Goal: Task Accomplishment & Management: Manage account settings

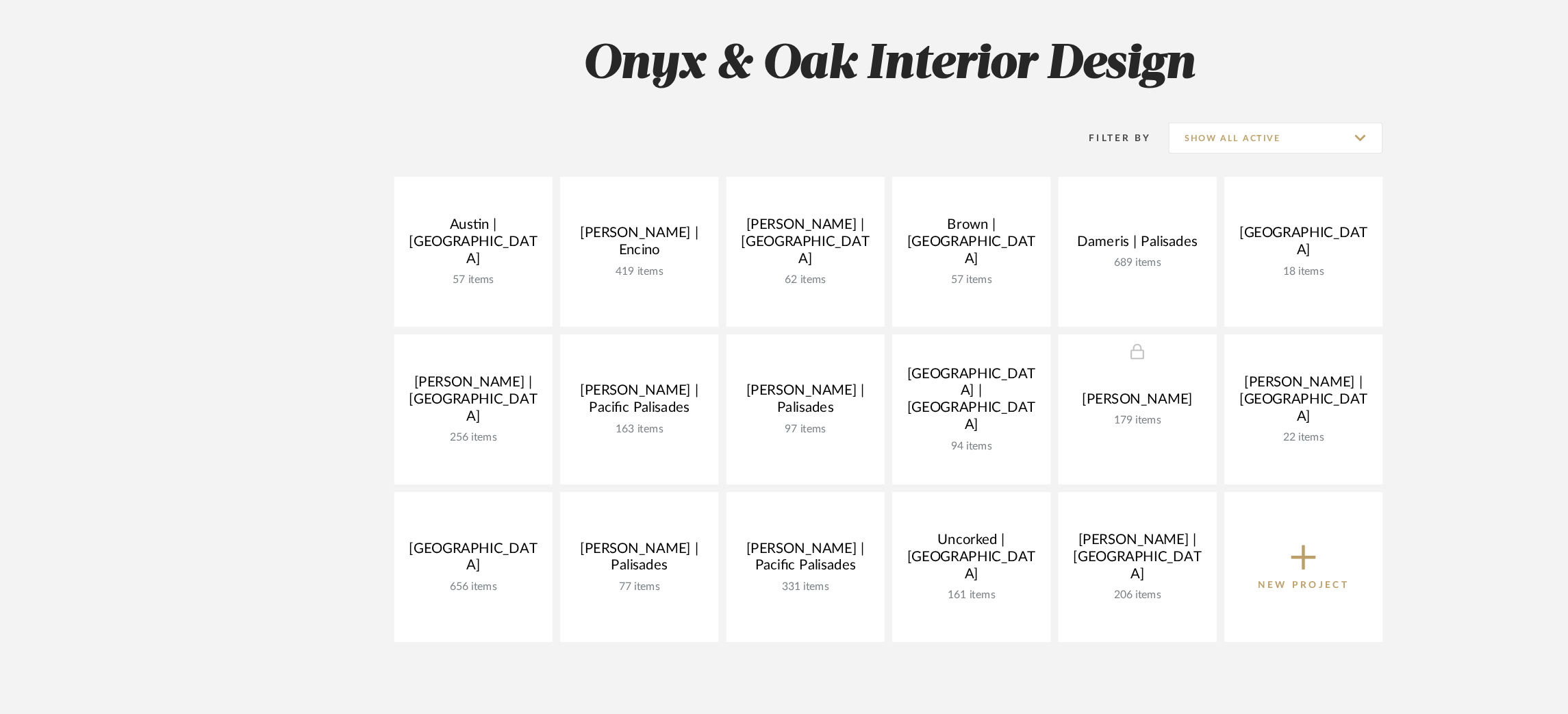
scroll to position [101, 0]
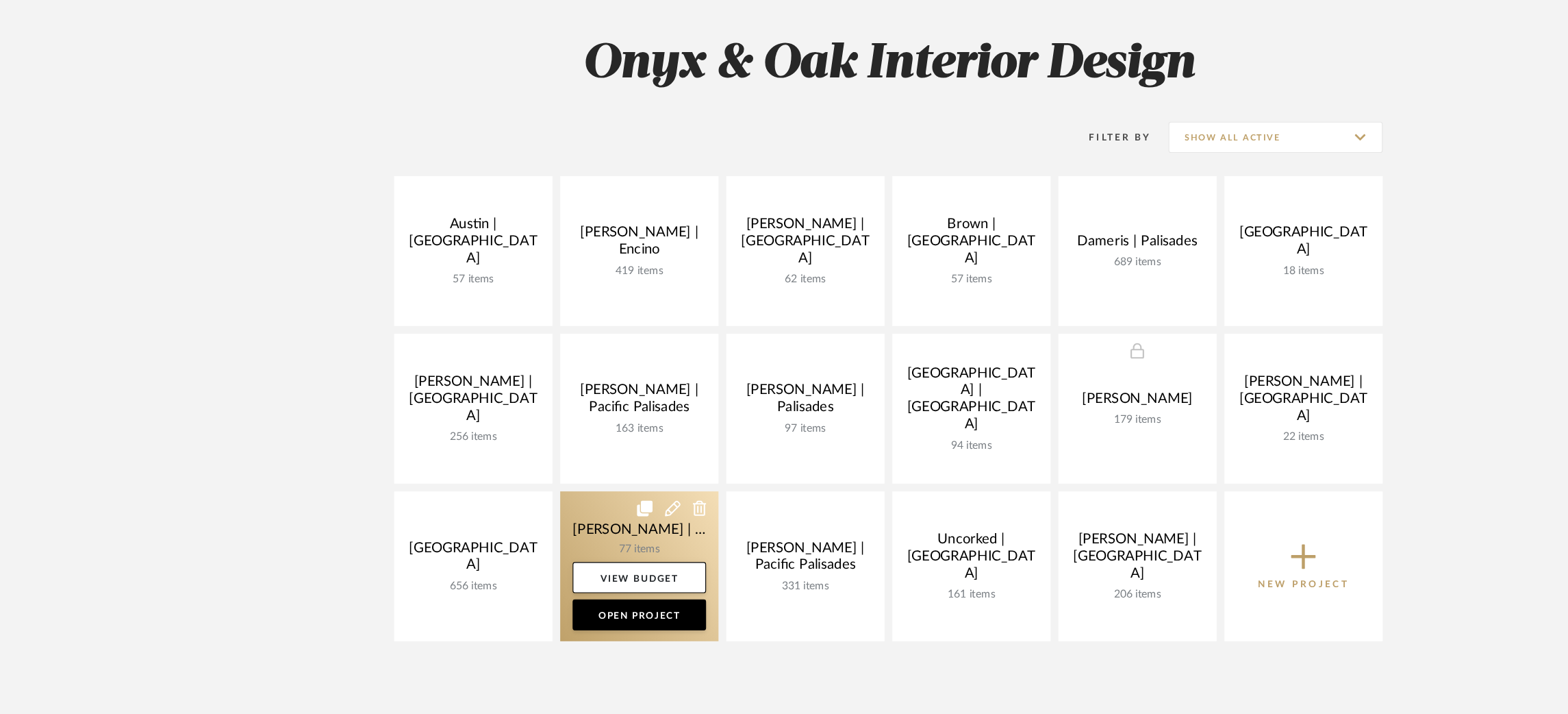
click at [529, 537] on link at bounding box center [564, 583] width 140 height 132
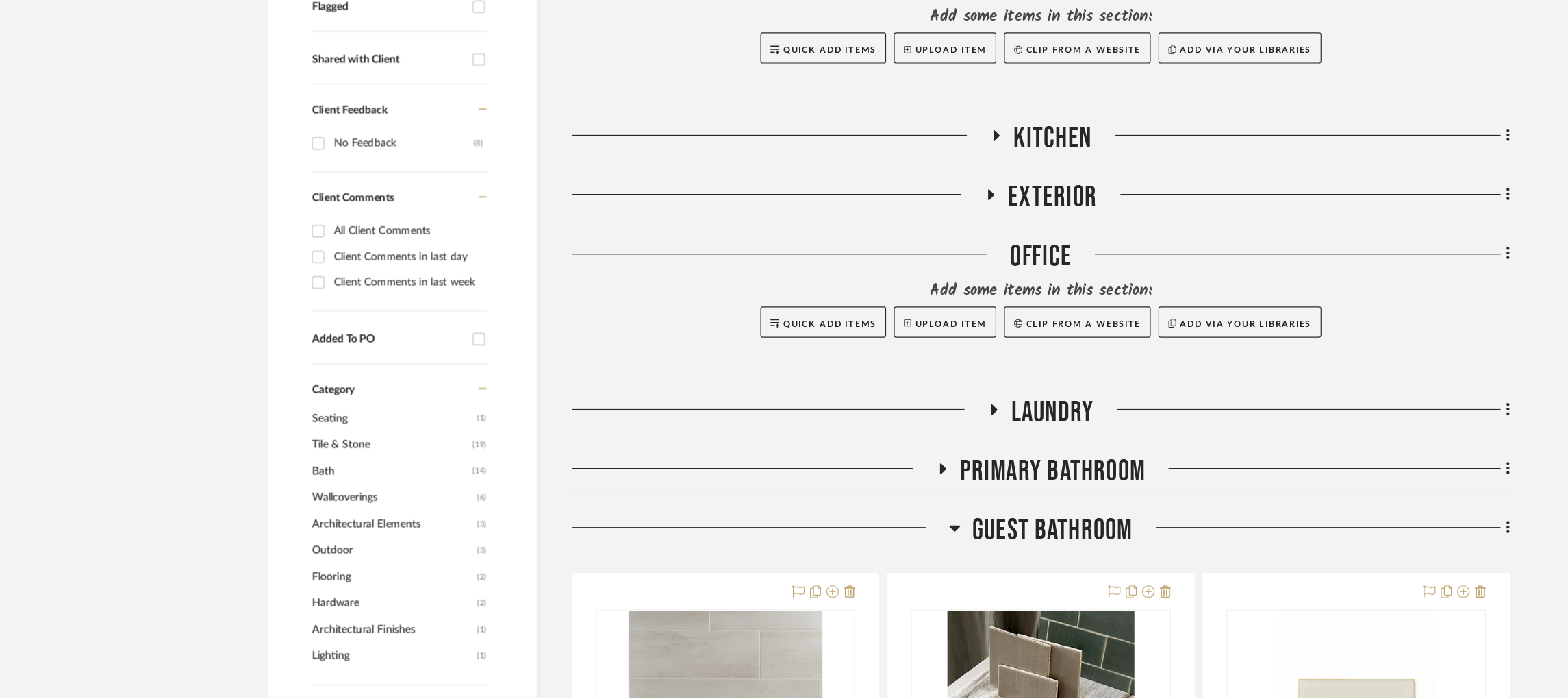
scroll to position [627, 0]
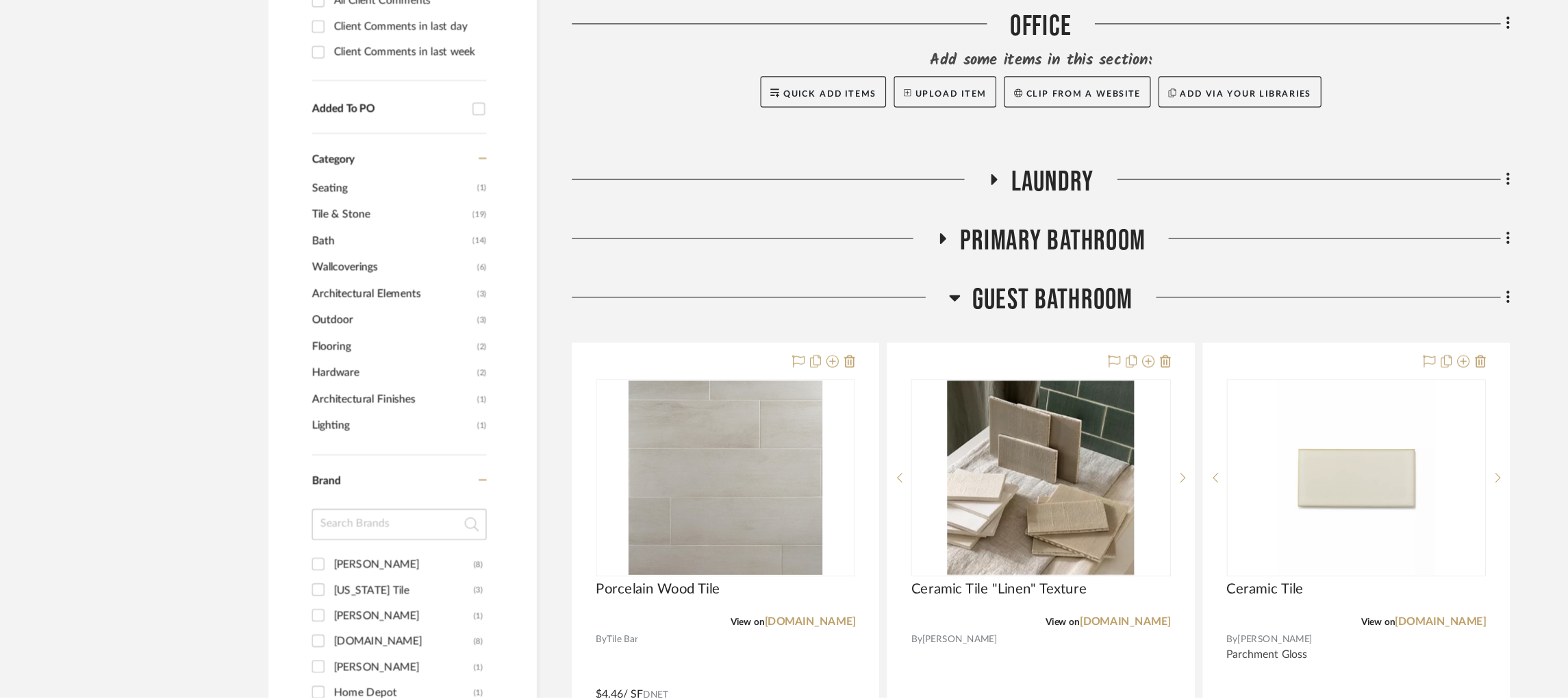
click at [841, 347] on icon at bounding box center [843, 347] width 10 height 5
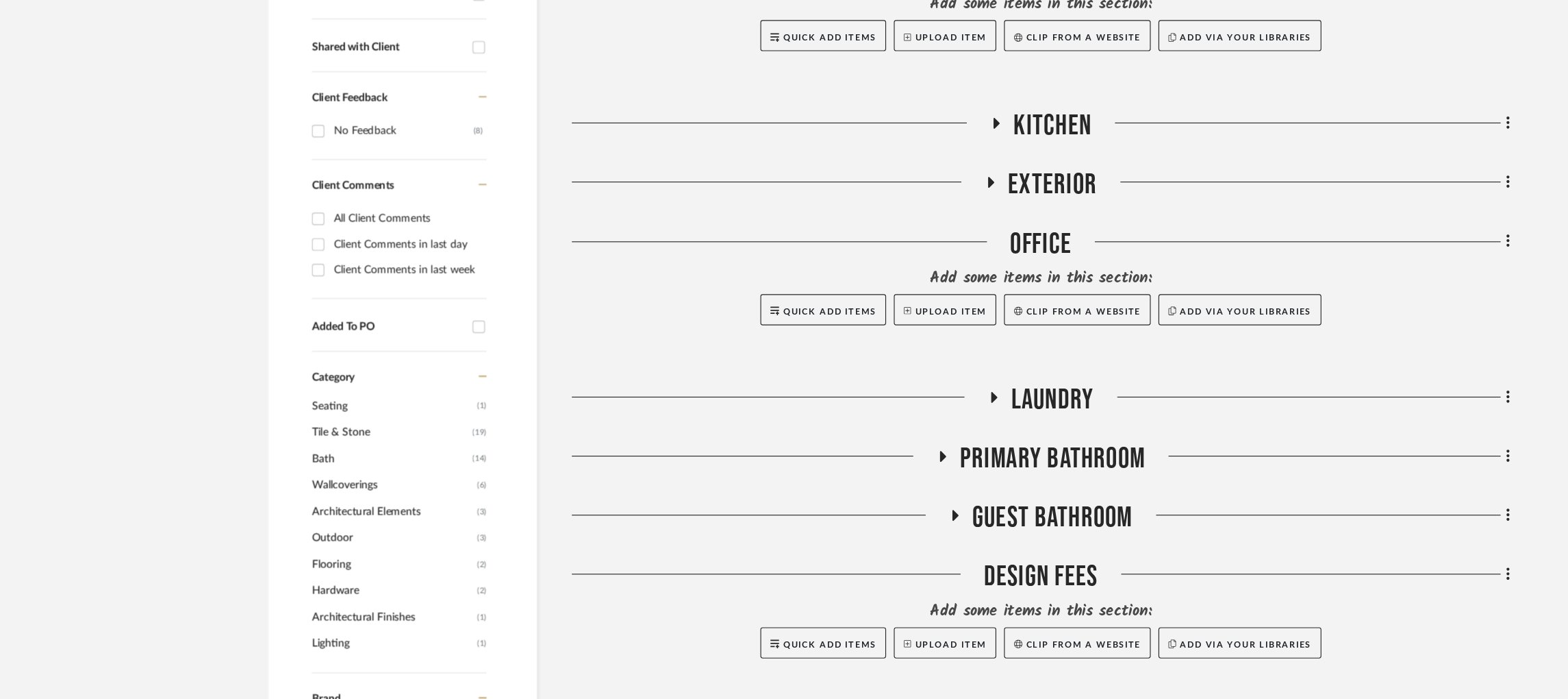
scroll to position [453, 0]
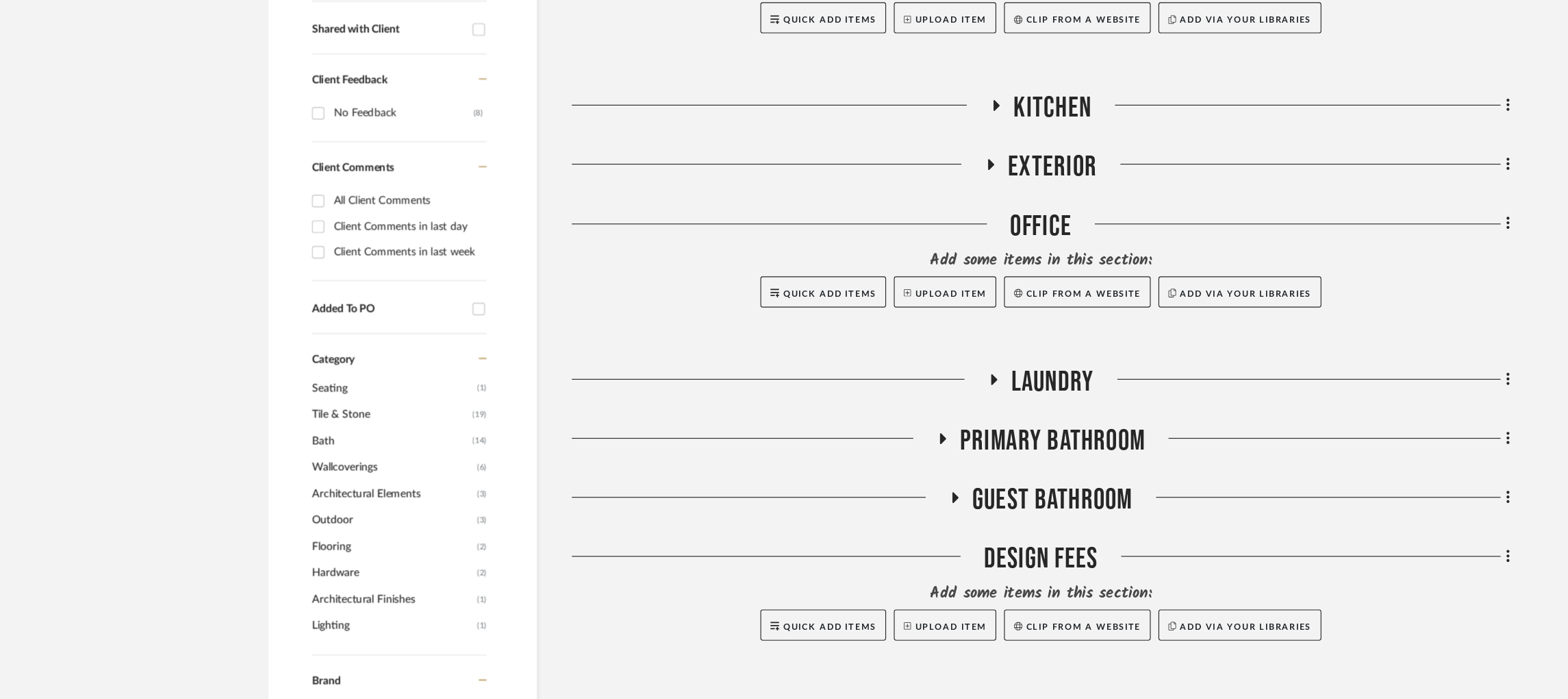
click at [877, 417] on icon at bounding box center [878, 417] width 5 height 10
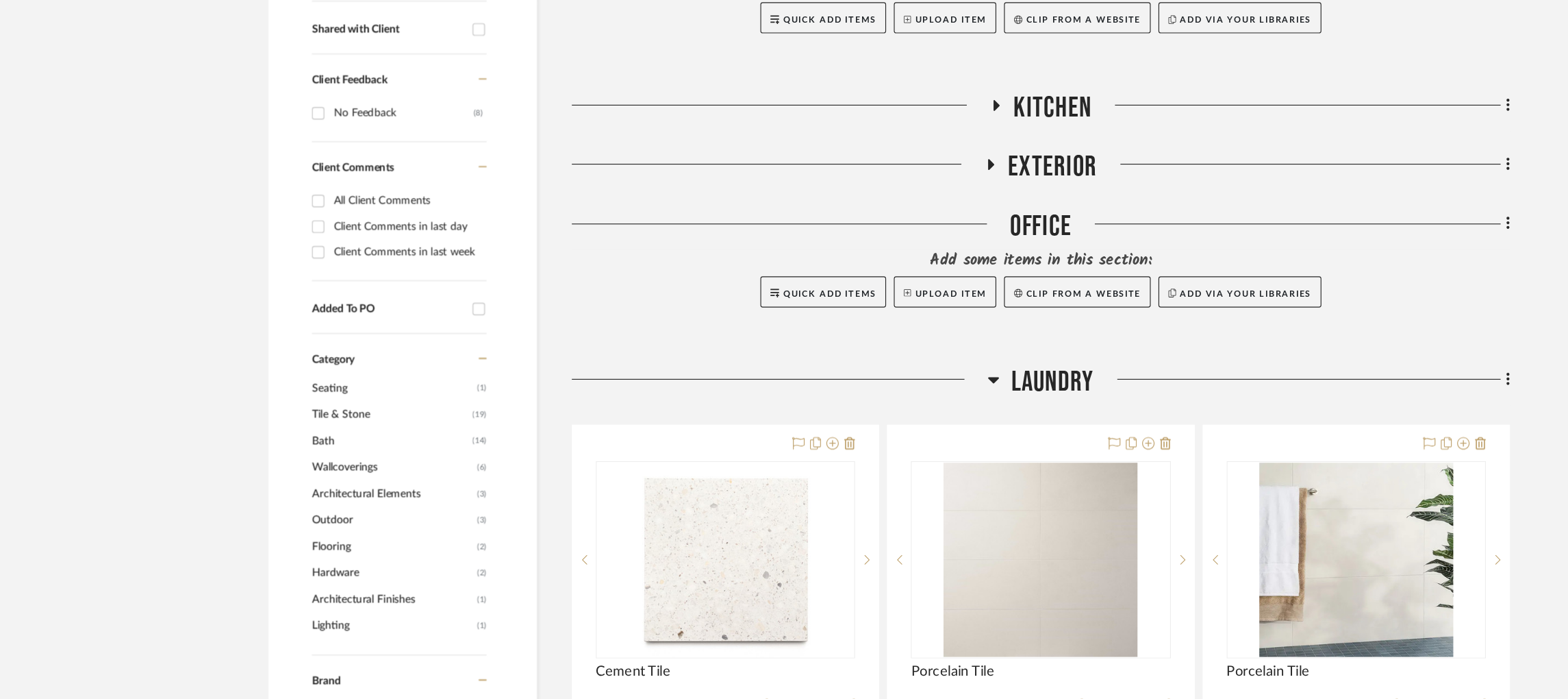
click at [877, 414] on icon at bounding box center [877, 417] width 11 height 17
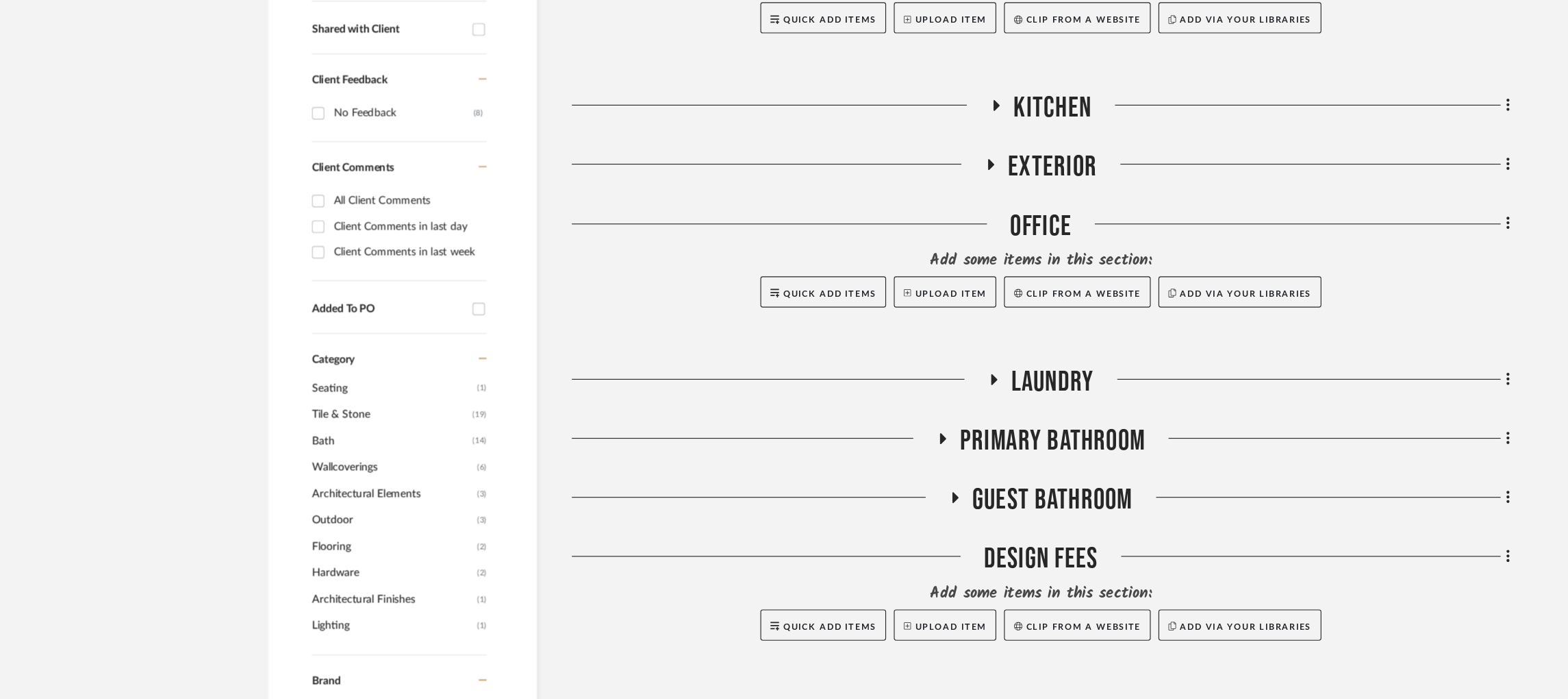
click at [833, 467] on icon at bounding box center [831, 468] width 5 height 10
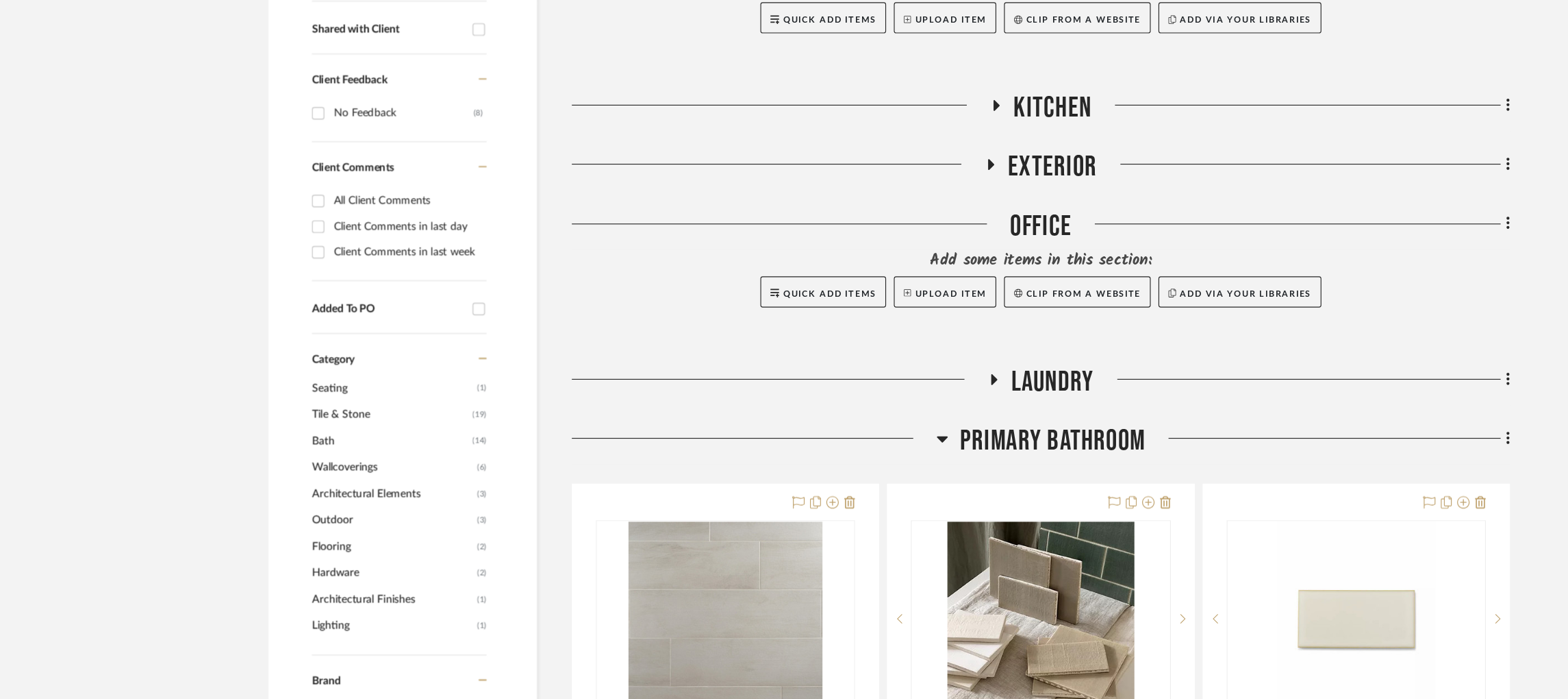
click at [833, 467] on icon at bounding box center [832, 469] width 11 height 17
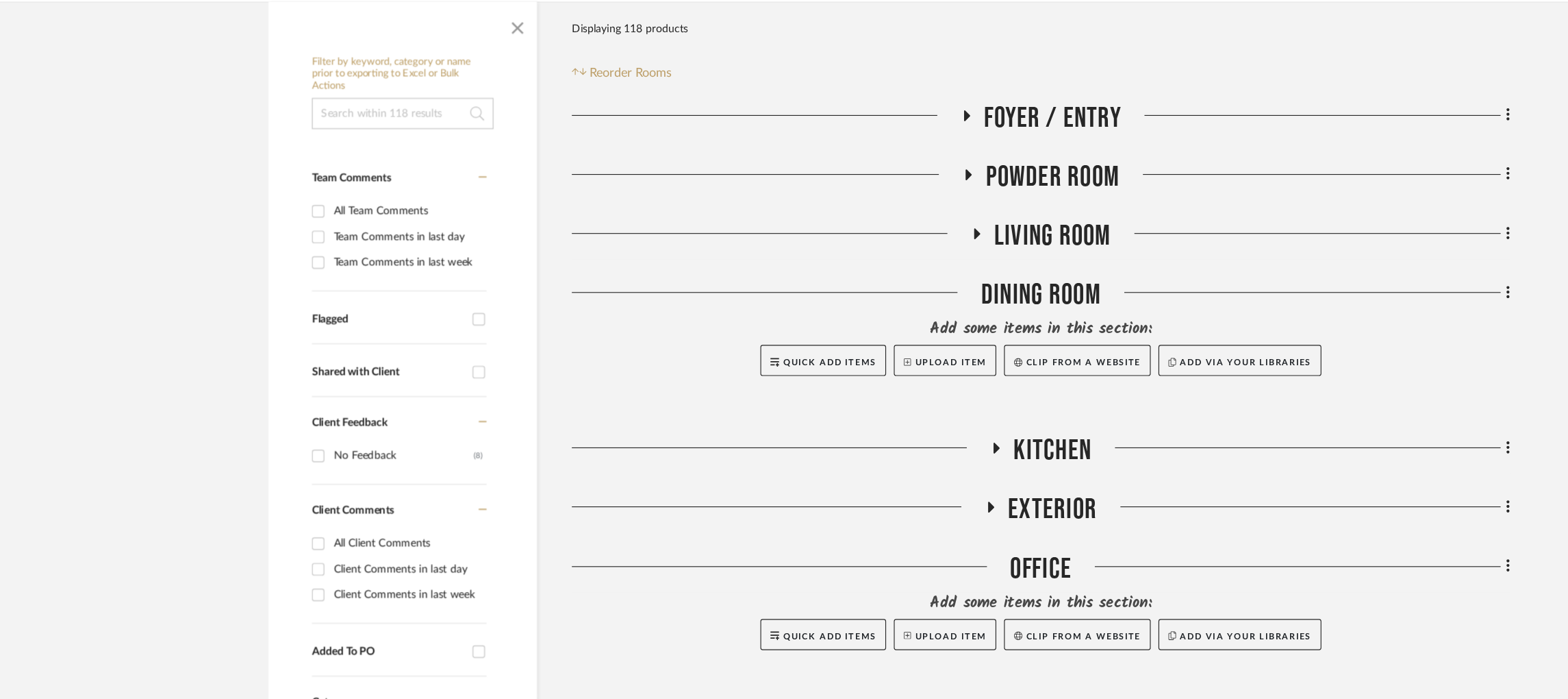
scroll to position [231, 0]
click at [857, 156] on icon at bounding box center [855, 156] width 5 height 10
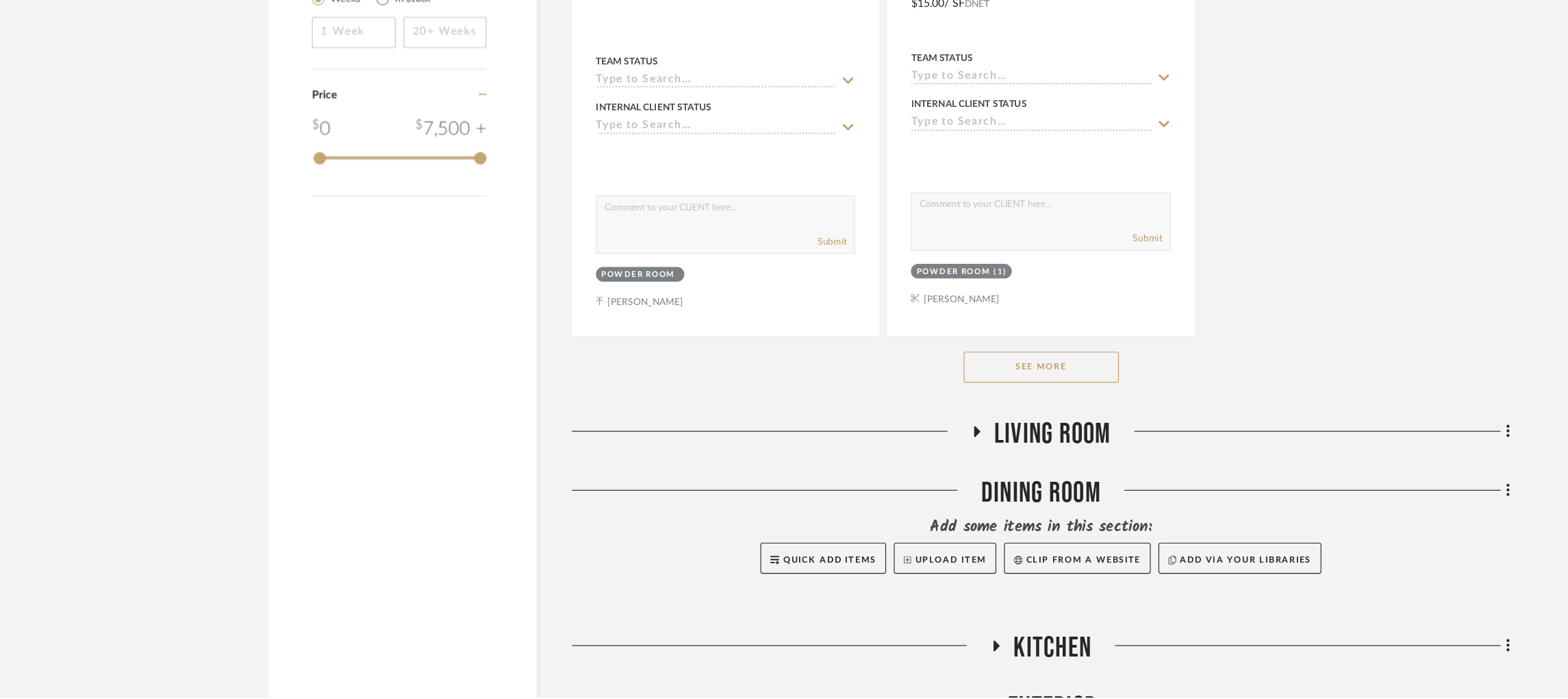
scroll to position [1868, 0]
click at [892, 412] on button "See More" at bounding box center [919, 405] width 137 height 27
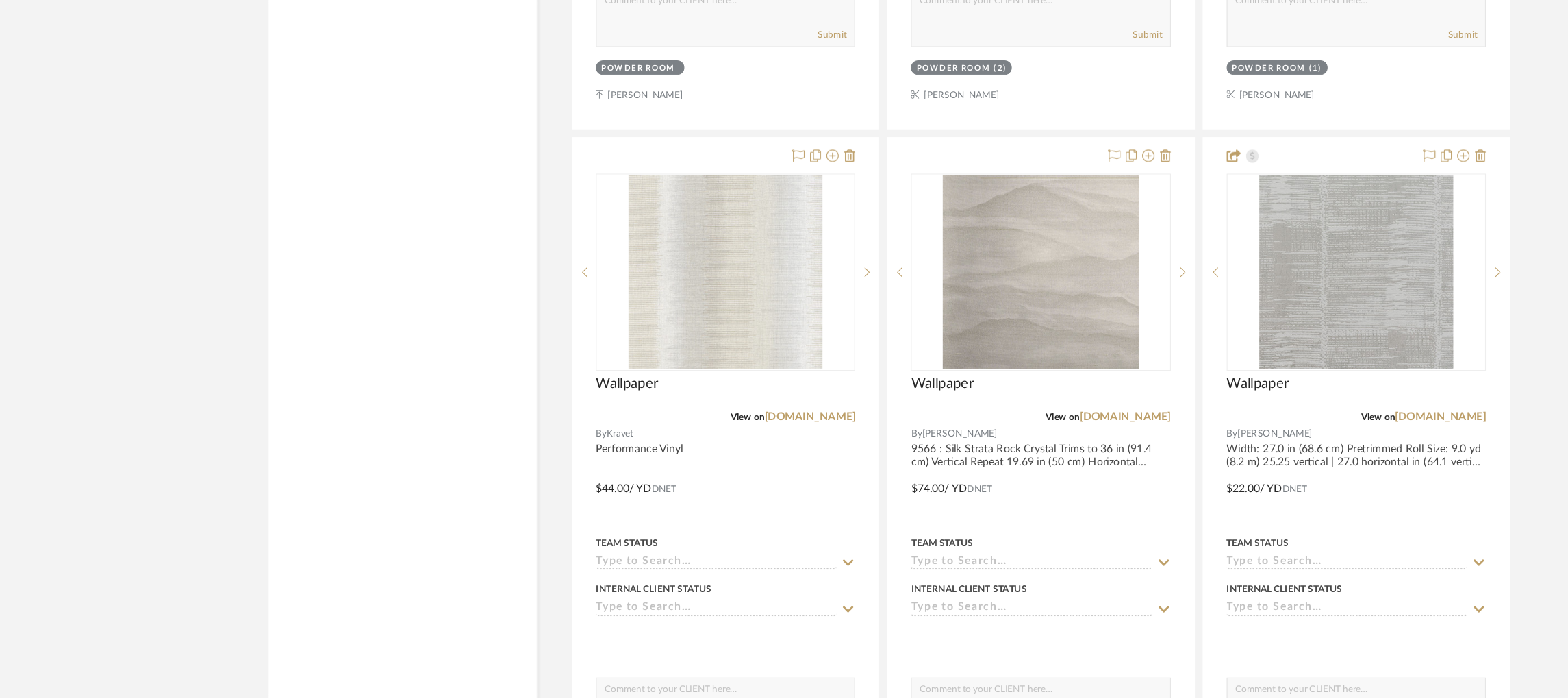
scroll to position [3371, 0]
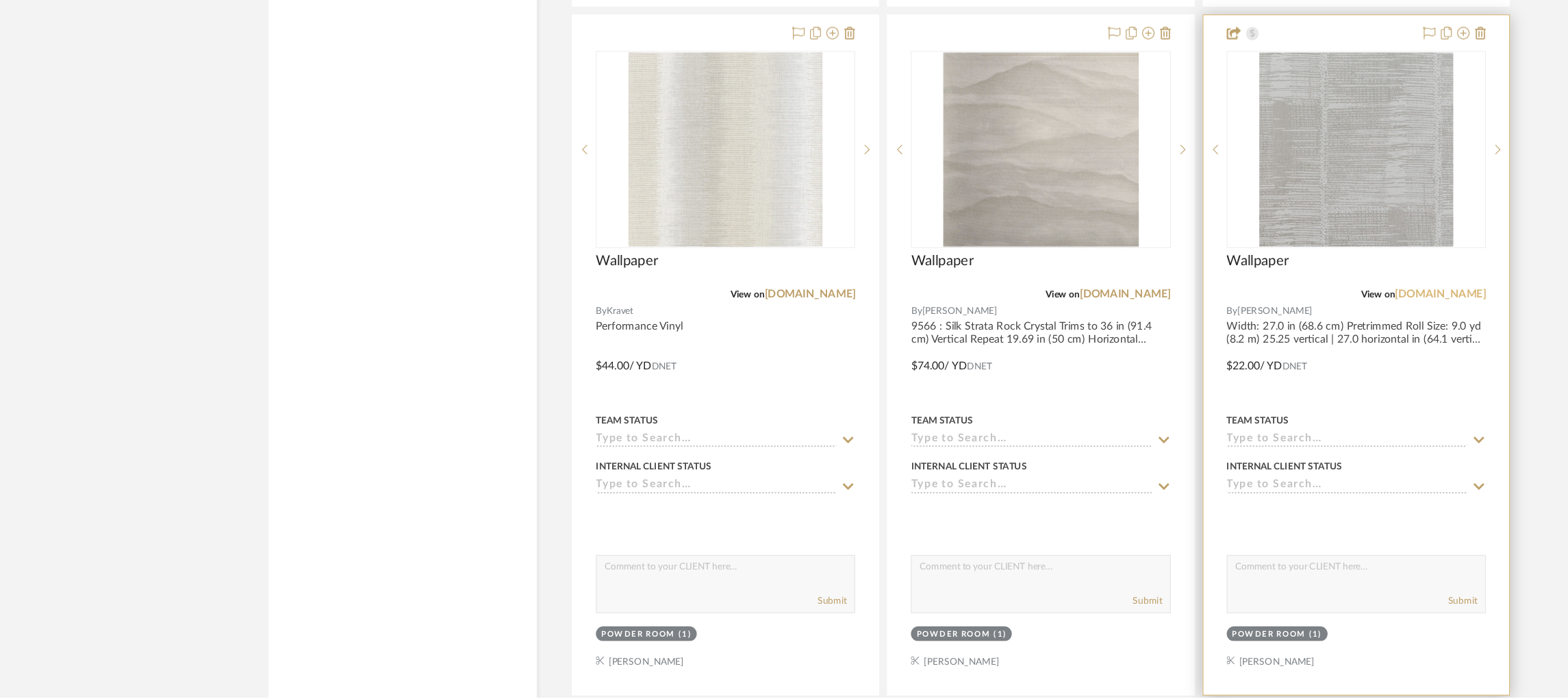
click at [1280, 347] on link "[DOMAIN_NAME]" at bounding box center [1271, 343] width 80 height 10
click at [1142, 220] on img "0" at bounding box center [1197, 216] width 171 height 172
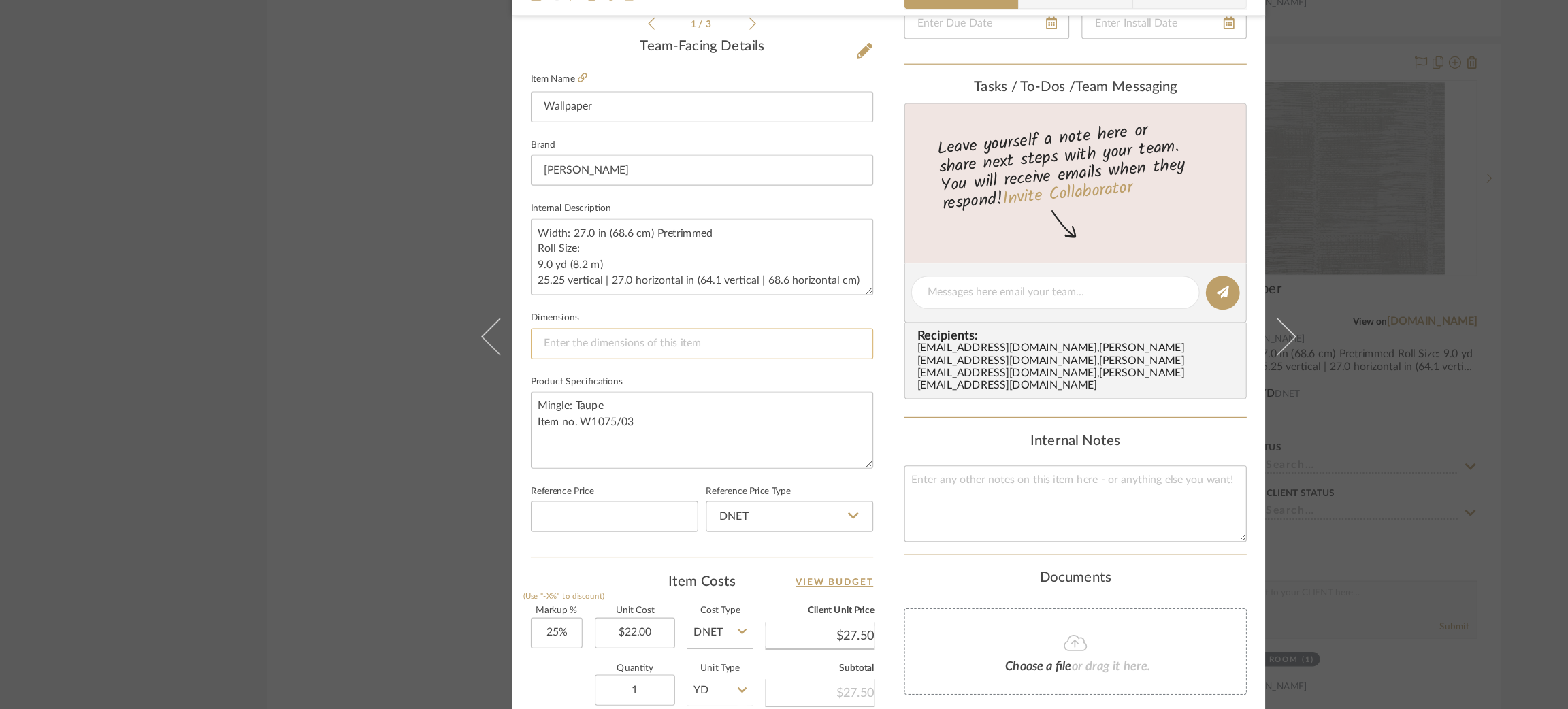
scroll to position [333, 0]
click at [558, 610] on input "22.00" at bounding box center [560, 615] width 71 height 27
type input "$26.00"
click at [583, 437] on textarea "Mingle: Taupe Item no. W1075/03" at bounding box center [619, 435] width 302 height 67
type input "$32.50"
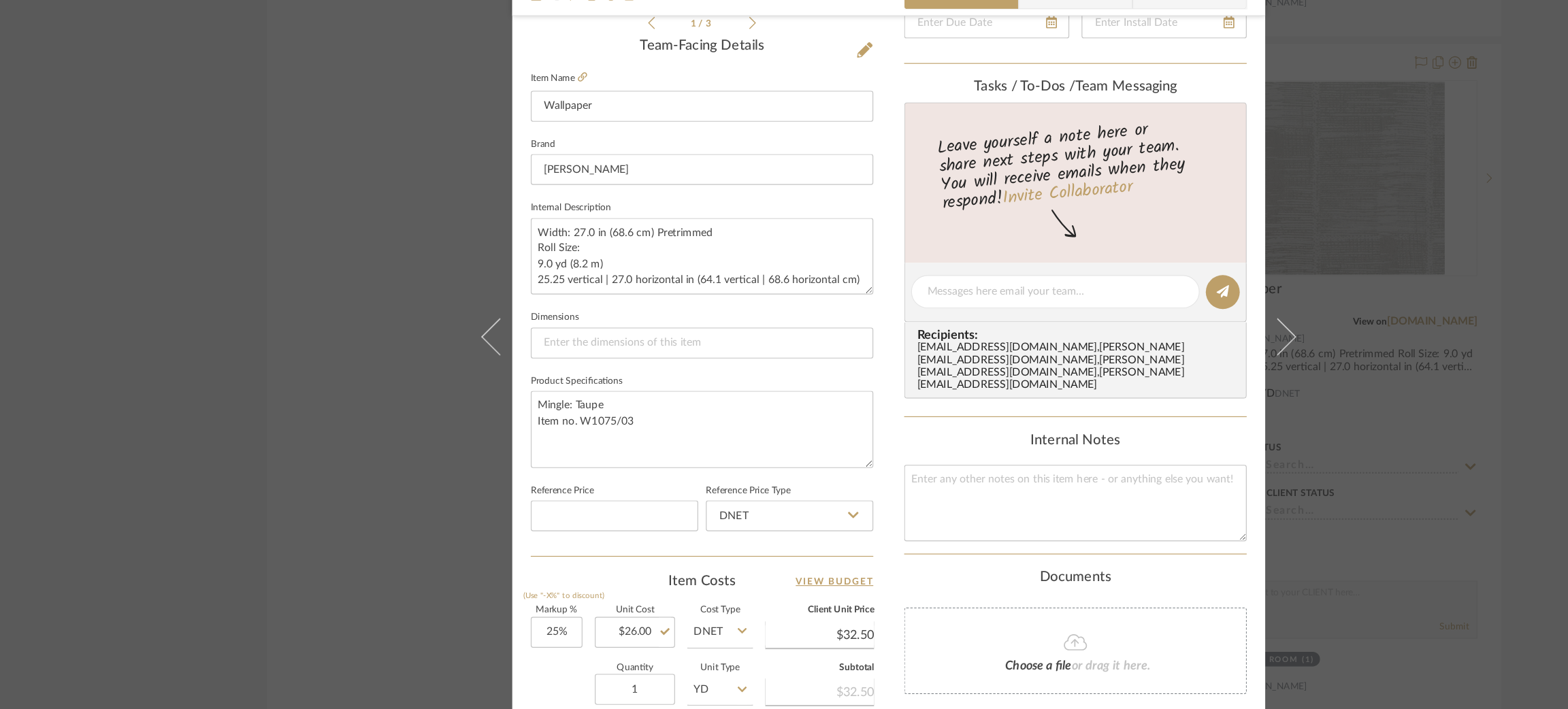
click at [280, 314] on div "Strahan | Palisades Powder Room Wallpaper Team View Client View Orders 1 / 3 Te…" at bounding box center [784, 354] width 1568 height 709
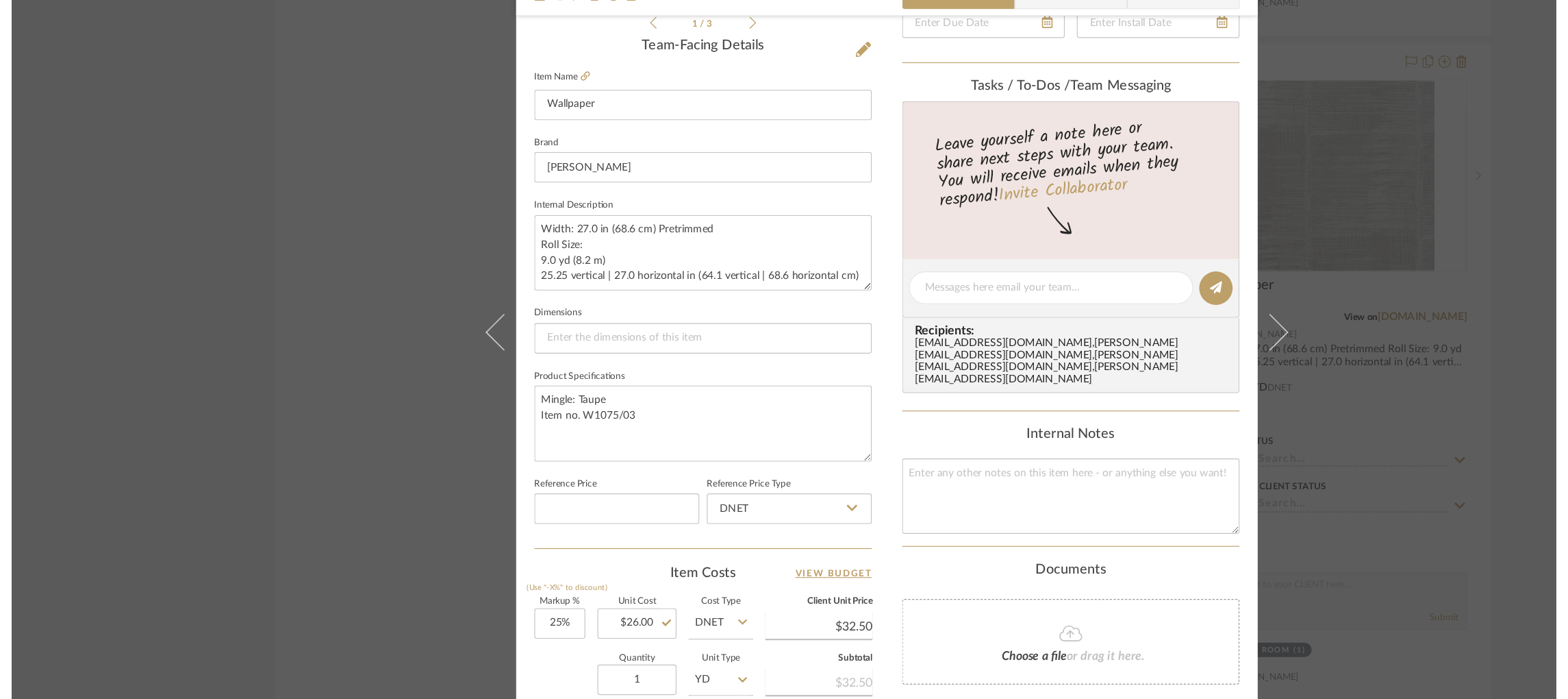
scroll to position [3371, 0]
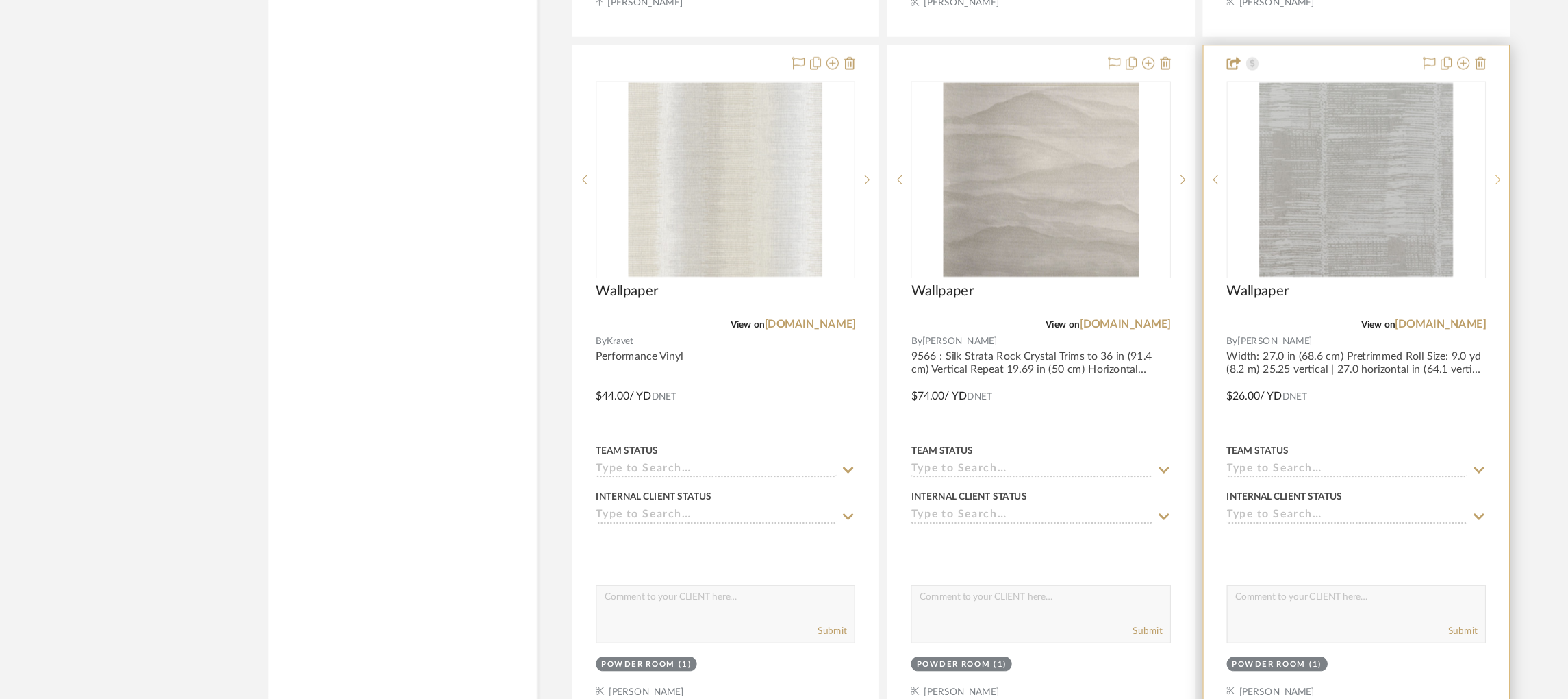
click at [1323, 220] on icon at bounding box center [1322, 216] width 5 height 8
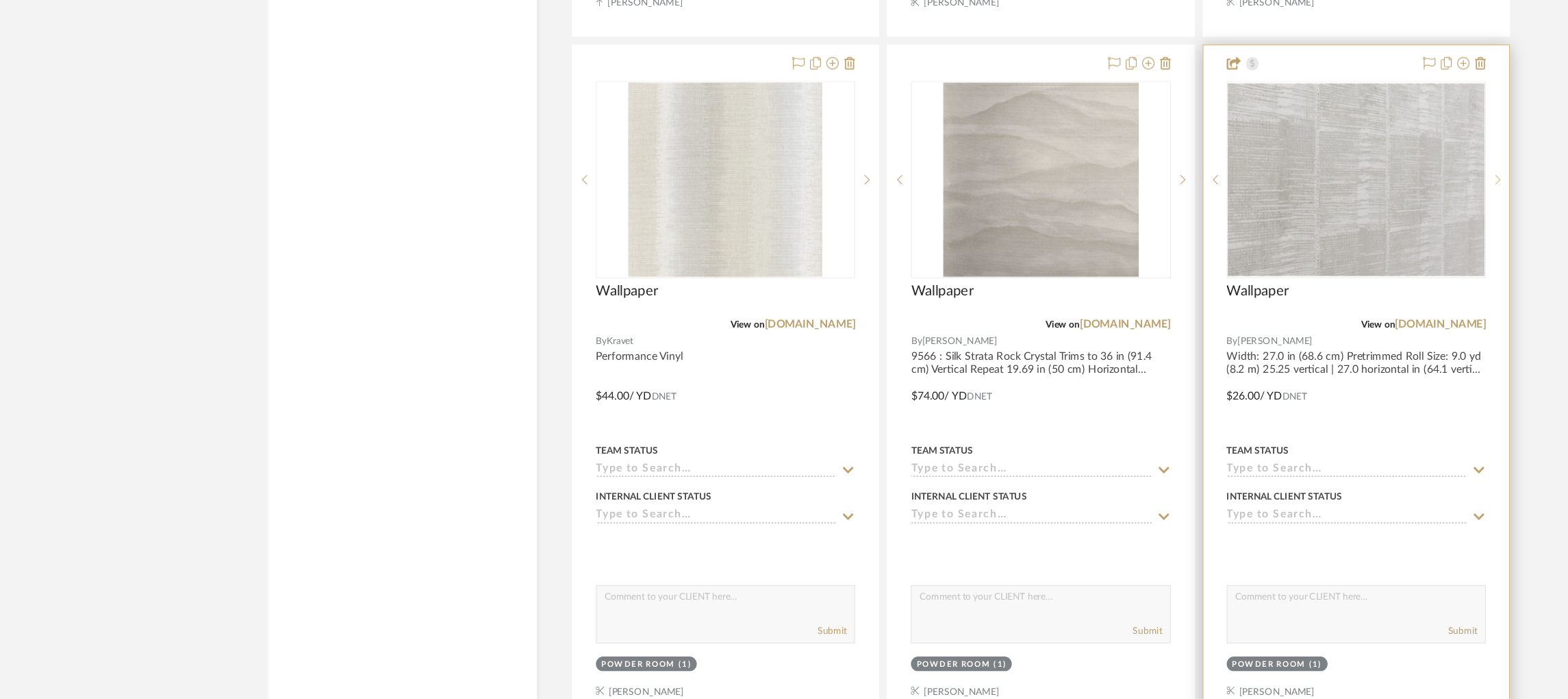
click at [1323, 220] on icon at bounding box center [1322, 216] width 5 height 8
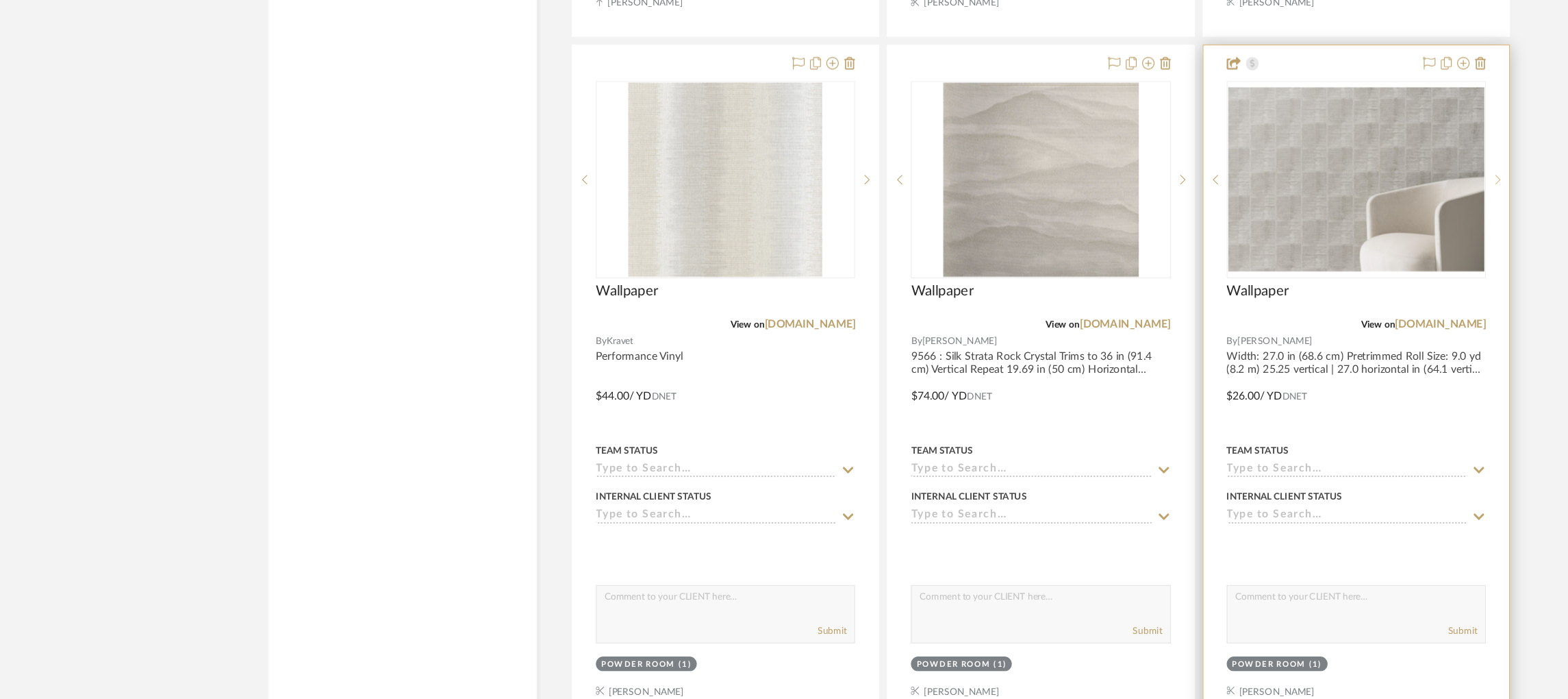
click at [1323, 220] on icon at bounding box center [1322, 216] width 5 height 8
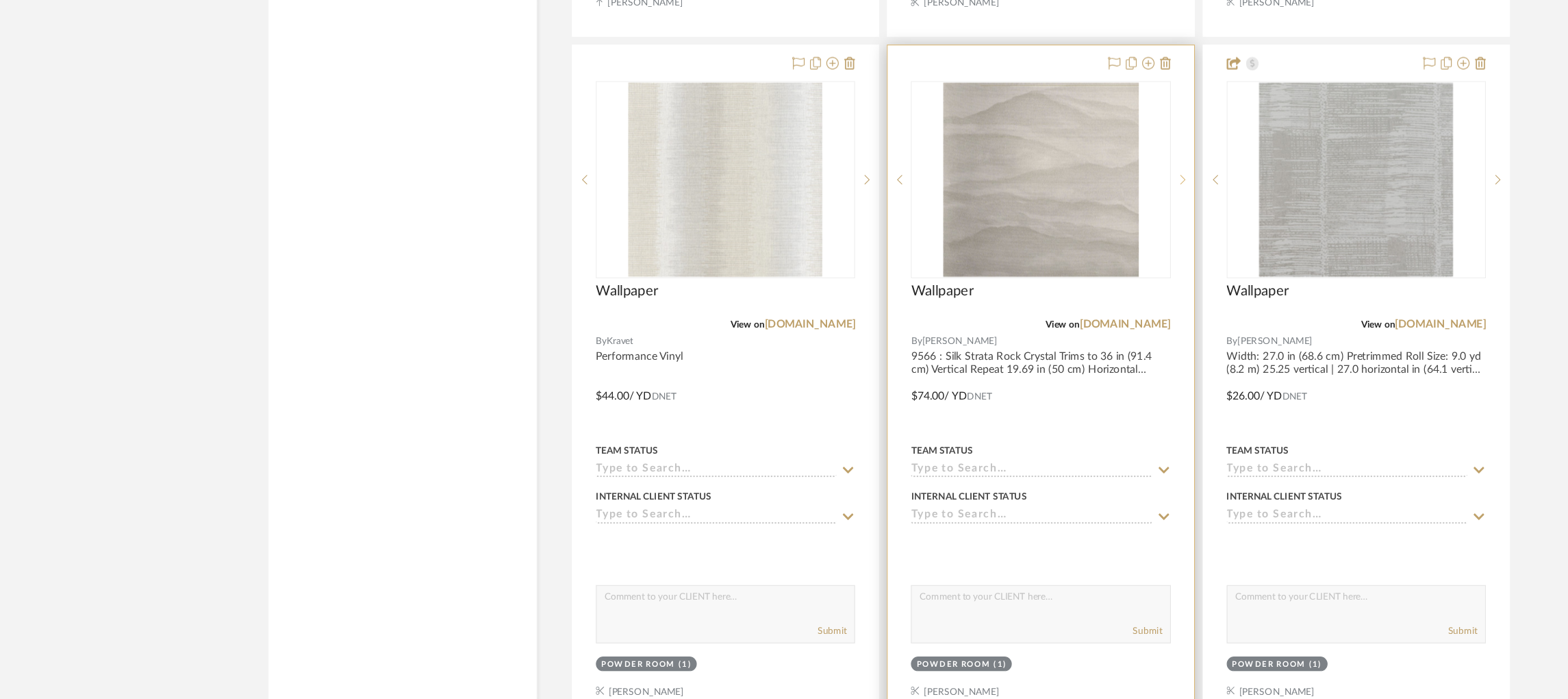
click at [1045, 221] on icon at bounding box center [1044, 216] width 5 height 10
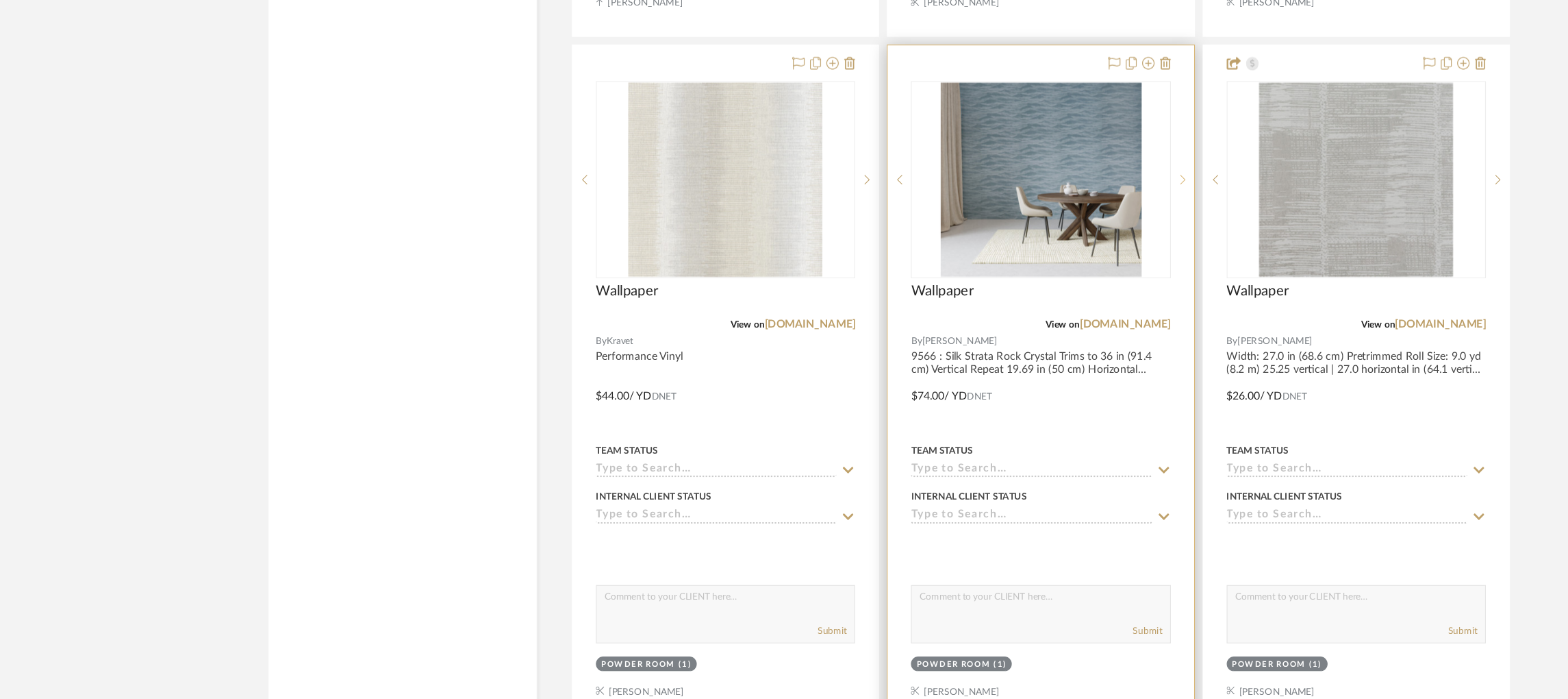
click at [1045, 221] on icon at bounding box center [1044, 216] width 5 height 10
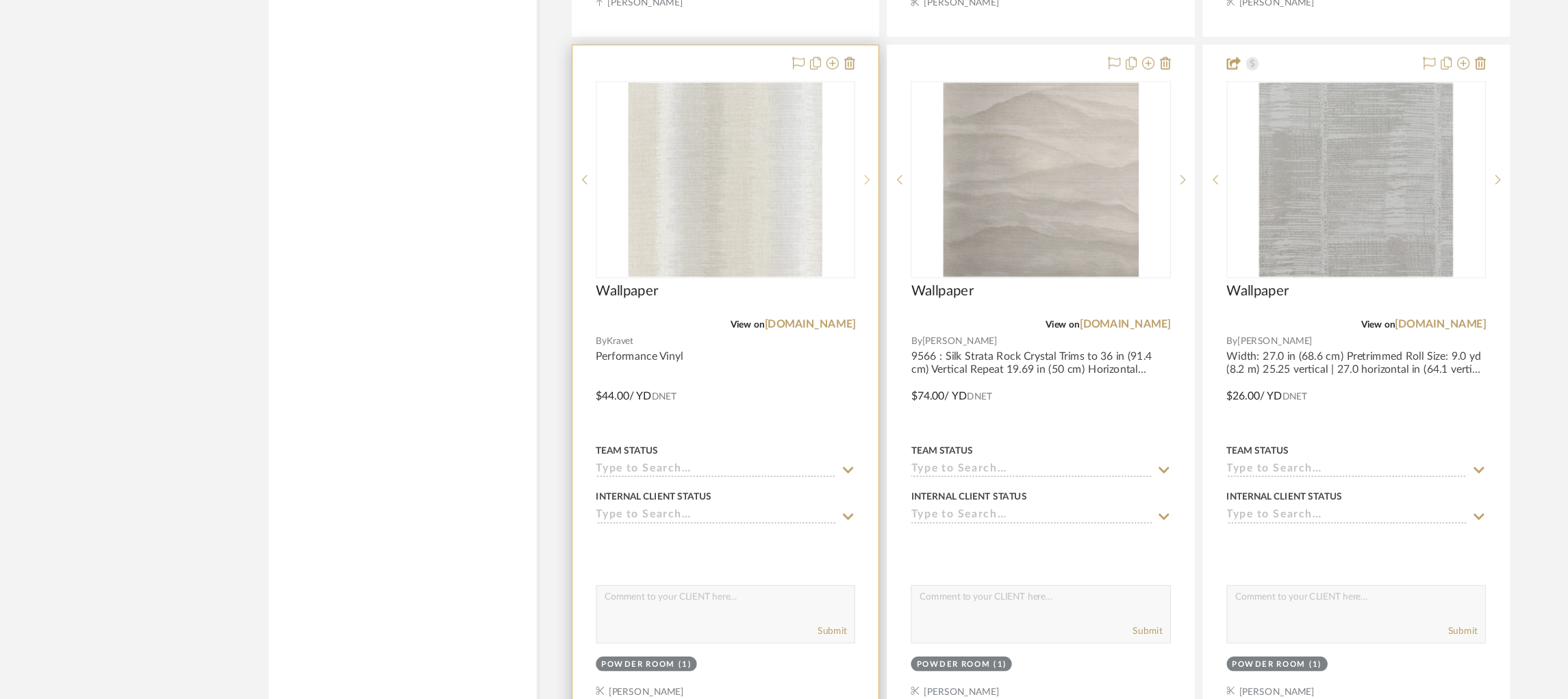
click at [763, 218] on icon at bounding box center [765, 216] width 5 height 10
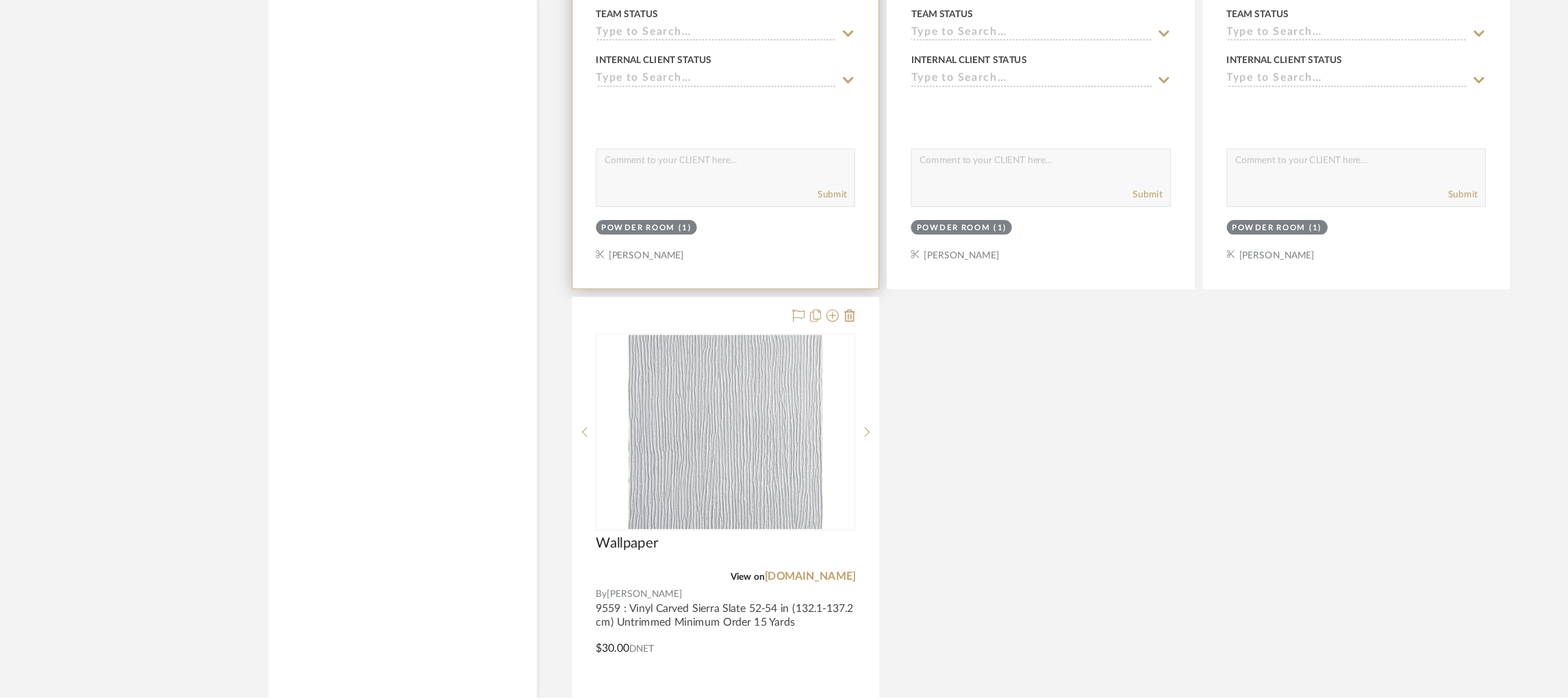
scroll to position [3731, 0]
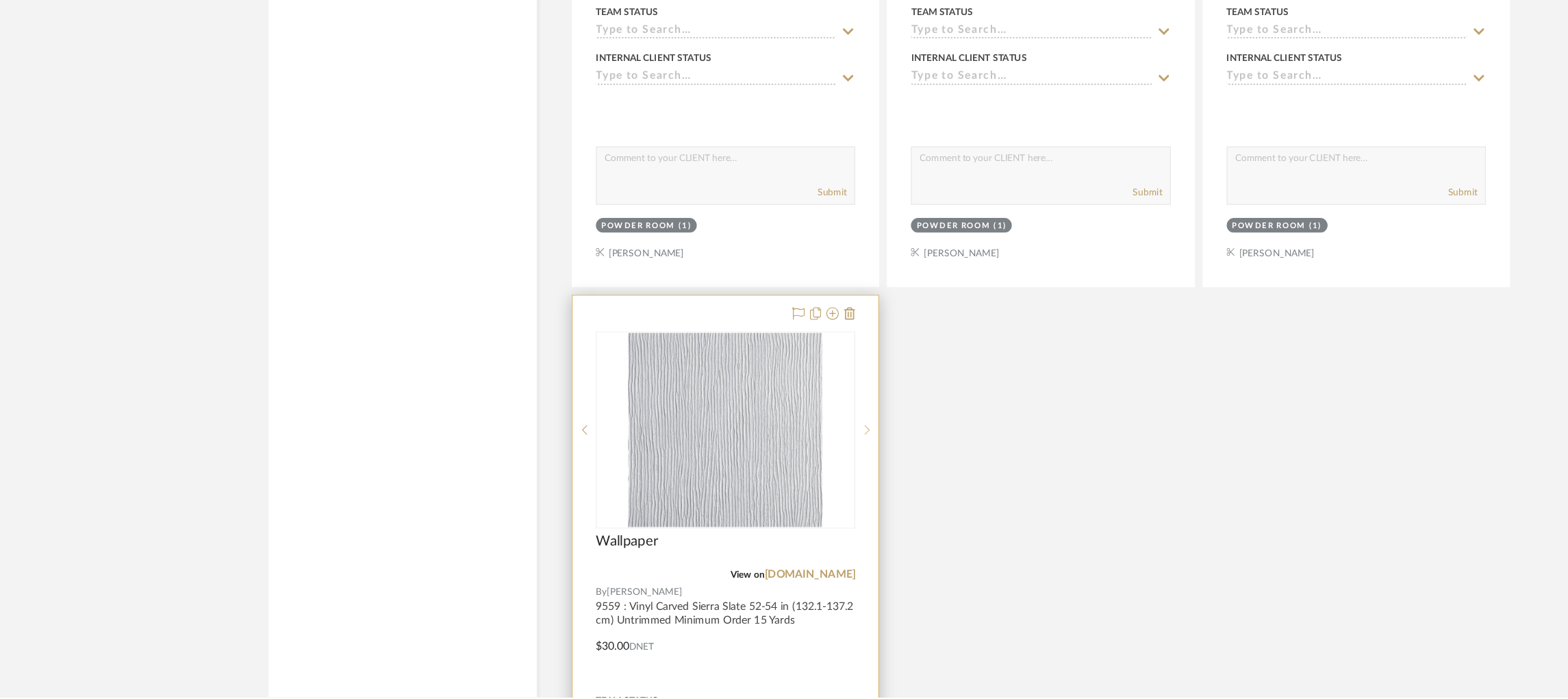
click at [764, 464] on icon at bounding box center [766, 463] width 5 height 8
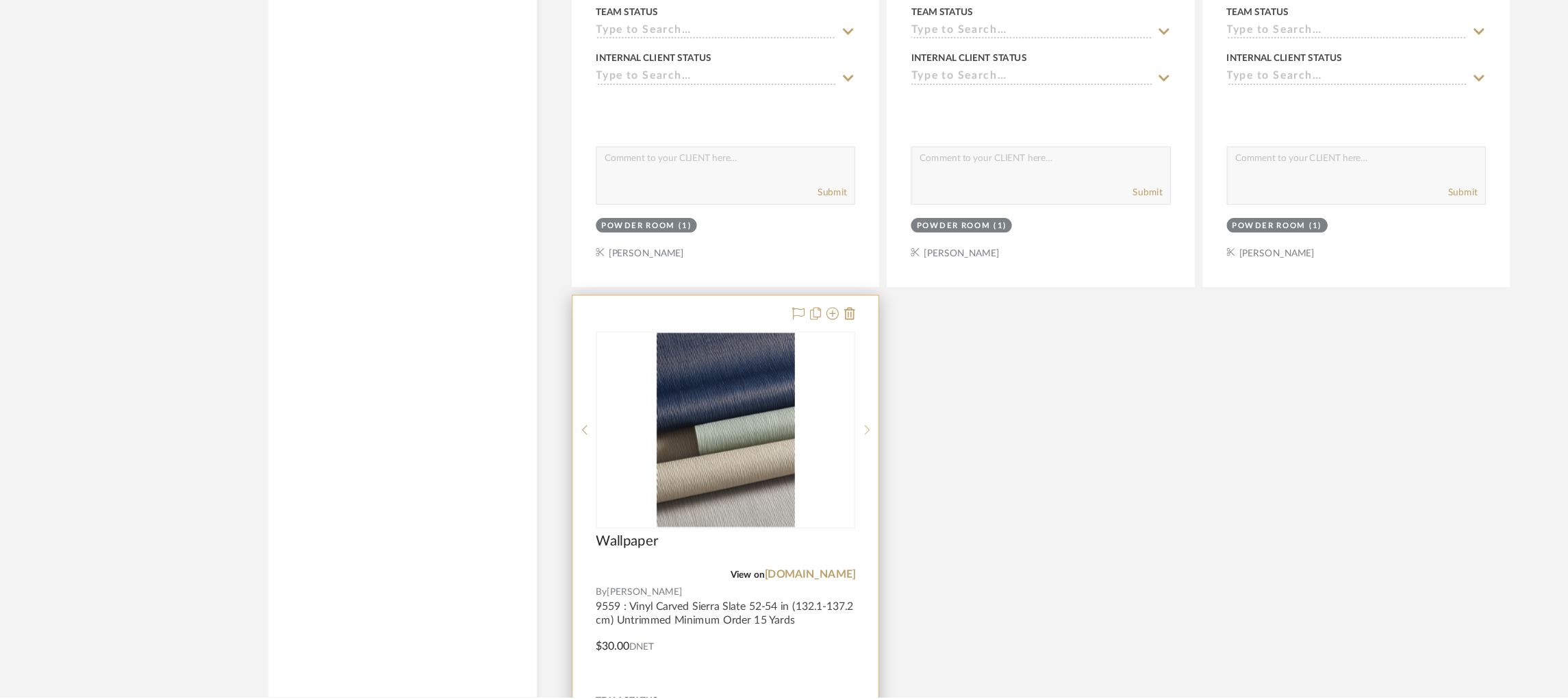
click at [763, 464] on icon at bounding box center [765, 463] width 5 height 10
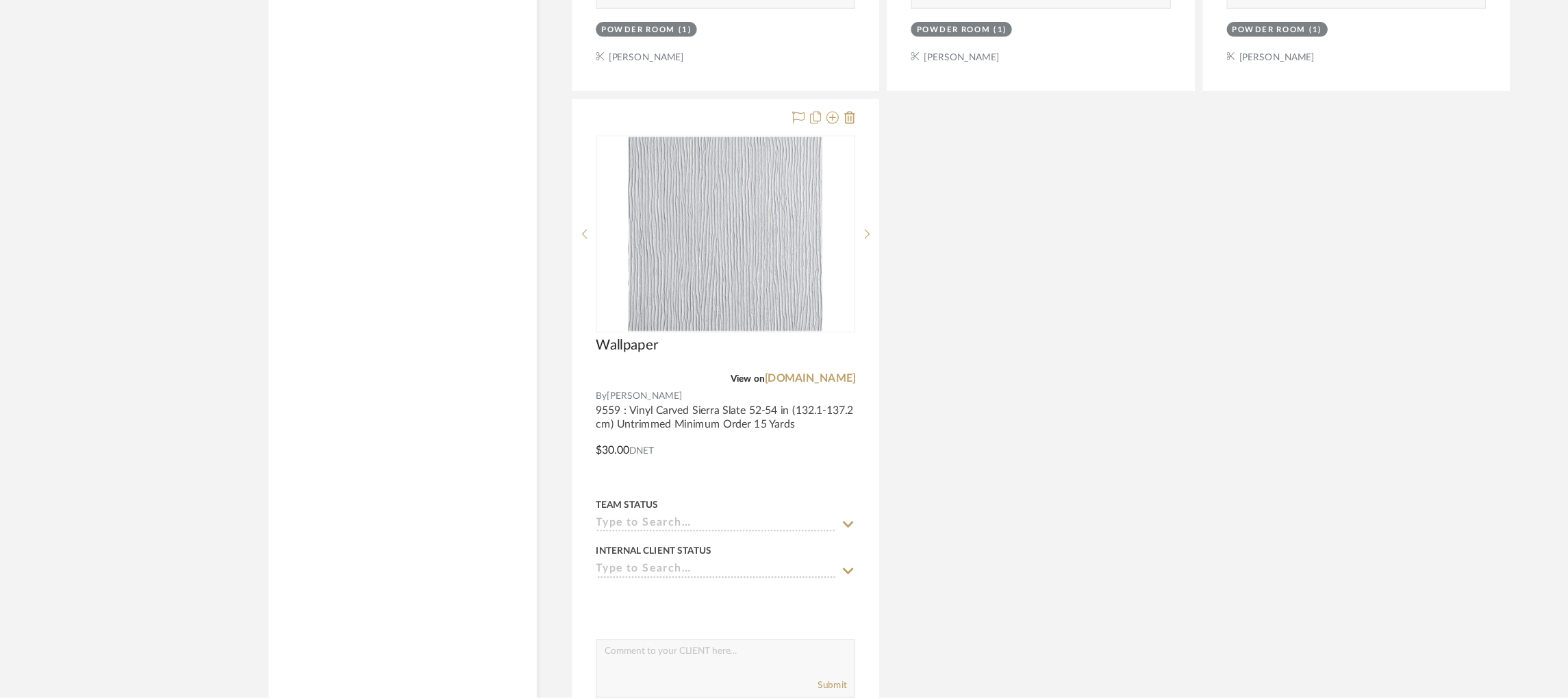
scroll to position [3906, 0]
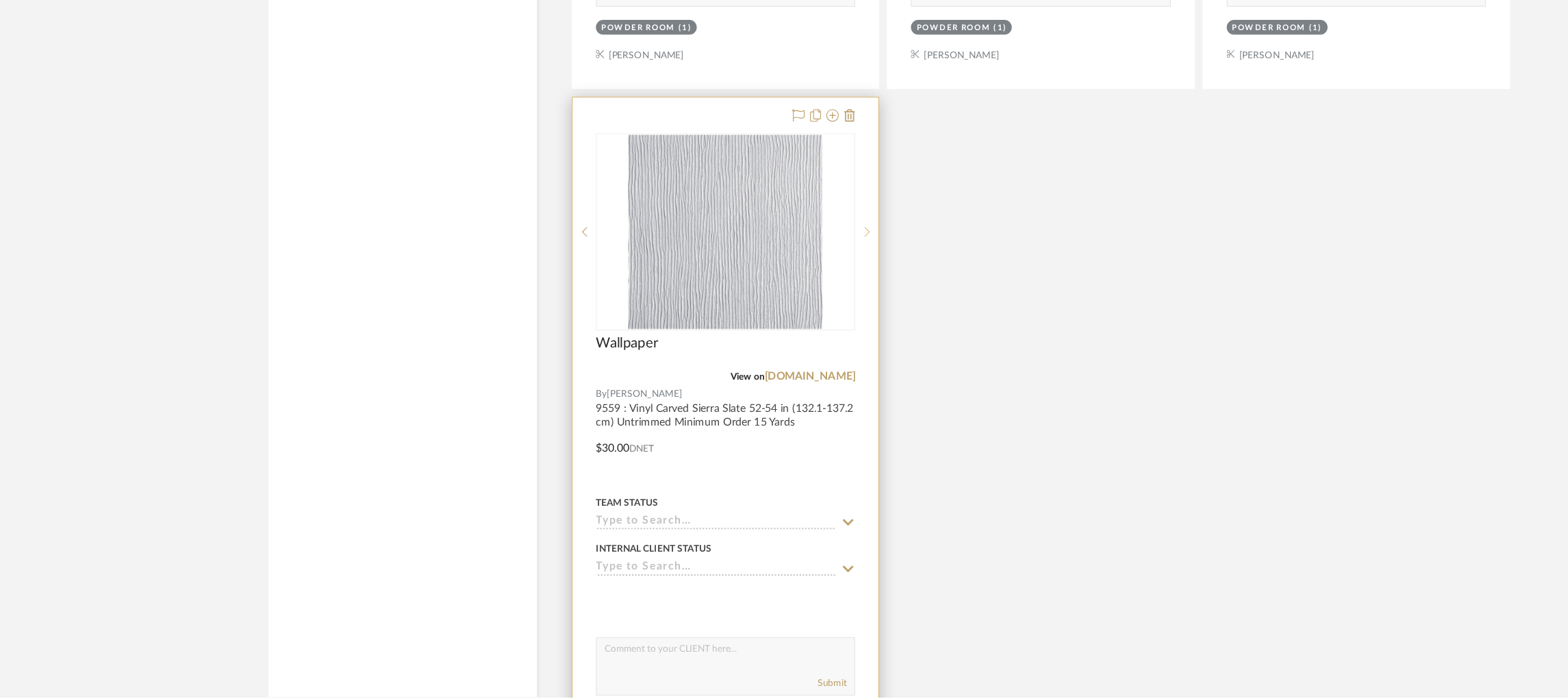
click at [769, 293] on sr-next-btn at bounding box center [765, 288] width 20 height 10
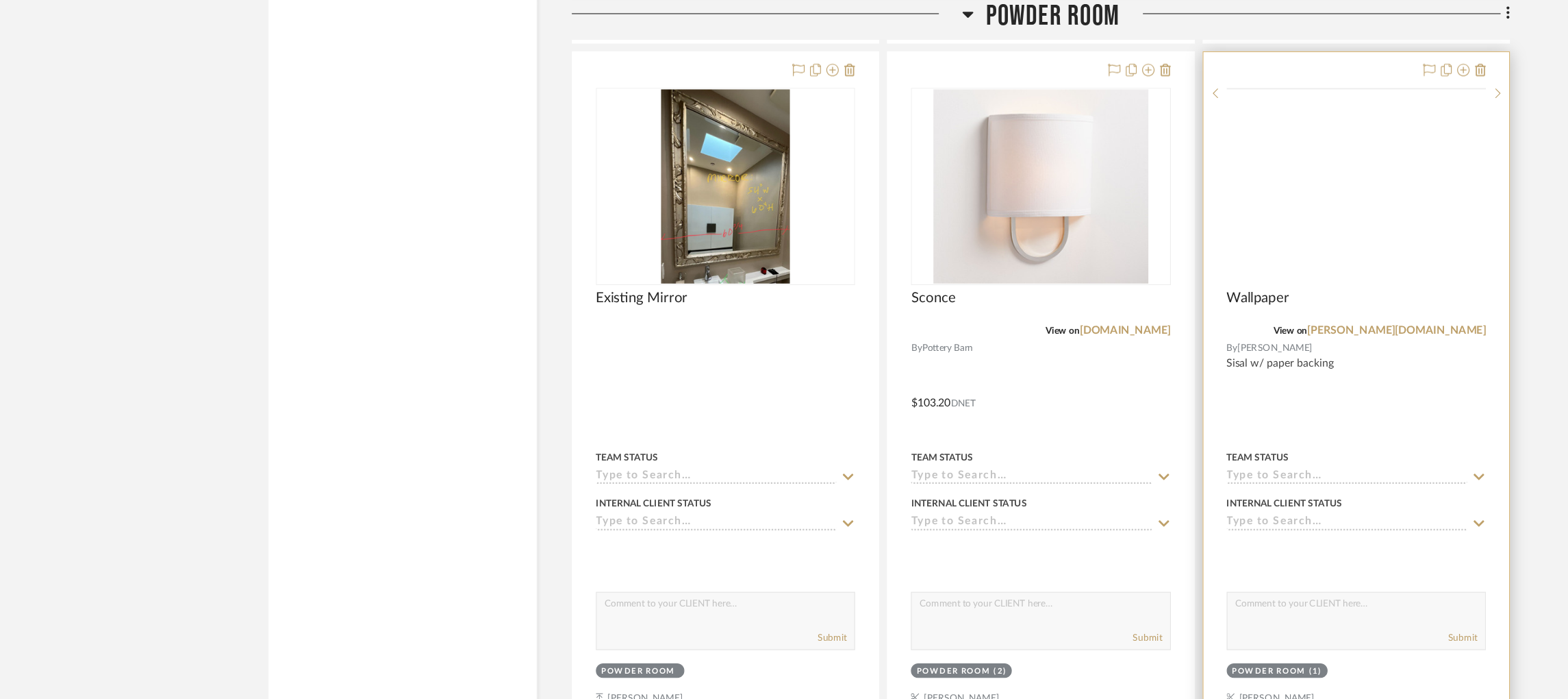
scroll to position [2814, 0]
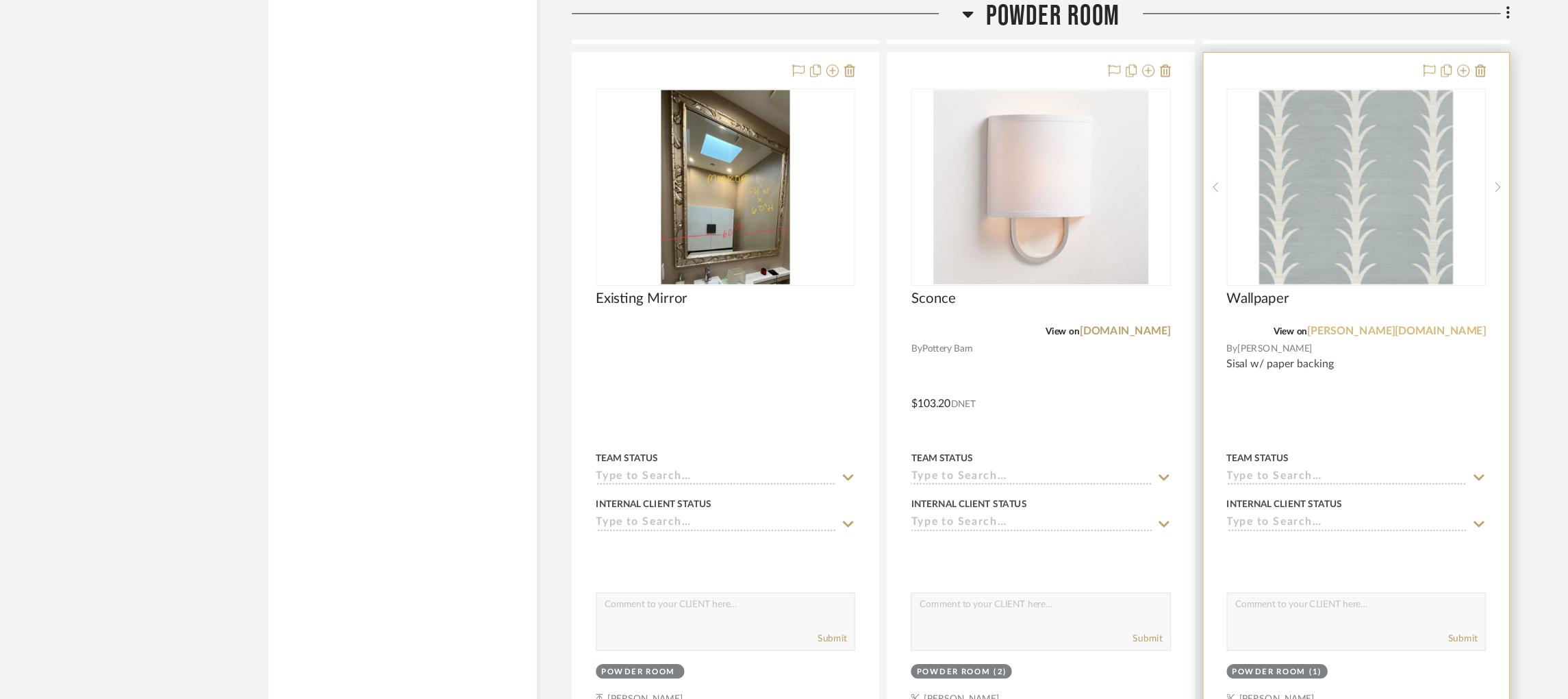
click at [1277, 297] on link "[PERSON_NAME][DOMAIN_NAME]" at bounding box center [1233, 292] width 158 height 10
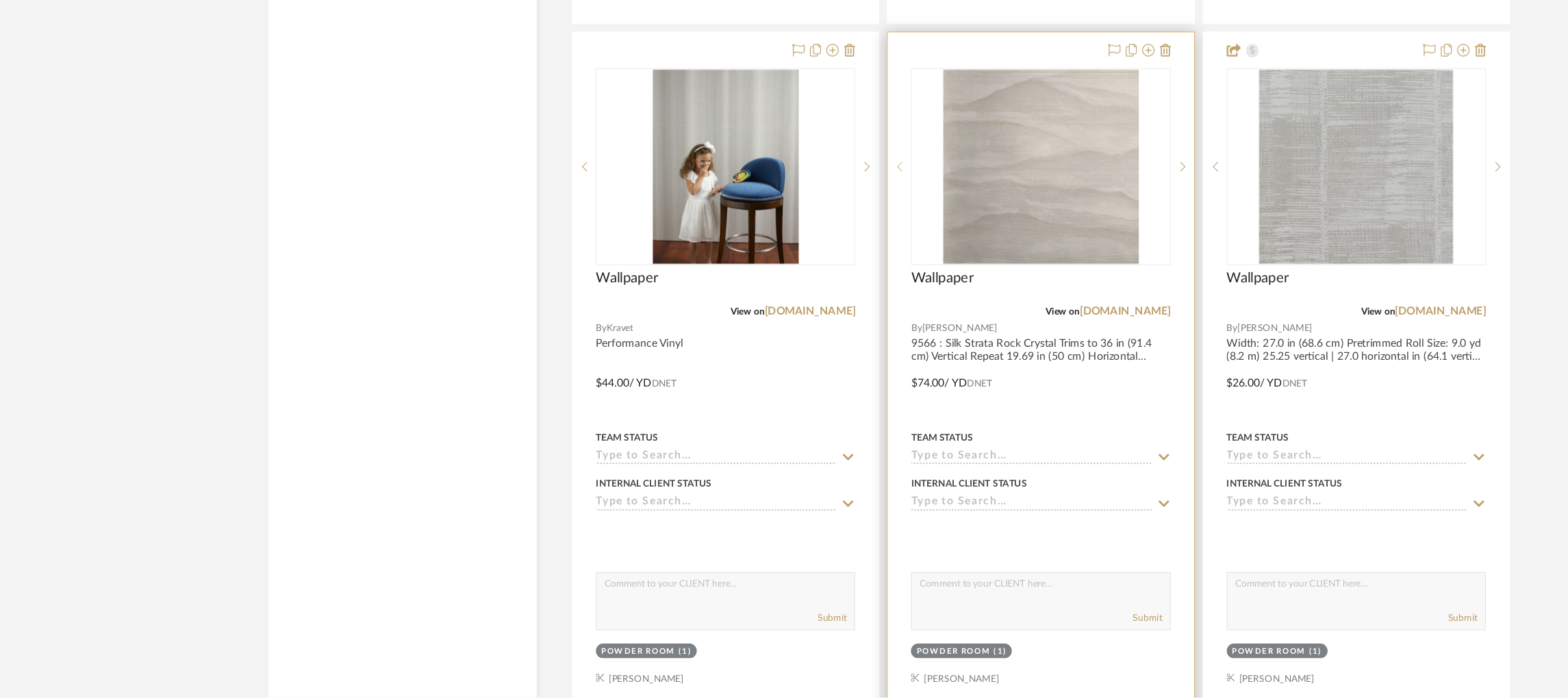
scroll to position [3357, 0]
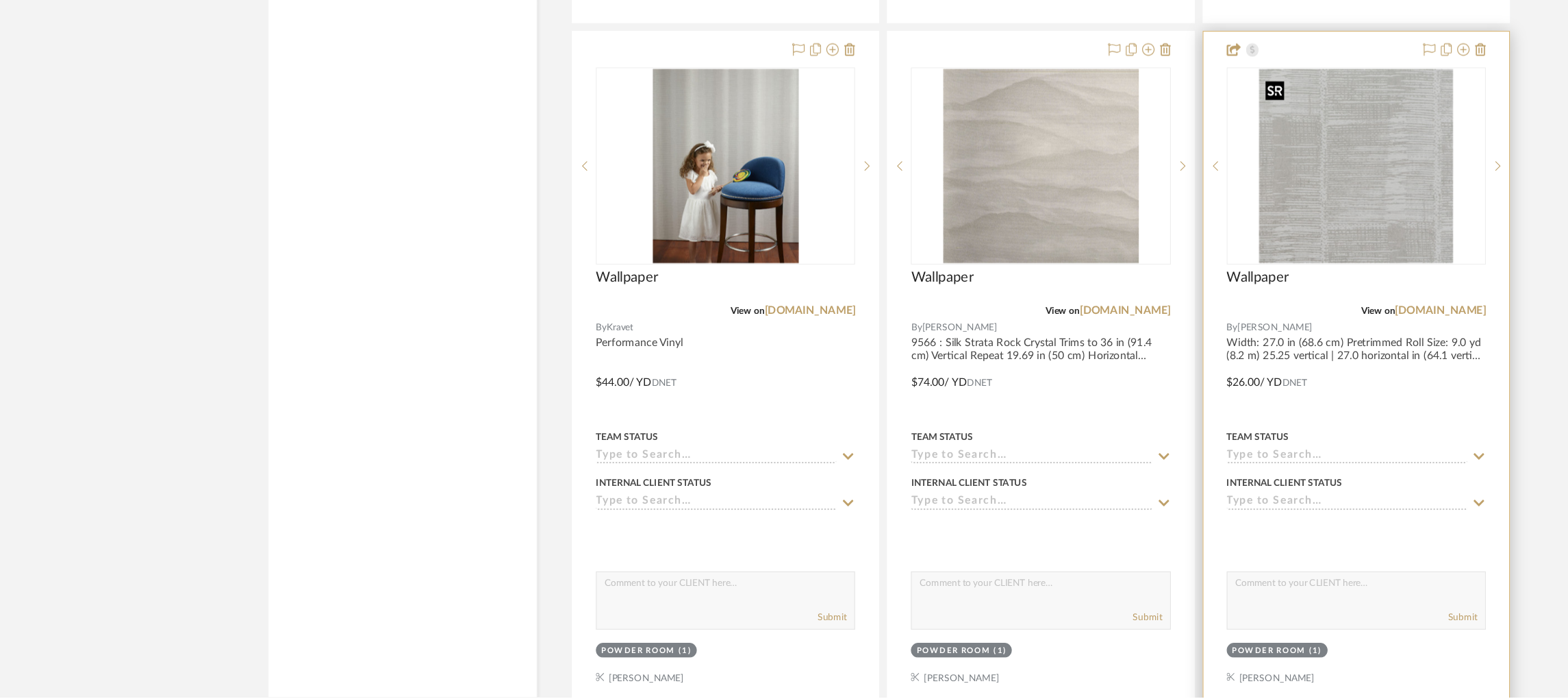
click at [1164, 234] on img "0" at bounding box center [1197, 230] width 171 height 172
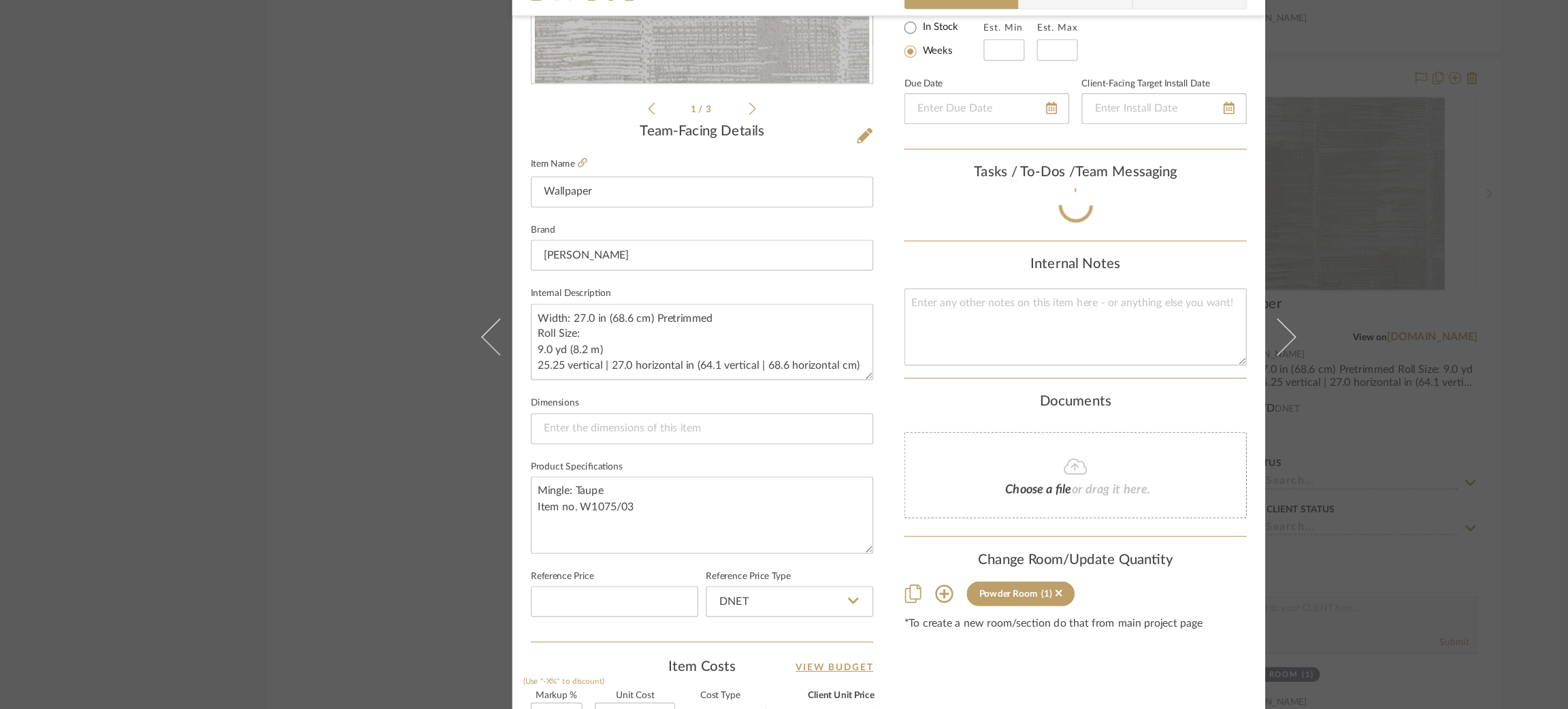
scroll to position [261, 0]
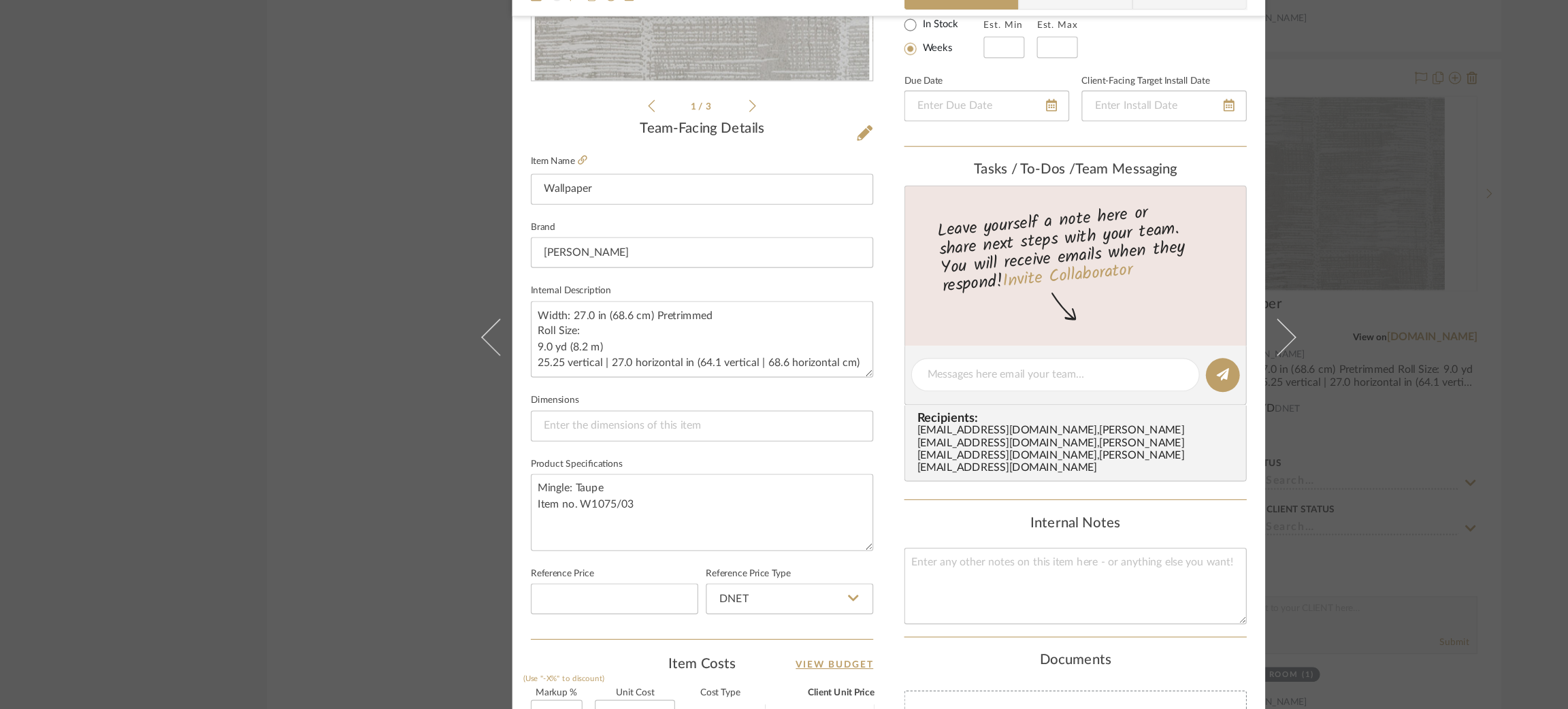
click at [279, 463] on div "Strahan | Palisades Powder Room Wallpaper Team View Client View Orders 1 / 3 Te…" at bounding box center [784, 354] width 1568 height 709
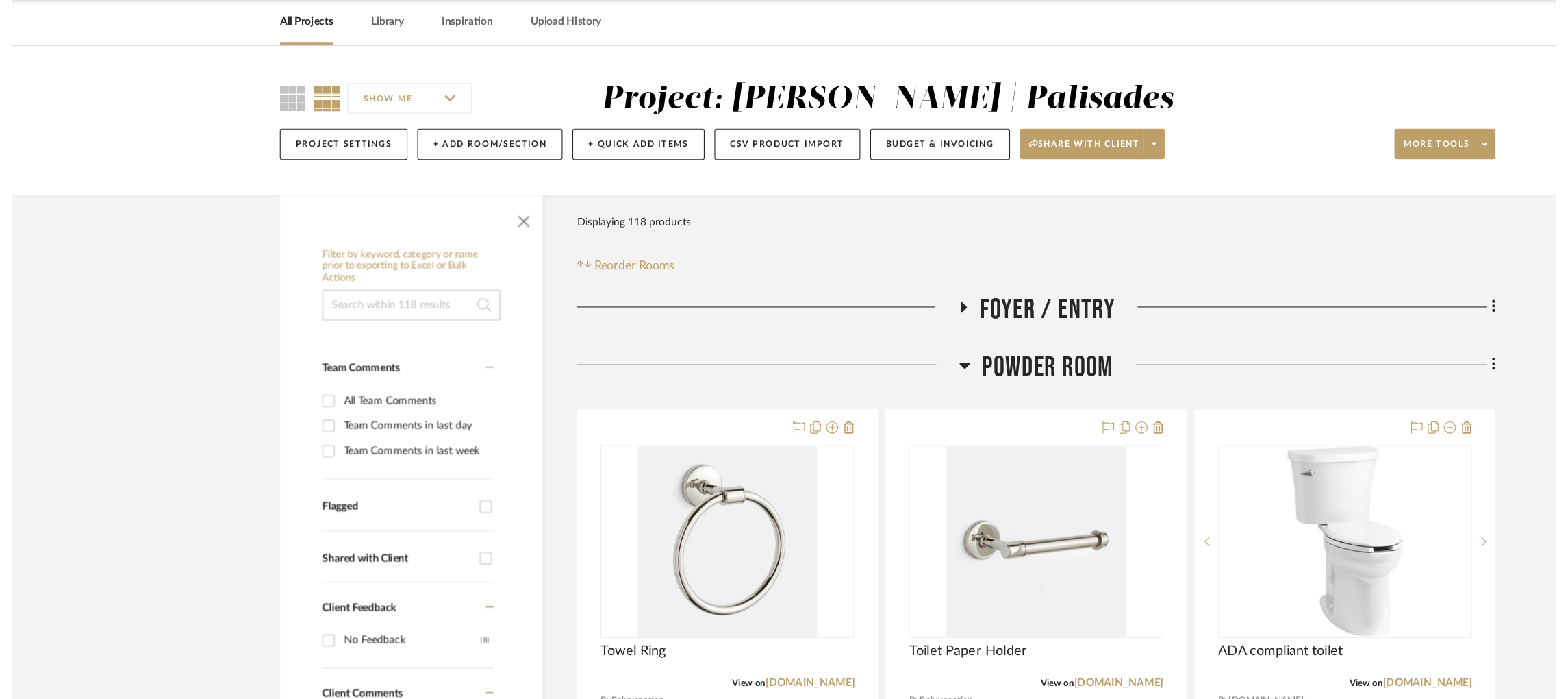
scroll to position [3357, 0]
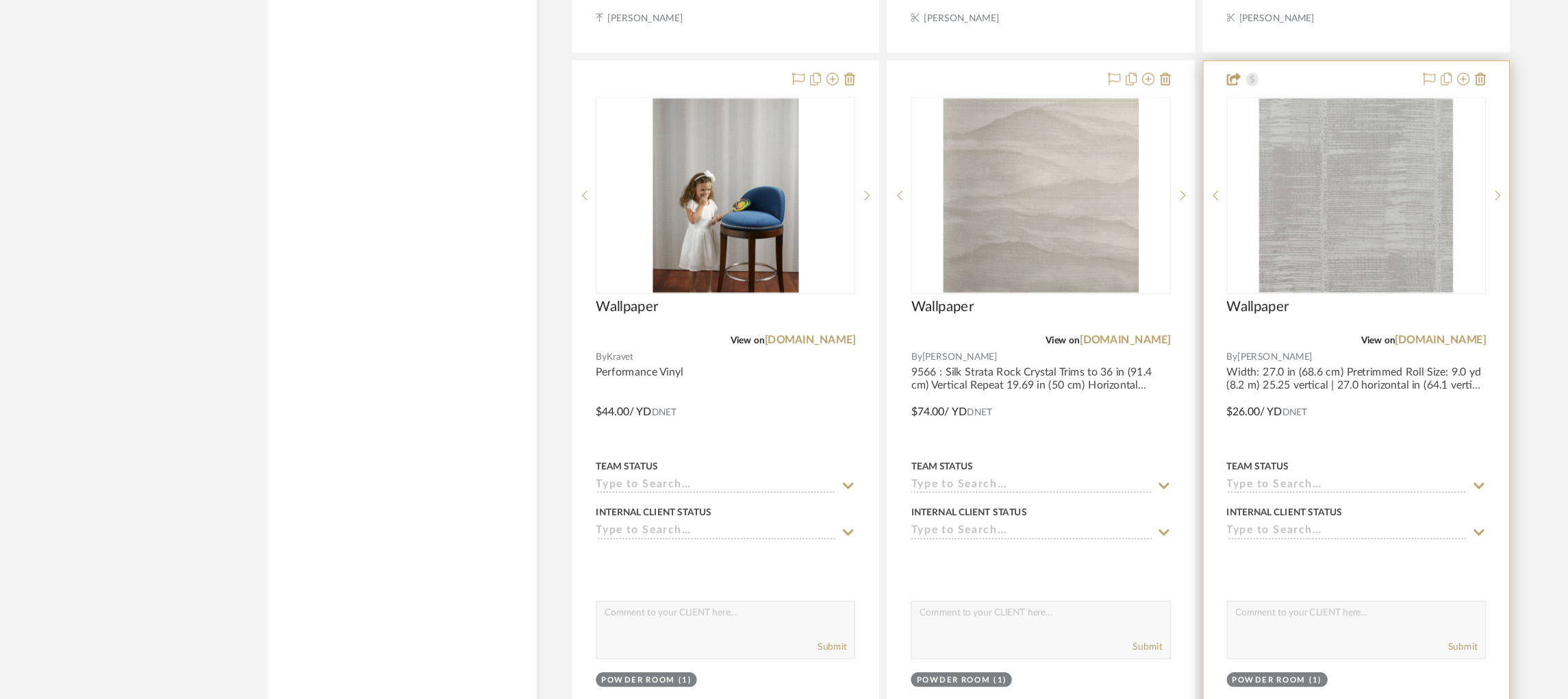
click at [1142, 493] on input at bounding box center [1189, 486] width 212 height 13
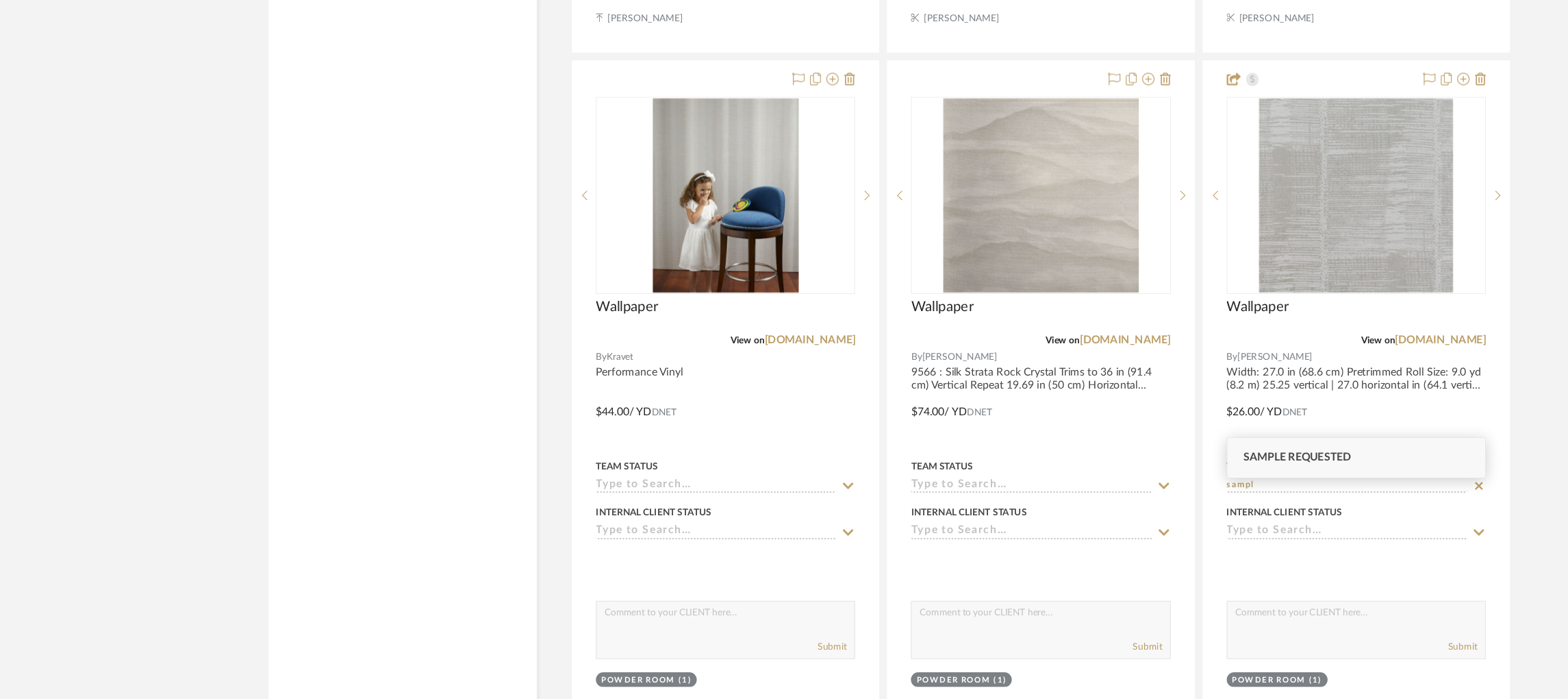
type input "sampl"
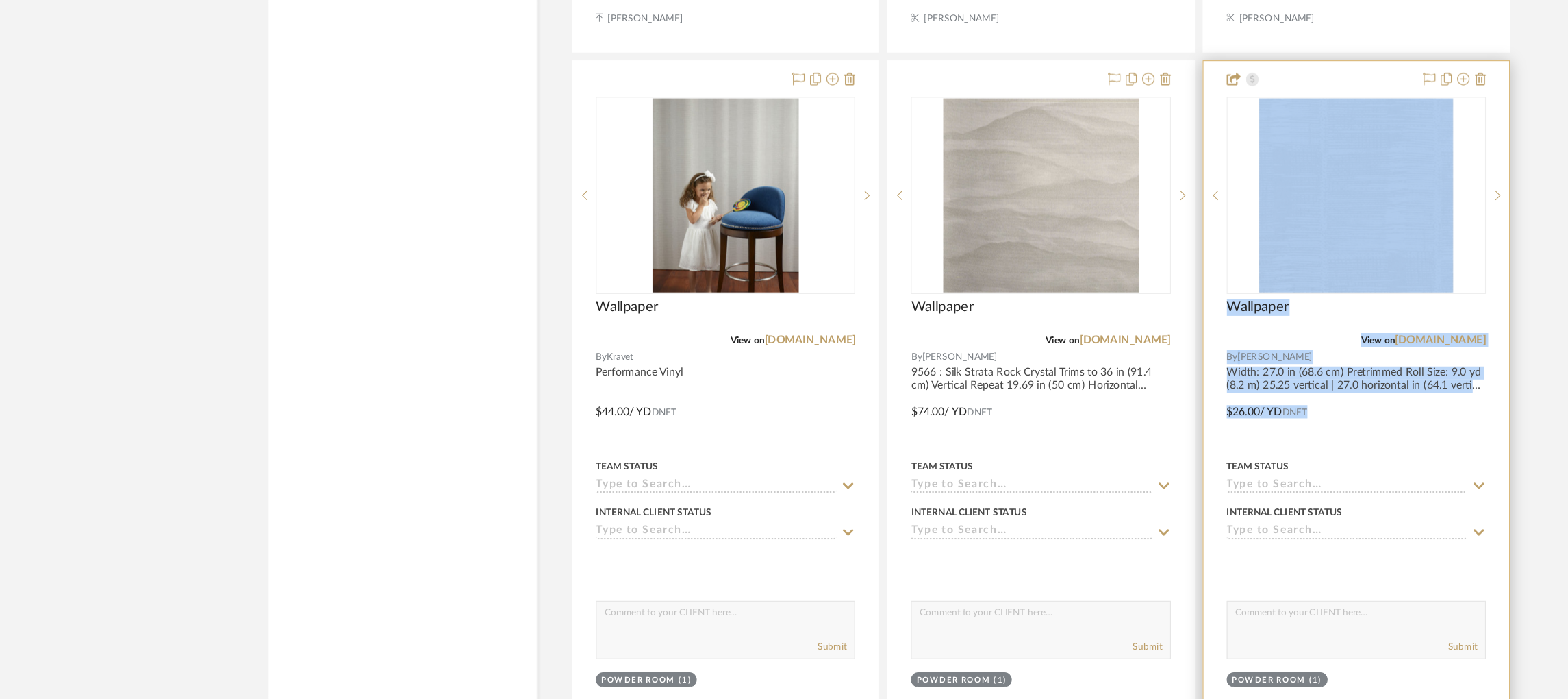
drag, startPoint x: 1173, startPoint y: 464, endPoint x: 1158, endPoint y: 496, distance: 35.3
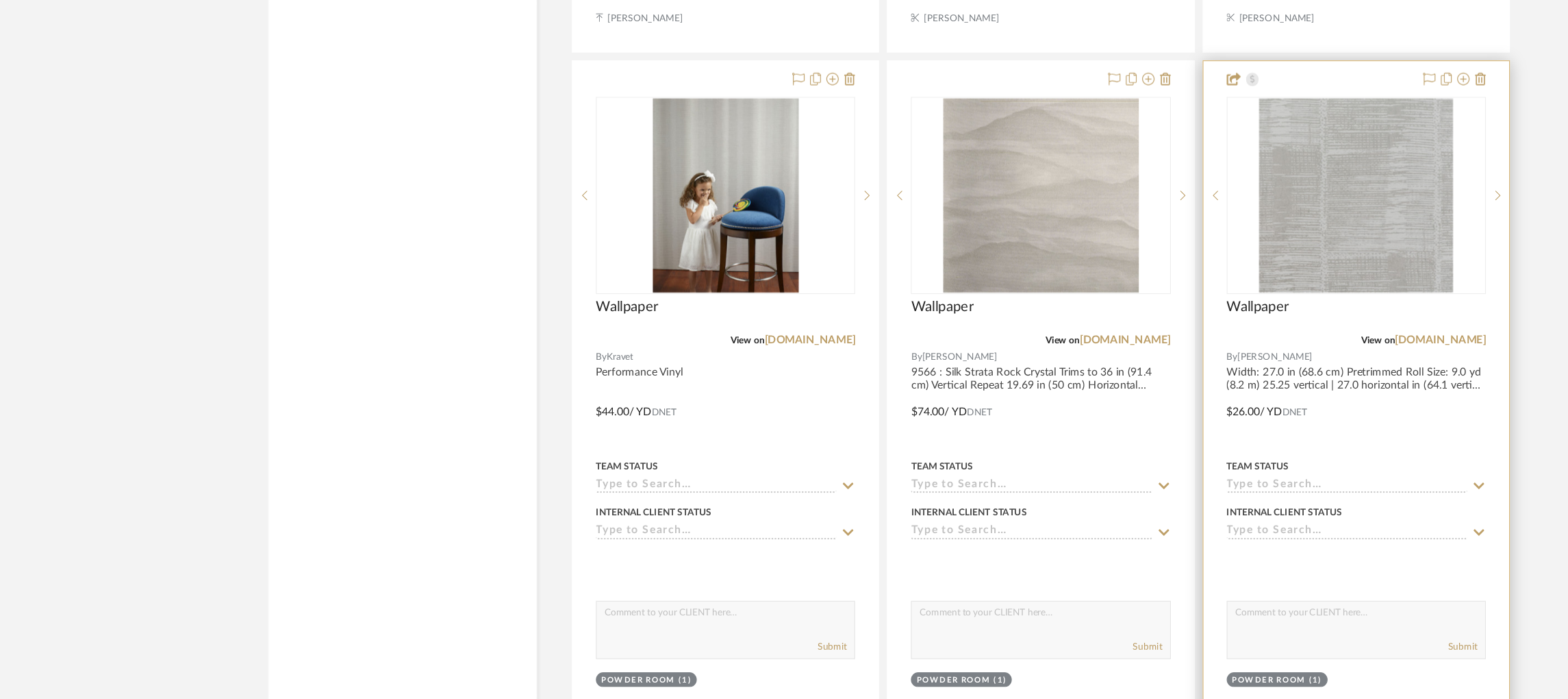
click at [1172, 484] on input at bounding box center [1189, 486] width 212 height 13
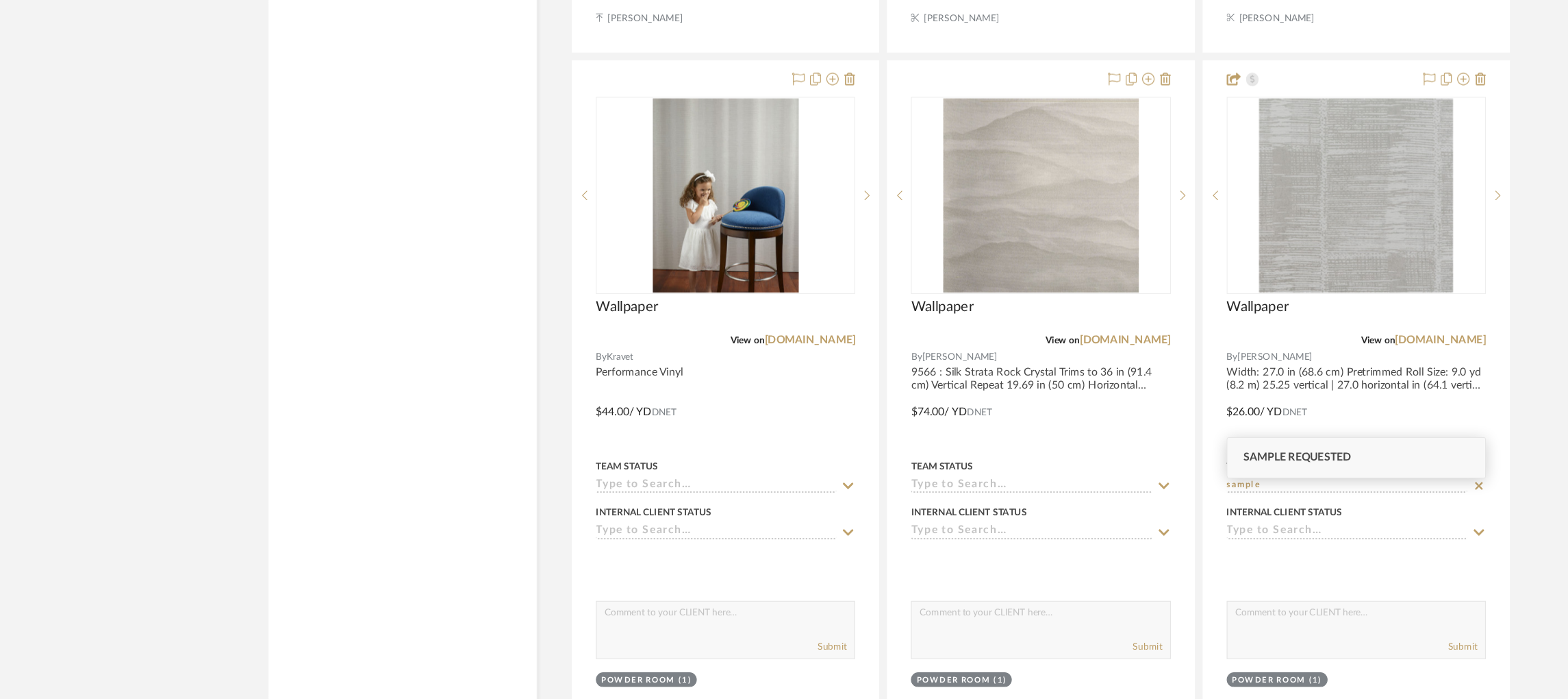
type input "sample"
click at [1158, 457] on span "Sample Requested" at bounding box center [1144, 461] width 95 height 10
type input "[DATE]"
type input "Sample Requested"
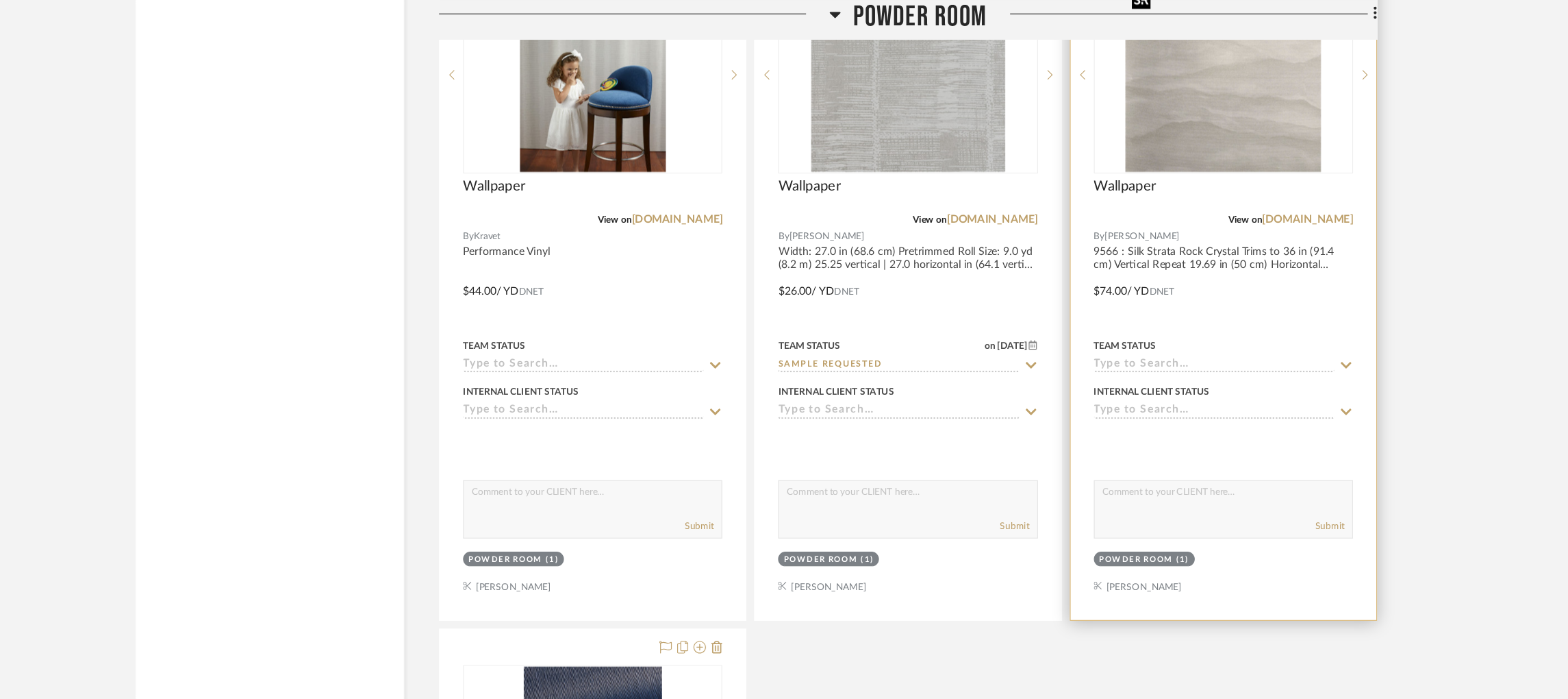
scroll to position [3408, 0]
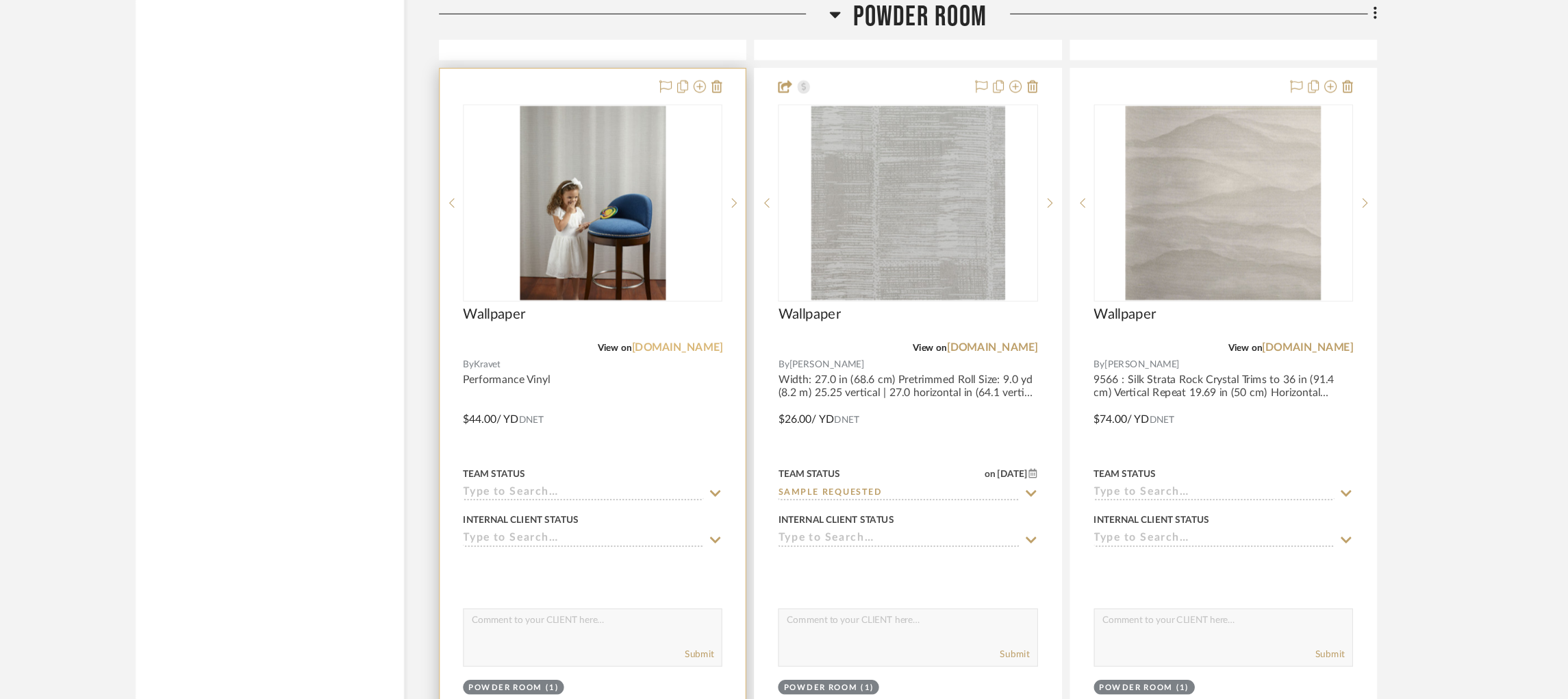
click at [723, 309] on link "[DOMAIN_NAME]" at bounding box center [715, 306] width 80 height 10
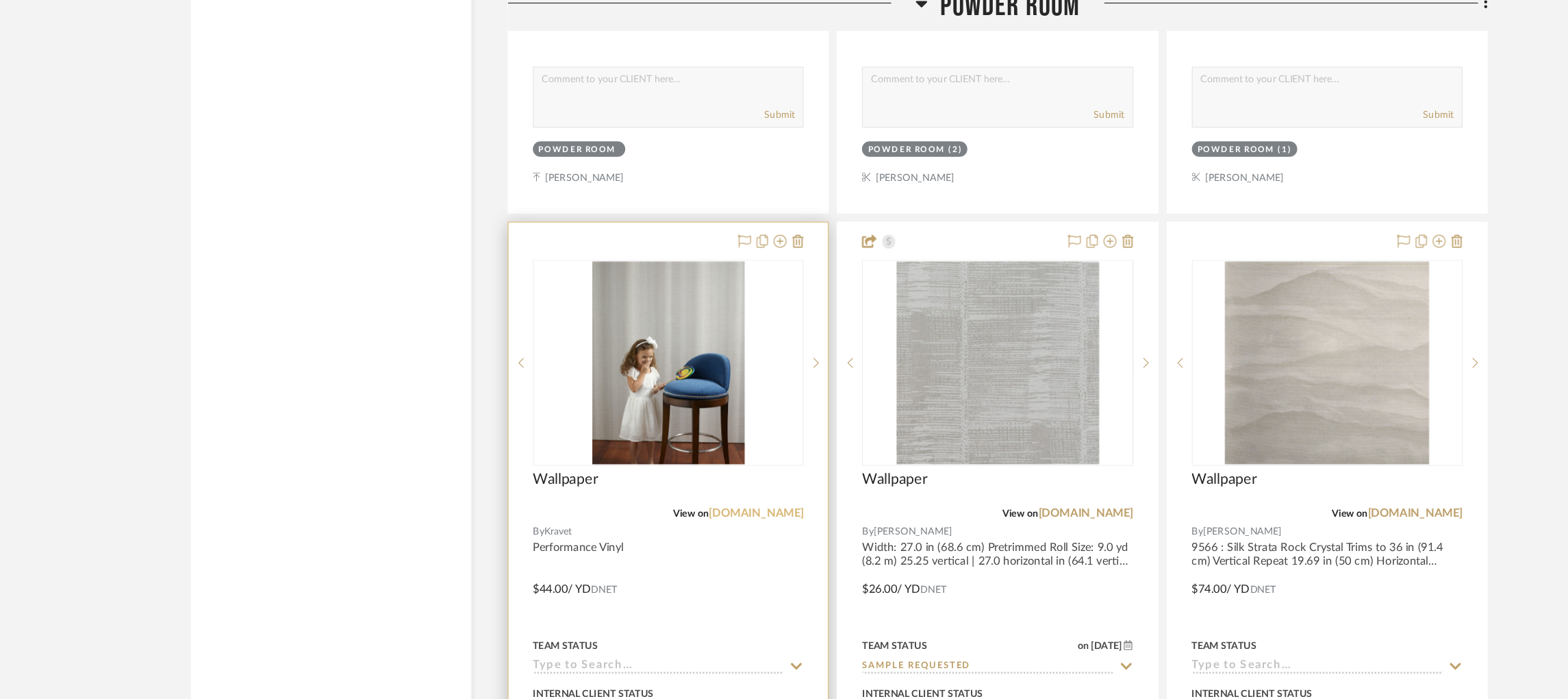
scroll to position [3270, 0]
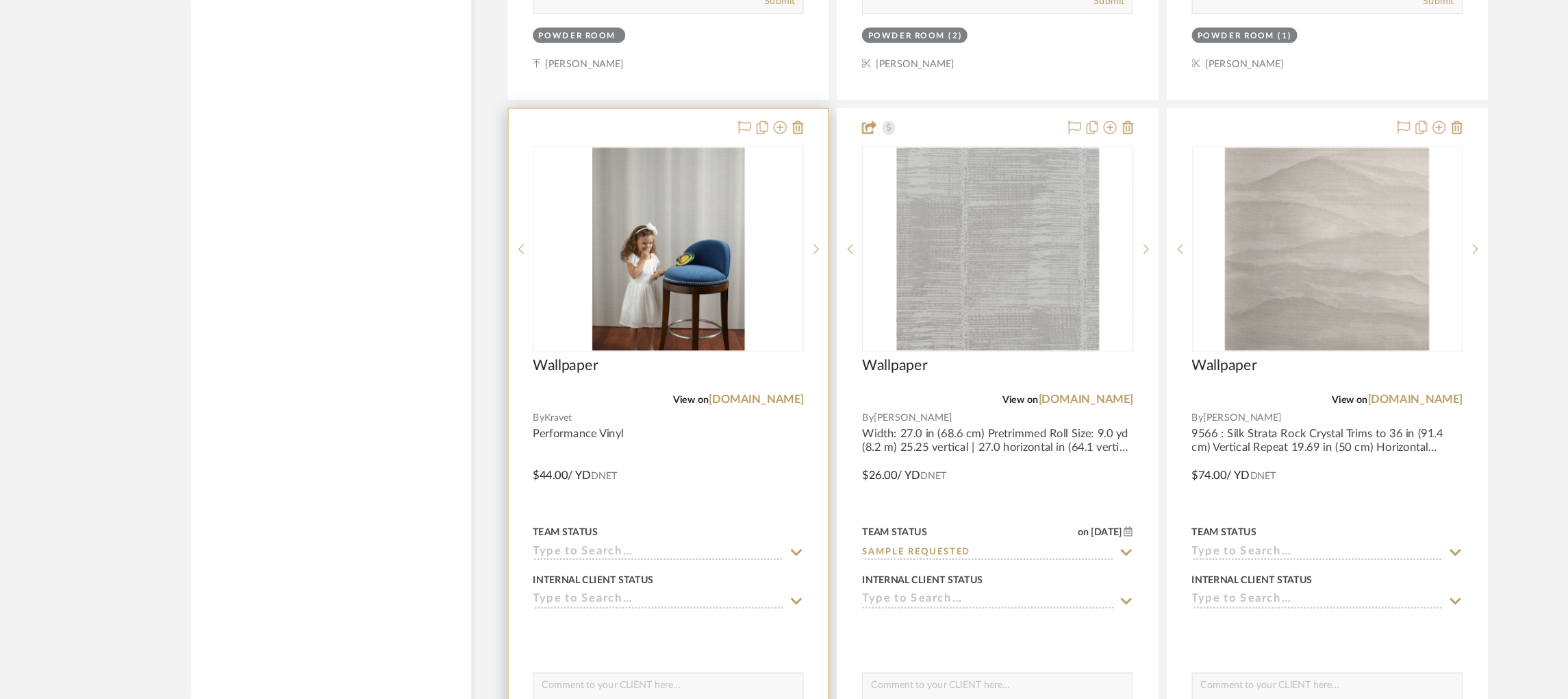
click at [626, 574] on input at bounding box center [632, 573] width 212 height 13
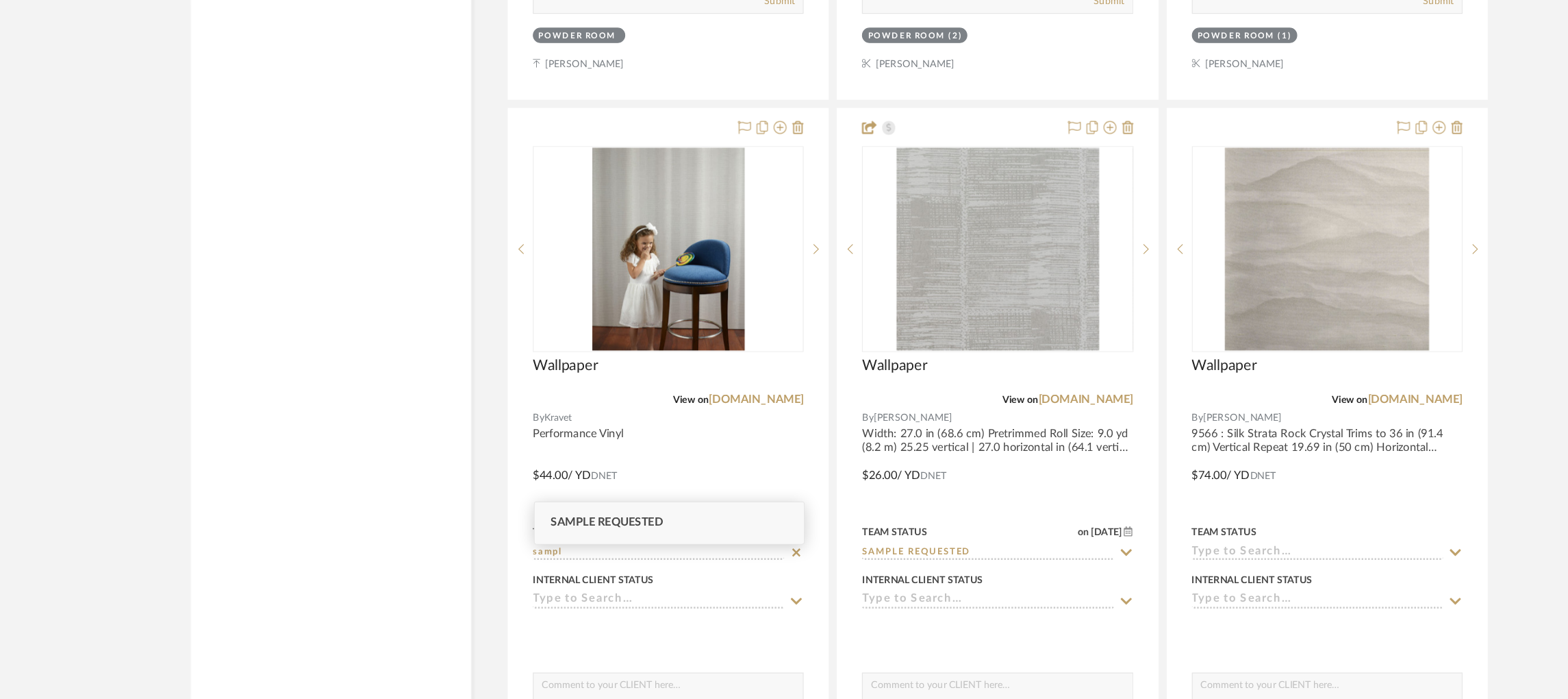
type input "sampl"
click at [615, 546] on span "Sample Requested" at bounding box center [588, 547] width 95 height 10
type input "[DATE]"
type input "Sample Requested"
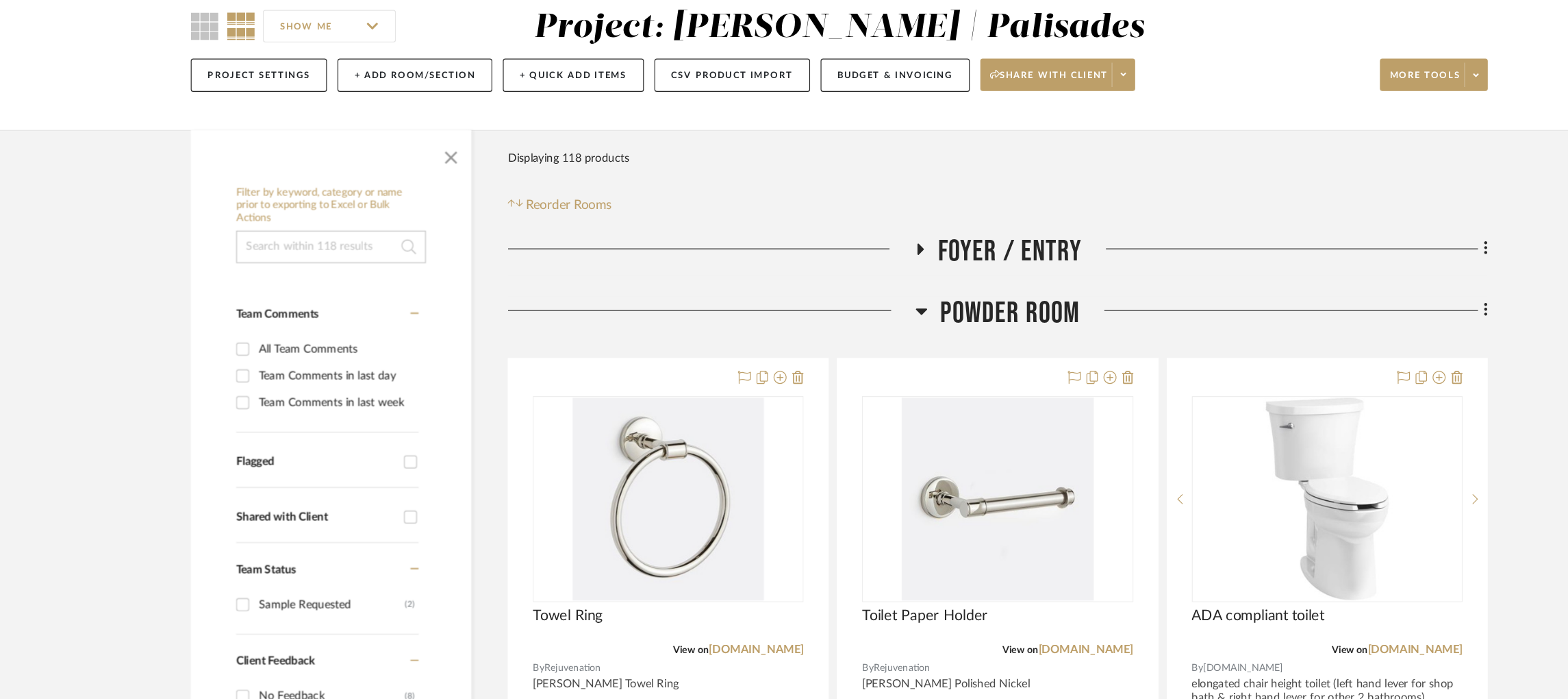
scroll to position [0, 0]
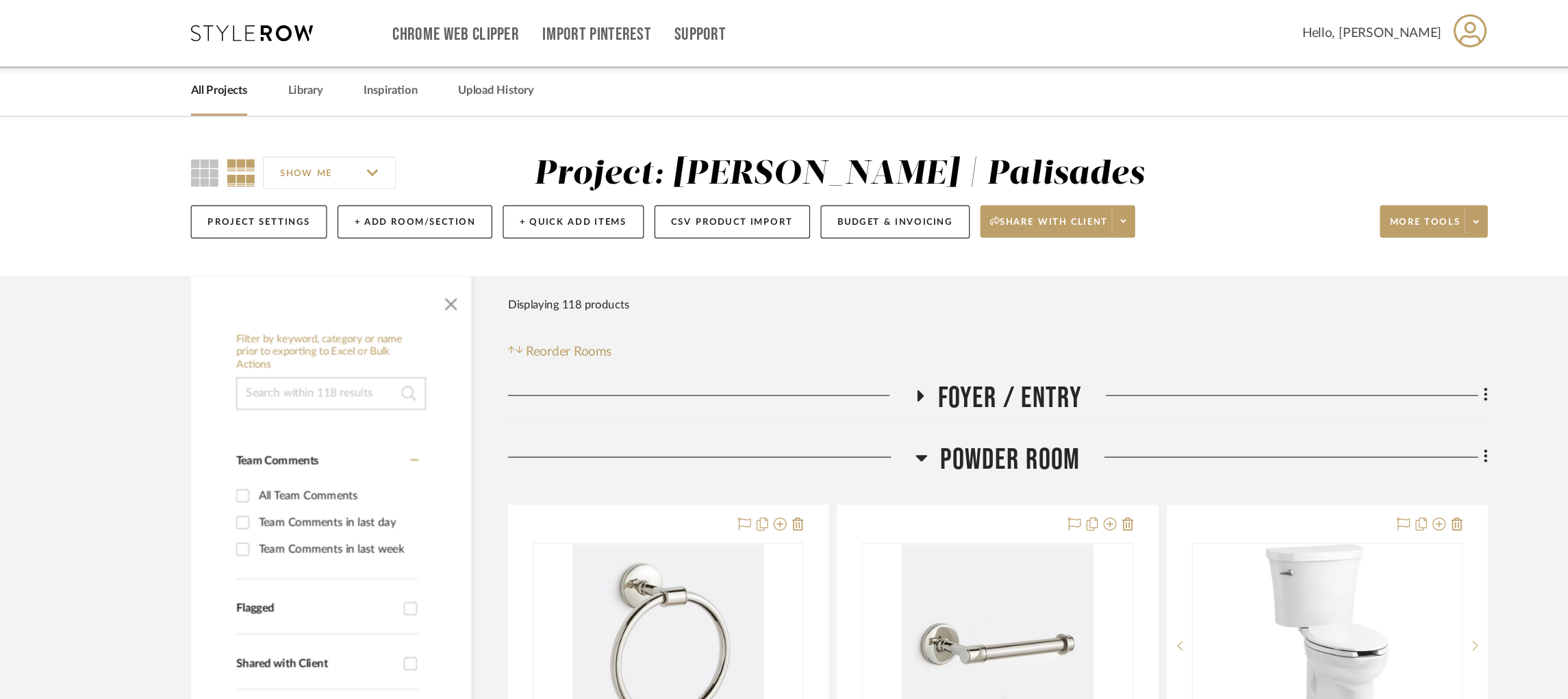
click at [284, 27] on icon at bounding box center [288, 28] width 102 height 14
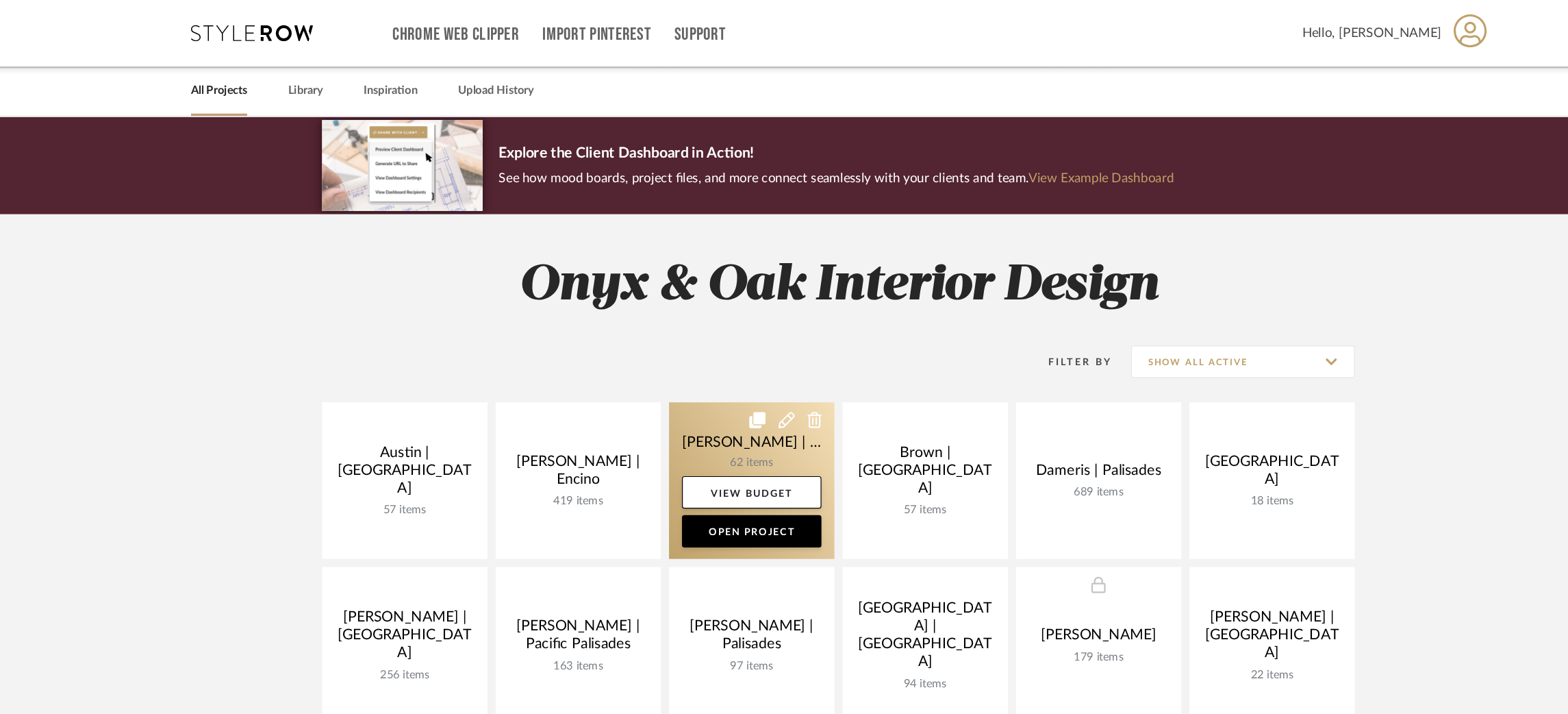
click at [672, 375] on link at bounding box center [711, 406] width 140 height 132
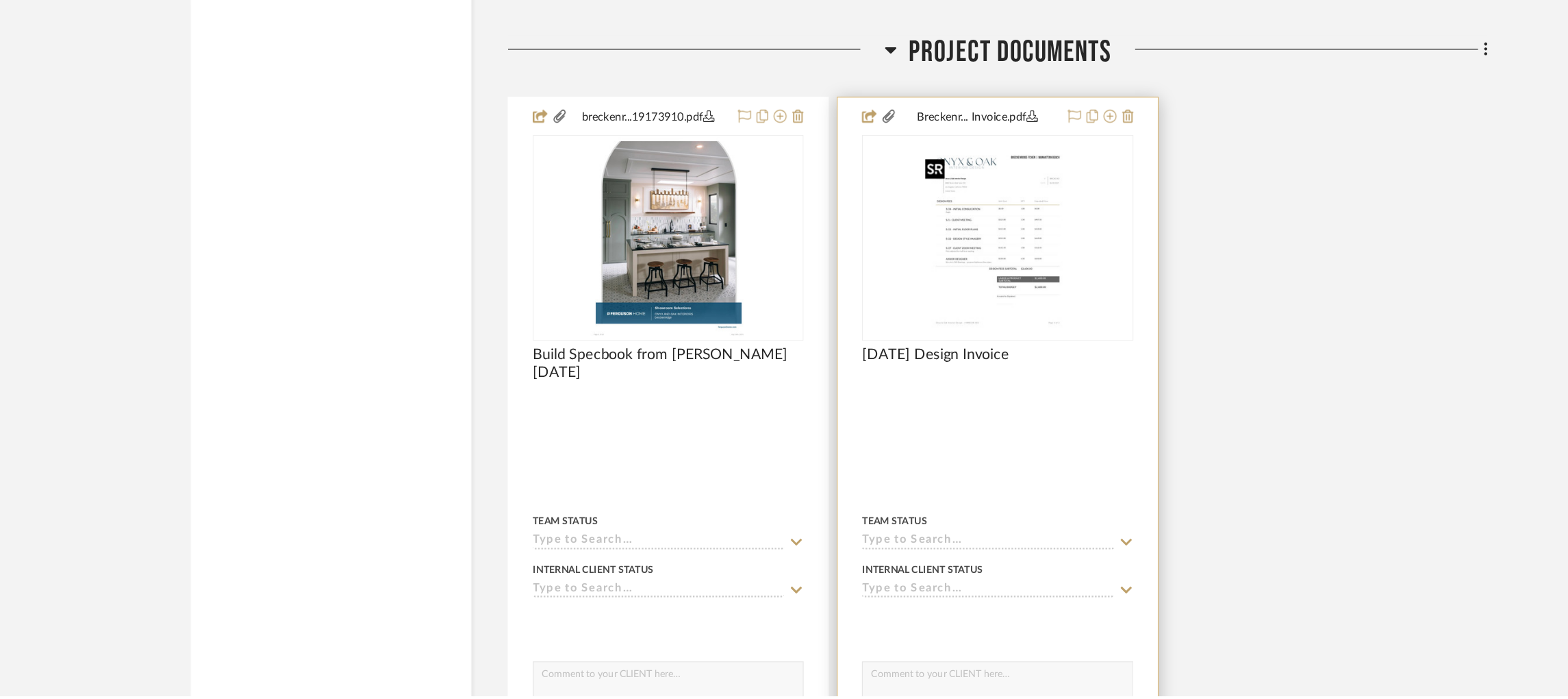
scroll to position [6064, 0]
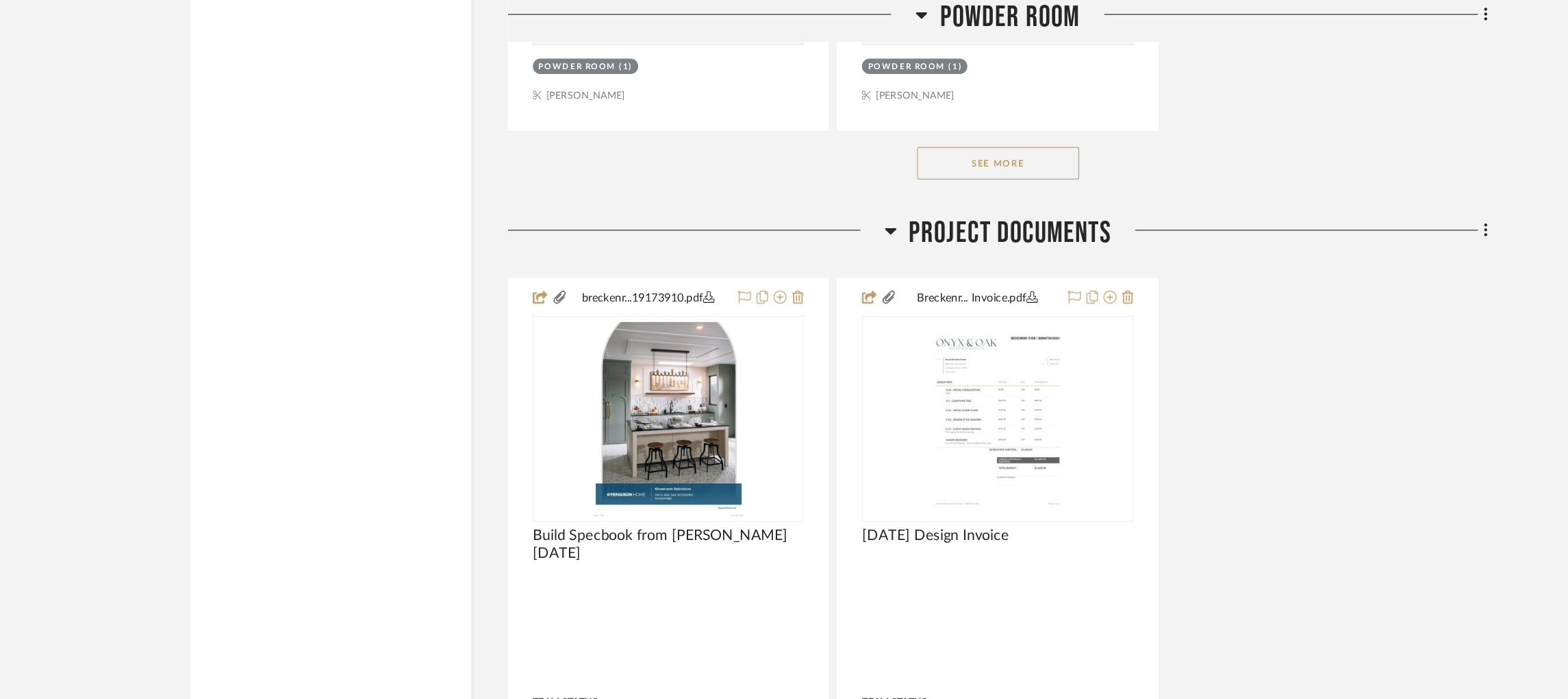
click at [940, 146] on button "See More" at bounding box center [919, 137] width 137 height 27
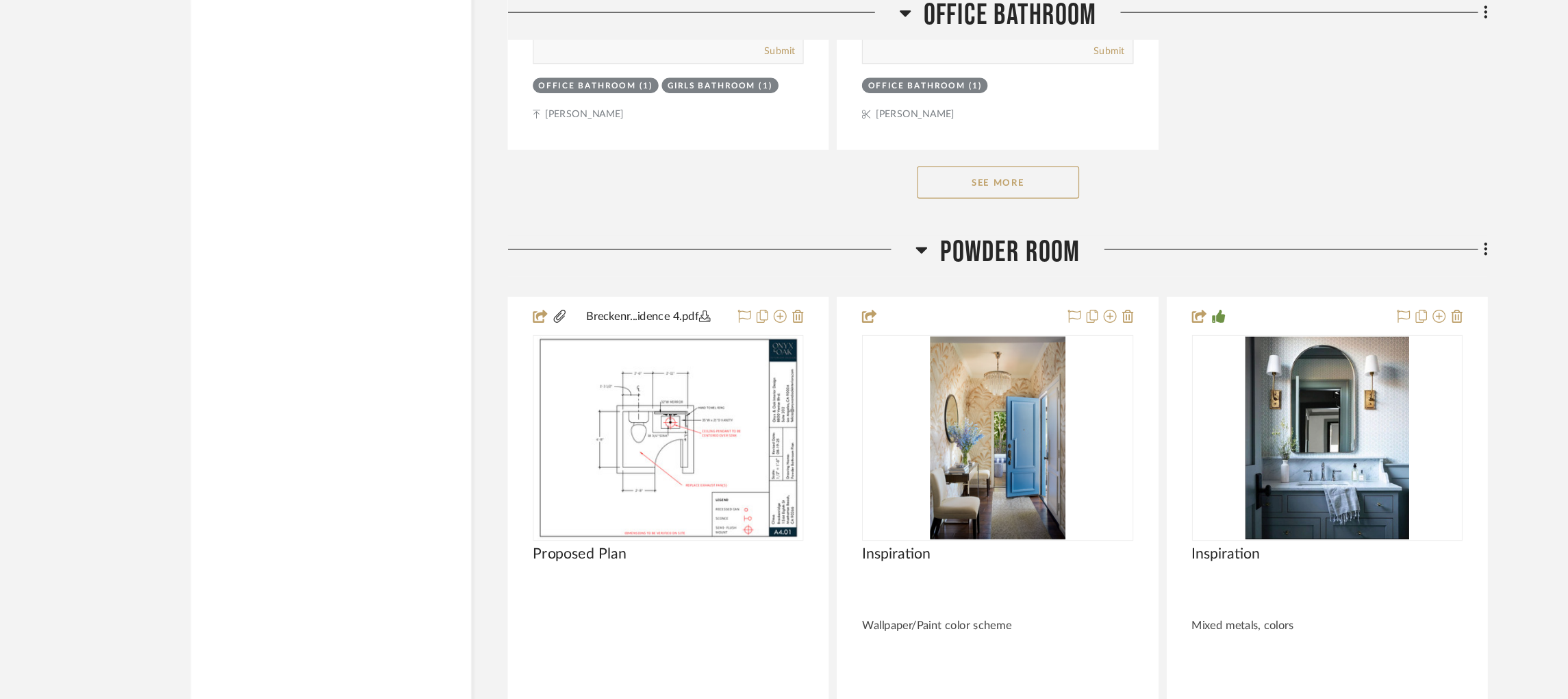
click at [852, 221] on icon at bounding box center [854, 213] width 11 height 17
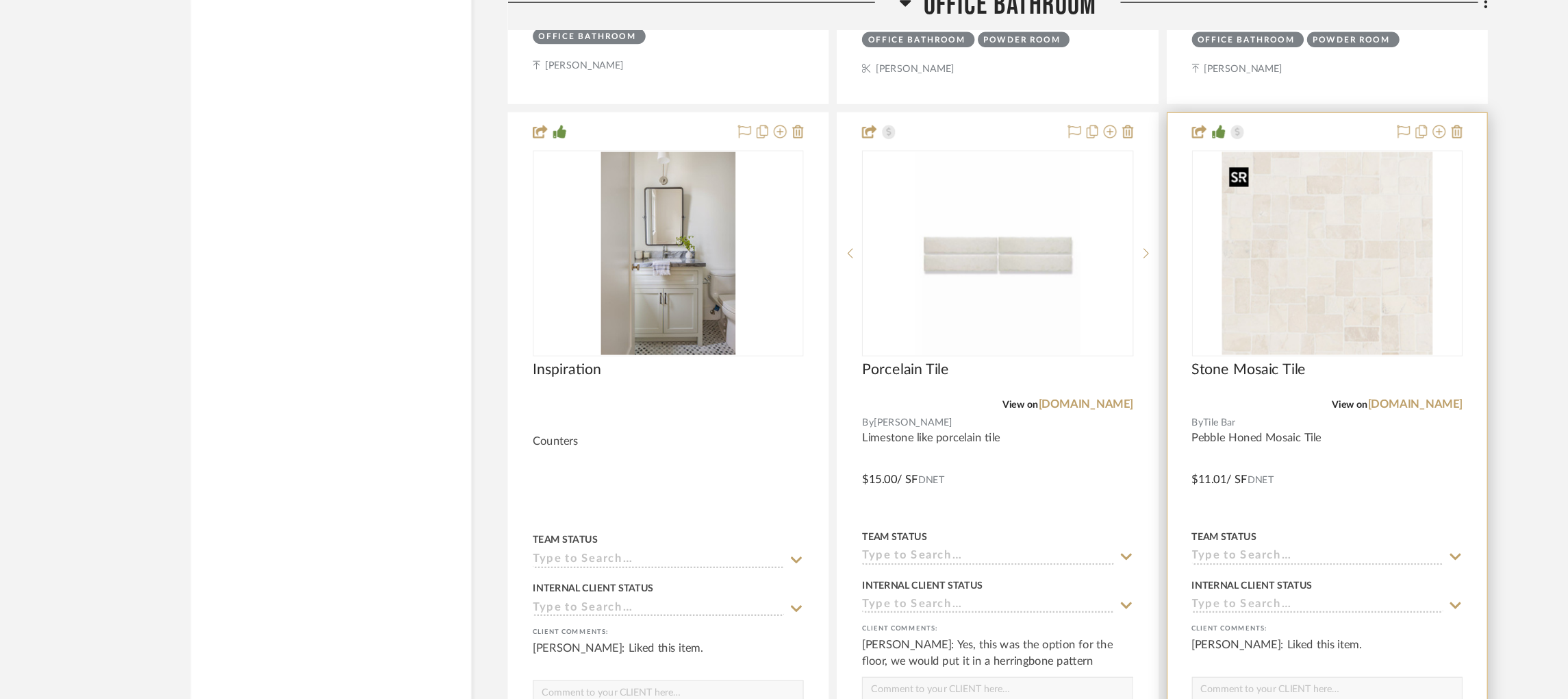
scroll to position [2913, 0]
click at [1290, 127] on icon at bounding box center [1291, 121] width 11 height 11
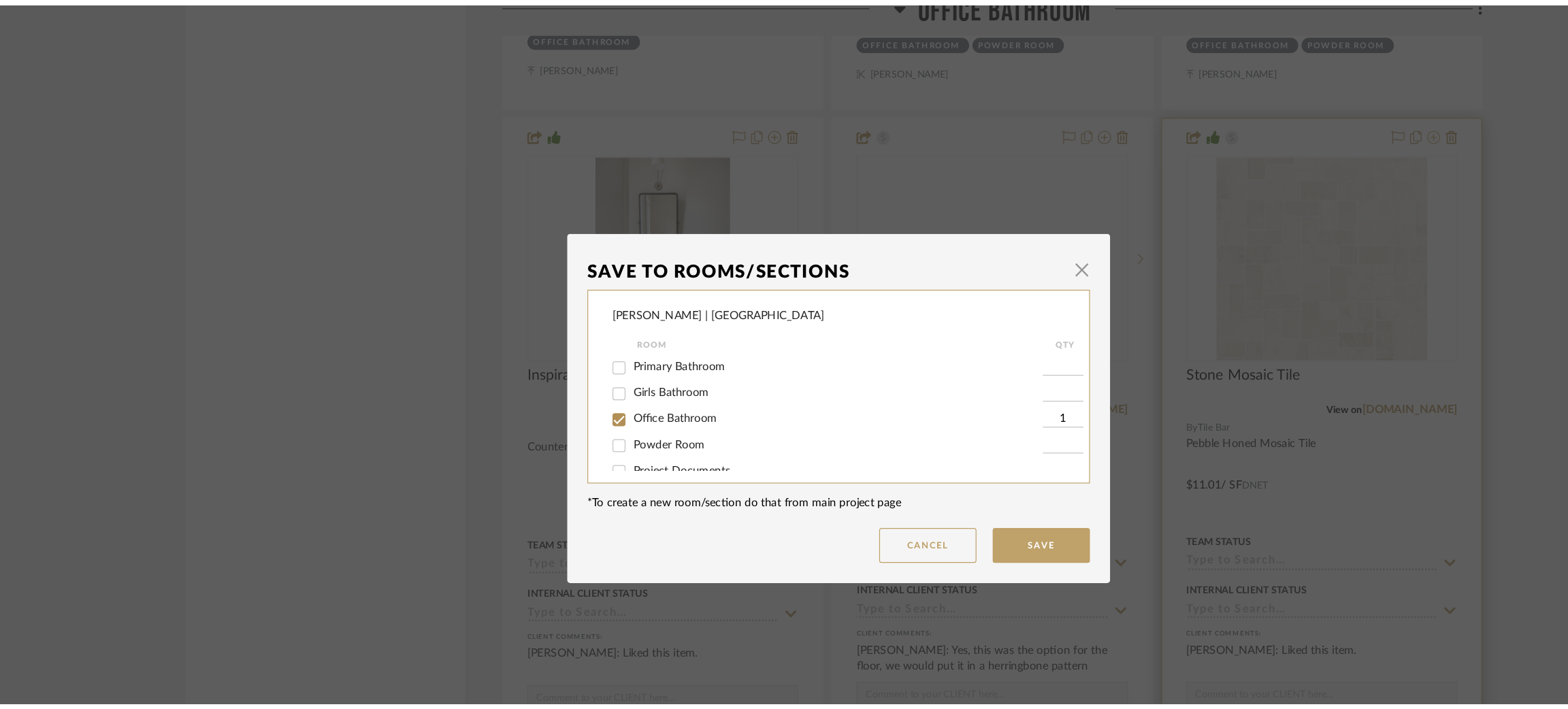
scroll to position [0, 0]
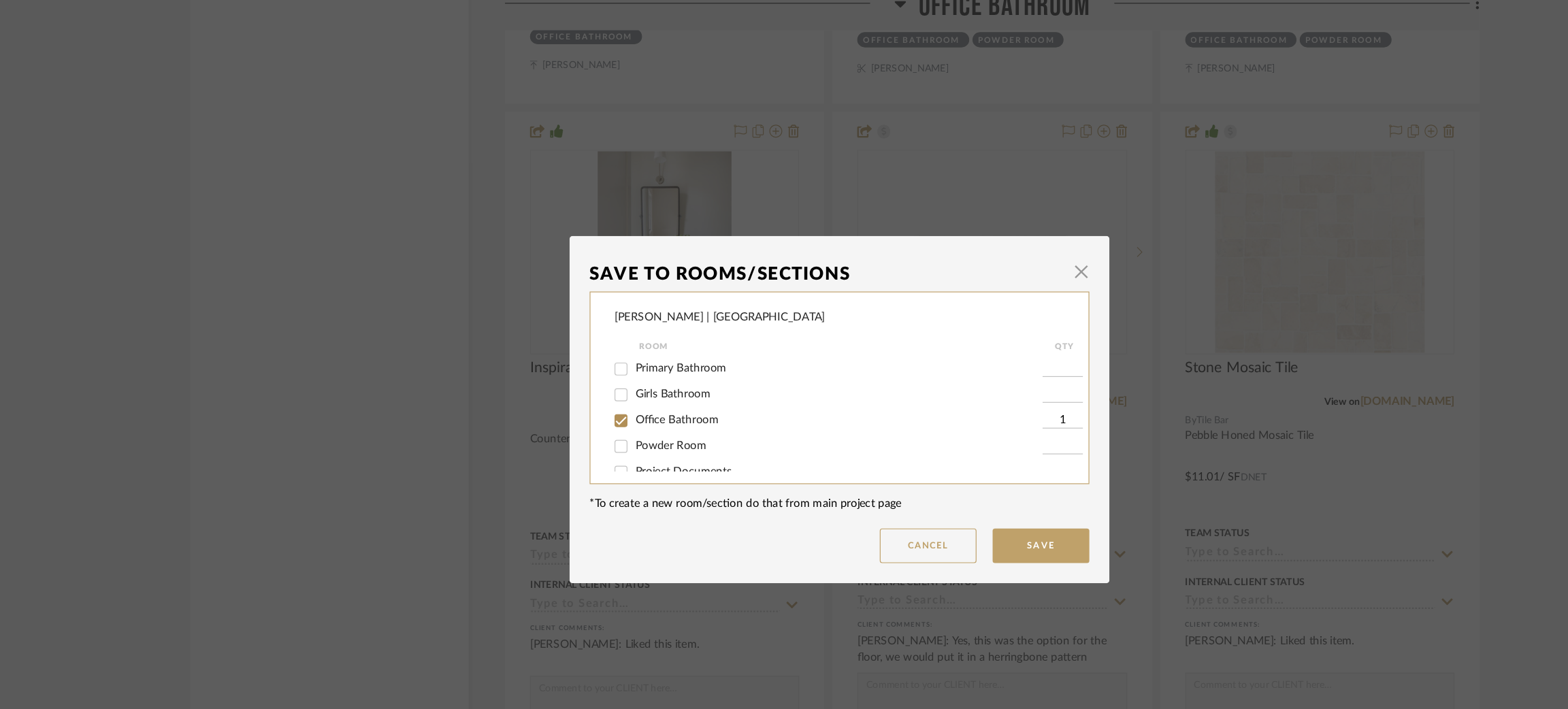
click at [1169, 365] on div "Save To Rooms/Sections × Breckenridge-Tchen | Manhattan Beach Room QTY Primary …" at bounding box center [784, 354] width 1568 height 709
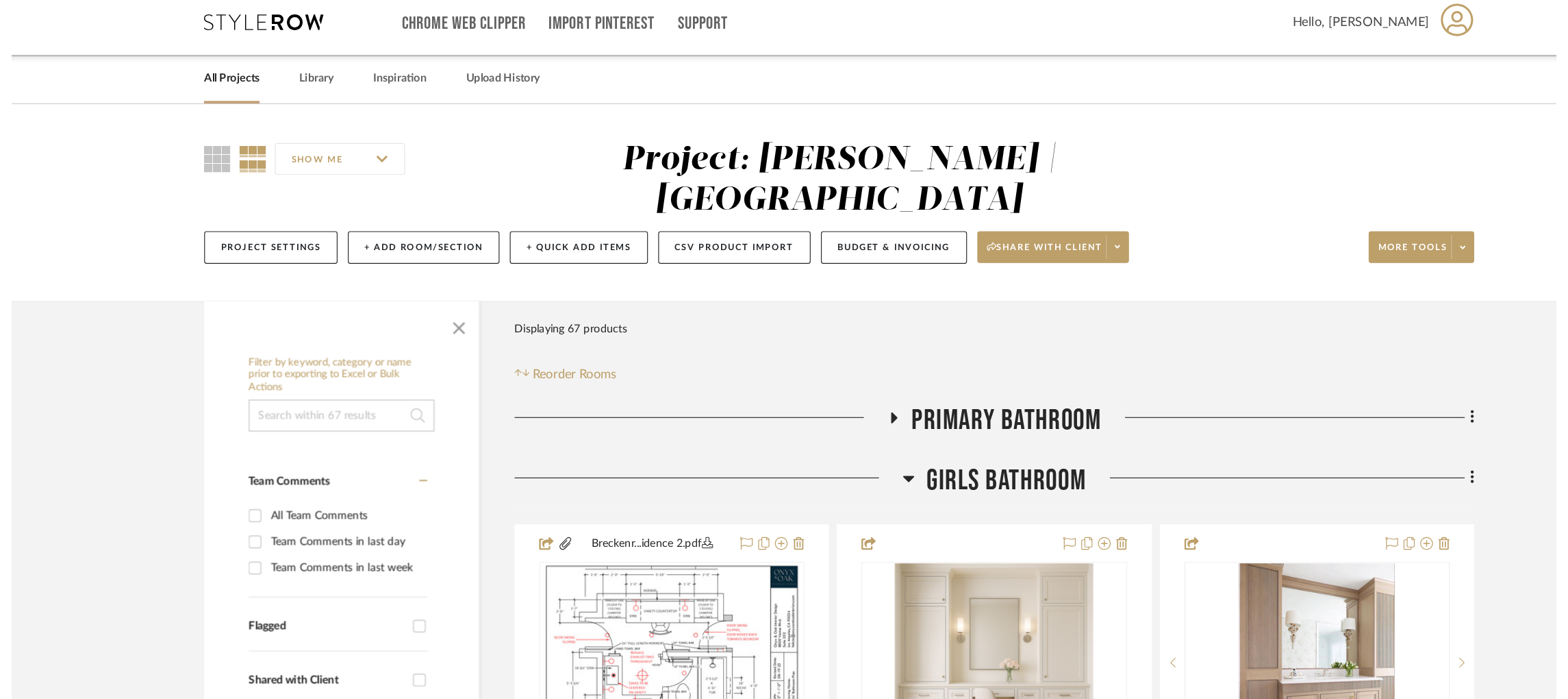
scroll to position [2913, 0]
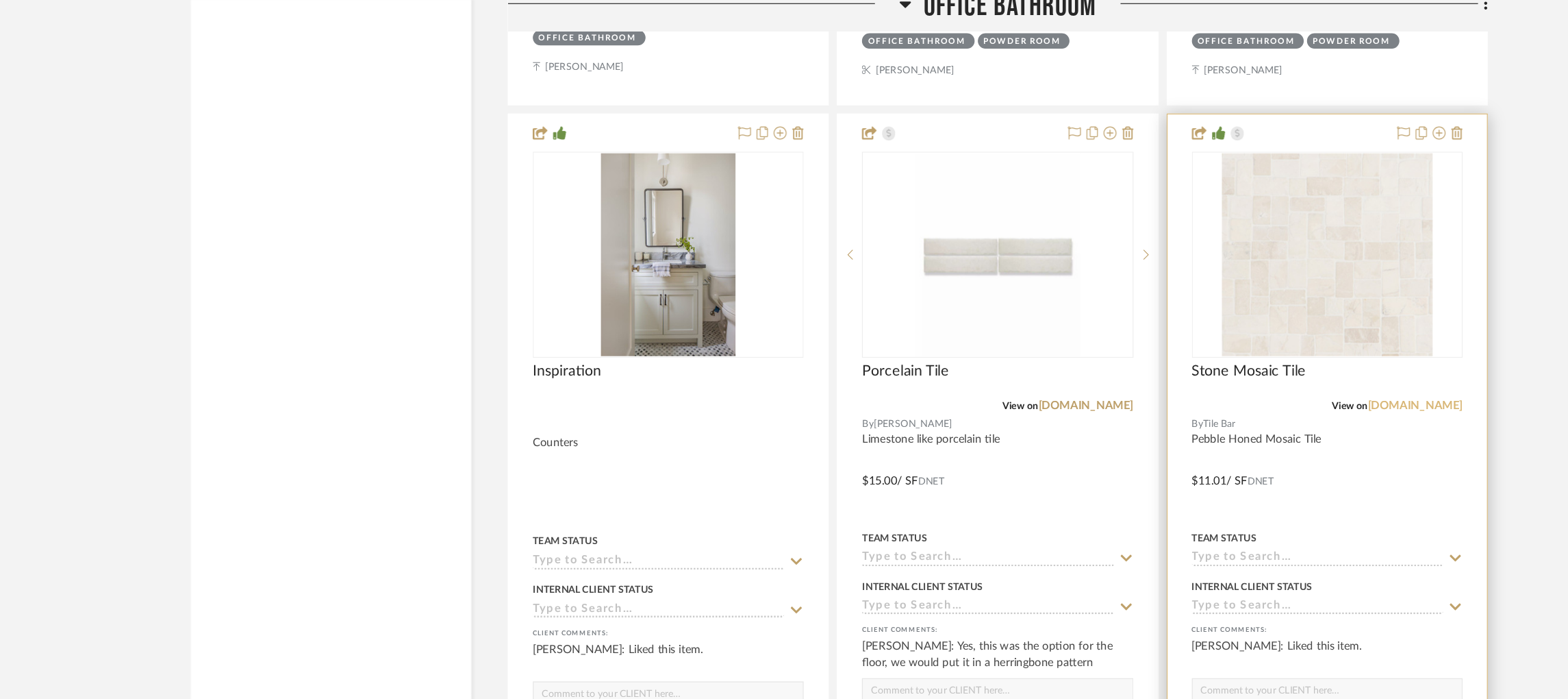
click at [1285, 356] on link "[DOMAIN_NAME]" at bounding box center [1271, 351] width 80 height 10
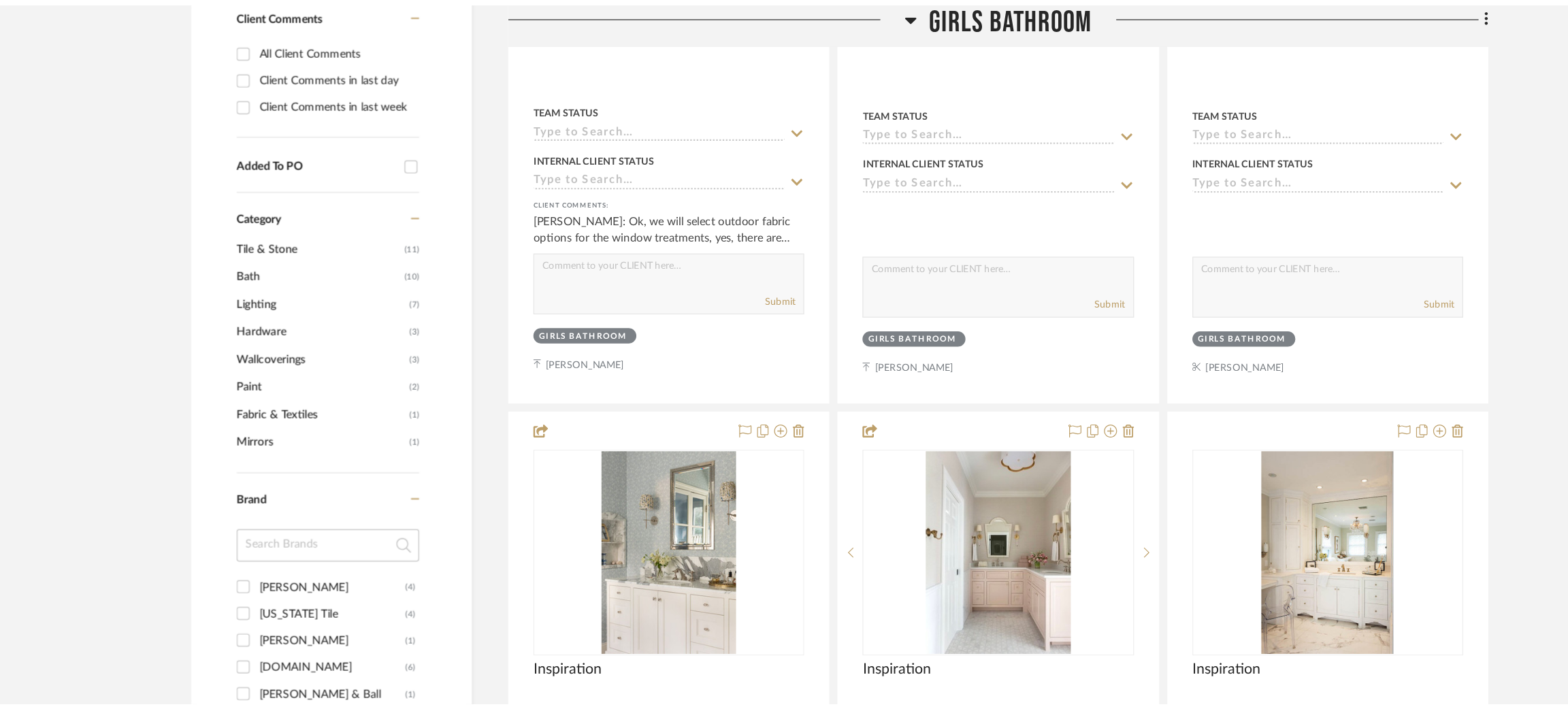
scroll to position [0, 0]
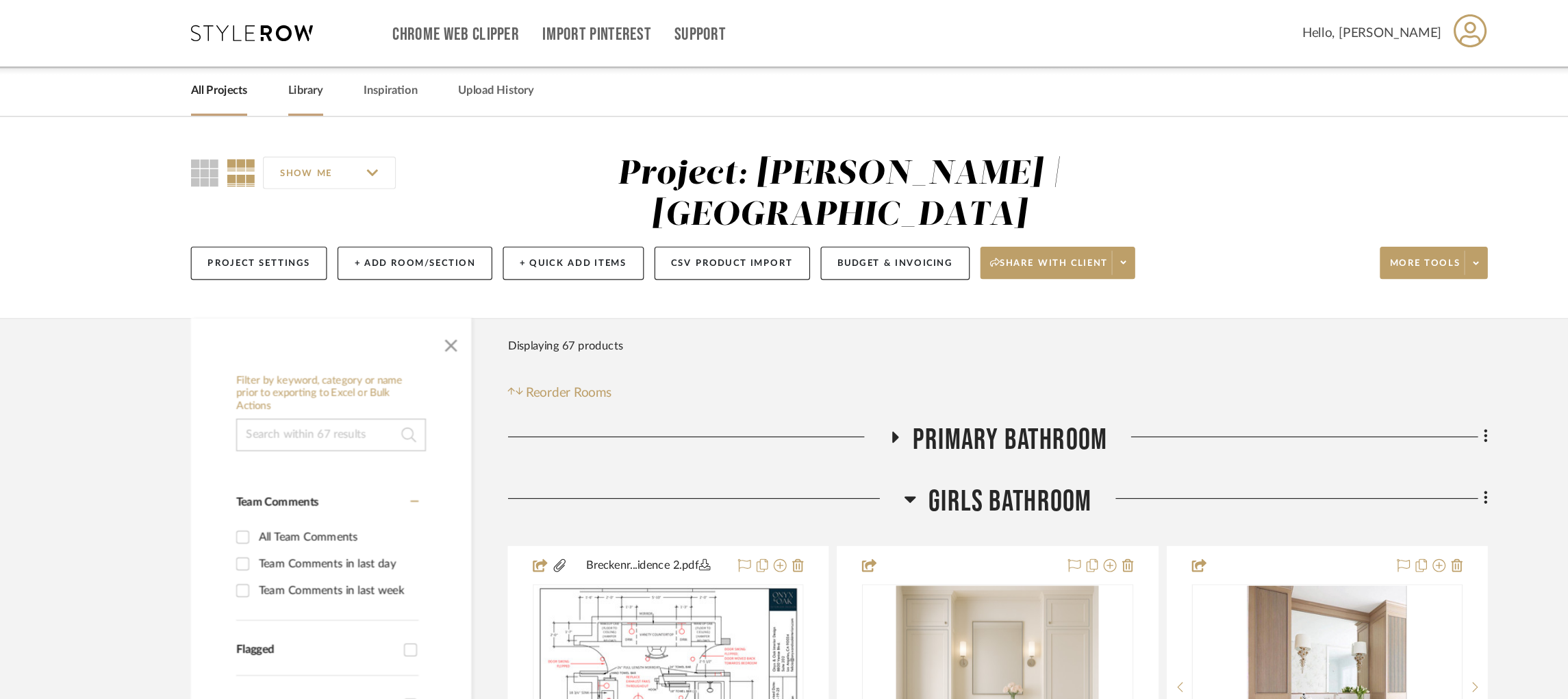
click at [338, 62] on div "Library" at bounding box center [334, 77] width 30 height 42
click at [335, 76] on link "Library" at bounding box center [334, 77] width 30 height 18
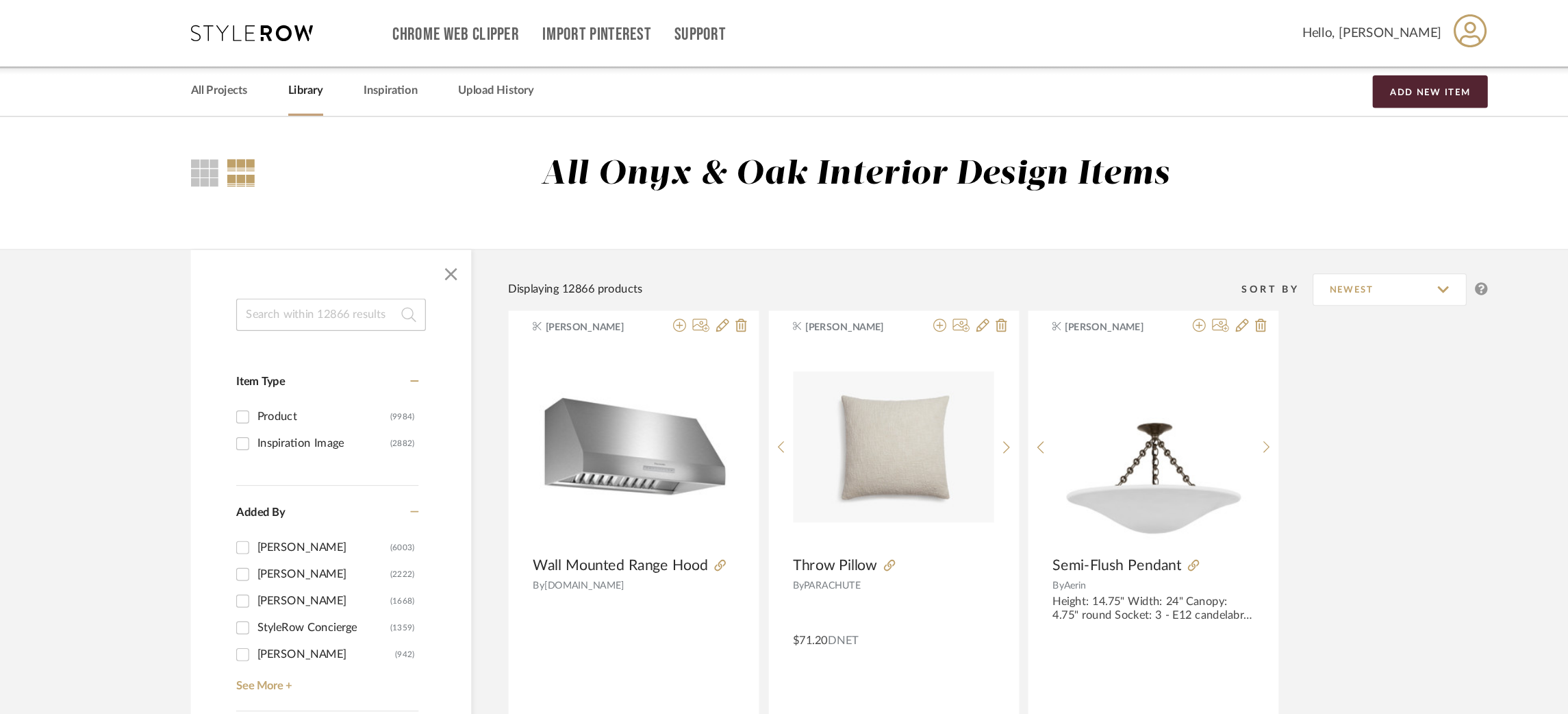
click at [324, 265] on input at bounding box center [355, 266] width 160 height 27
click at [652, 275] on icon at bounding box center [649, 275] width 11 height 11
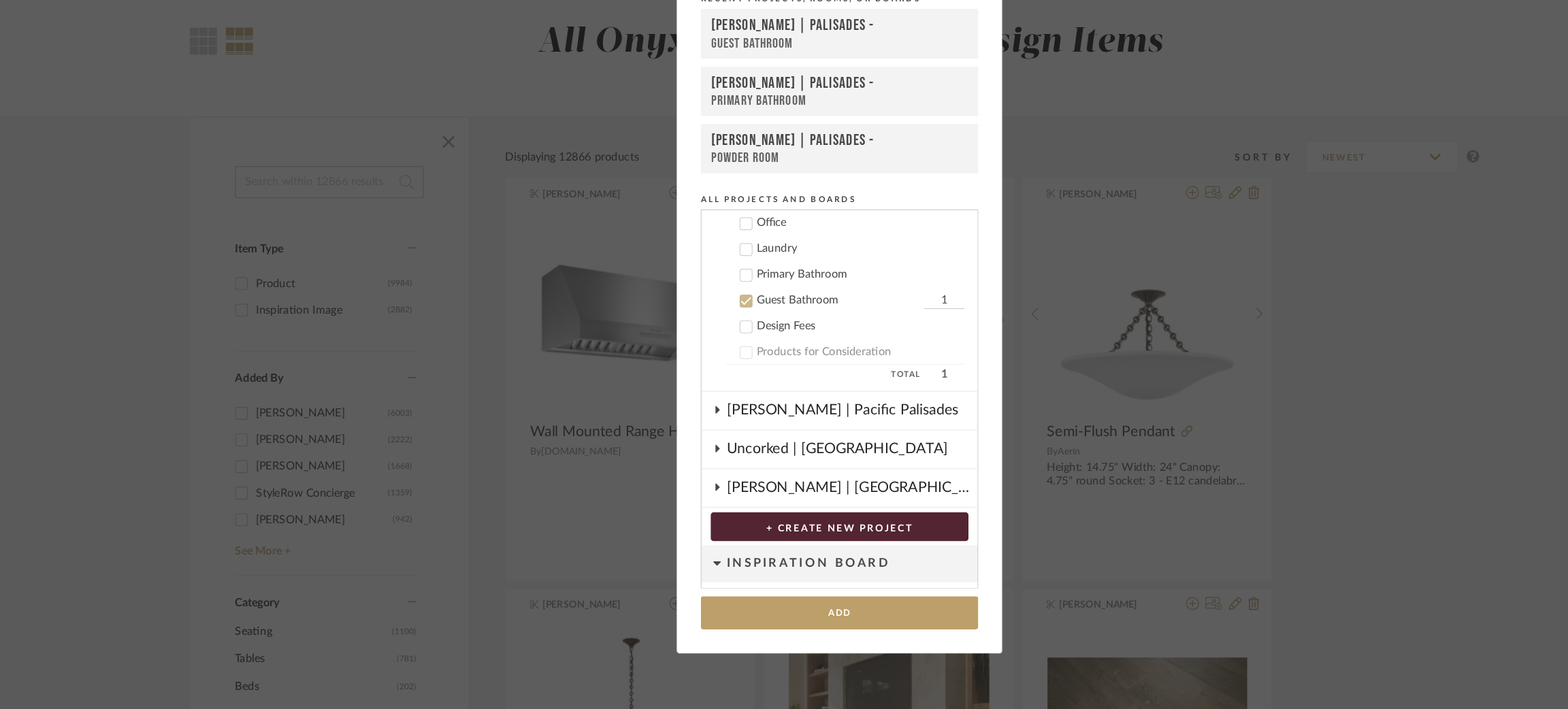
scroll to position [668, 0]
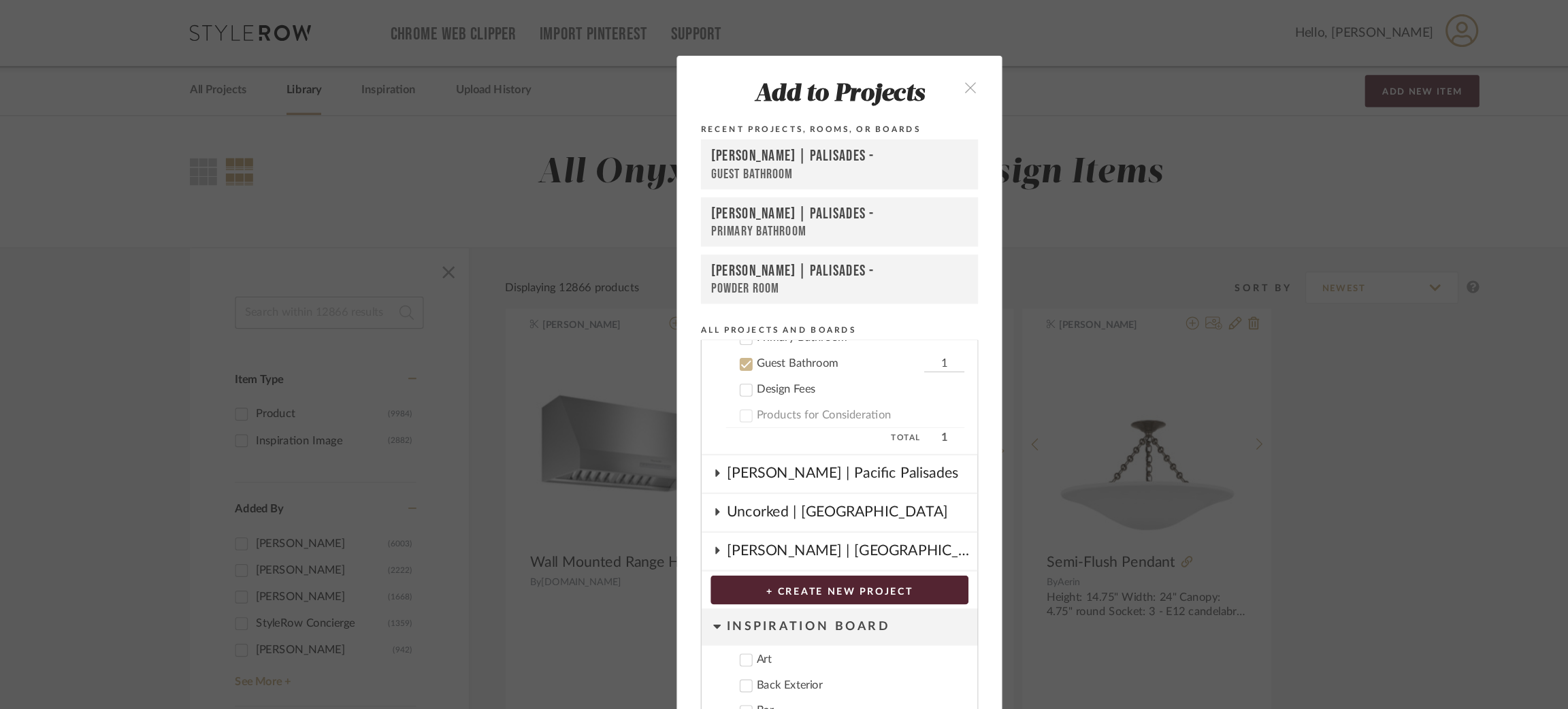
click at [700, 303] on icon at bounding box center [705, 307] width 10 height 10
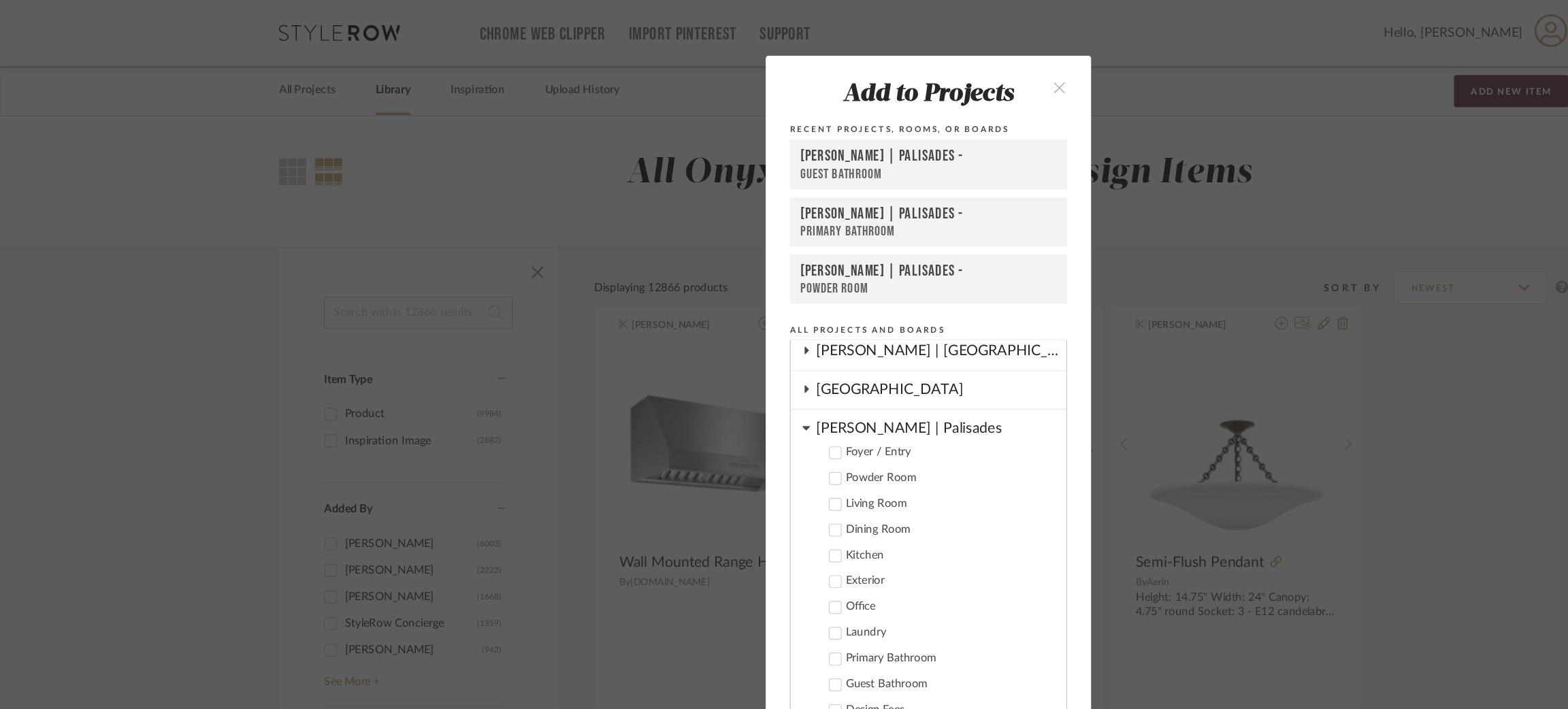
scroll to position [417, 0]
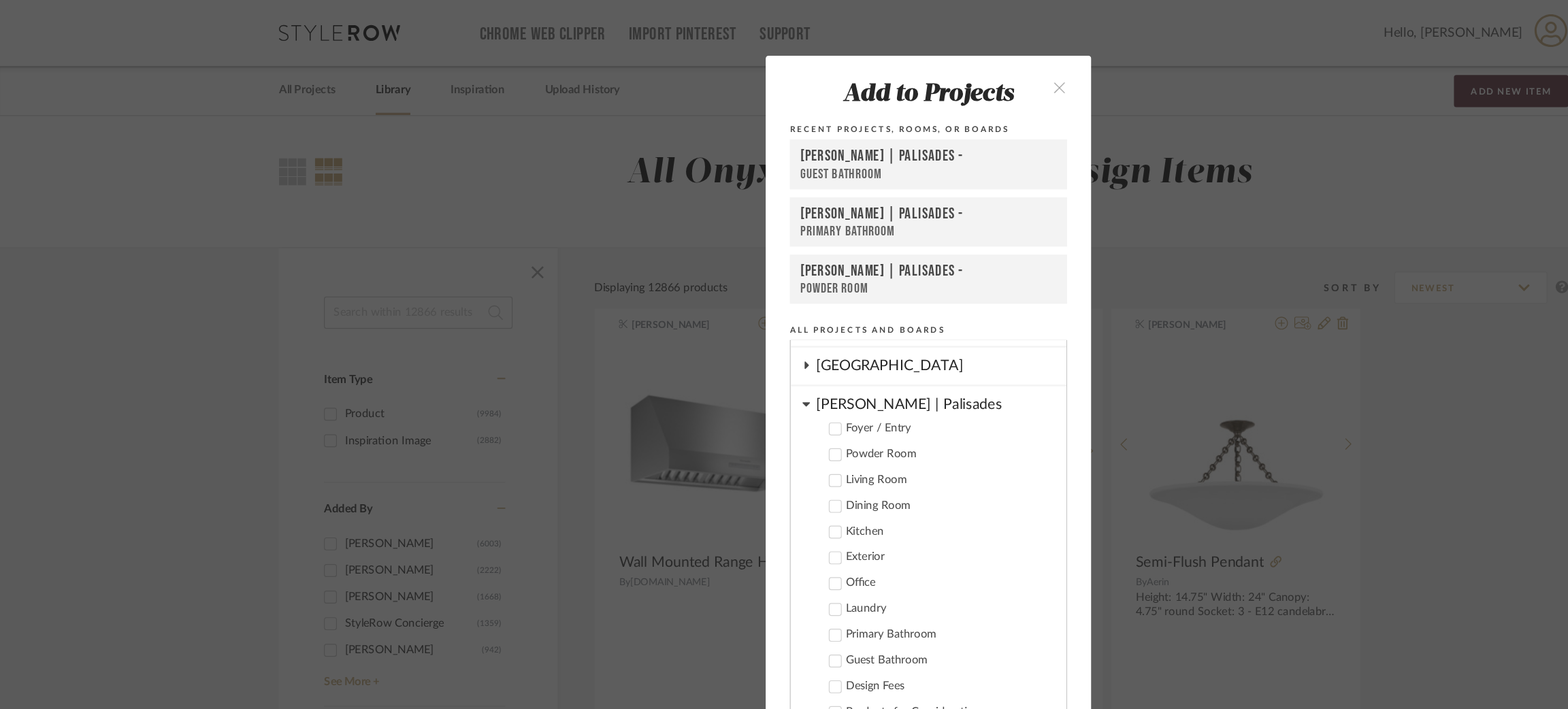
click at [702, 444] on icon at bounding box center [705, 448] width 10 height 10
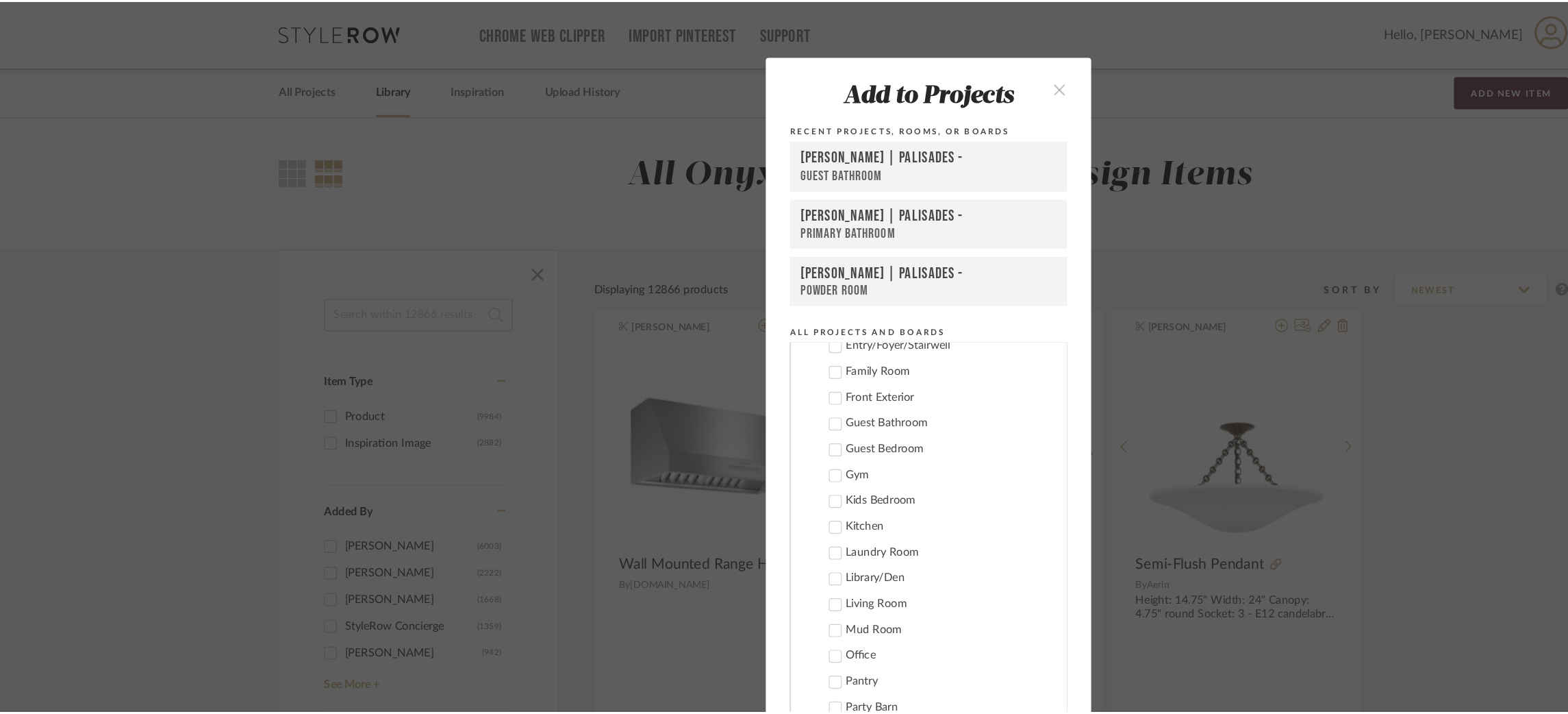
scroll to position [1243, 0]
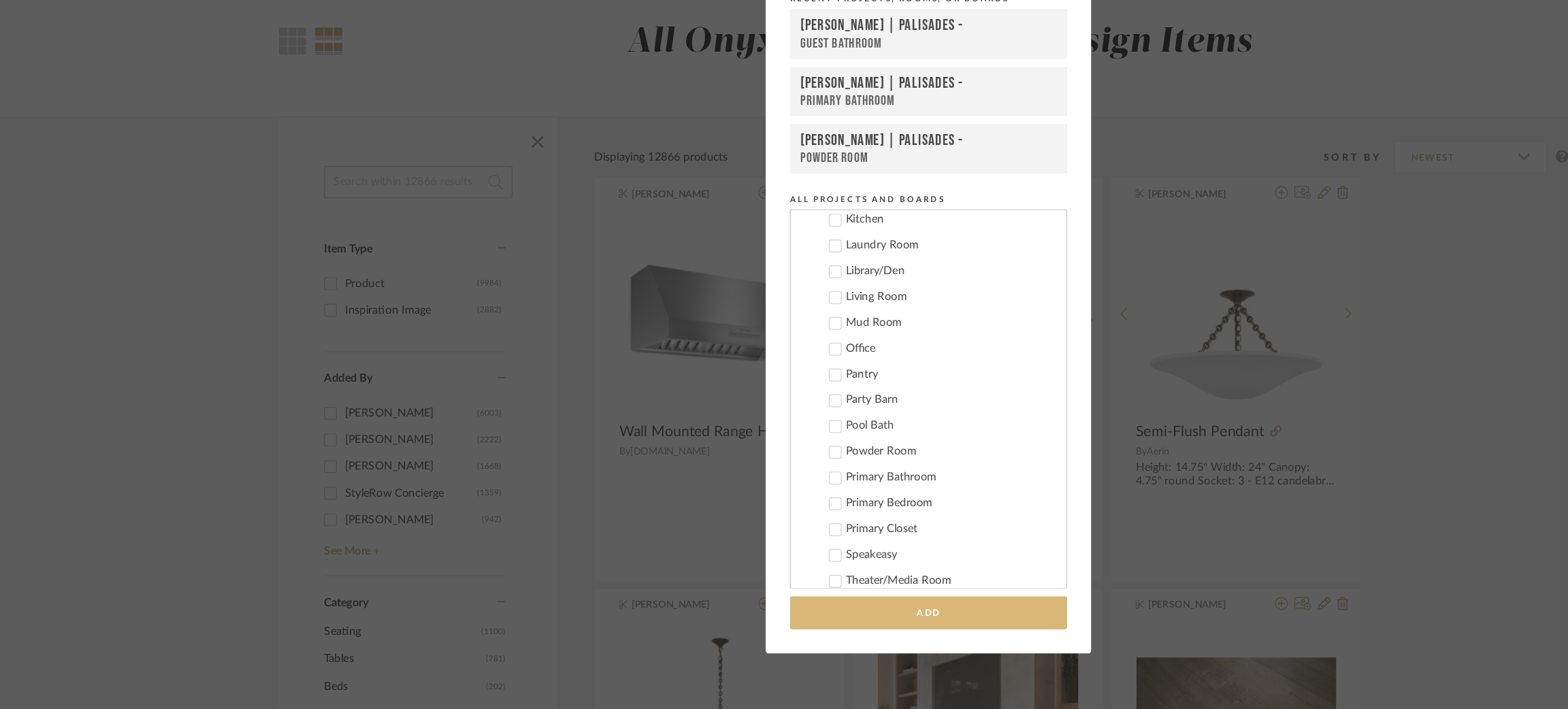
click at [838, 627] on button "Add" at bounding box center [784, 627] width 234 height 28
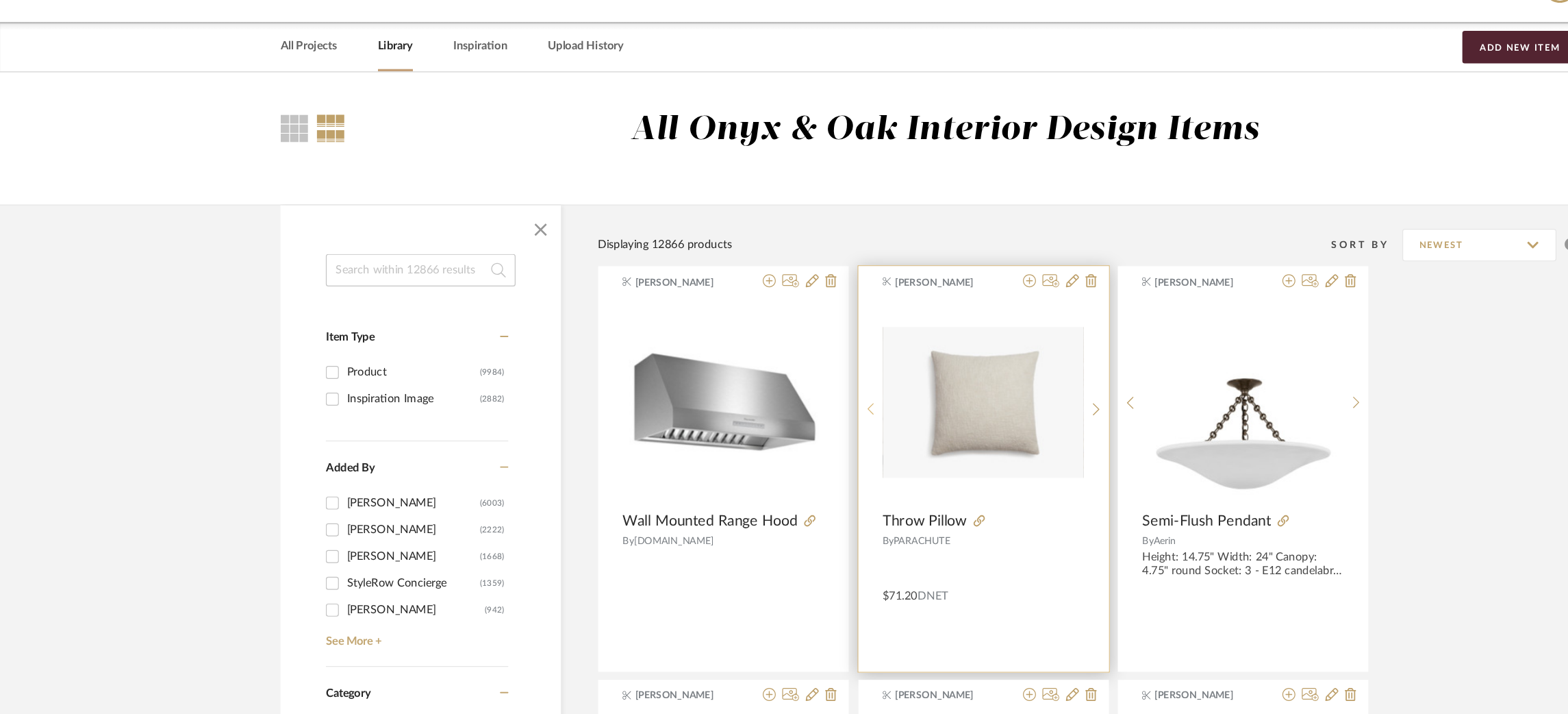
scroll to position [0, 0]
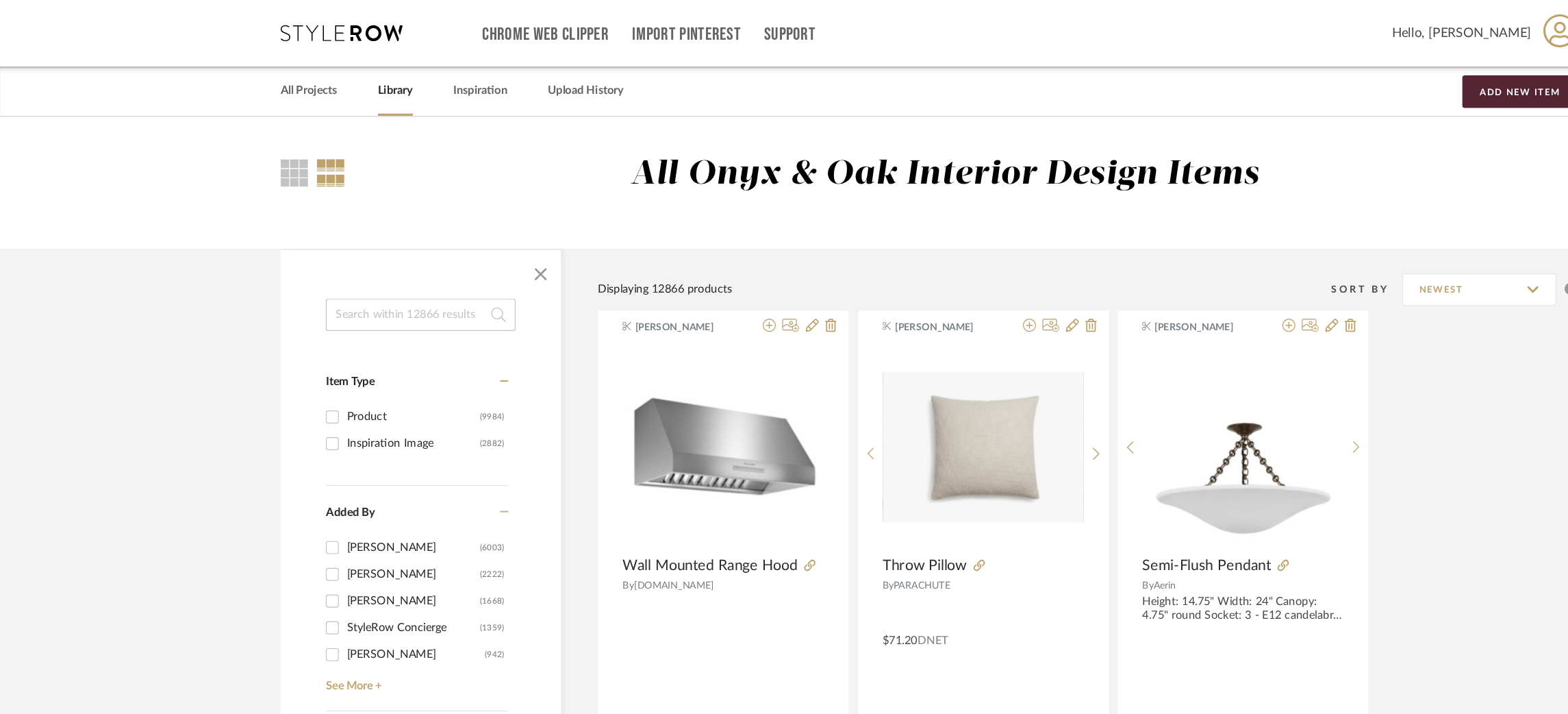
click at [369, 263] on input at bounding box center [355, 266] width 160 height 27
type input "stone mosaic tile"
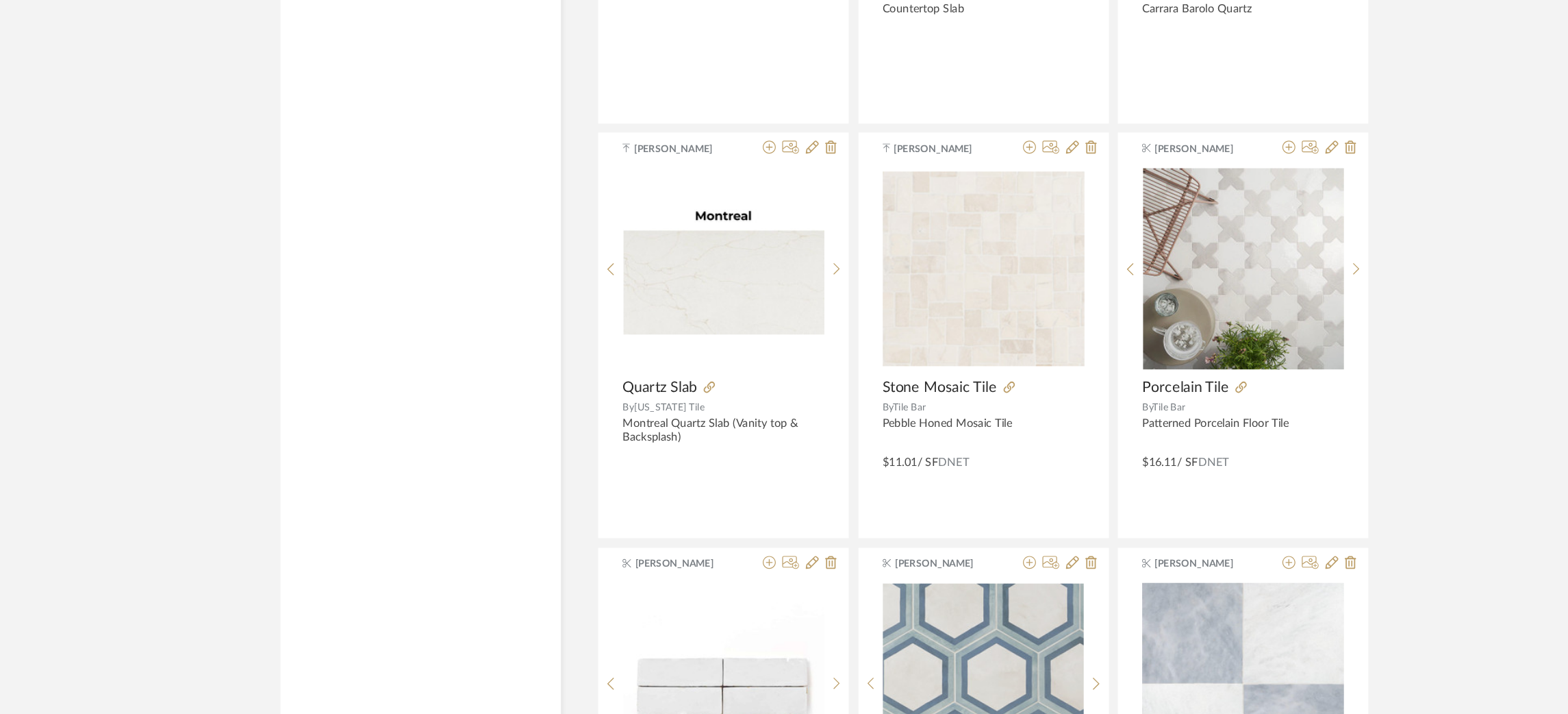
scroll to position [2883, 0]
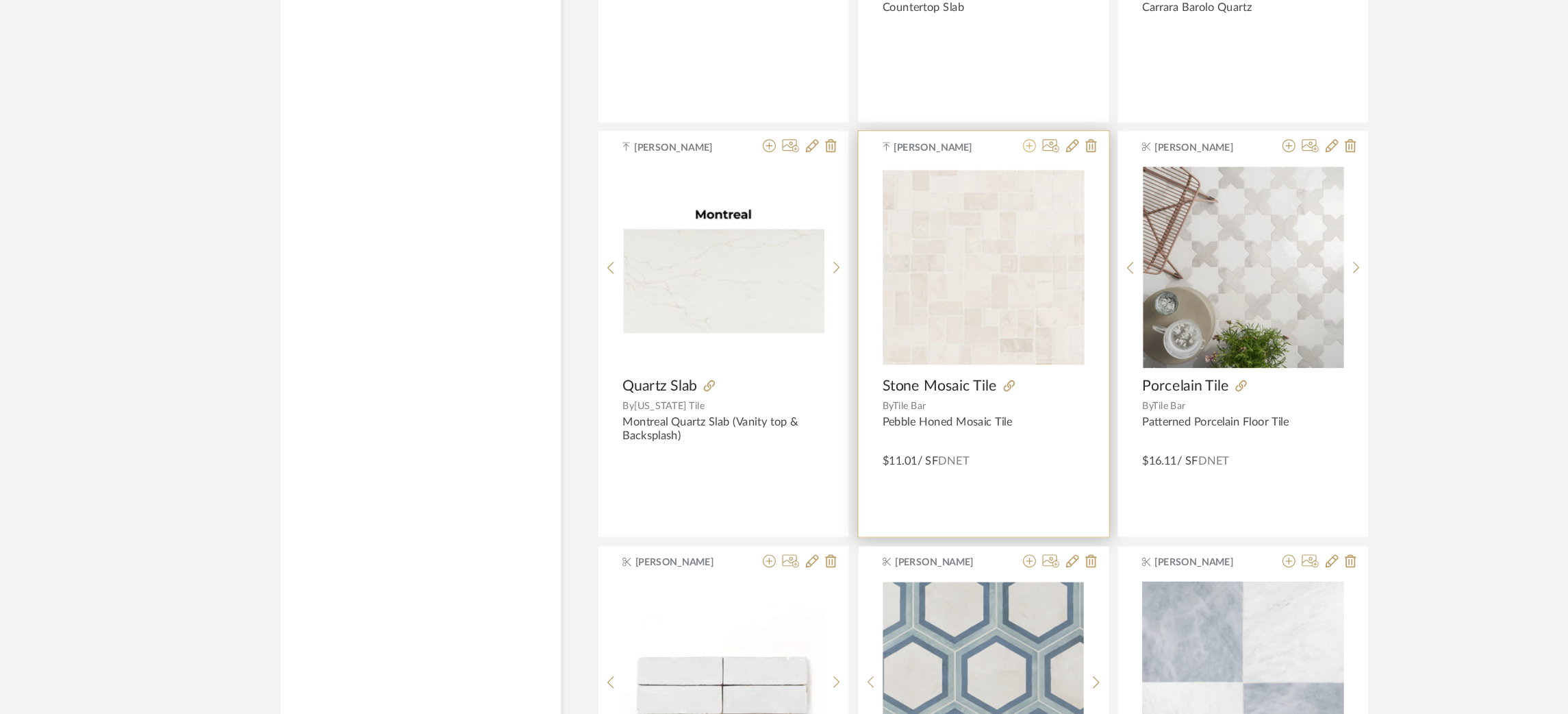
click at [867, 239] on icon at bounding box center [869, 234] width 11 height 11
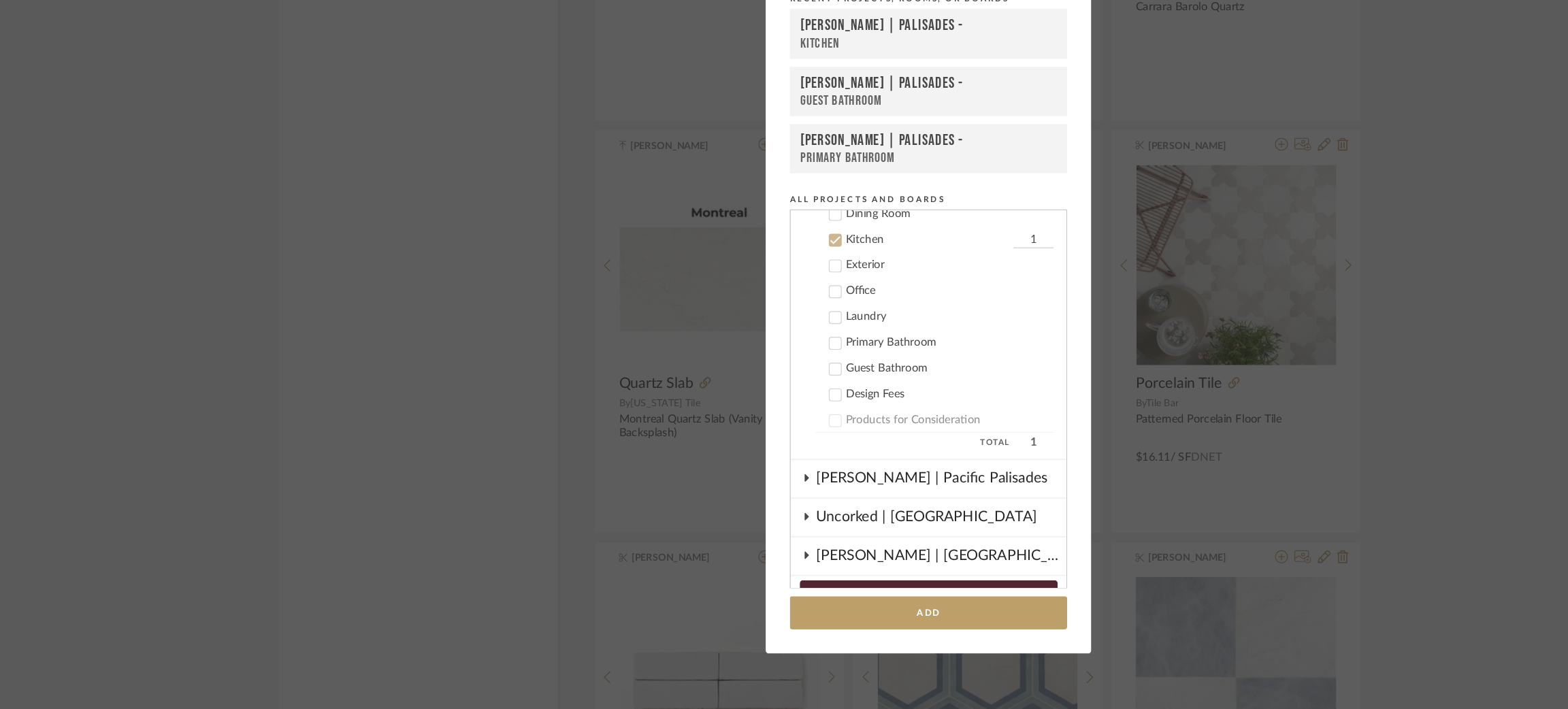
scroll to position [558, 0]
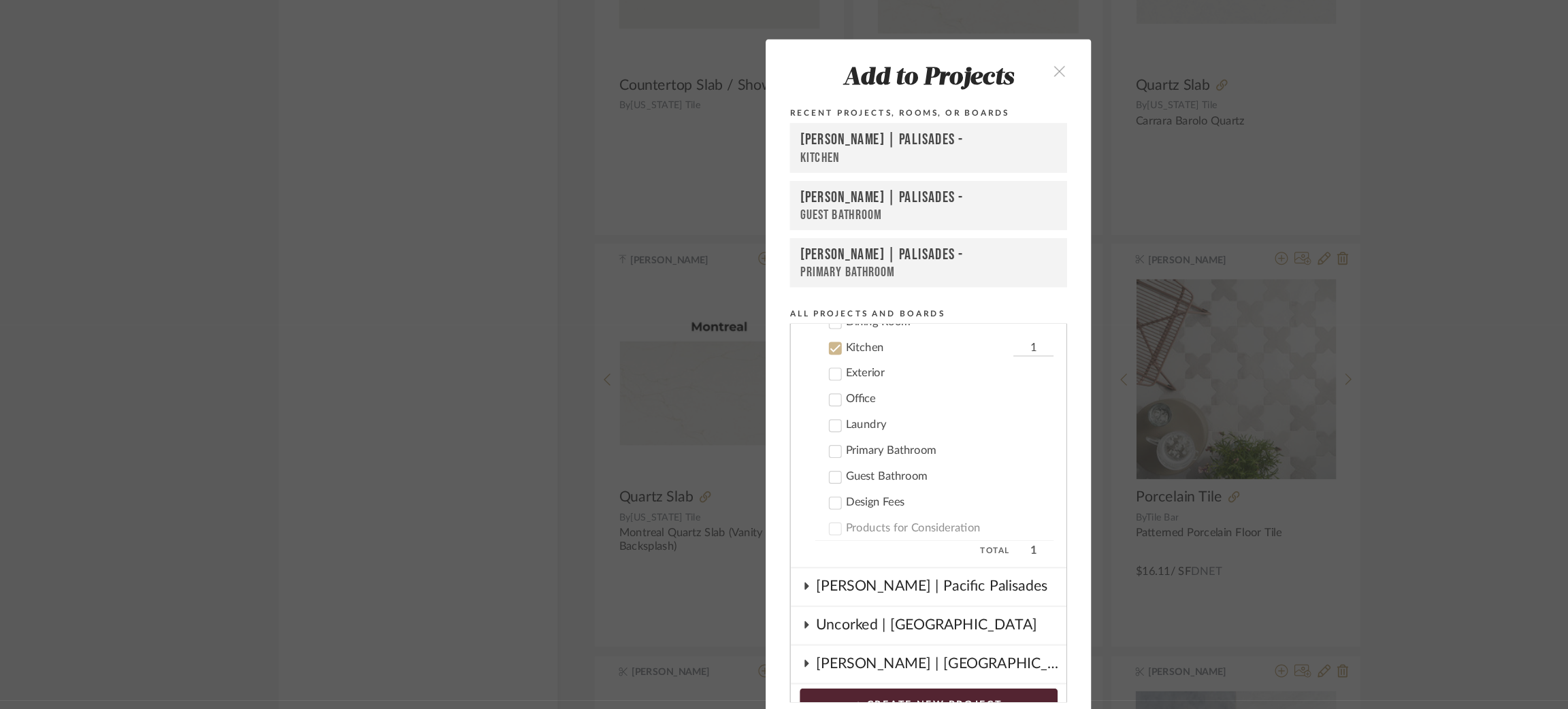
click at [700, 304] on icon at bounding box center [705, 308] width 10 height 10
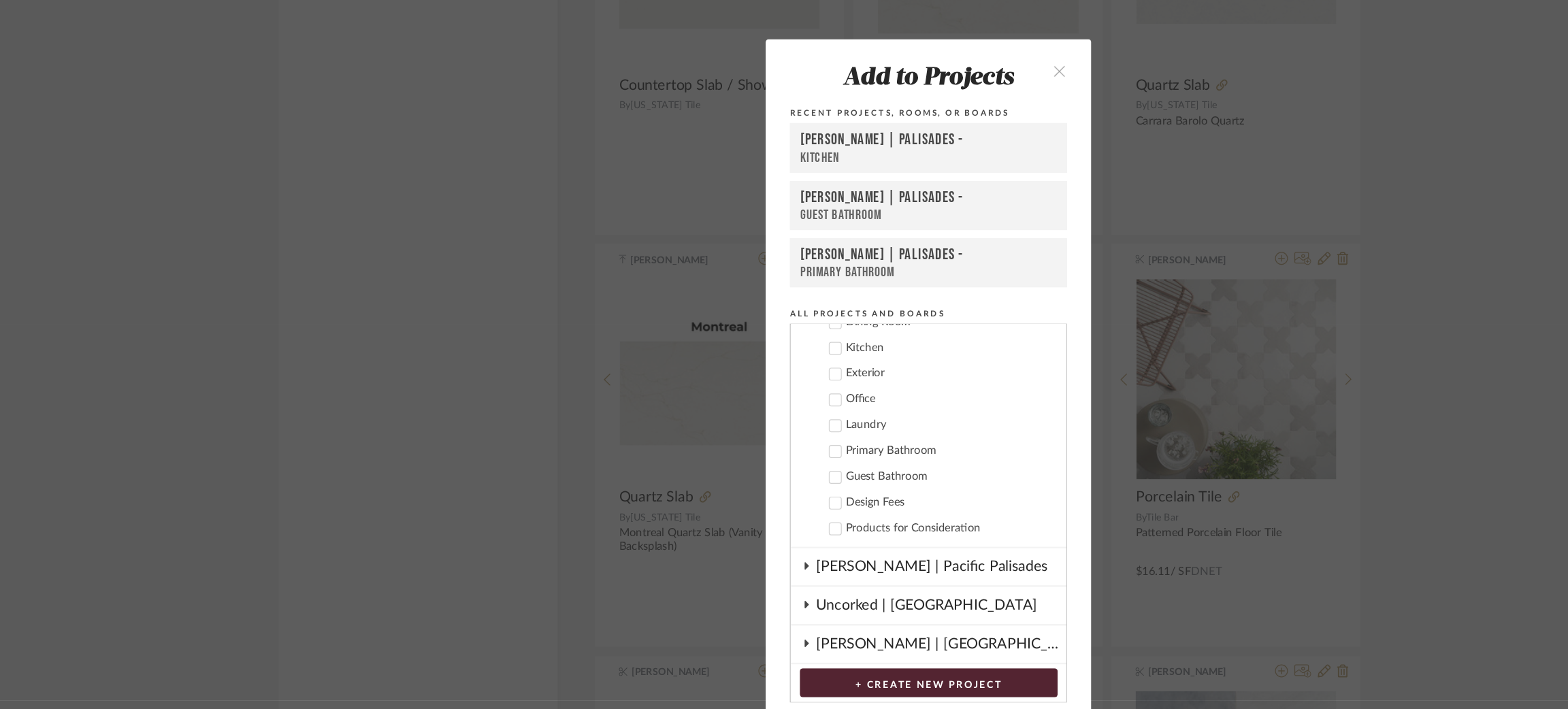
click at [700, 412] on icon at bounding box center [705, 417] width 10 height 10
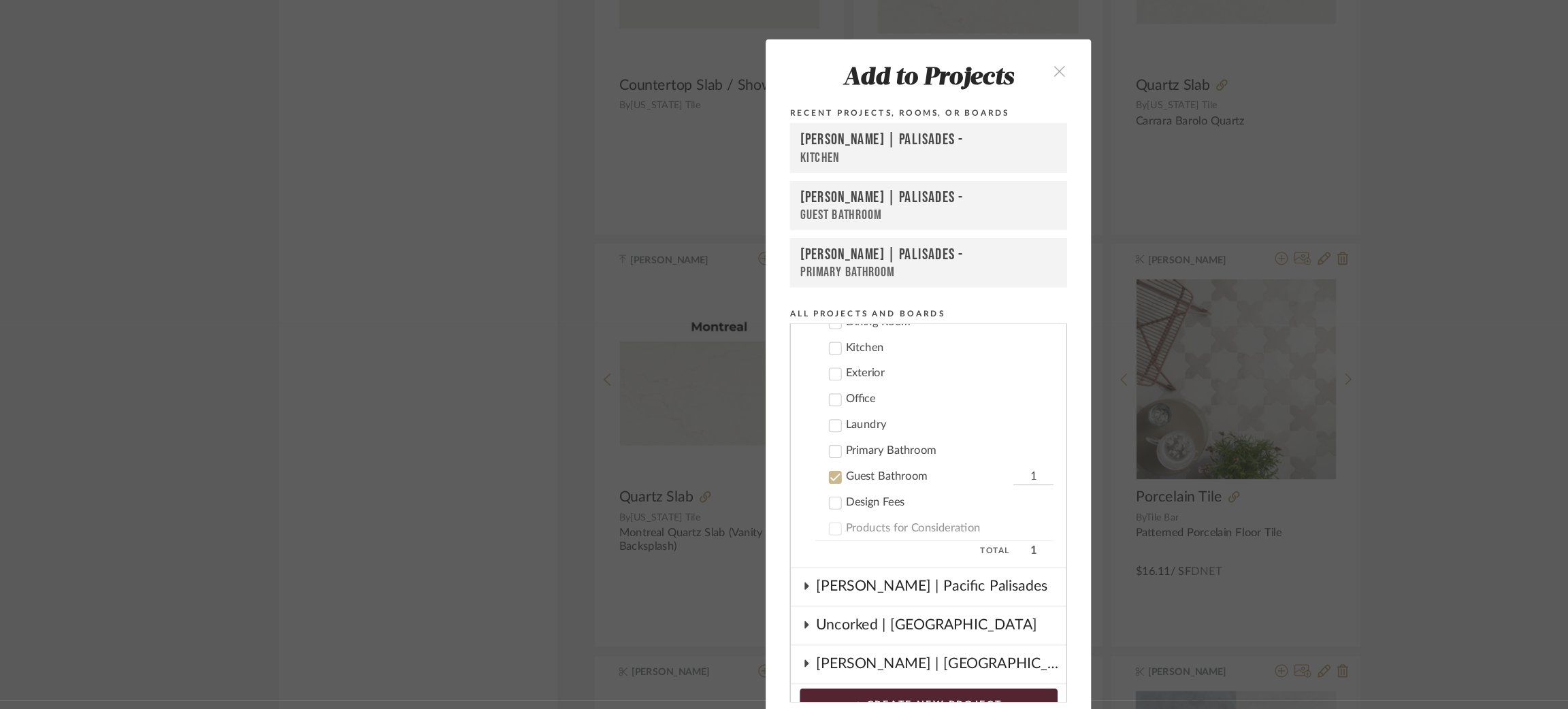
click at [700, 390] on icon at bounding box center [705, 395] width 10 height 10
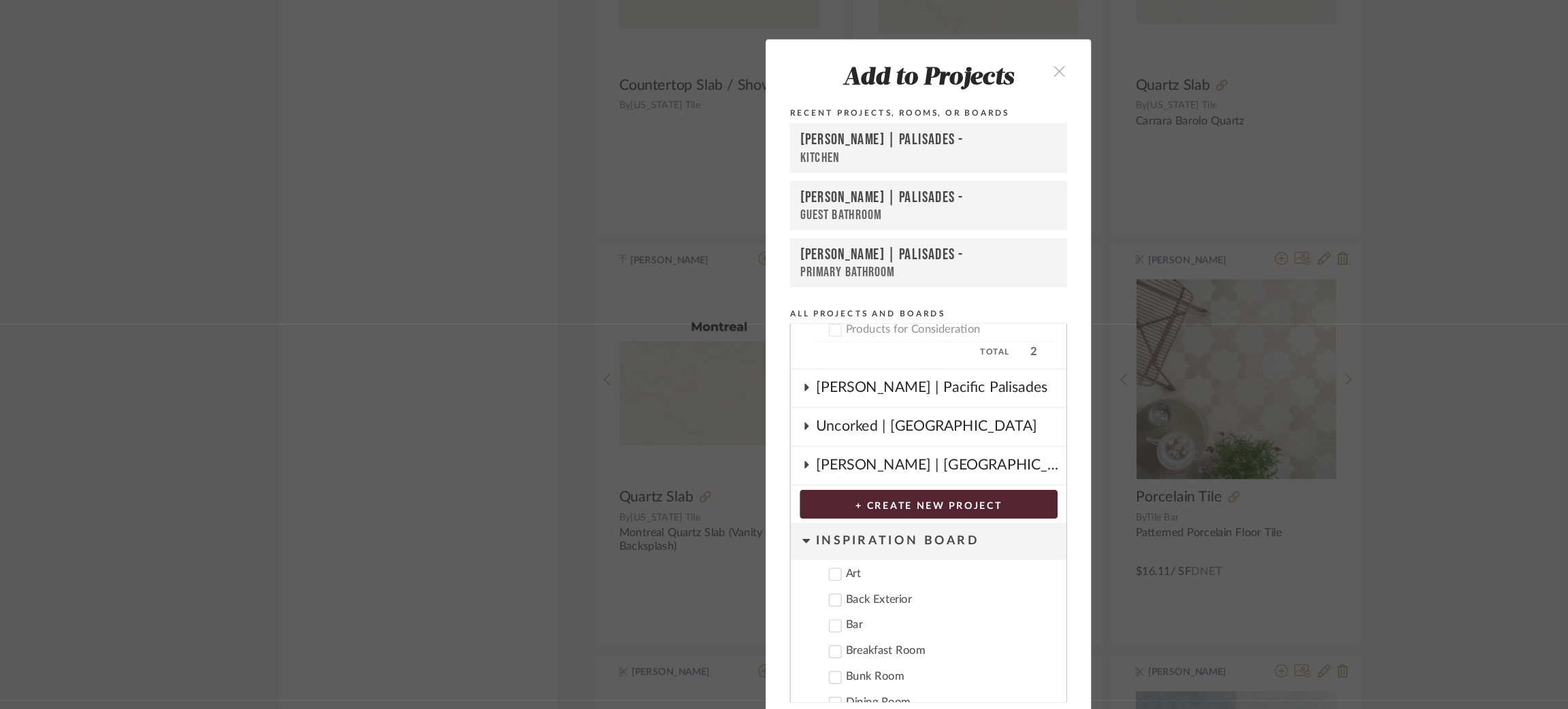
scroll to position [1234, 0]
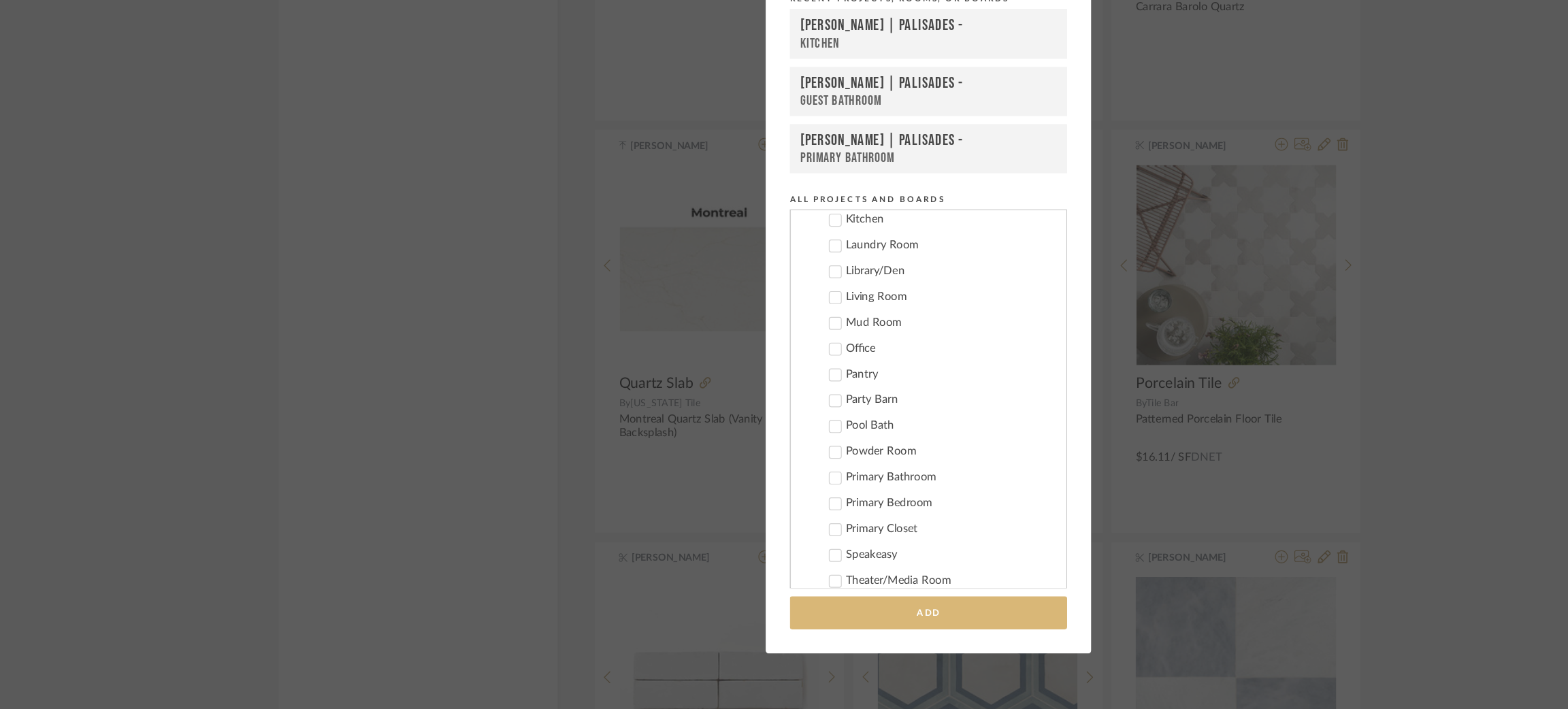
click at [773, 626] on button "Add" at bounding box center [784, 627] width 234 height 28
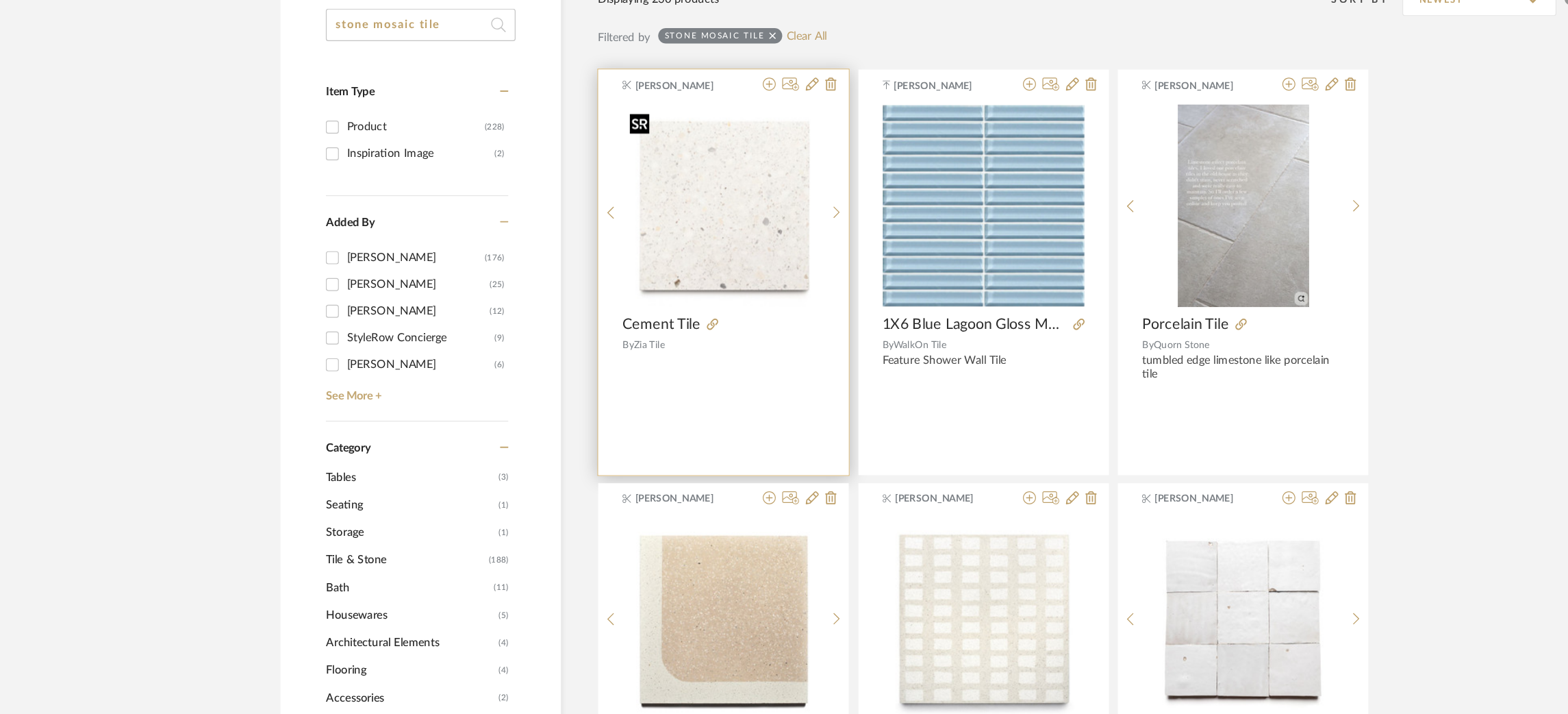
scroll to position [0, 0]
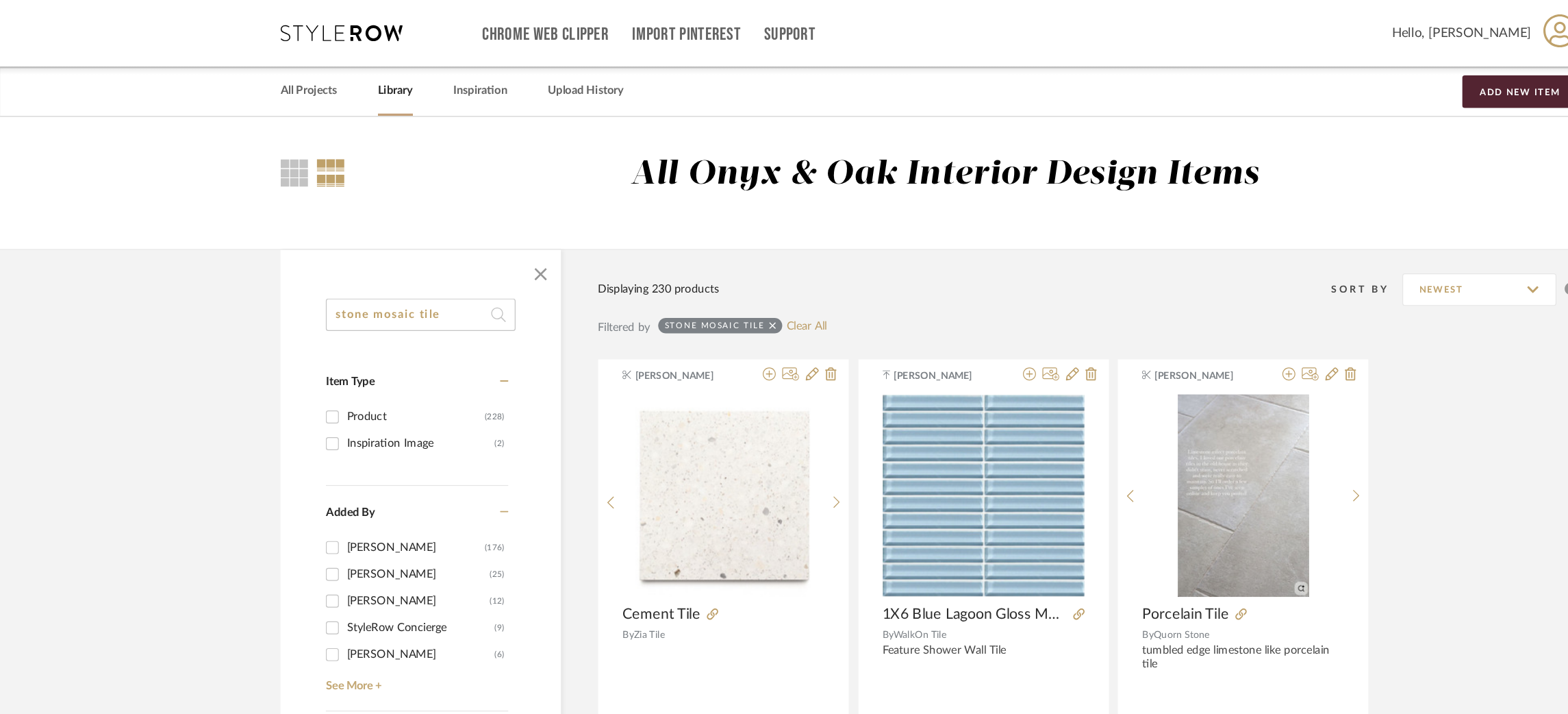
click at [284, 32] on icon at bounding box center [288, 28] width 102 height 14
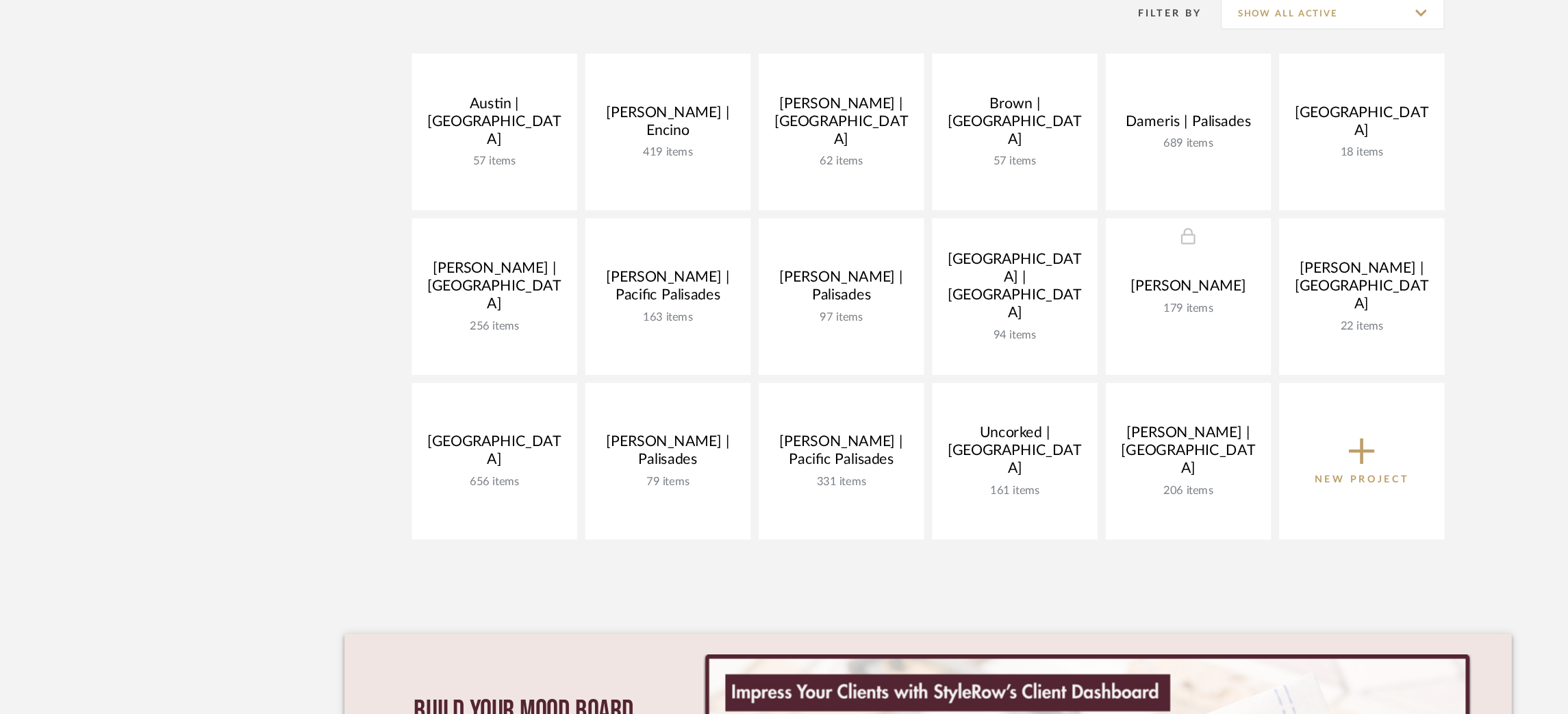
scroll to position [187, 0]
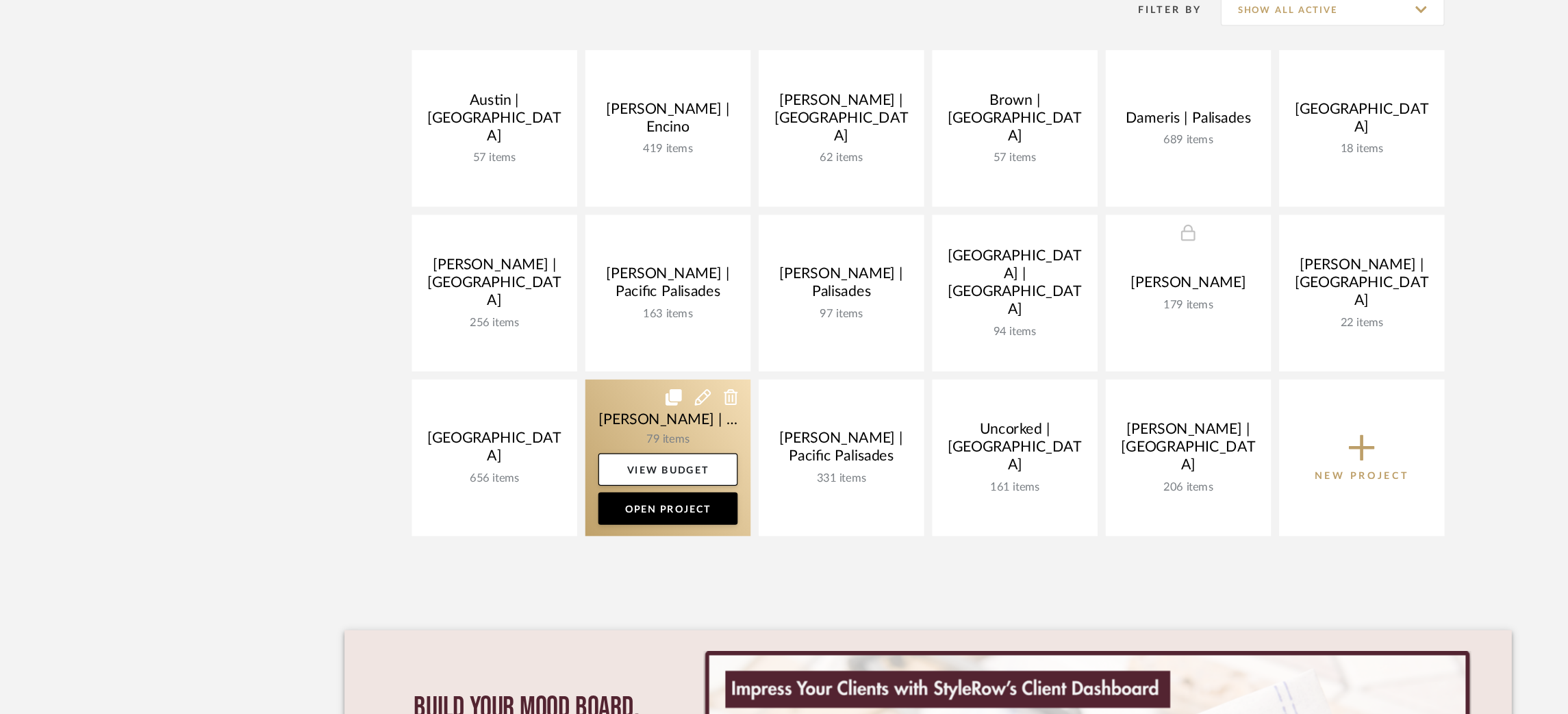
click at [545, 481] on link at bounding box center [564, 498] width 140 height 132
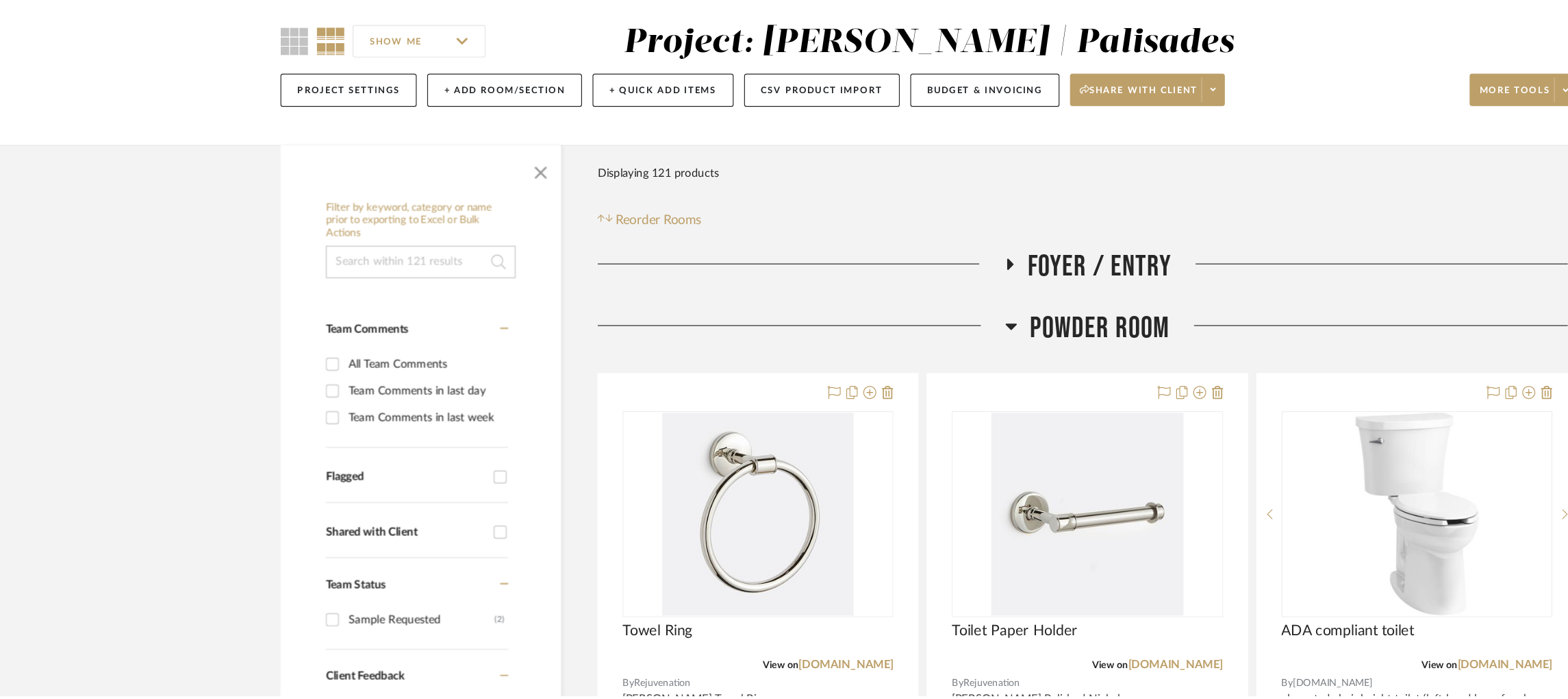
click at [853, 384] on icon at bounding box center [854, 386] width 11 height 17
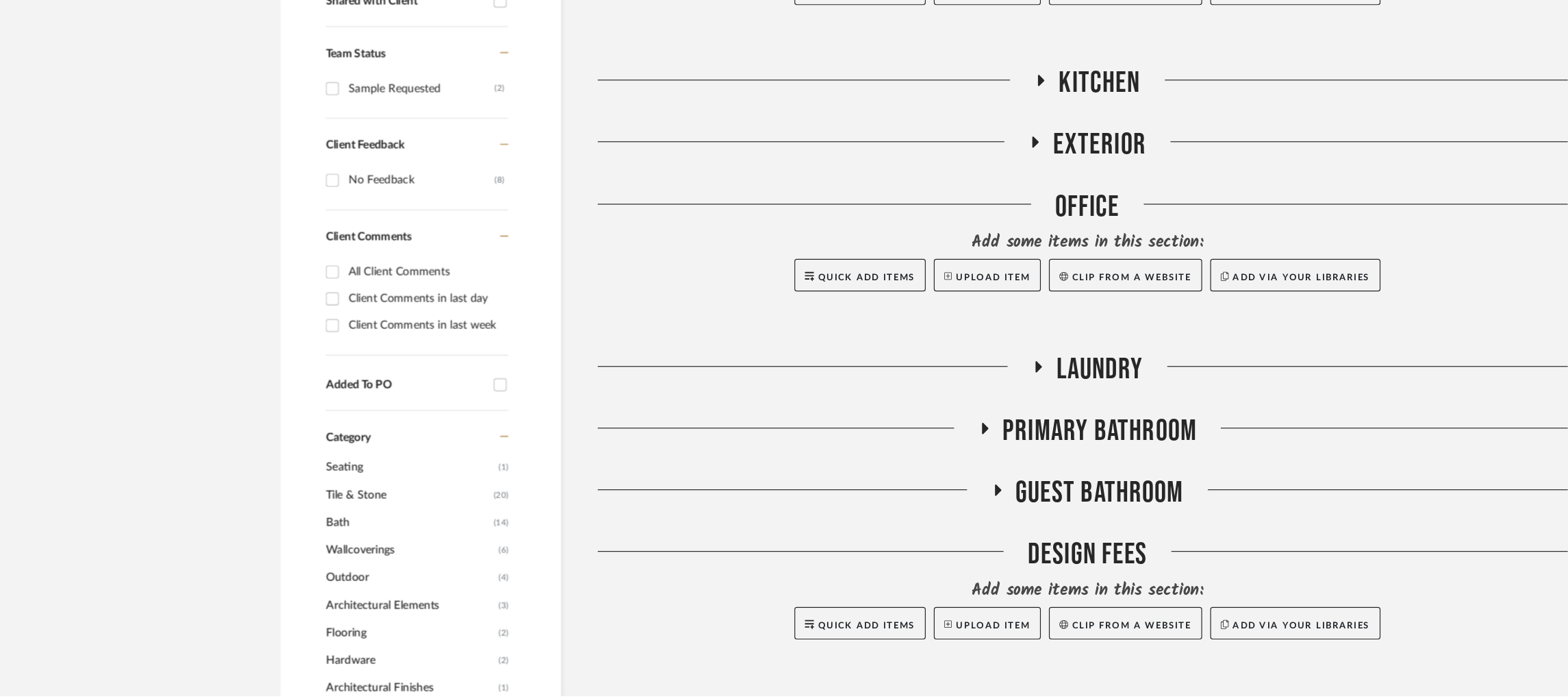
scroll to position [468, 0]
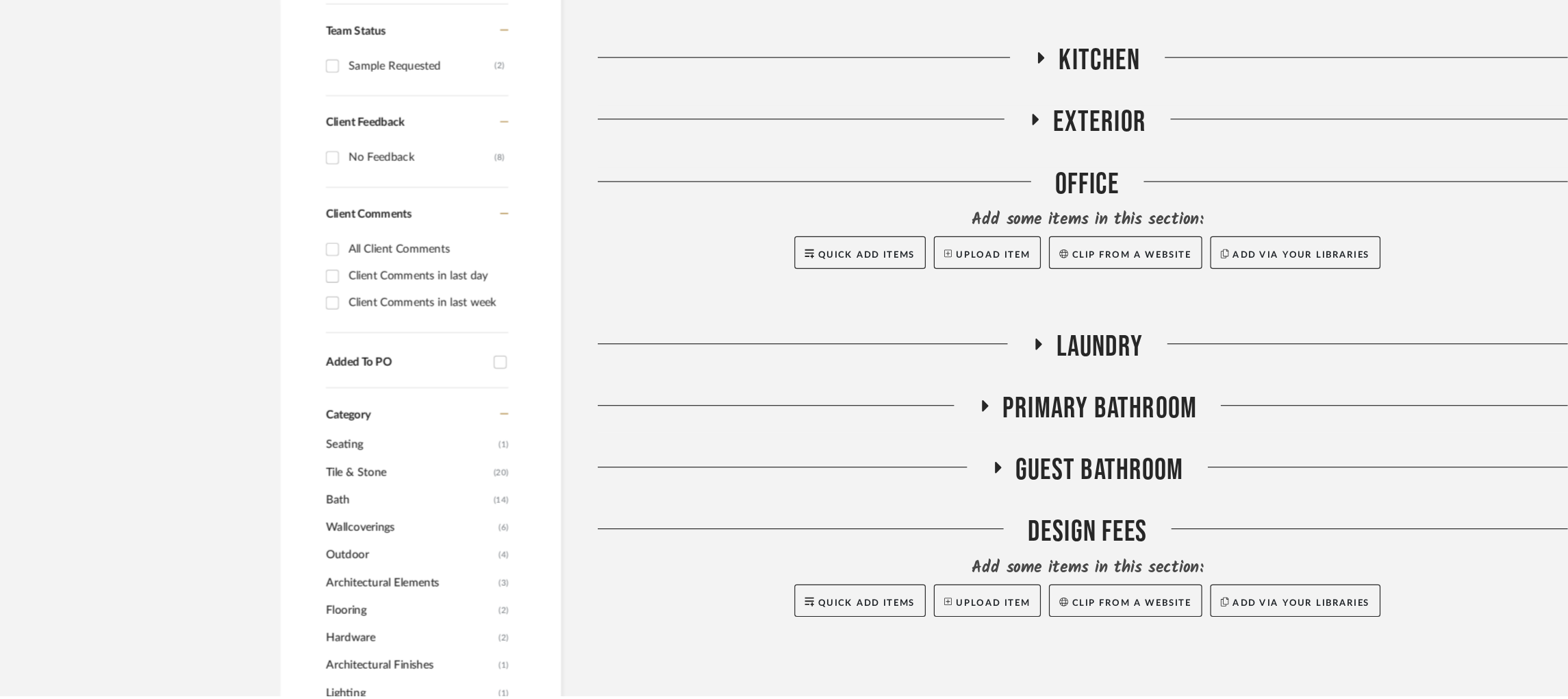
click at [834, 452] on icon at bounding box center [831, 454] width 17 height 11
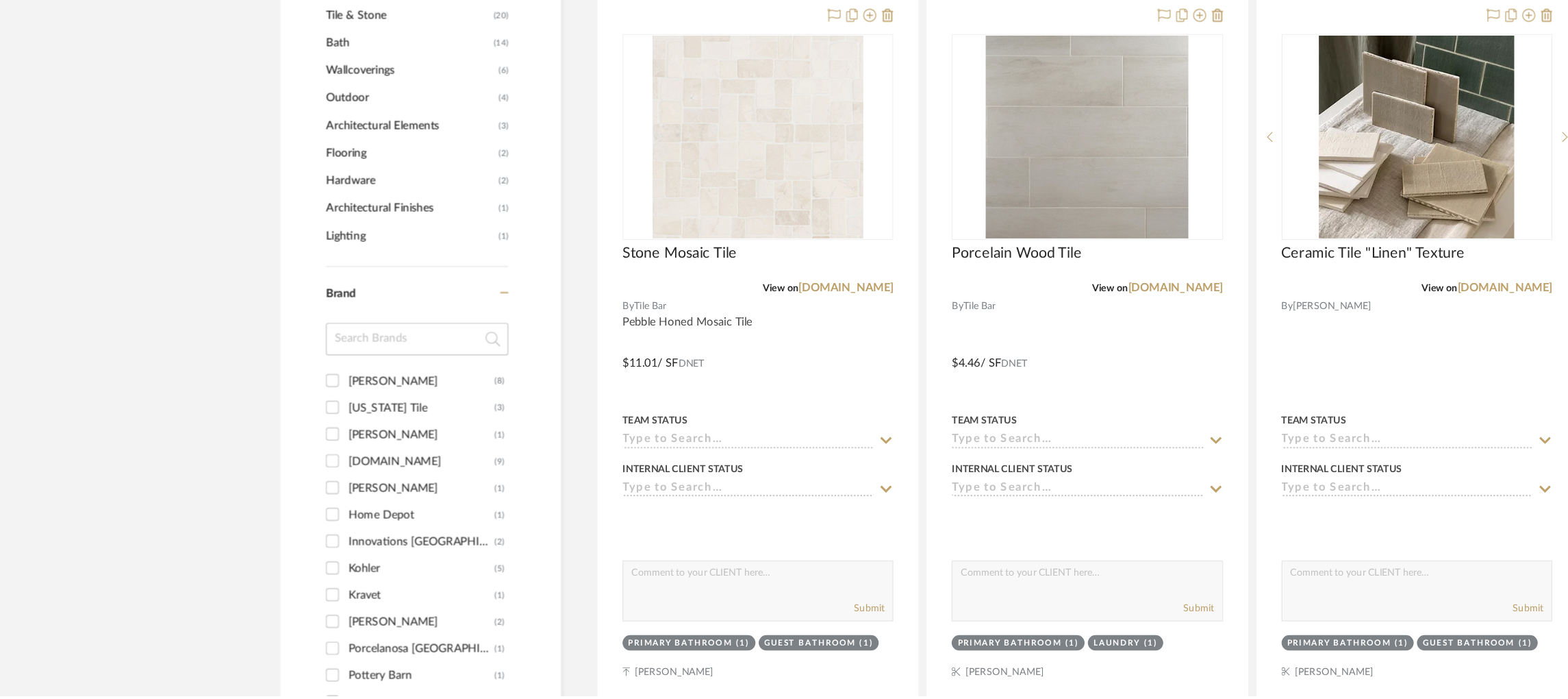
scroll to position [857, 0]
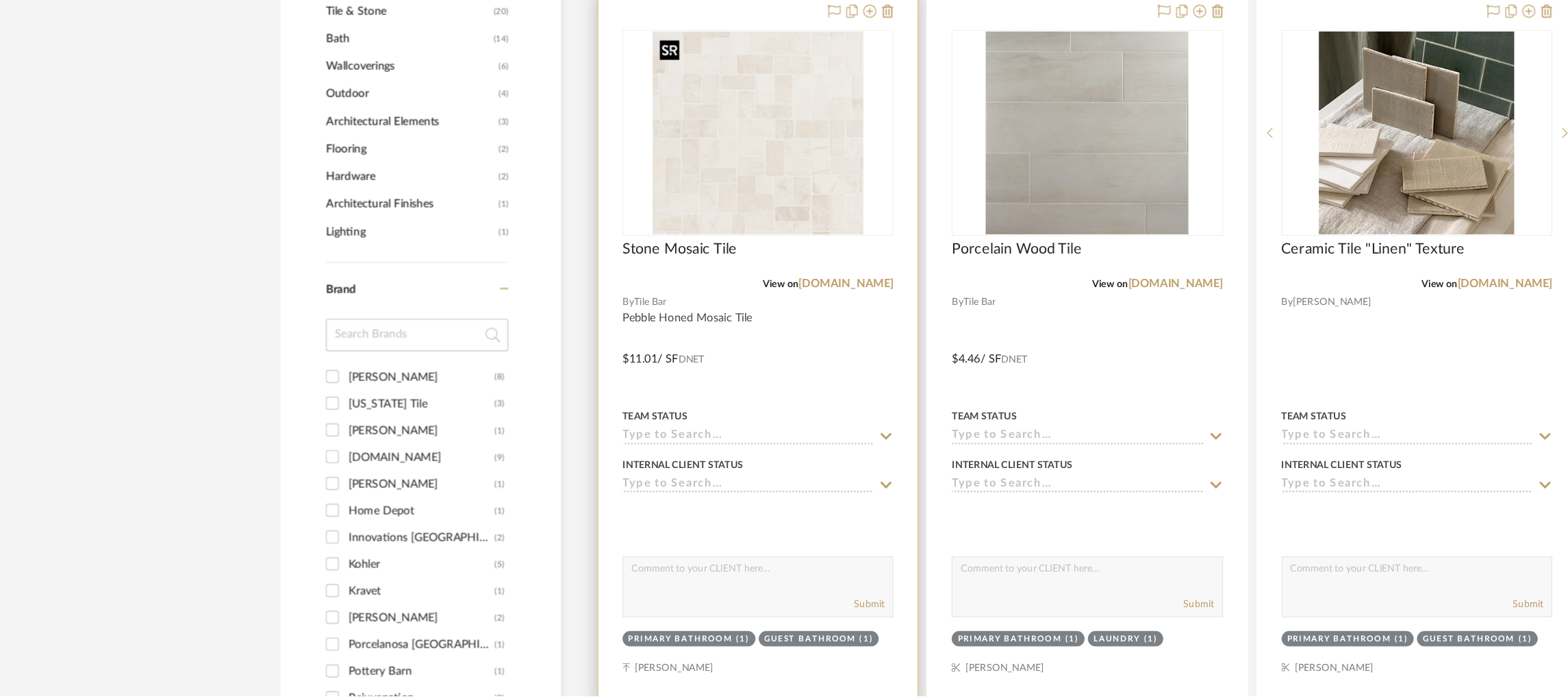
click at [0, 0] on img at bounding box center [0, 0] width 0 height 0
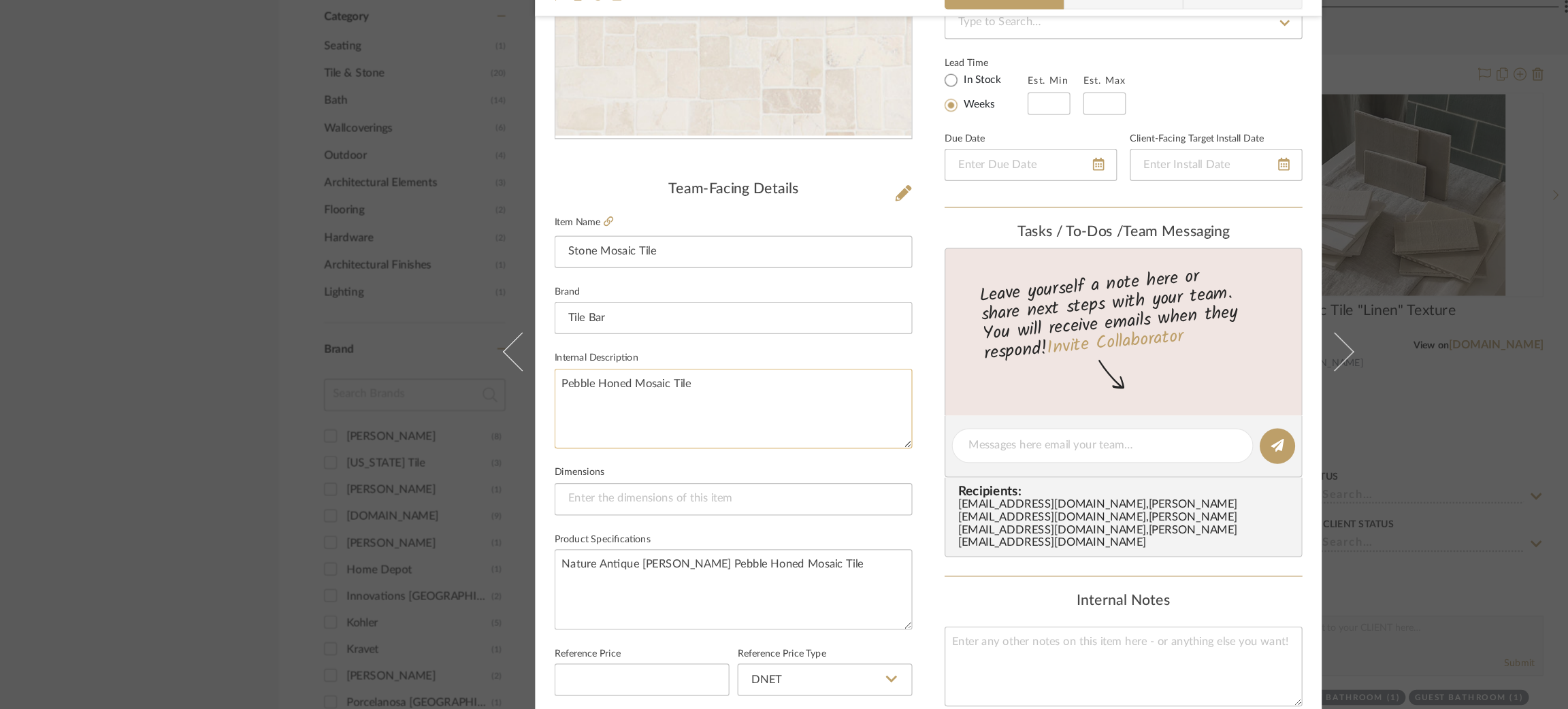
scroll to position [215, 0]
click at [601, 380] on textarea "Pebble Honed Mosaic Tile" at bounding box center [619, 401] width 302 height 67
click at [576, 269] on input "Stone Mosaic Tile" at bounding box center [619, 274] width 302 height 27
click at [580, 271] on input "Stone Mosaic Tile - Main & Shower Floor" at bounding box center [619, 274] width 302 height 27
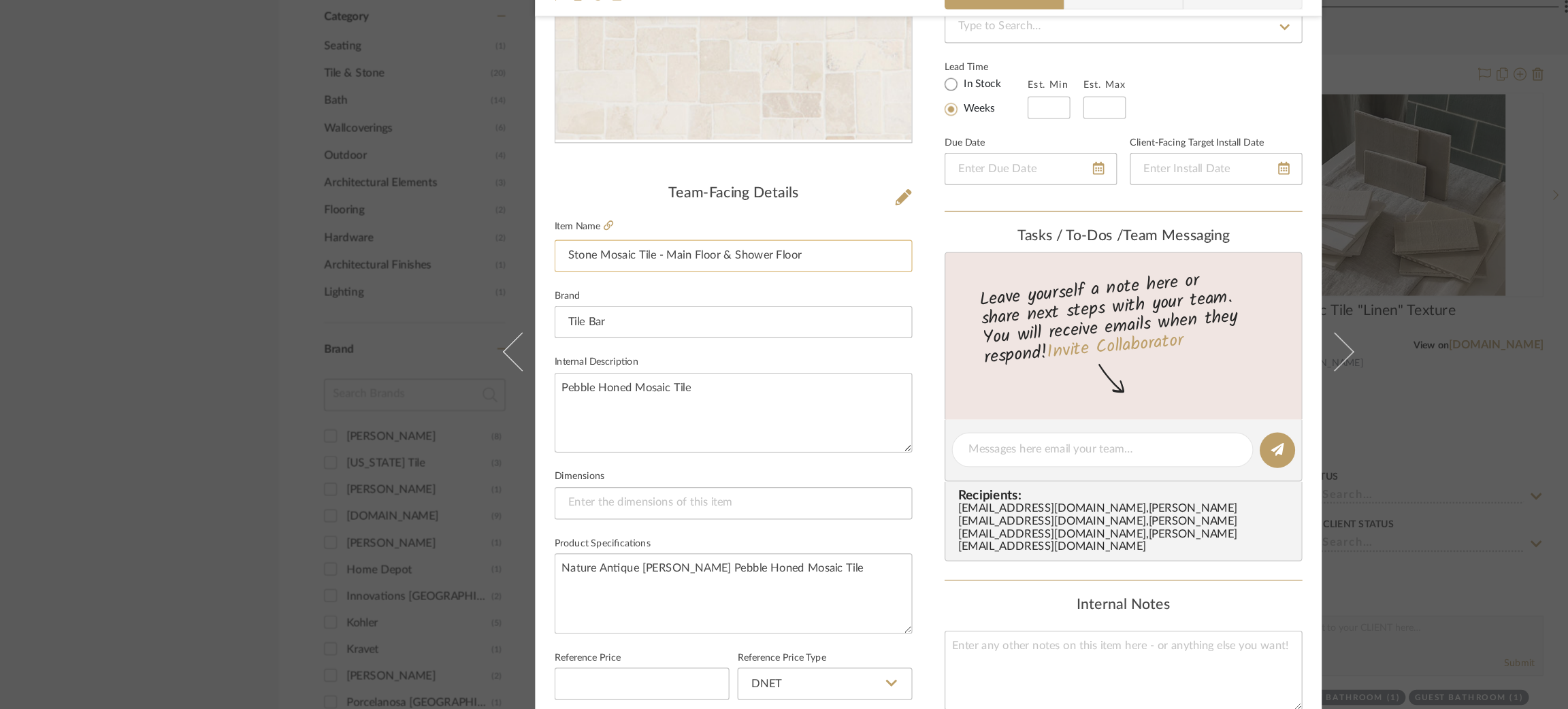
drag, startPoint x: 683, startPoint y: 275, endPoint x: 556, endPoint y: 277, distance: 127.0
click at [556, 277] on input "Stone Mosaic Tile - Main Floor & Shower Floor" at bounding box center [619, 274] width 302 height 27
drag, startPoint x: 557, startPoint y: 272, endPoint x: 760, endPoint y: 268, distance: 203.0
click at [760, 268] on input "Stone Mosaic Tile - Main Floor & Shower Floor" at bounding box center [619, 274] width 302 height 27
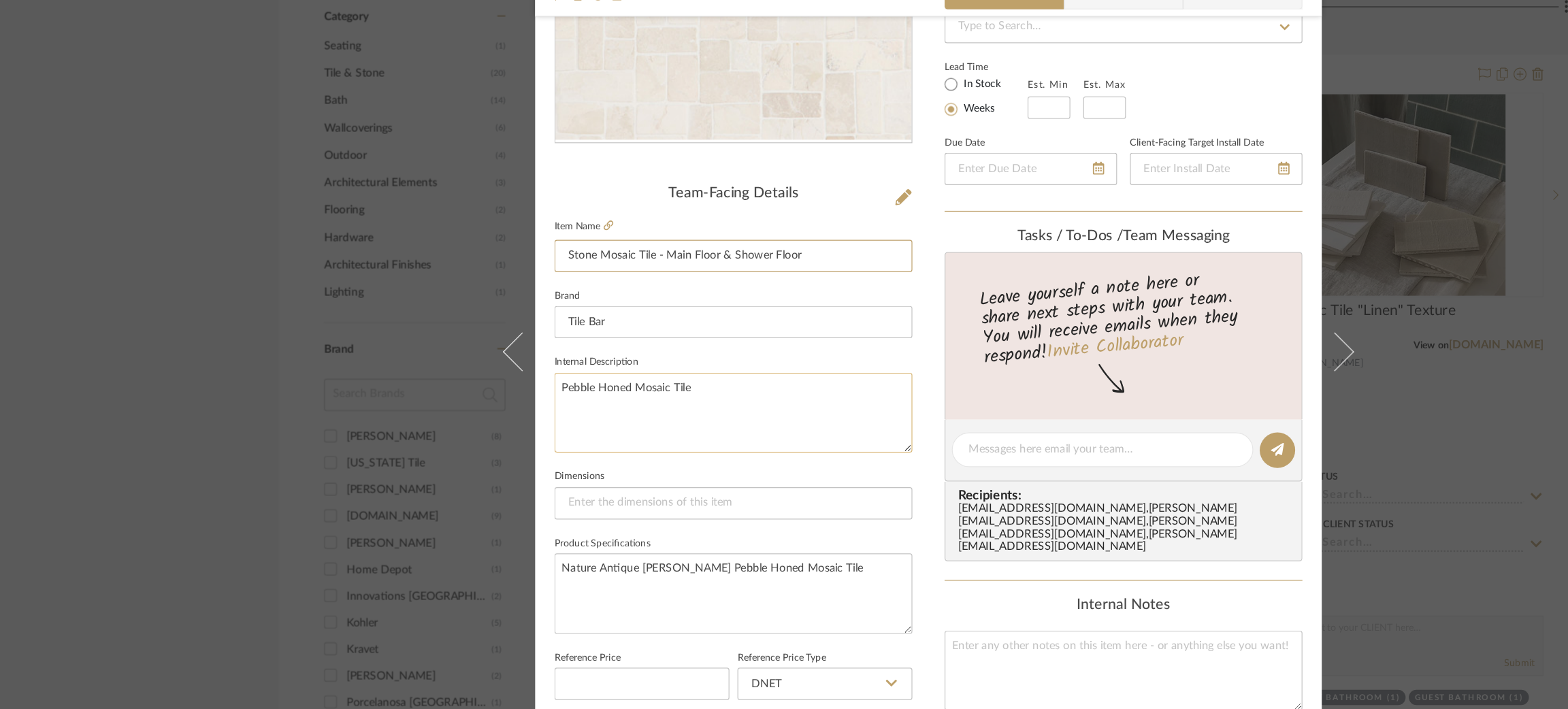
type input "Stone Mosaic Tile - Main Floor & Shower Floor"
click at [666, 387] on textarea "Pebble Honed Mosaic Tile" at bounding box center [619, 405] width 302 height 67
click at [23, 217] on div "Strahan | Palisades Primary Bathroom Stone Mosaic Tile Team View Client View Or…" at bounding box center [784, 354] width 1568 height 709
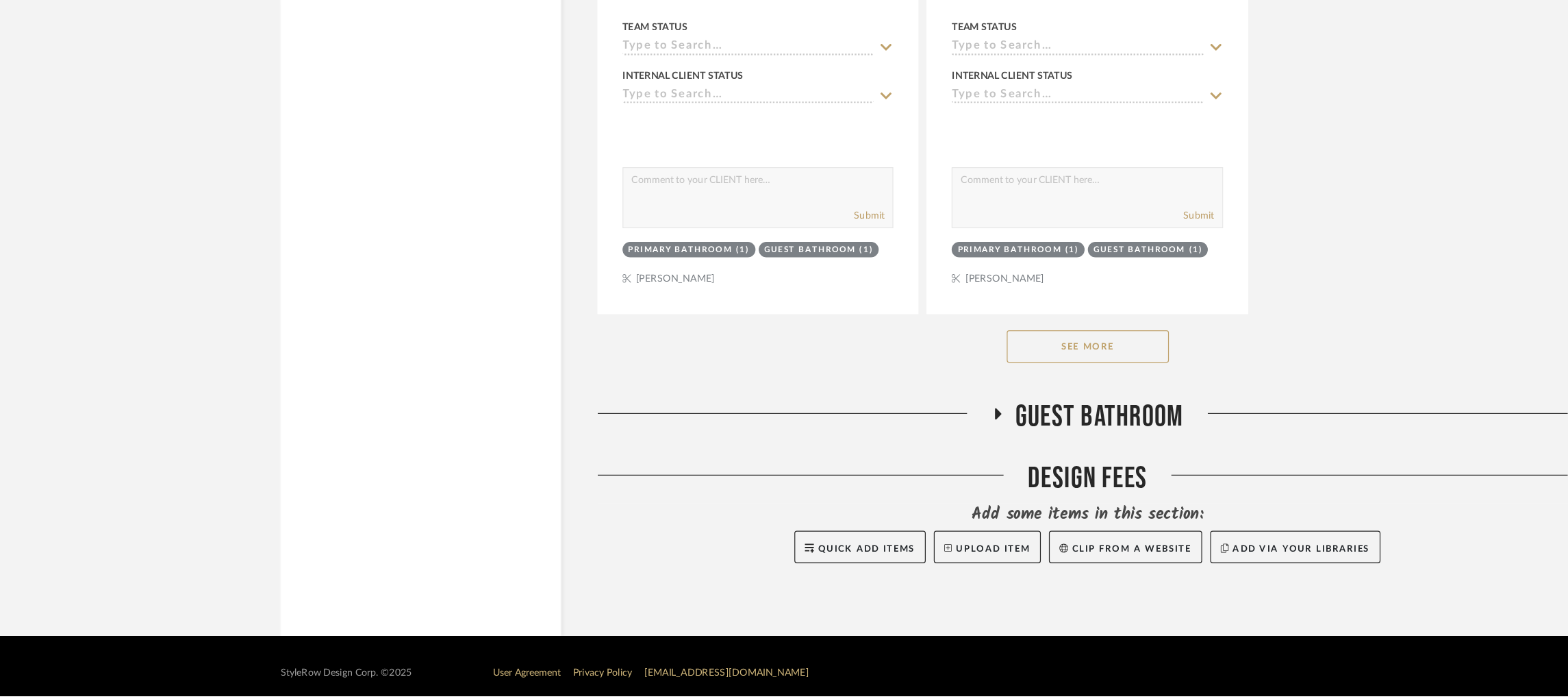
scroll to position [2415, 0]
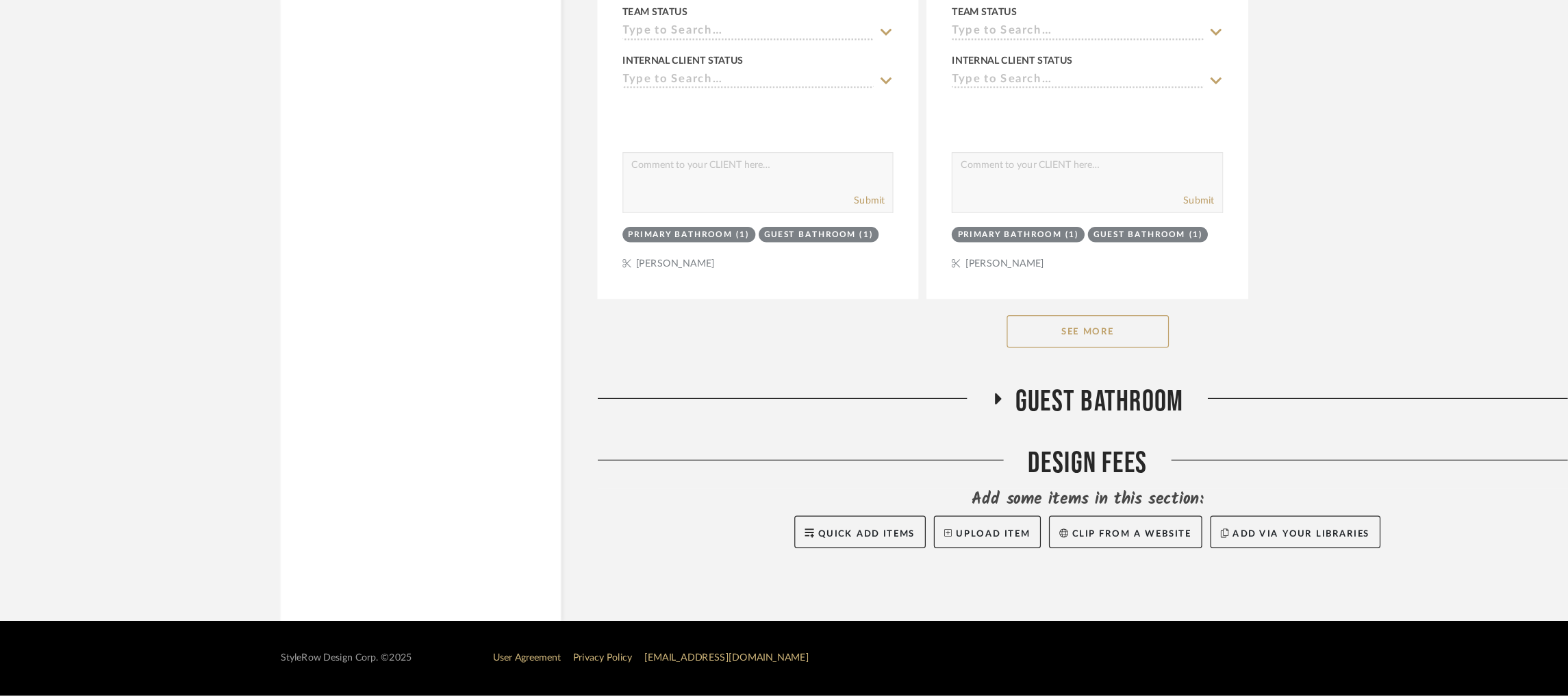
click at [844, 447] on icon at bounding box center [843, 449] width 17 height 11
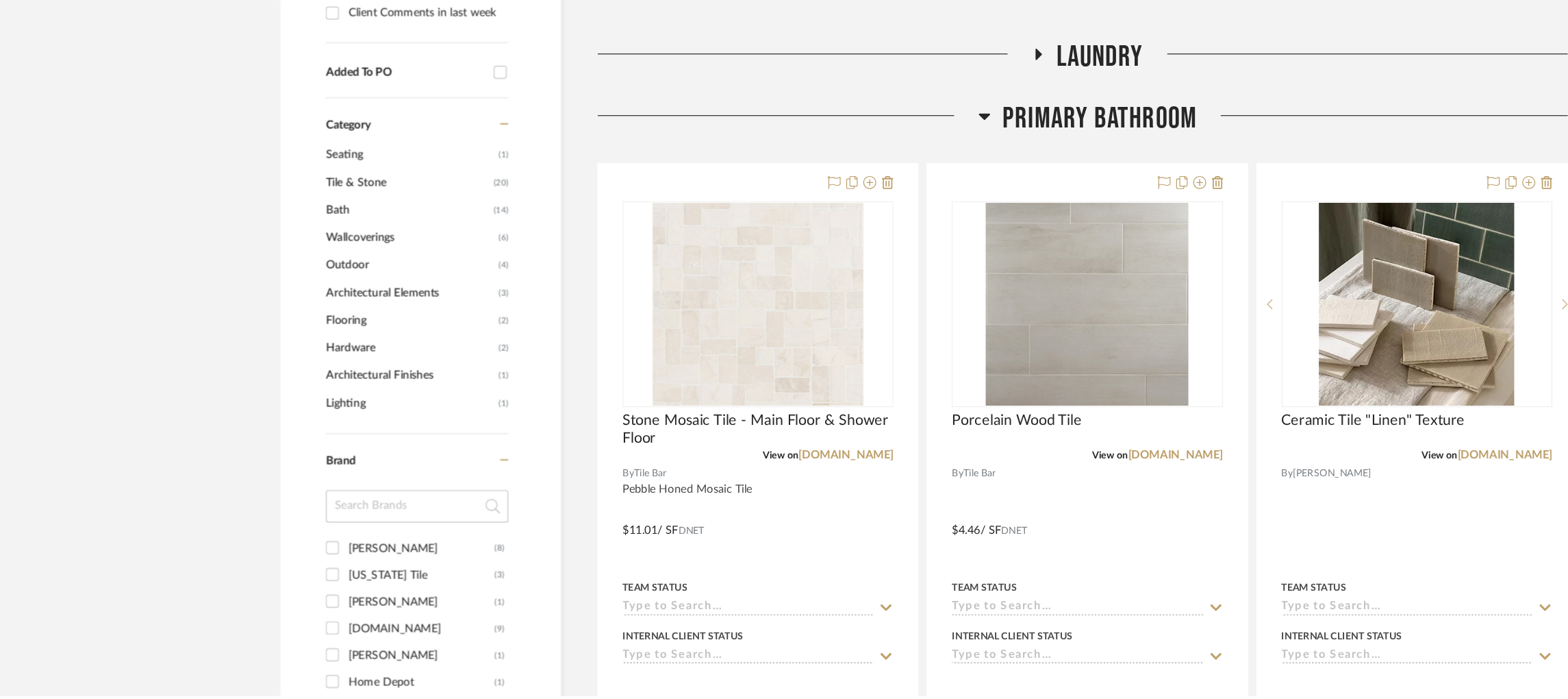
scroll to position [713, 0]
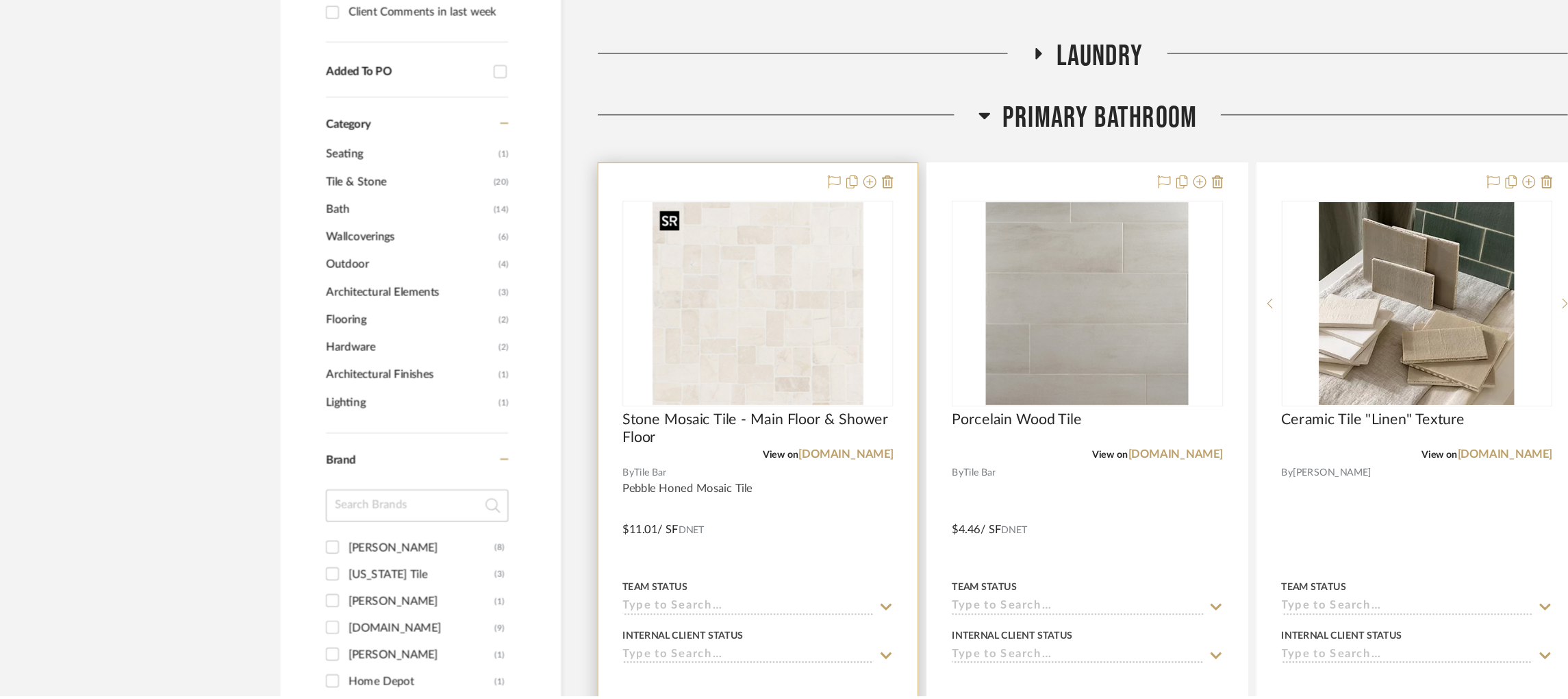
click at [687, 425] on img "0" at bounding box center [640, 367] width 178 height 172
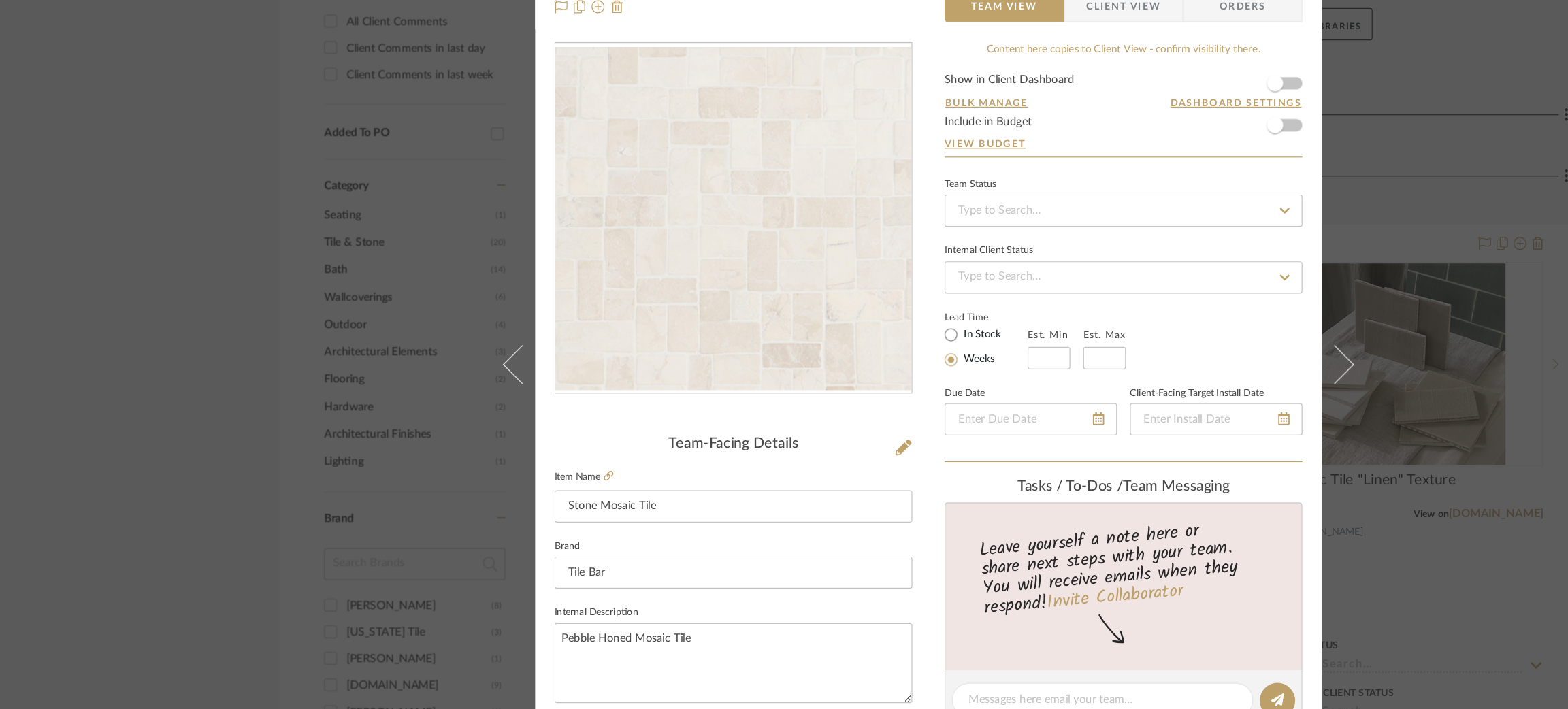
scroll to position [121, 0]
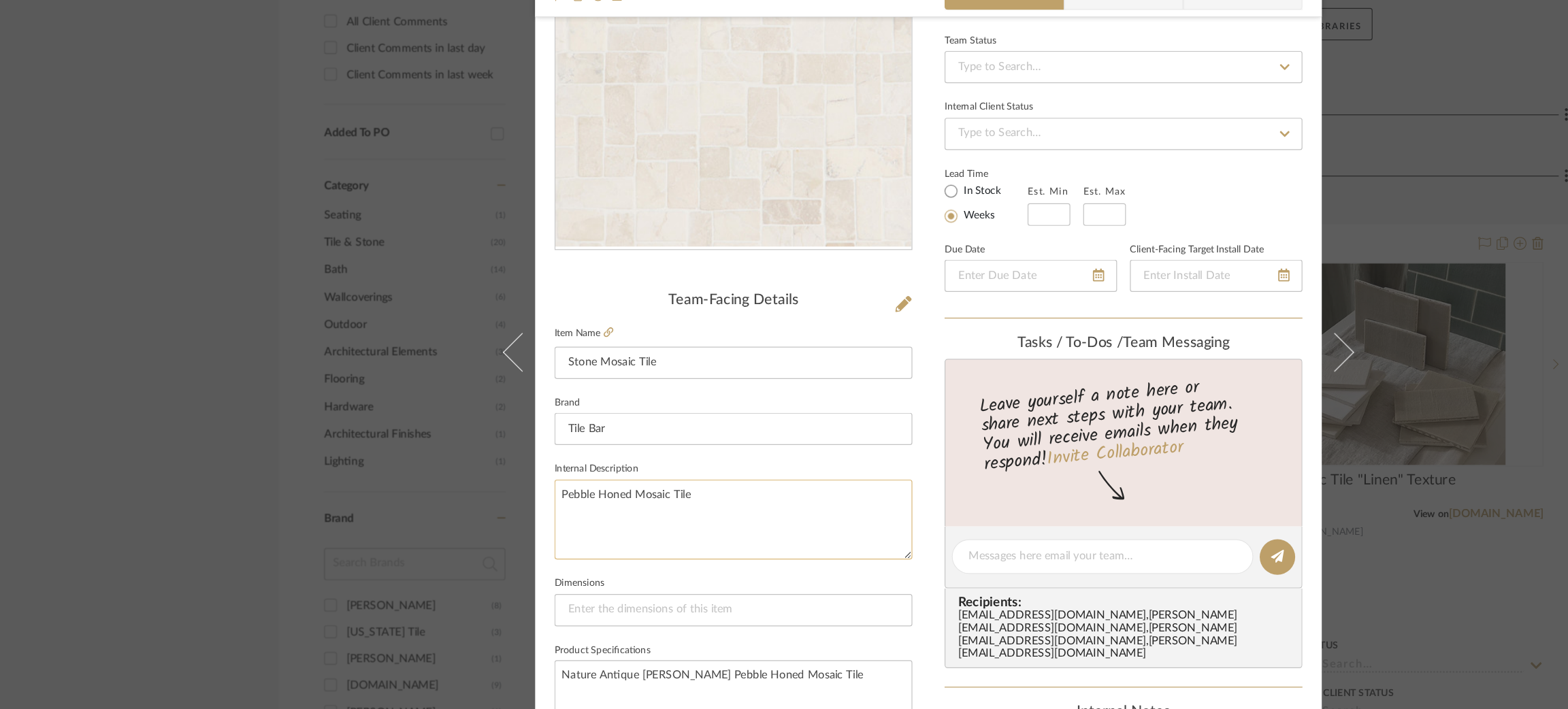
click at [588, 467] on textarea "Pebble Honed Mosaic Tile" at bounding box center [619, 495] width 302 height 67
paste textarea "https://app.stylerow.com/projects/PyJLdR/items"
drag, startPoint x: 650, startPoint y: 483, endPoint x: 469, endPoint y: 483, distance: 181.0
click at [469, 483] on textarea "Pebble Honed Mosaic Tile https://app.stylerow.com/projects/PyJLdR/items" at bounding box center [619, 495] width 302 height 67
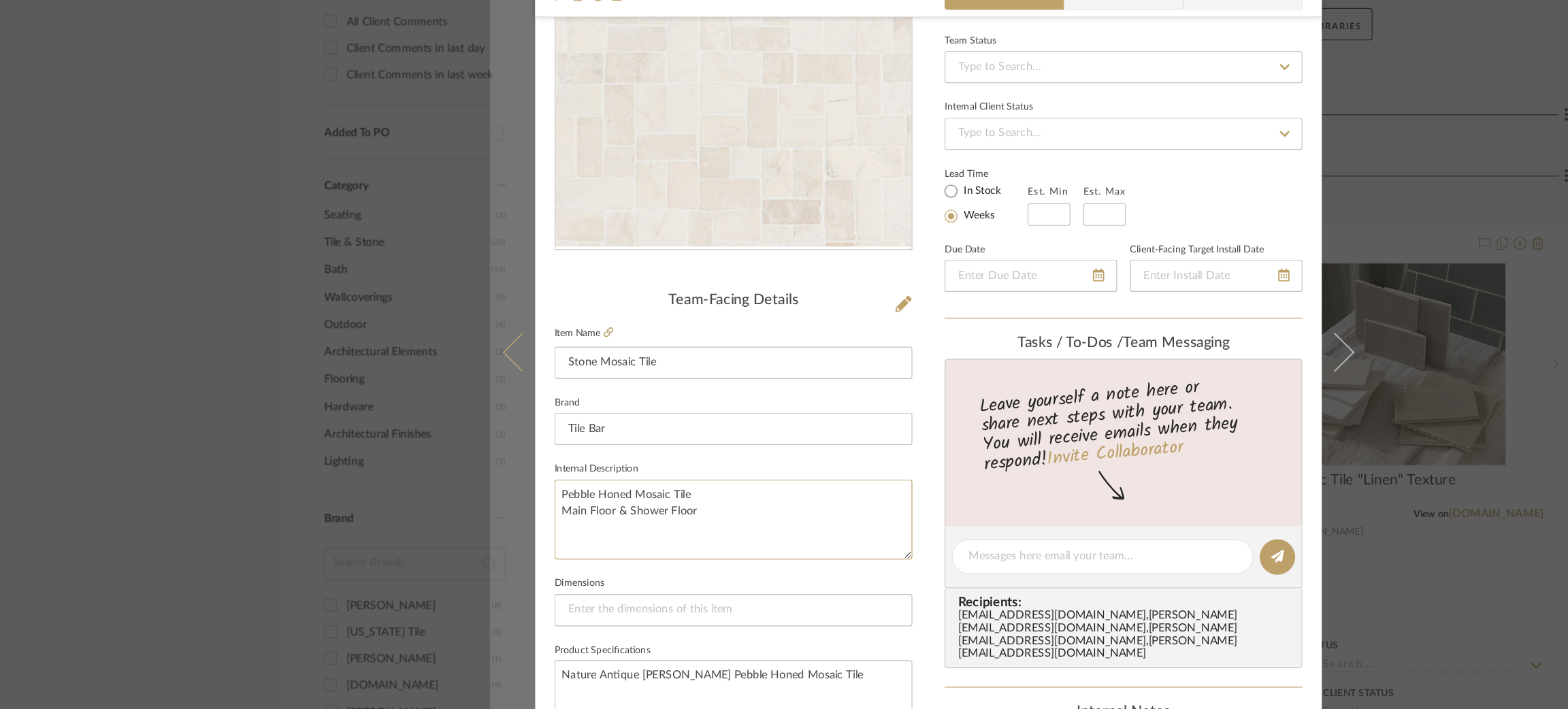
drag, startPoint x: 591, startPoint y: 484, endPoint x: 425, endPoint y: 484, distance: 166.0
click at [425, 484] on mat-dialog-content "Strahan | Palisades Primary Bathroom Stone Mosaic Tile Team View Client View Or…" at bounding box center [784, 517] width 740 height 1256
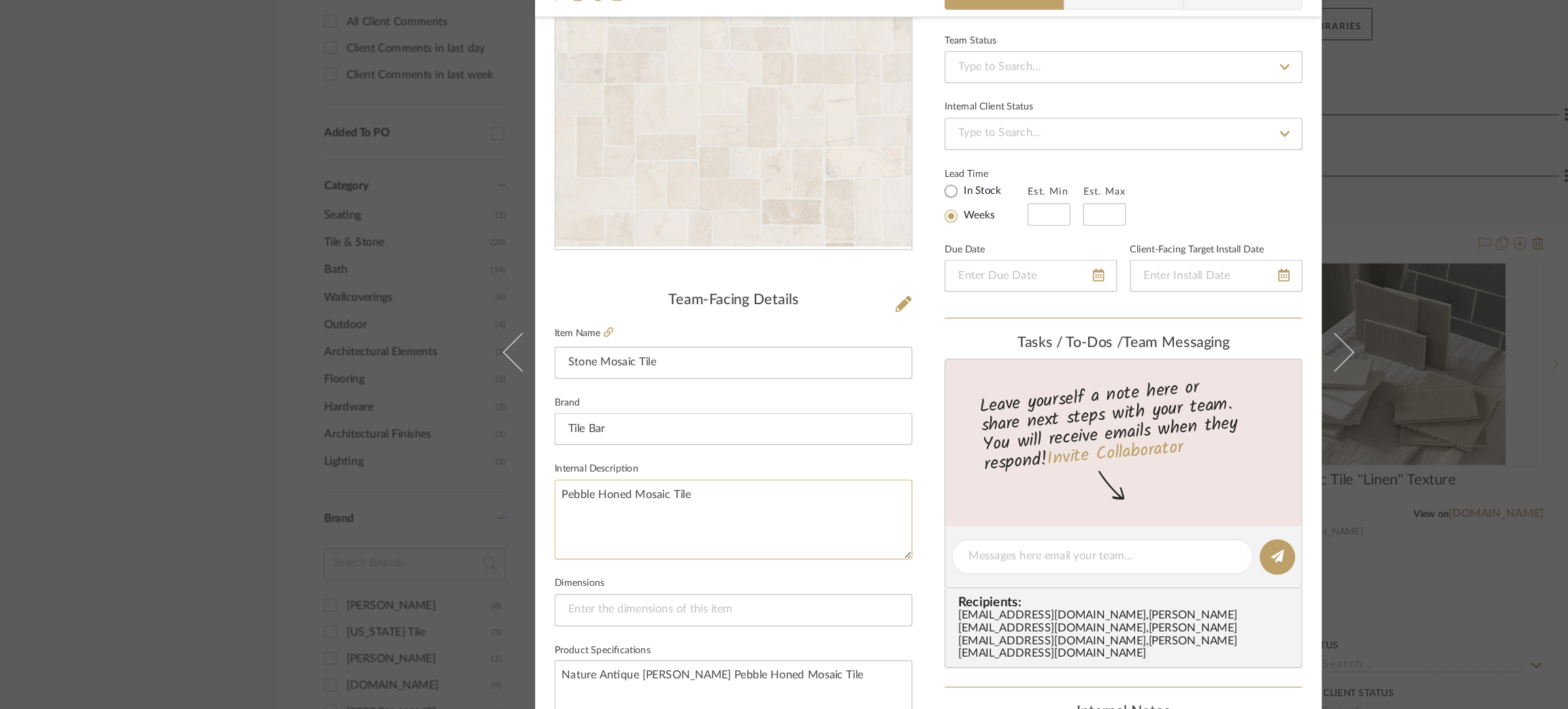
type textarea "Pebble Honed Mosaic Tile"
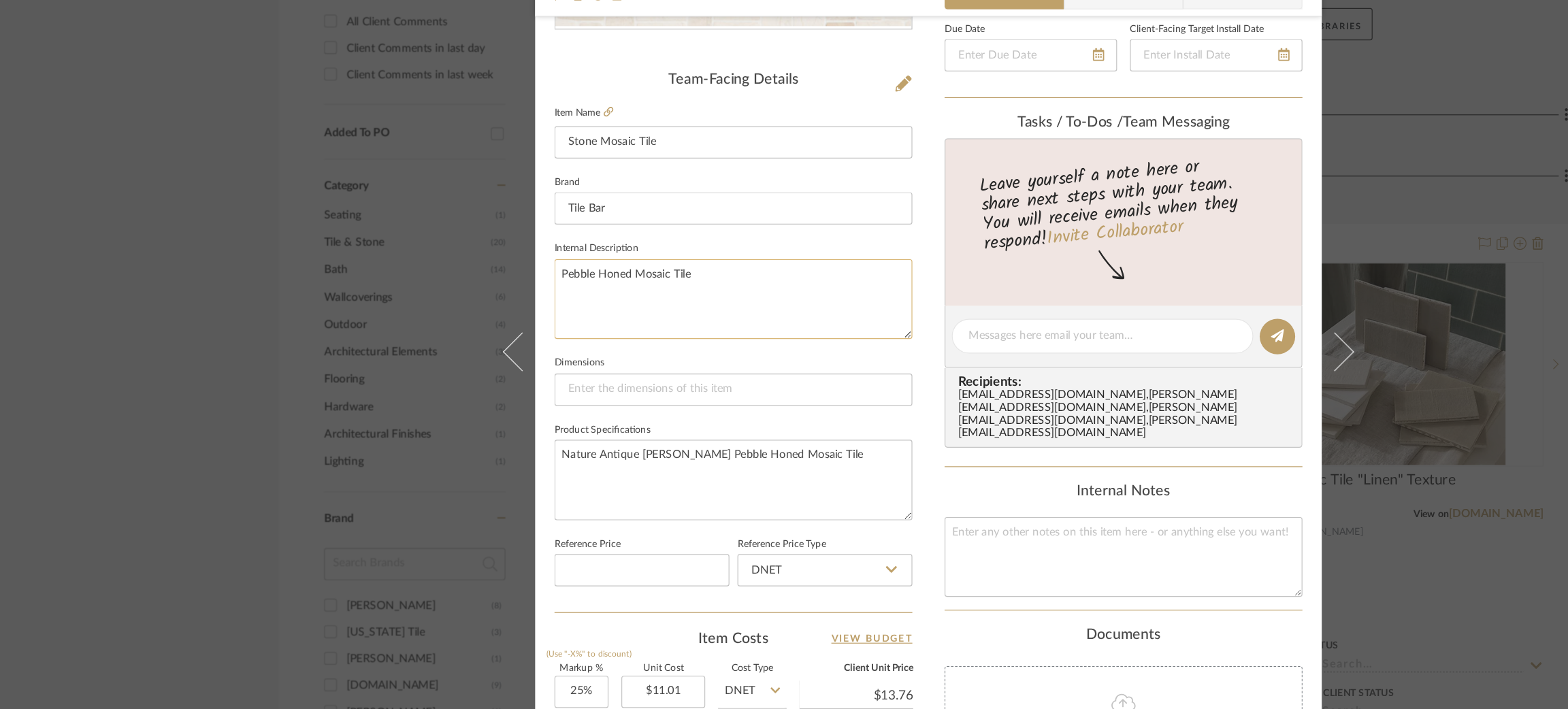
scroll to position [321, 0]
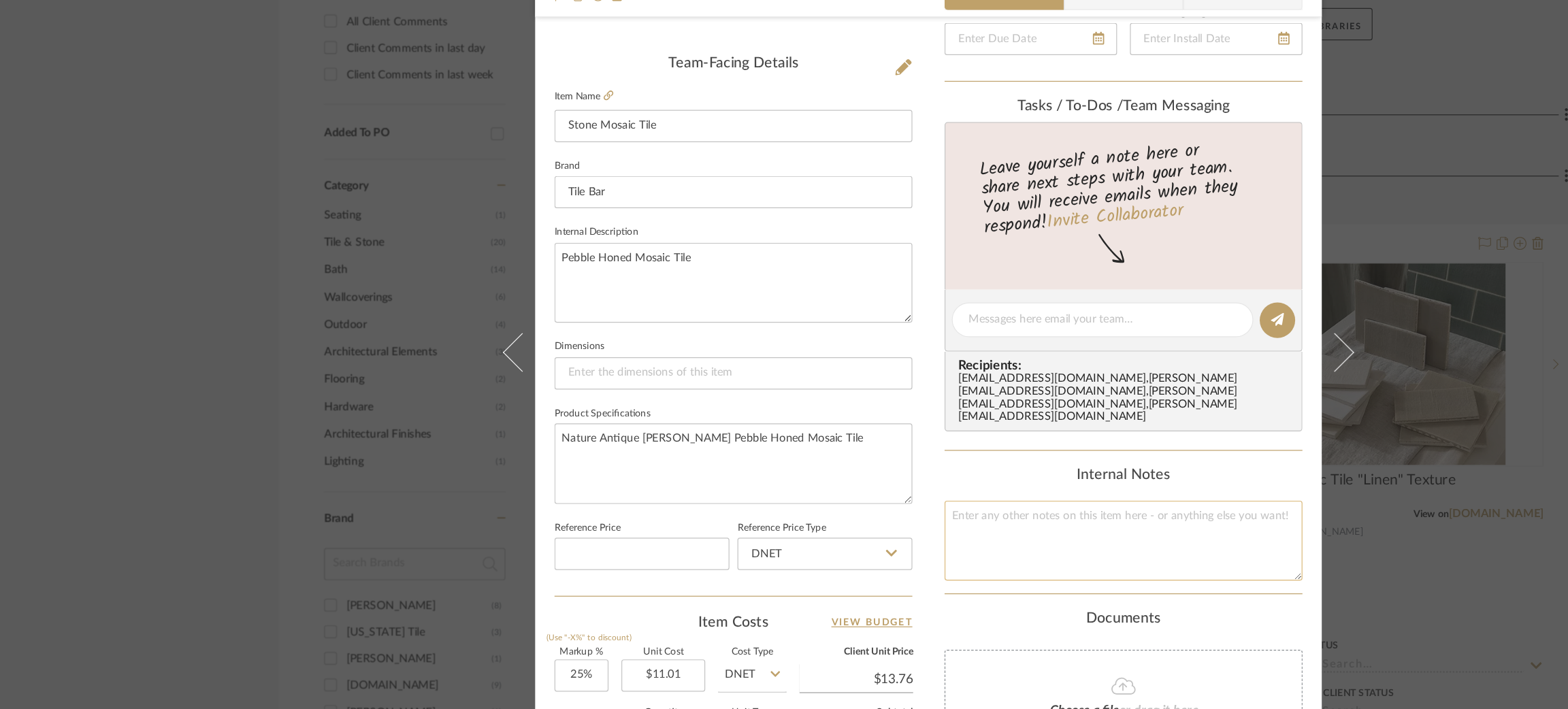
click at [842, 484] on textarea at bounding box center [948, 512] width 302 height 67
paste textarea "Main Floor & Shower Floor"
type textarea "Main Floor & Shower Floor"
type textarea "Main Floor & Shower Floor?"
click at [648, 414] on textarea "Nature Antique Lovina White Pebble Honed Mosaic Tile" at bounding box center [619, 448] width 302 height 67
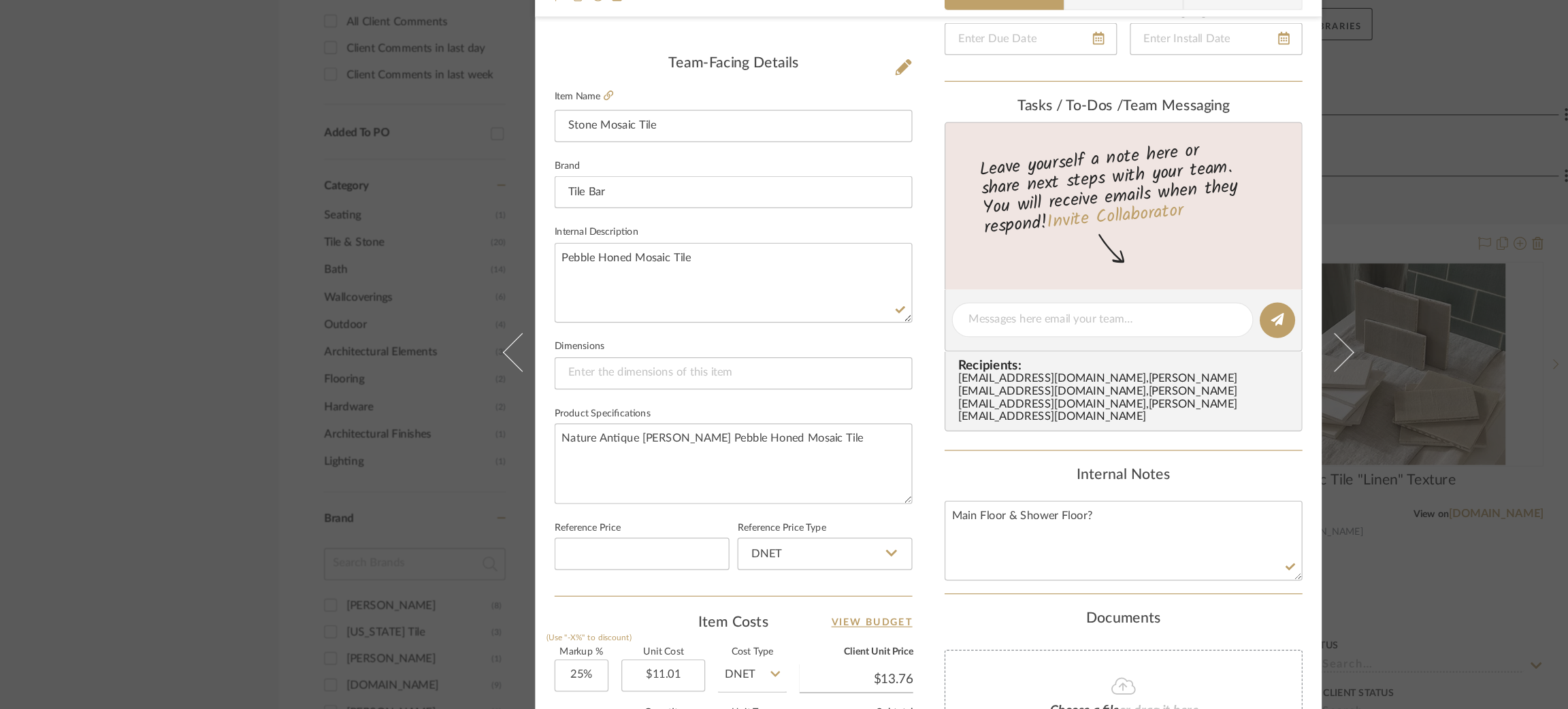
click at [131, 352] on div "Strahan | Palisades Primary Bathroom Stone Mosaic Tile Team View Client View Or…" at bounding box center [784, 354] width 1568 height 709
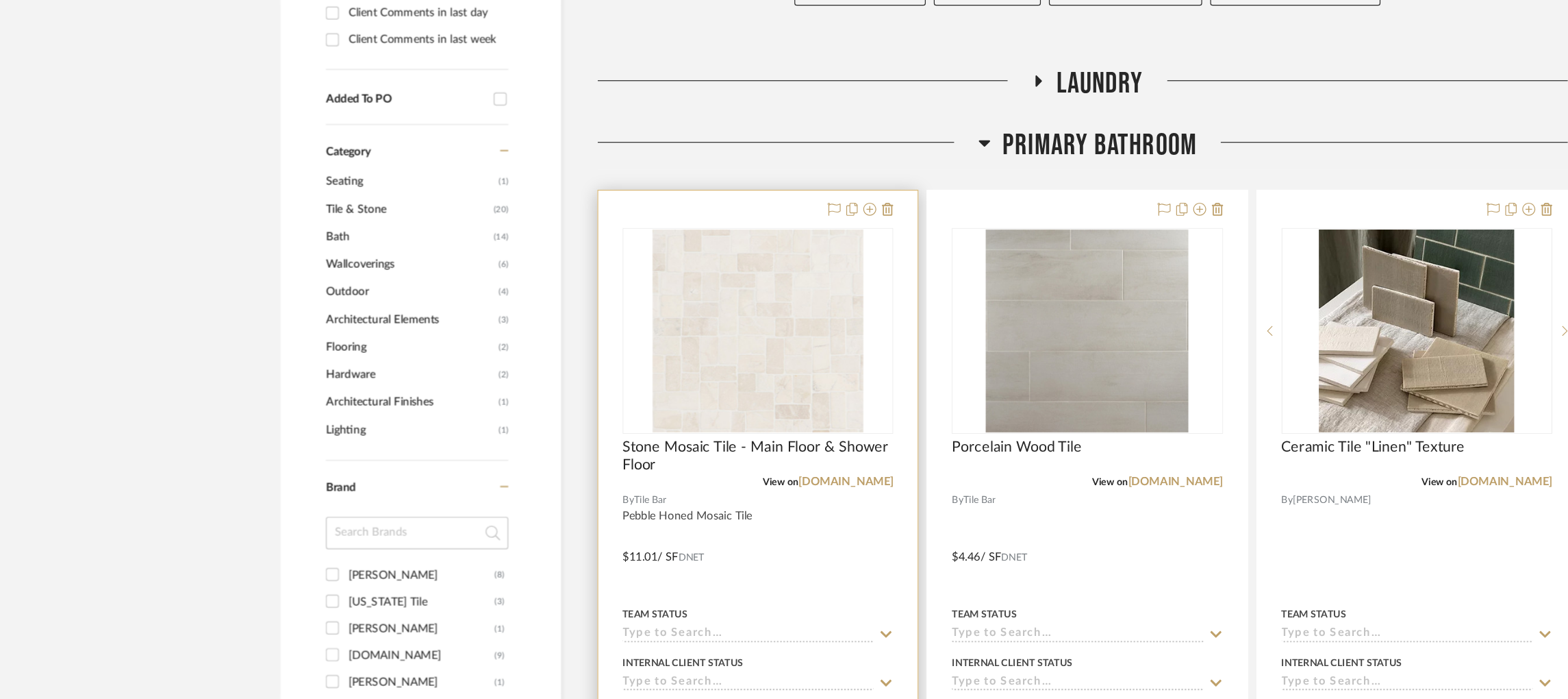
scroll to position [713, 0]
click at [693, 363] on img "0" at bounding box center [640, 367] width 178 height 172
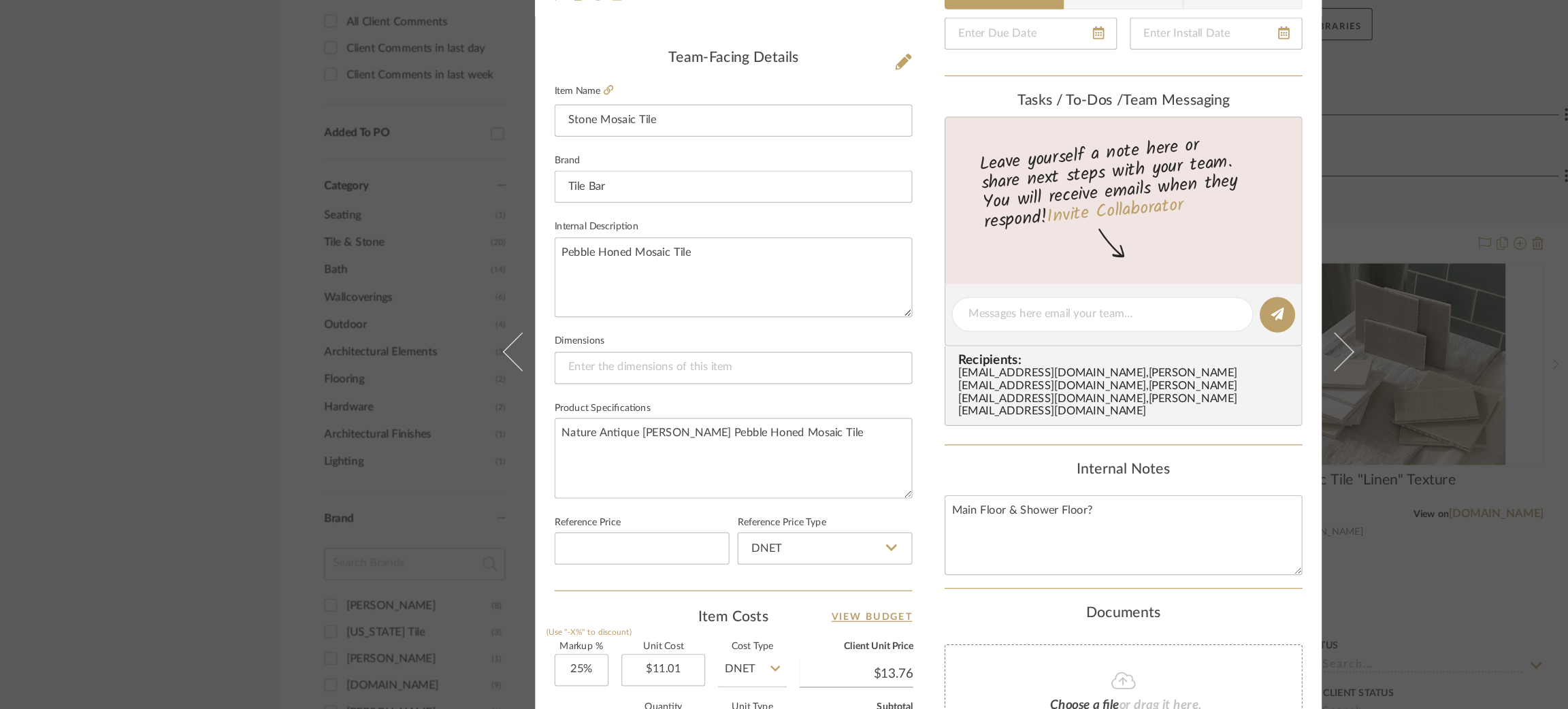
scroll to position [325, 0]
click at [1199, 324] on div "Strahan | Palisades Primary Bathroom Stone Mosaic Tile Team View Client View Or…" at bounding box center [784, 354] width 1568 height 709
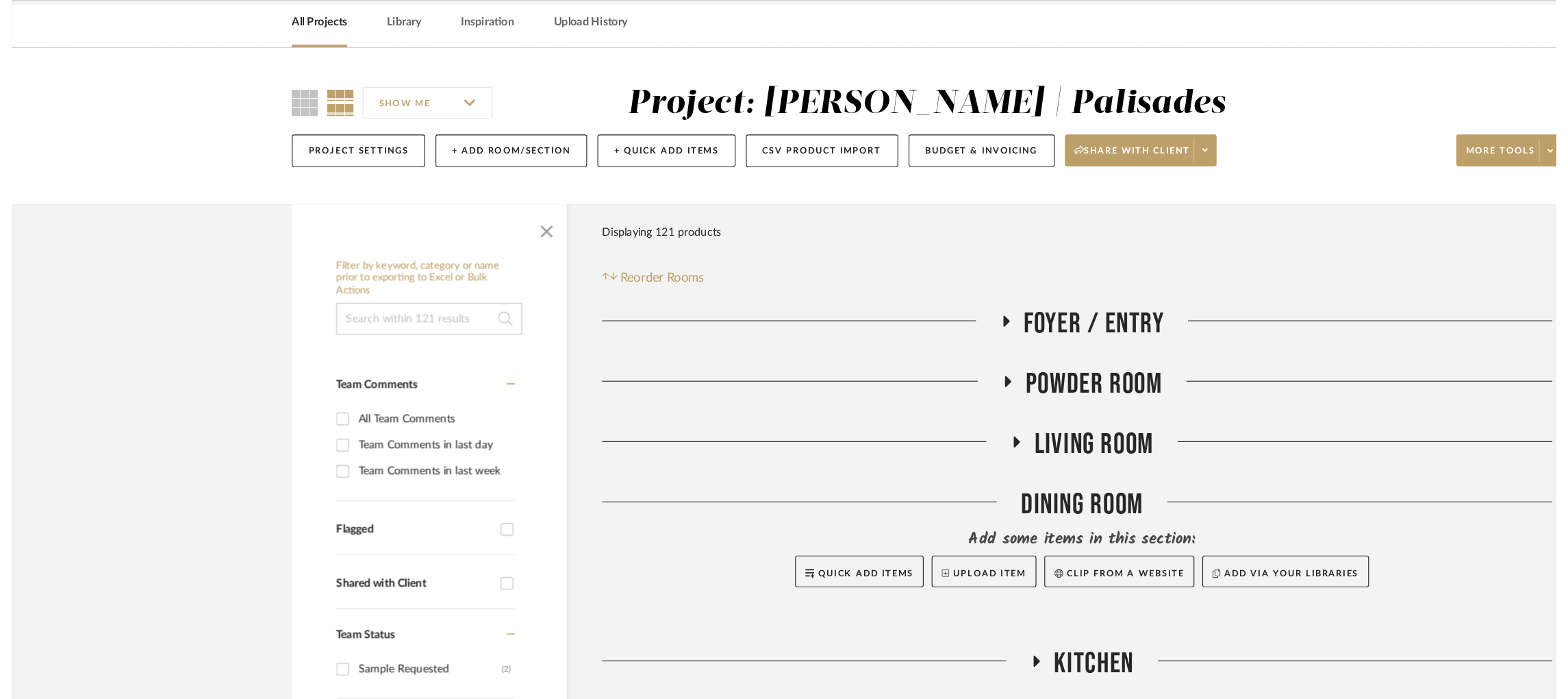
scroll to position [713, 0]
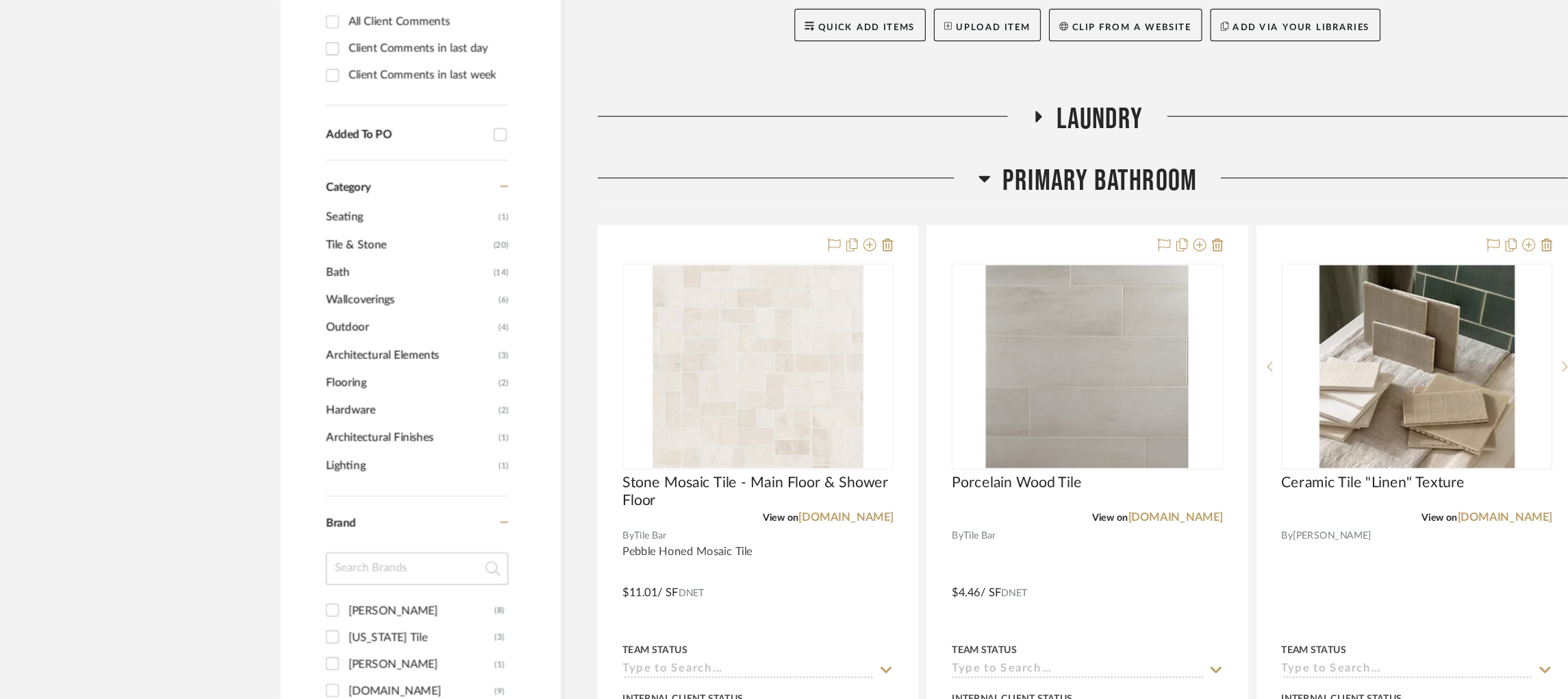
click at [831, 209] on icon at bounding box center [831, 209] width 10 height 5
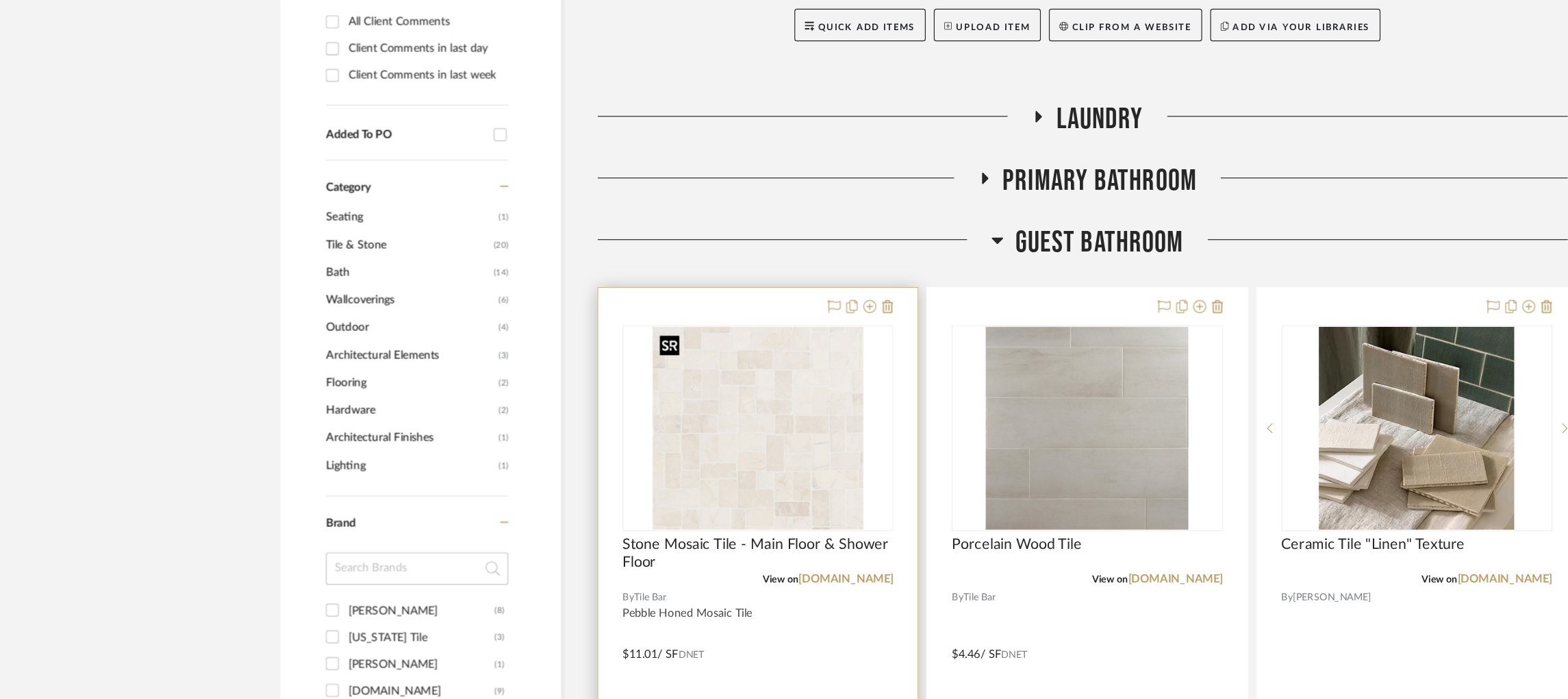
click at [0, 0] on img at bounding box center [0, 0] width 0 height 0
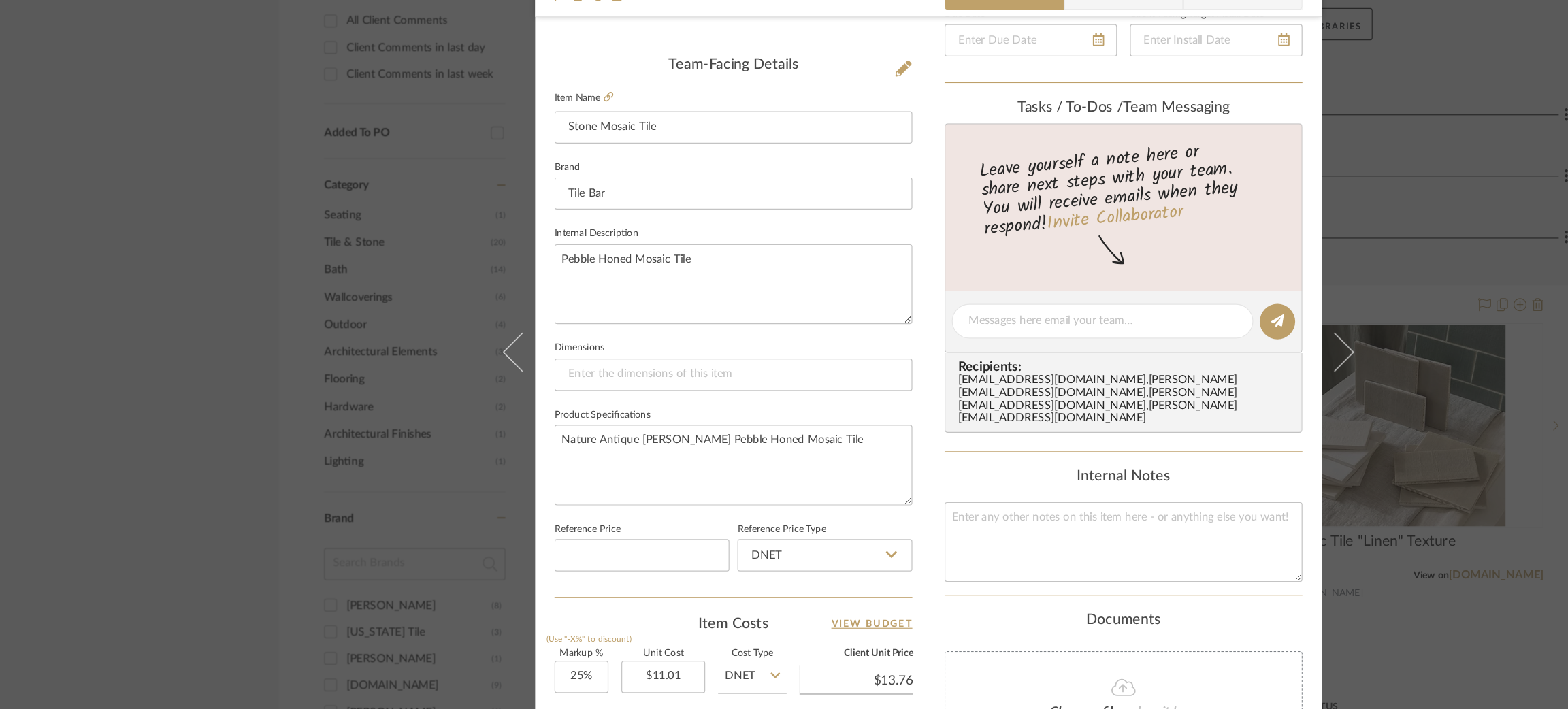
scroll to position [321, 0]
click at [864, 479] on textarea at bounding box center [948, 512] width 302 height 67
paste textarea "Main Floor & Shower Floor"
type textarea "Main Floor & Shower Floor?"
click at [692, 438] on textarea "Nature Antique Lovina White Pebble Honed Mosaic Tile" at bounding box center [619, 448] width 302 height 67
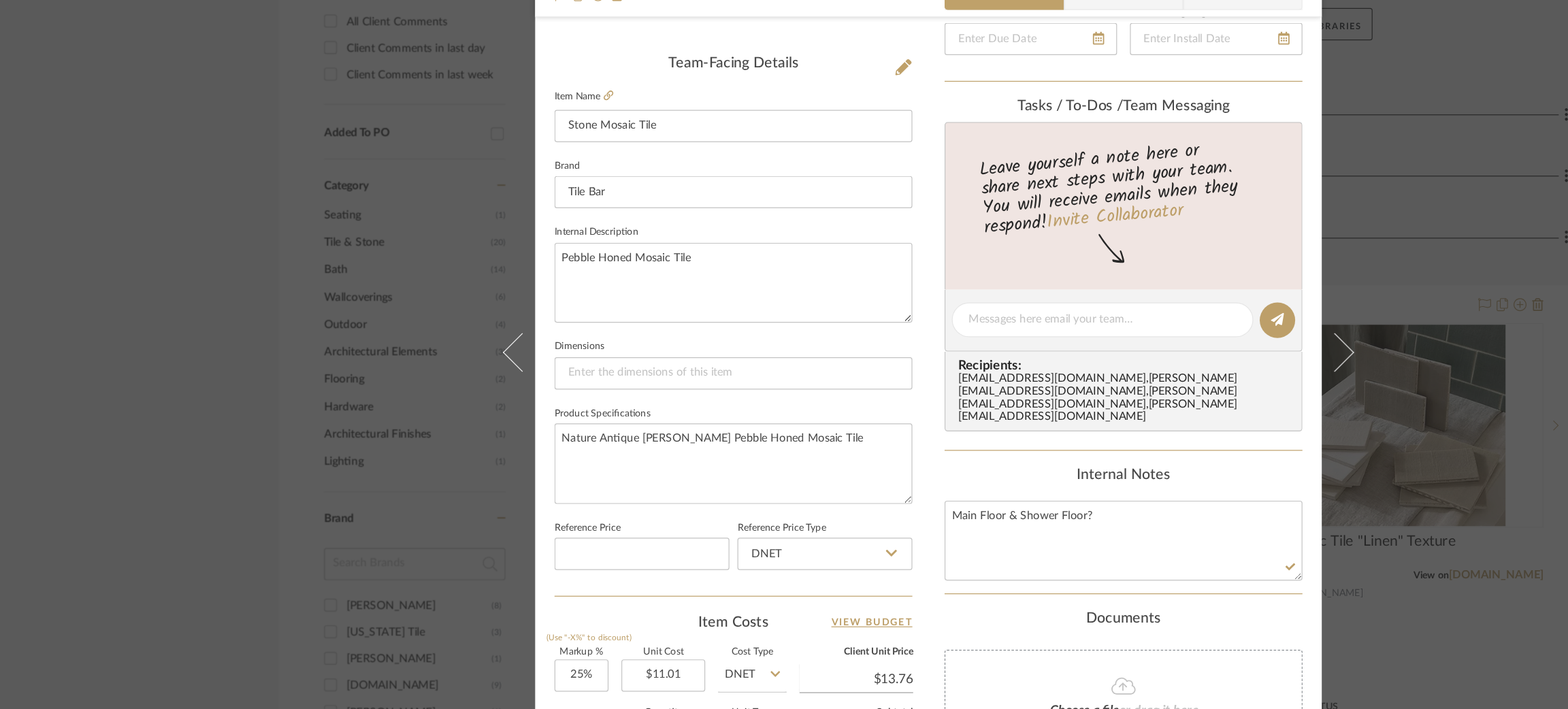
click at [60, 388] on div "Strahan | Palisades Guest Bathroom Stone Mosaic Tile Team View Client View Orde…" at bounding box center [784, 354] width 1568 height 709
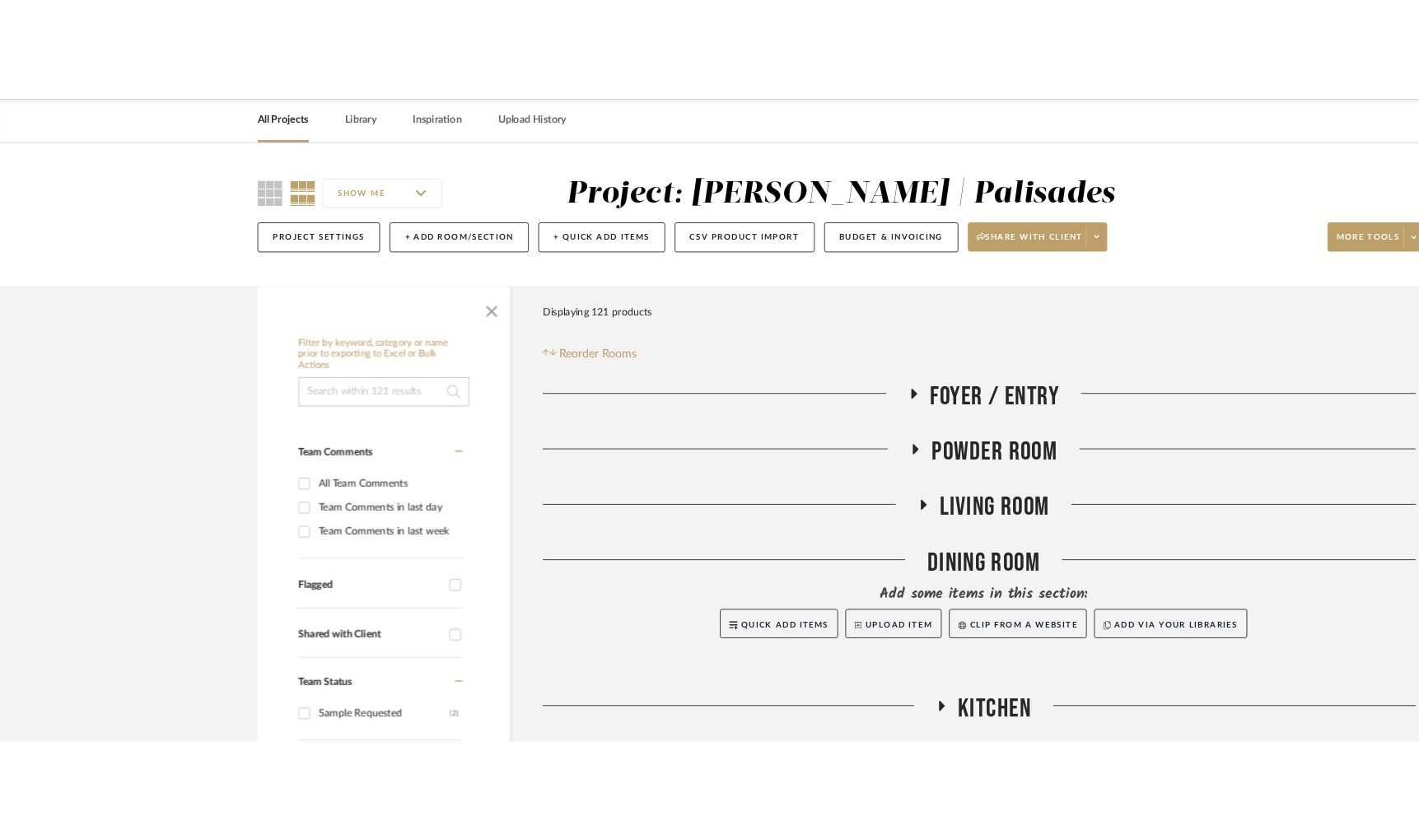
scroll to position [857, 0]
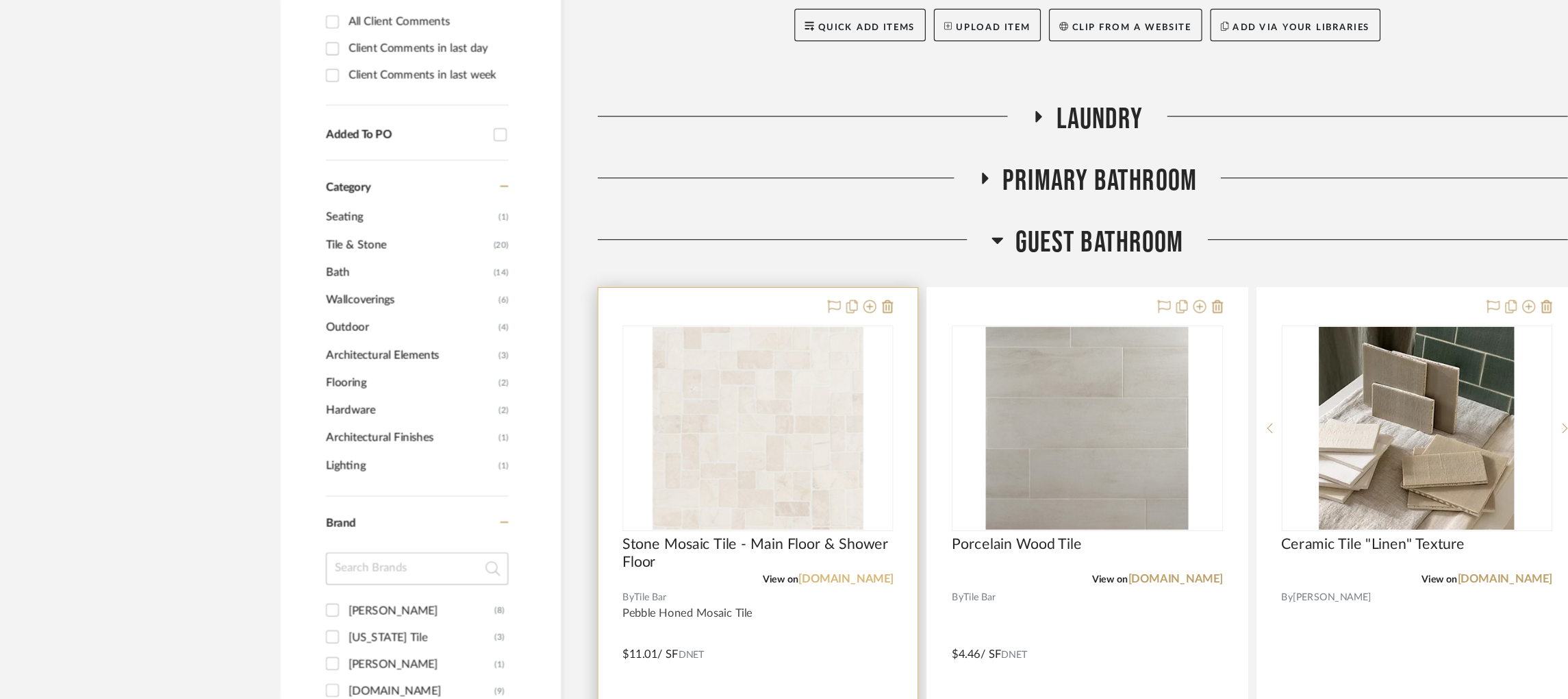
click at [735, 545] on link "[DOMAIN_NAME]" at bounding box center [715, 546] width 80 height 10
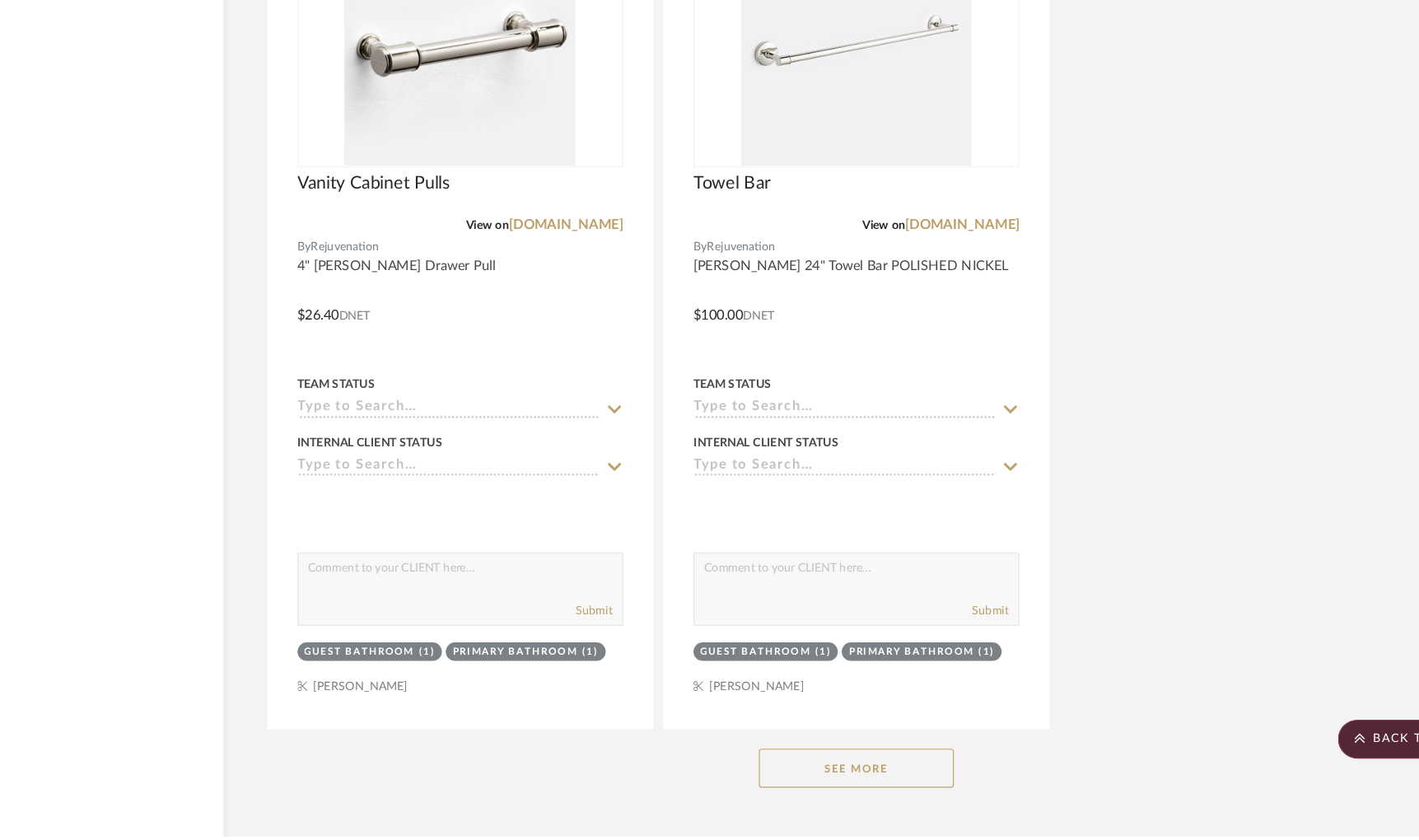
scroll to position [2652, 0]
click at [863, 791] on button "See More" at bounding box center [871, 782] width 165 height 33
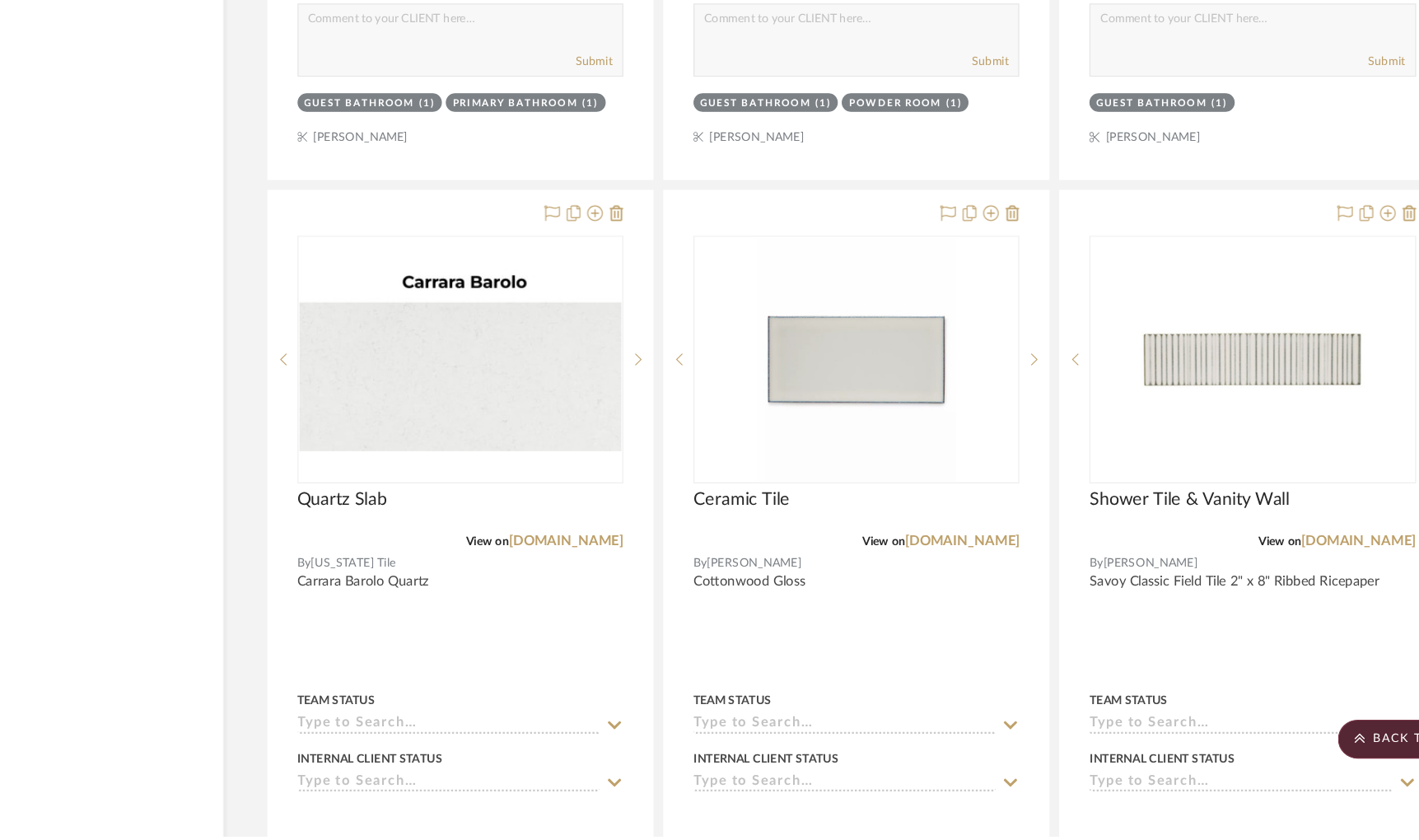
scroll to position [7513, 0]
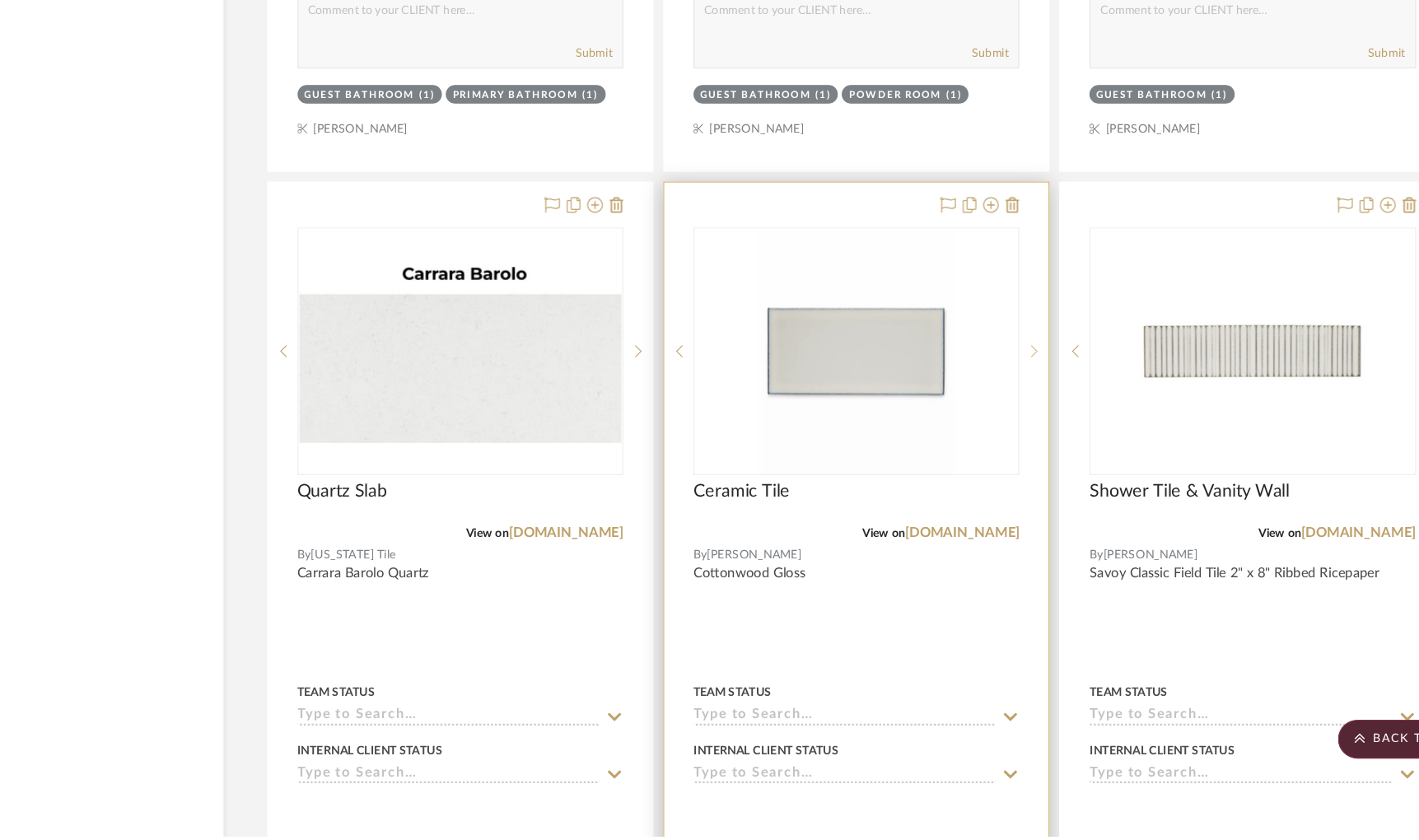
click at [1025, 432] on div at bounding box center [1021, 430] width 25 height 209
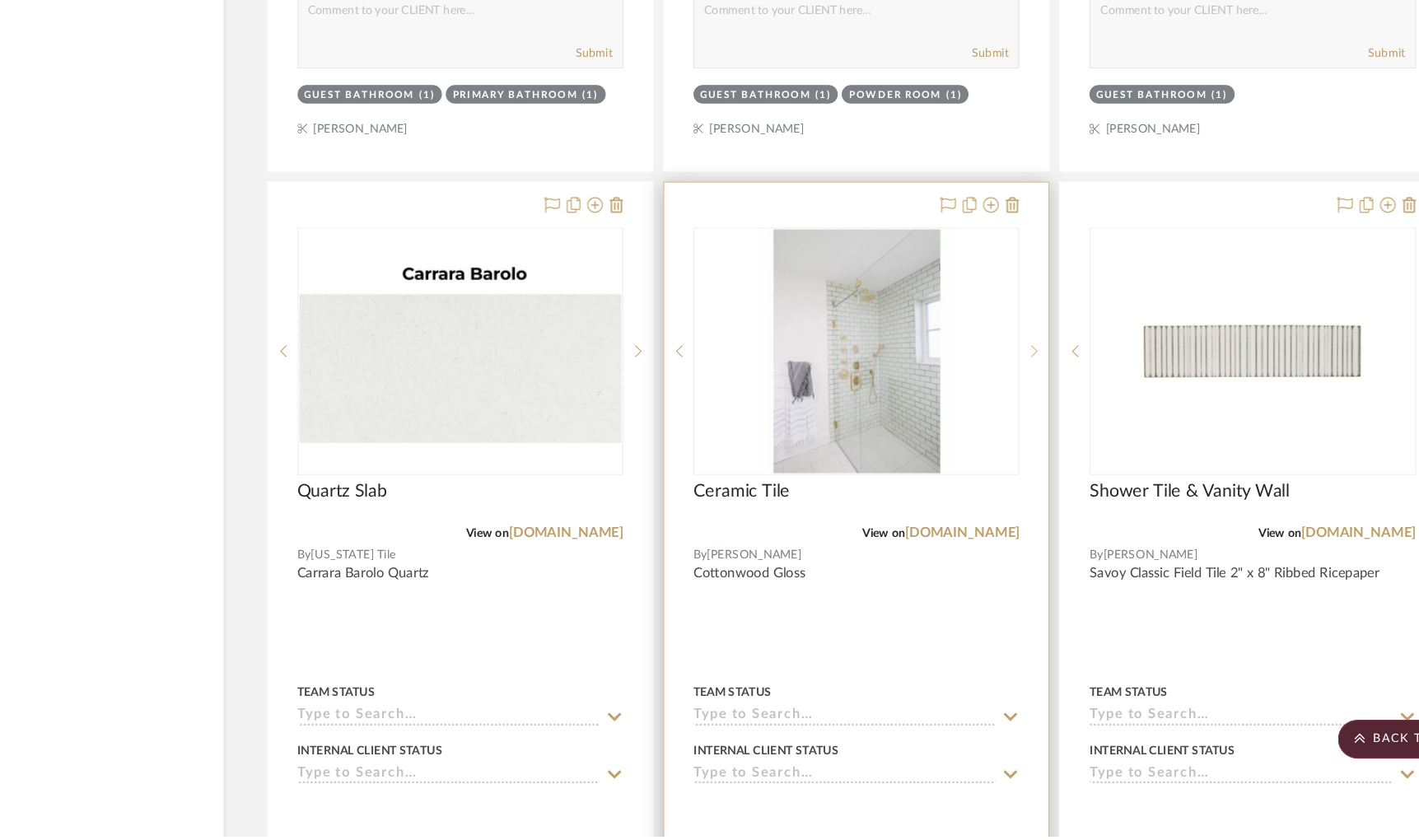
click at [1025, 432] on div at bounding box center [1021, 430] width 25 height 209
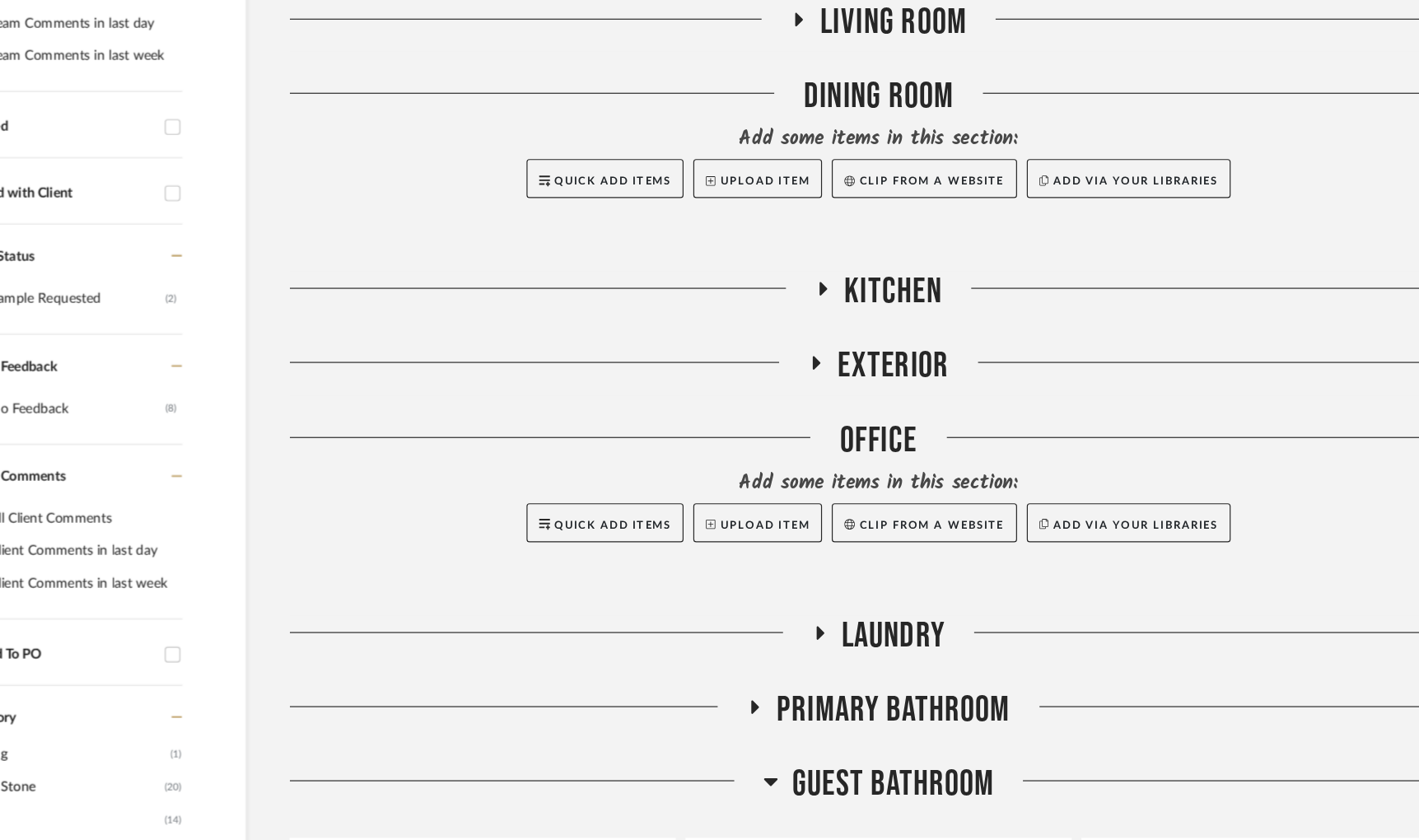
scroll to position [506, 60]
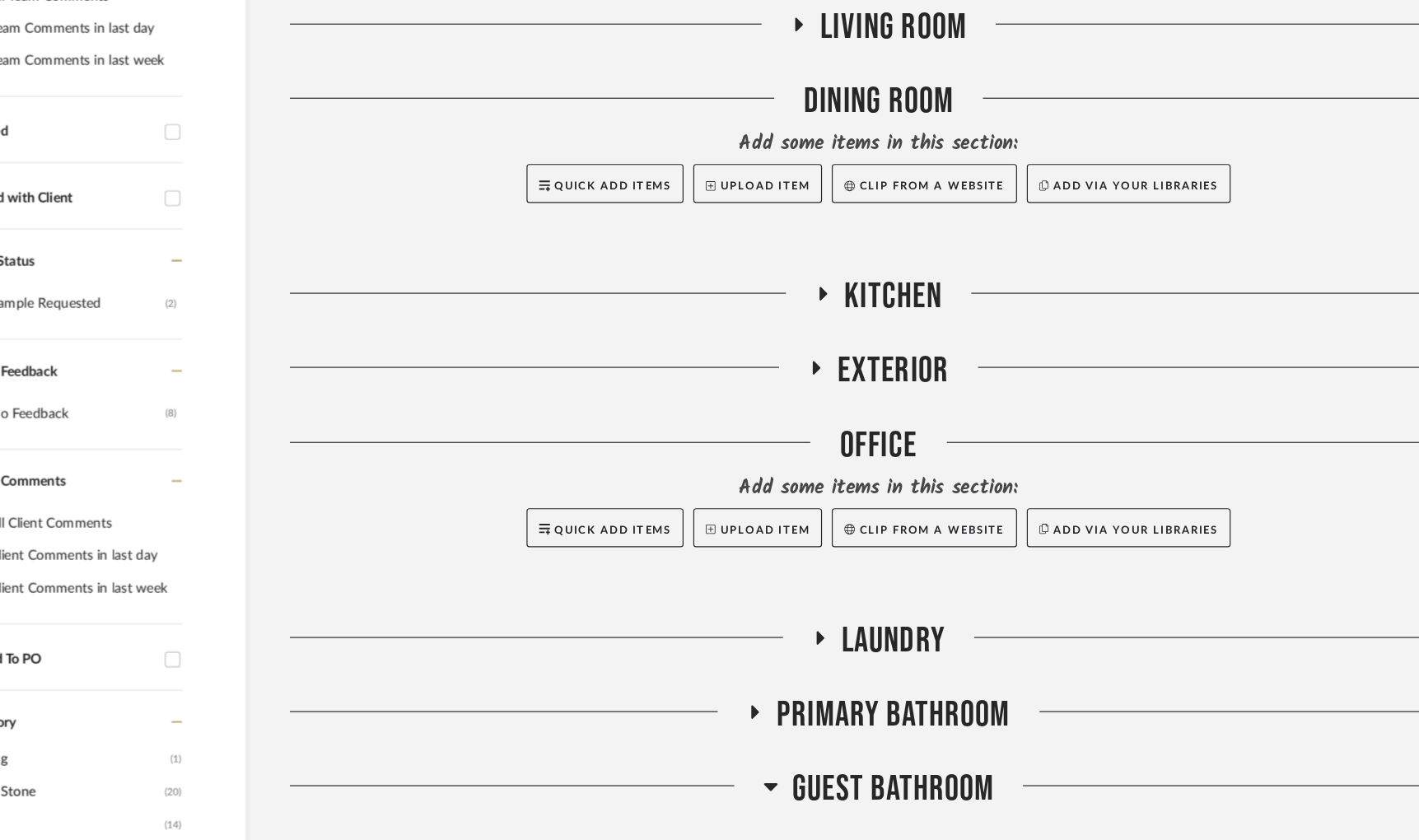
click at [757, 606] on icon at bounding box center [767, 602] width 20 height 13
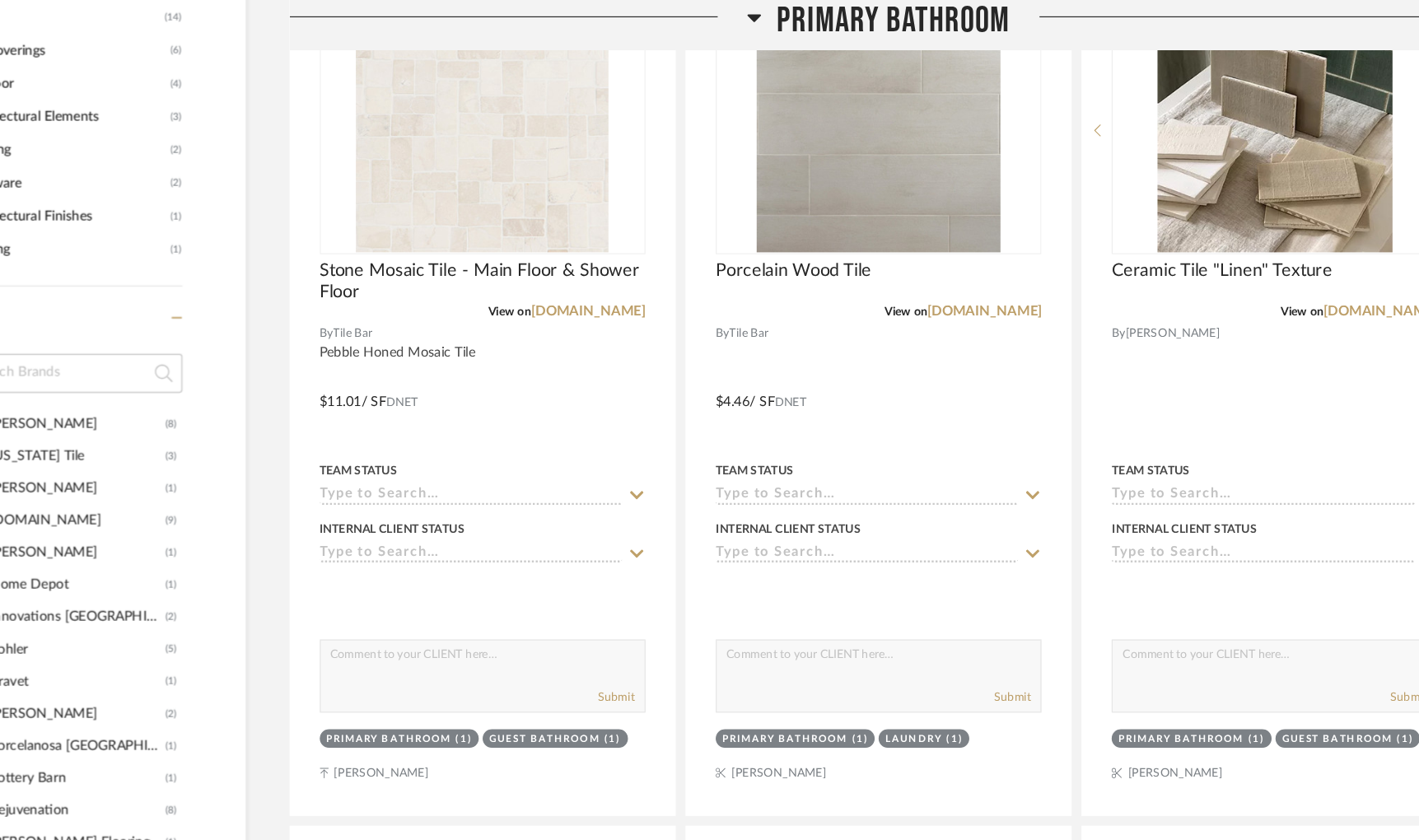
scroll to position [1187, 60]
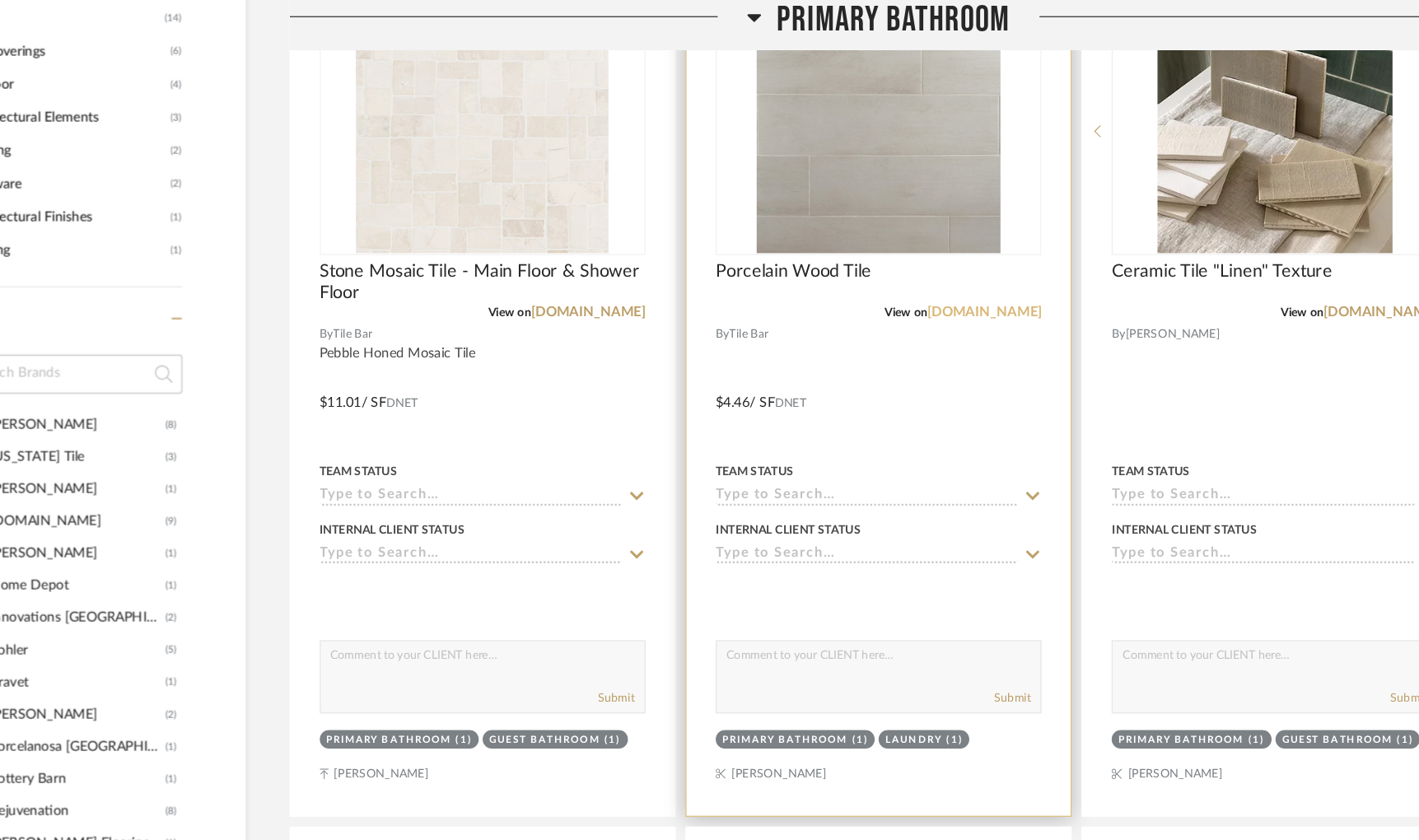
click at [924, 268] on link "[DOMAIN_NAME]" at bounding box center [961, 264] width 97 height 12
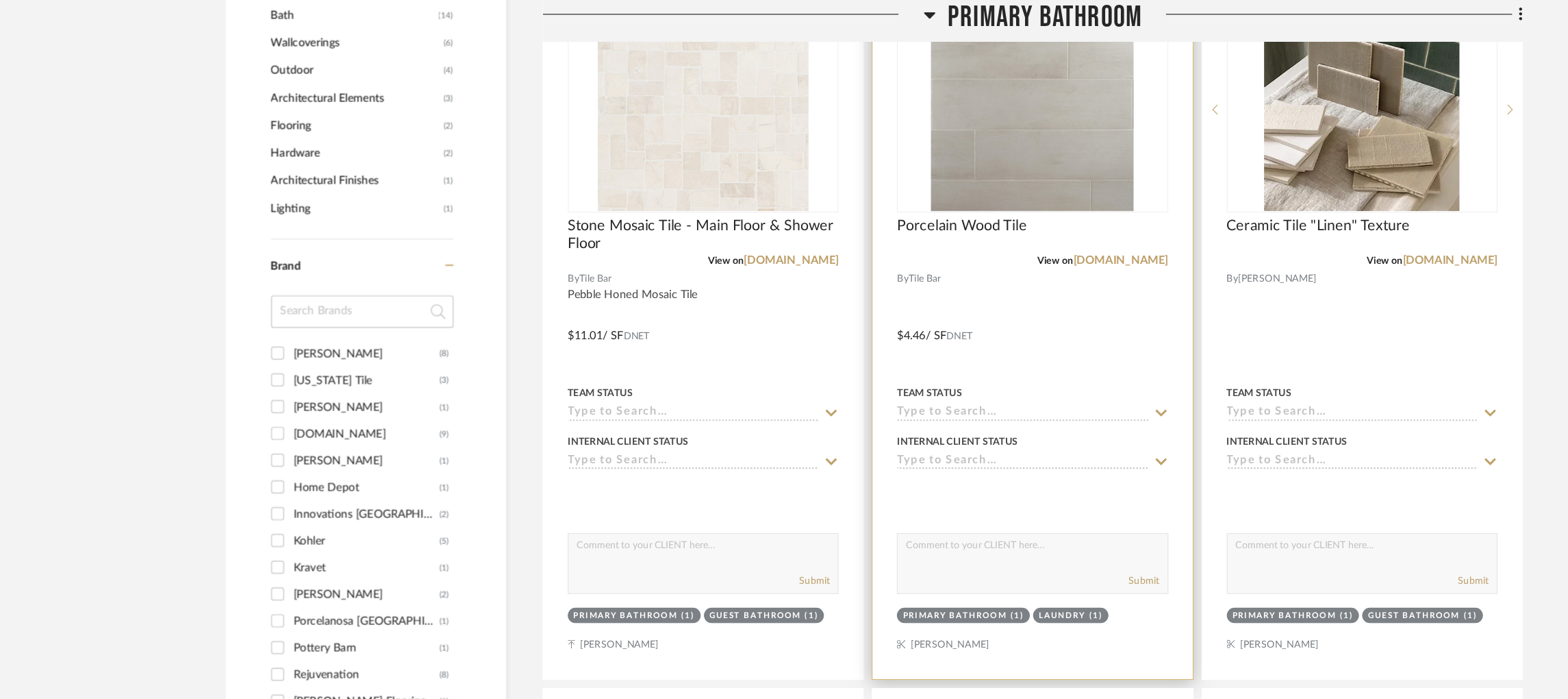
scroll to position [887, 4]
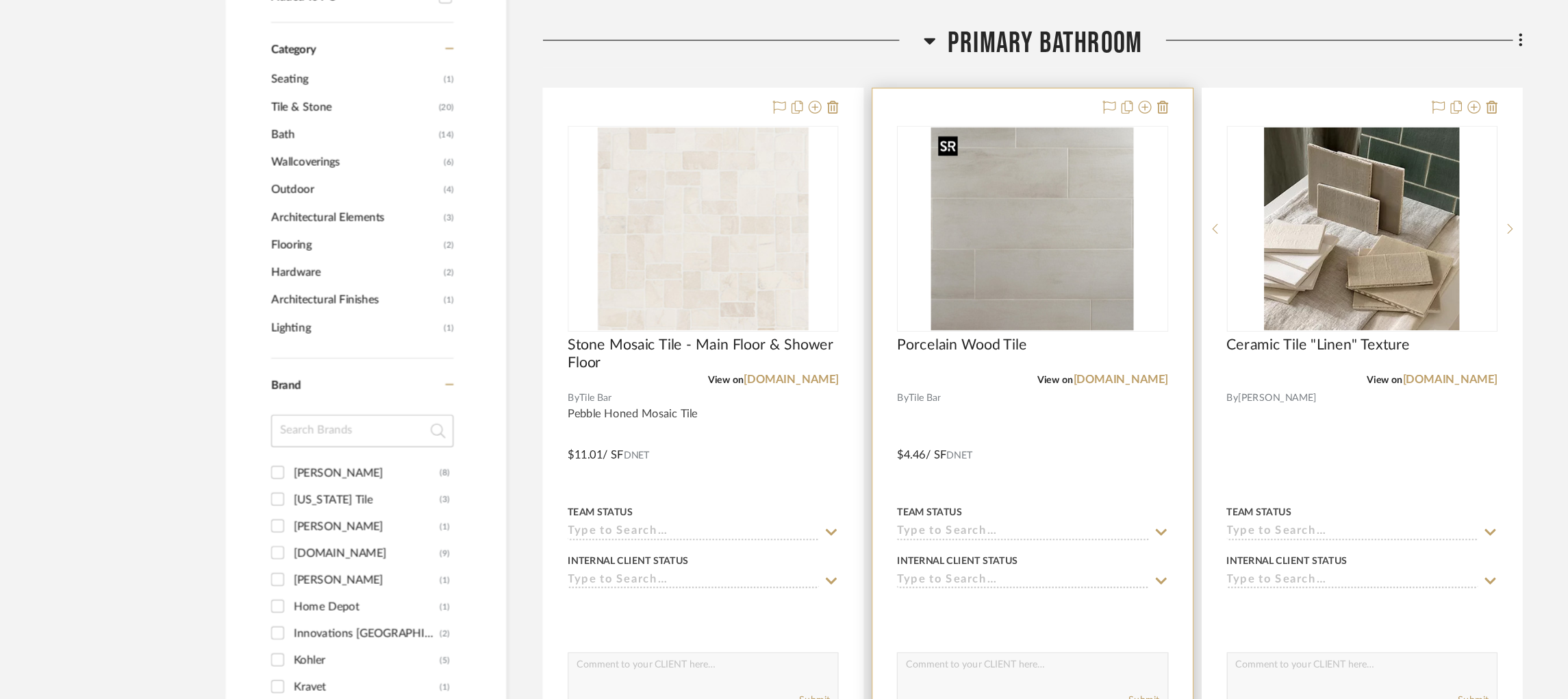
click at [989, 197] on img "0" at bounding box center [919, 194] width 171 height 172
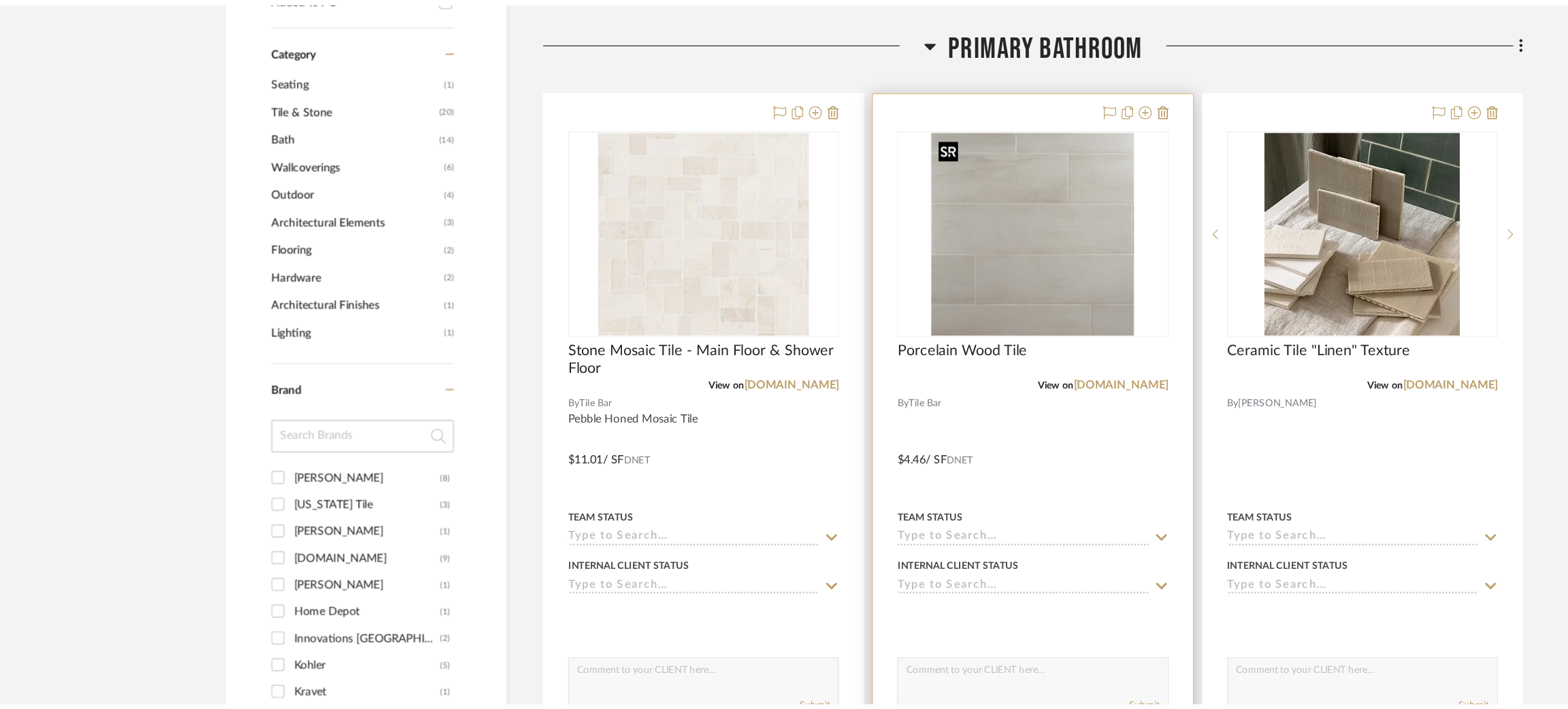
scroll to position [0, 0]
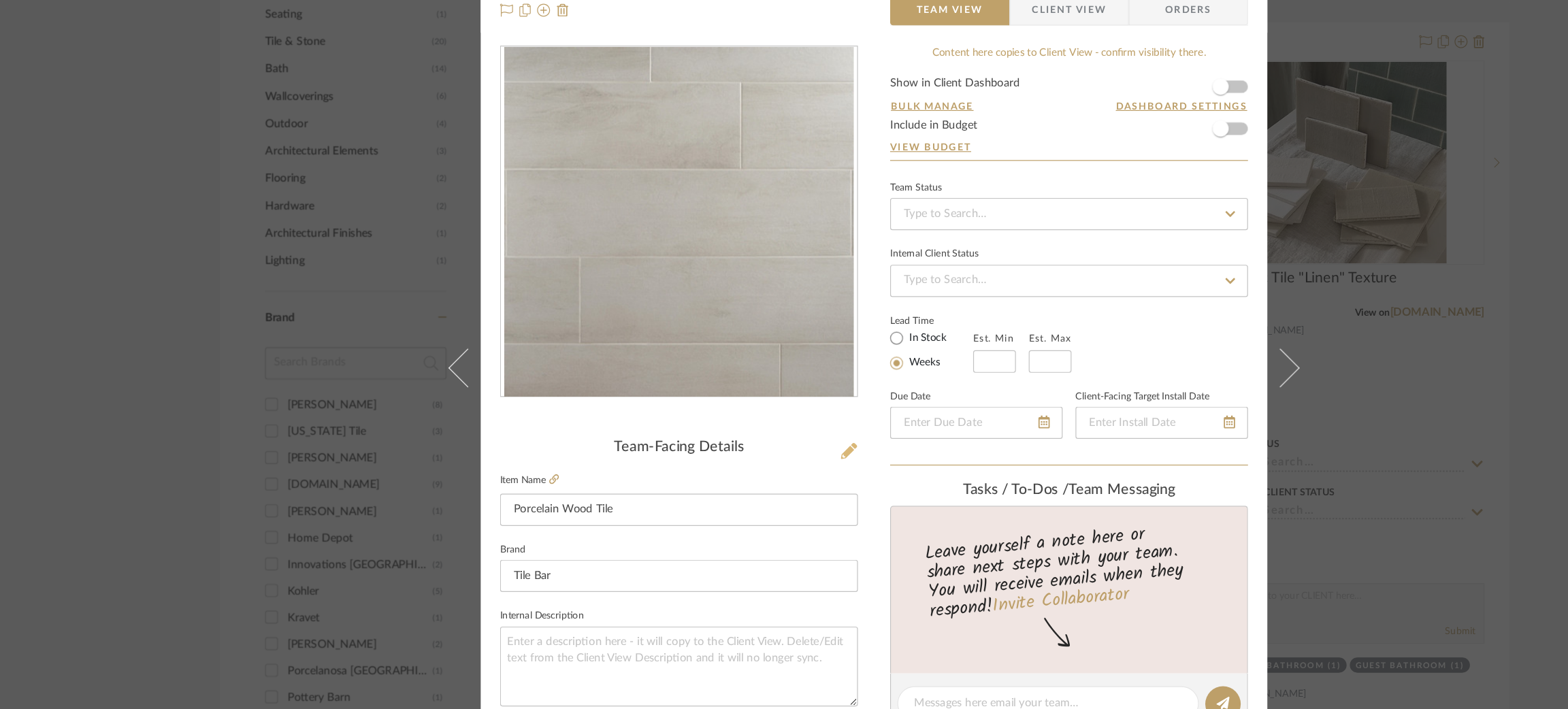
click at [756, 436] on icon at bounding box center [763, 435] width 14 height 14
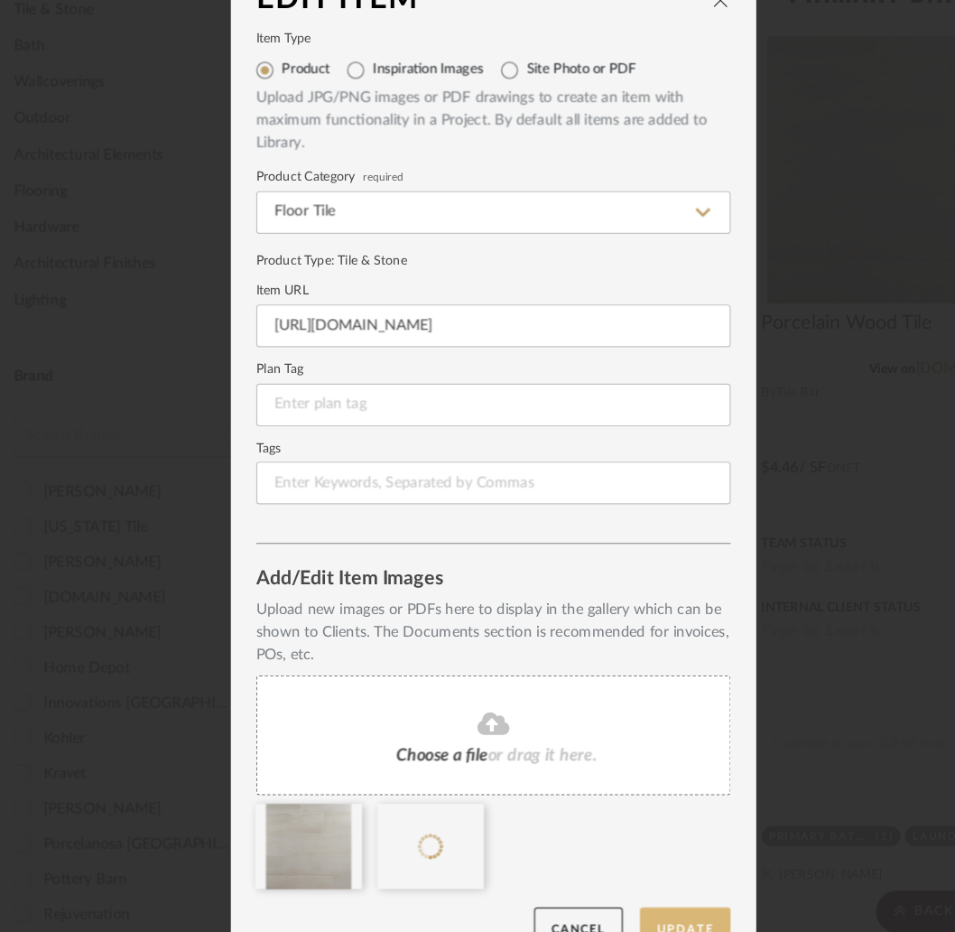
click at [638, 849] on button "Update" at bounding box center [639, 856] width 77 height 37
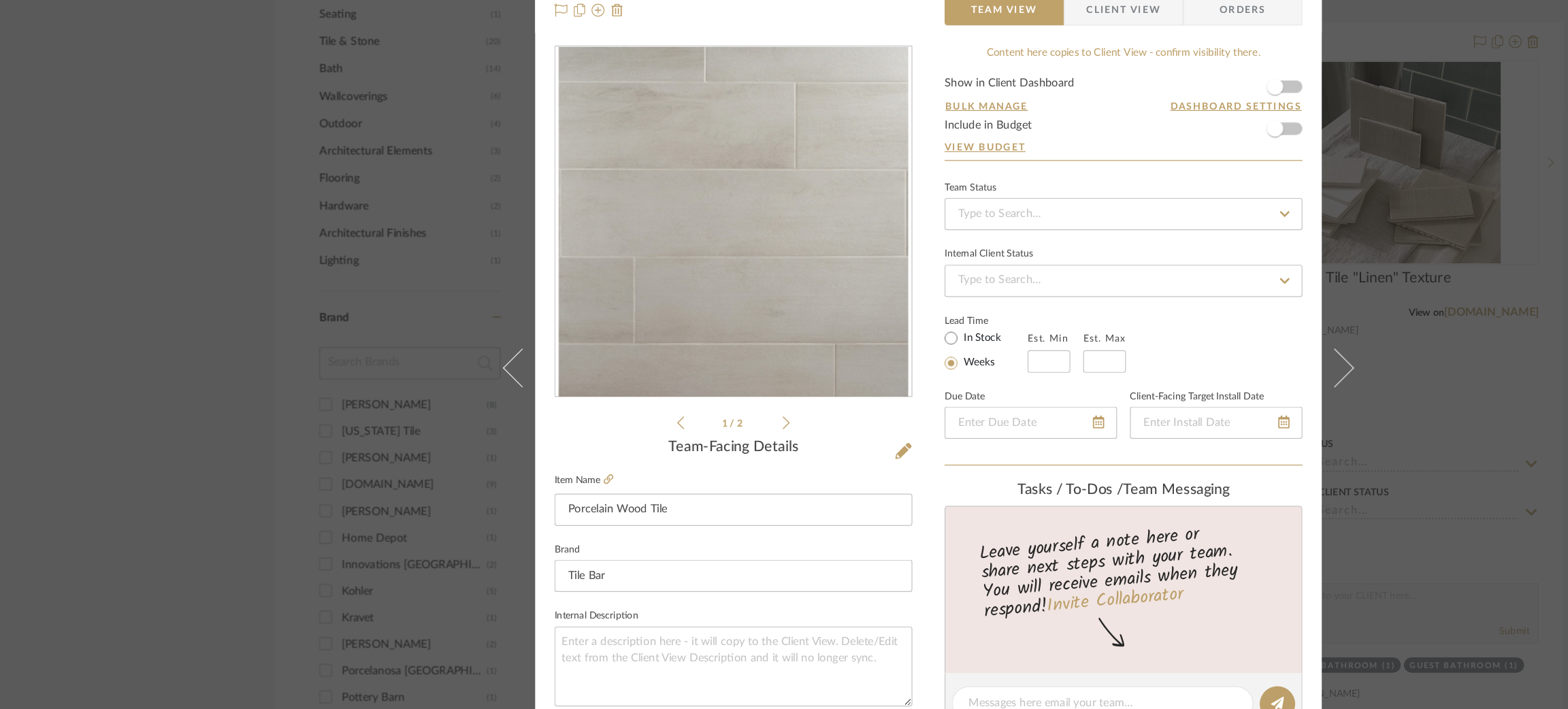
click at [1282, 219] on div "Strahan | Palisades Primary Bathroom Porcelain Wood Tile Team View Client View …" at bounding box center [784, 354] width 1568 height 709
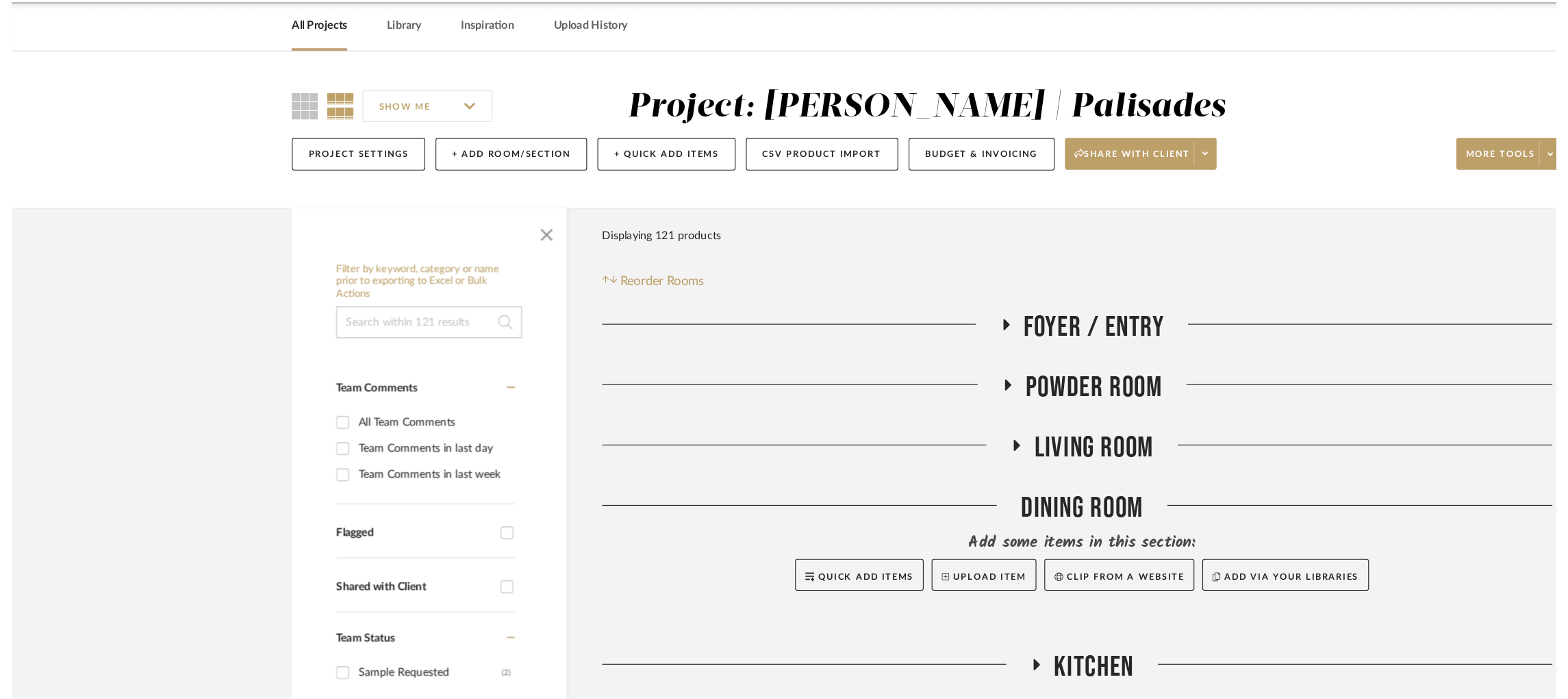
scroll to position [887, 4]
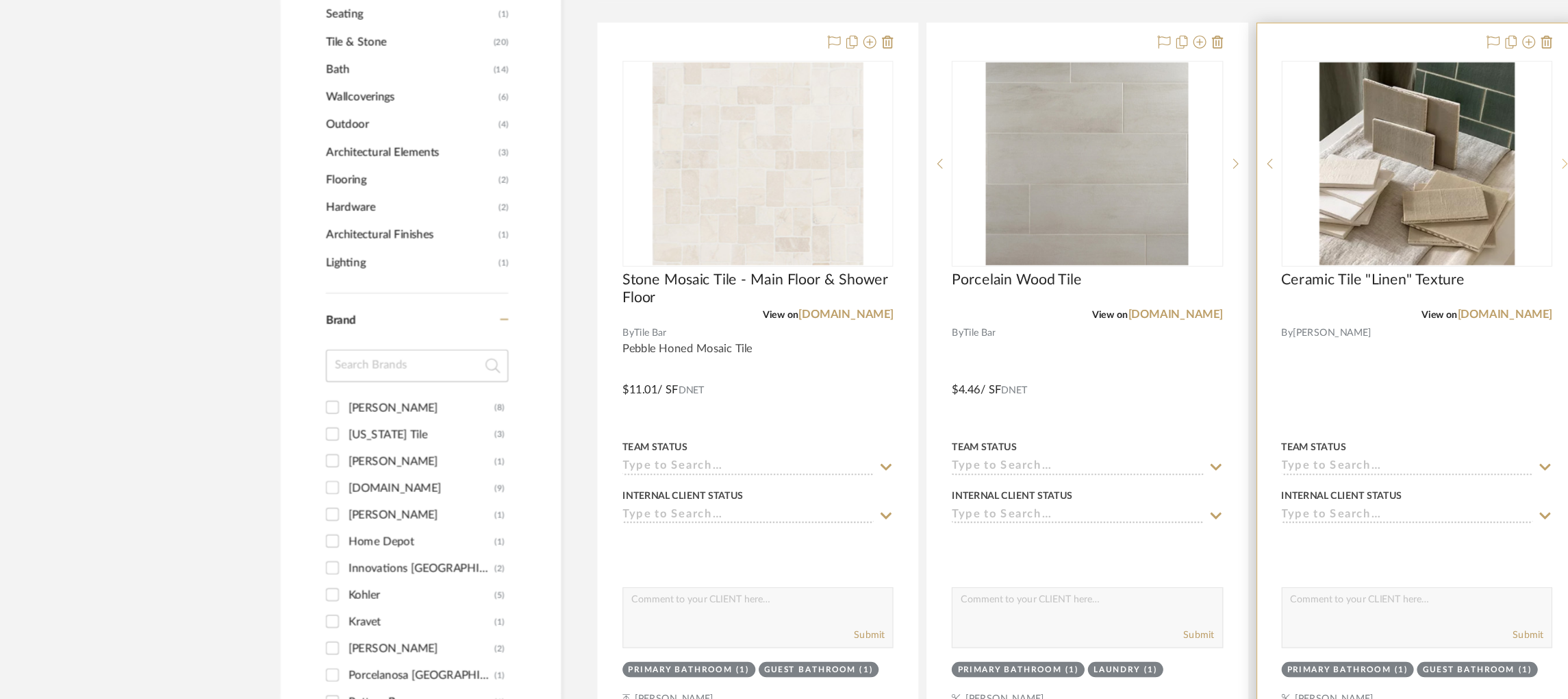
click at [1320, 190] on icon at bounding box center [1322, 192] width 5 height 10
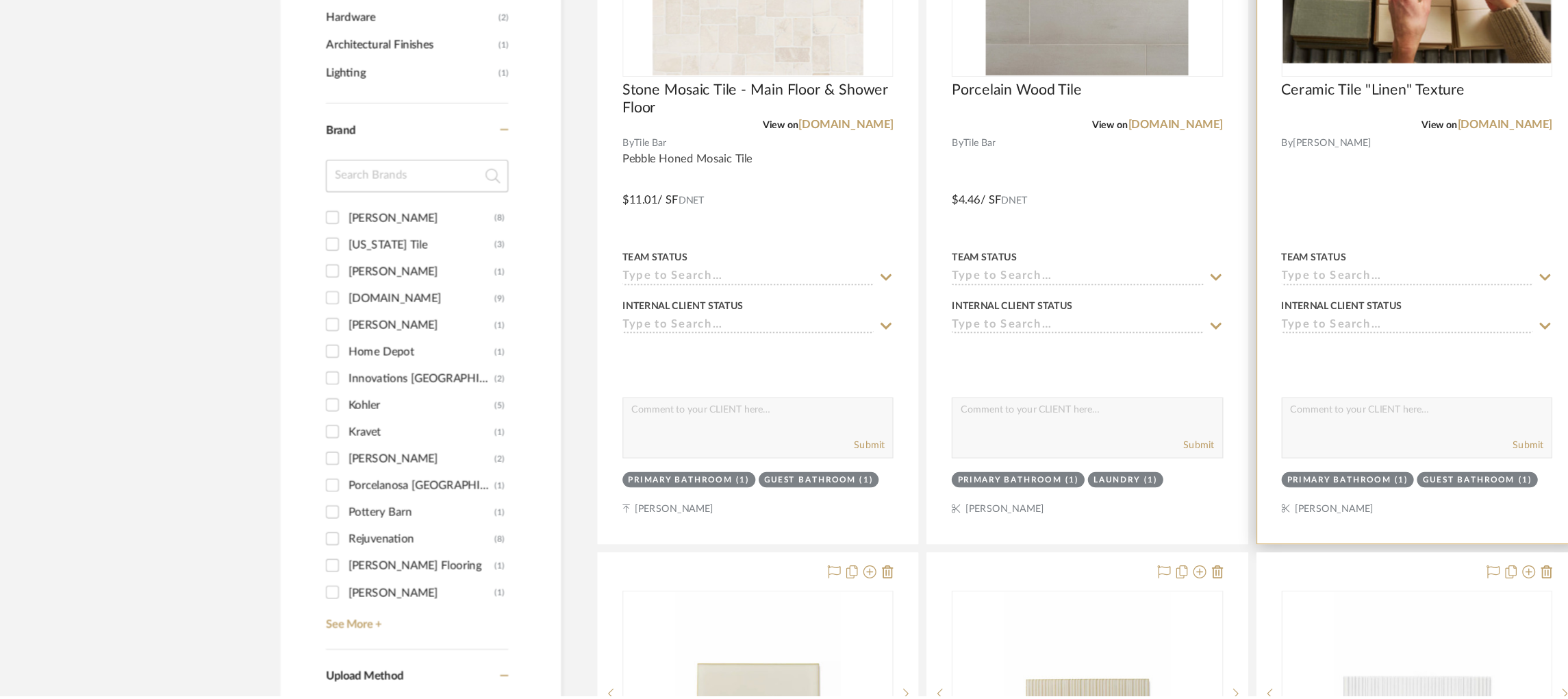
scroll to position [1264, 4]
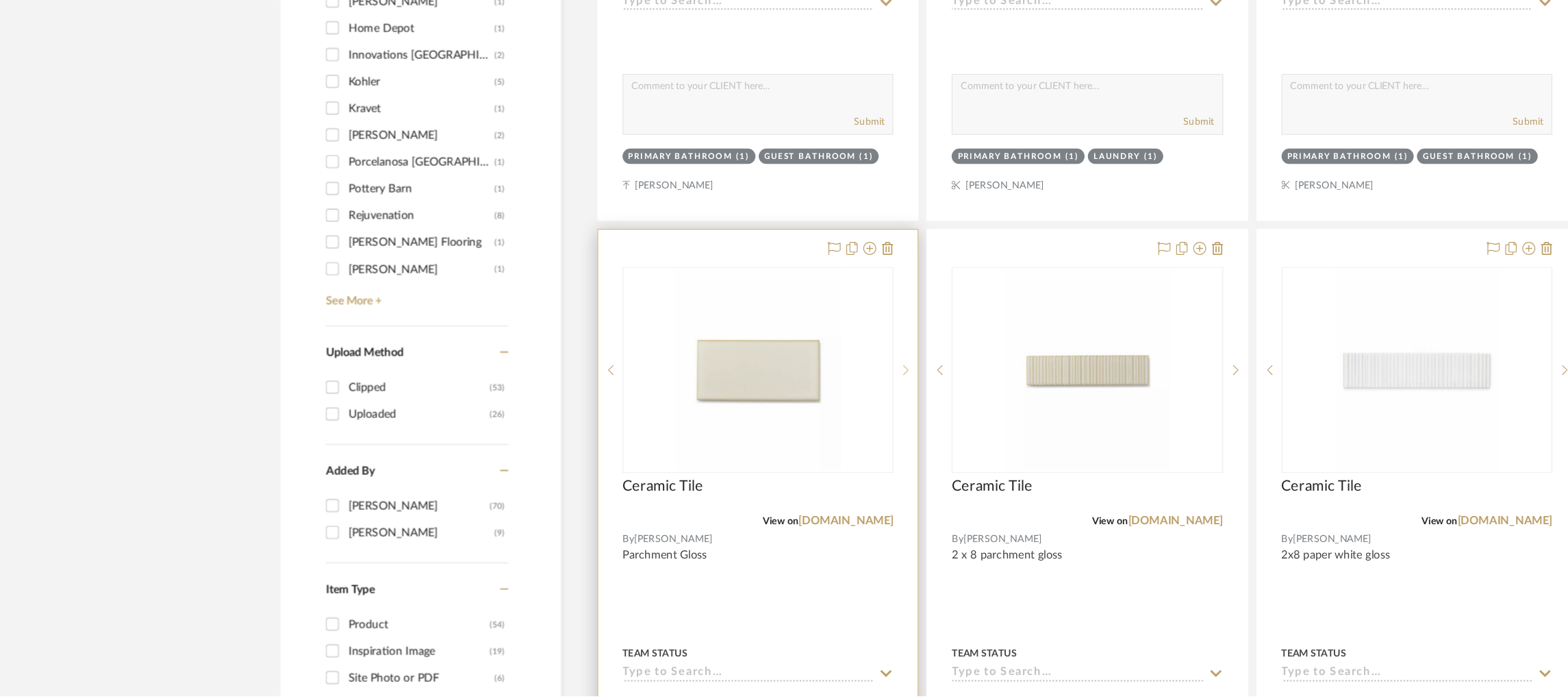
click at [763, 419] on icon at bounding box center [765, 423] width 5 height 10
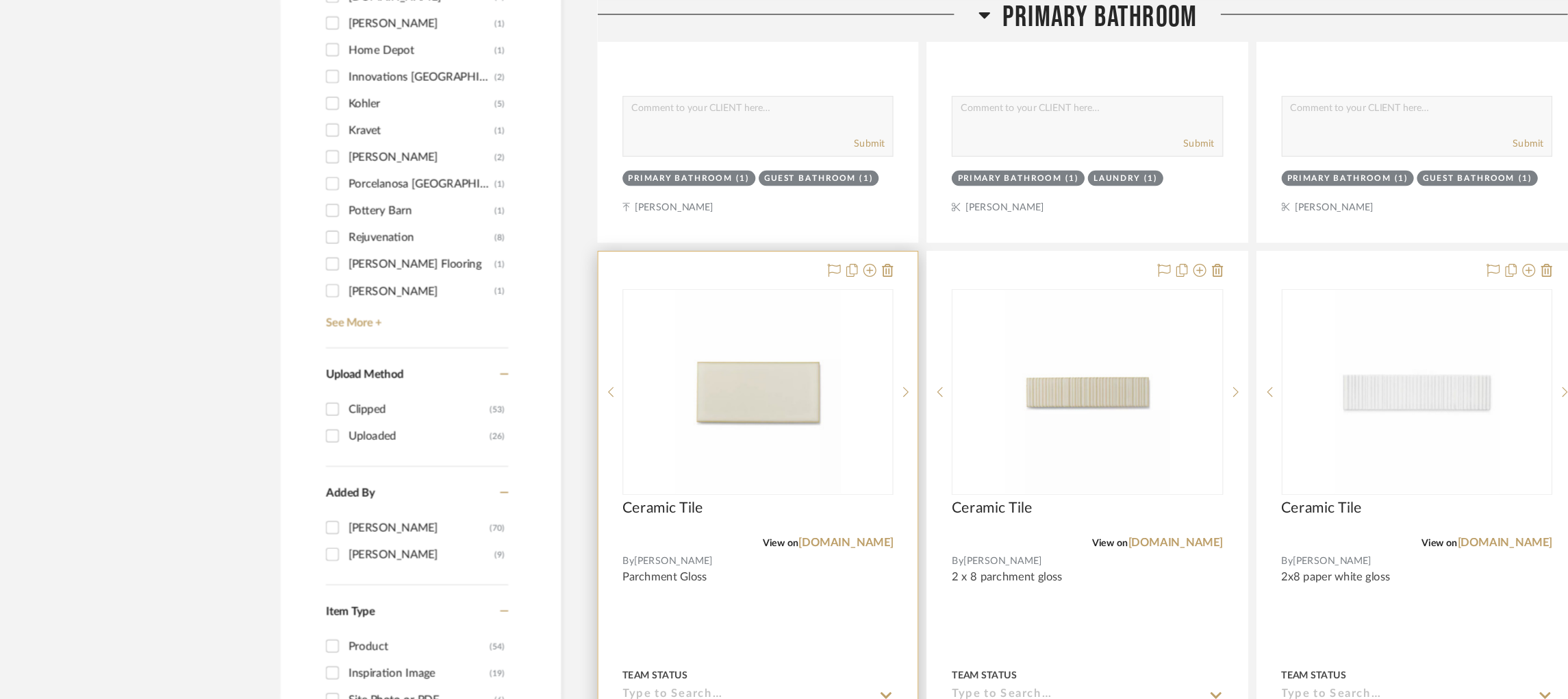
scroll to position [1351, 4]
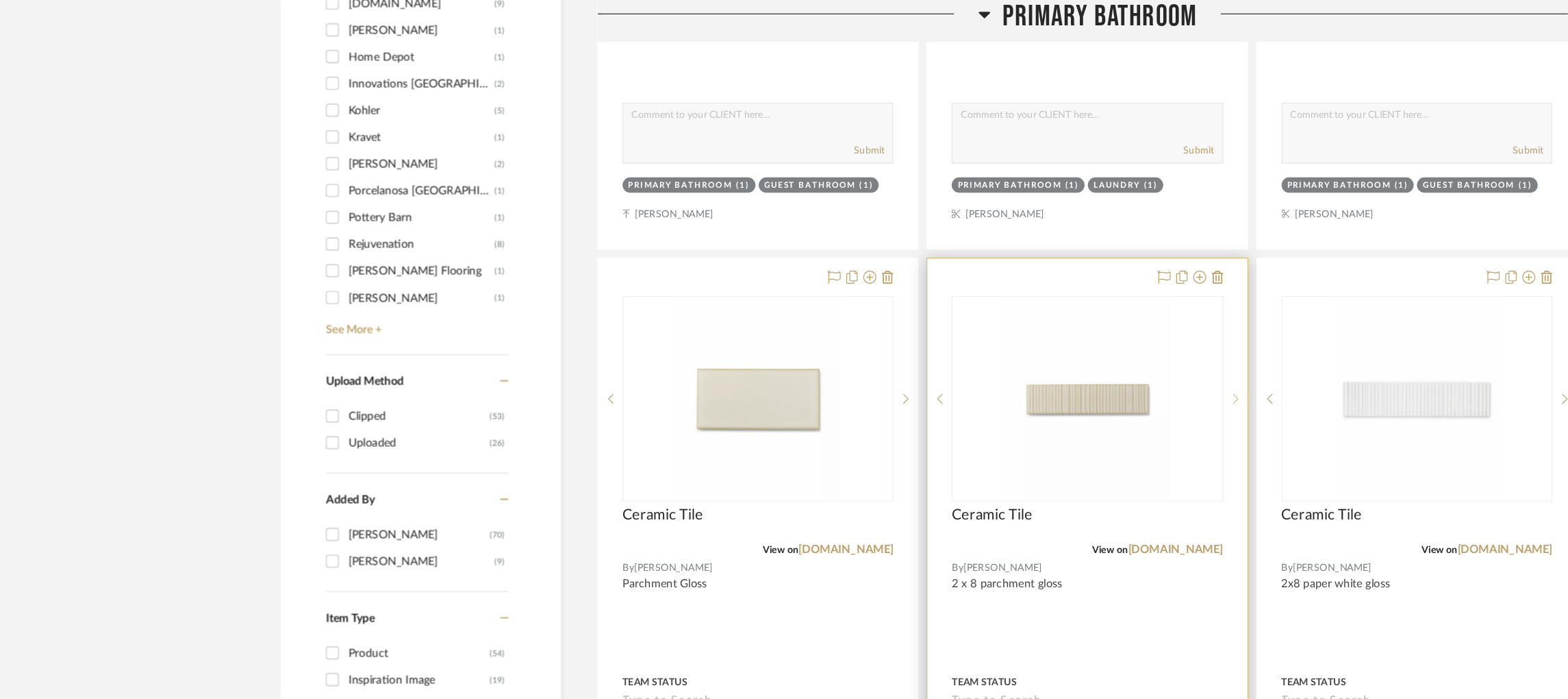
click at [1042, 339] on icon at bounding box center [1044, 337] width 5 height 8
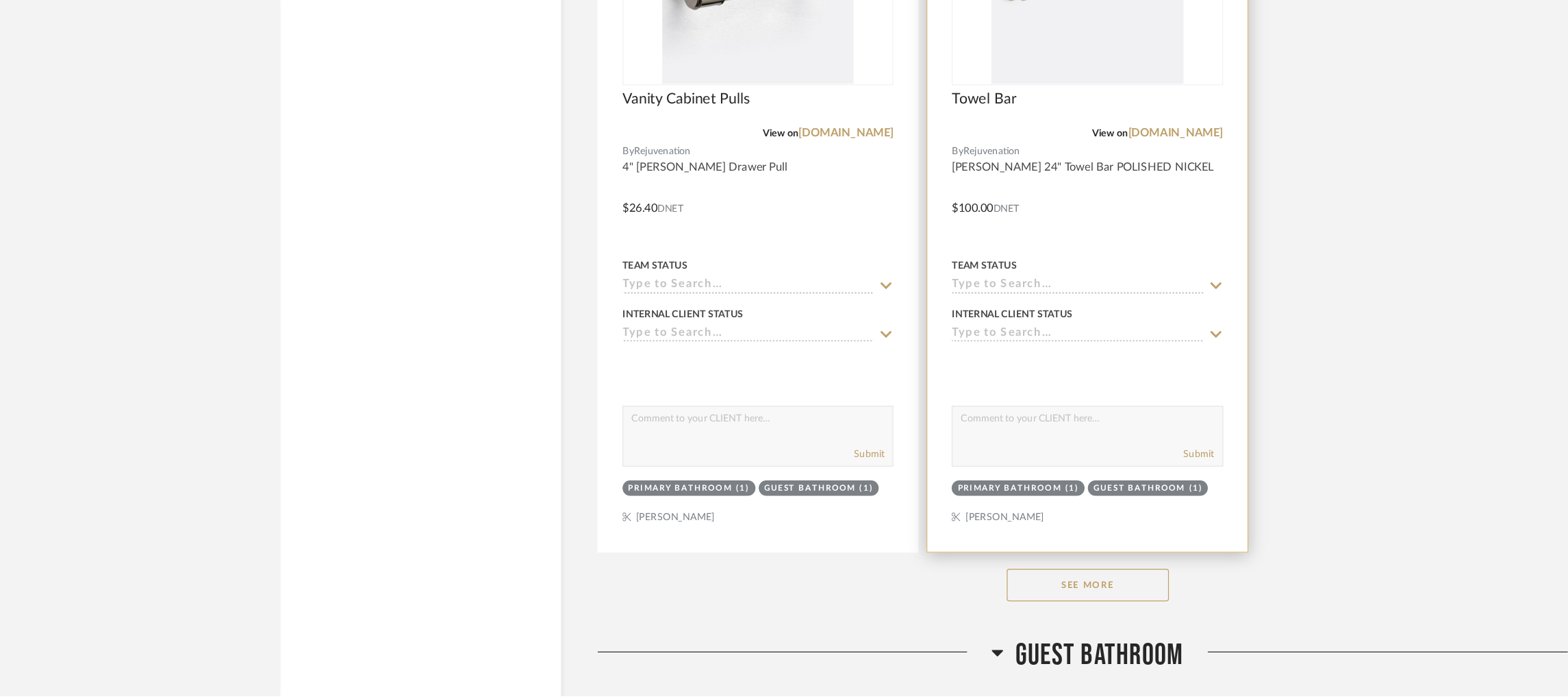
scroll to position [2219, 4]
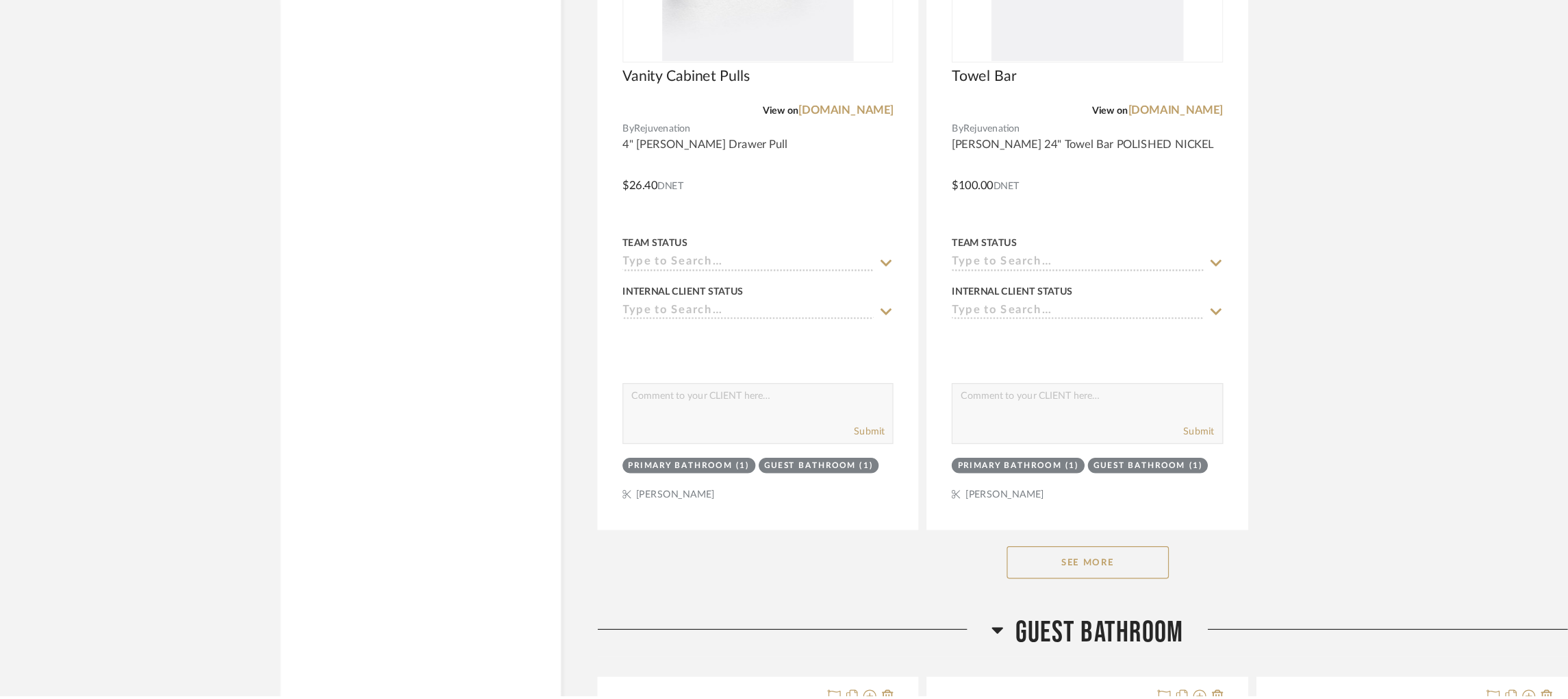
click at [926, 586] on button "See More" at bounding box center [919, 586] width 137 height 27
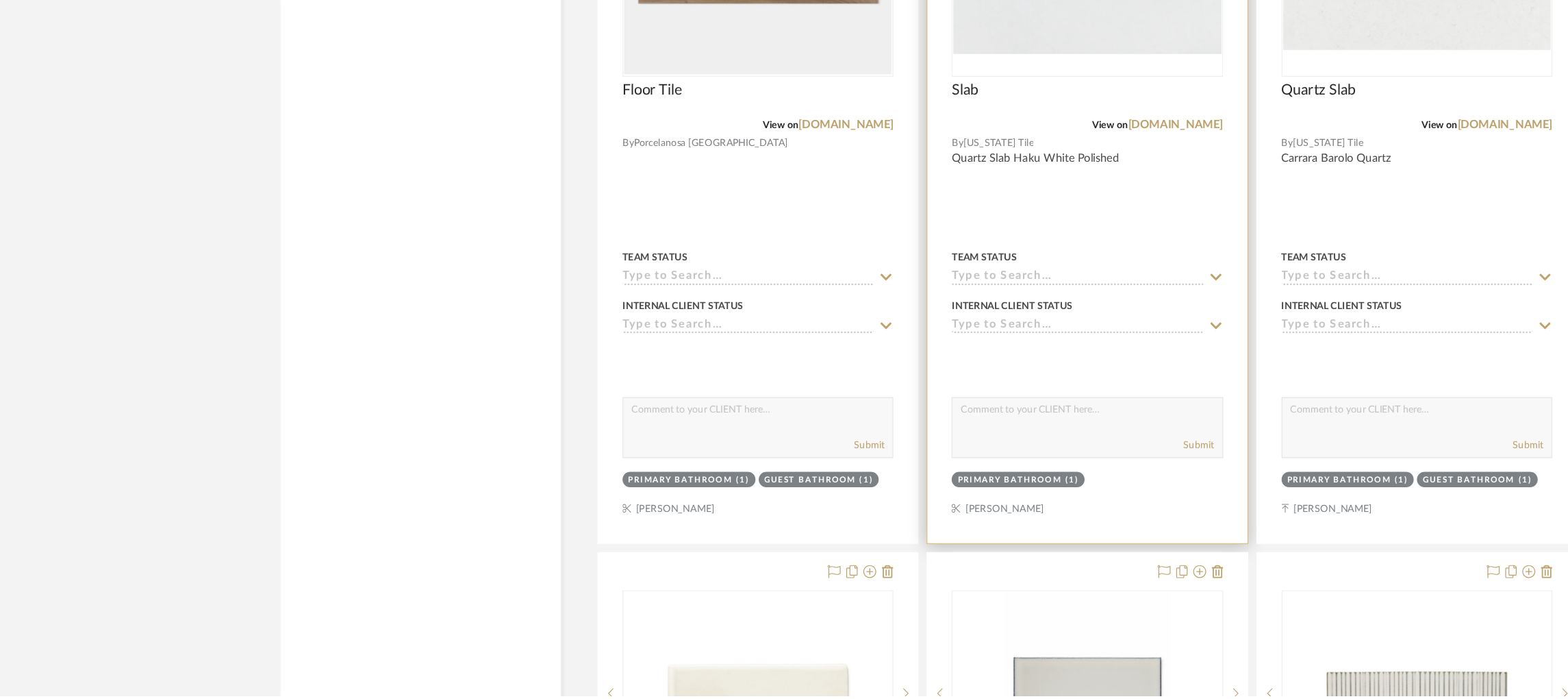
scroll to position [6732, 4]
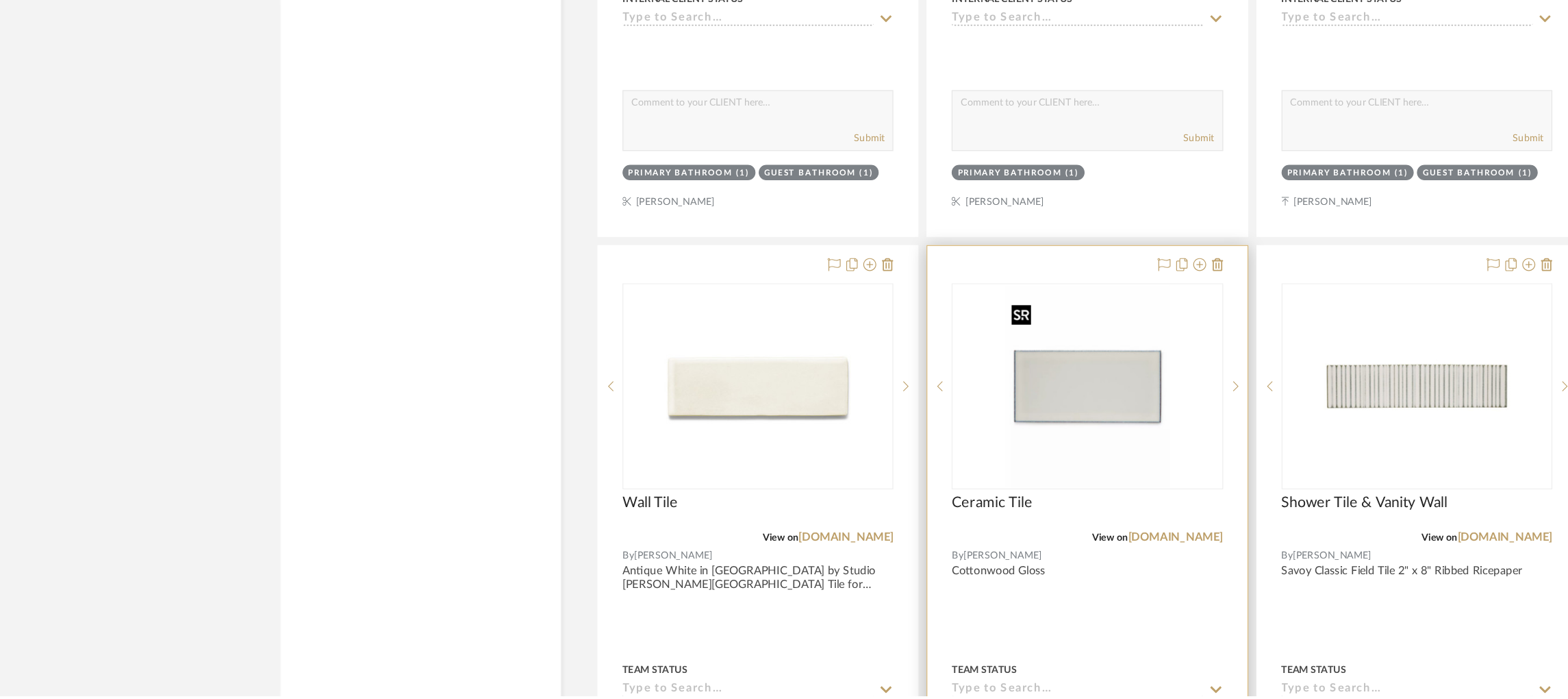
click at [964, 441] on img "0" at bounding box center [919, 437] width 140 height 172
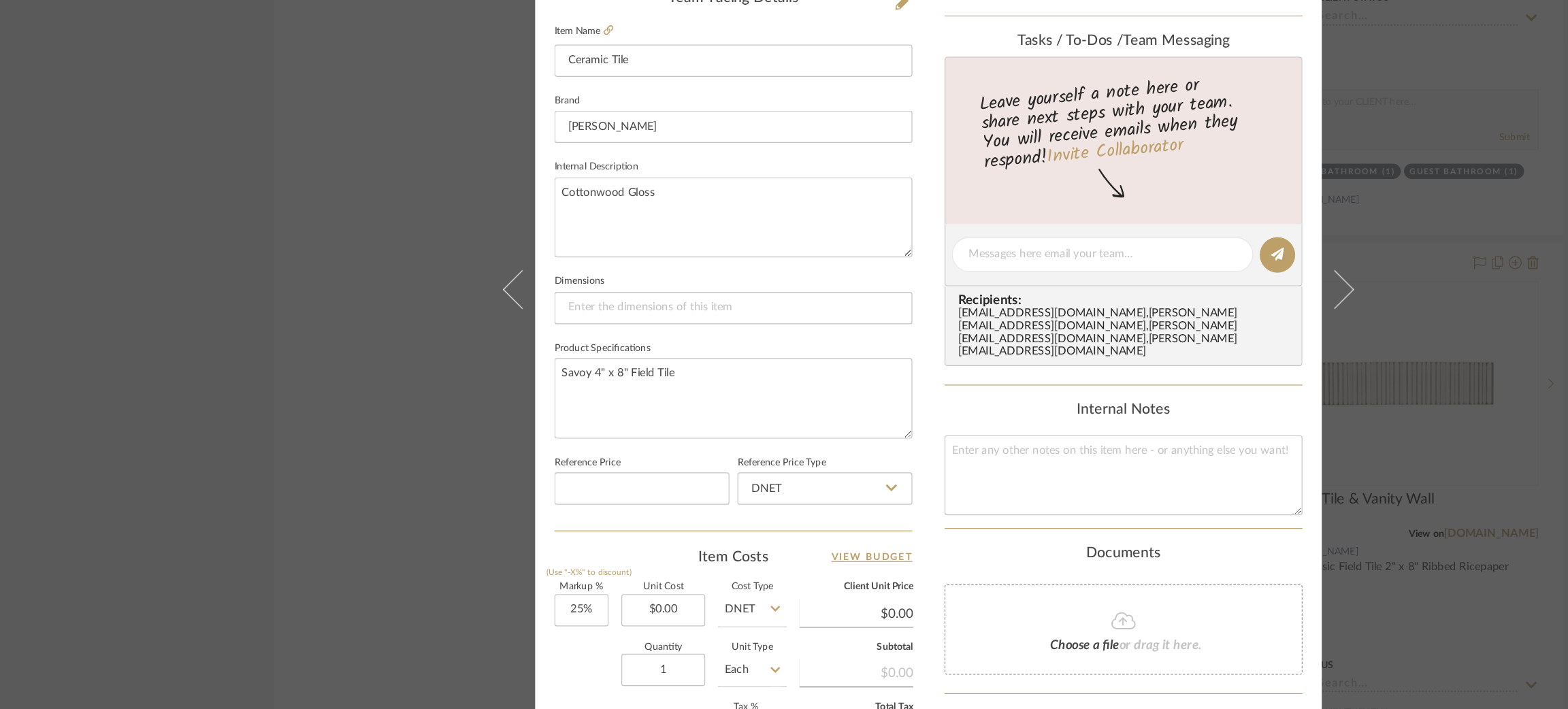
scroll to position [430, 0]
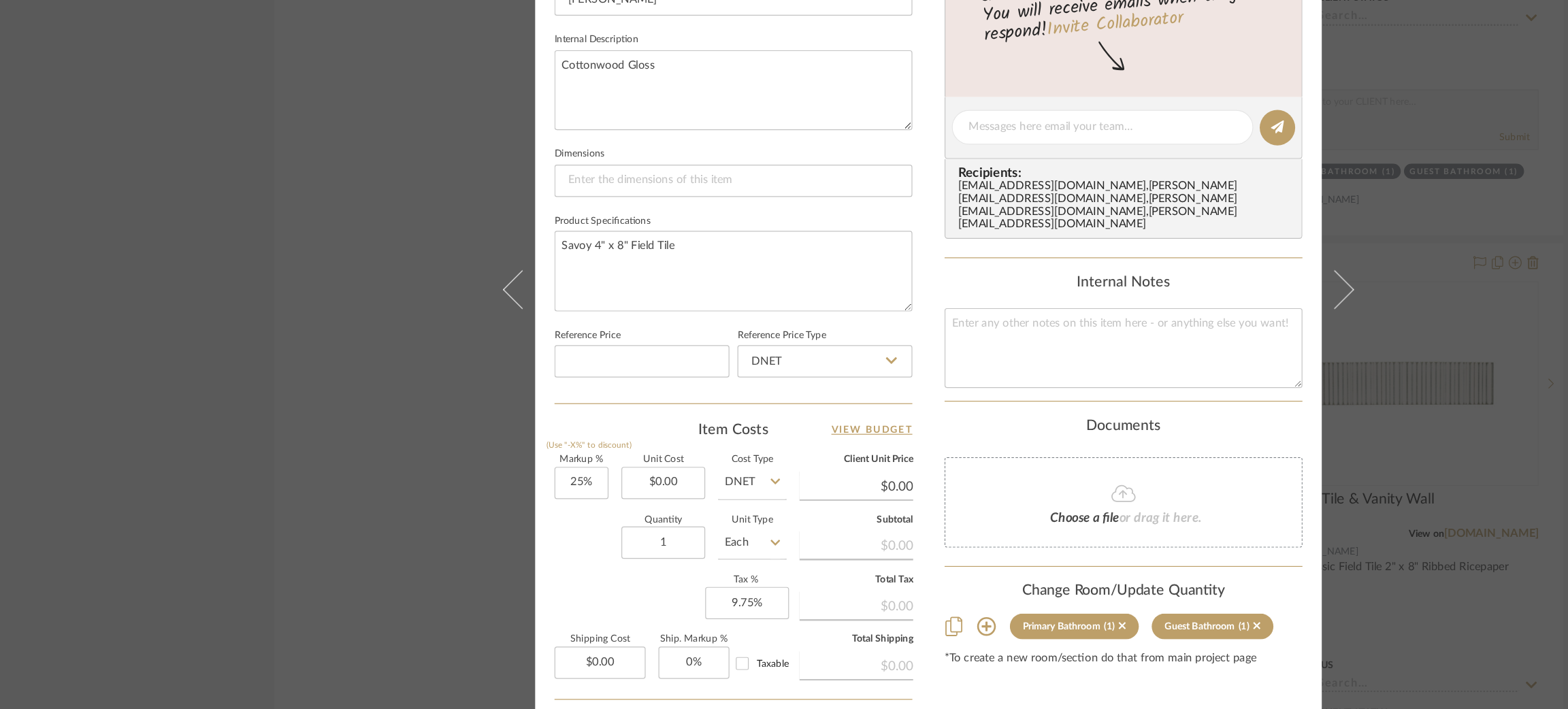
click at [1233, 437] on div "Strahan | Palisades Primary Bathroom Ceramic Tile Team View Client View Orders …" at bounding box center [784, 354] width 1568 height 709
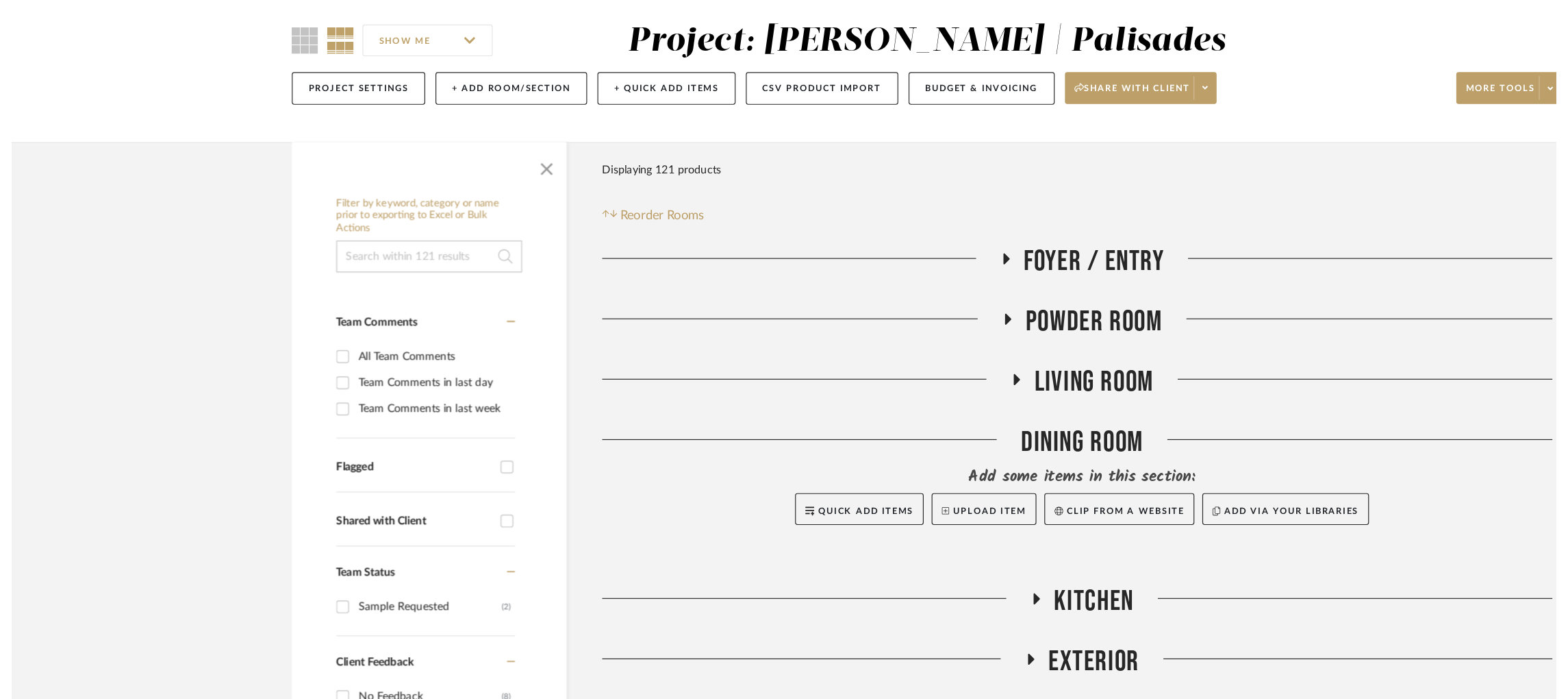
scroll to position [6732, 4]
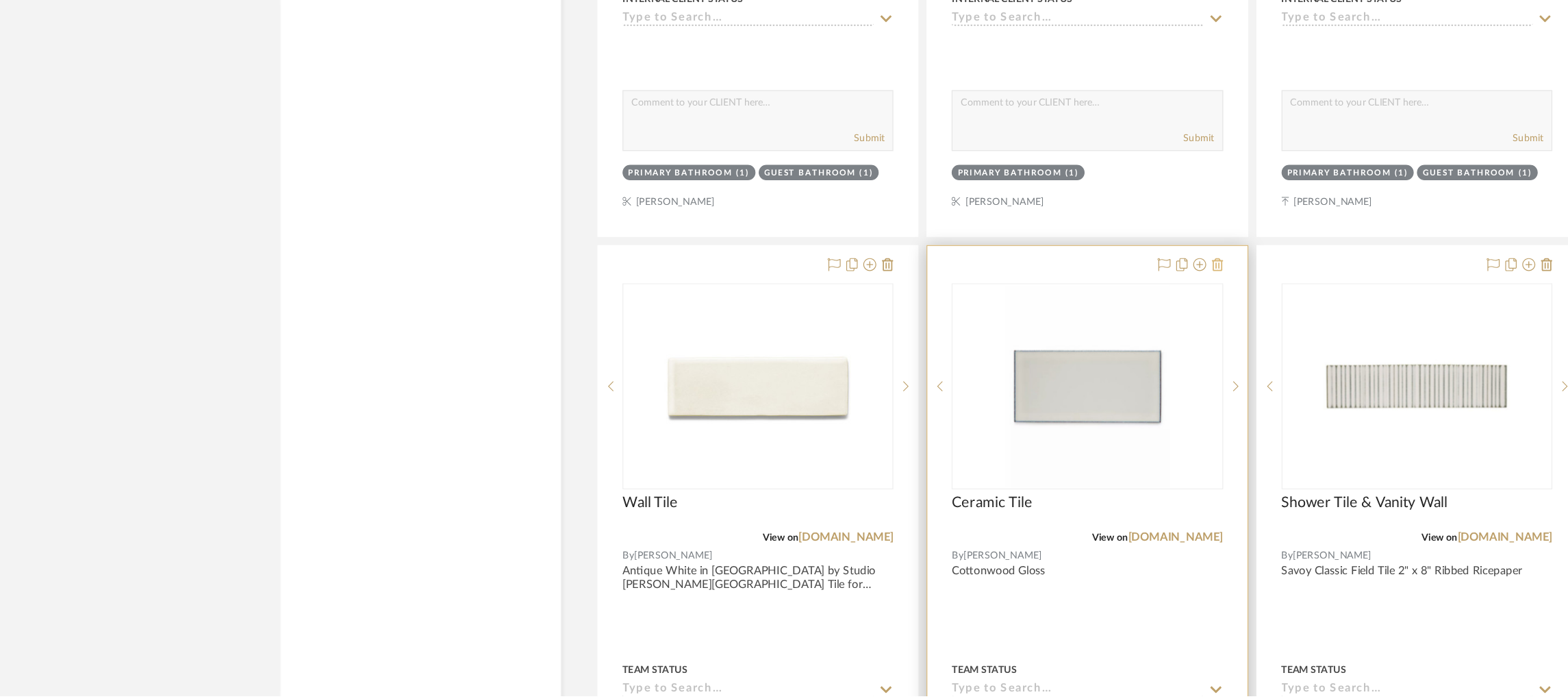
click at [1026, 340] on icon at bounding box center [1029, 334] width 10 height 11
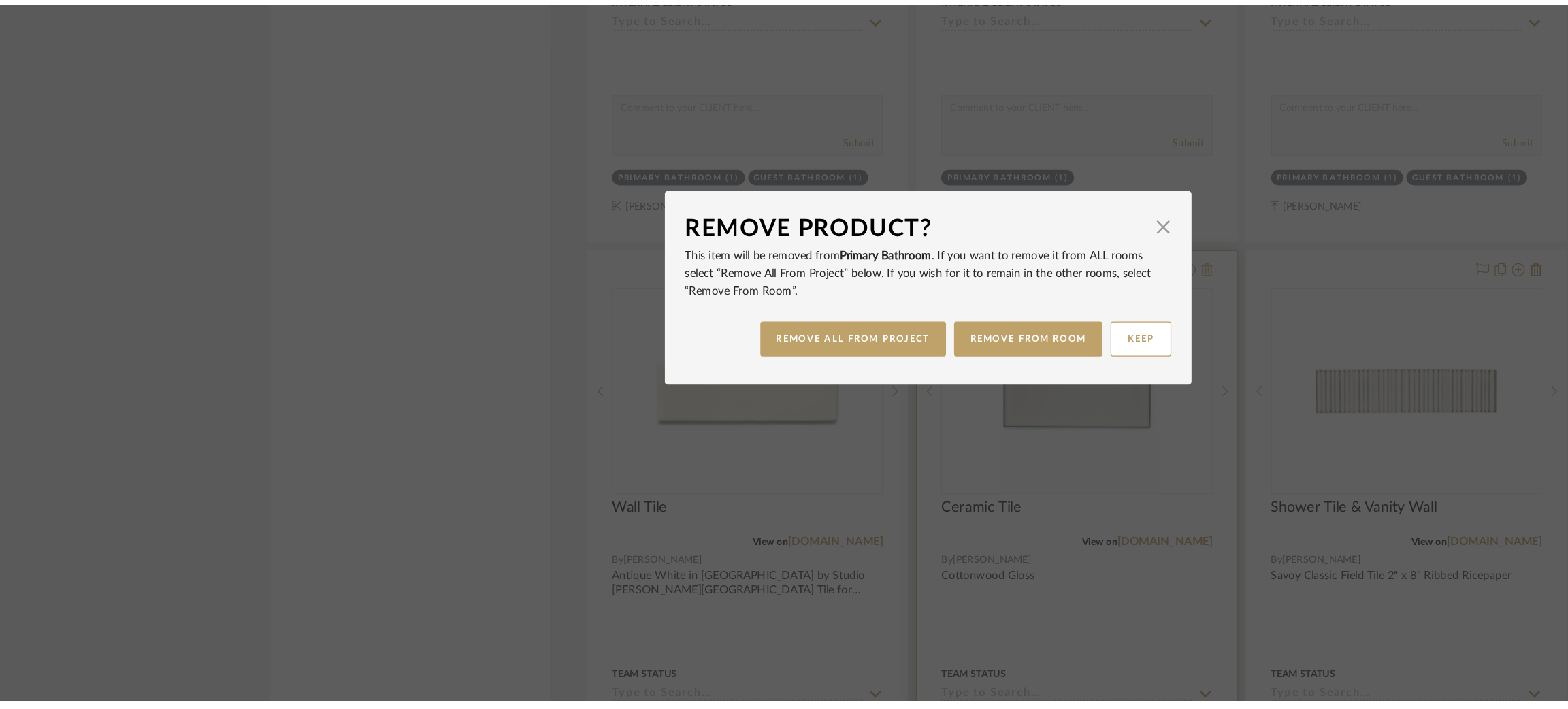
scroll to position [0, 0]
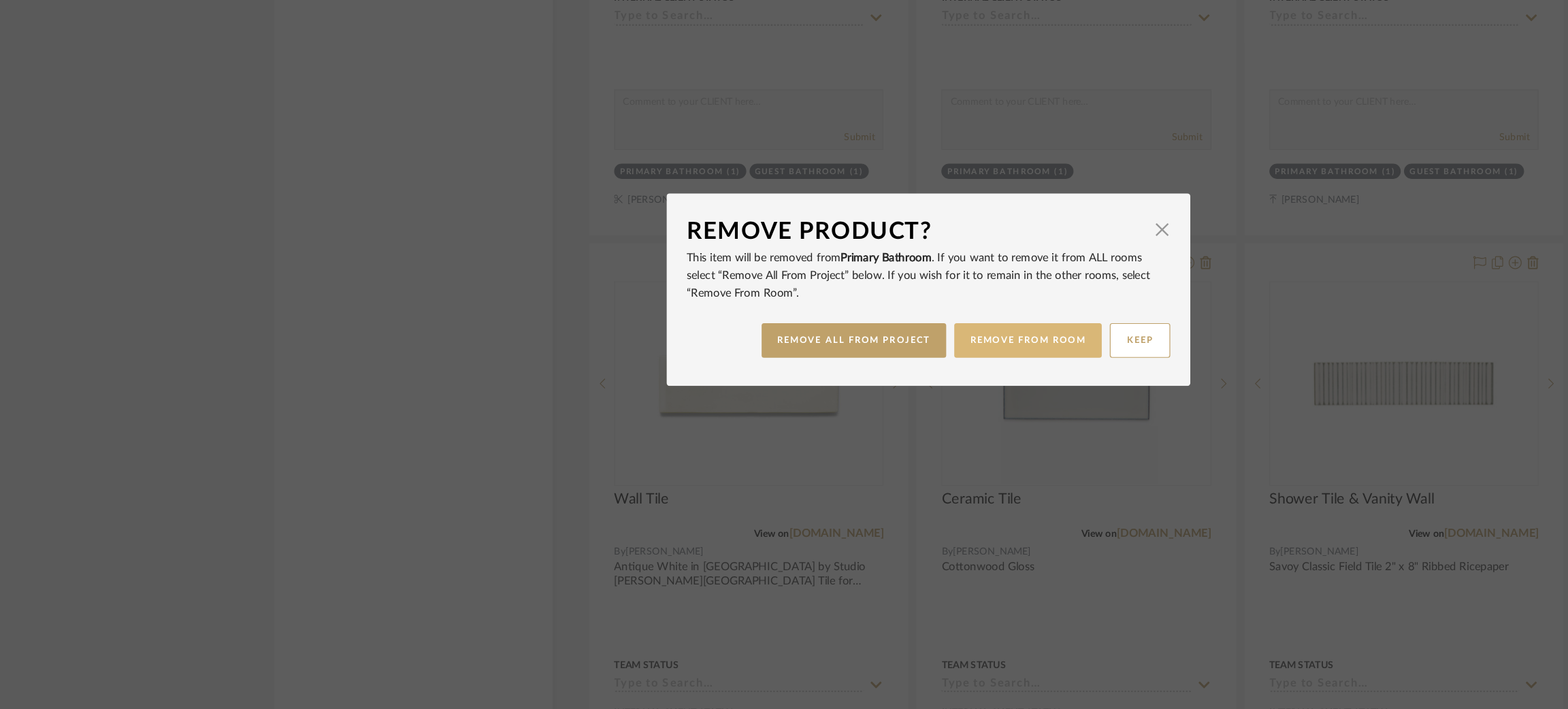
click at [866, 396] on button "REMOVE FROM ROOM" at bounding box center [868, 397] width 124 height 29
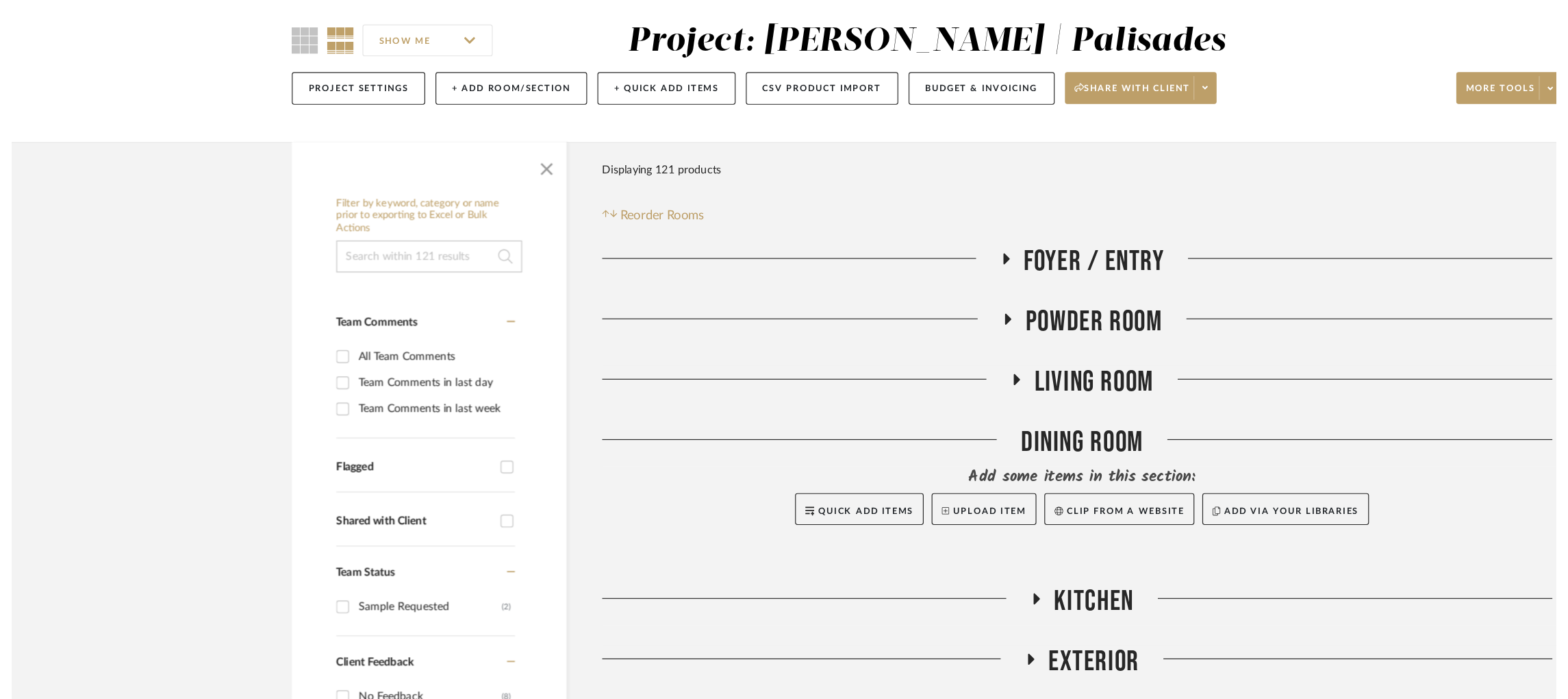
scroll to position [6732, 4]
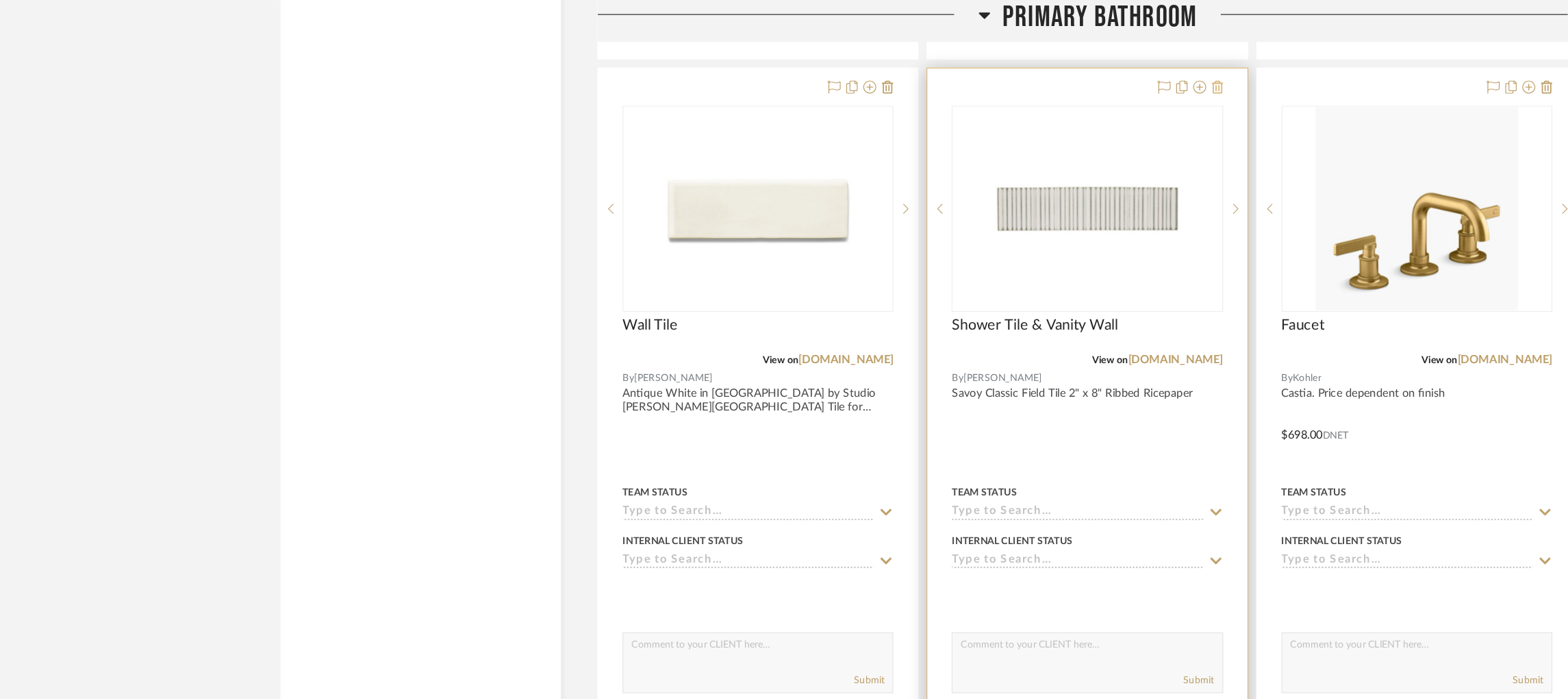
click at [1025, 79] on icon at bounding box center [1029, 73] width 10 height 11
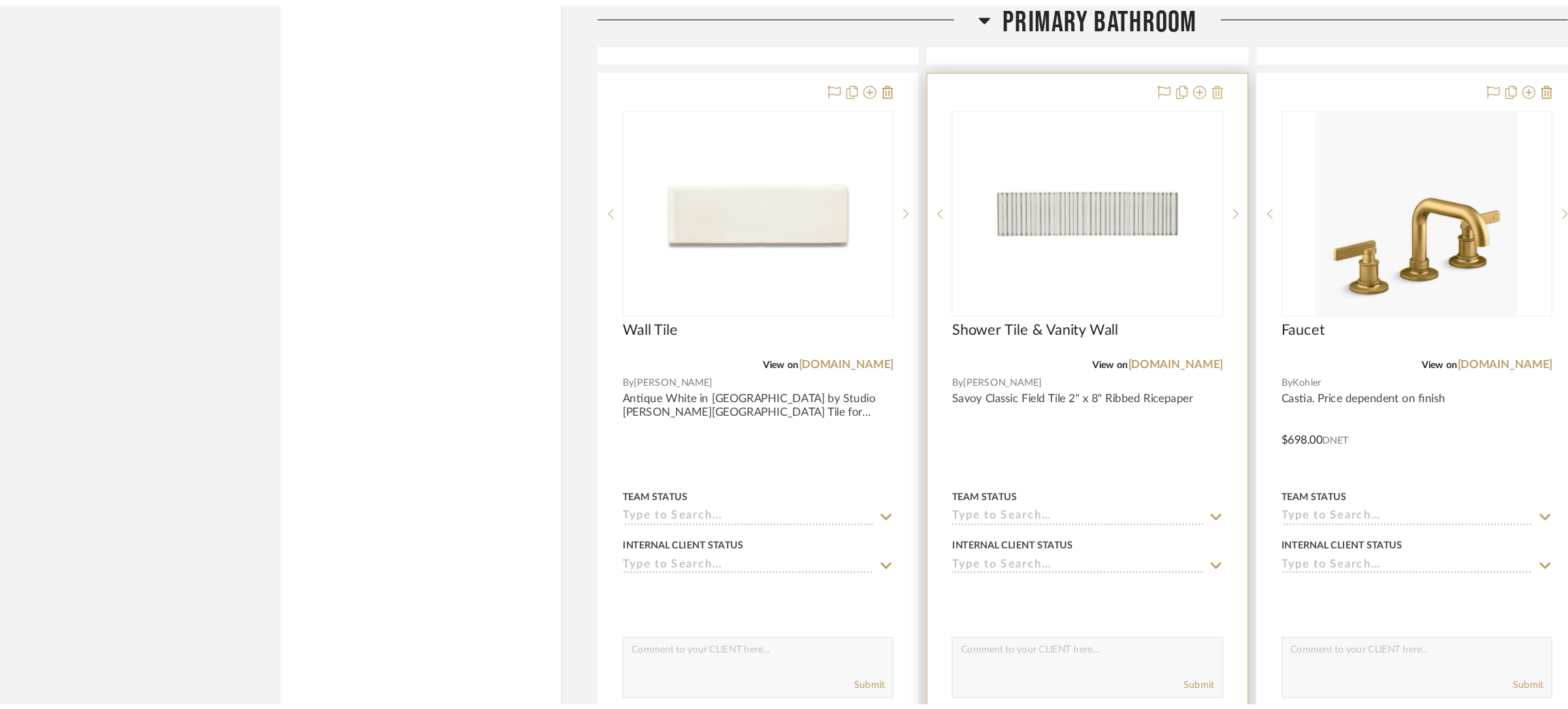
scroll to position [0, 0]
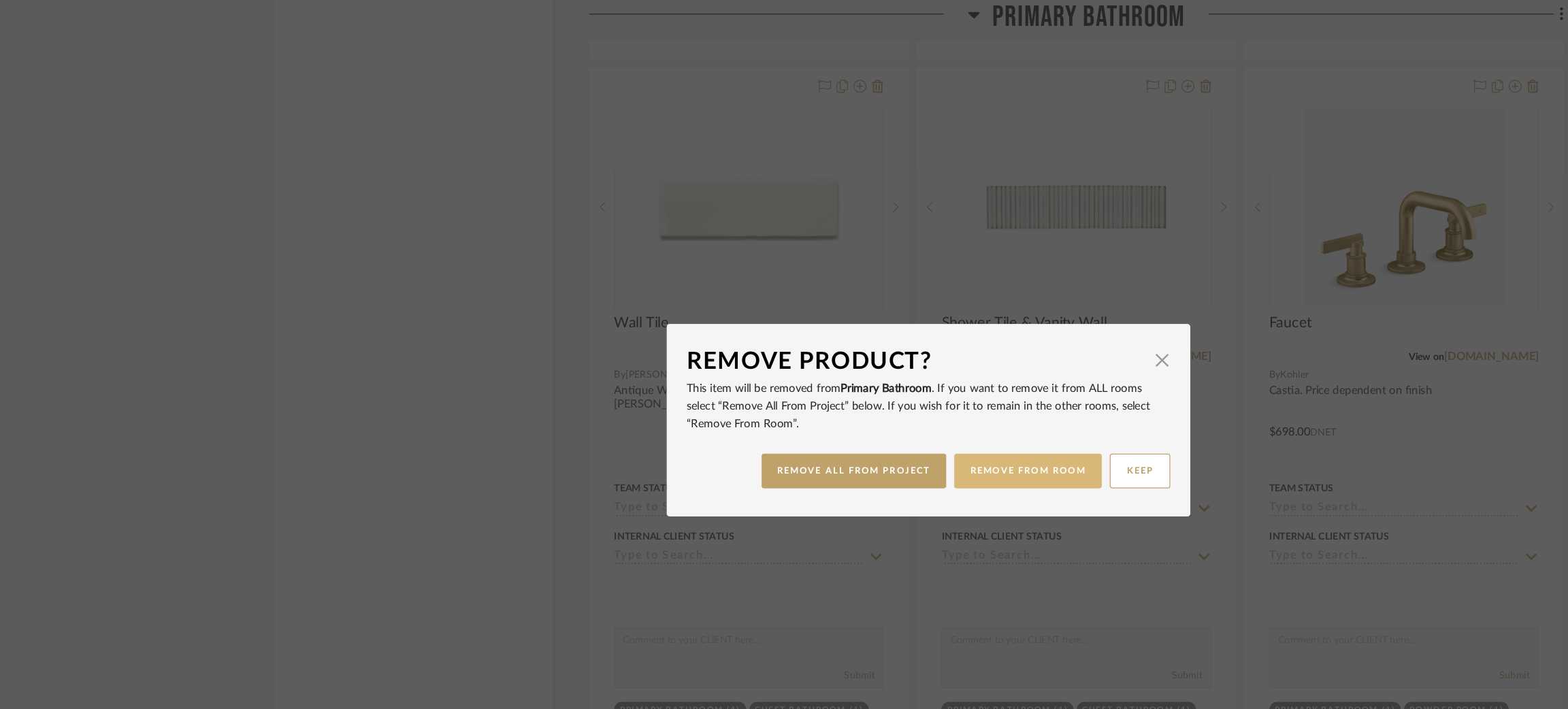
click at [847, 399] on button "REMOVE FROM ROOM" at bounding box center [868, 397] width 124 height 29
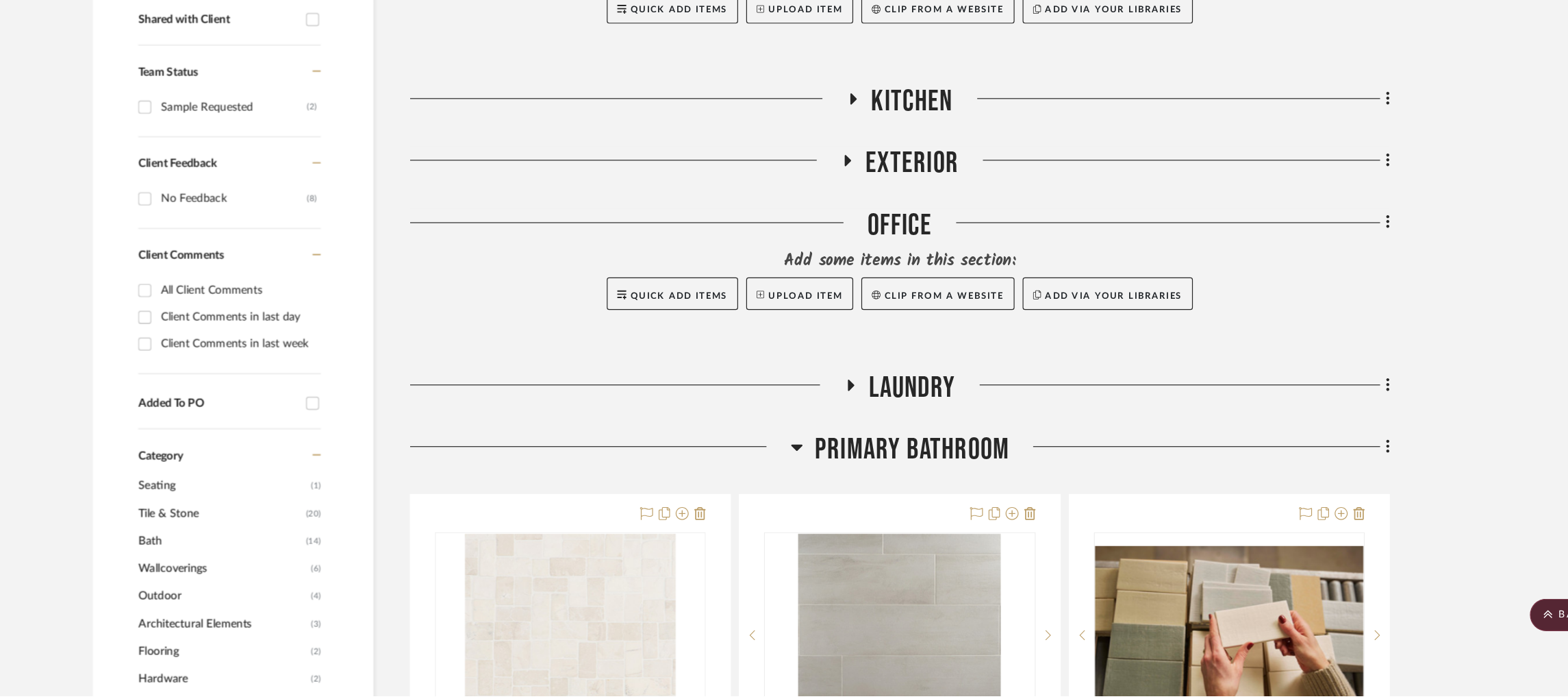
scroll to position [433, 0]
click at [878, 432] on icon at bounding box center [878, 436] width 17 height 11
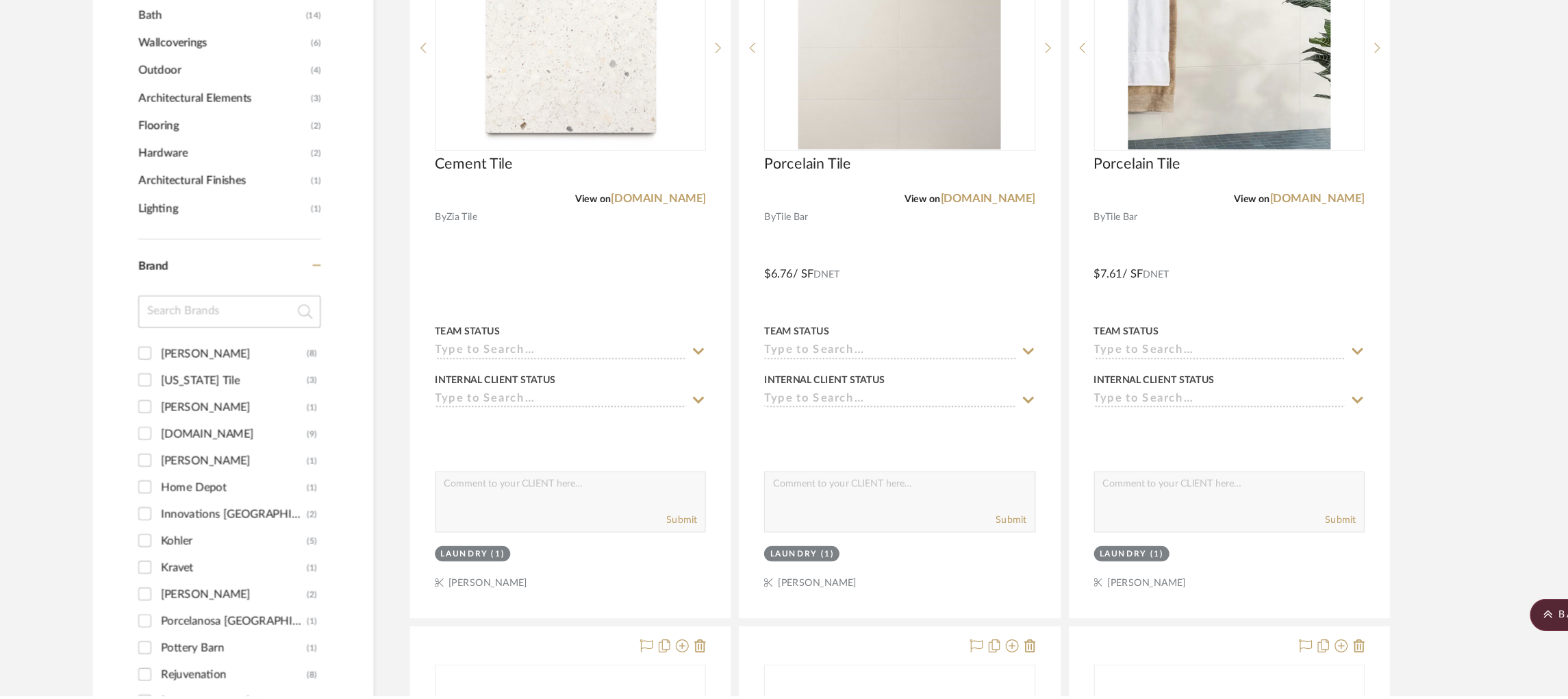
scroll to position [1128, 0]
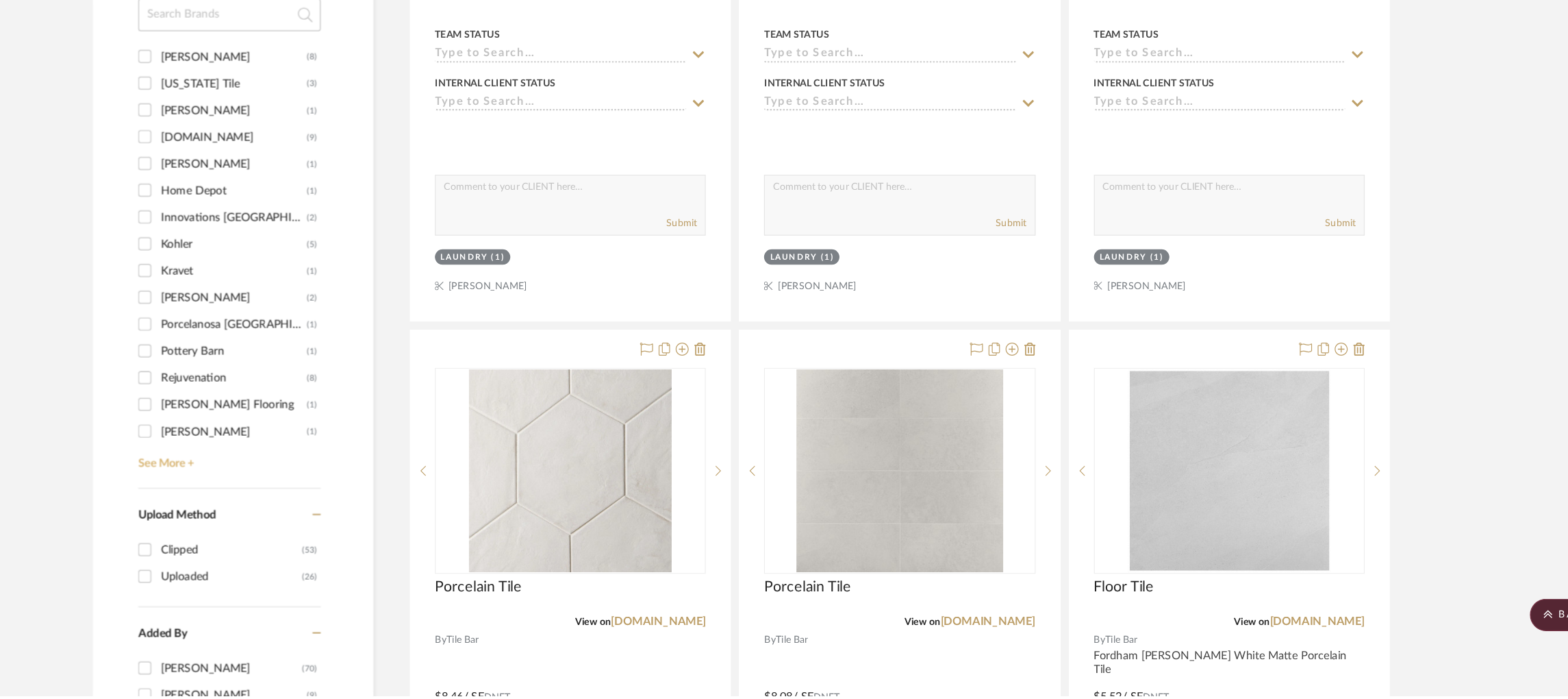
click at [305, 503] on link "See More +" at bounding box center [350, 497] width 158 height 22
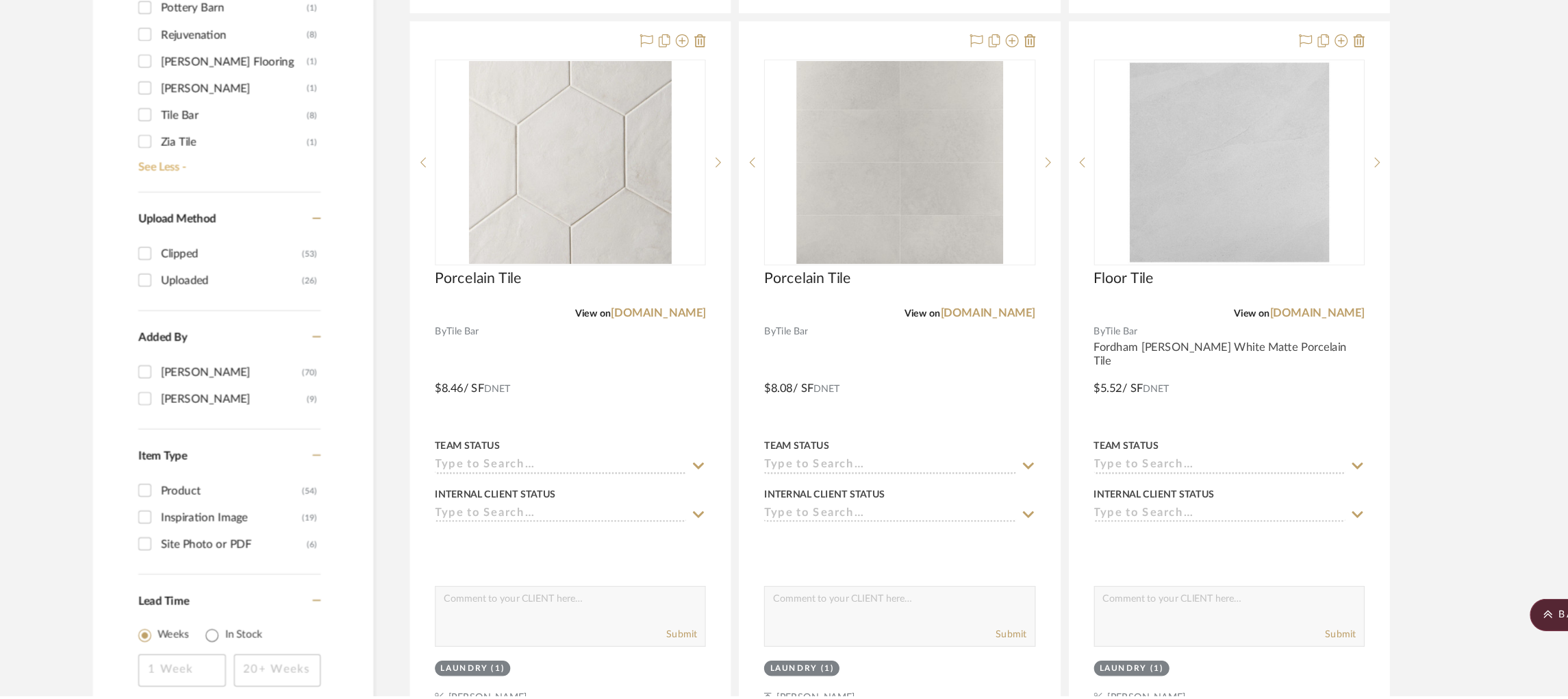
scroll to position [34, 0]
click at [278, 201] on input "Tile Bar (8)" at bounding box center [281, 203] width 22 height 22
checkbox input "true"
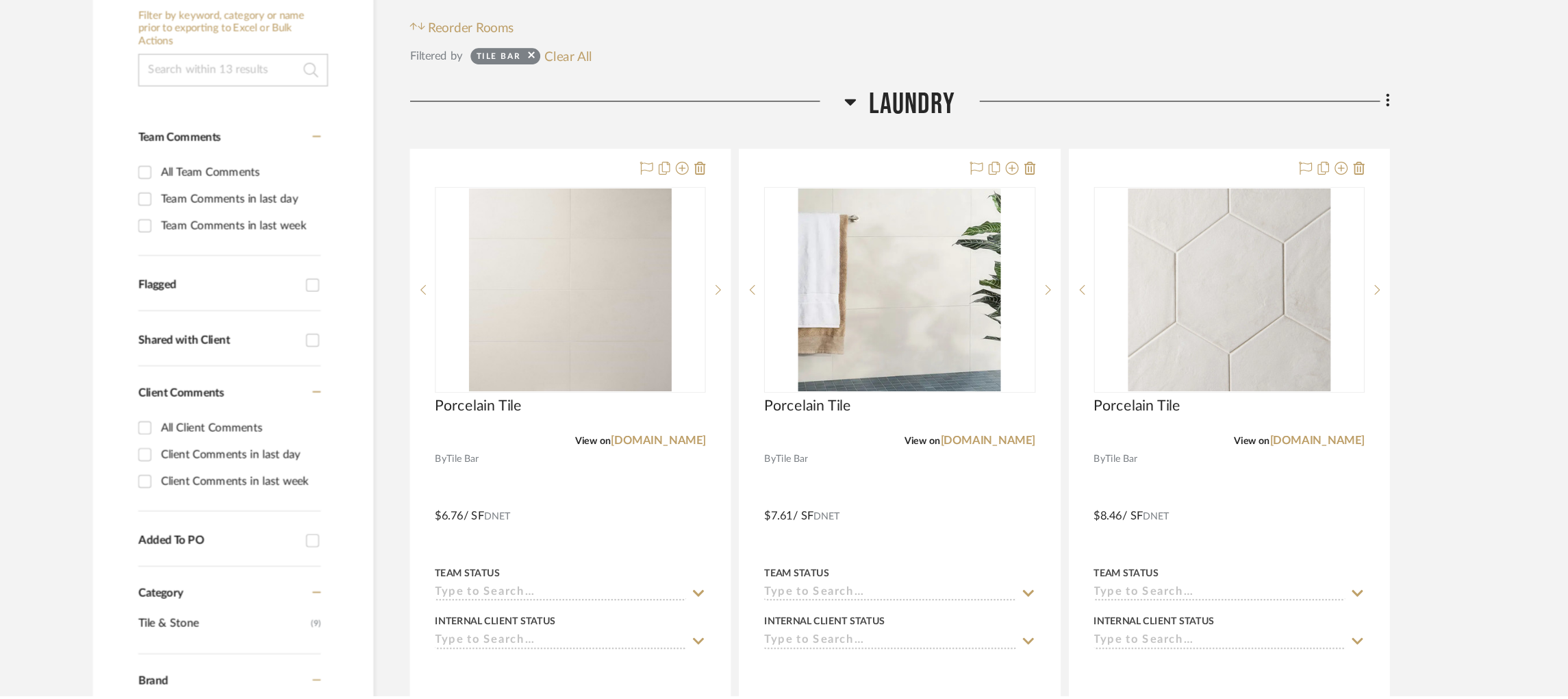
scroll to position [260, 0]
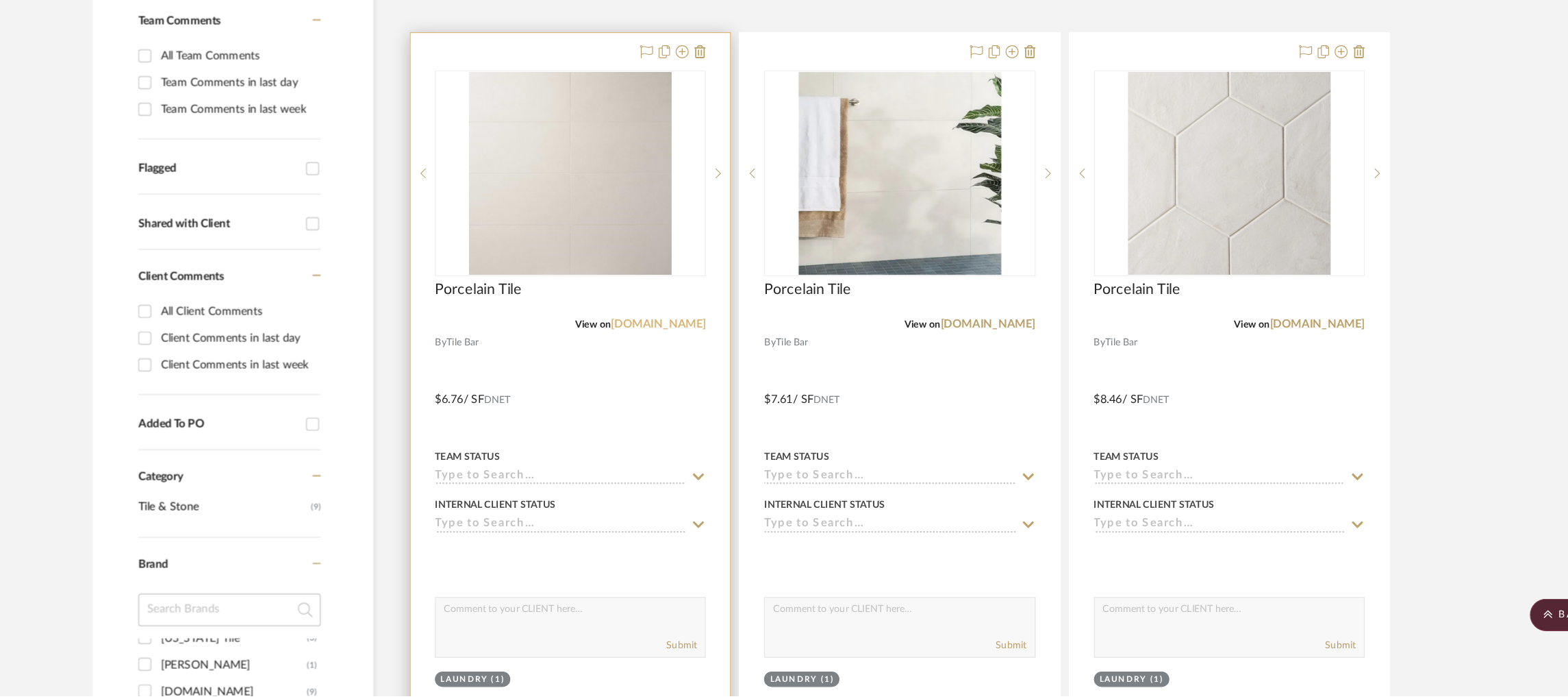
click at [743, 383] on link "[DOMAIN_NAME]" at bounding box center [715, 385] width 80 height 10
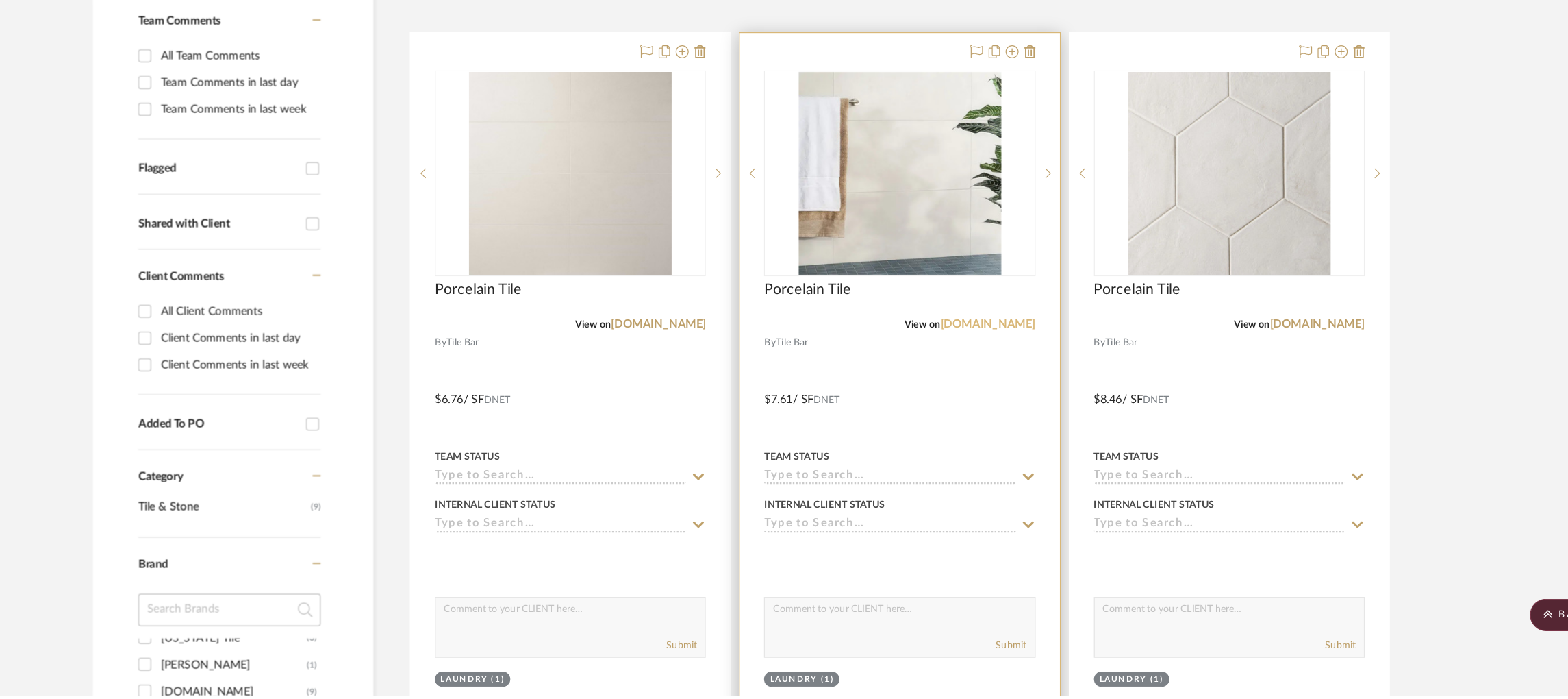
click at [1013, 382] on link "[DOMAIN_NAME]" at bounding box center [994, 385] width 80 height 10
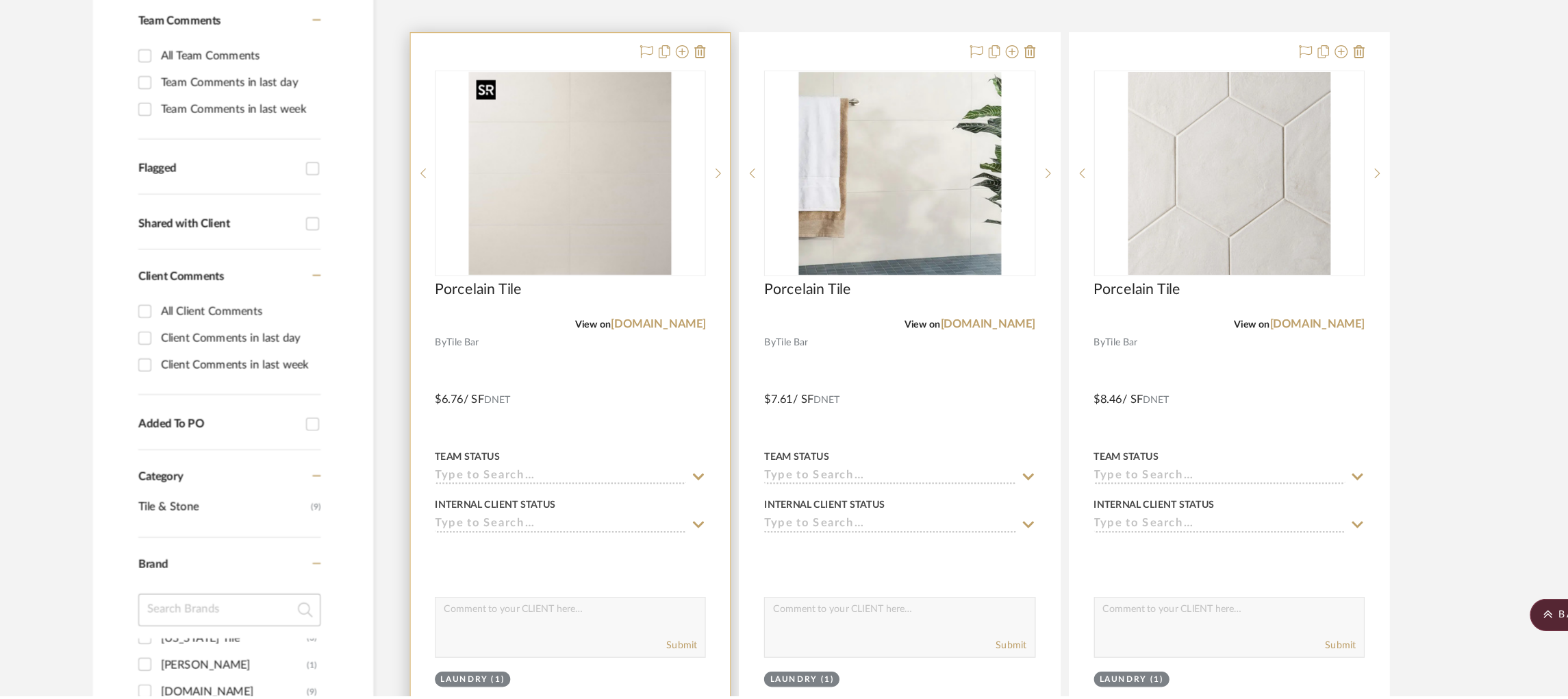
click at [0, 0] on img at bounding box center [0, 0] width 0 height 0
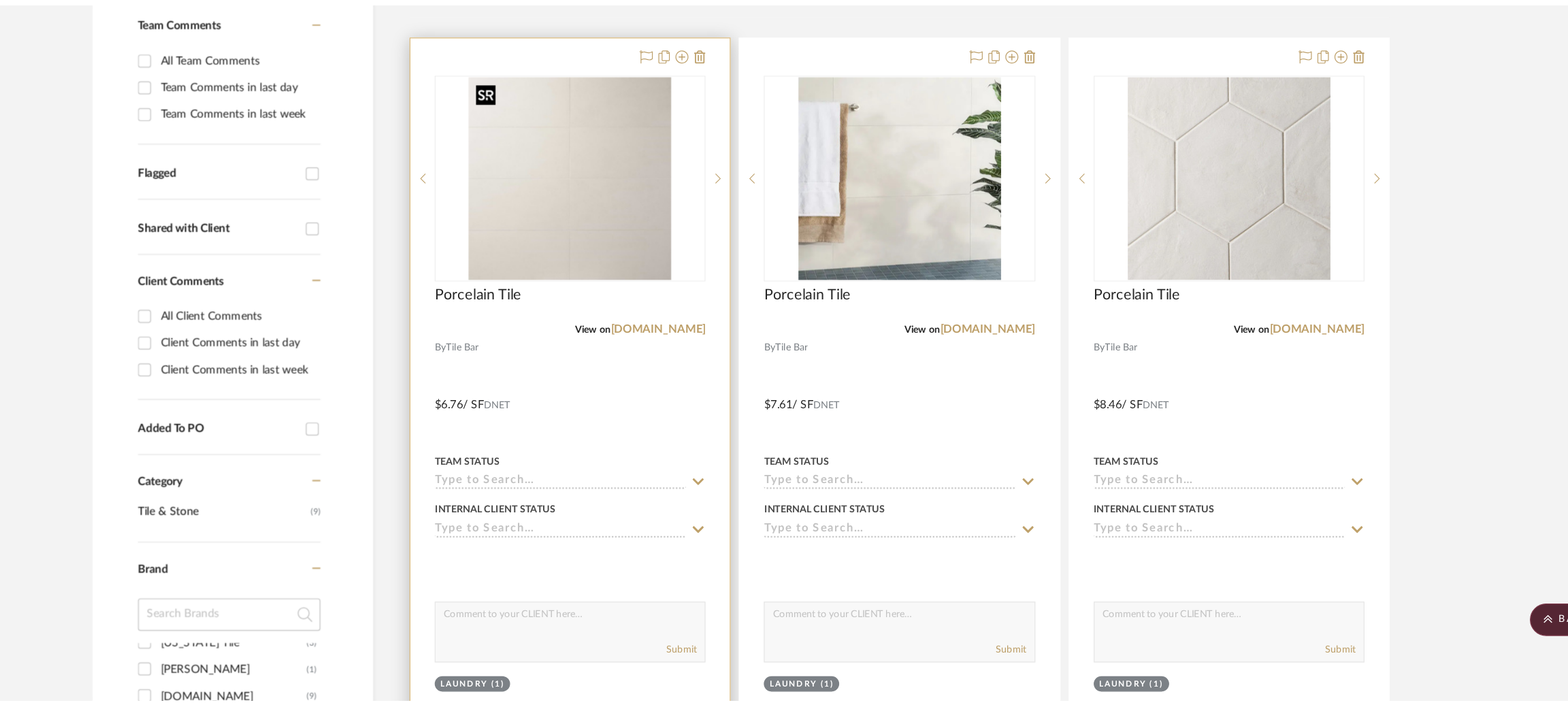
scroll to position [0, 0]
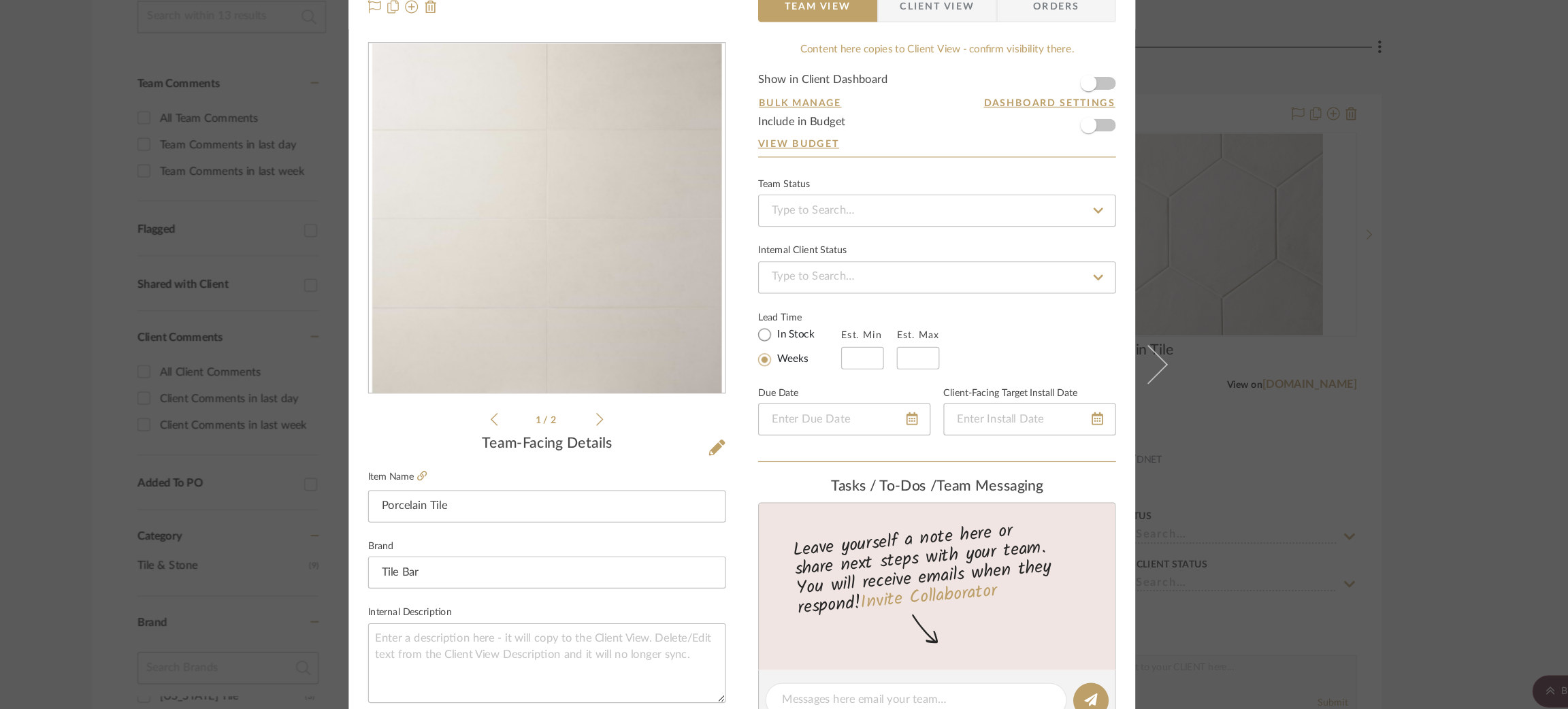
click at [1224, 206] on div "Strahan | Palisades Laundry Porcelain Tile Team View Client View Orders 1 / 2 T…" at bounding box center [784, 354] width 1568 height 709
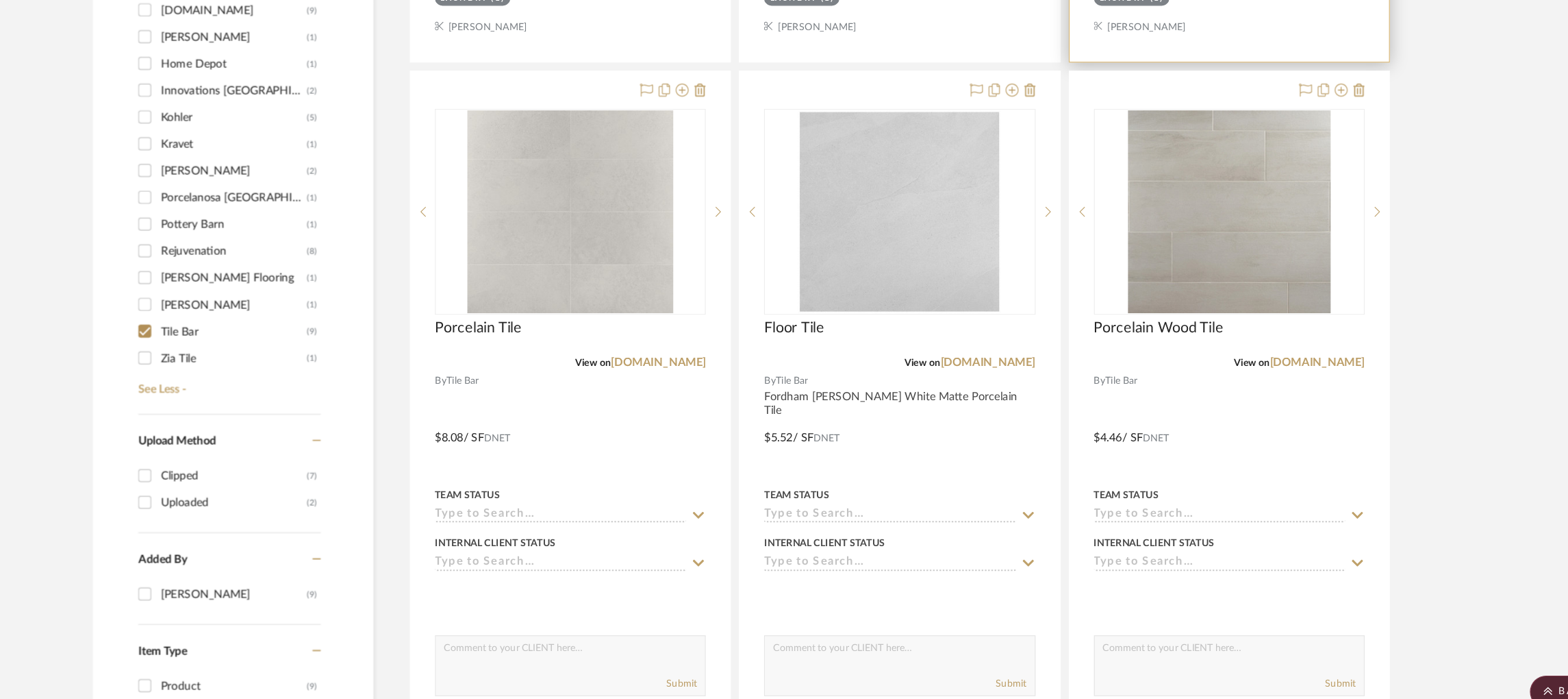
scroll to position [901, 0]
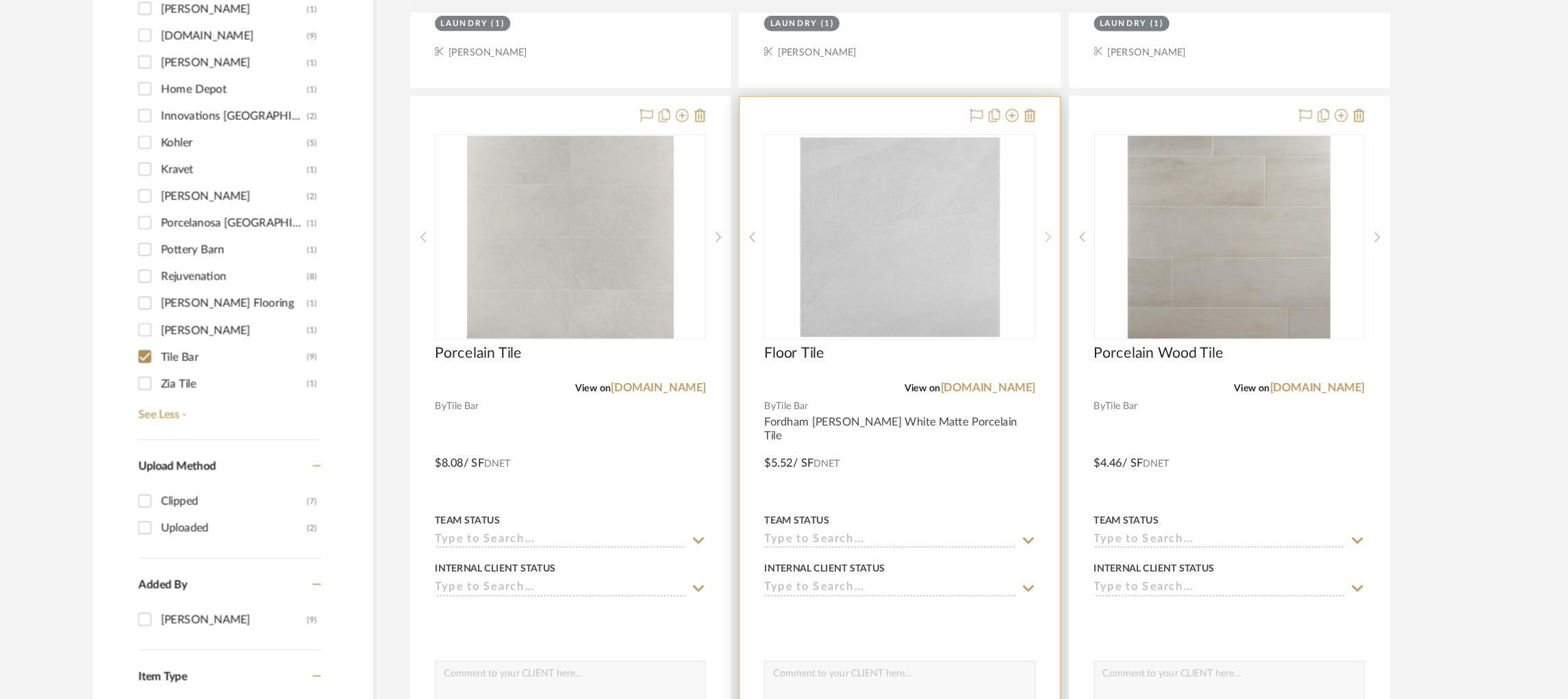
click at [1046, 225] on sr-next-btn at bounding box center [1043, 225] width 20 height 10
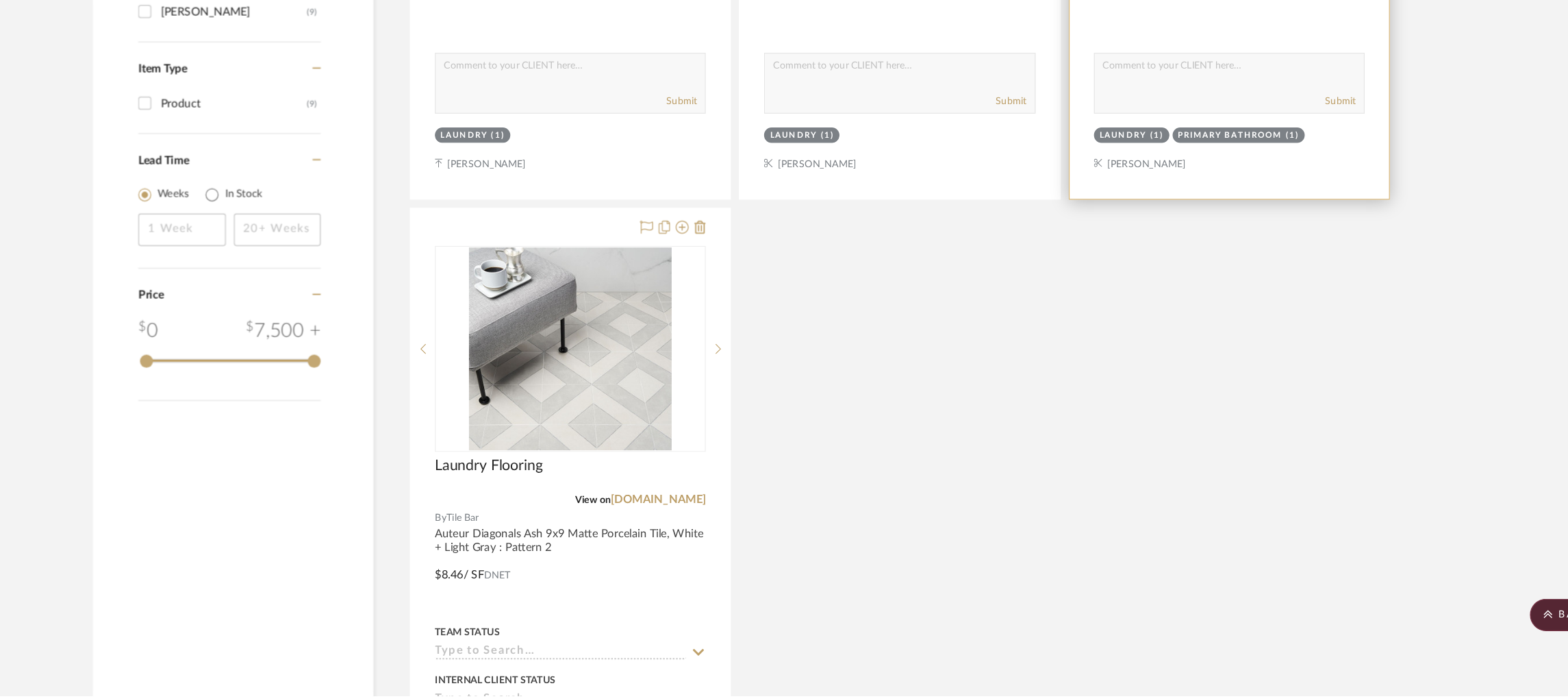
scroll to position [1335, 0]
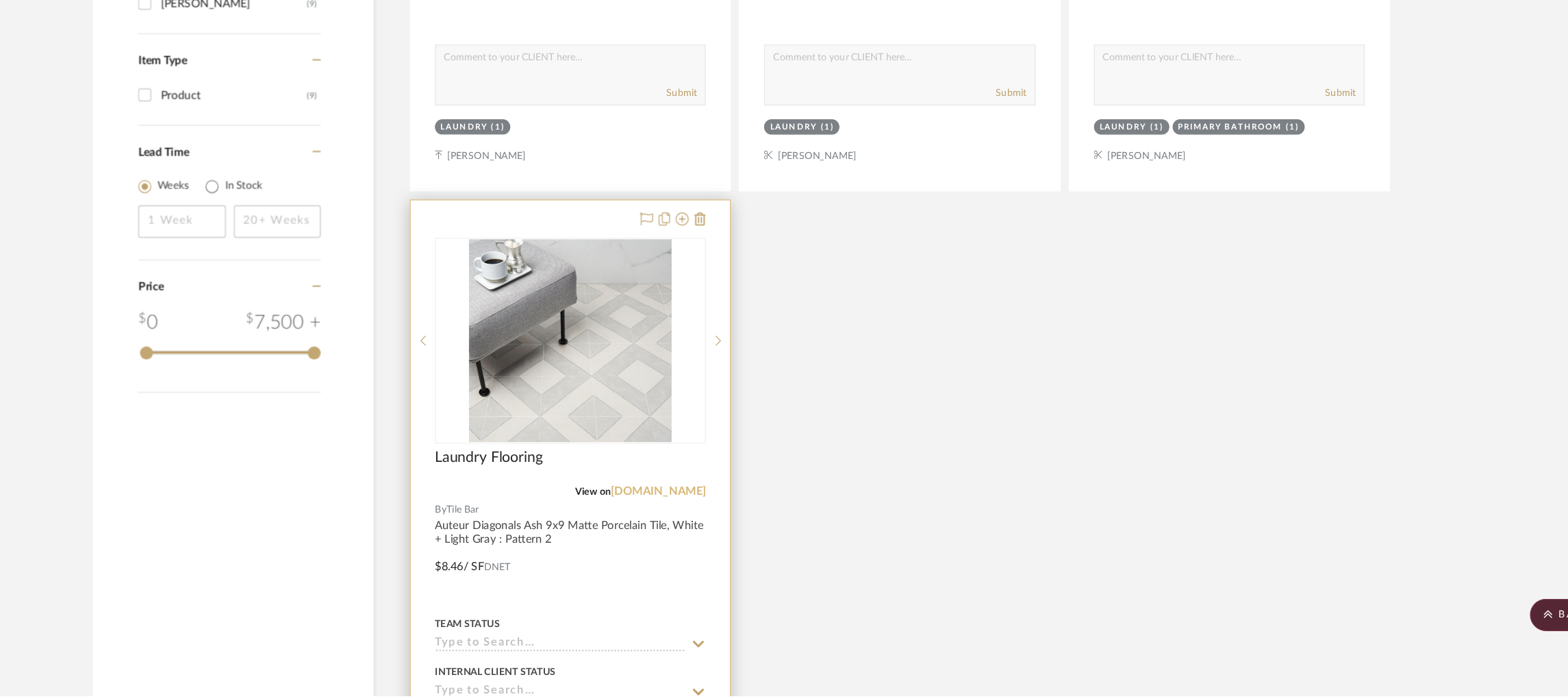
click at [735, 527] on link "[DOMAIN_NAME]" at bounding box center [715, 526] width 80 height 10
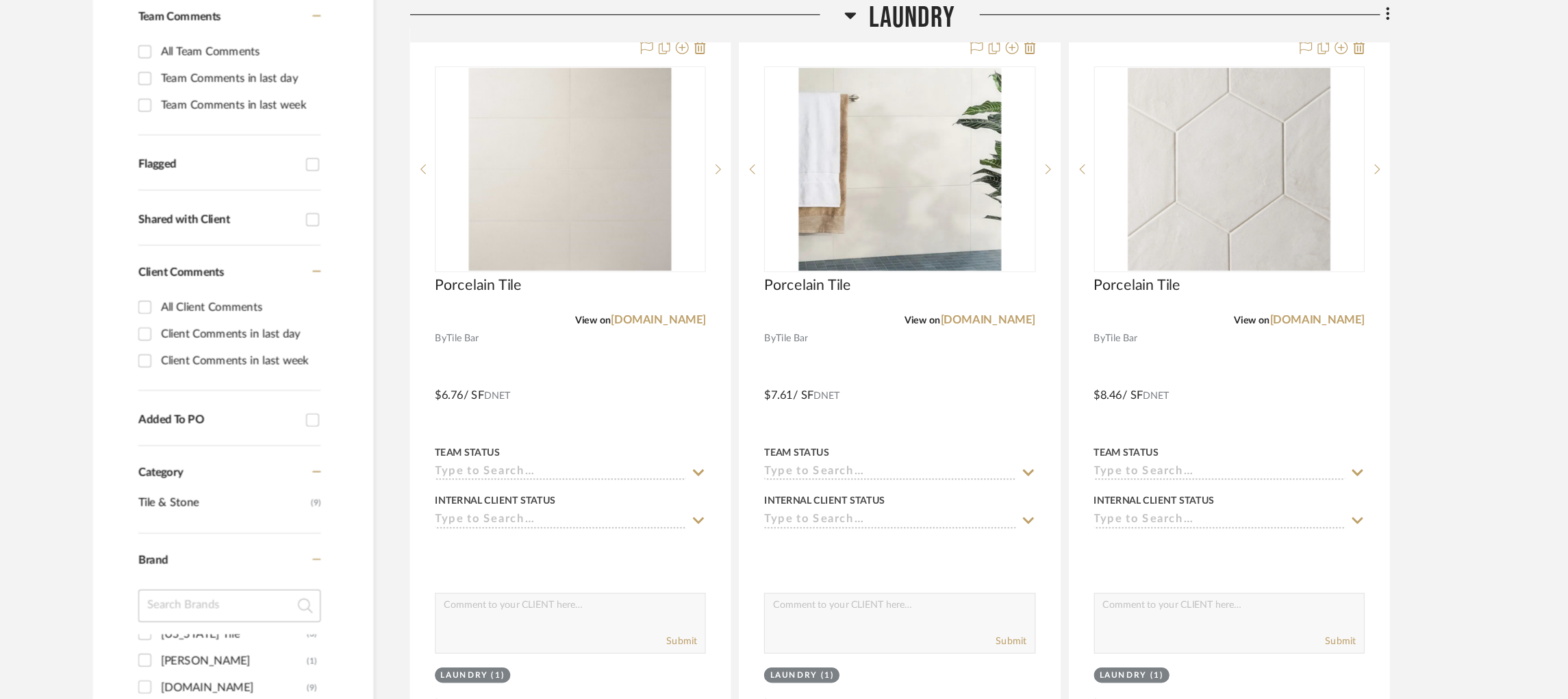
scroll to position [380, 0]
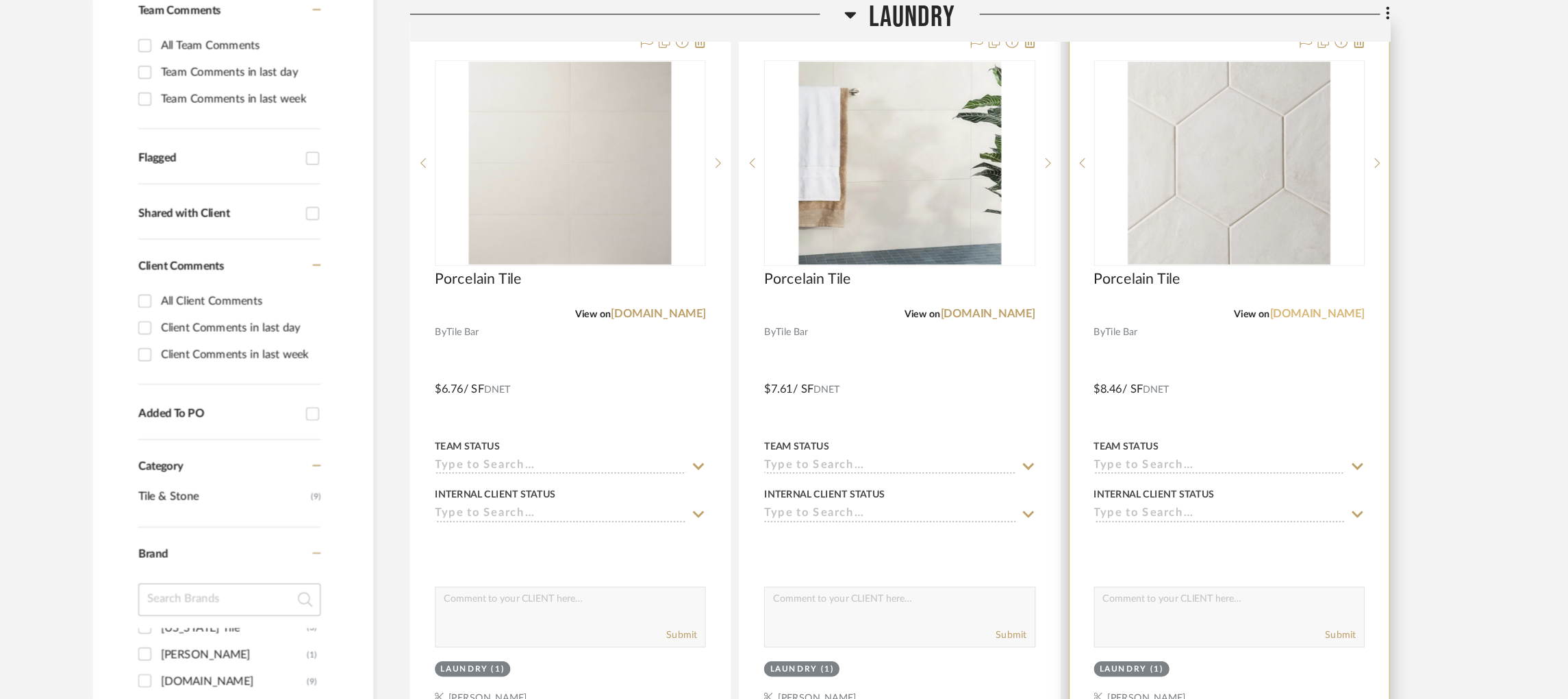
click at [1292, 263] on link "[DOMAIN_NAME]" at bounding box center [1271, 265] width 80 height 10
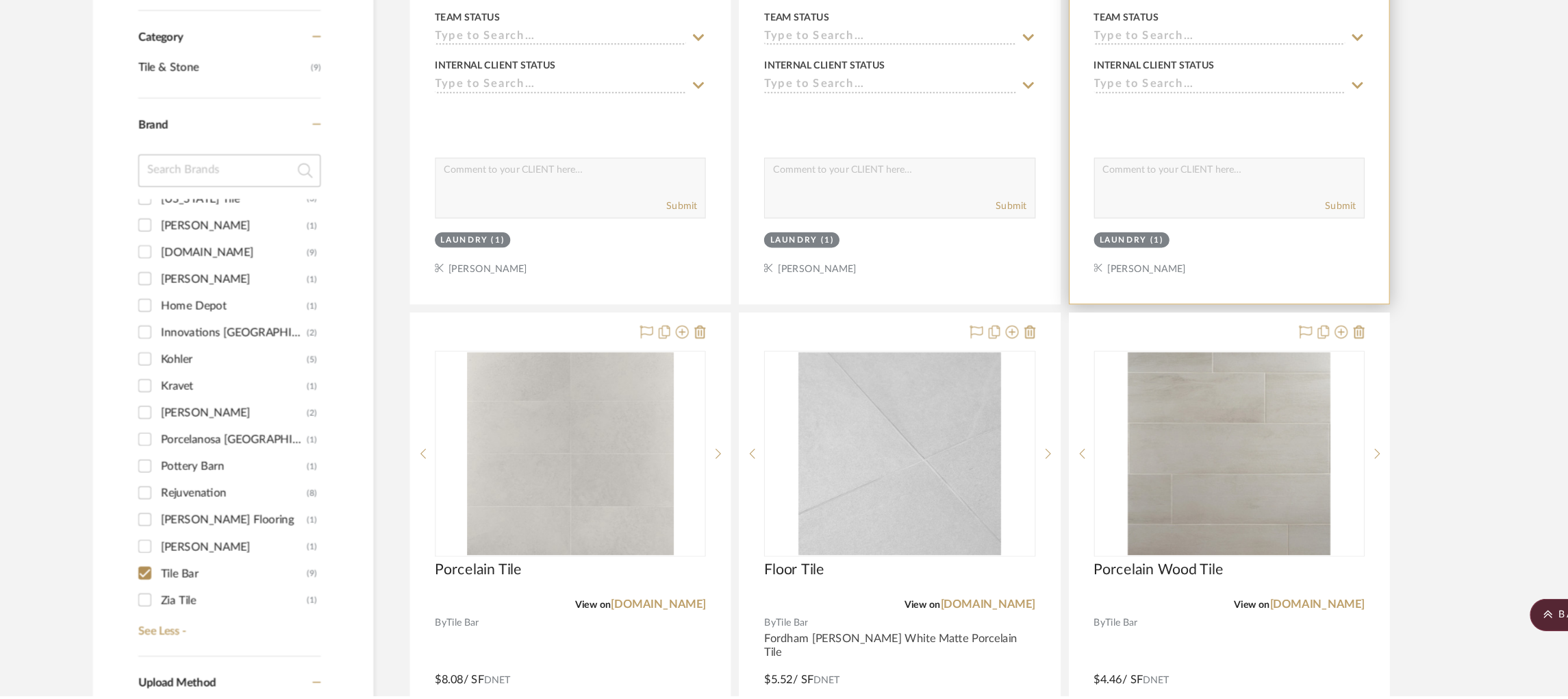
scroll to position [901, 0]
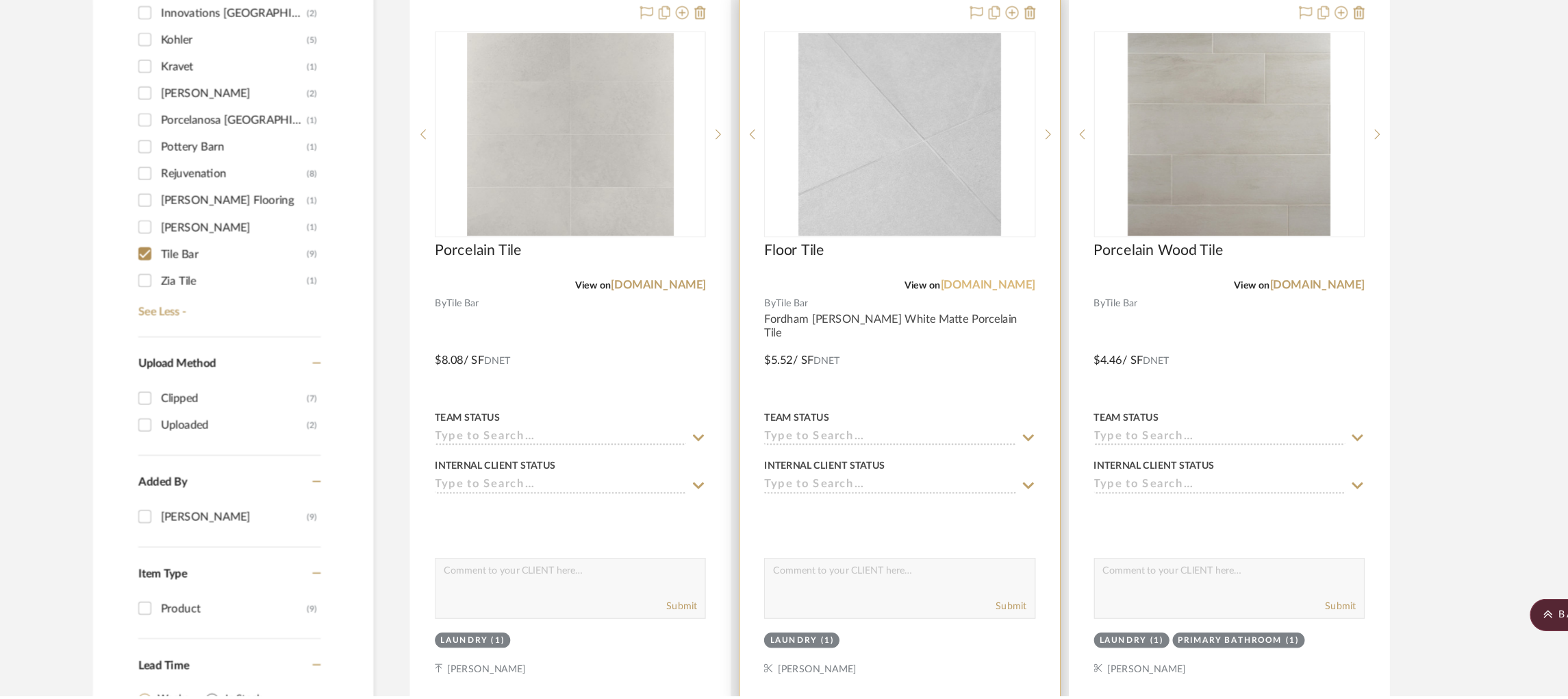
click at [1004, 351] on link "[DOMAIN_NAME]" at bounding box center [994, 352] width 80 height 10
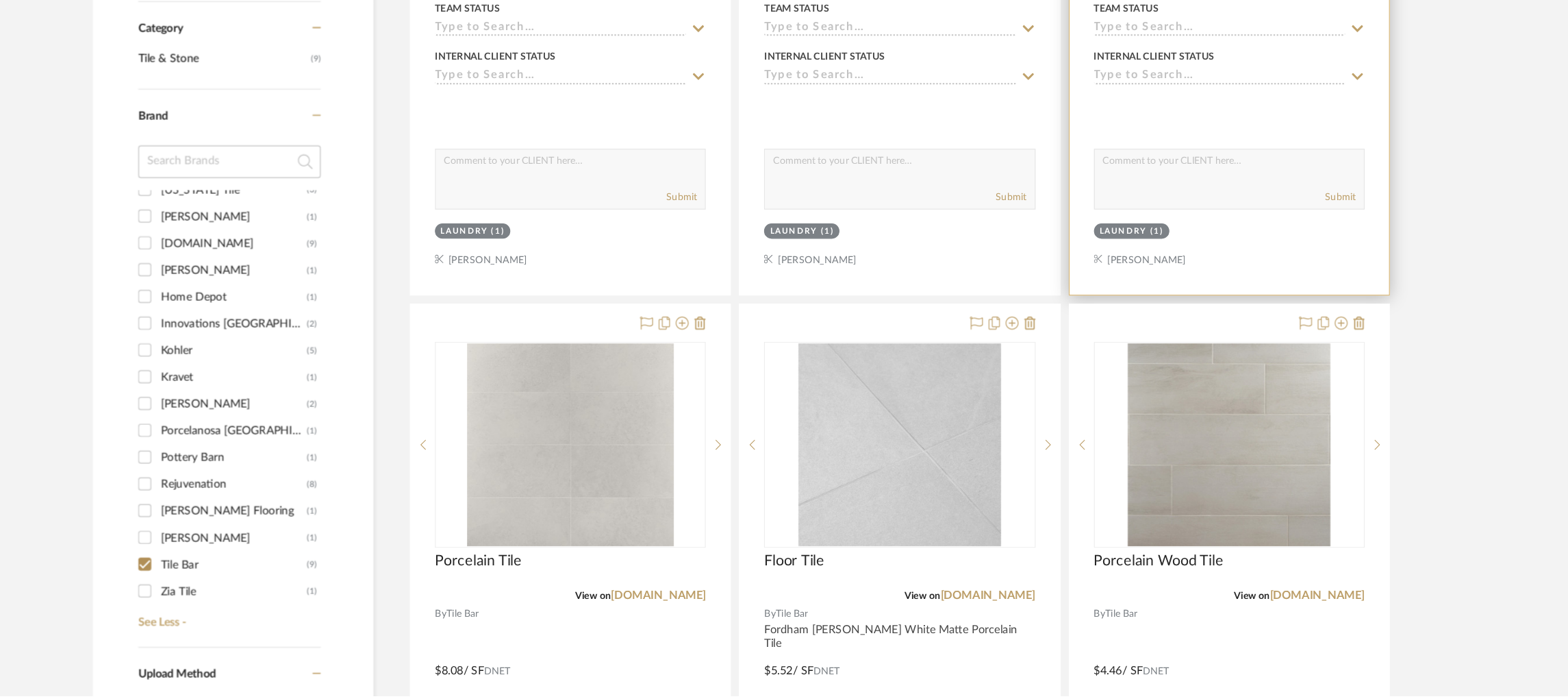
scroll to position [641, 0]
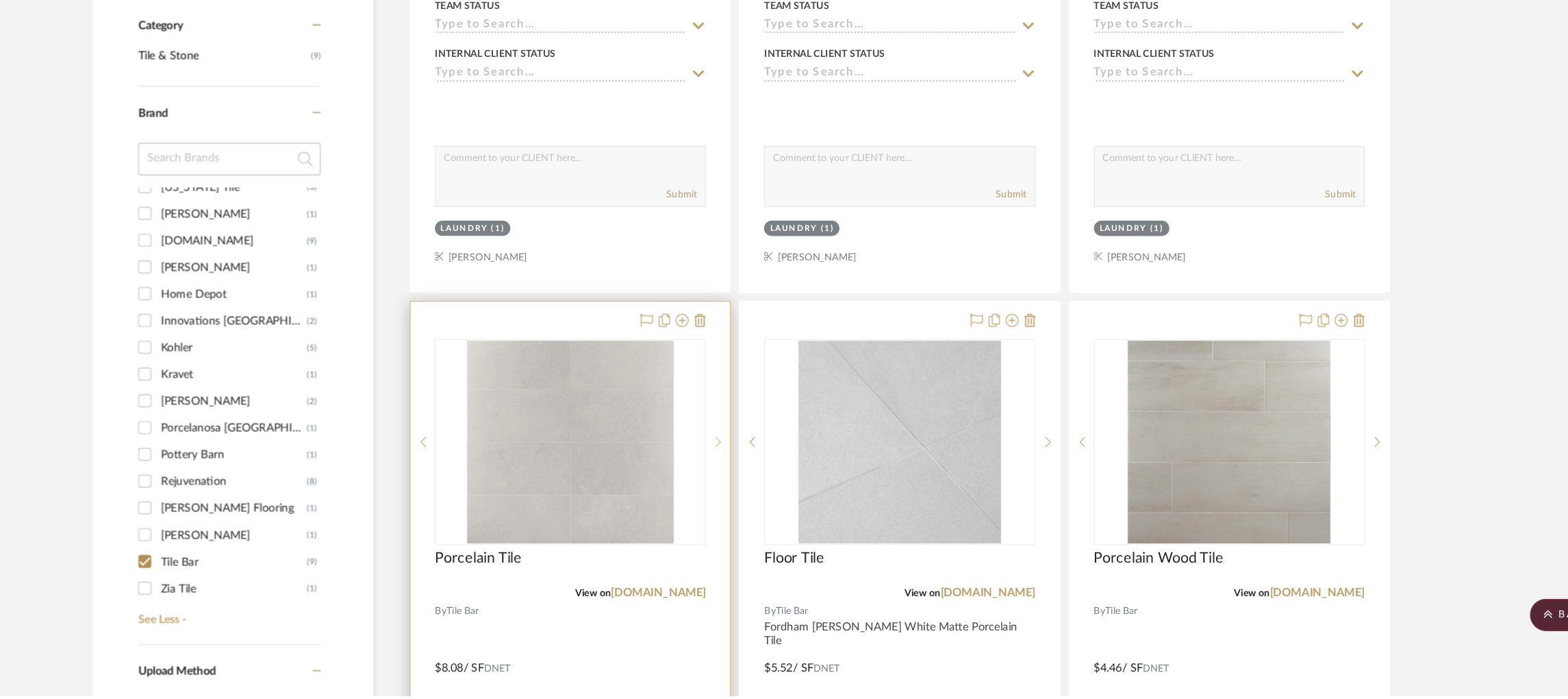
click at [766, 488] on icon at bounding box center [765, 484] width 5 height 10
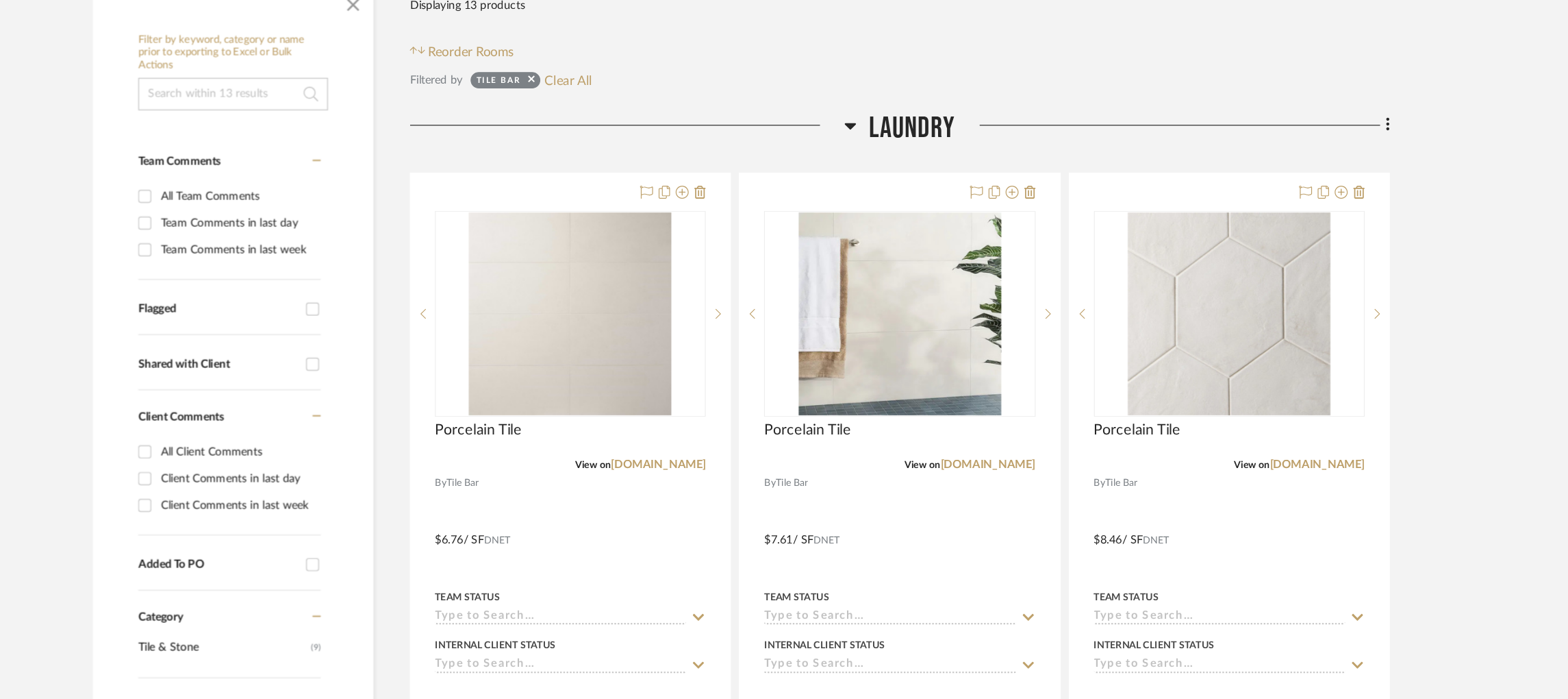
scroll to position [120, 0]
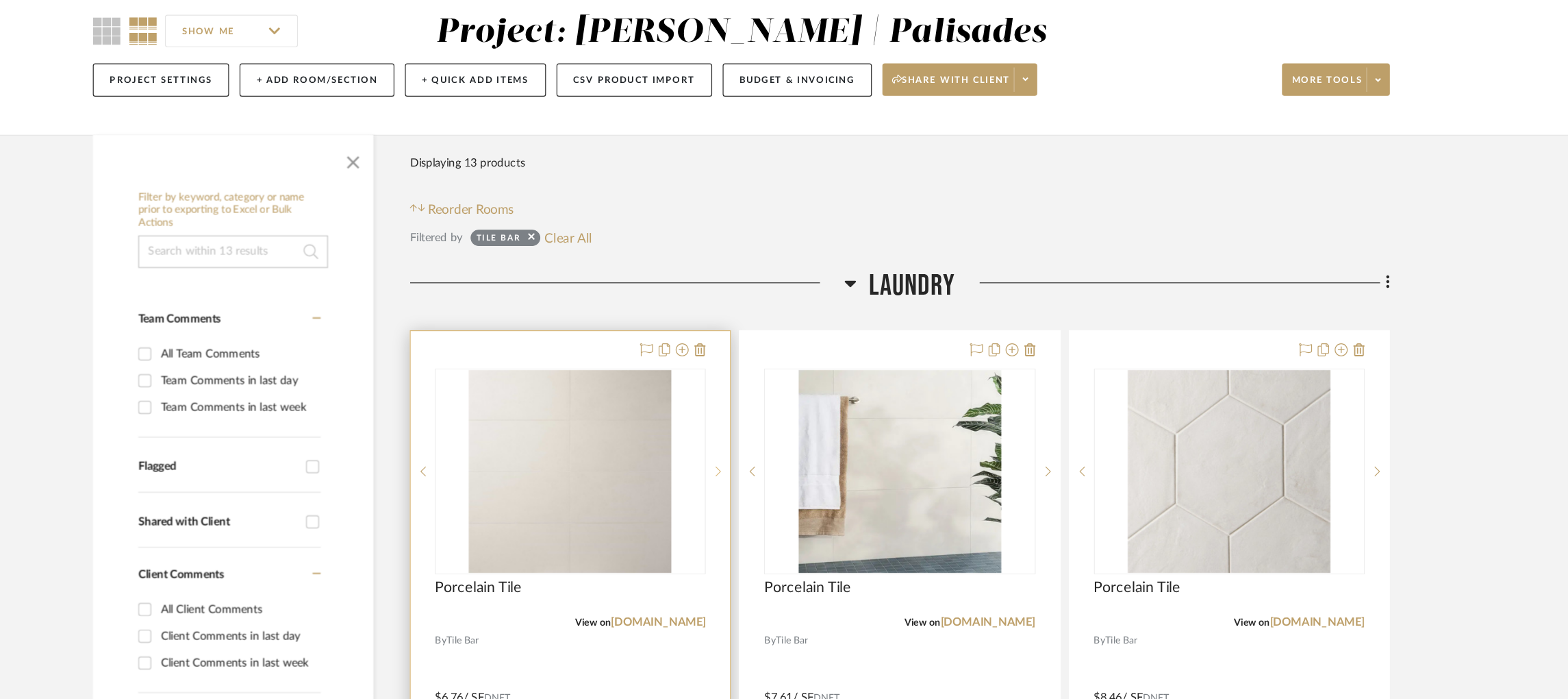
click at [765, 398] on icon at bounding box center [765, 398] width 5 height 10
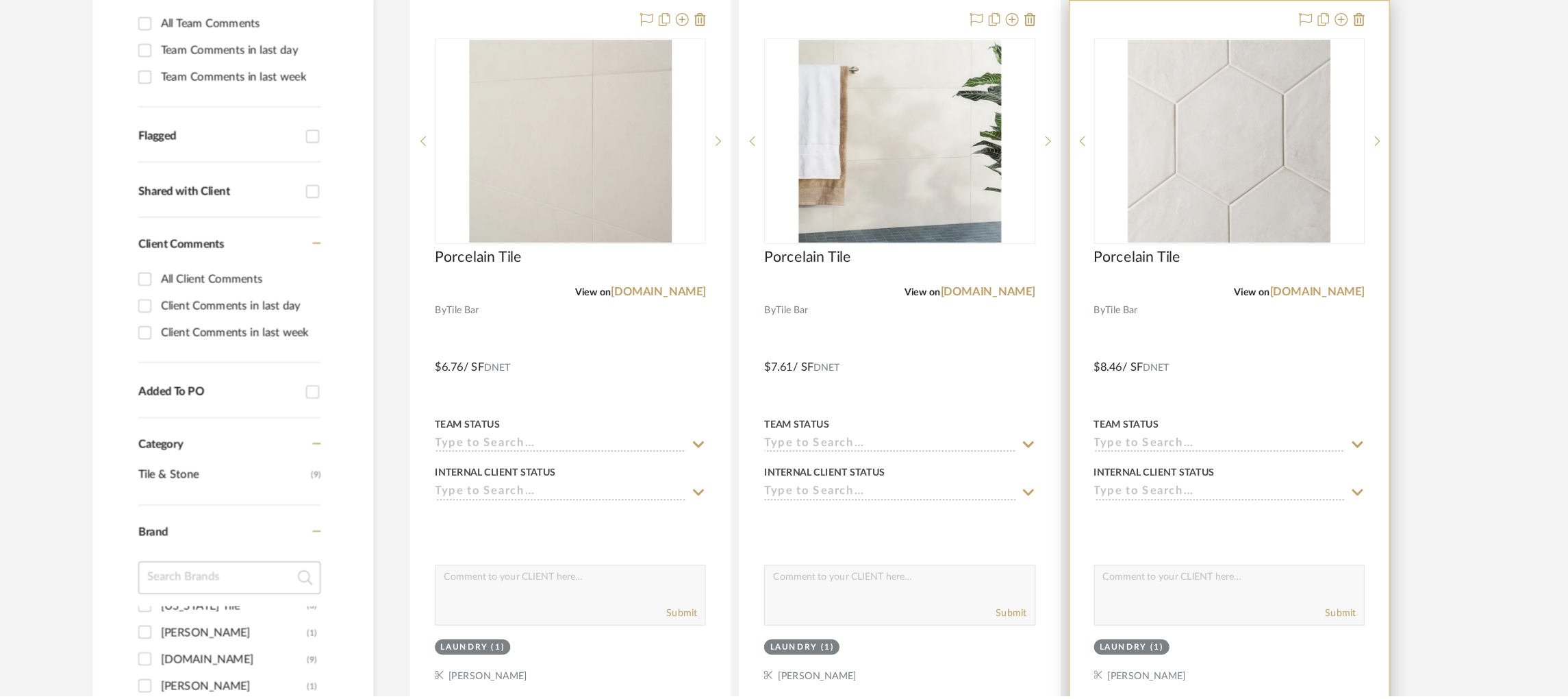
scroll to position [294, 0]
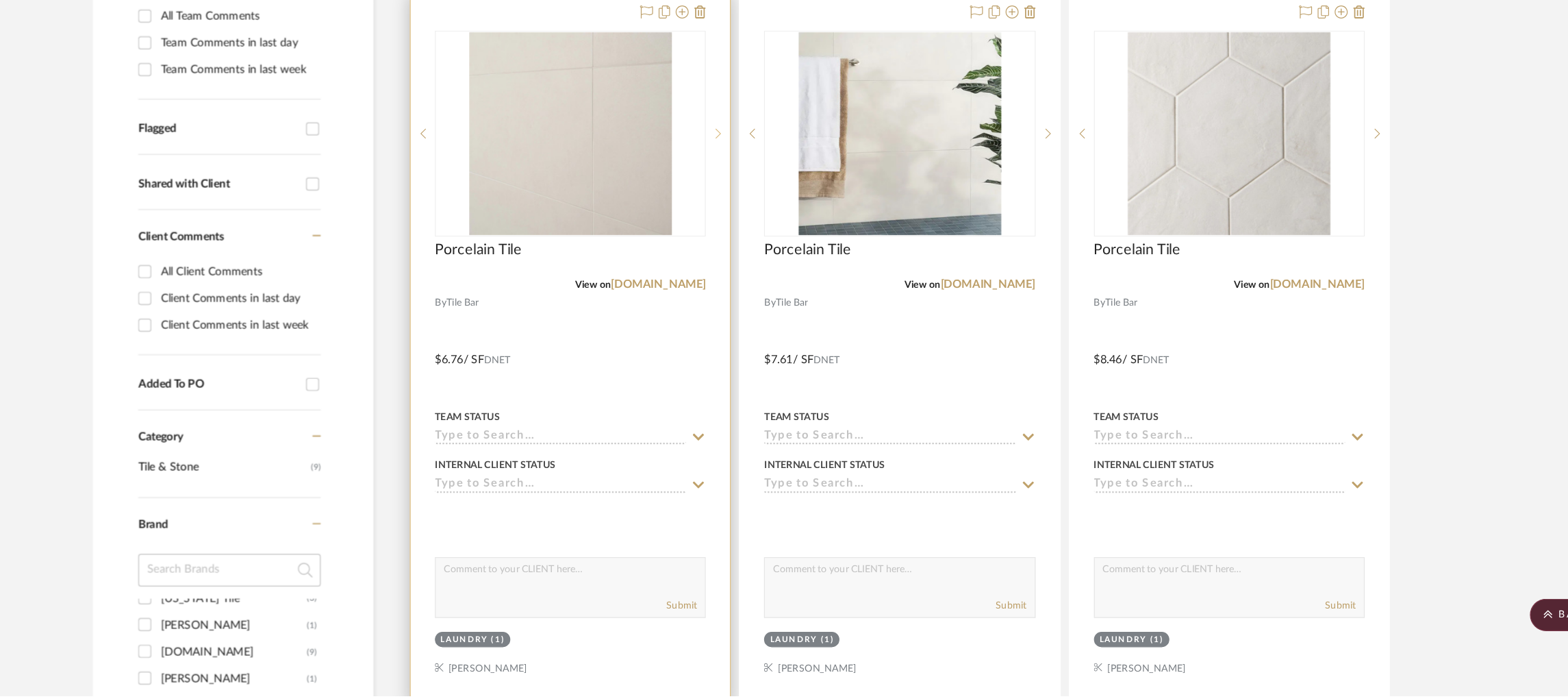
click at [765, 222] on icon at bounding box center [766, 224] width 5 height 8
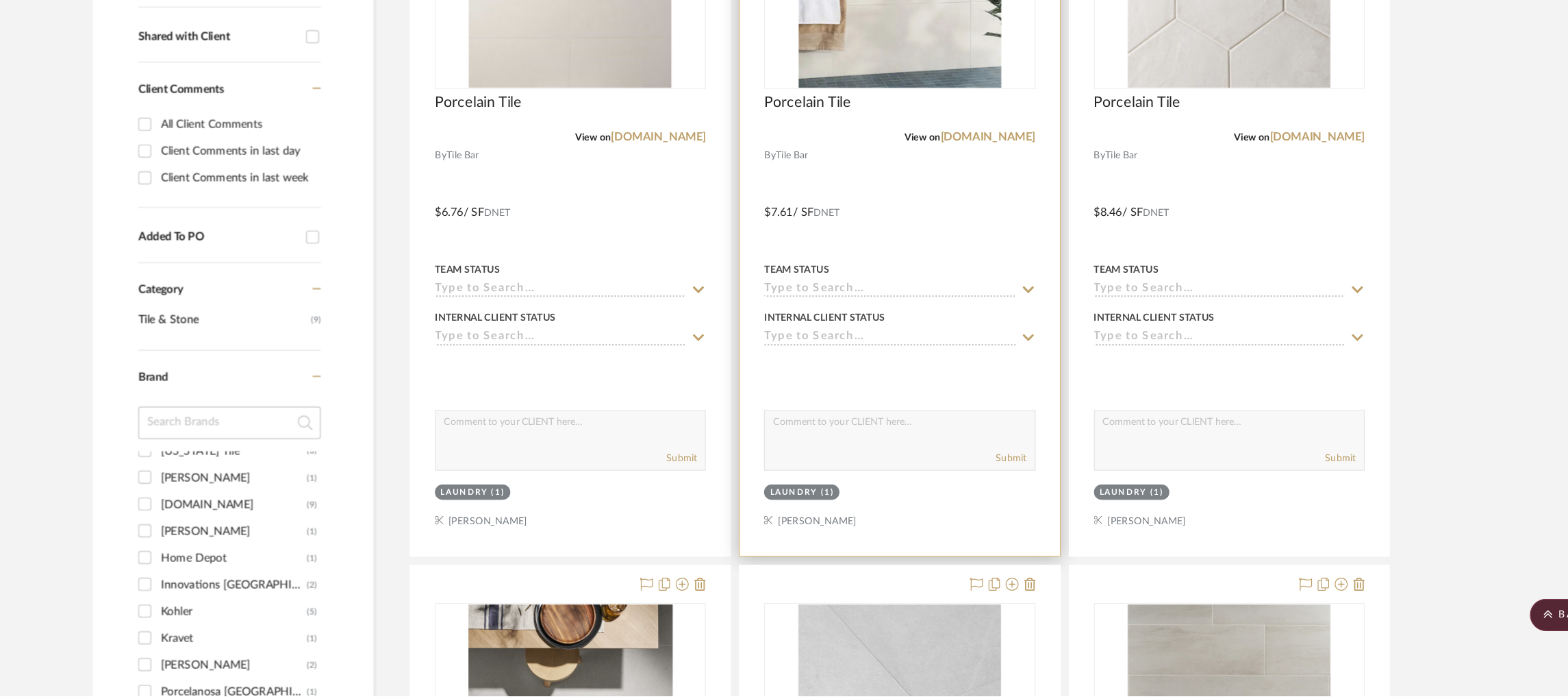
scroll to position [728, 0]
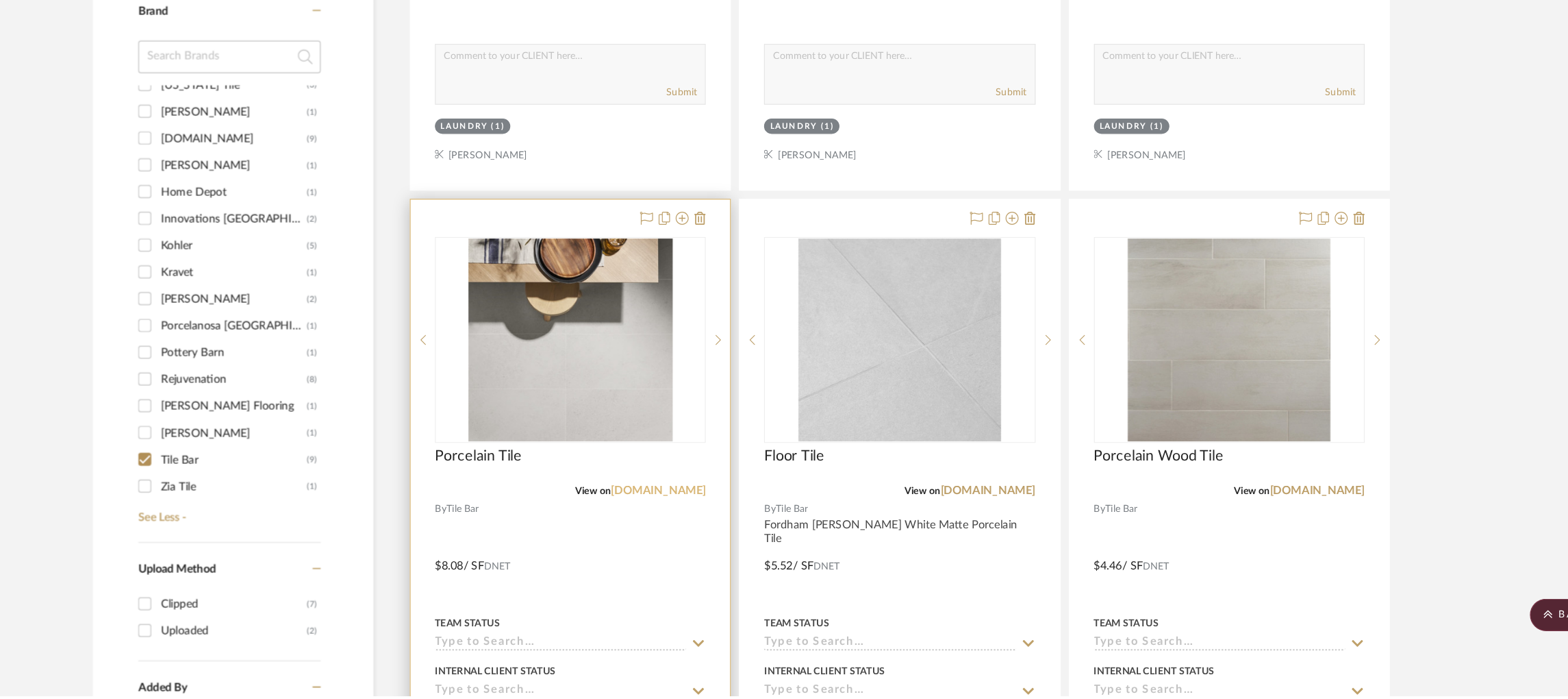
click at [740, 524] on link "[DOMAIN_NAME]" at bounding box center [715, 525] width 80 height 10
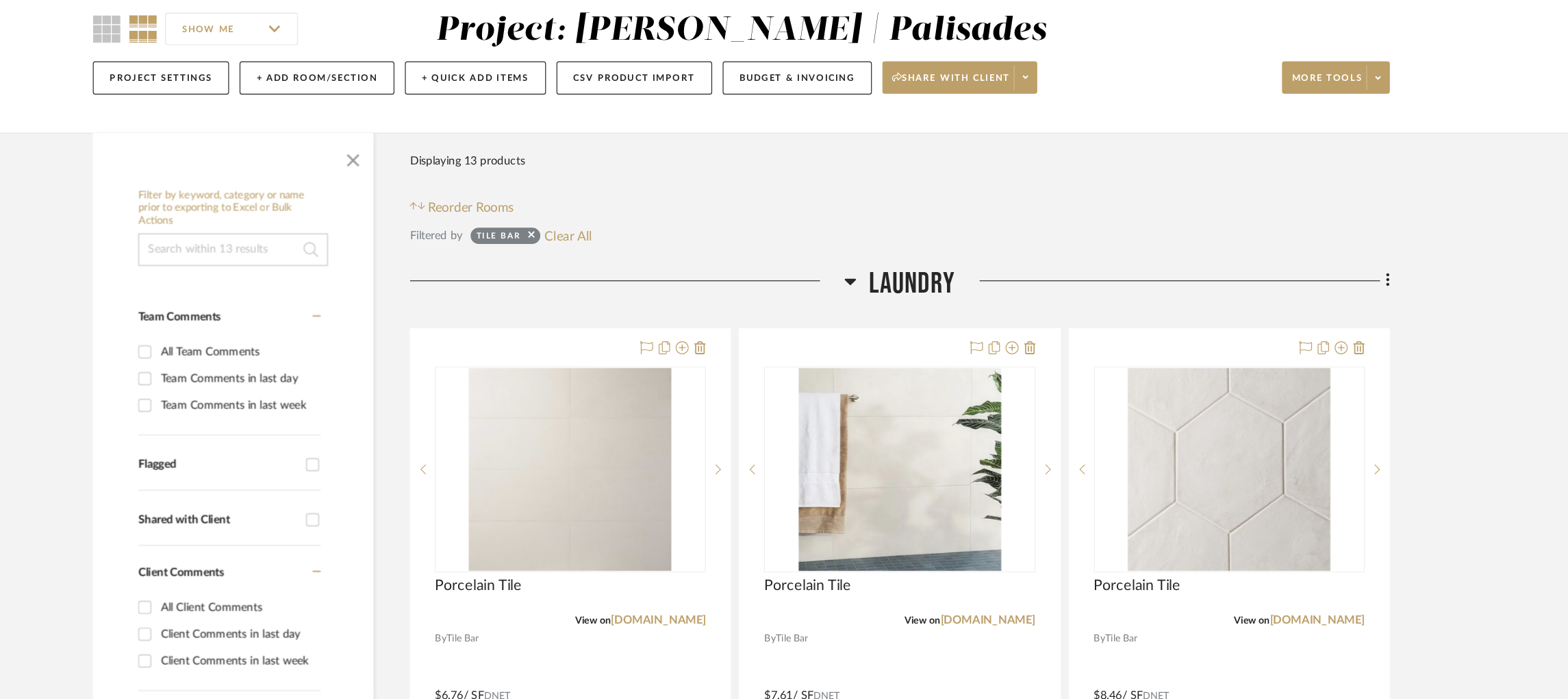
scroll to position [120, 0]
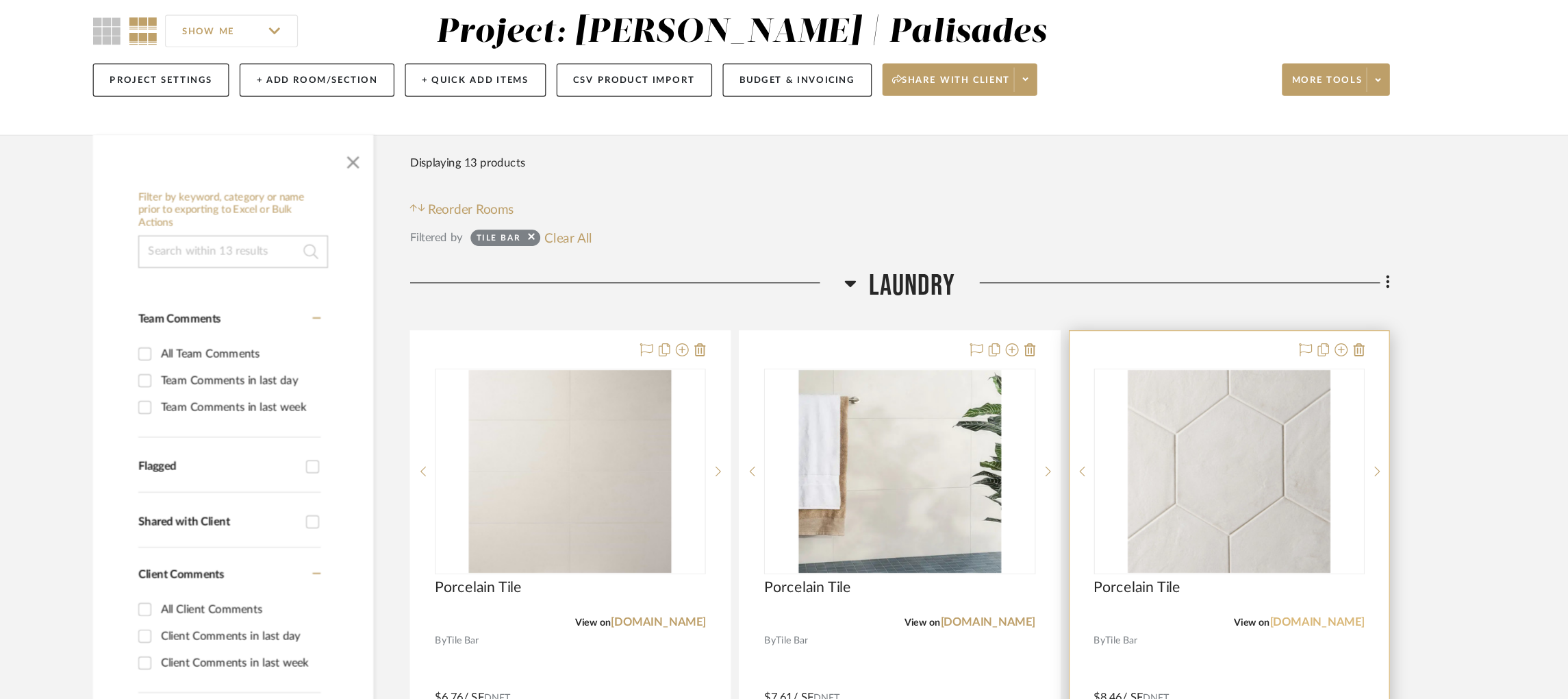
click at [1277, 523] on link "[DOMAIN_NAME]" at bounding box center [1271, 525] width 80 height 10
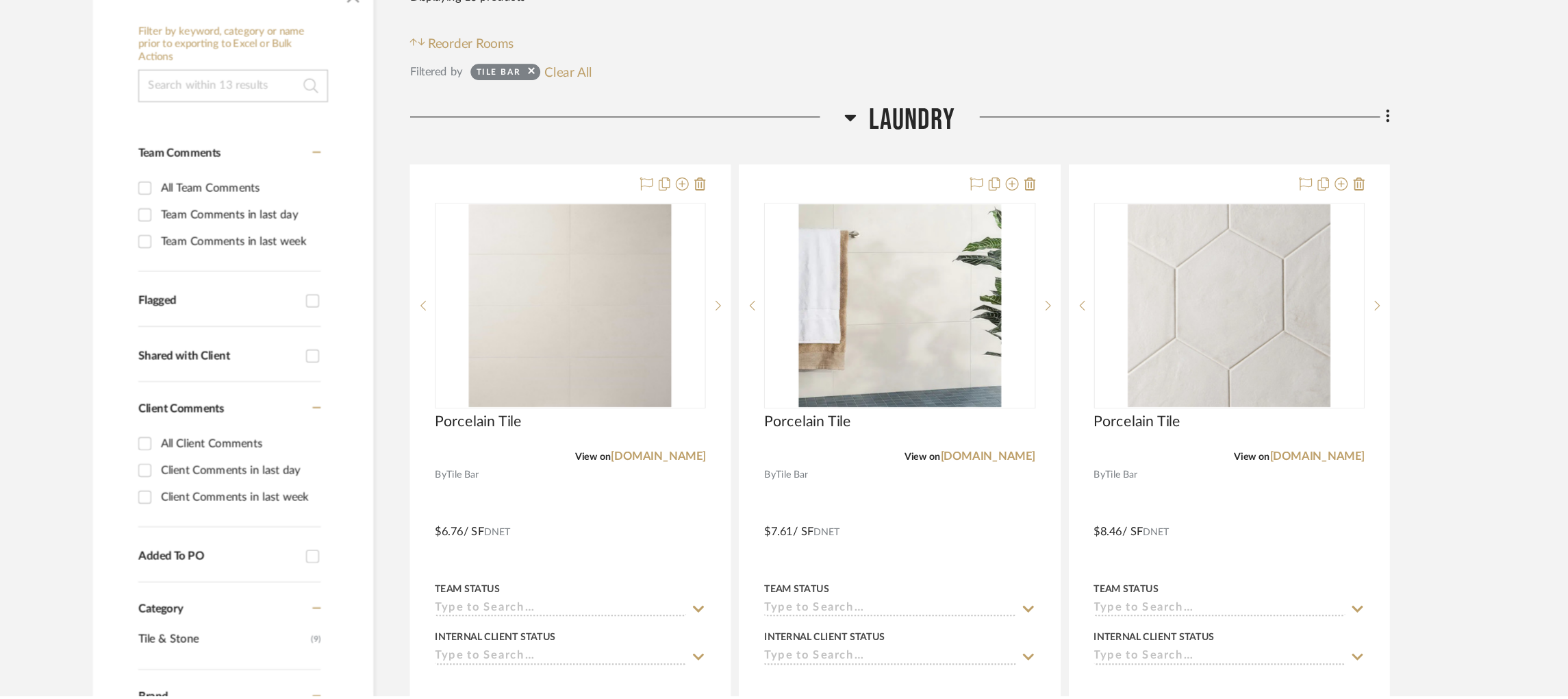
scroll to position [150, 0]
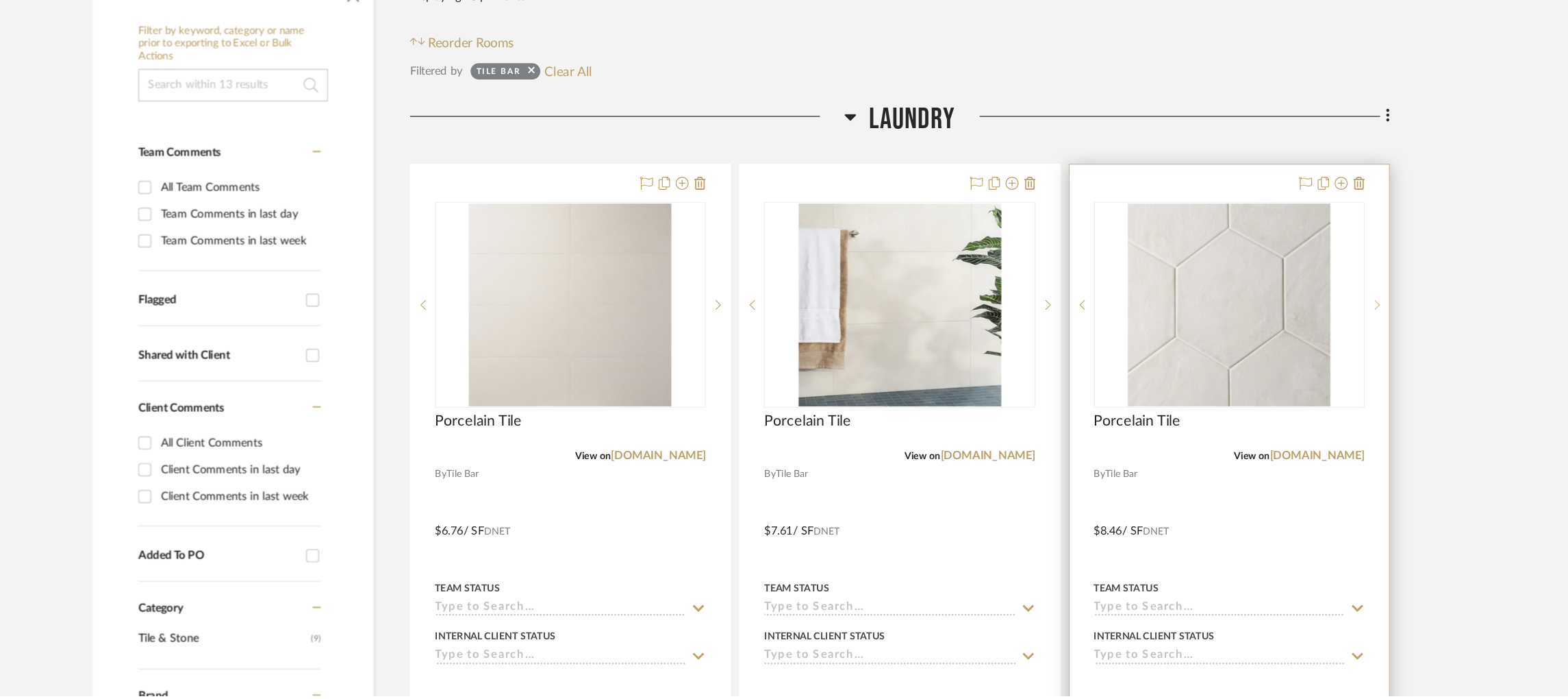
click at [1320, 370] on icon at bounding box center [1322, 368] width 5 height 10
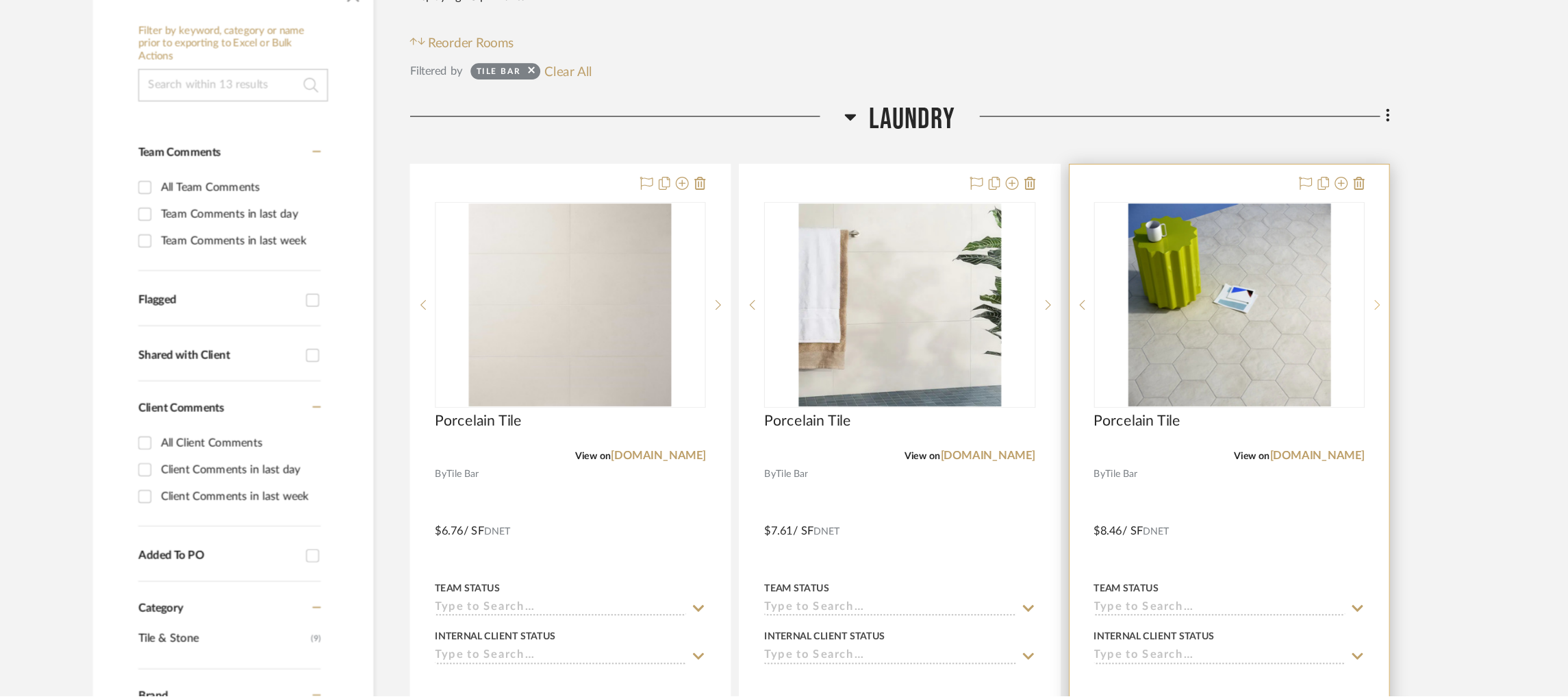
click at [1322, 371] on icon at bounding box center [1322, 368] width 5 height 10
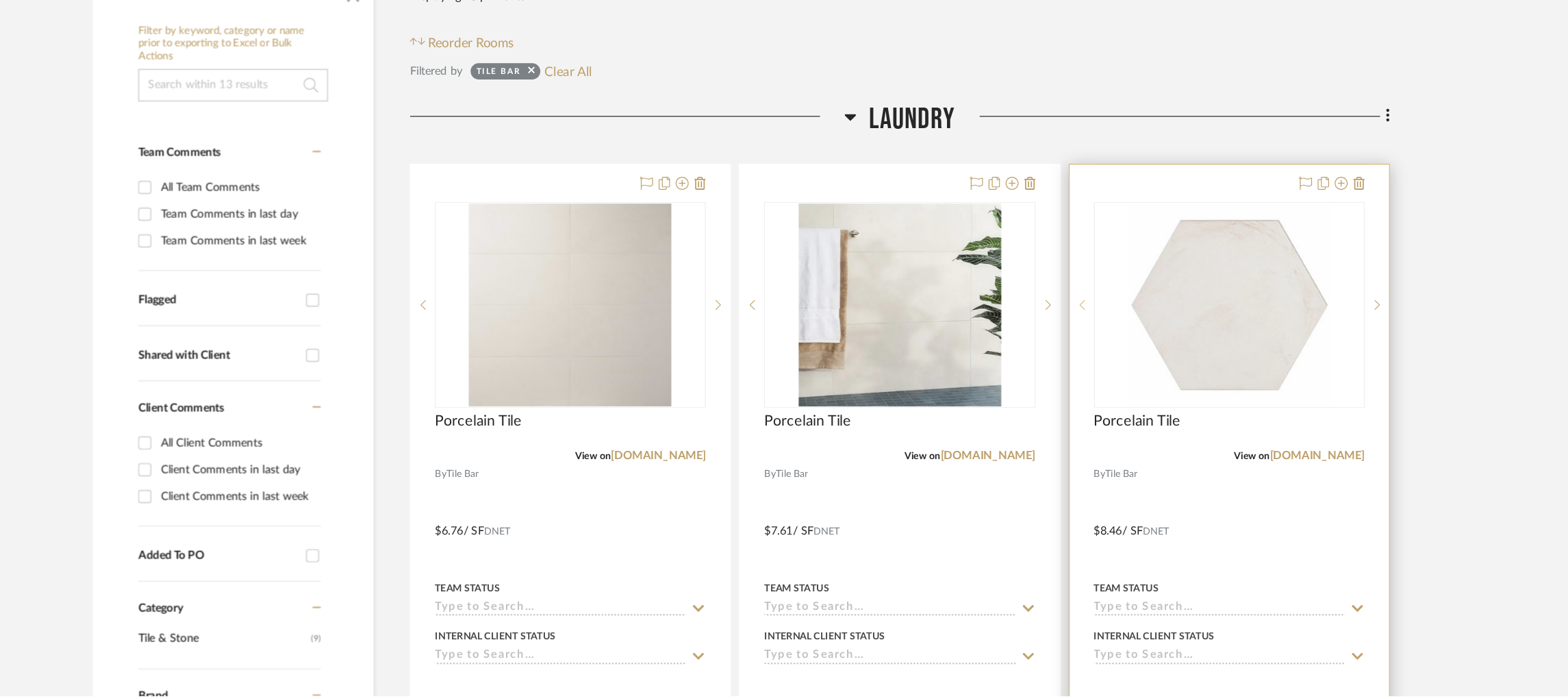
click at [1073, 369] on icon at bounding box center [1073, 368] width 5 height 10
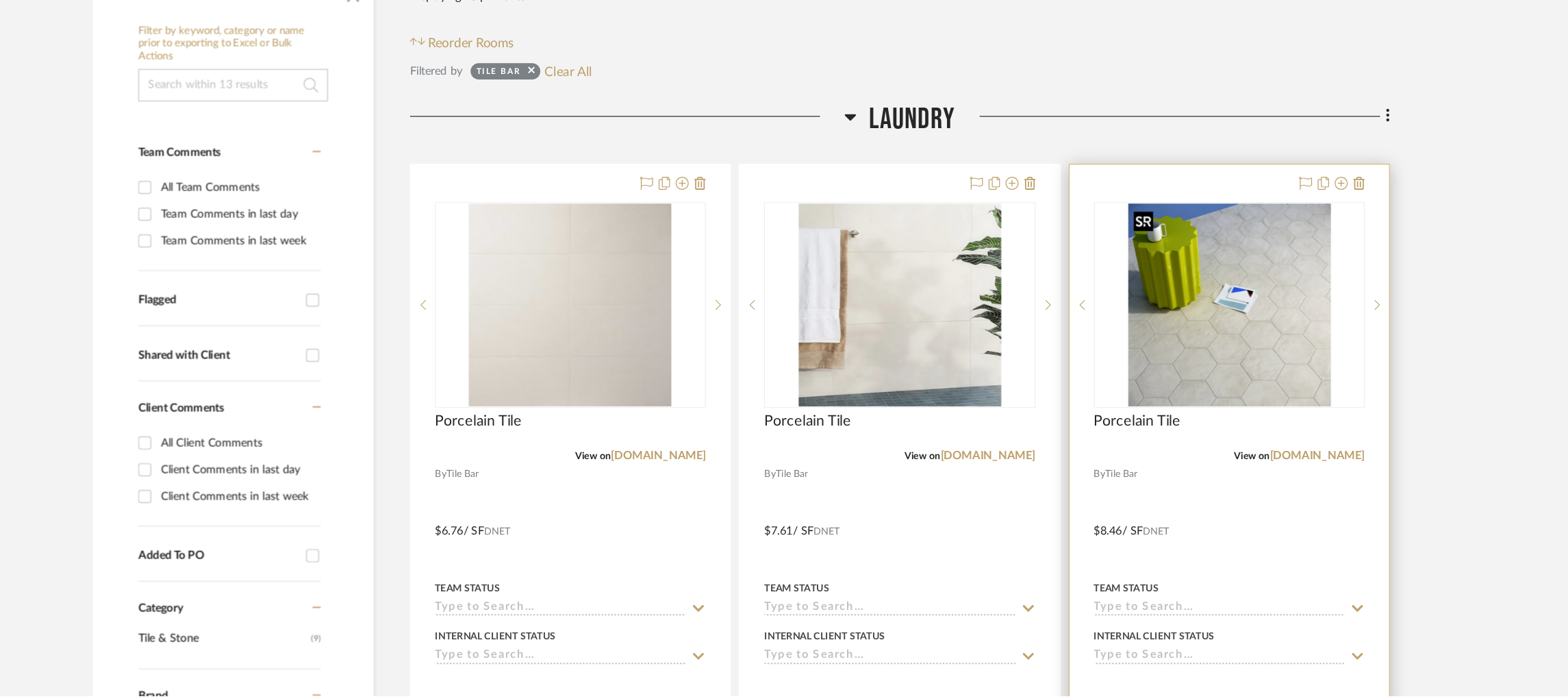
click at [1239, 409] on img "1" at bounding box center [1197, 369] width 171 height 172
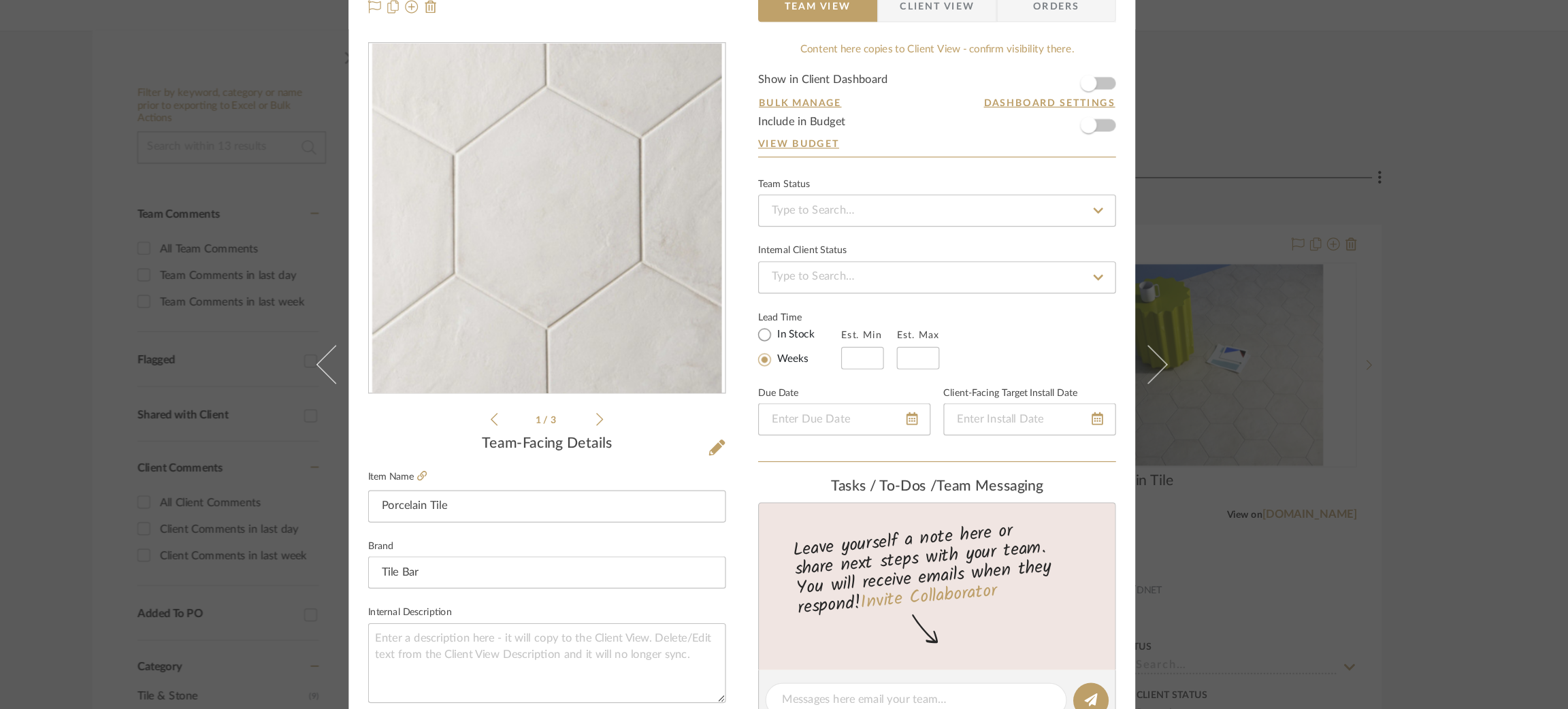
click at [664, 310] on img "0" at bounding box center [620, 242] width 296 height 295
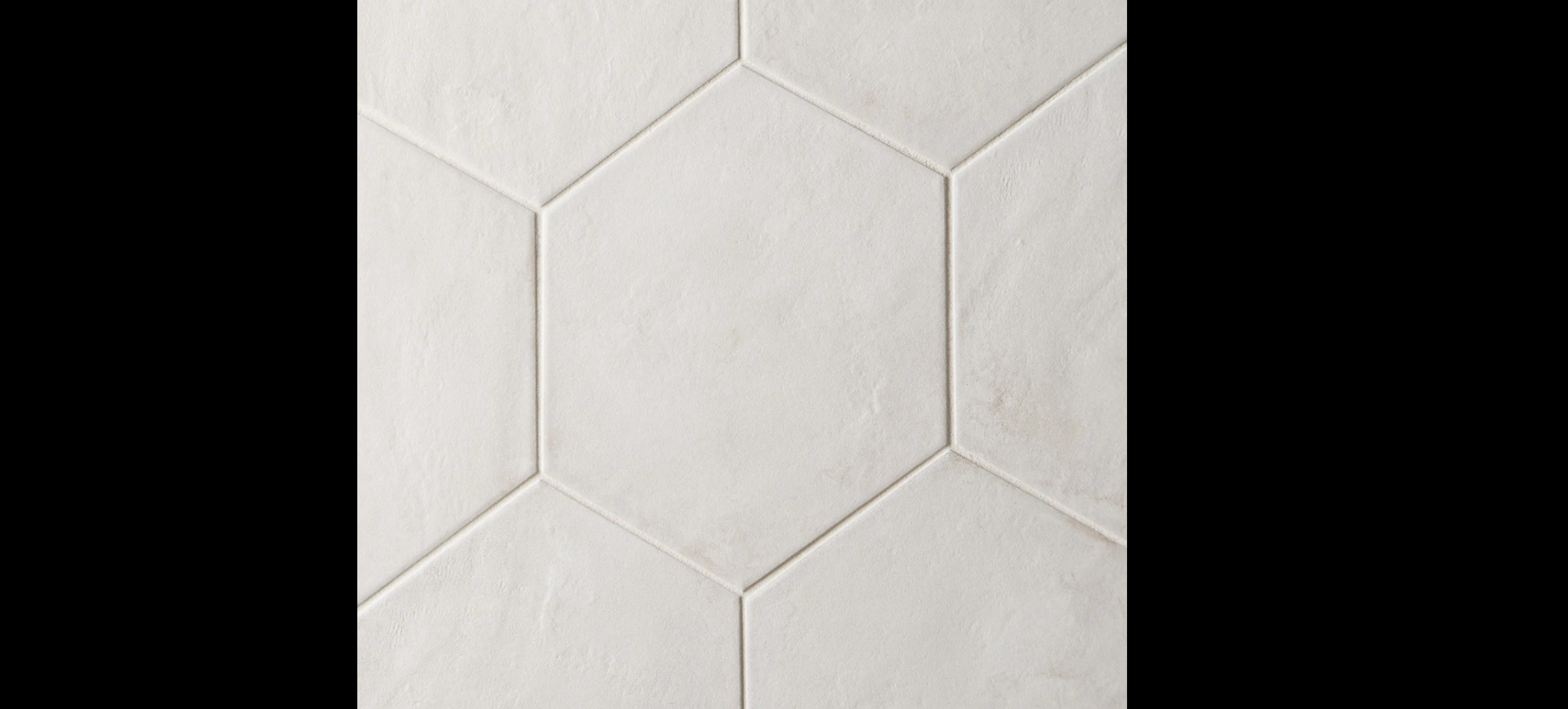
click at [1208, 396] on div at bounding box center [1243, 384] width 1568 height 709
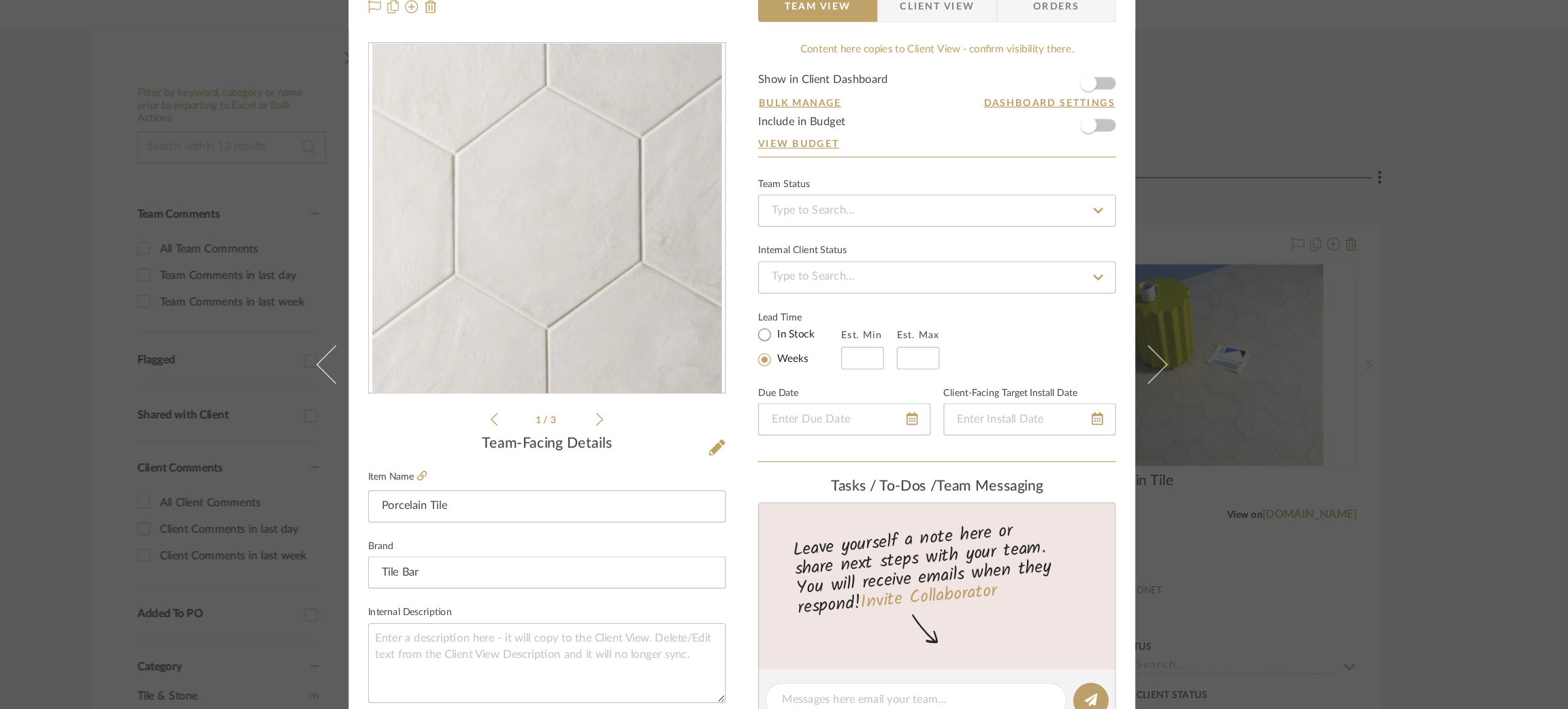
click at [663, 411] on div "1 / 3" at bounding box center [619, 255] width 302 height 326
click at [661, 409] on icon at bounding box center [664, 411] width 6 height 12
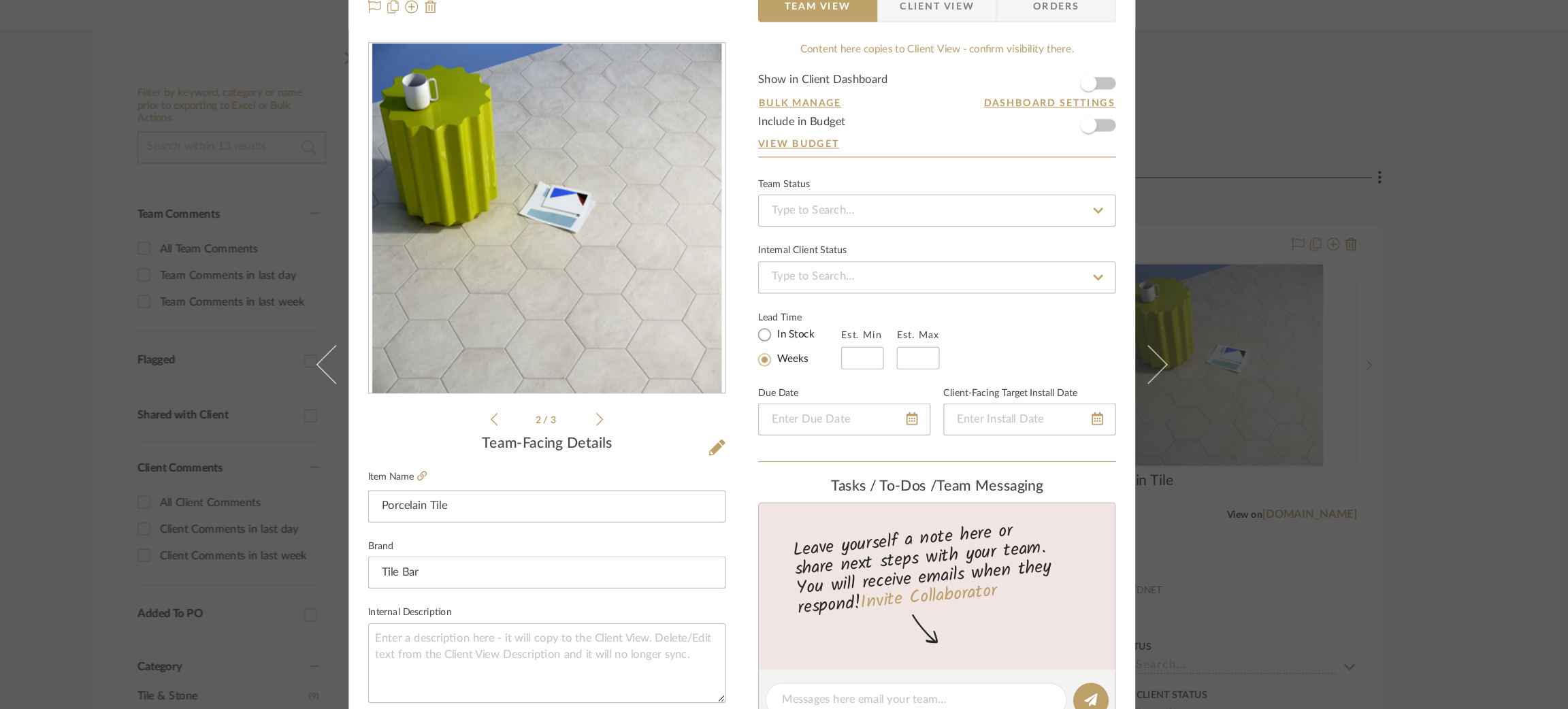
click at [675, 293] on img "1" at bounding box center [620, 242] width 296 height 295
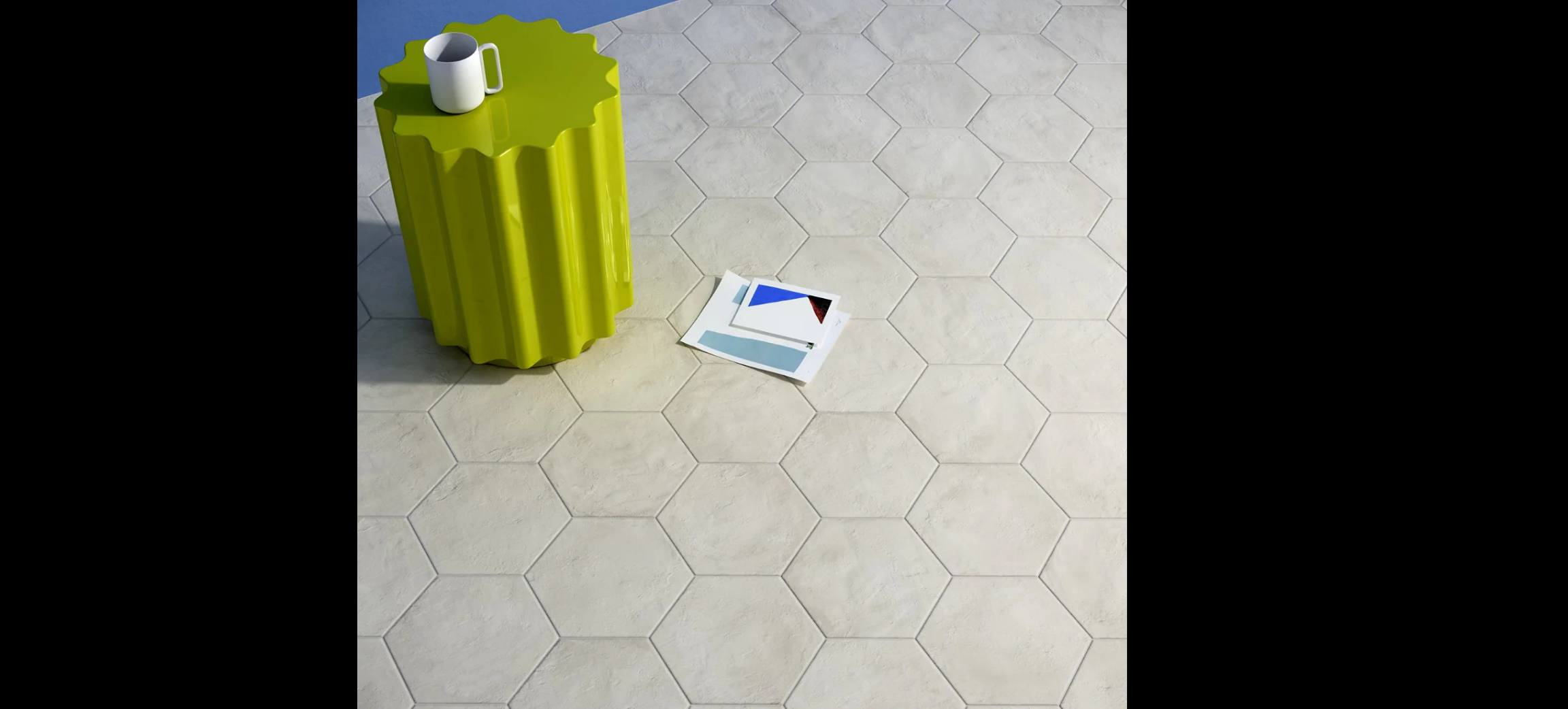
click at [290, 269] on div at bounding box center [784, 354] width 1568 height 709
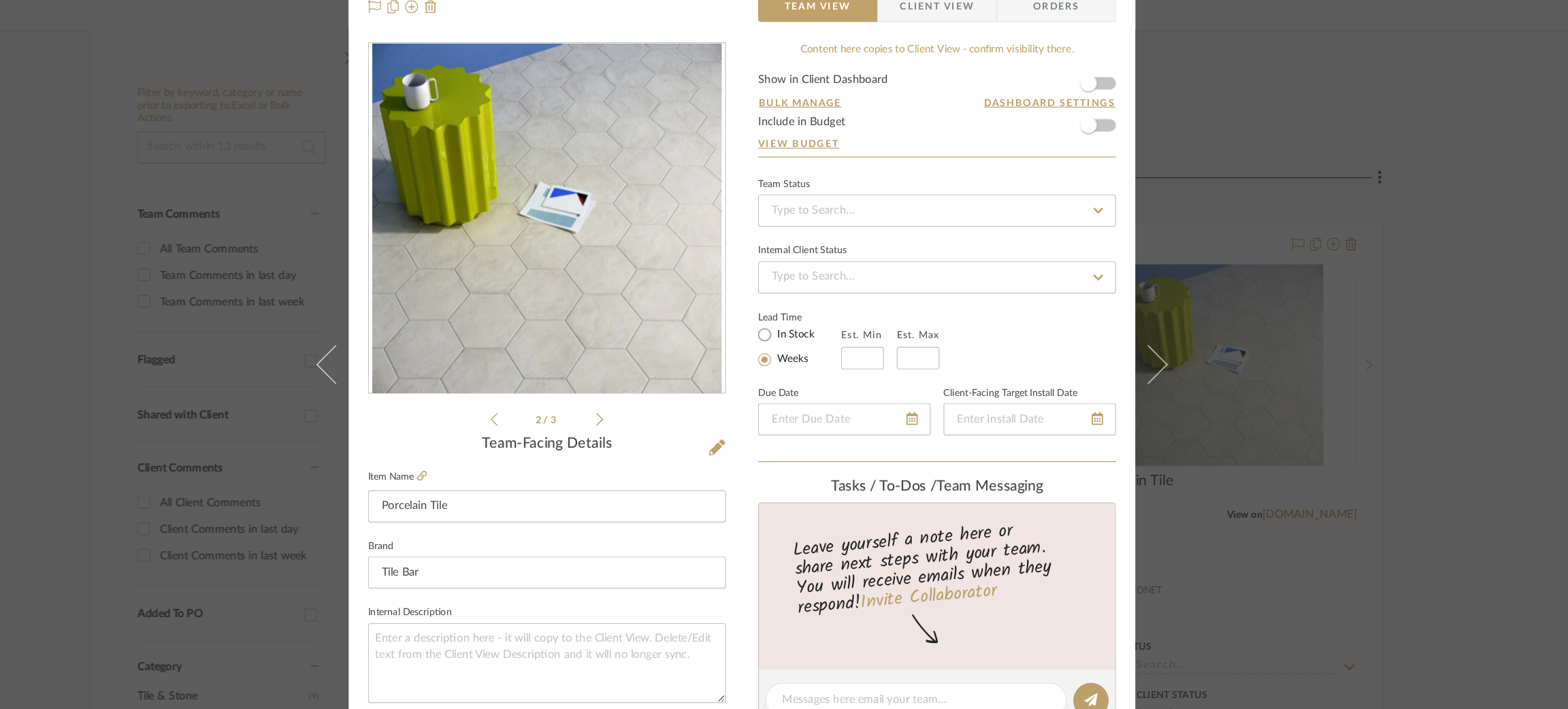
click at [1234, 362] on div "Strahan | Palisades Laundry Porcelain Tile Team View Client View Orders 2 / 3 T…" at bounding box center [784, 354] width 1568 height 709
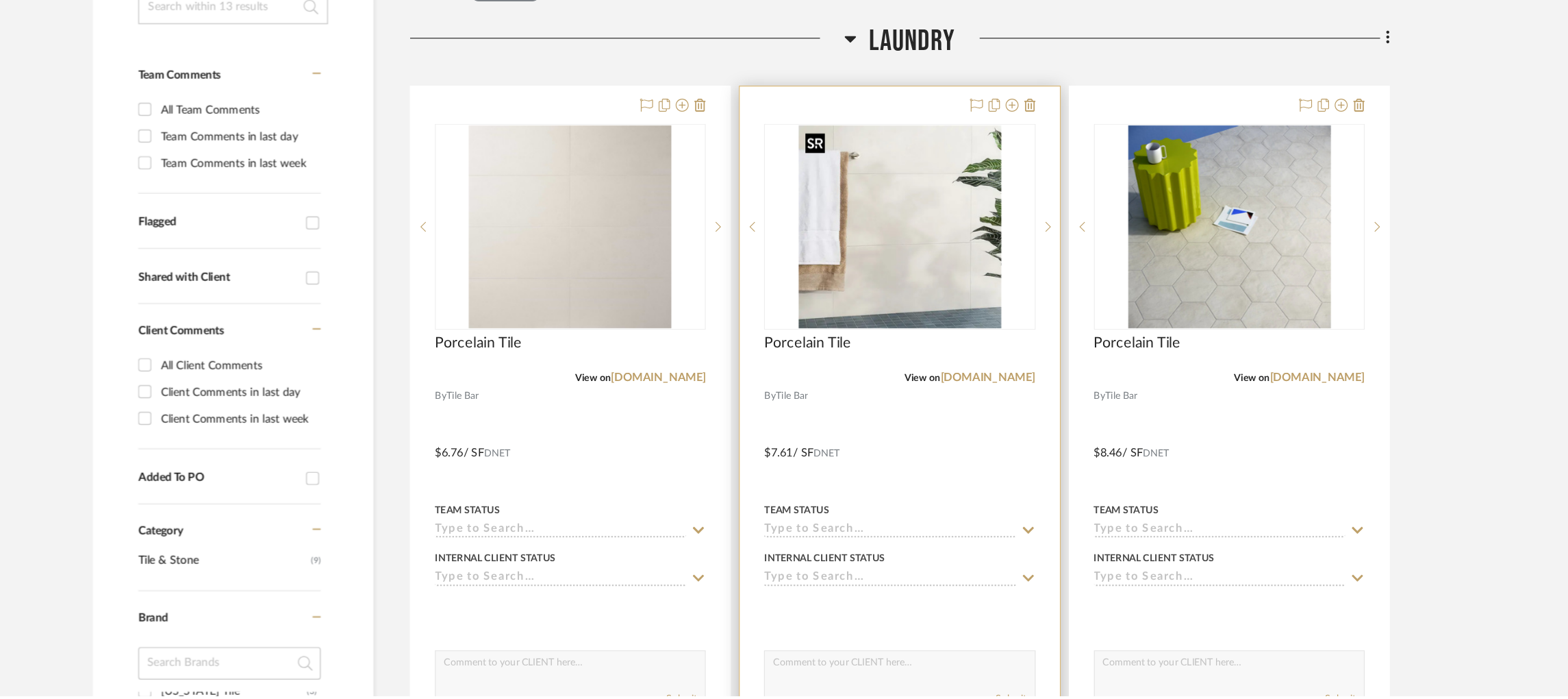
scroll to position [217, 0]
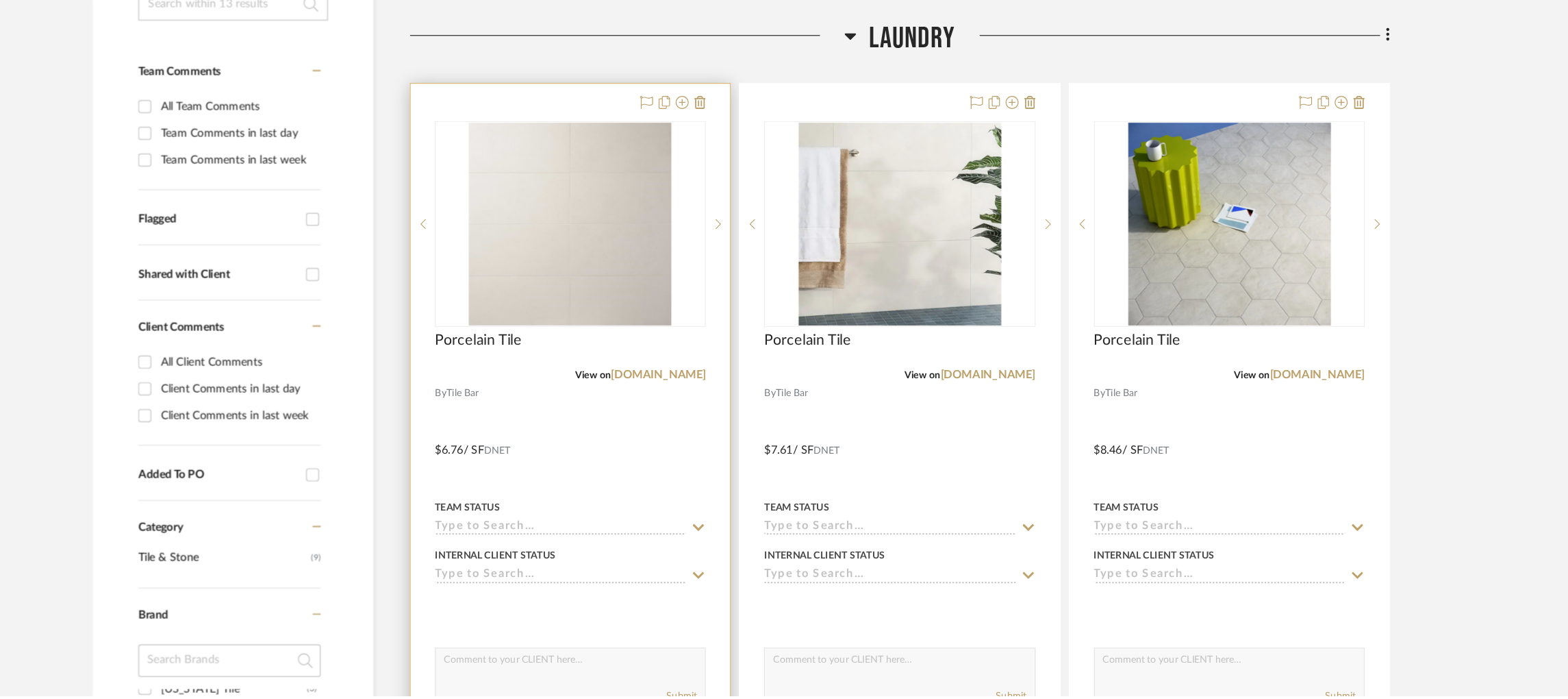
click at [609, 551] on input at bounding box center [632, 556] width 212 height 13
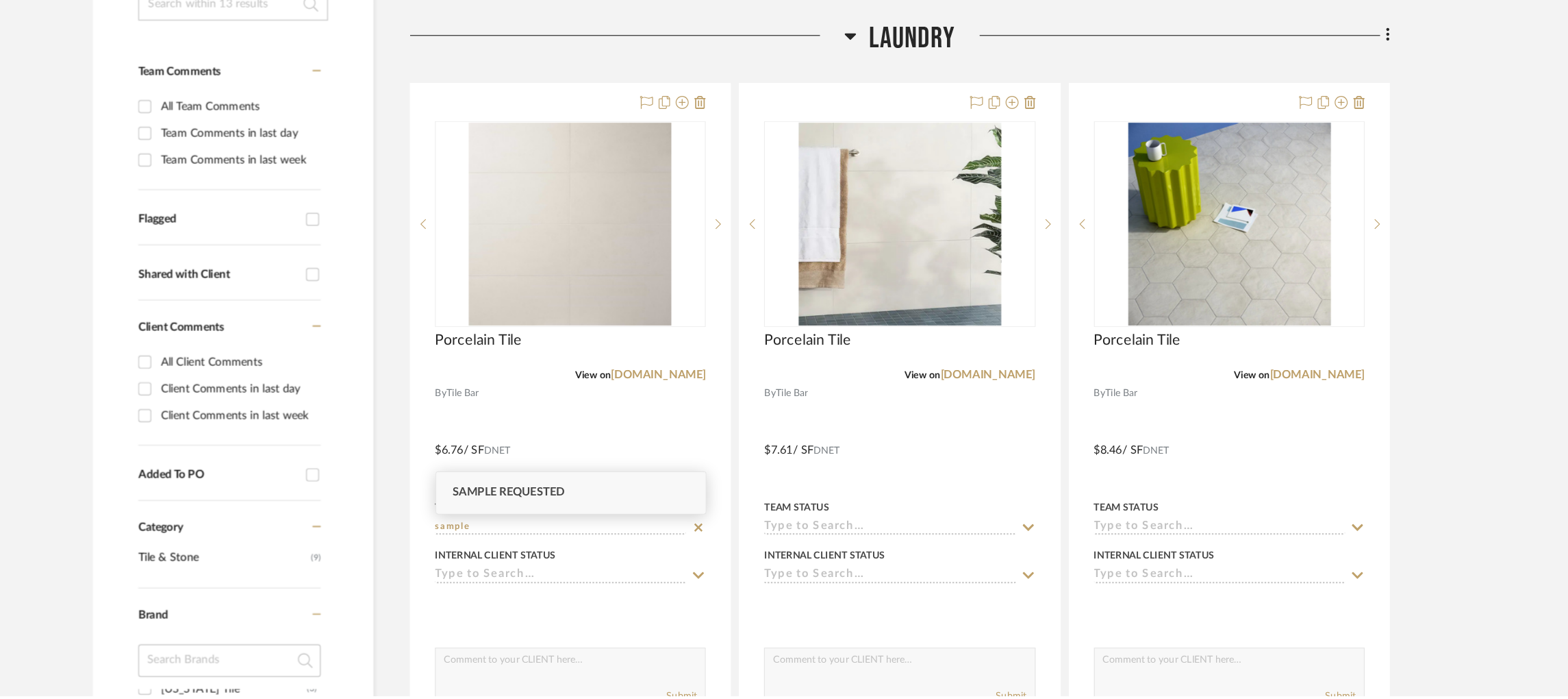
type input "sample"
click at [609, 521] on div "Sample Requested" at bounding box center [641, 527] width 228 height 35
type input "[DATE]"
type input "Sample Requested"
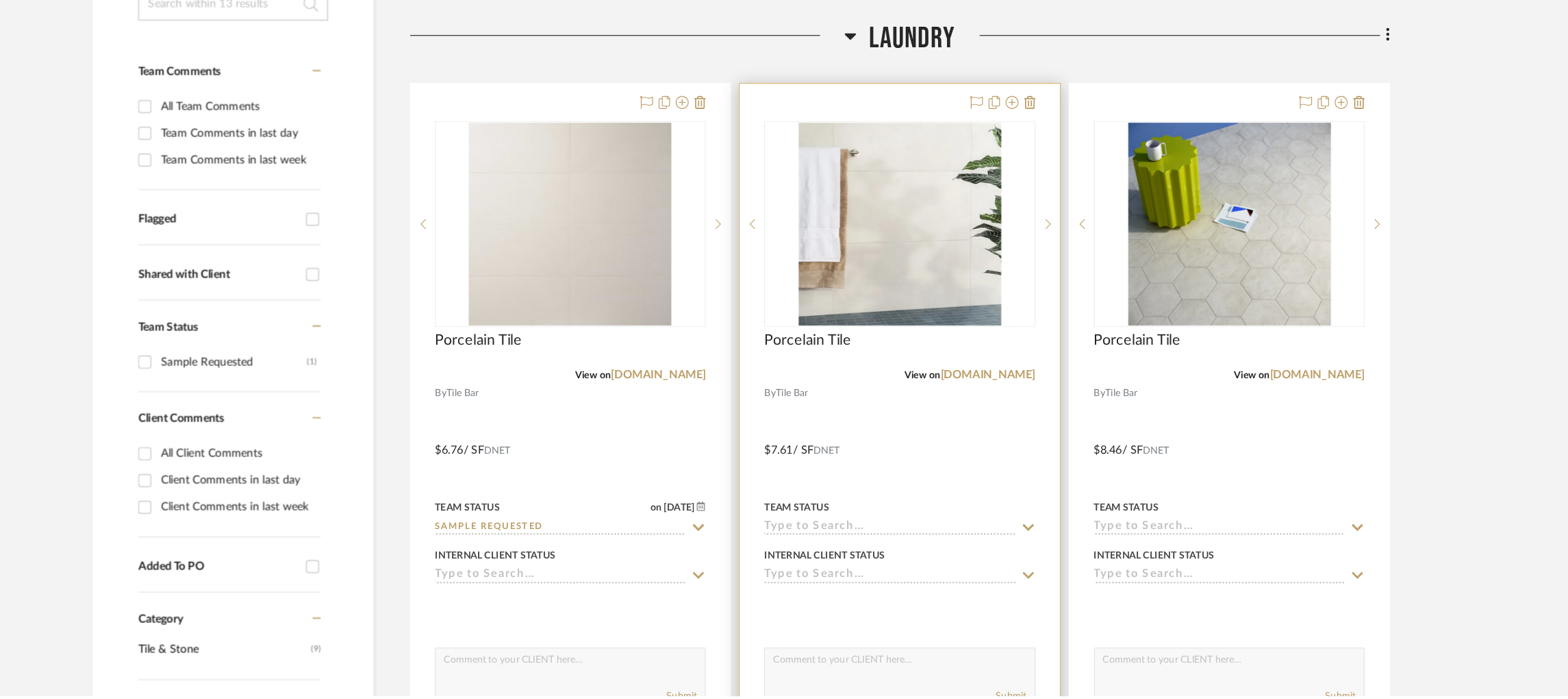
click at [845, 554] on input at bounding box center [910, 556] width 212 height 13
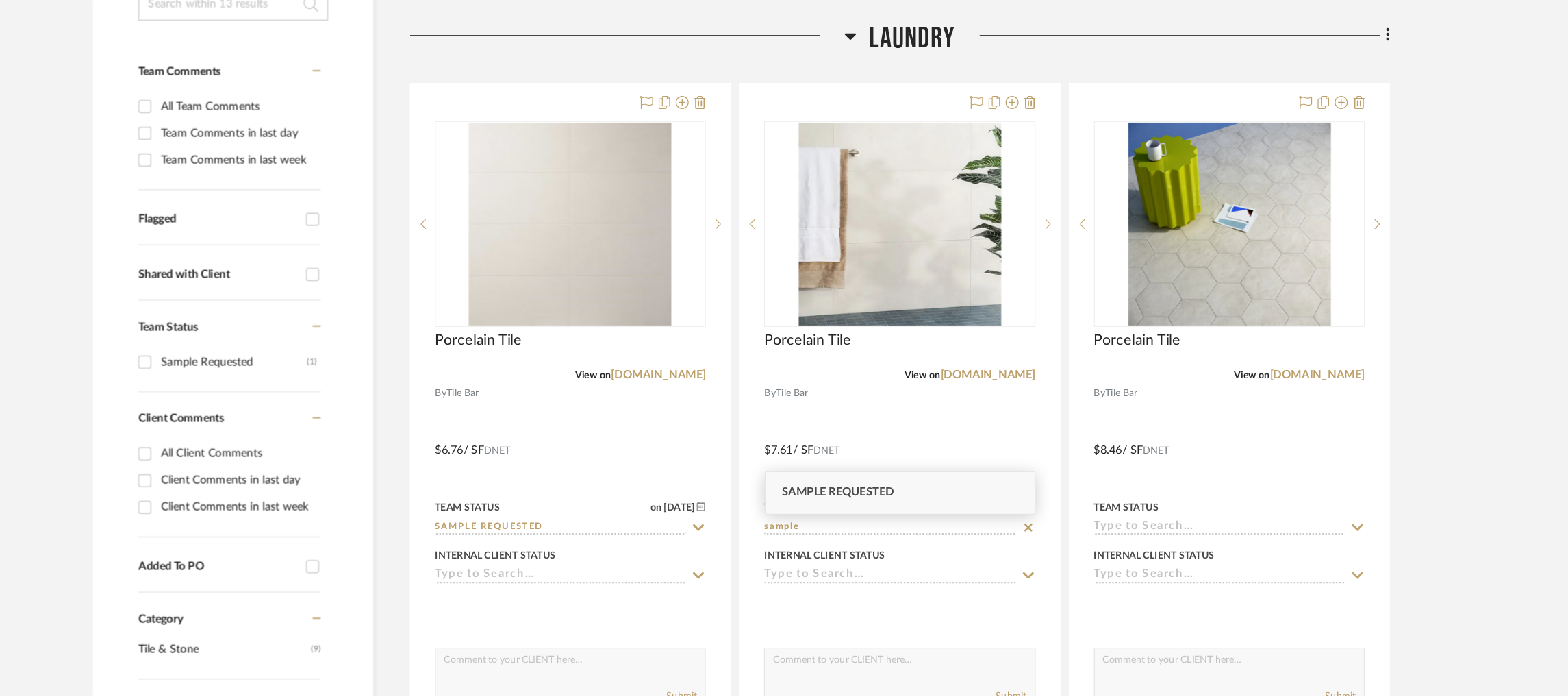
type input "sample"
click at [866, 531] on span "Sample Requested" at bounding box center [866, 527] width 95 height 10
type input "[DATE]"
type input "Sample Requested"
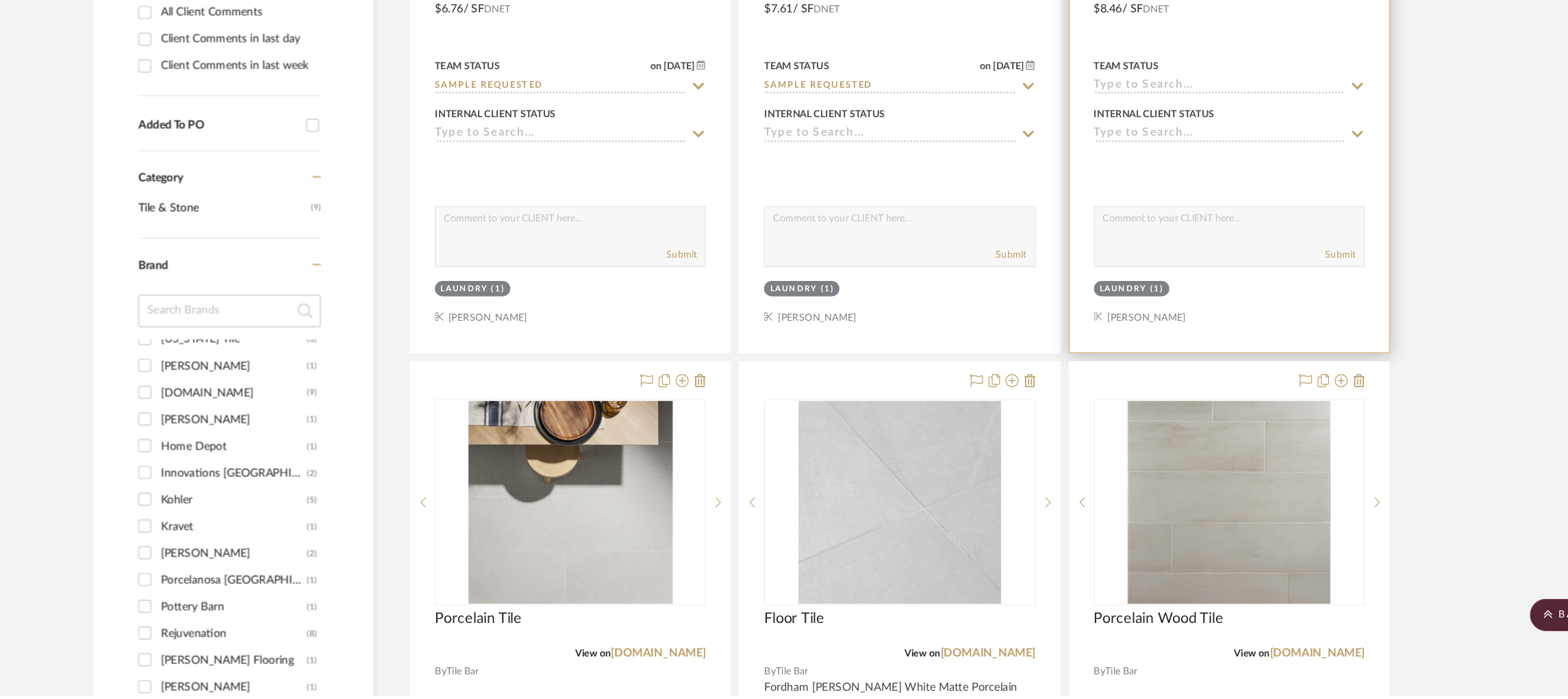
scroll to position [774, 0]
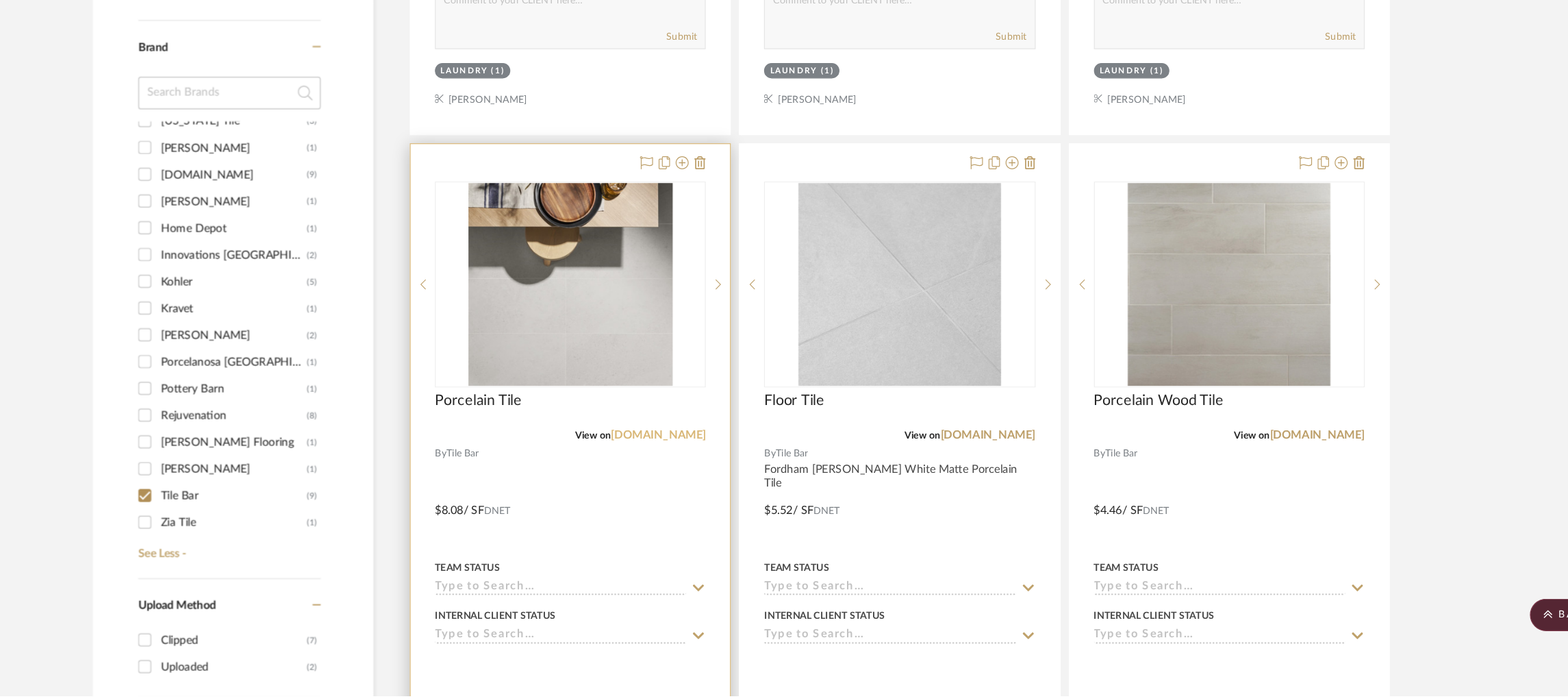
click at [736, 479] on link "[DOMAIN_NAME]" at bounding box center [715, 479] width 80 height 10
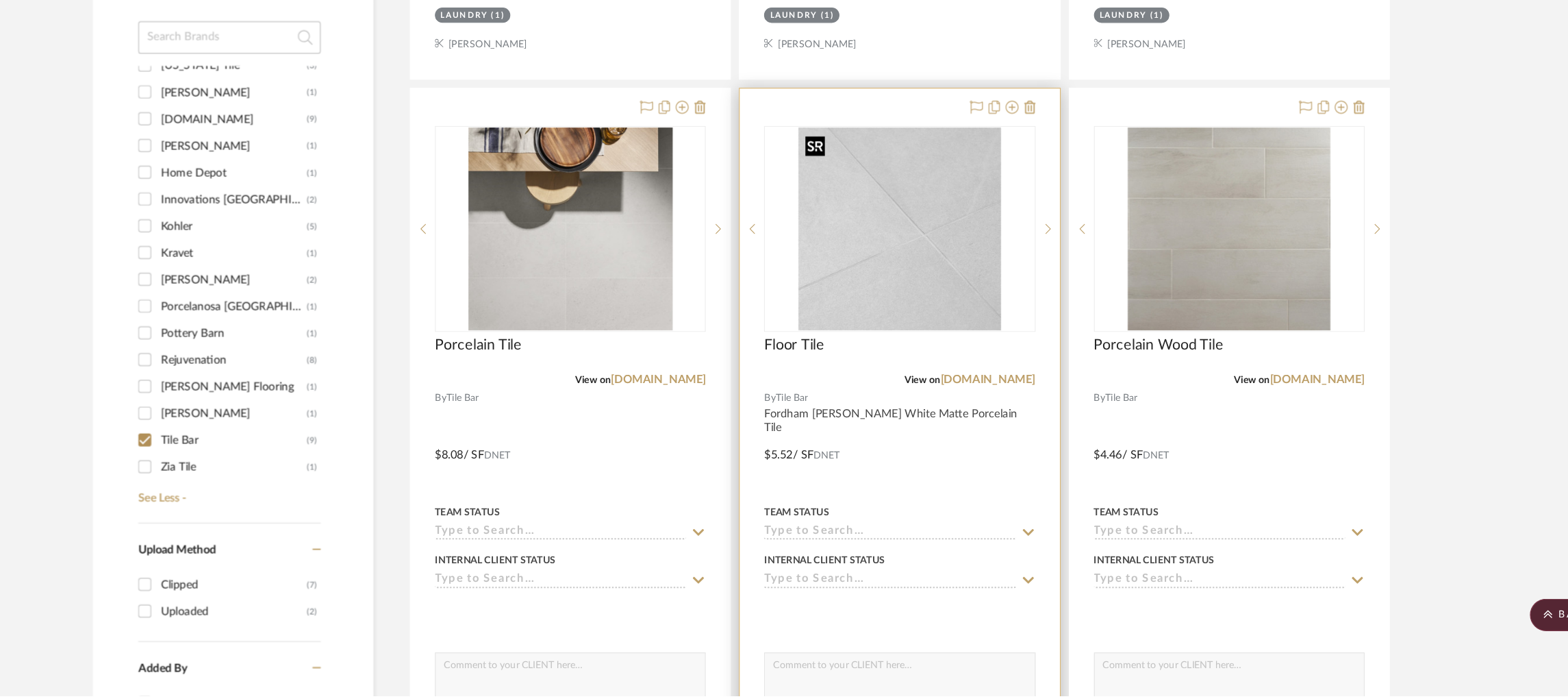
scroll to position [824, 0]
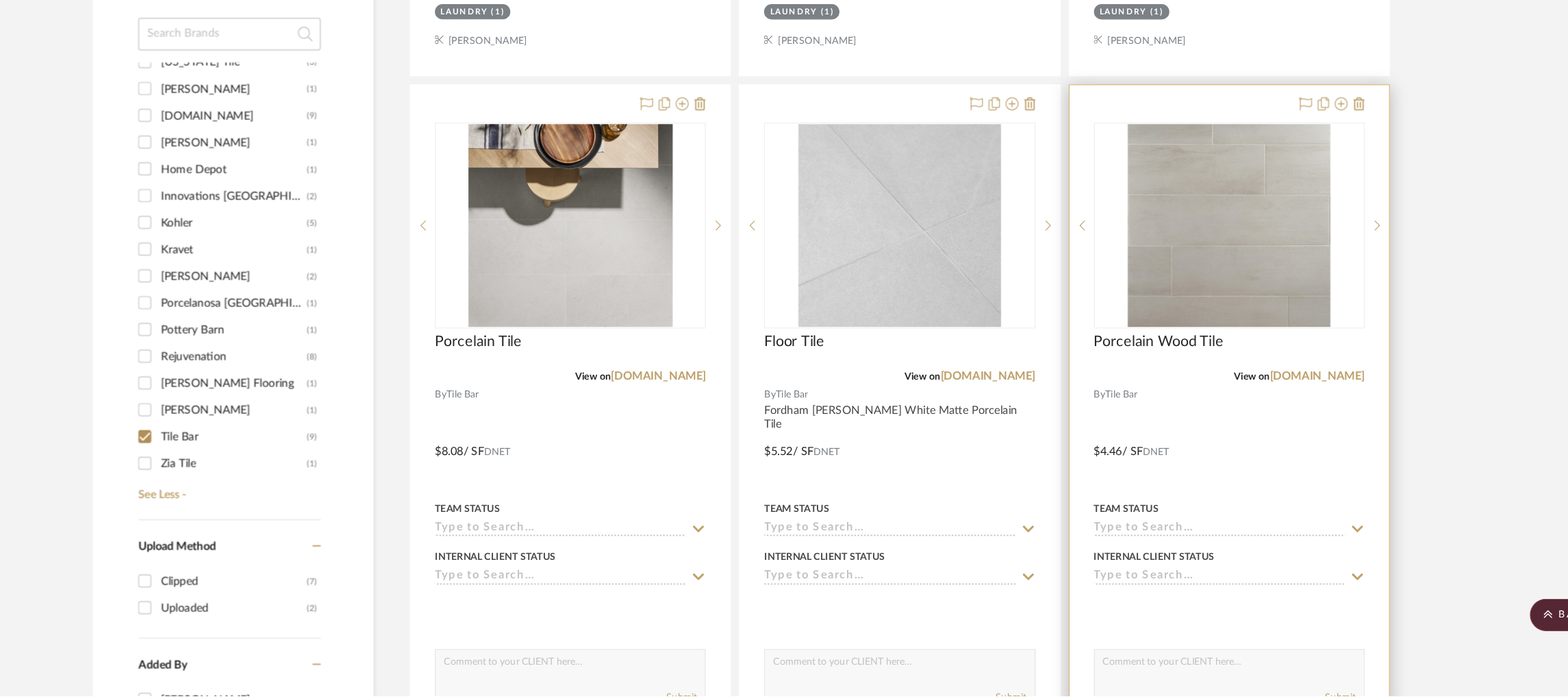
click at [1126, 559] on input at bounding box center [1189, 558] width 212 height 13
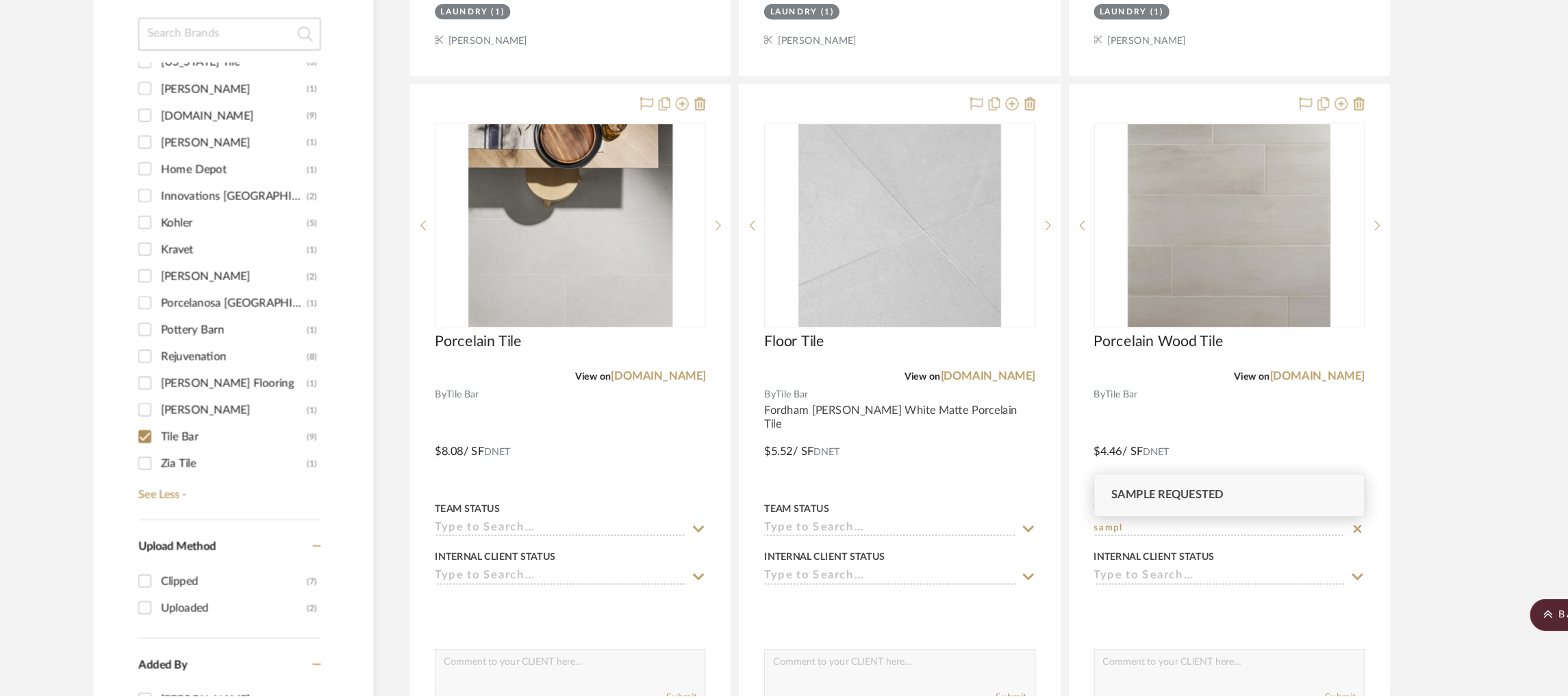
type input "sampl"
click at [1145, 527] on span "Sample Requested" at bounding box center [1144, 529] width 95 height 10
type input "[DATE]"
type input "Sample Requested"
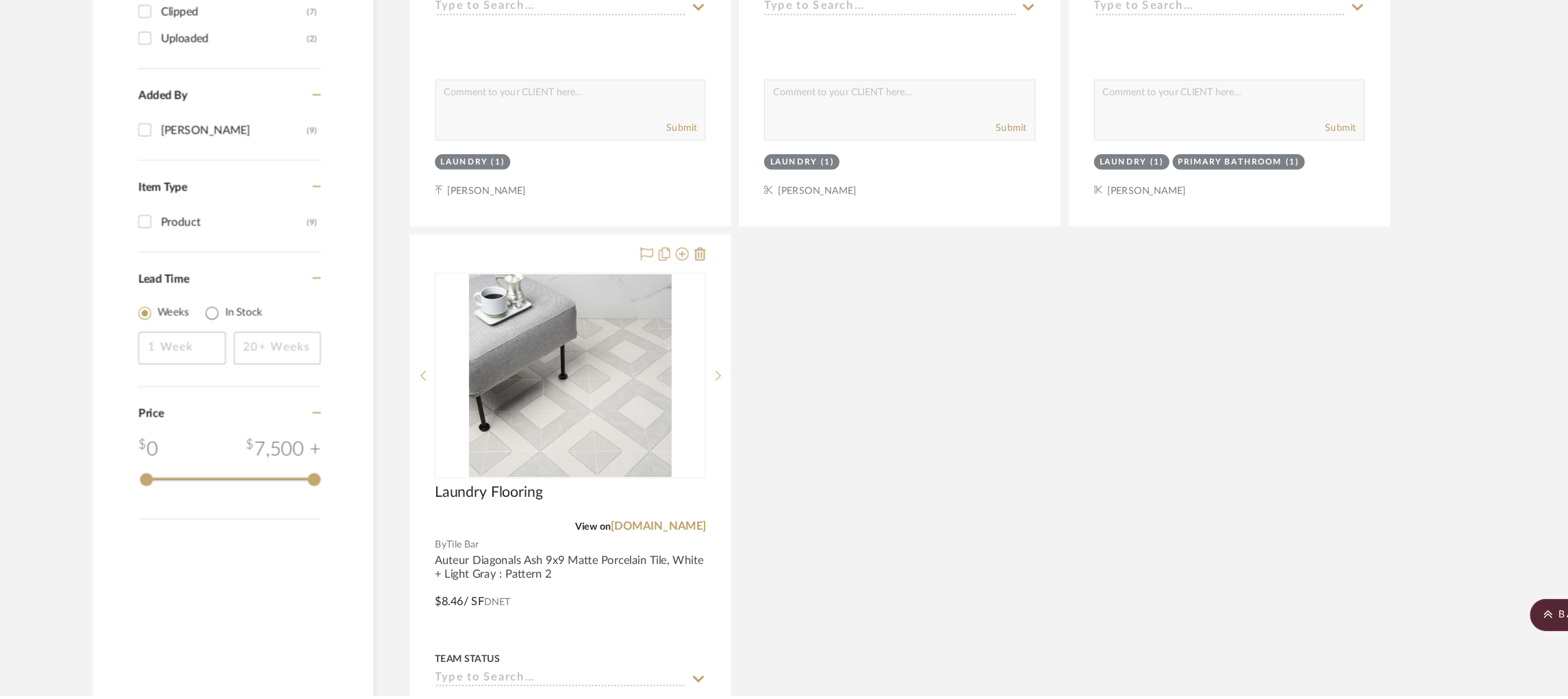
scroll to position [1315, 0]
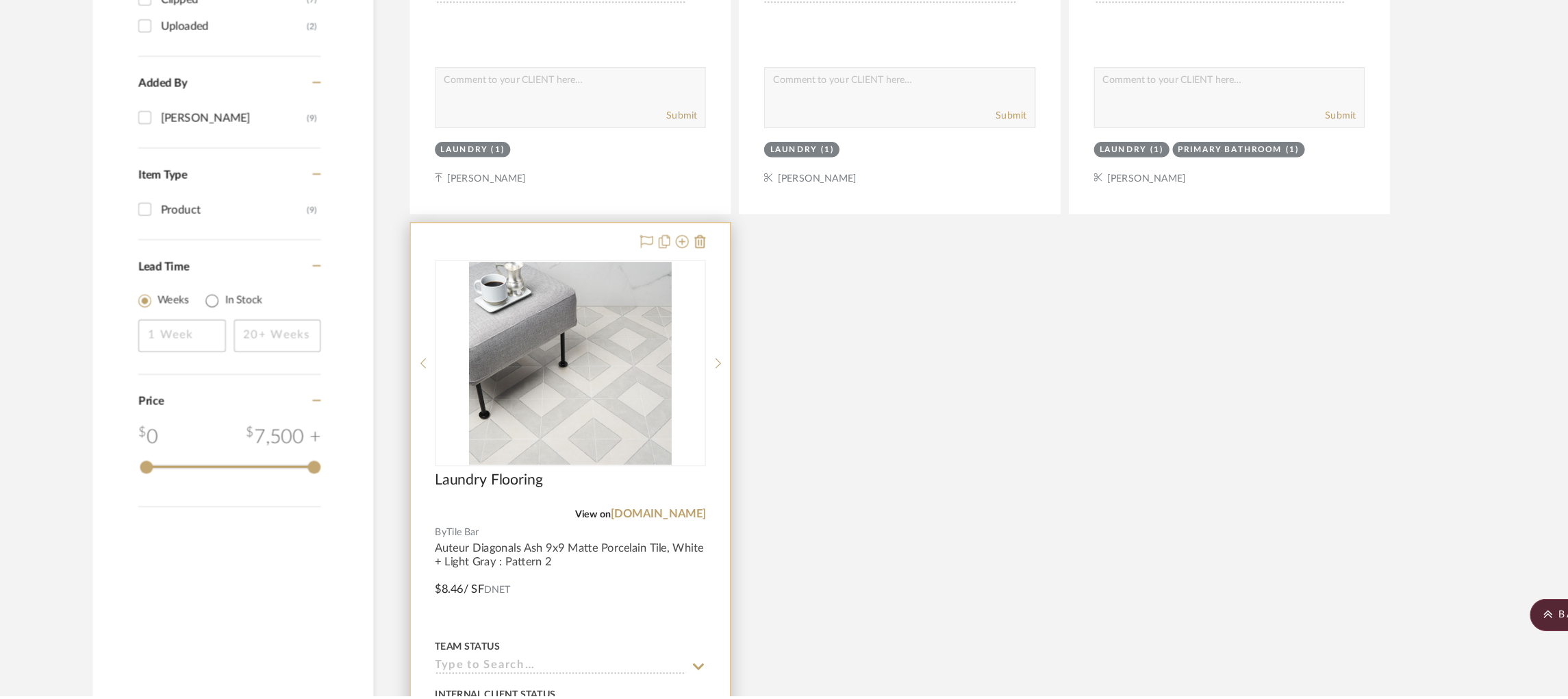
click at [636, 675] on input at bounding box center [632, 674] width 212 height 13
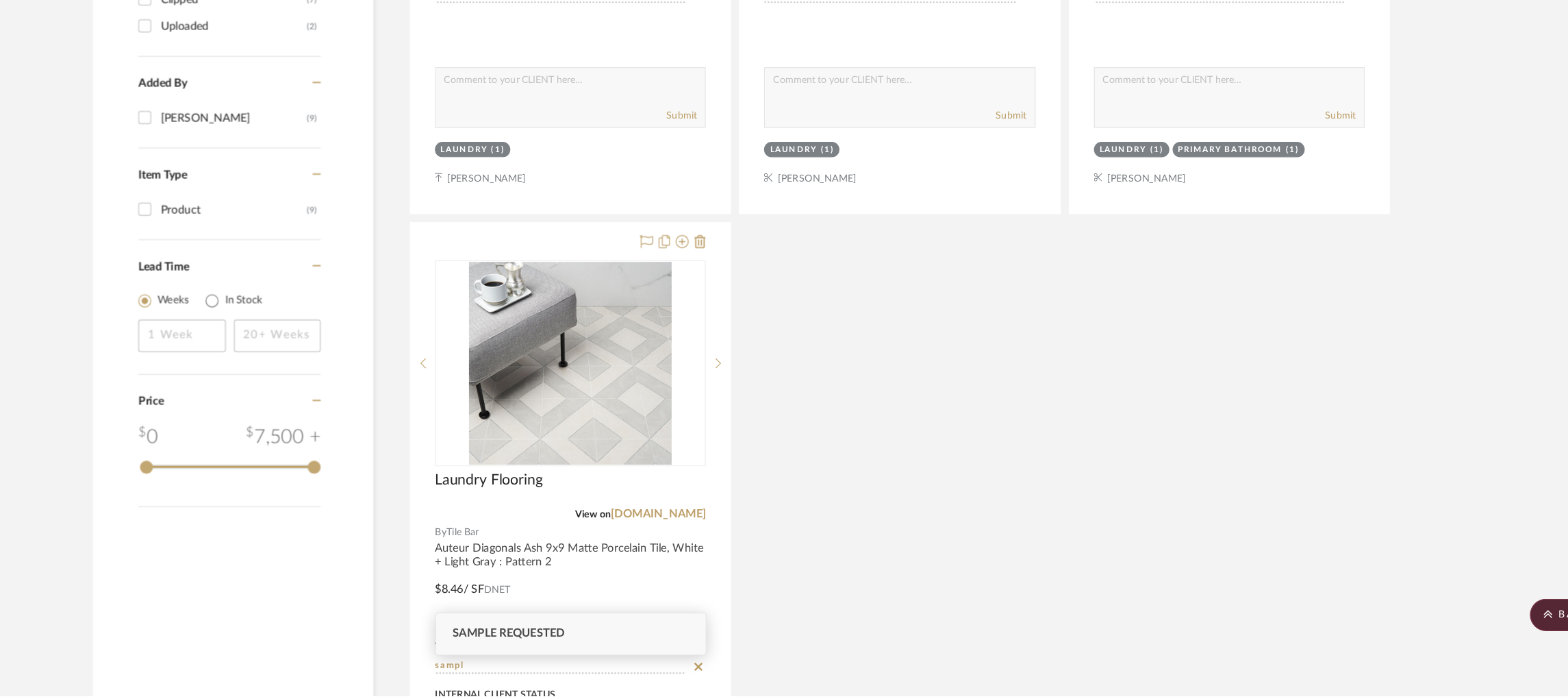
type input "sampl"
click at [615, 645] on span "Sample Requested" at bounding box center [588, 646] width 95 height 10
type input "[DATE]"
type input "Sample Requested"
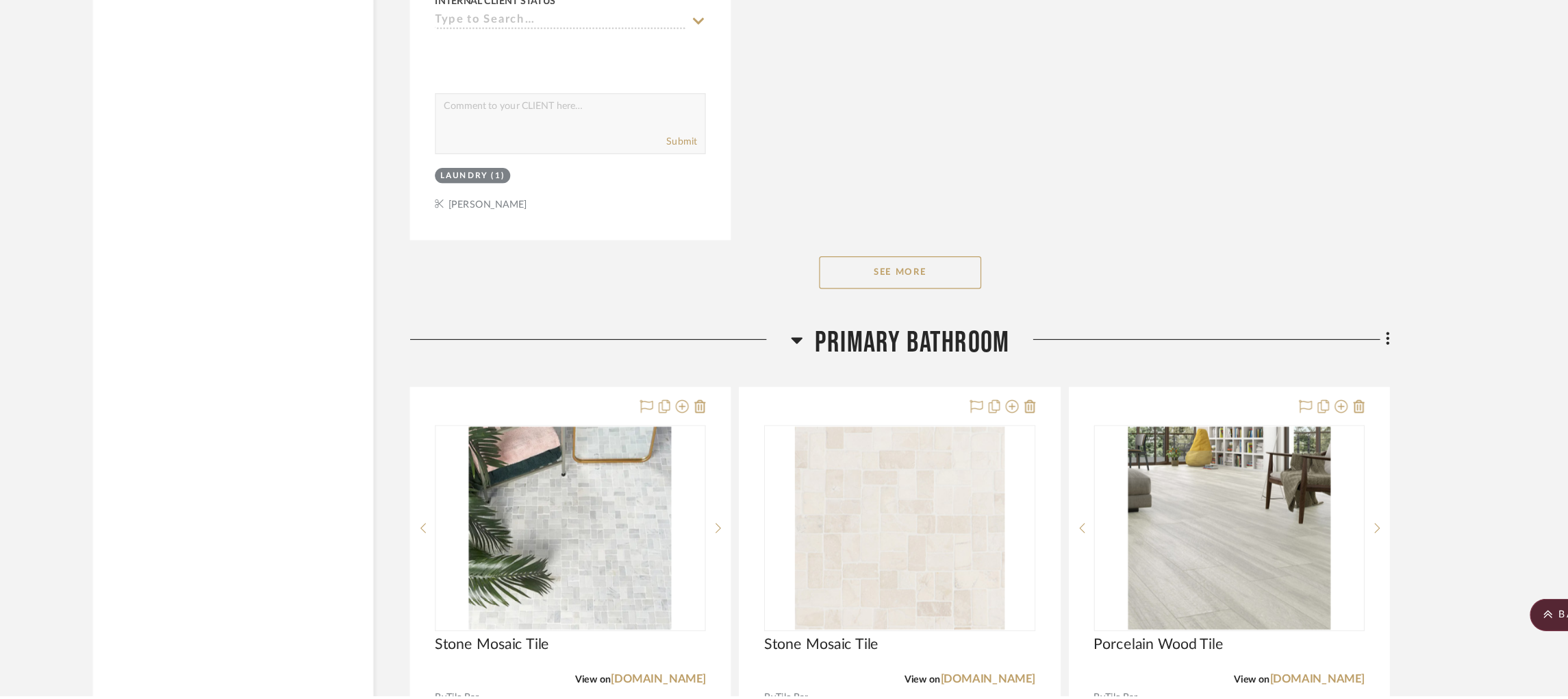
scroll to position [1903, 0]
click at [919, 332] on button "See More" at bounding box center [919, 340] width 137 height 27
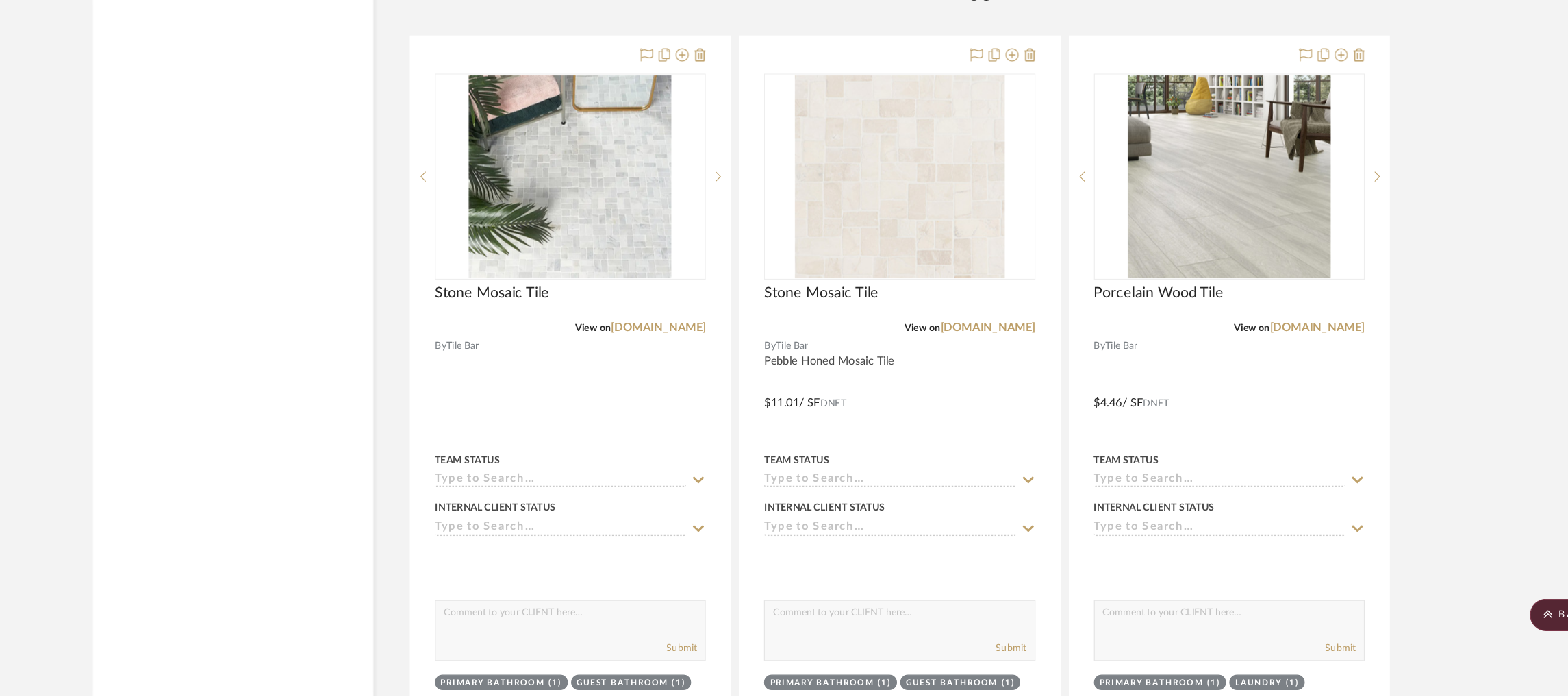
scroll to position [2202, 0]
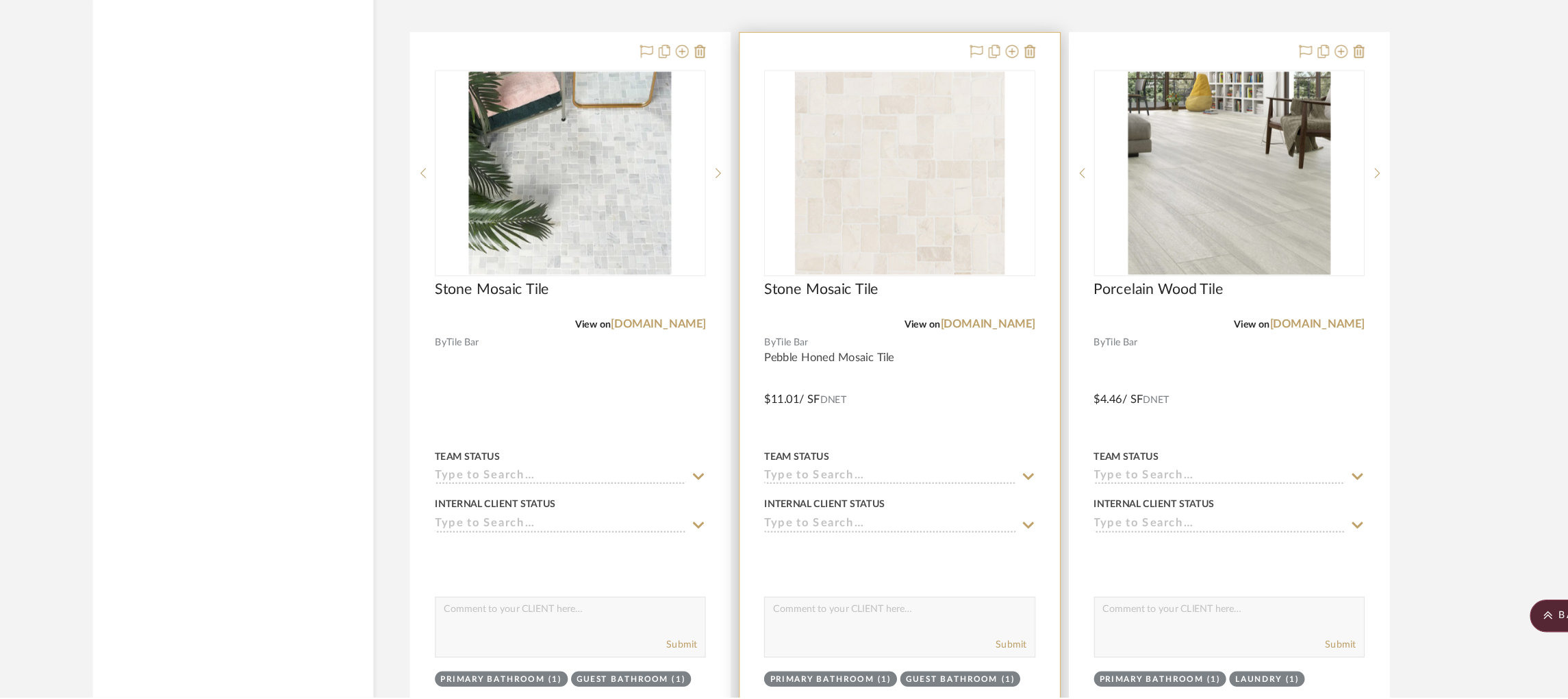
click at [846, 512] on input at bounding box center [910, 512] width 212 height 13
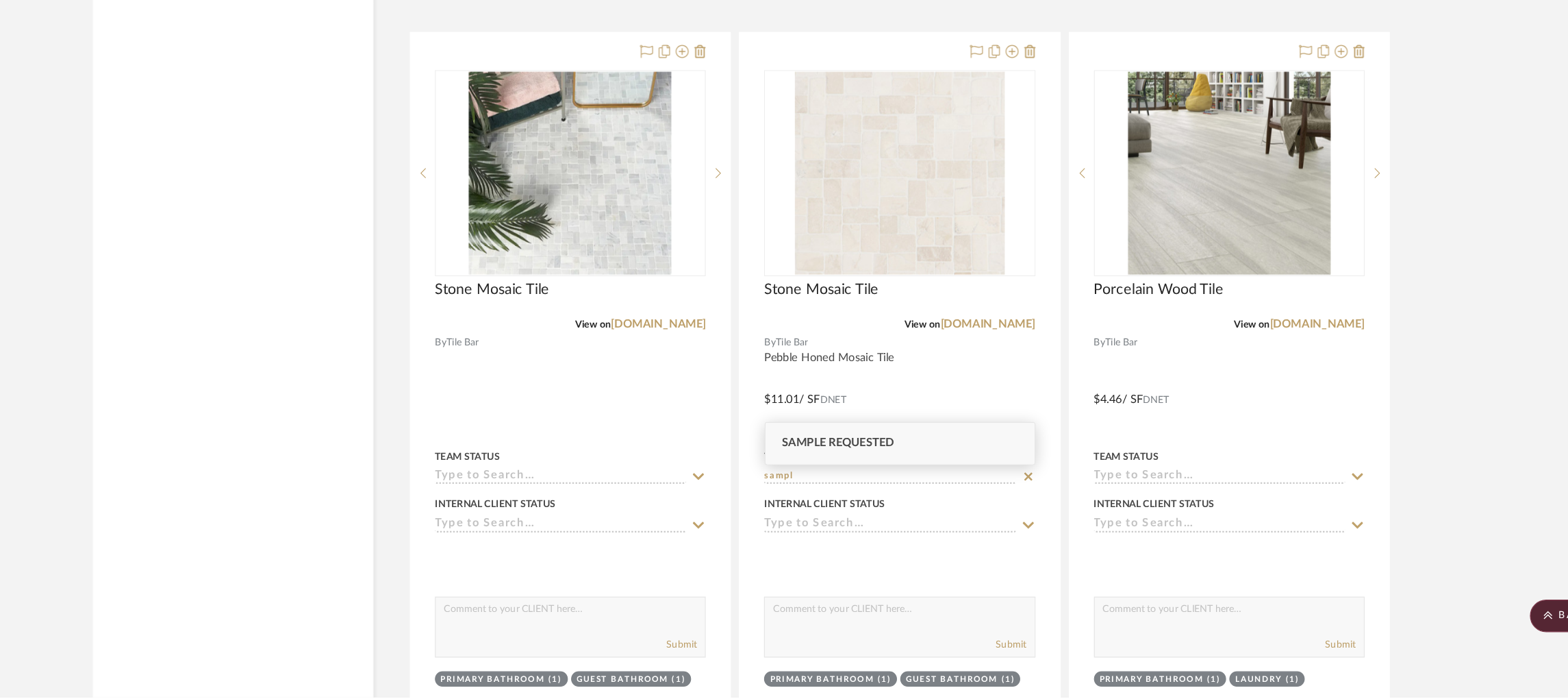
type input "sampl"
click at [877, 486] on span "Sample Requested" at bounding box center [866, 484] width 95 height 10
type input "[DATE]"
type input "Sample Requested"
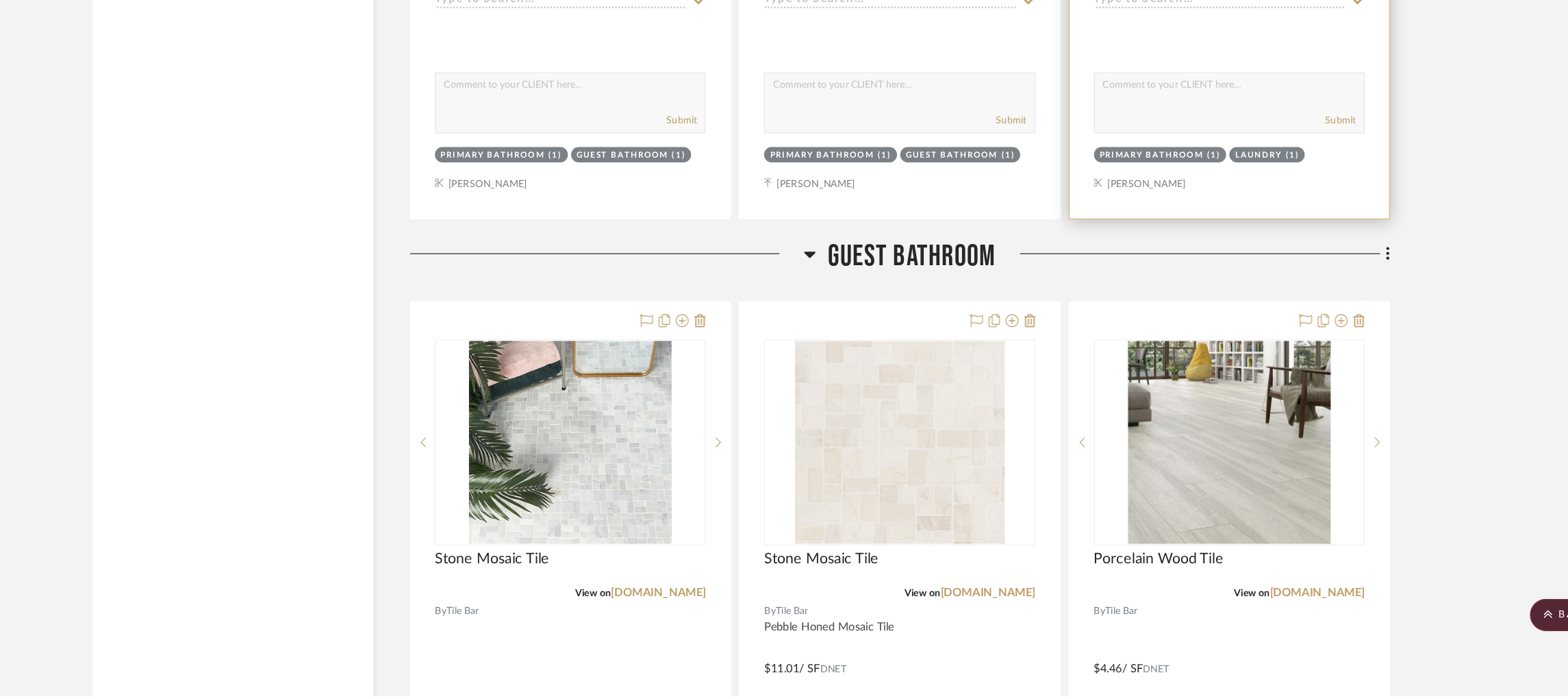
scroll to position [2817, 0]
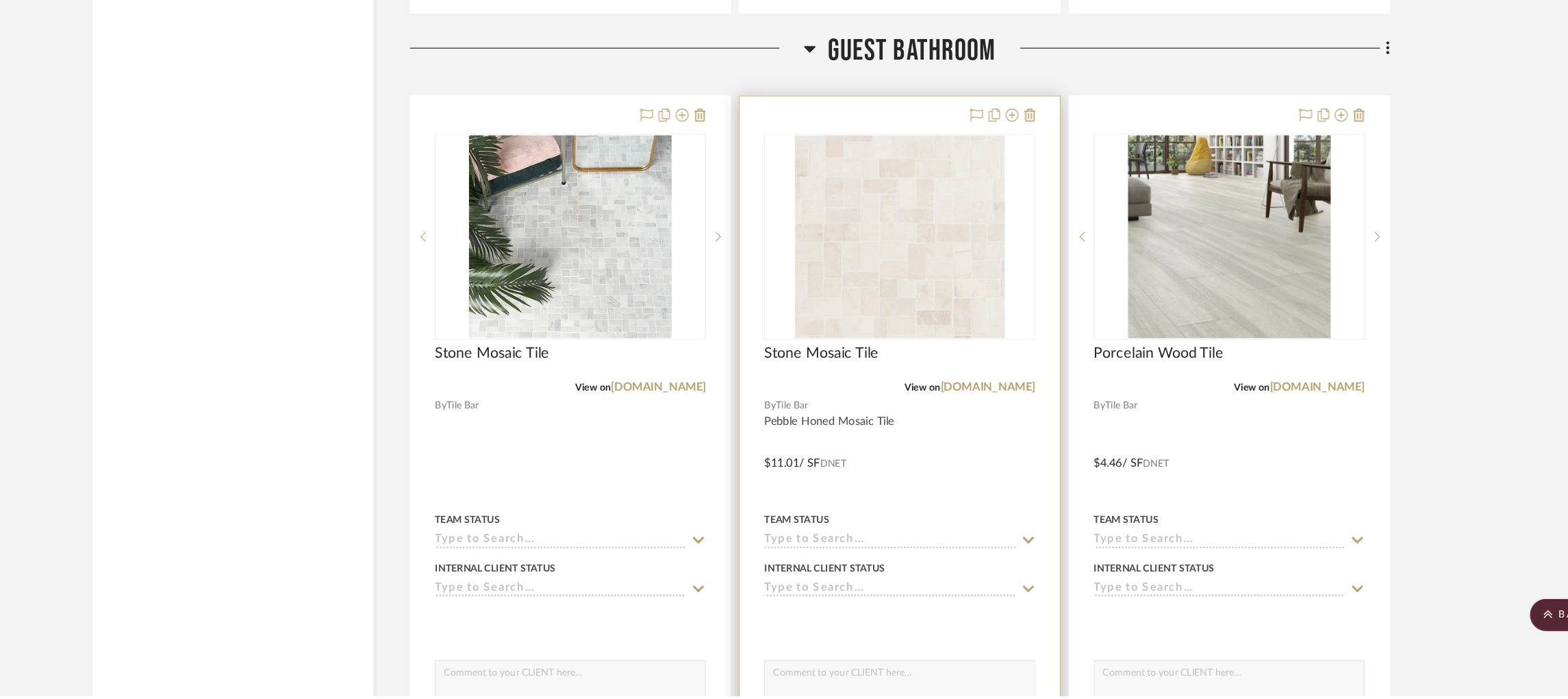
click at [888, 564] on input at bounding box center [910, 567] width 212 height 13
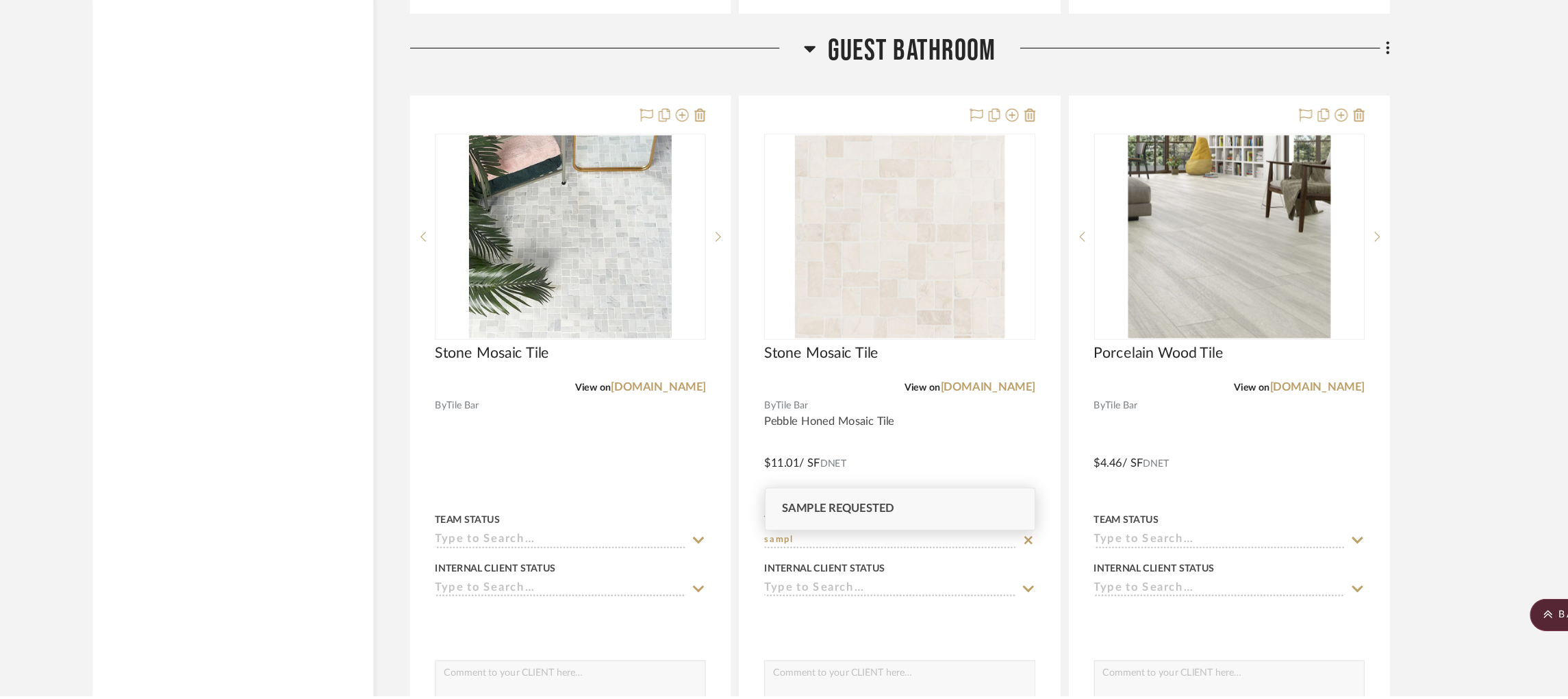
type input "sampl"
click at [898, 537] on span "Sample Requested" at bounding box center [866, 540] width 95 height 10
type input "[DATE]"
type input "Sample Requested"
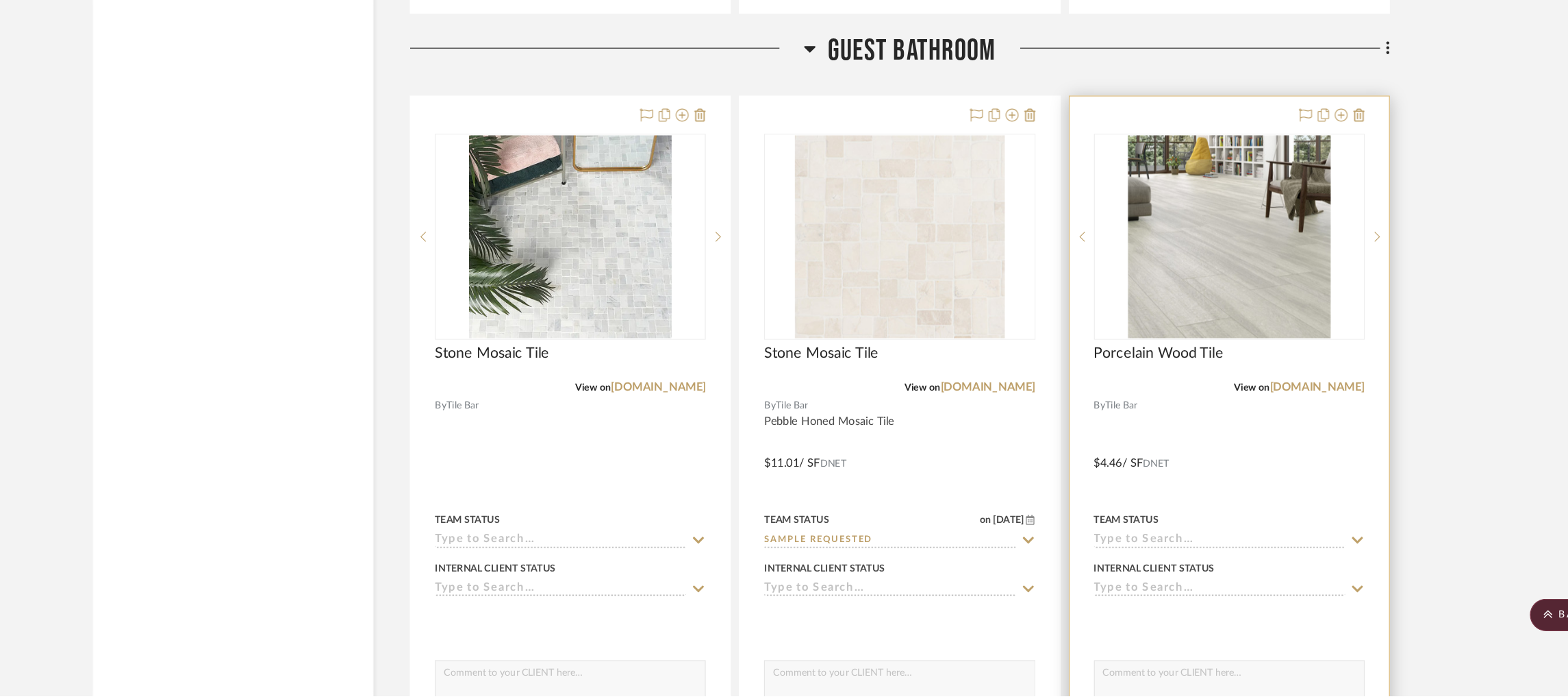
click at [1120, 569] on input at bounding box center [1189, 567] width 212 height 13
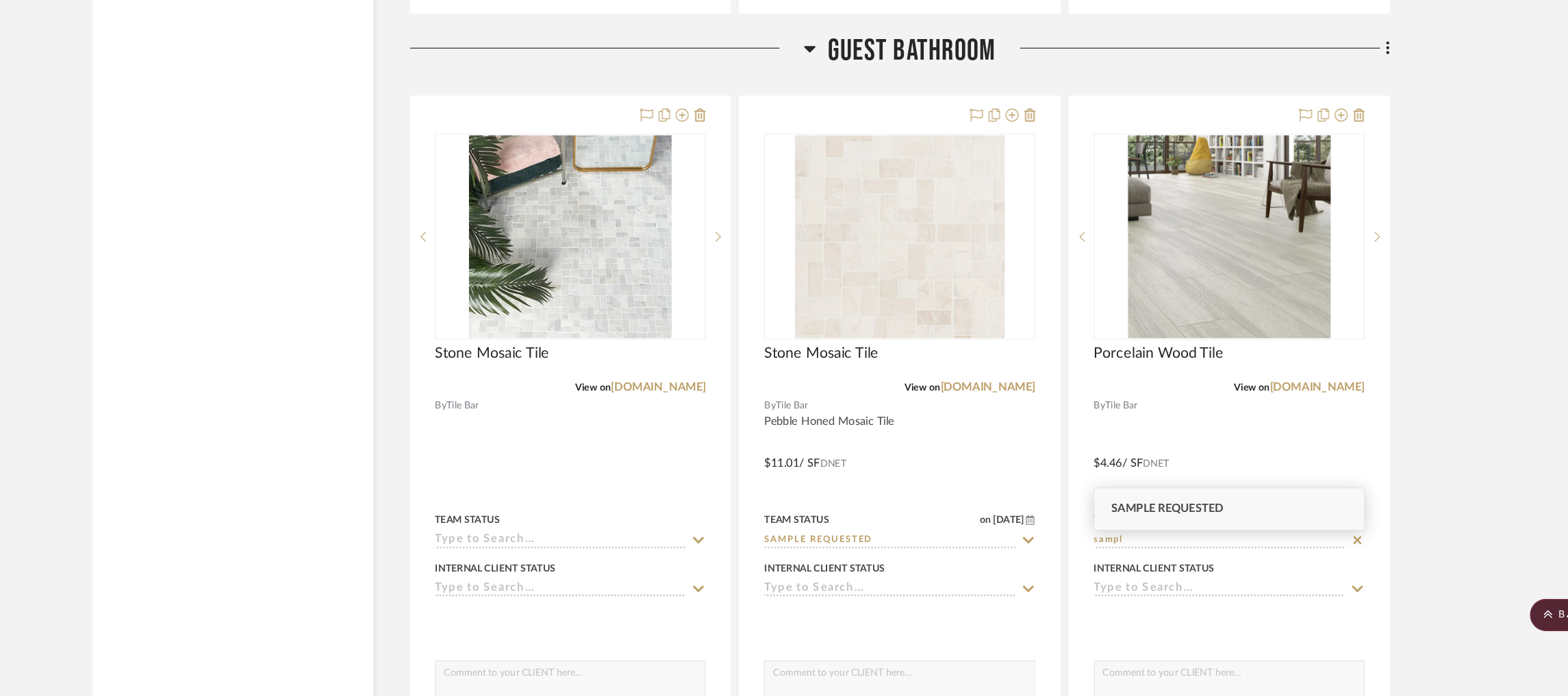
type input "sampl"
click at [1133, 544] on span "Sample Requested" at bounding box center [1144, 540] width 95 height 10
type input "[DATE]"
type input "Sample Requested"
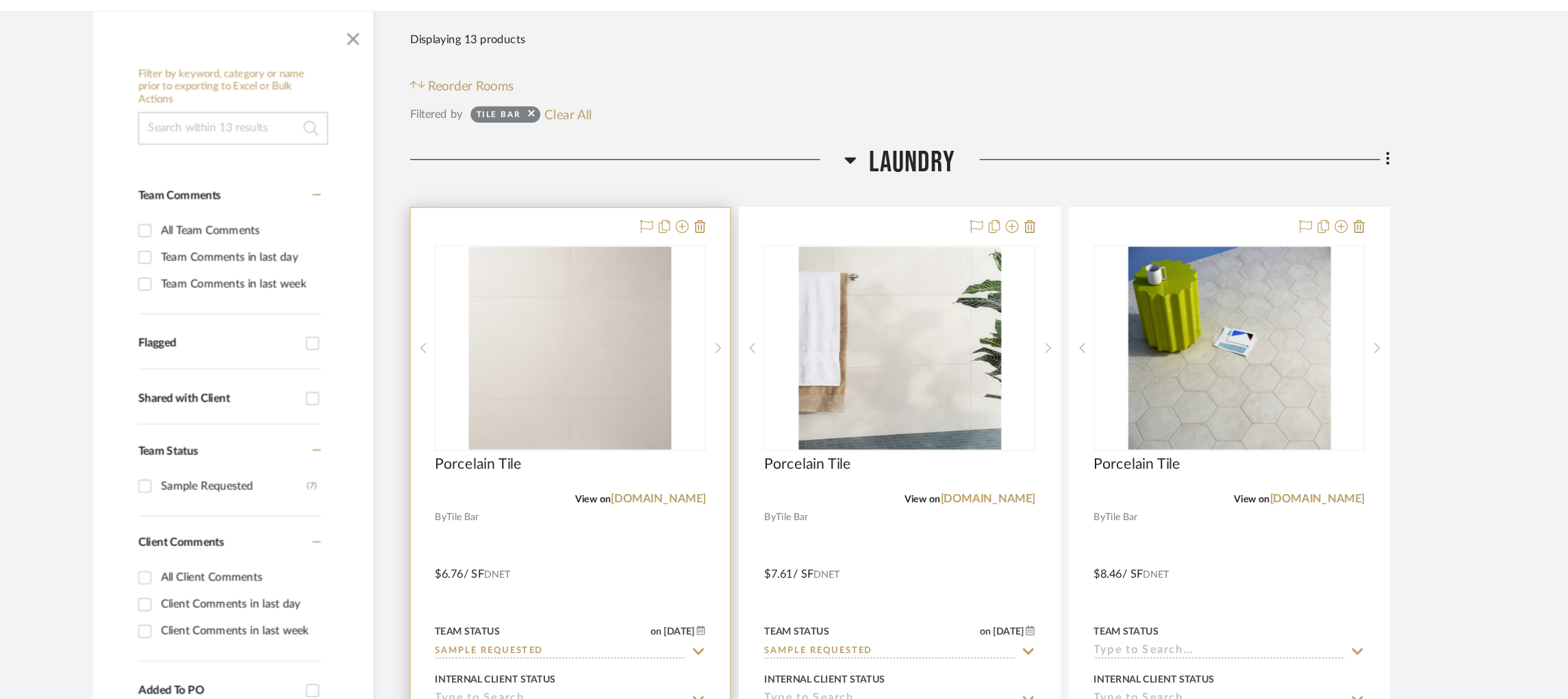
scroll to position [0, 0]
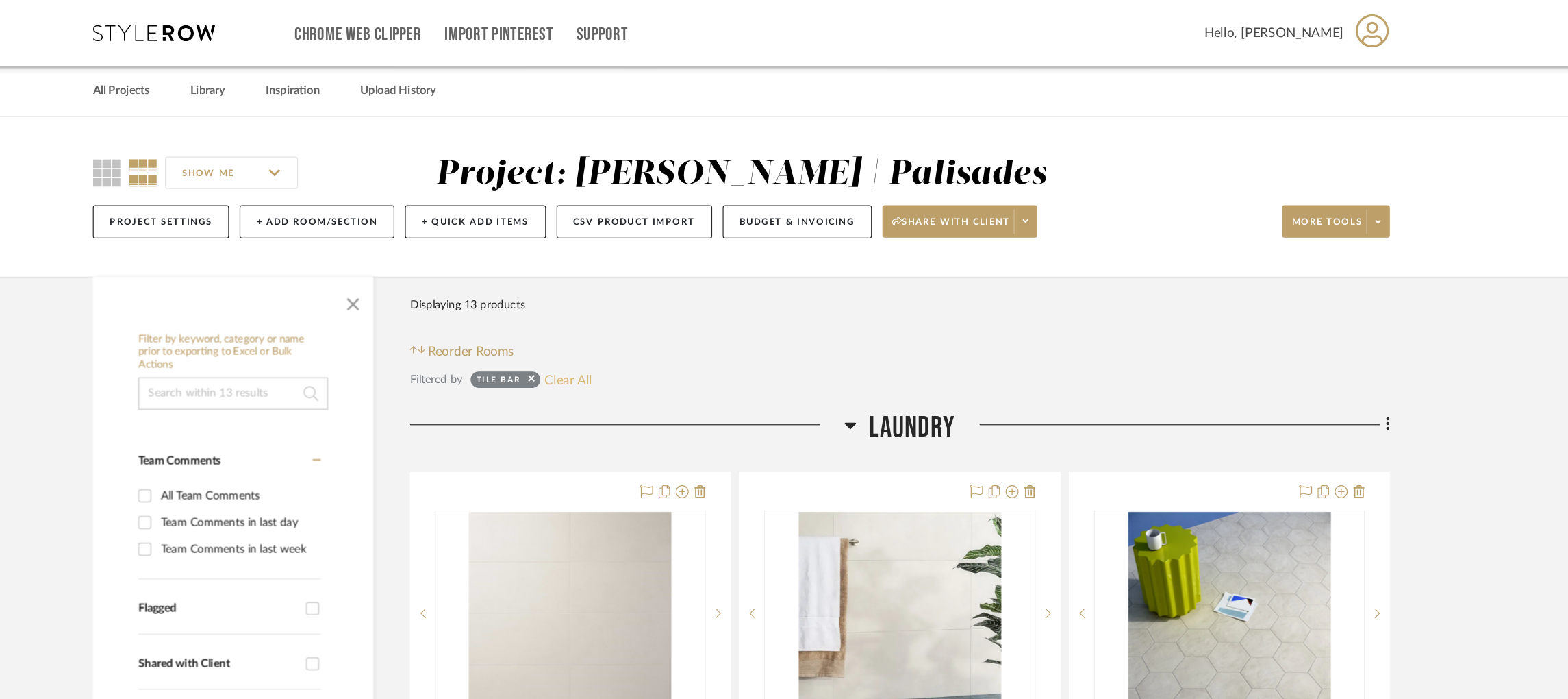
click at [644, 319] on button "Clear All" at bounding box center [638, 320] width 40 height 17
checkbox input "false"
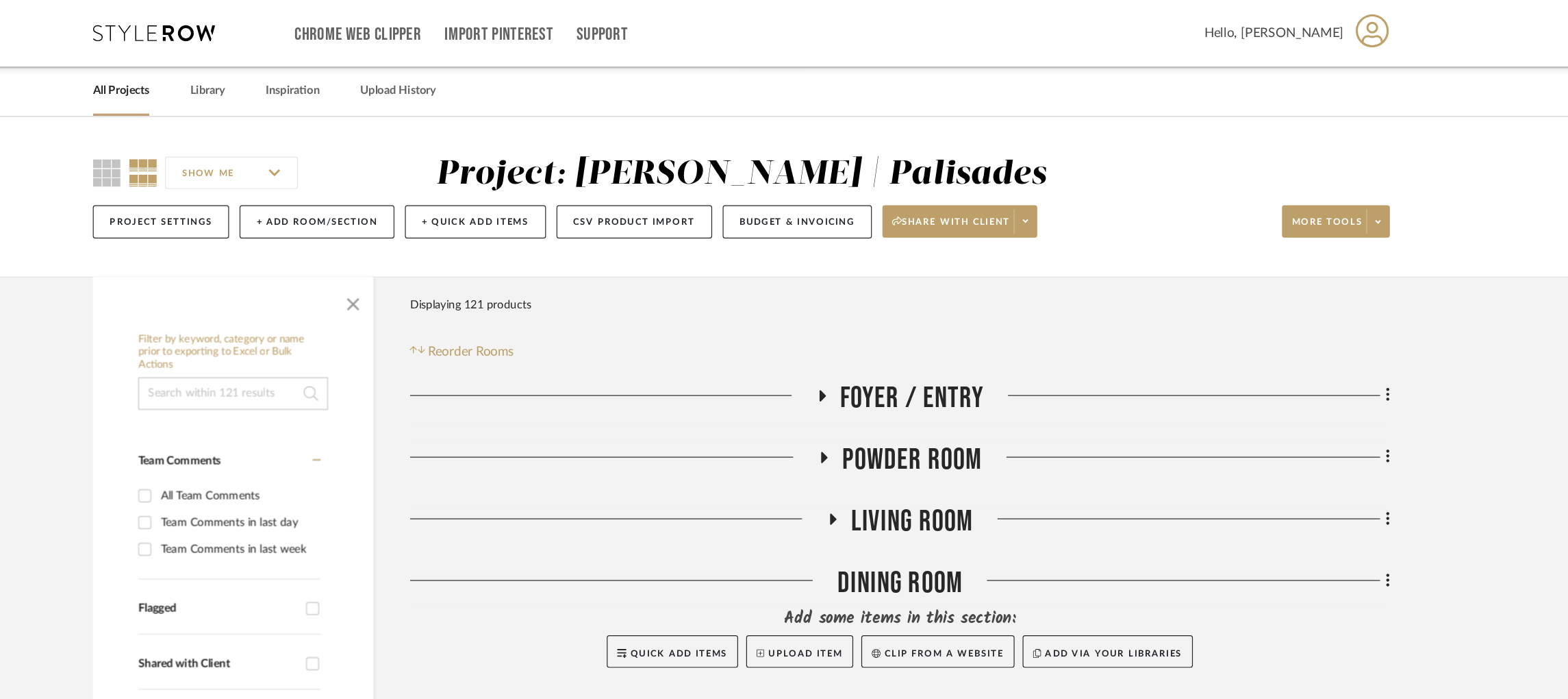
click at [376, 330] on input at bounding box center [355, 332] width 160 height 27
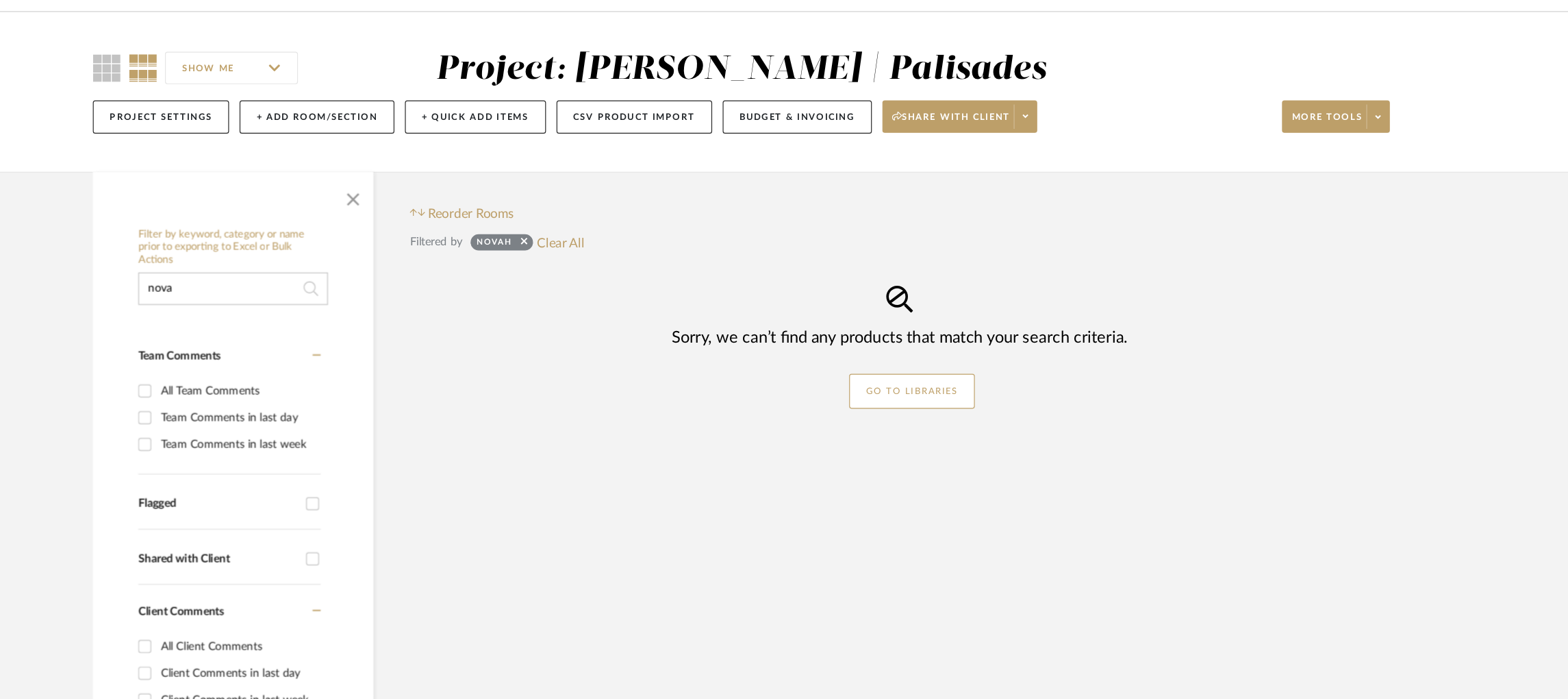
type input "nova"
click at [635, 294] on button "Clear All" at bounding box center [625, 293] width 40 height 17
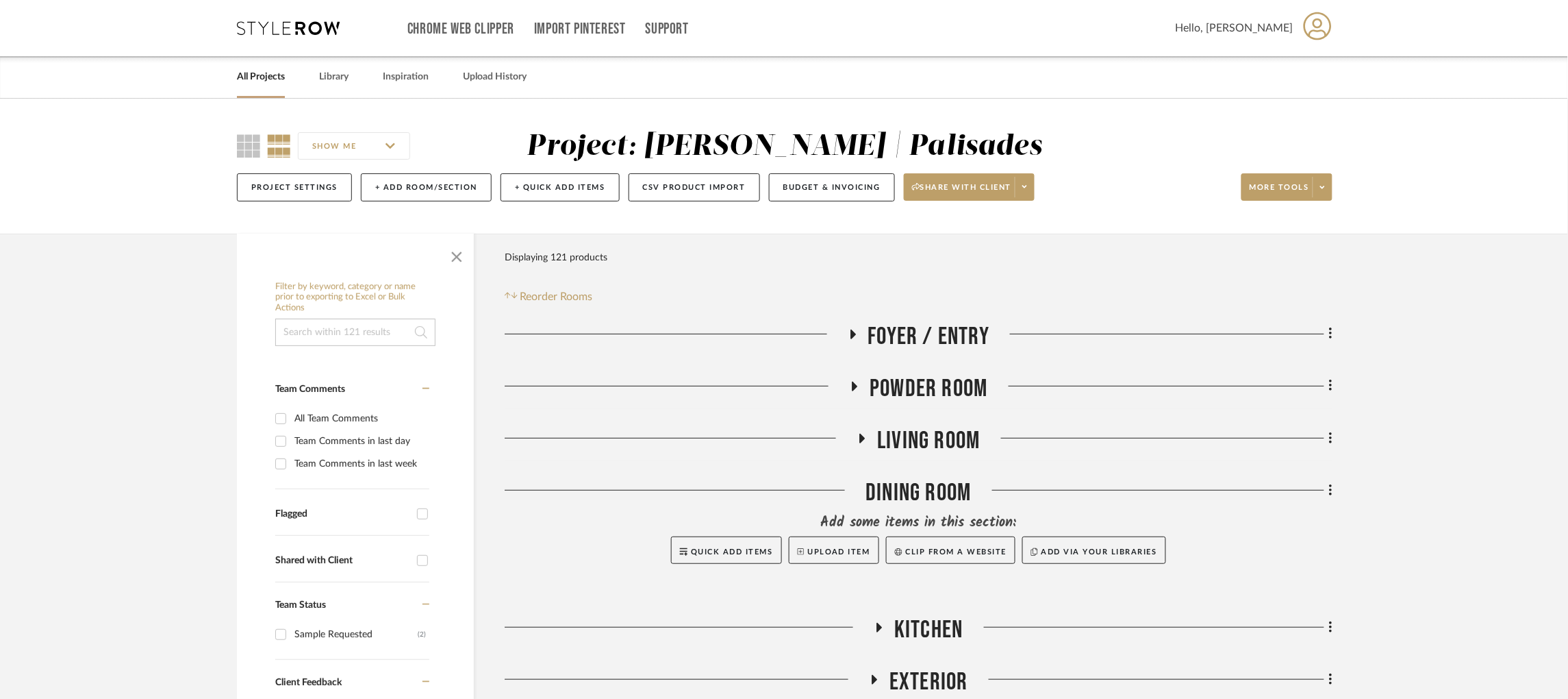
click at [321, 19] on div "Chrome Web Clipper Import Pinterest Support All Projects Library Inspiration Up…" at bounding box center [784, 28] width 1095 height 56
click at [264, 75] on link "All Projects" at bounding box center [260, 77] width 48 height 18
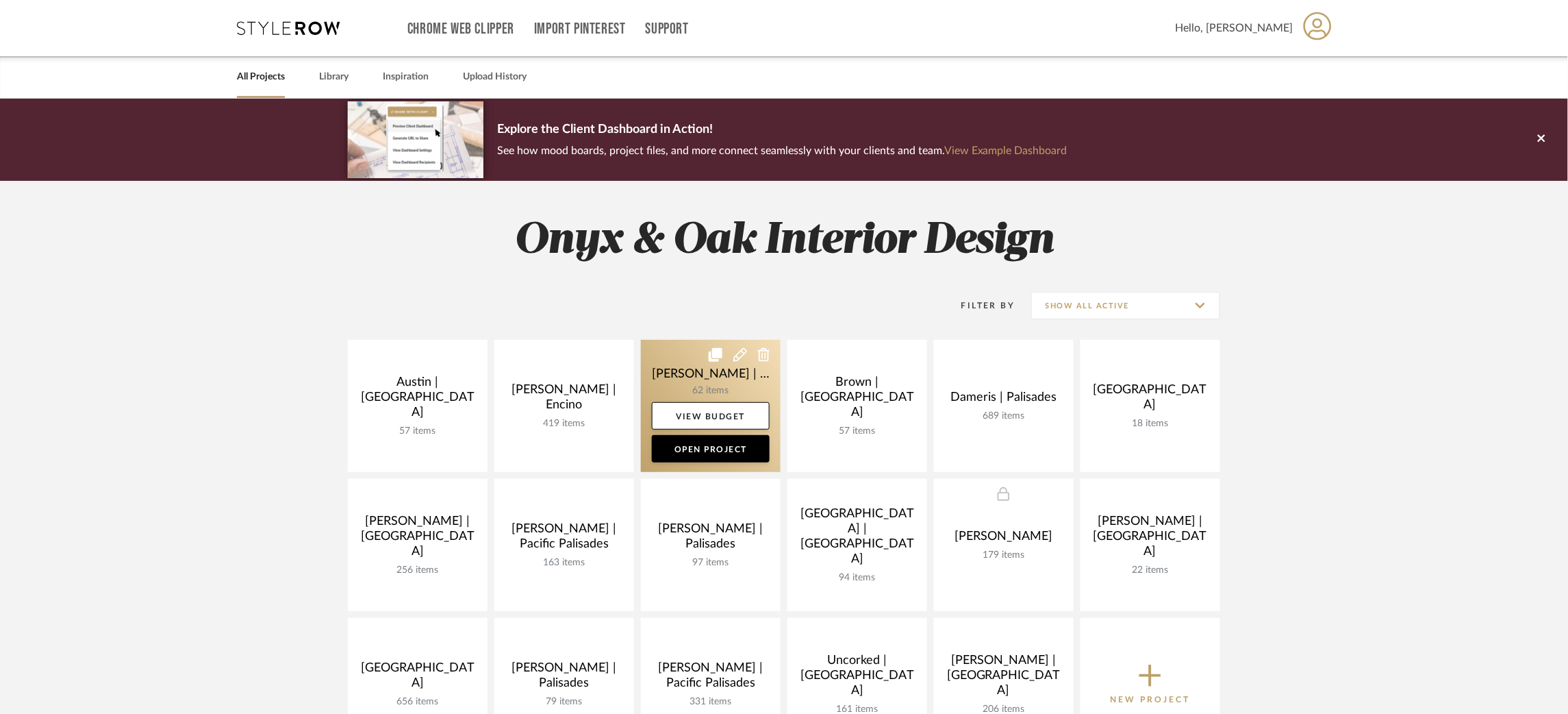
click at [664, 372] on link at bounding box center [711, 406] width 140 height 132
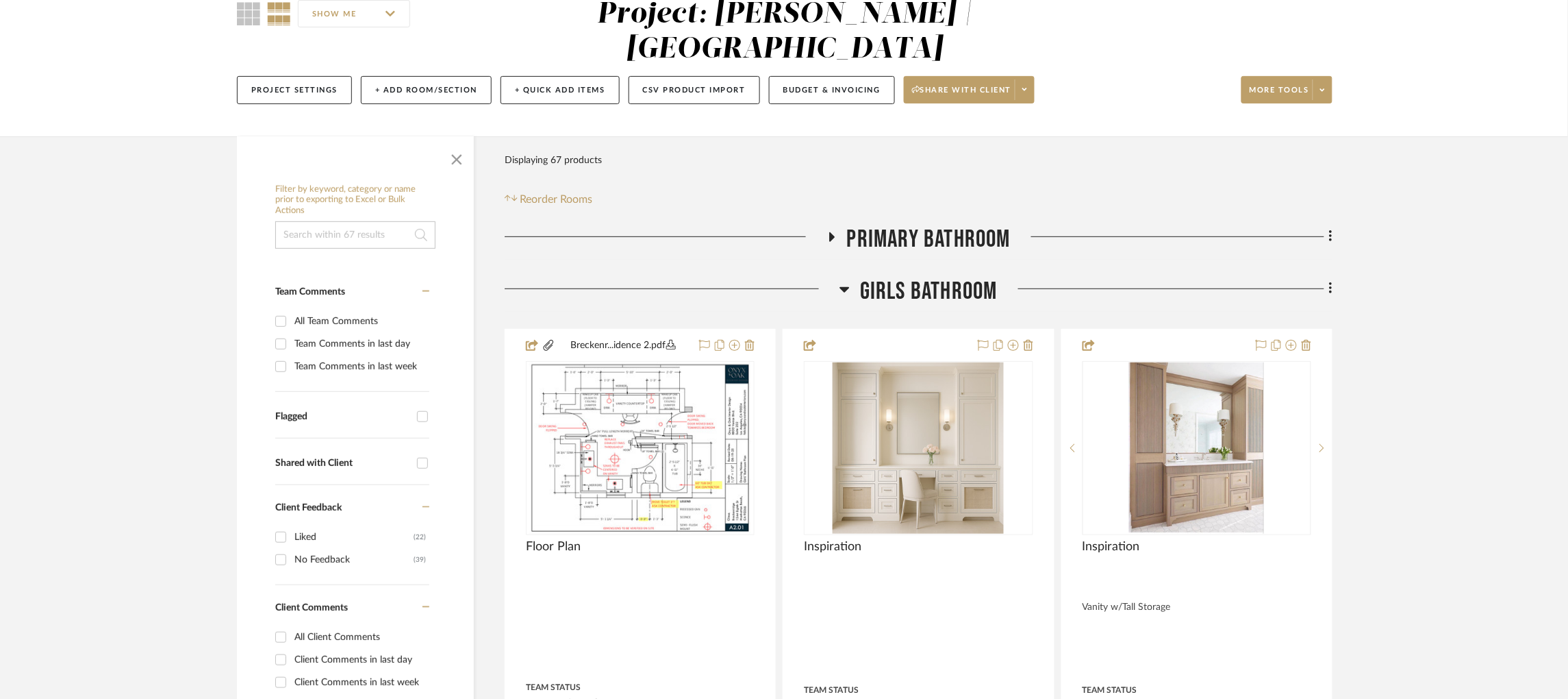
scroll to position [134, 0]
click at [848, 289] on icon at bounding box center [845, 288] width 11 height 17
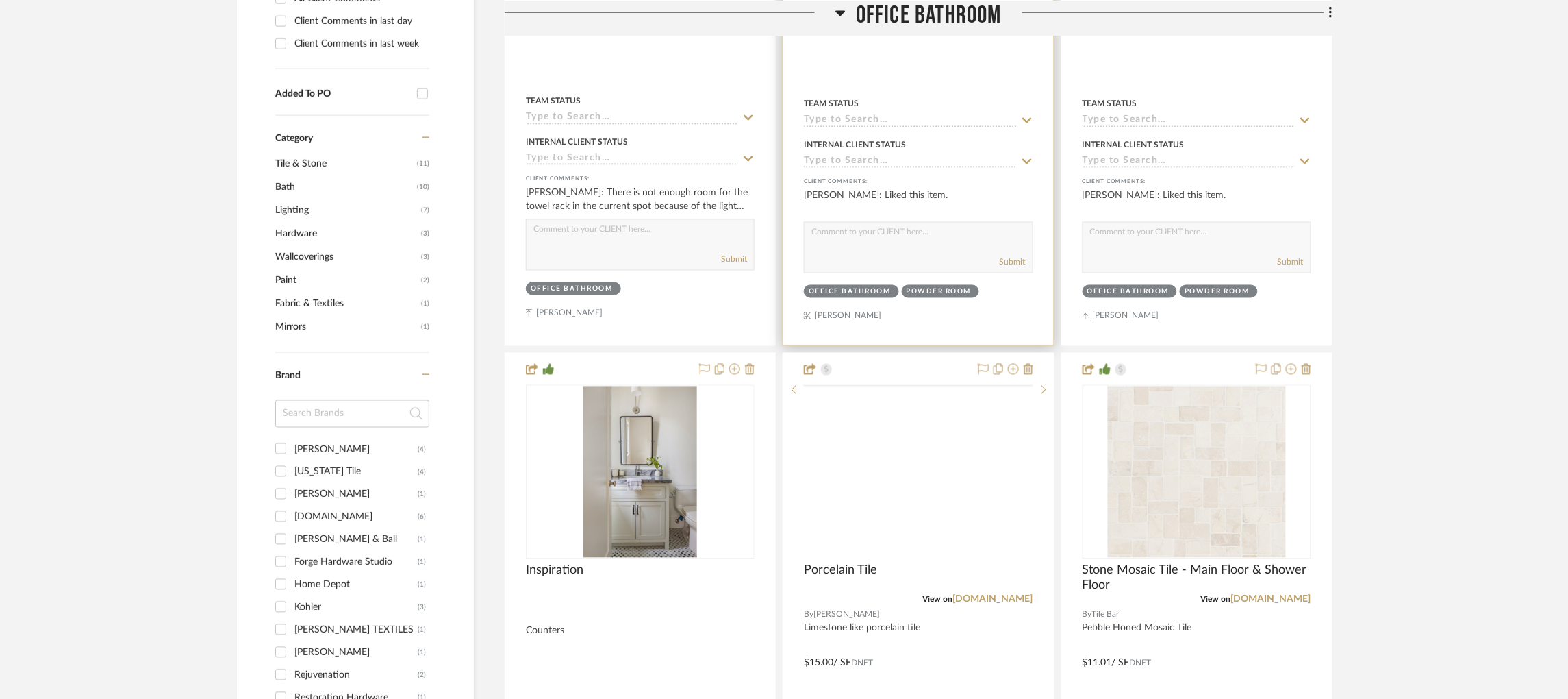
scroll to position [779, 0]
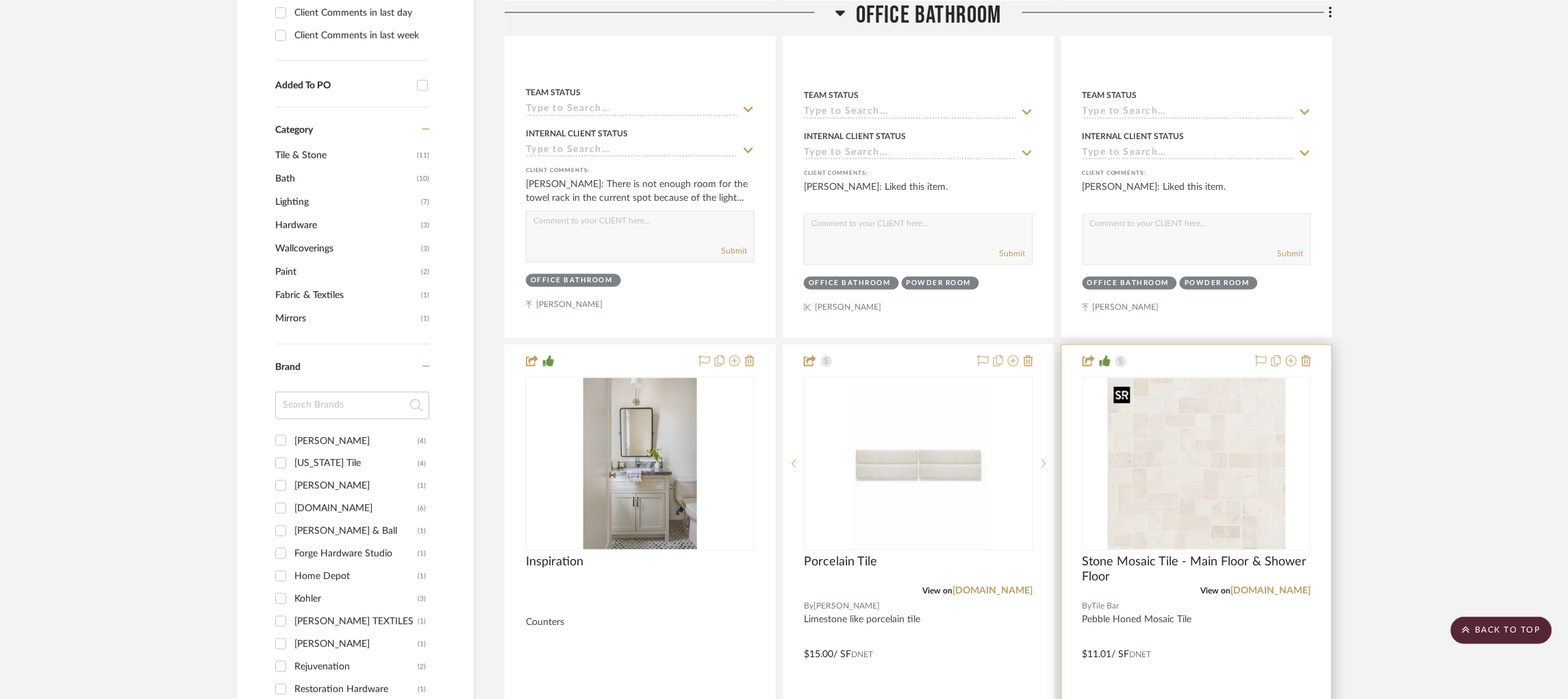
click at [1206, 480] on img "0" at bounding box center [1197, 464] width 178 height 172
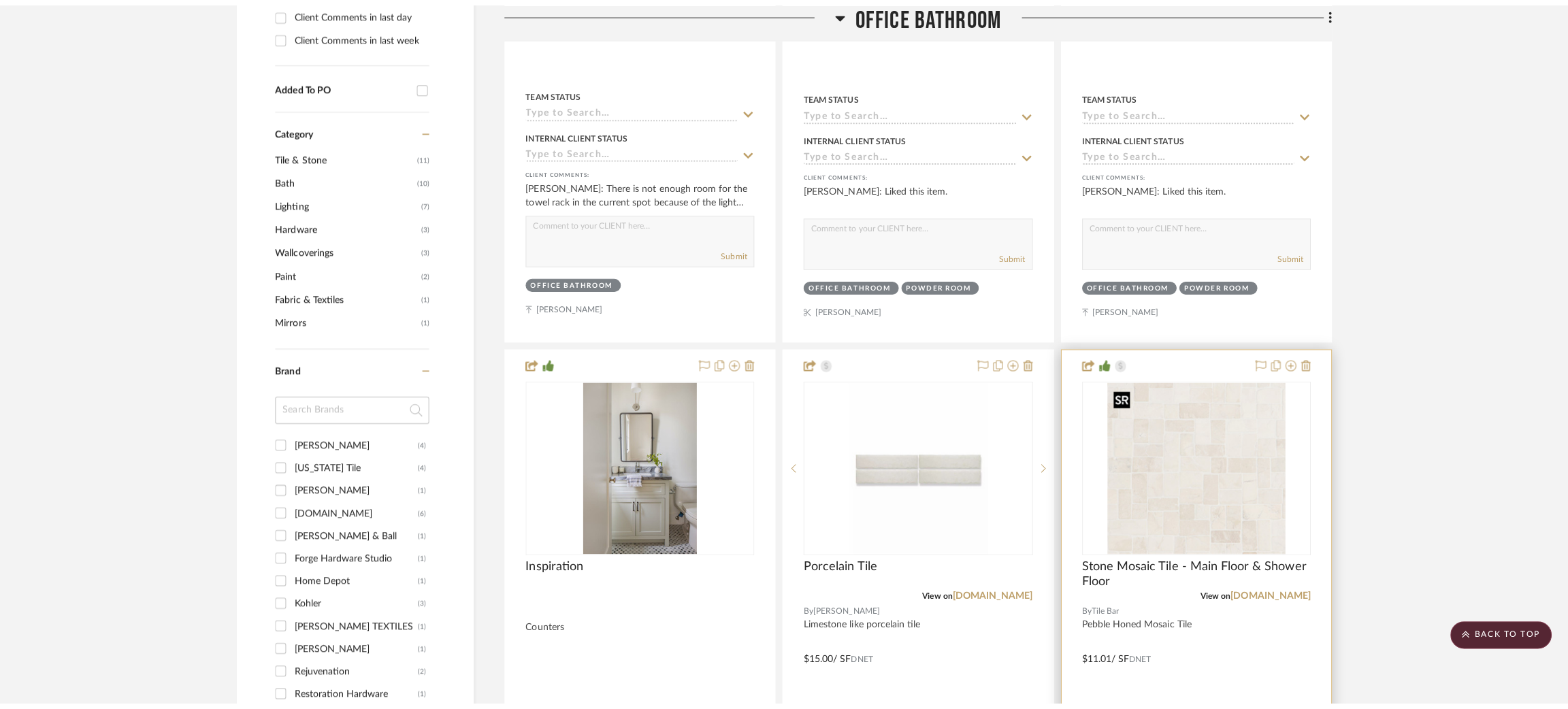
scroll to position [0, 0]
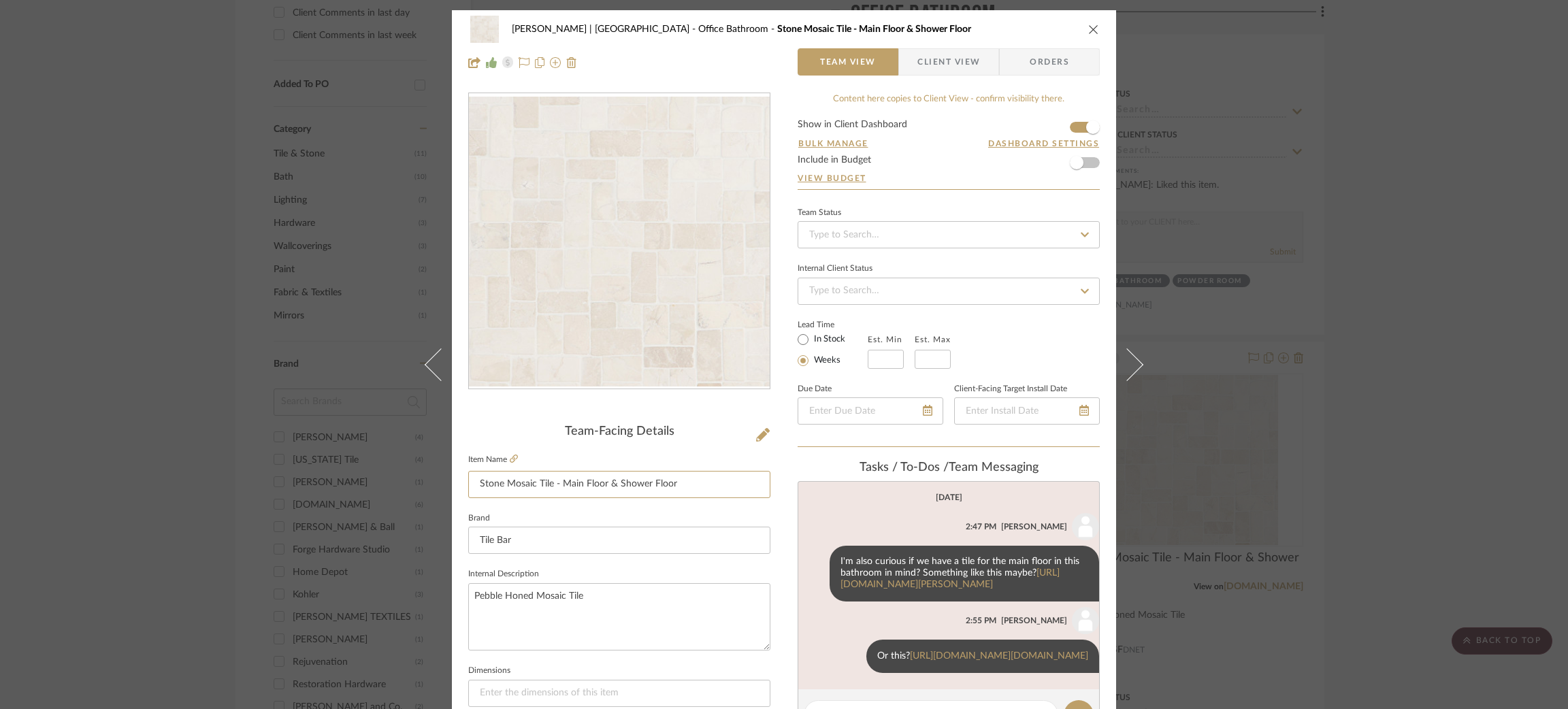
drag, startPoint x: 549, startPoint y: 481, endPoint x: 815, endPoint y: 502, distance: 266.8
click at [815, 502] on div "Breckenridge-Tchen | Manhattan Beach Office Bathroom Stone Mosaic Tile - Main F…" at bounding box center [783, 638] width 664 height 1256
type input "Stone Mosaic Tile"
click at [648, 612] on textarea "Pebble Honed Mosaic Tile" at bounding box center [619, 616] width 302 height 67
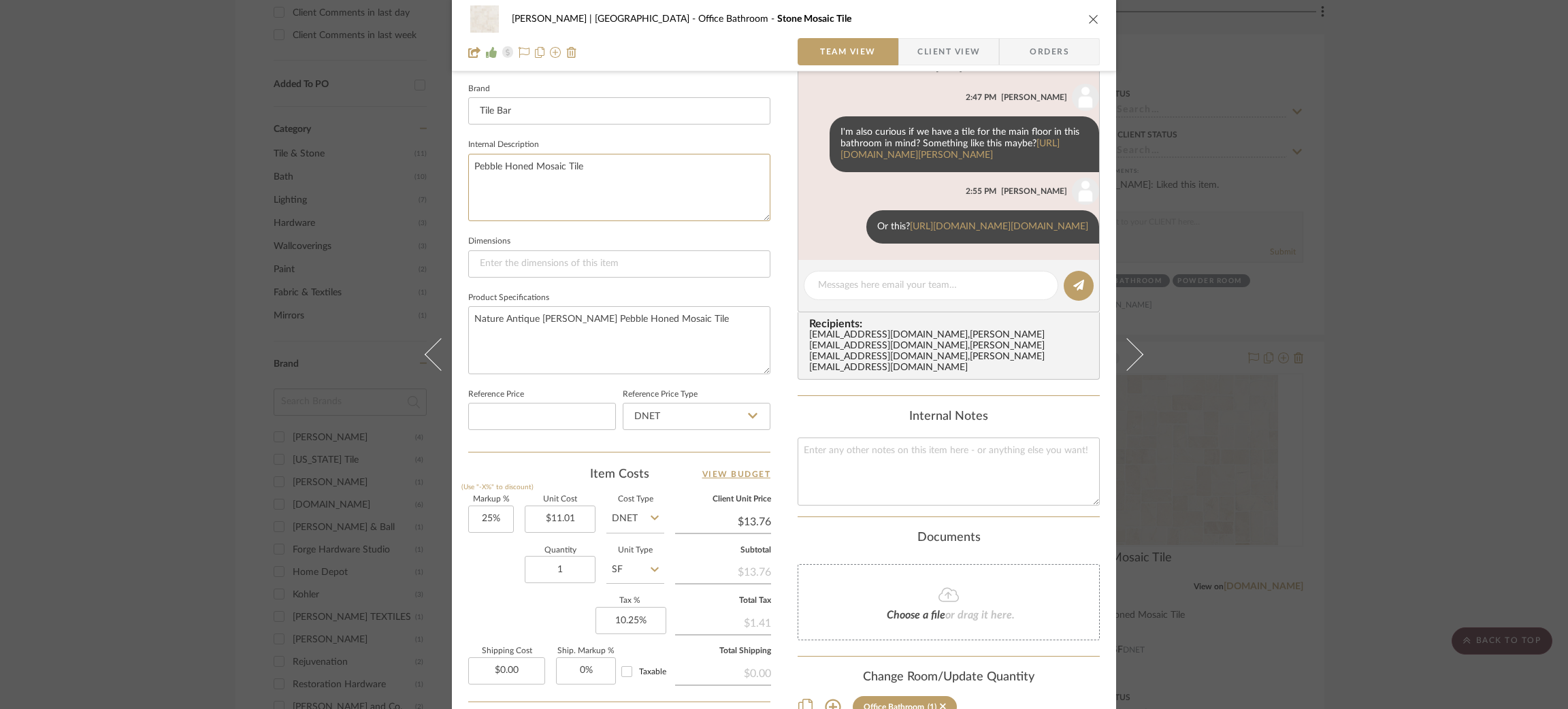
scroll to position [432, 0]
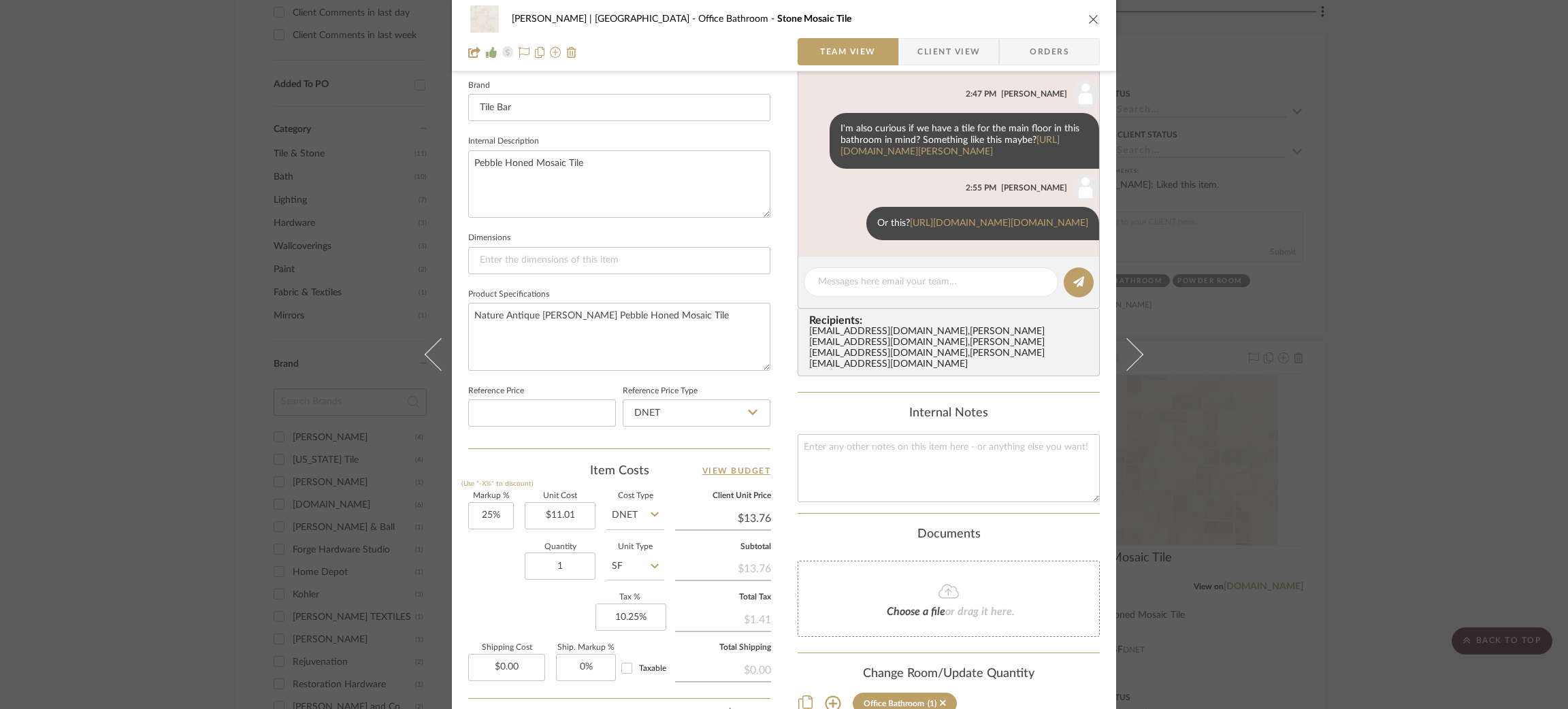
click at [1316, 295] on div "Breckenridge-Tchen | Manhattan Beach Office Bathroom Stone Mosaic Tile Team Vie…" at bounding box center [784, 354] width 1568 height 709
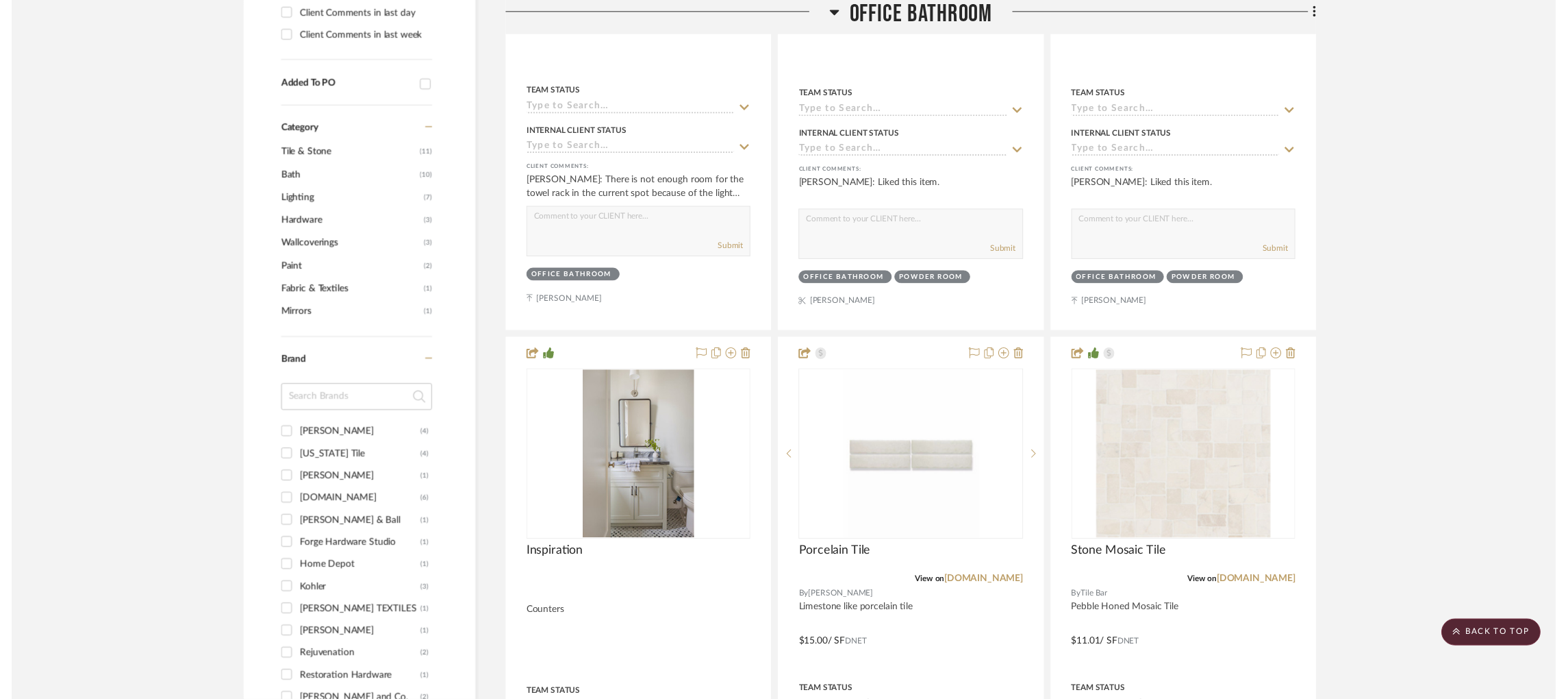
scroll to position [779, 0]
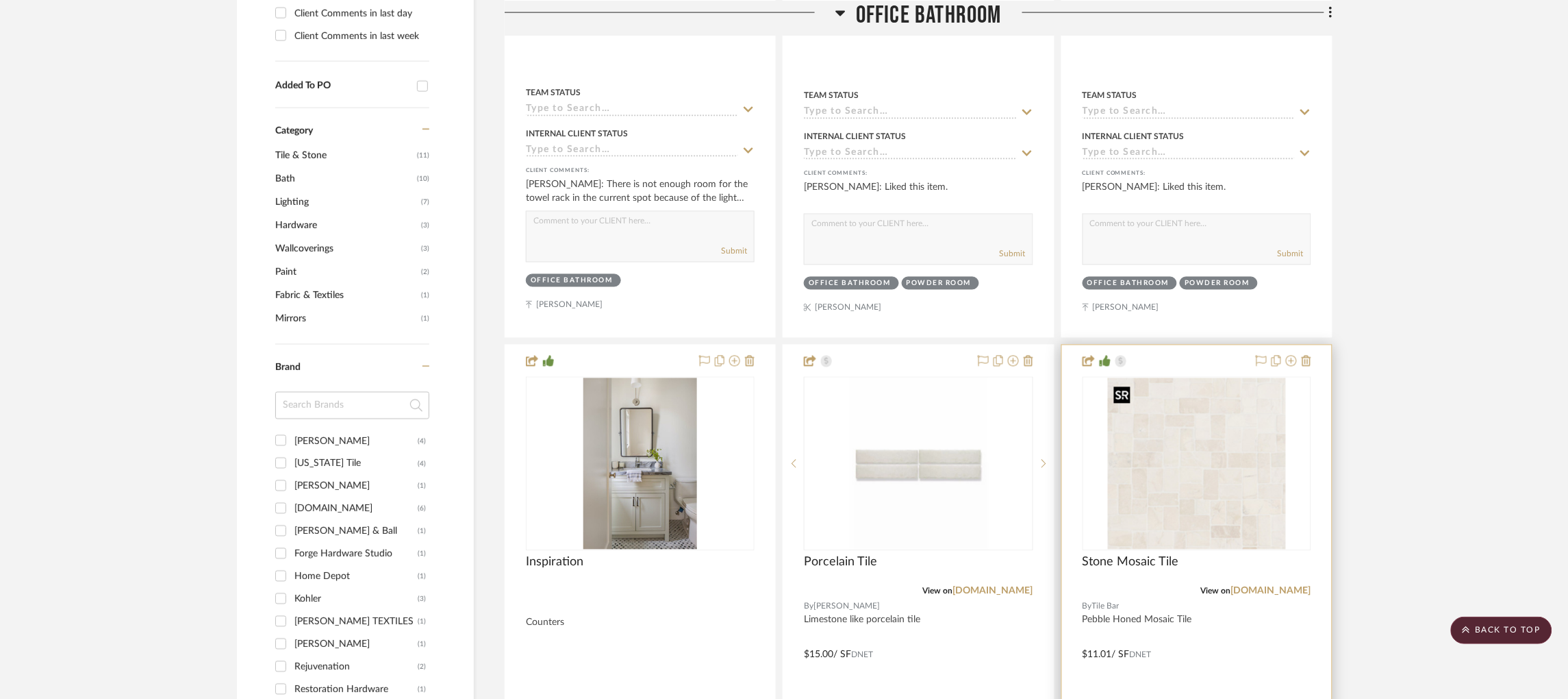
click at [1193, 455] on img "0" at bounding box center [1197, 464] width 178 height 172
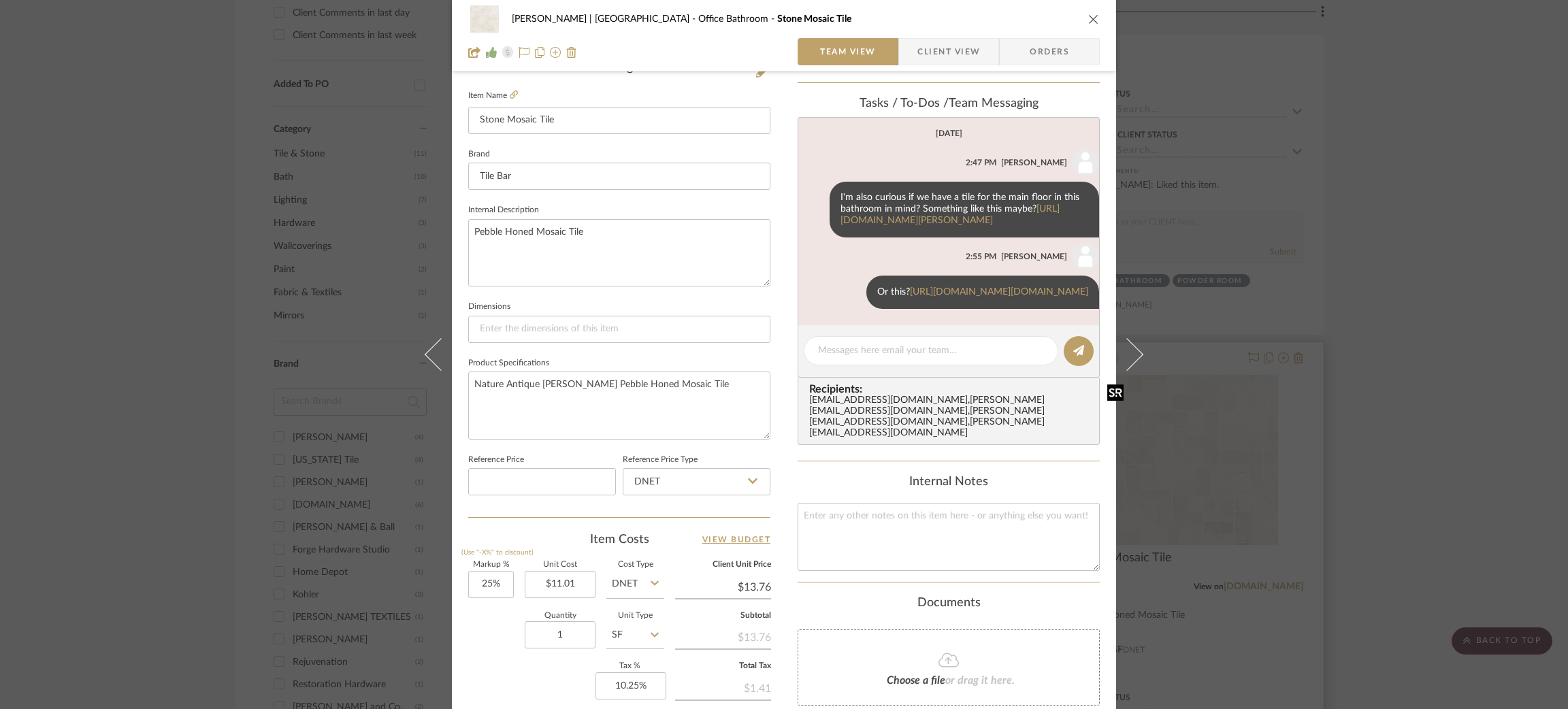
scroll to position [365, 0]
click at [1309, 416] on div "Breckenridge-Tchen | Manhattan Beach Office Bathroom Stone Mosaic Tile Team Vie…" at bounding box center [784, 354] width 1568 height 709
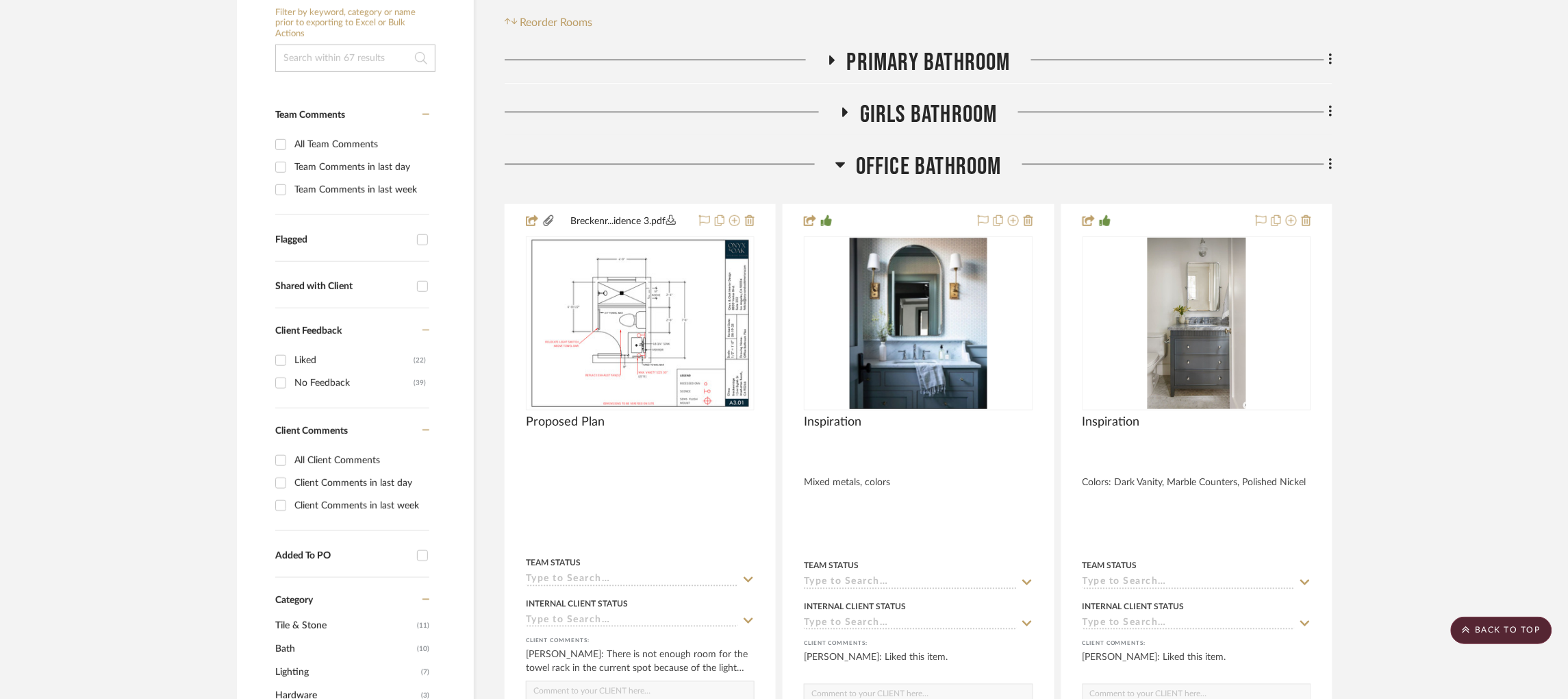
scroll to position [0, 0]
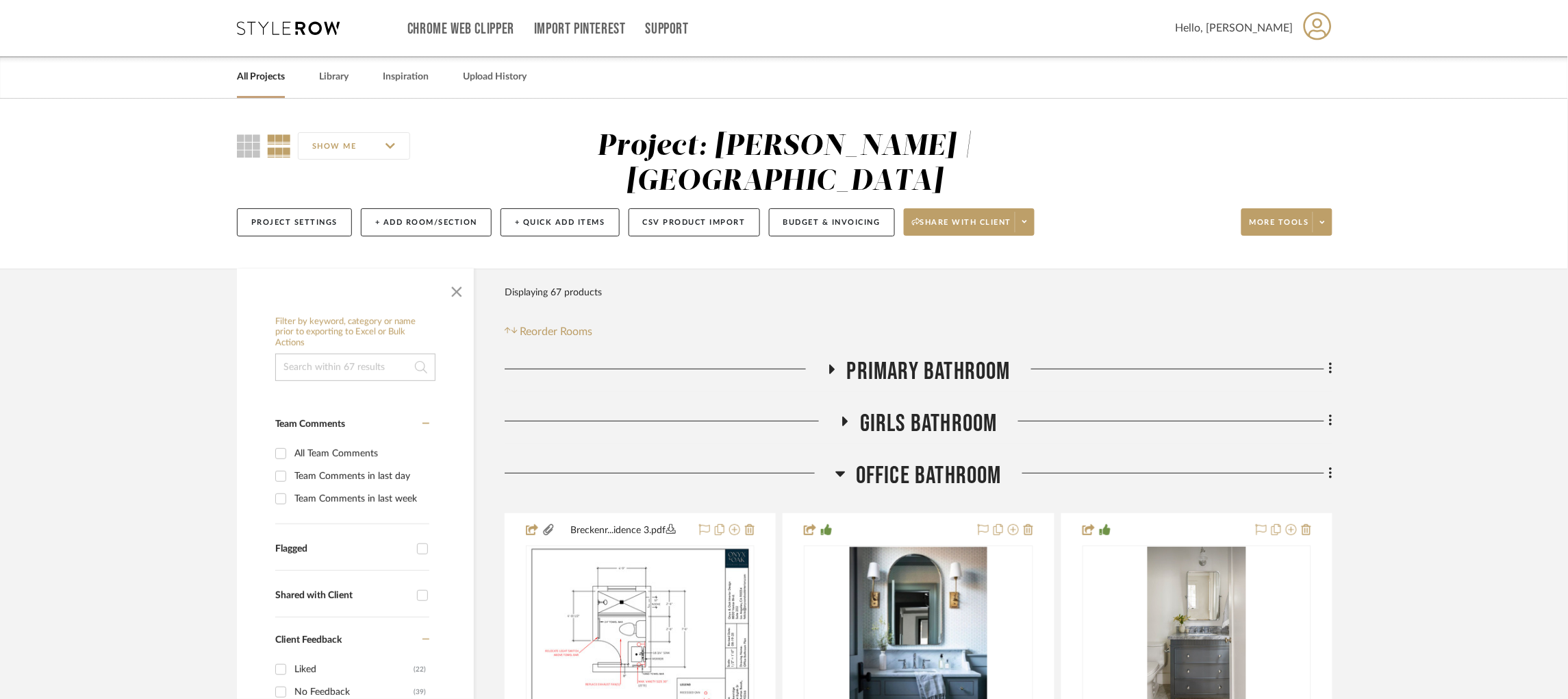
click at [317, 368] on input at bounding box center [355, 367] width 160 height 27
type input "novah"
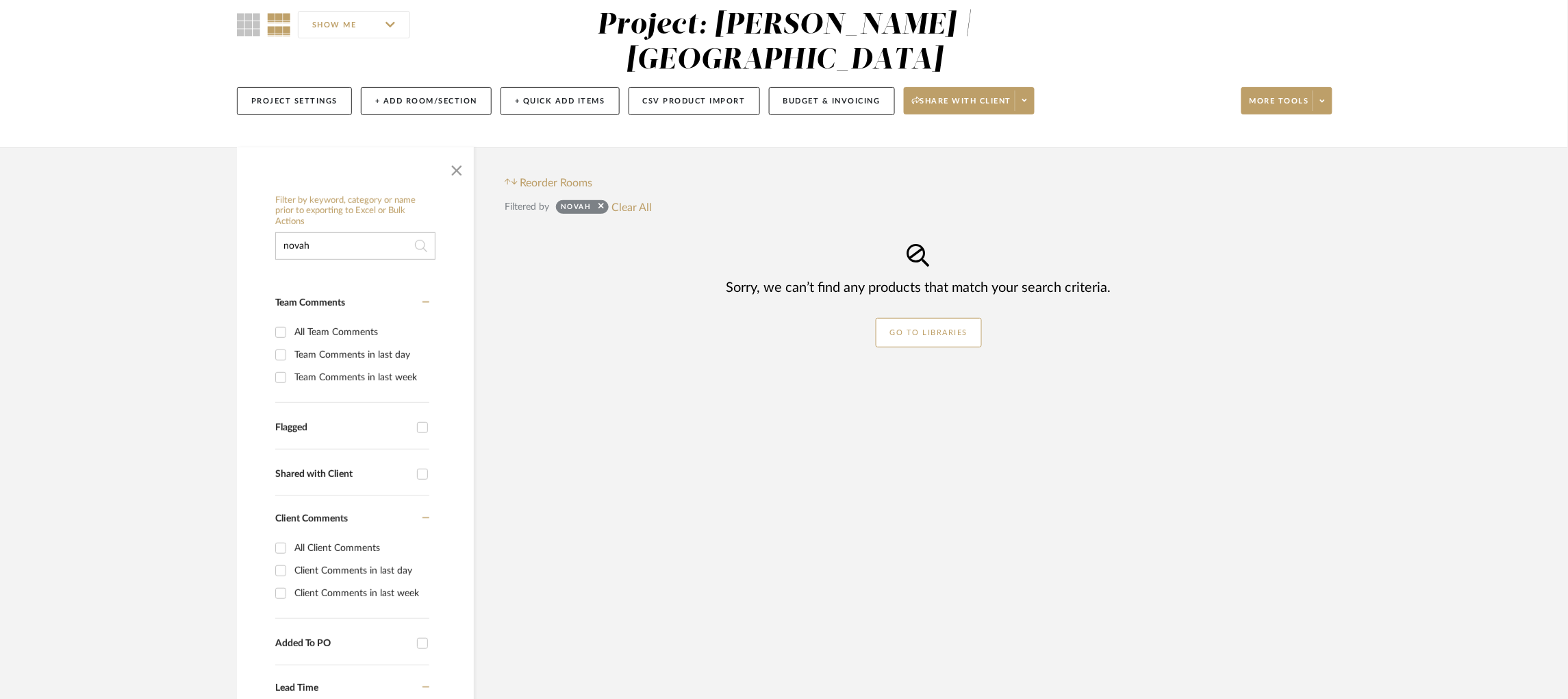
scroll to position [122, 0]
drag, startPoint x: 347, startPoint y: 250, endPoint x: 219, endPoint y: 248, distance: 128.0
click at [219, 248] on div "Filter by keyword, category or name prior to exporting to Excel or Bulk Actions…" at bounding box center [784, 518] width 1136 height 744
drag, startPoint x: 237, startPoint y: 224, endPoint x: 228, endPoint y: 222, distance: 9.2
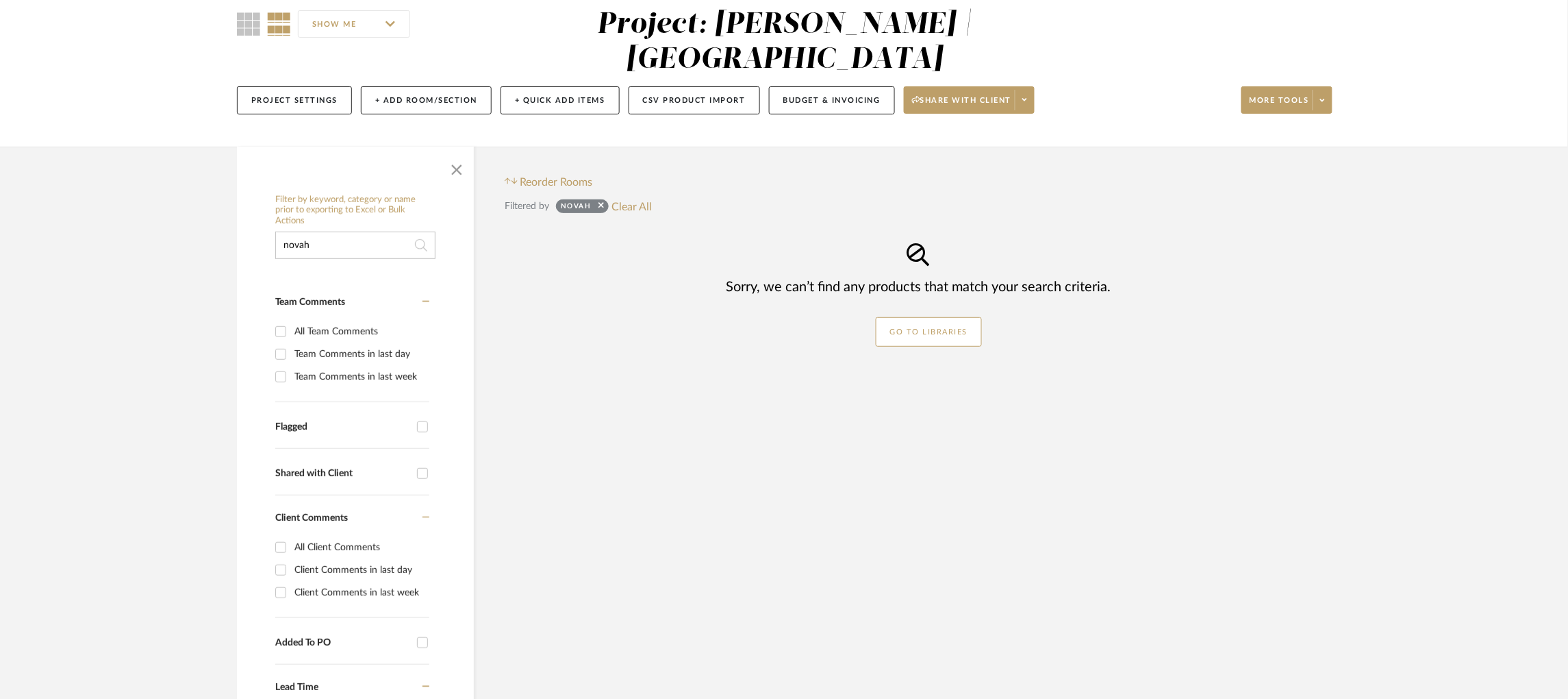
click at [228, 222] on div "Filter by keyword, category or name prior to exporting to Excel or Bulk Actions…" at bounding box center [784, 518] width 1136 height 744
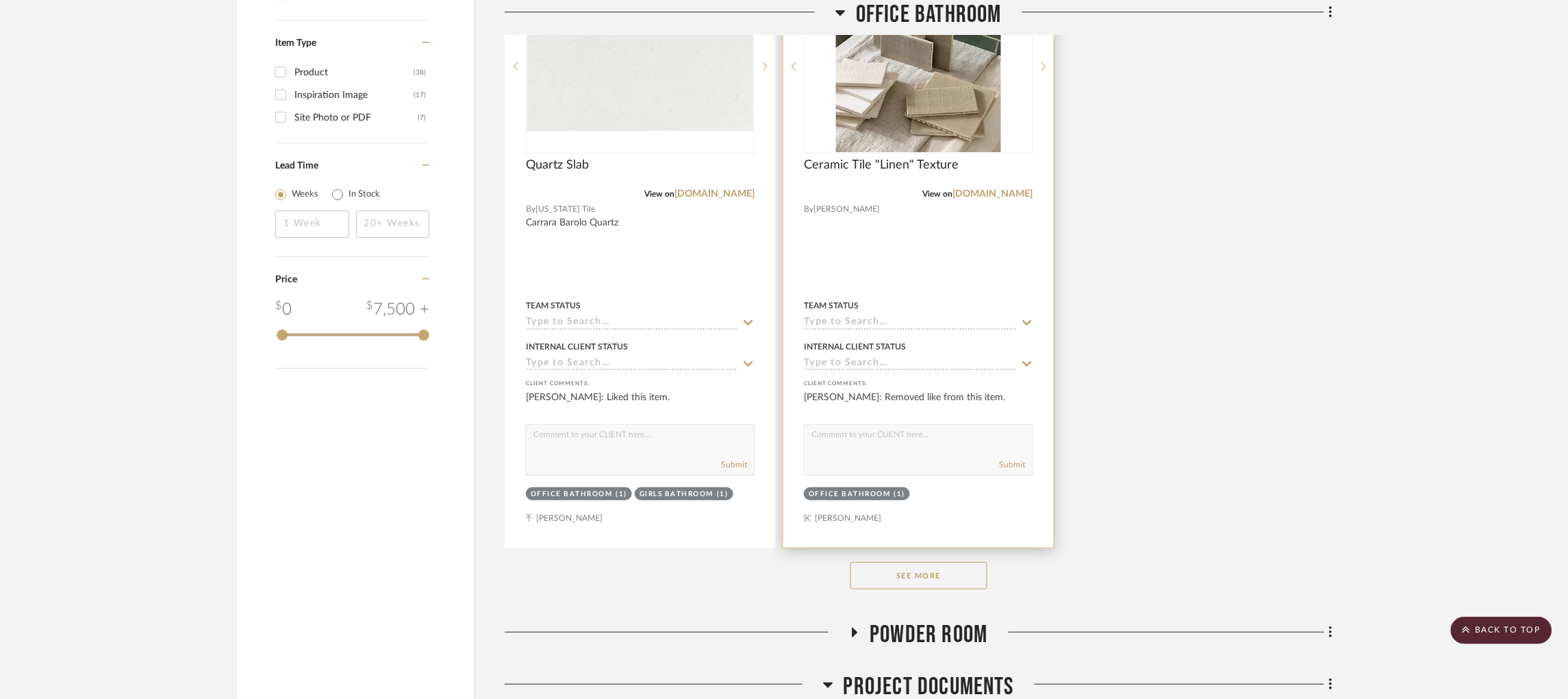
scroll to position [1789, 0]
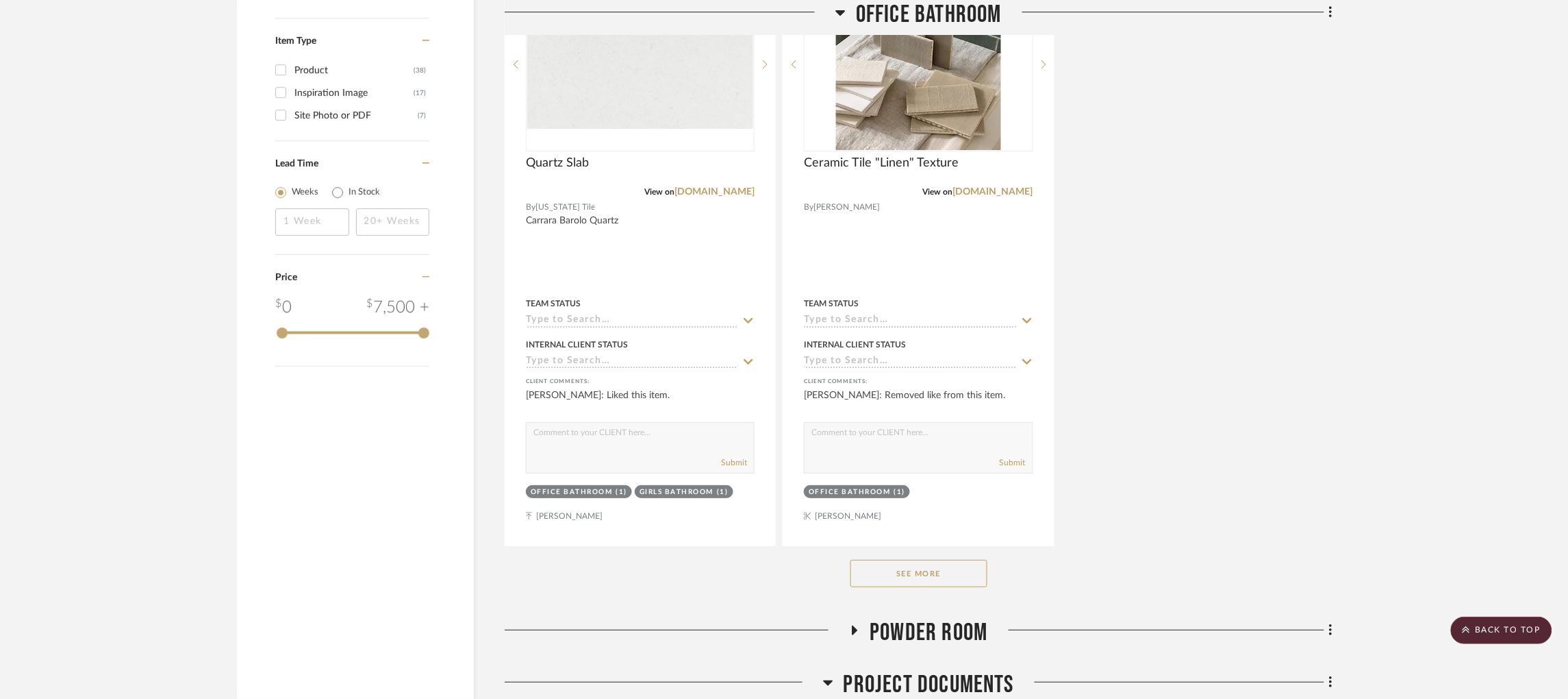
click at [916, 582] on button "See More" at bounding box center [919, 574] width 137 height 27
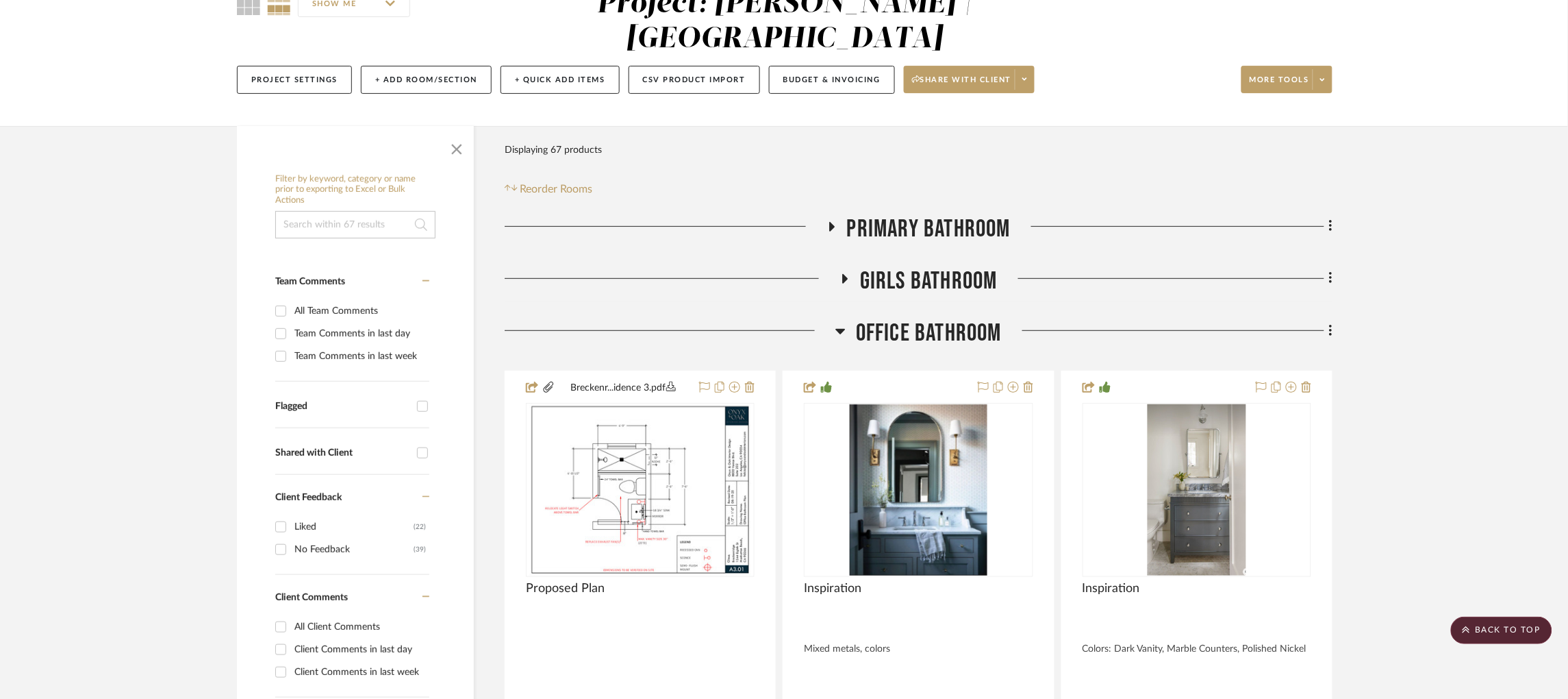
scroll to position [140, 0]
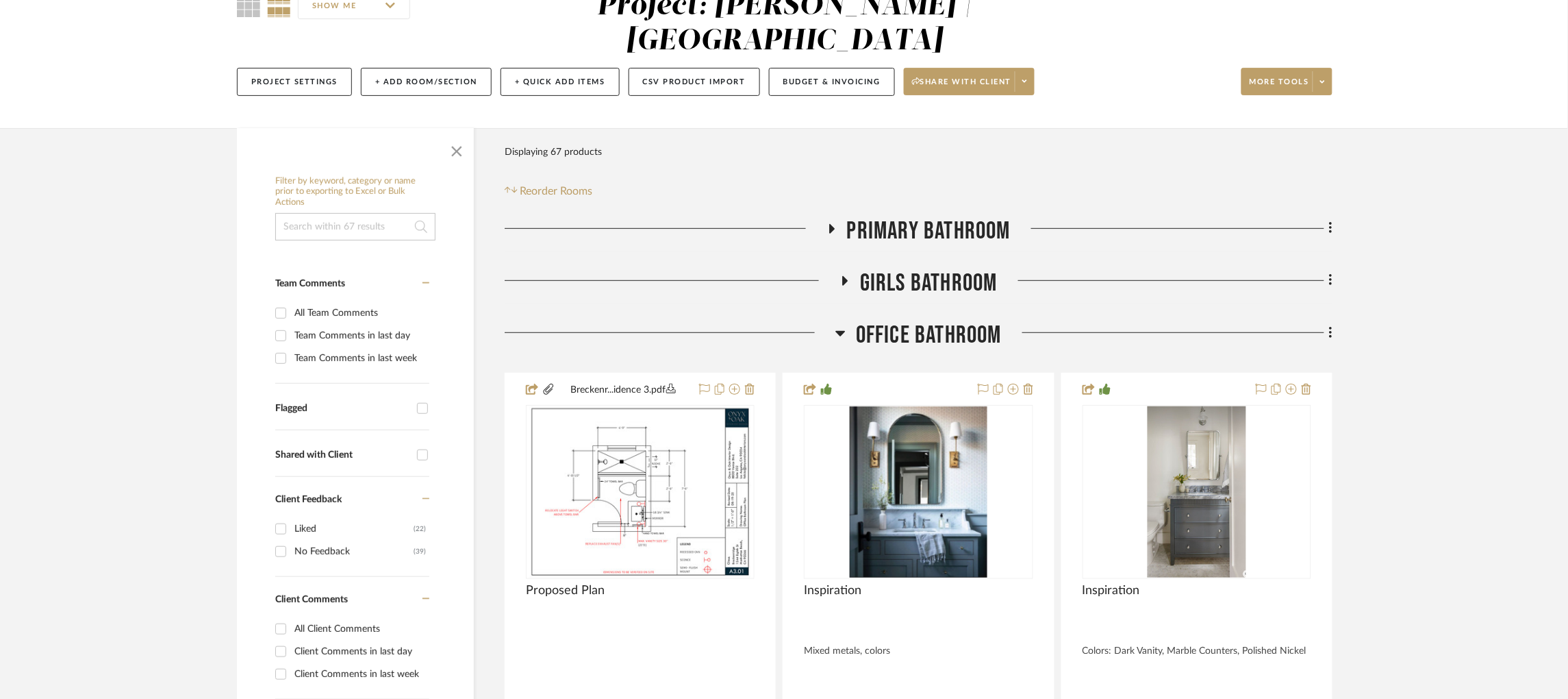
click at [841, 337] on icon at bounding box center [841, 333] width 11 height 17
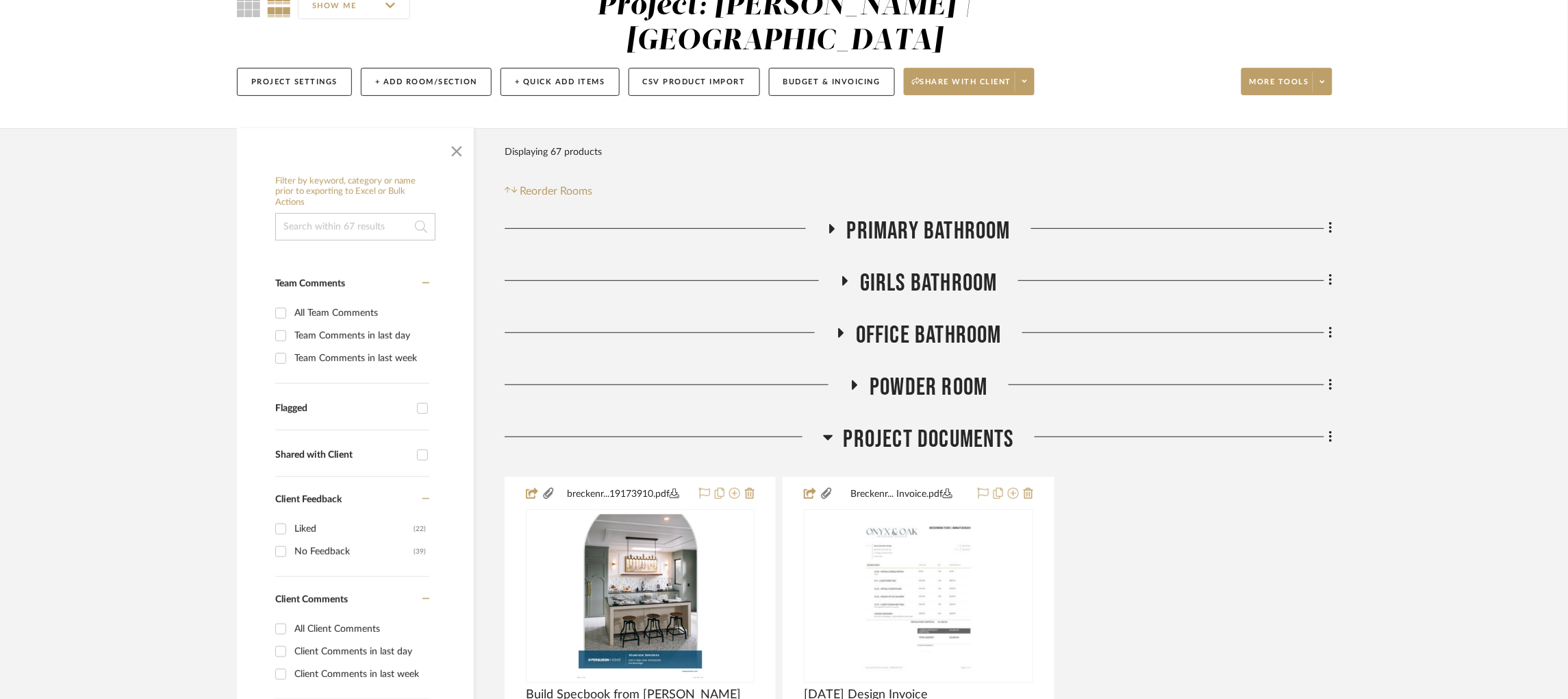
click at [852, 396] on fa-icon at bounding box center [854, 389] width 11 height 20
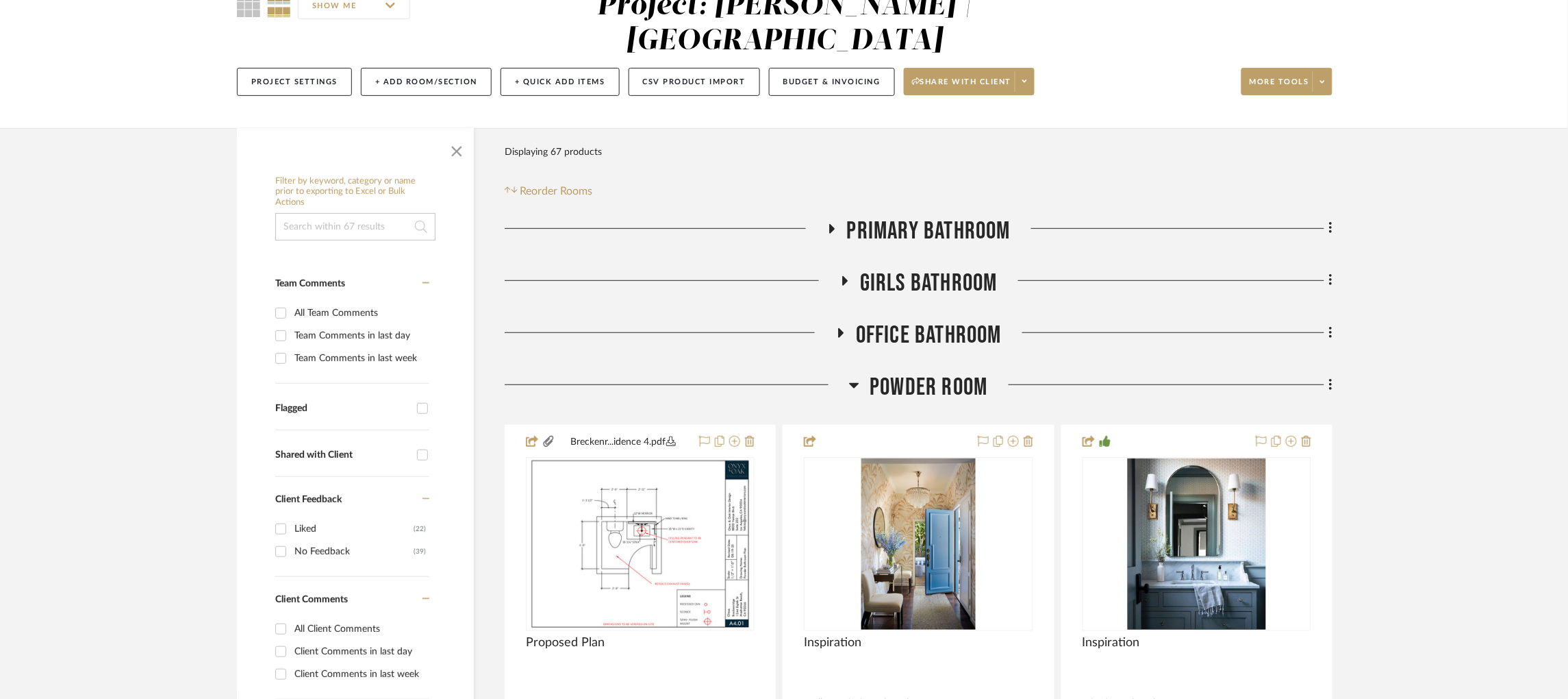
click at [853, 388] on icon at bounding box center [854, 386] width 10 height 5
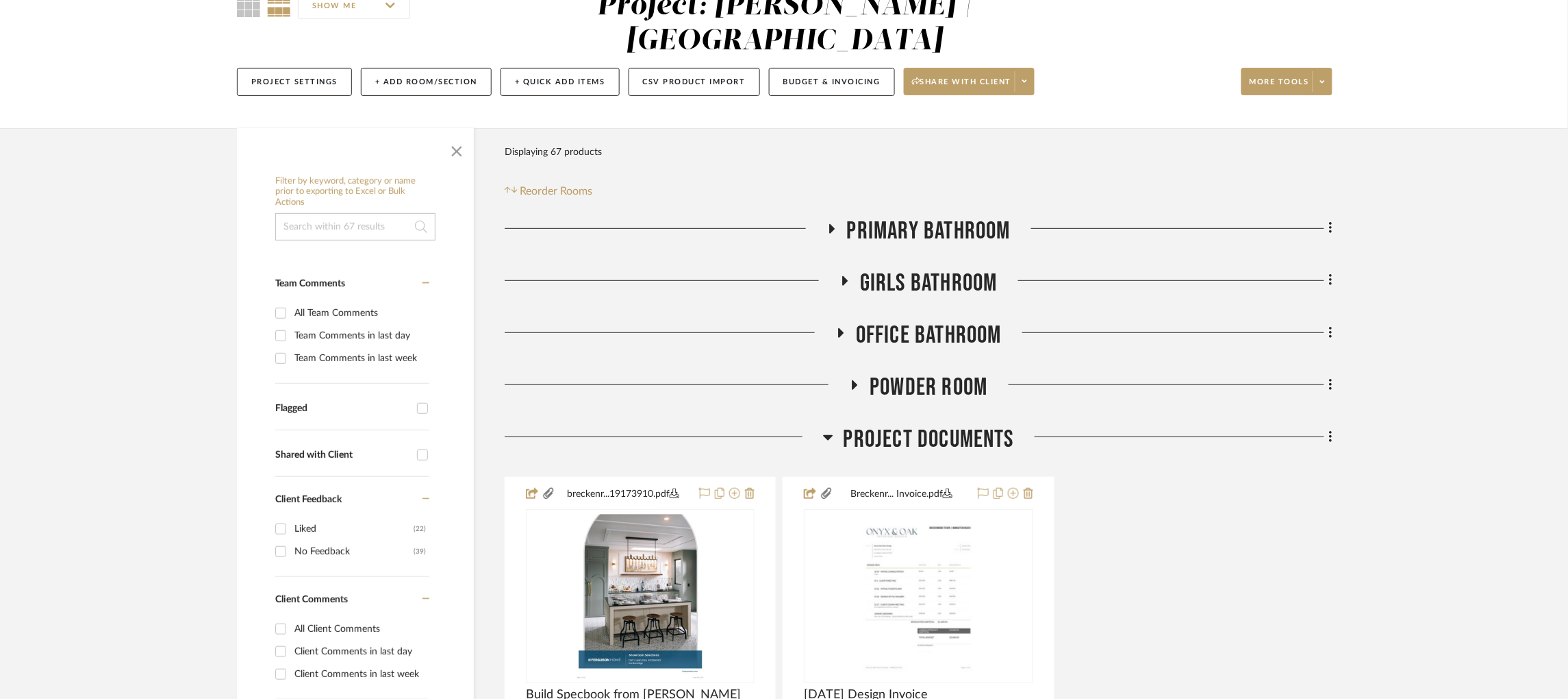
click at [840, 332] on icon at bounding box center [841, 332] width 5 height 10
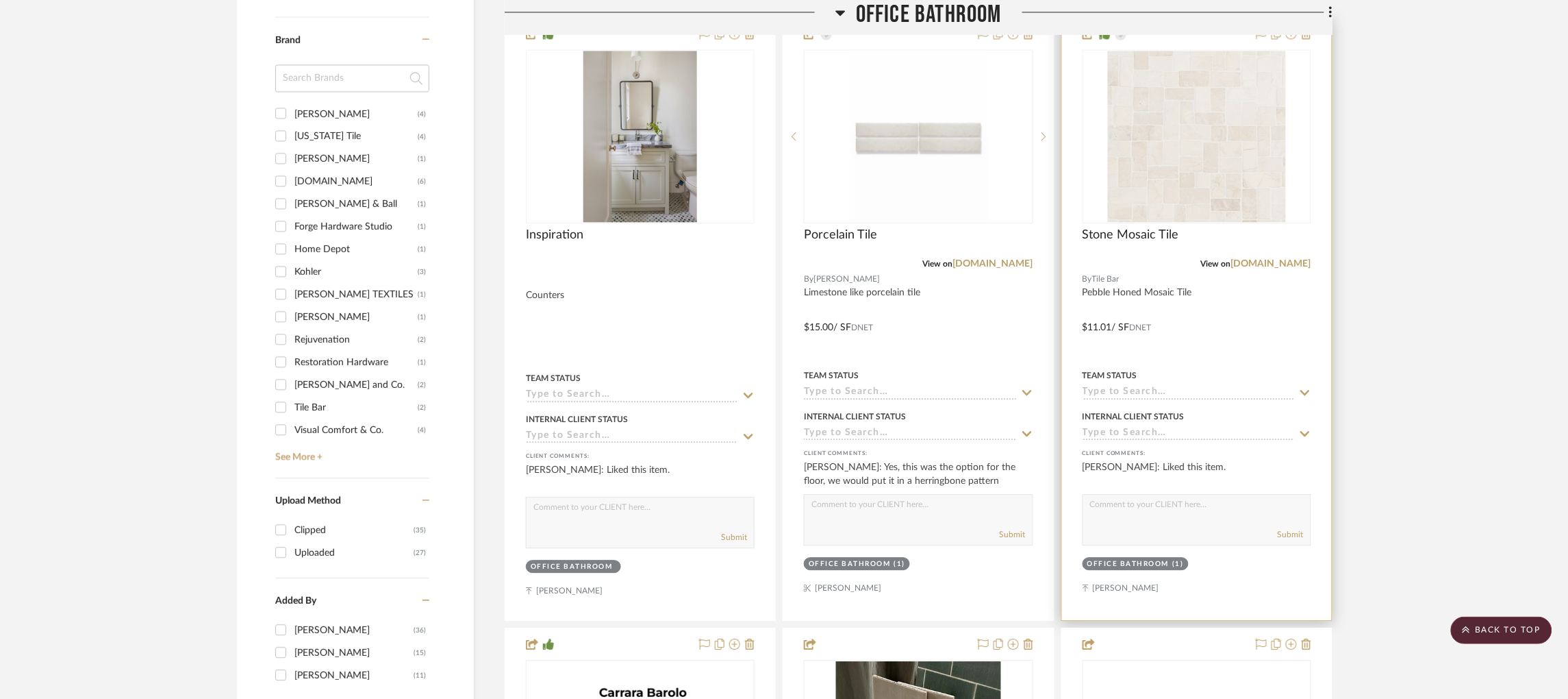
scroll to position [1094, 0]
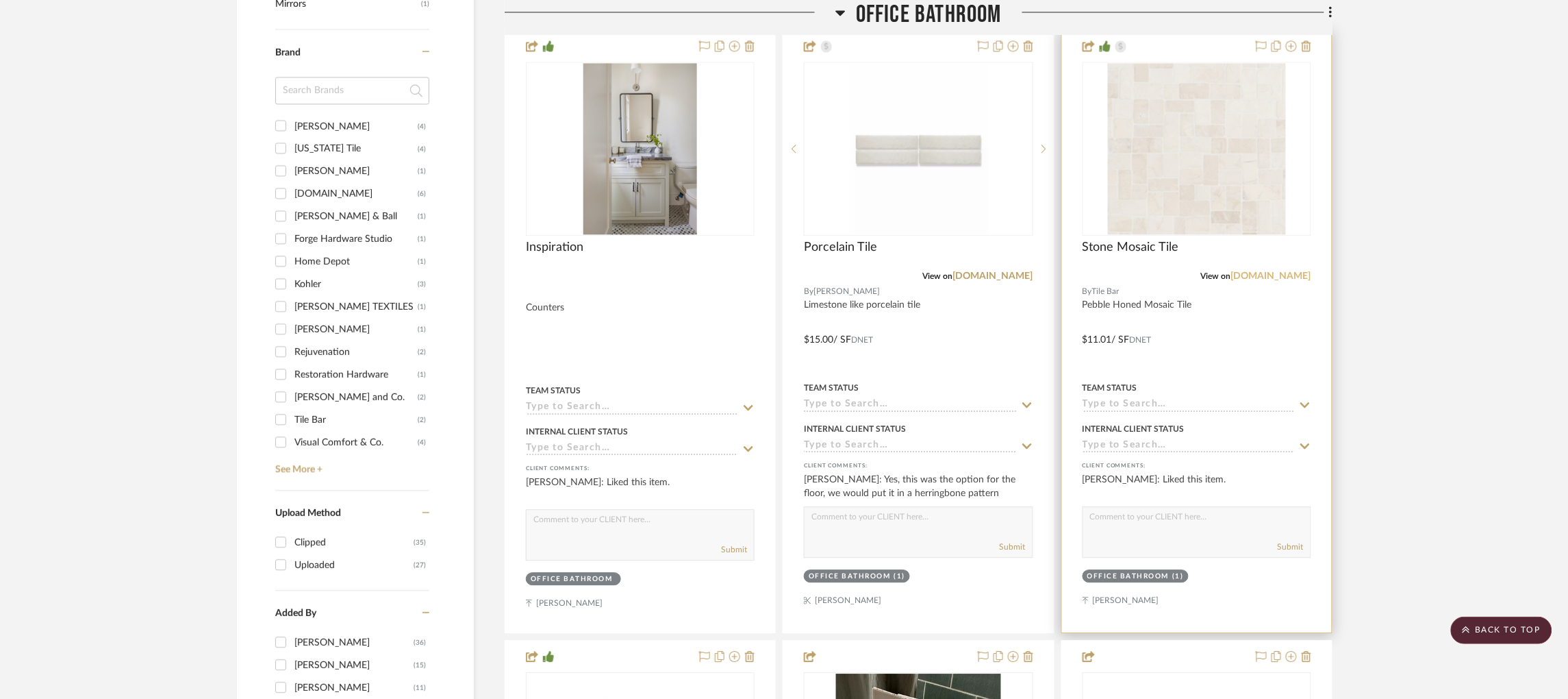
click at [1283, 281] on link "[DOMAIN_NAME]" at bounding box center [1271, 276] width 80 height 10
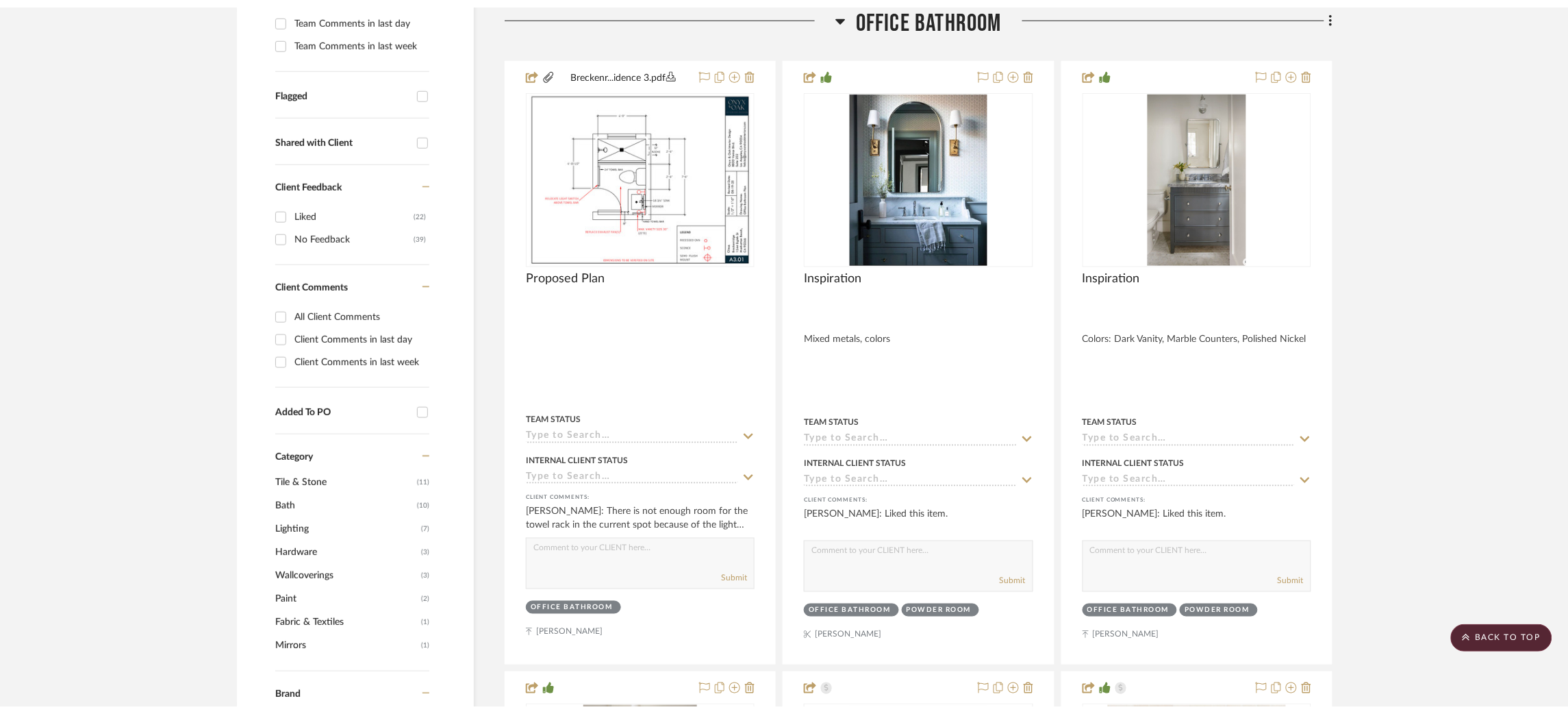
scroll to position [0, 0]
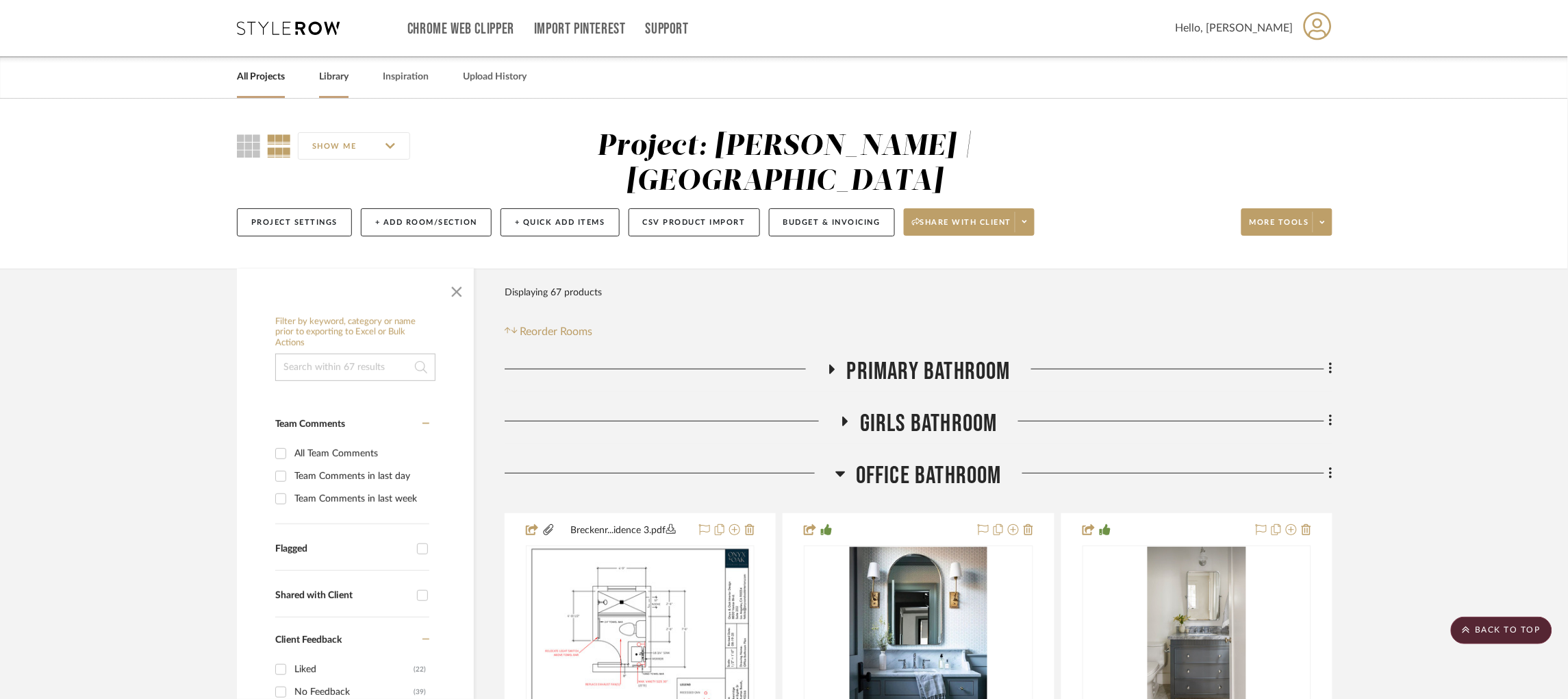
click at [335, 81] on link "Library" at bounding box center [334, 77] width 30 height 18
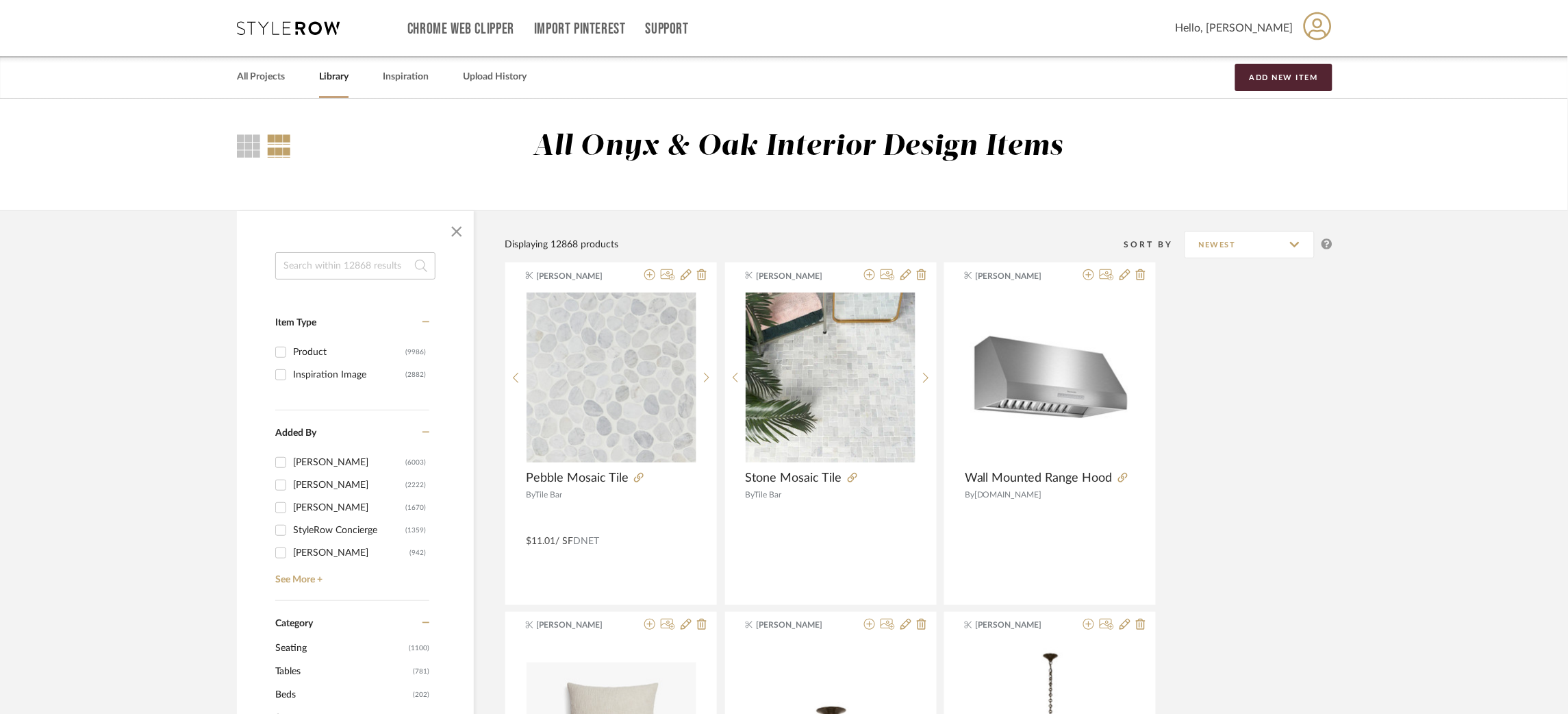
click at [321, 266] on input at bounding box center [355, 266] width 160 height 27
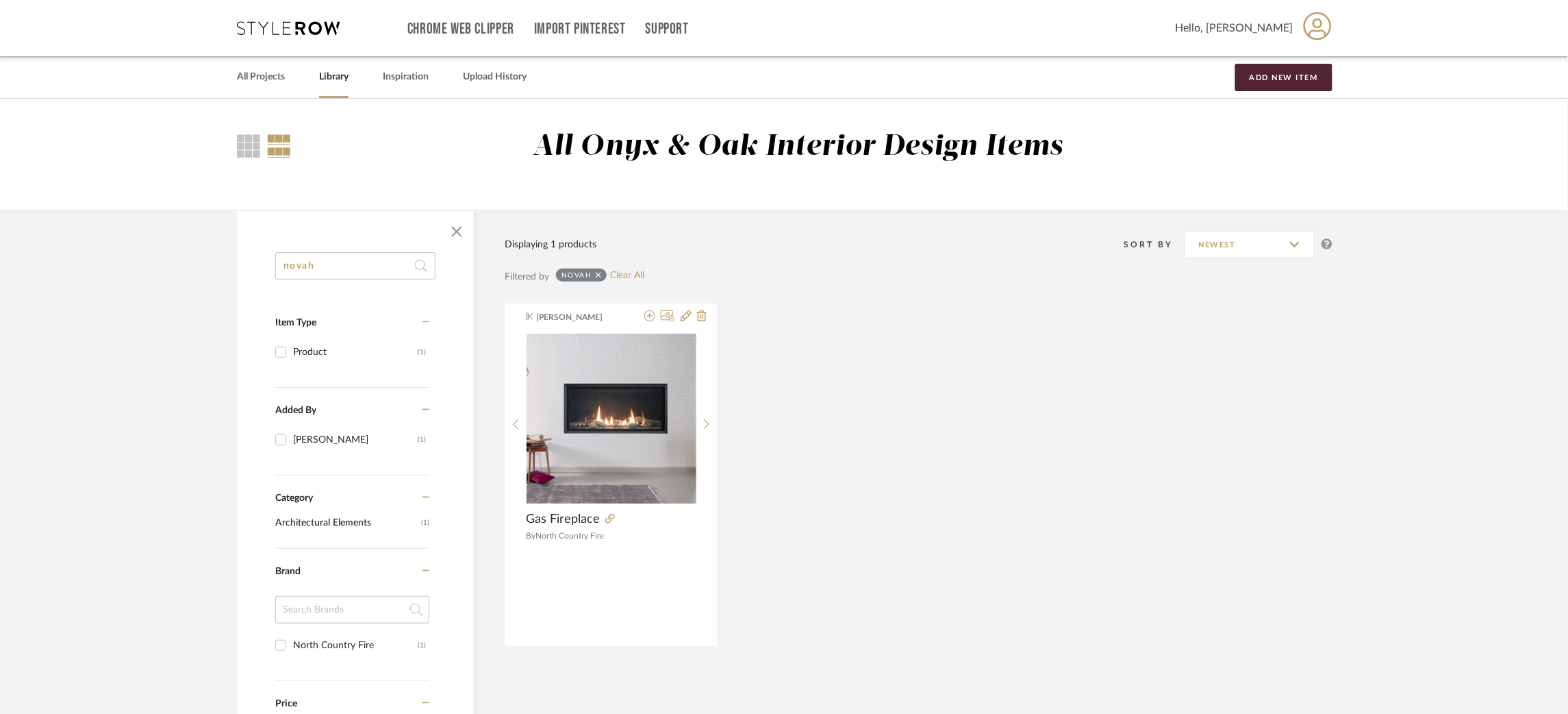
click at [344, 264] on input "novah" at bounding box center [355, 266] width 160 height 27
type input "nova"
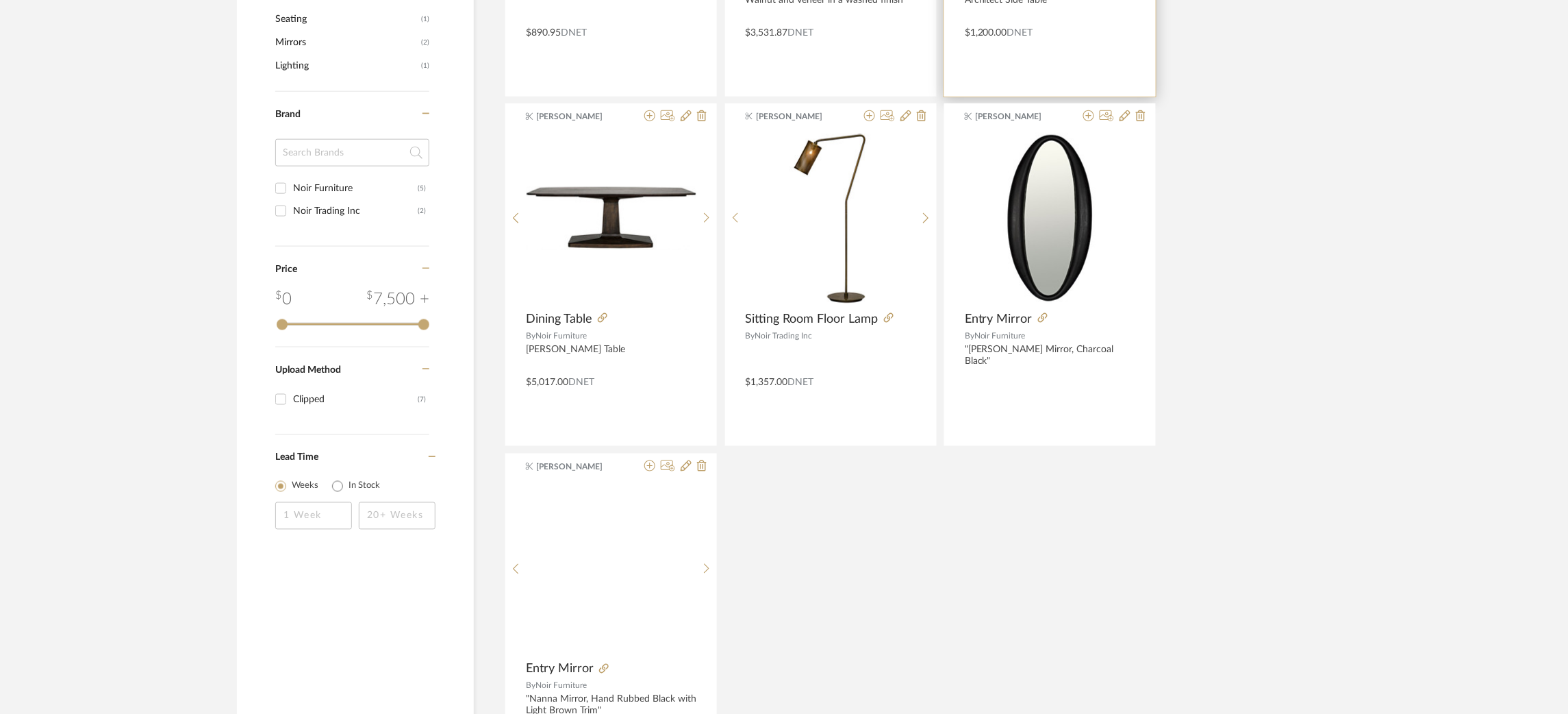
scroll to position [558, 0]
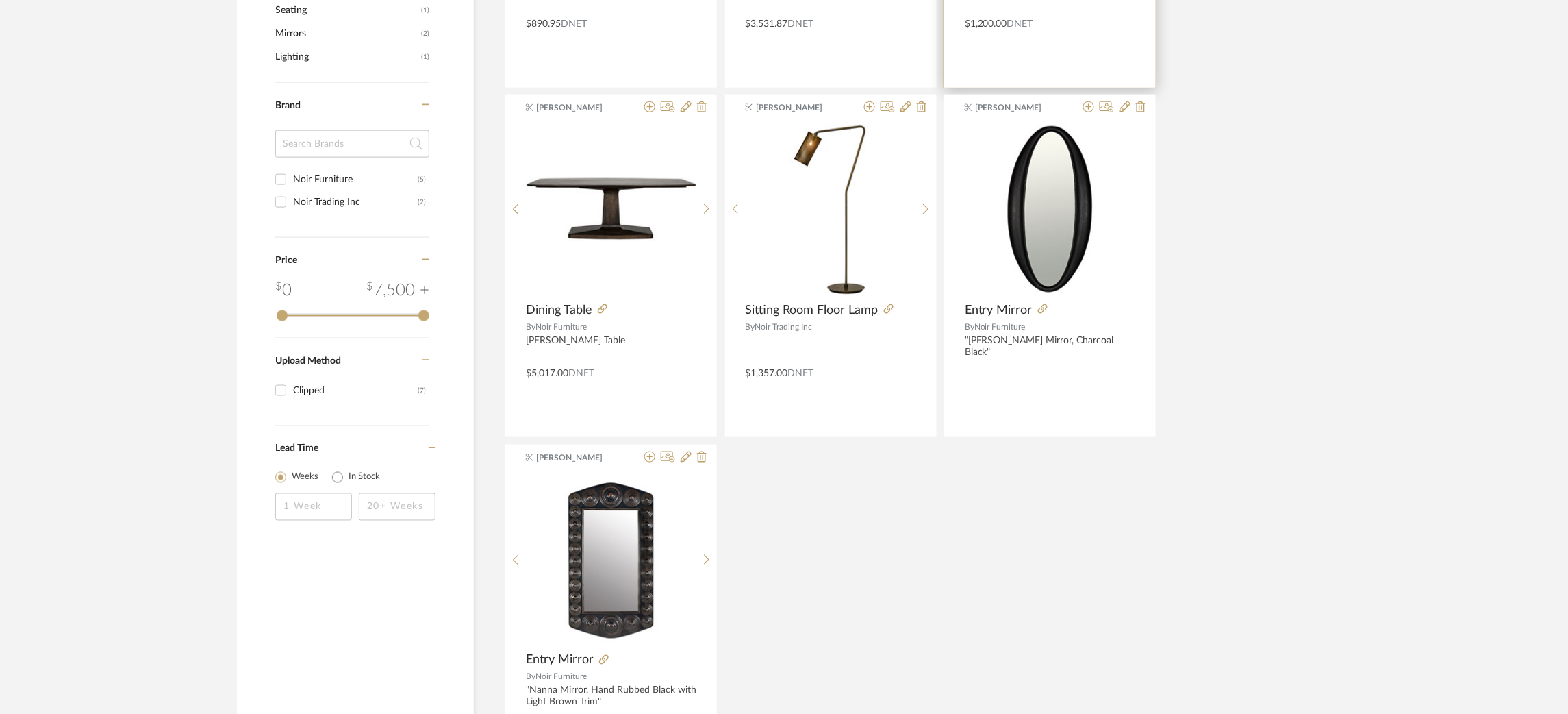
click at [995, 327] on span "Noir Furniture" at bounding box center [1001, 326] width 52 height 8
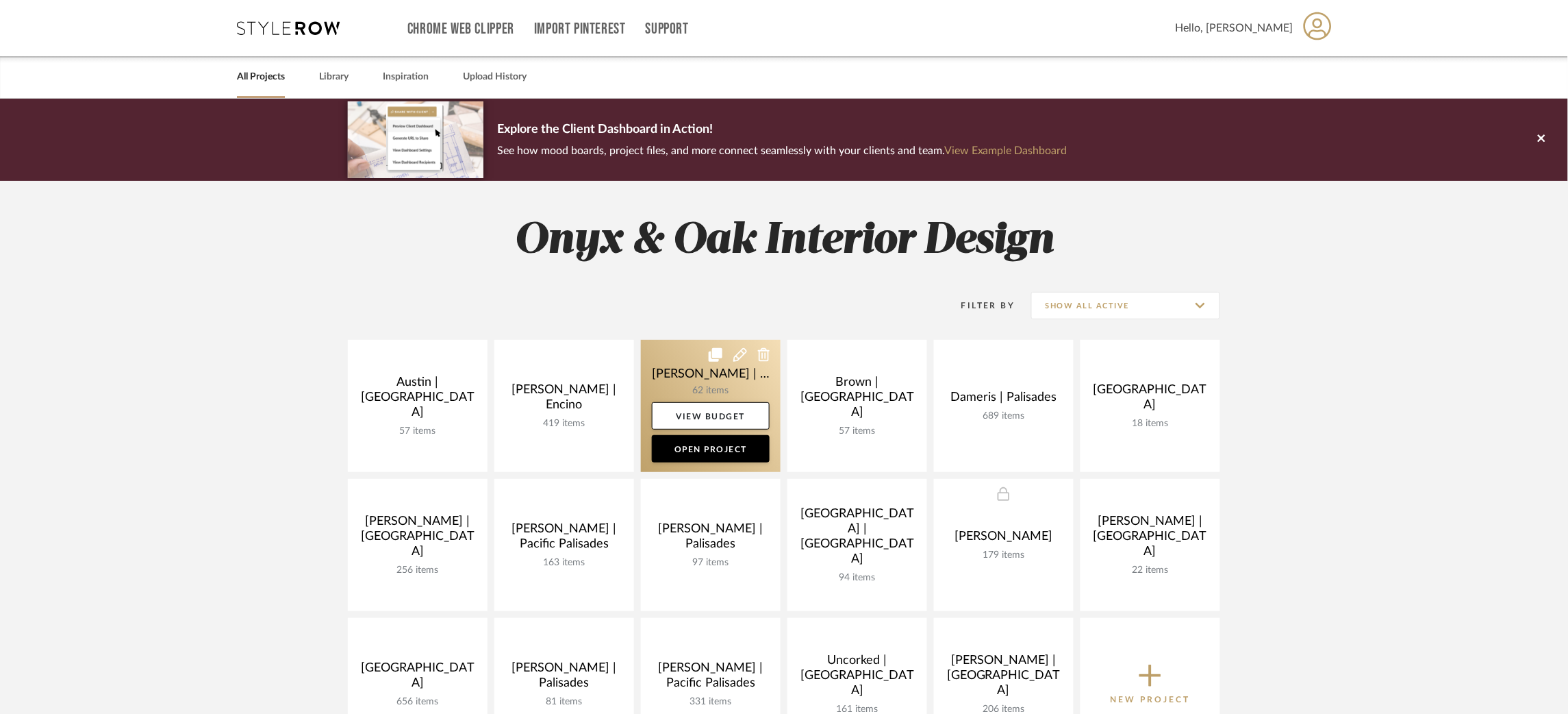
click at [662, 376] on link at bounding box center [711, 406] width 140 height 132
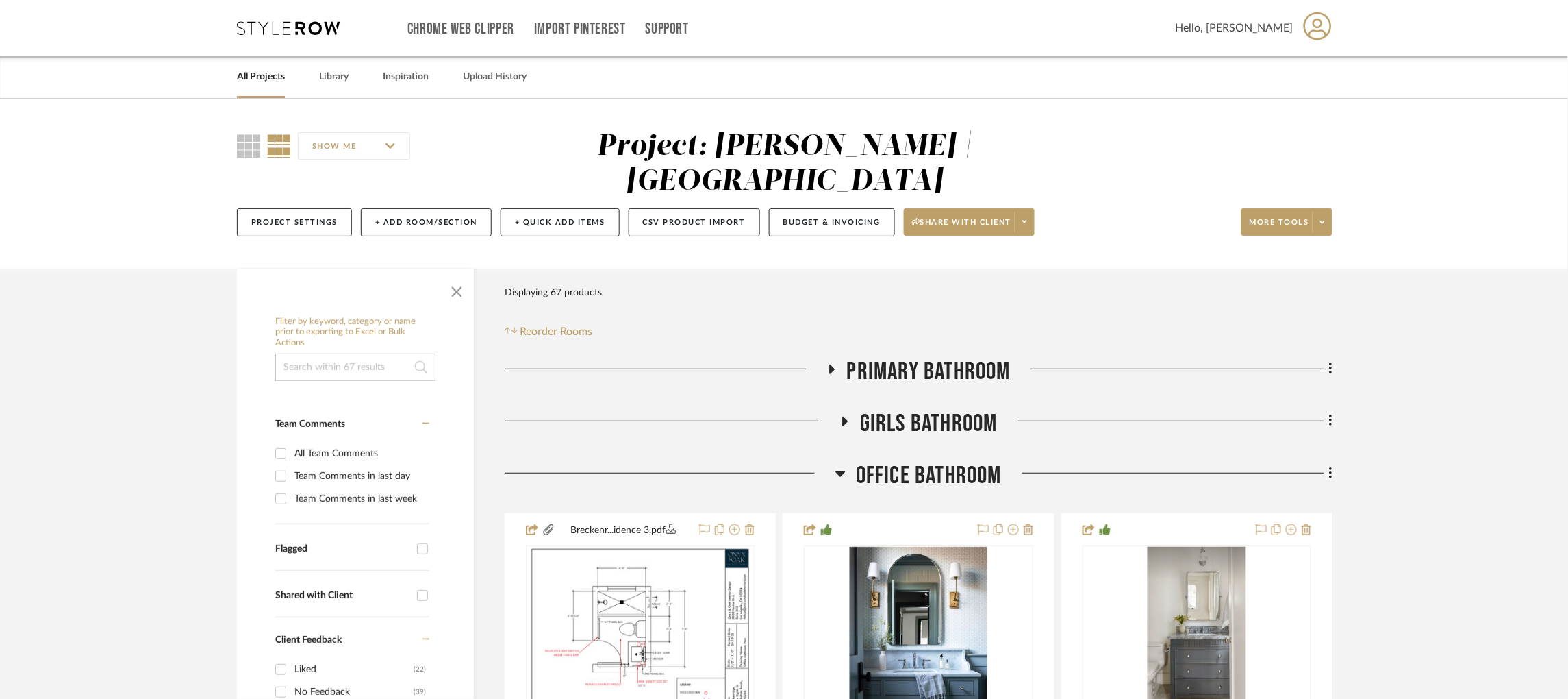
click at [325, 369] on input at bounding box center [355, 367] width 160 height 27
type input "ann sacks"
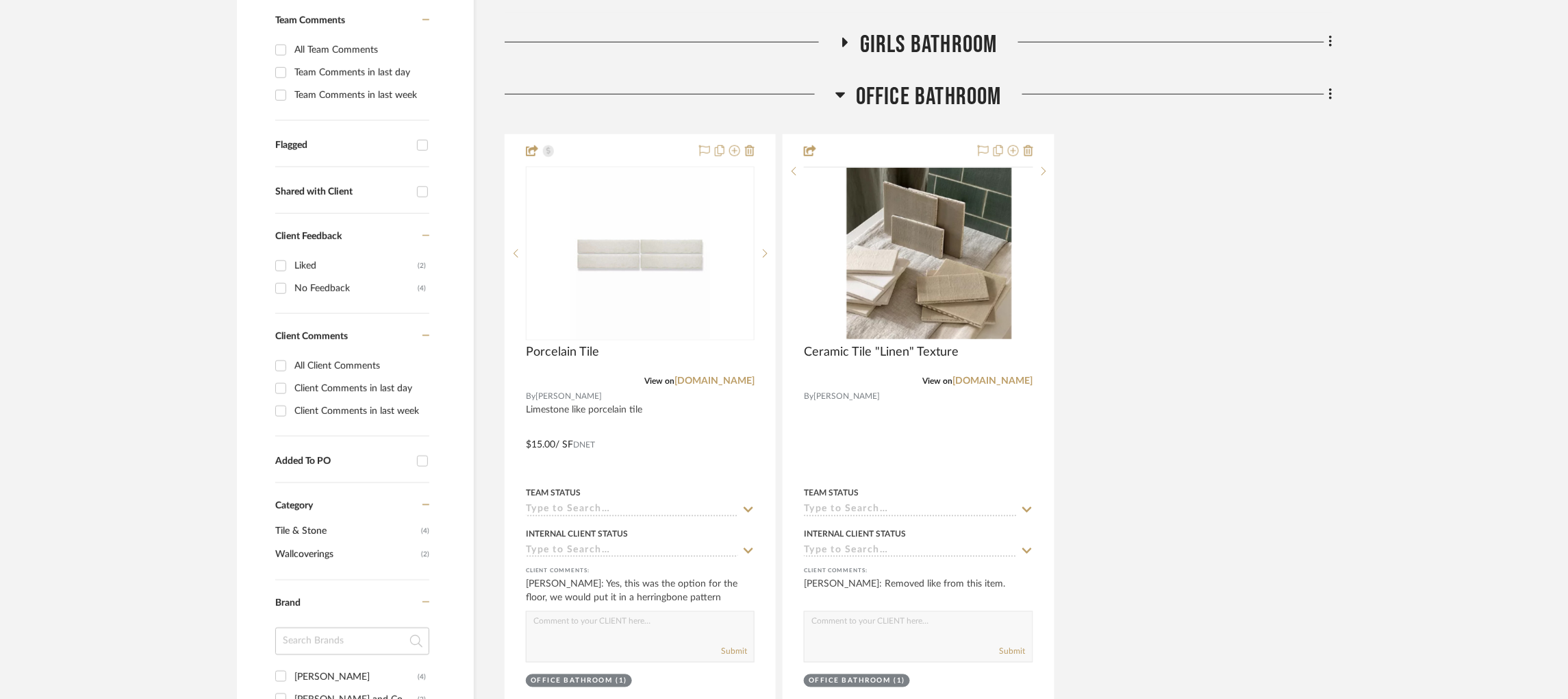
scroll to position [405, 0]
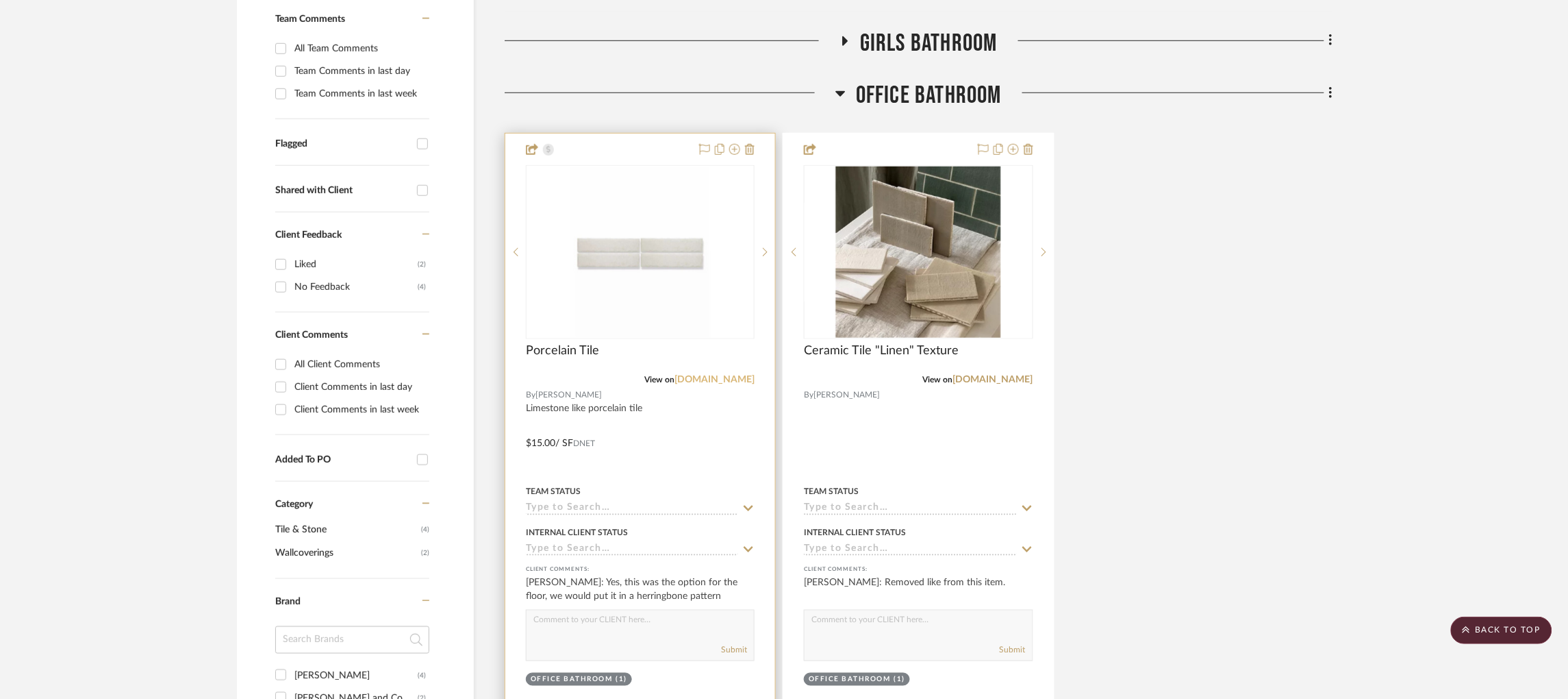
click at [738, 377] on link "[DOMAIN_NAME]" at bounding box center [715, 379] width 80 height 10
click at [700, 274] on img "0" at bounding box center [640, 252] width 140 height 172
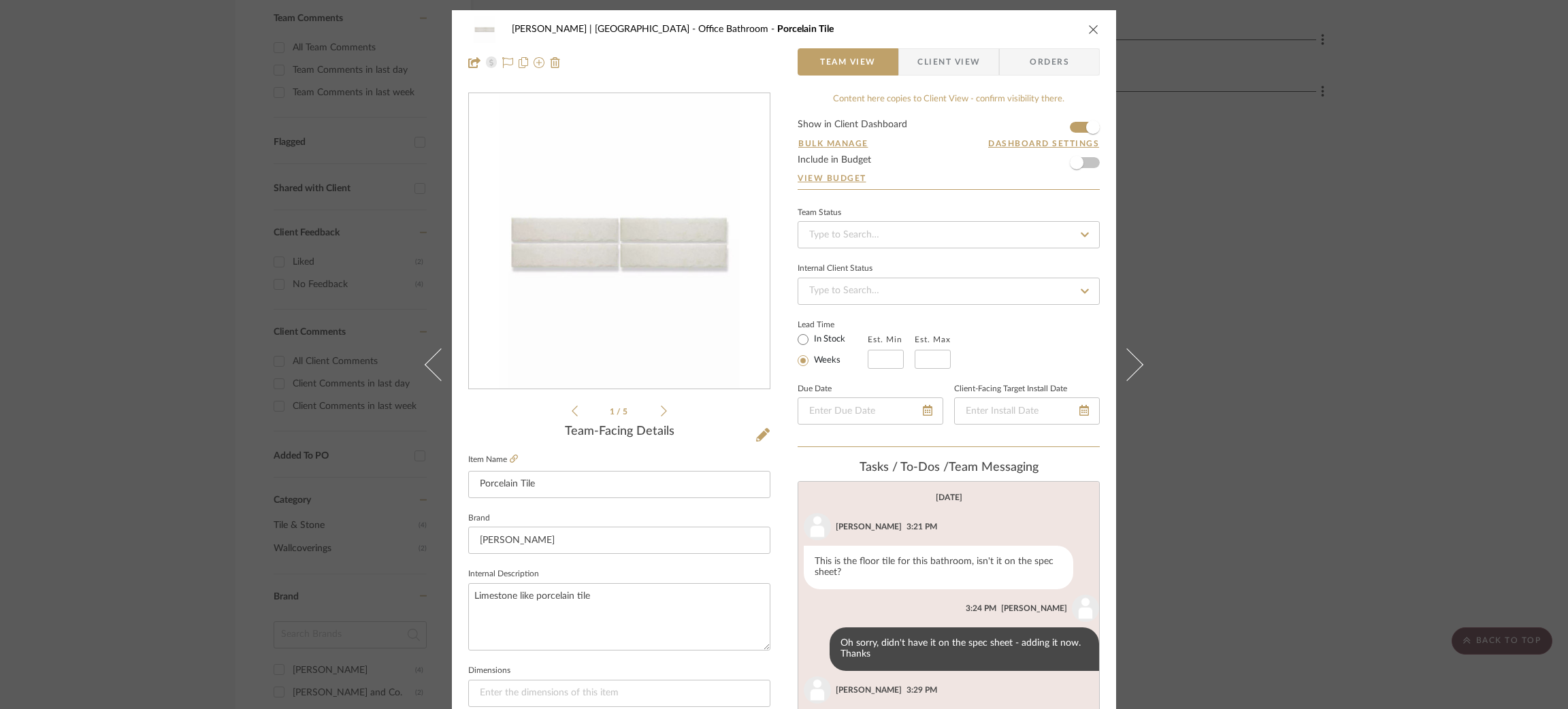
scroll to position [108, 0]
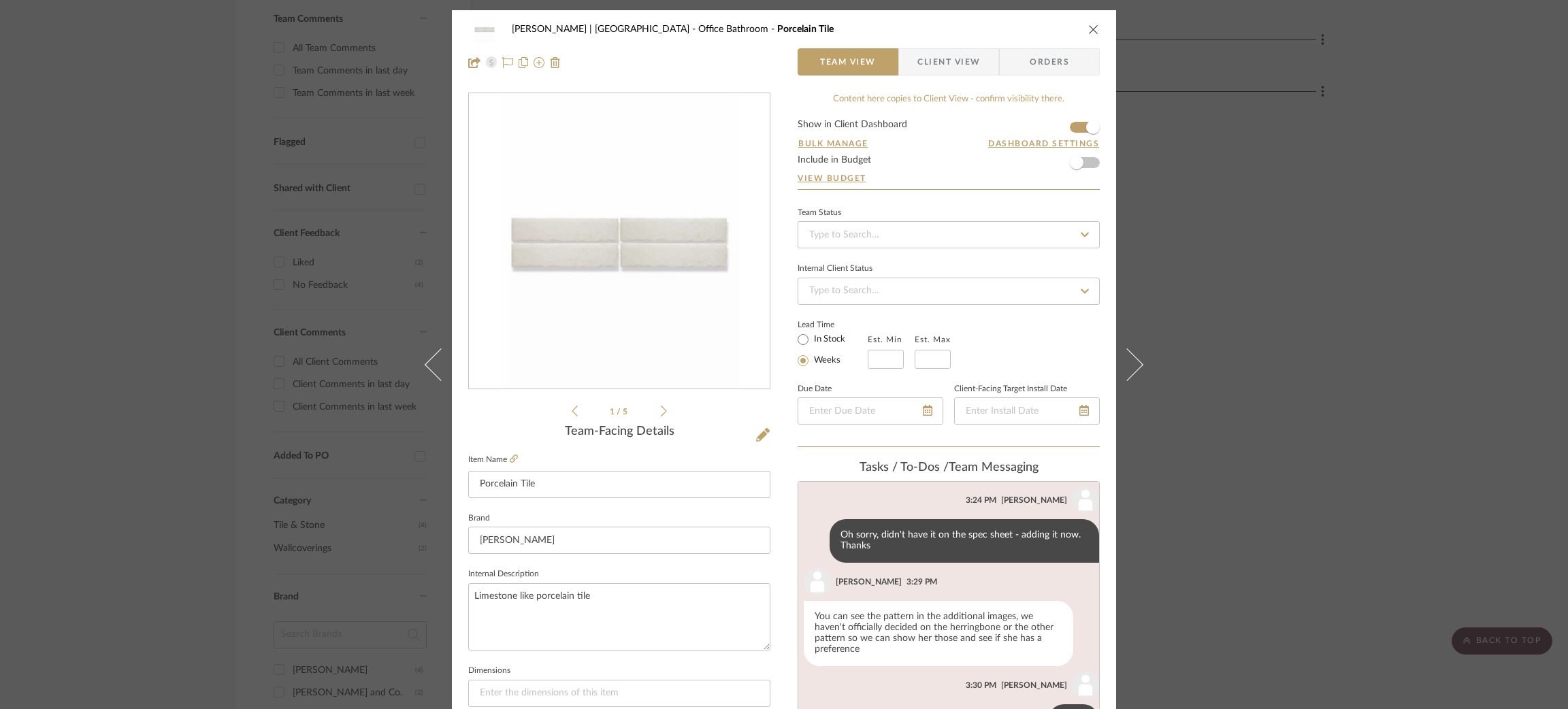
click at [1313, 264] on div "Breckenridge-Tchen | Manhattan Beach Office Bathroom Porcelain Tile Team View C…" at bounding box center [784, 354] width 1568 height 709
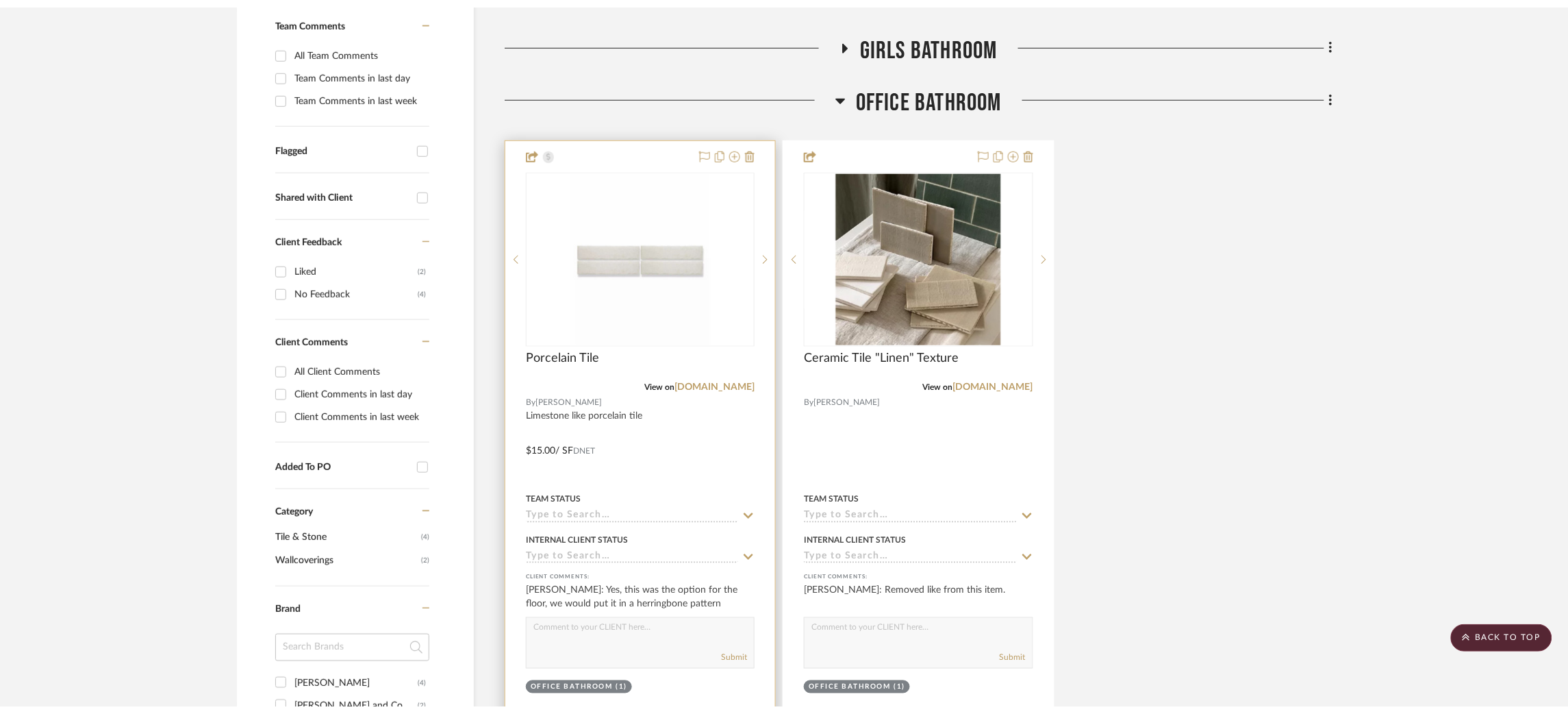
scroll to position [0, 0]
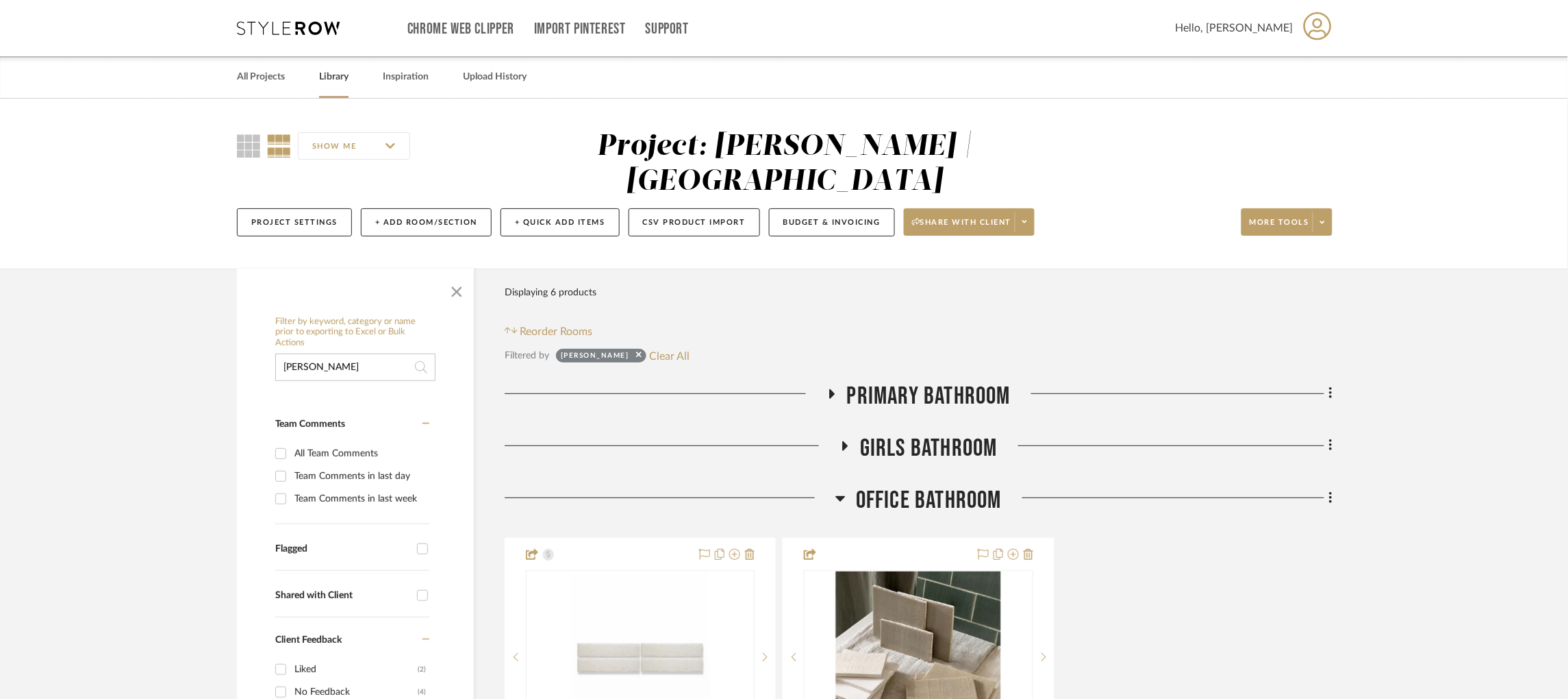
click at [341, 80] on link "Library" at bounding box center [334, 77] width 30 height 18
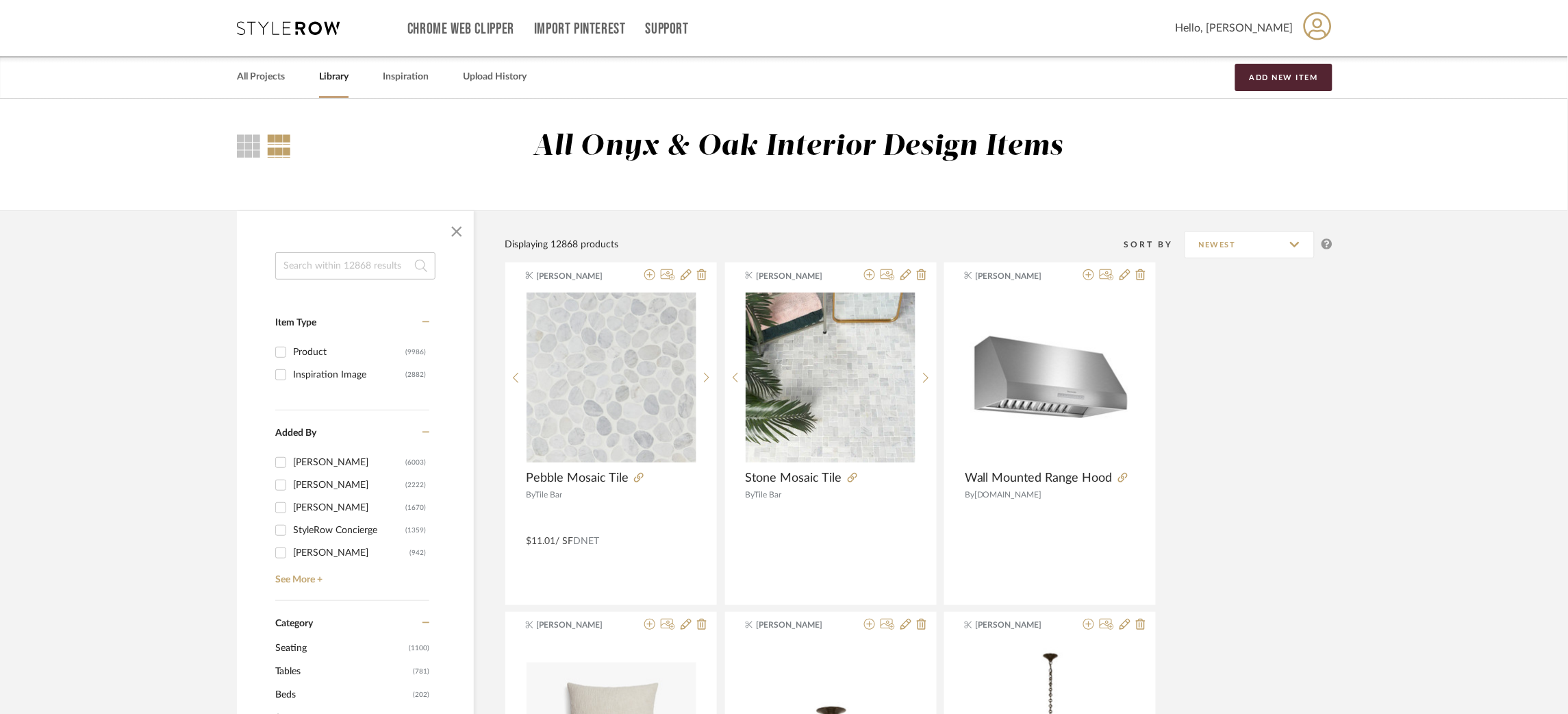
click at [335, 267] on input at bounding box center [355, 266] width 160 height 27
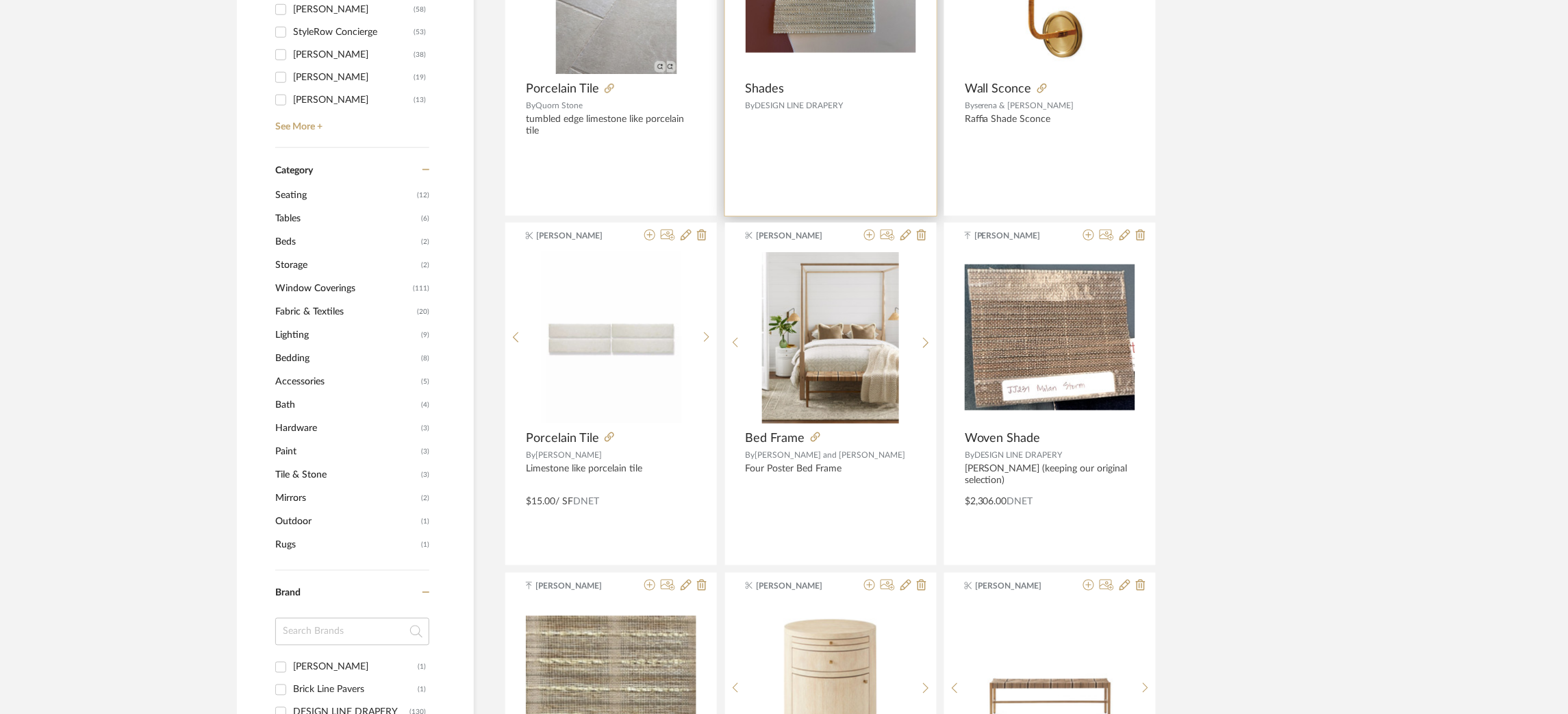
scroll to position [433, 0]
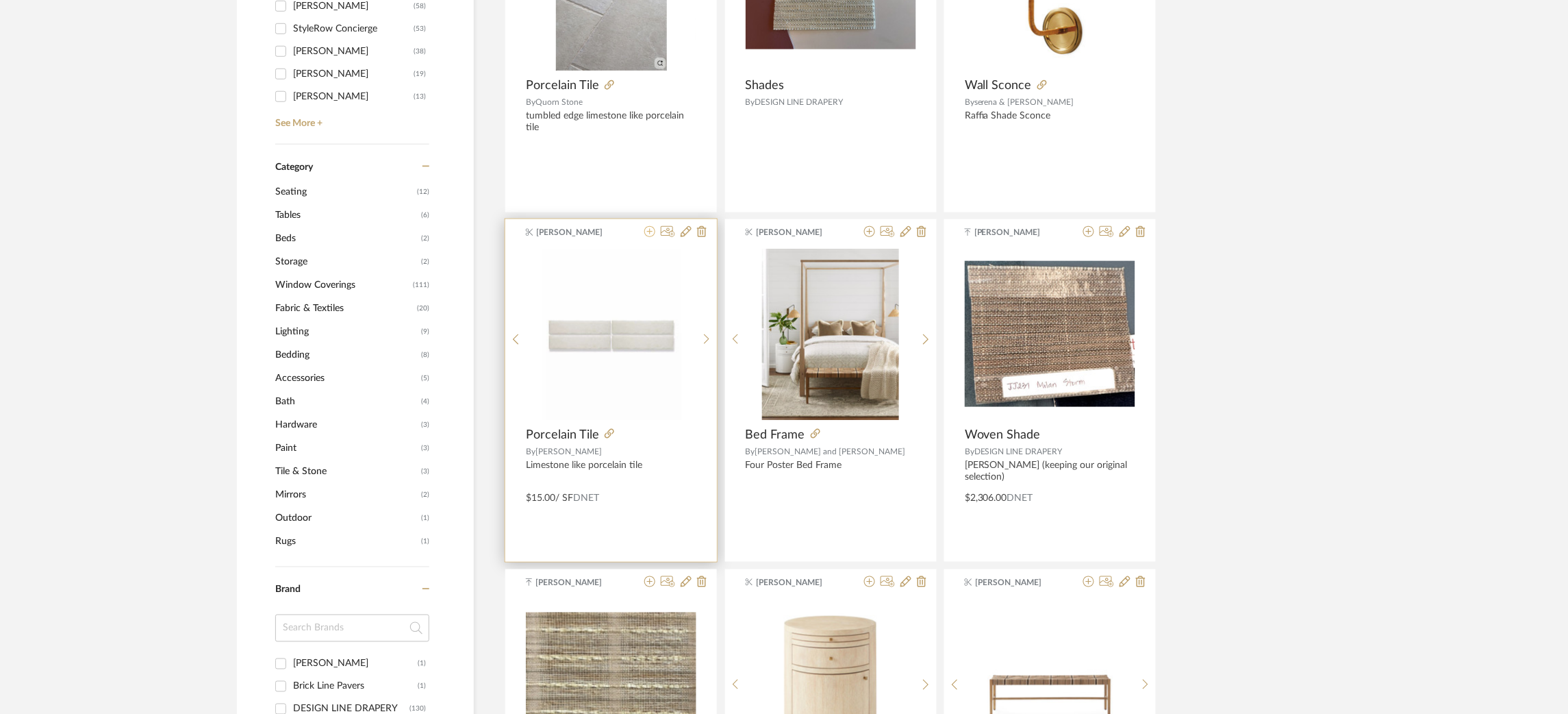
type input "limestone like"
click at [646, 232] on icon at bounding box center [649, 231] width 11 height 11
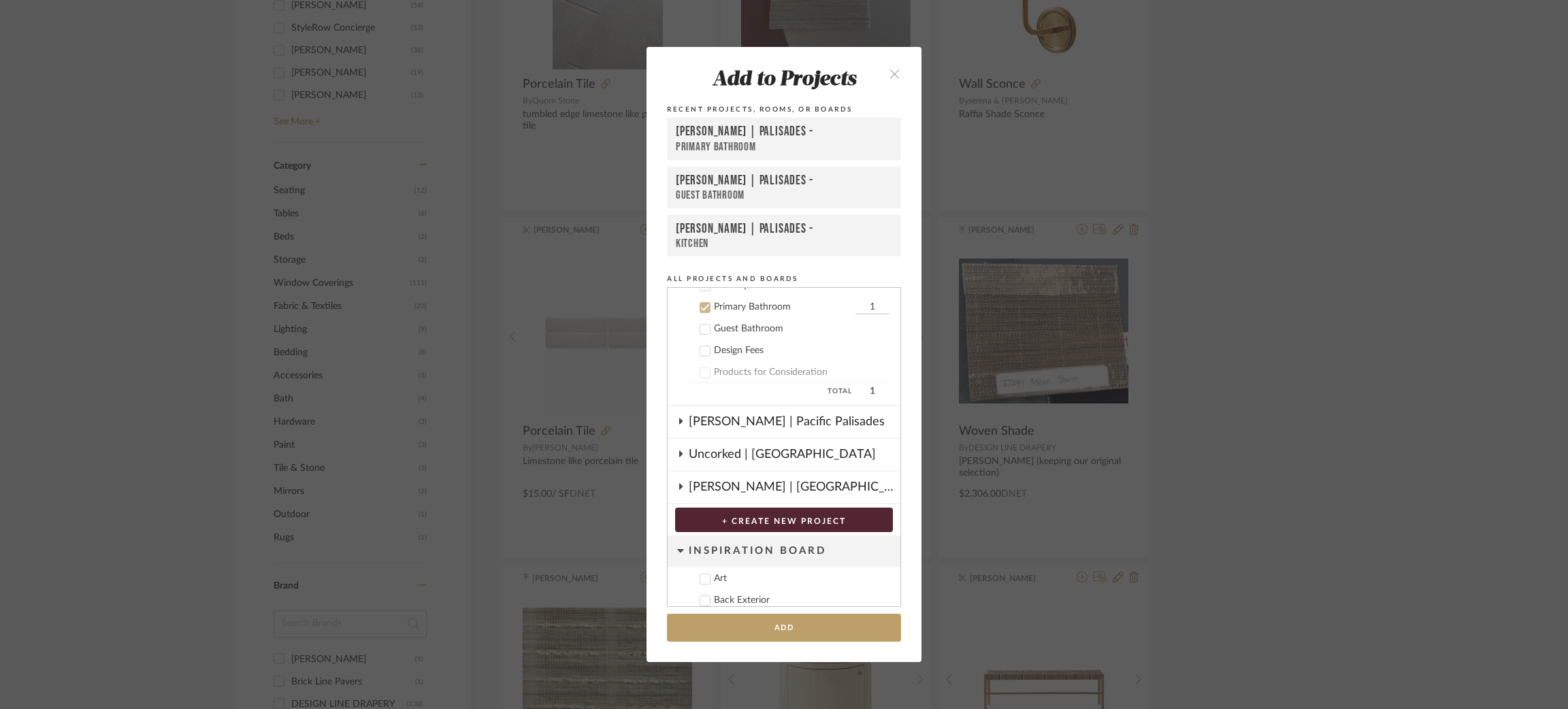
scroll to position [563, 0]
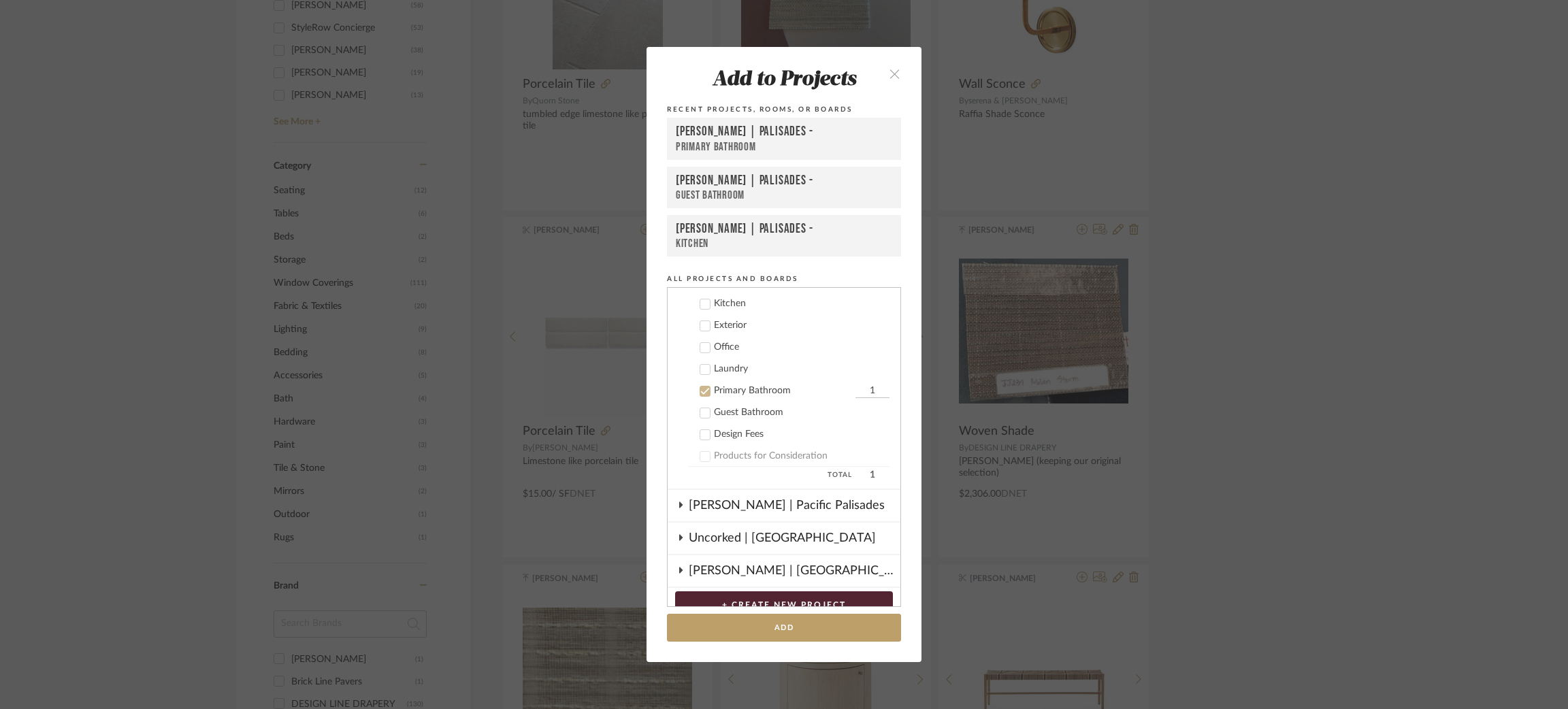
click at [704, 408] on icon at bounding box center [705, 413] width 10 height 10
click at [795, 628] on button "Add" at bounding box center [784, 627] width 234 height 28
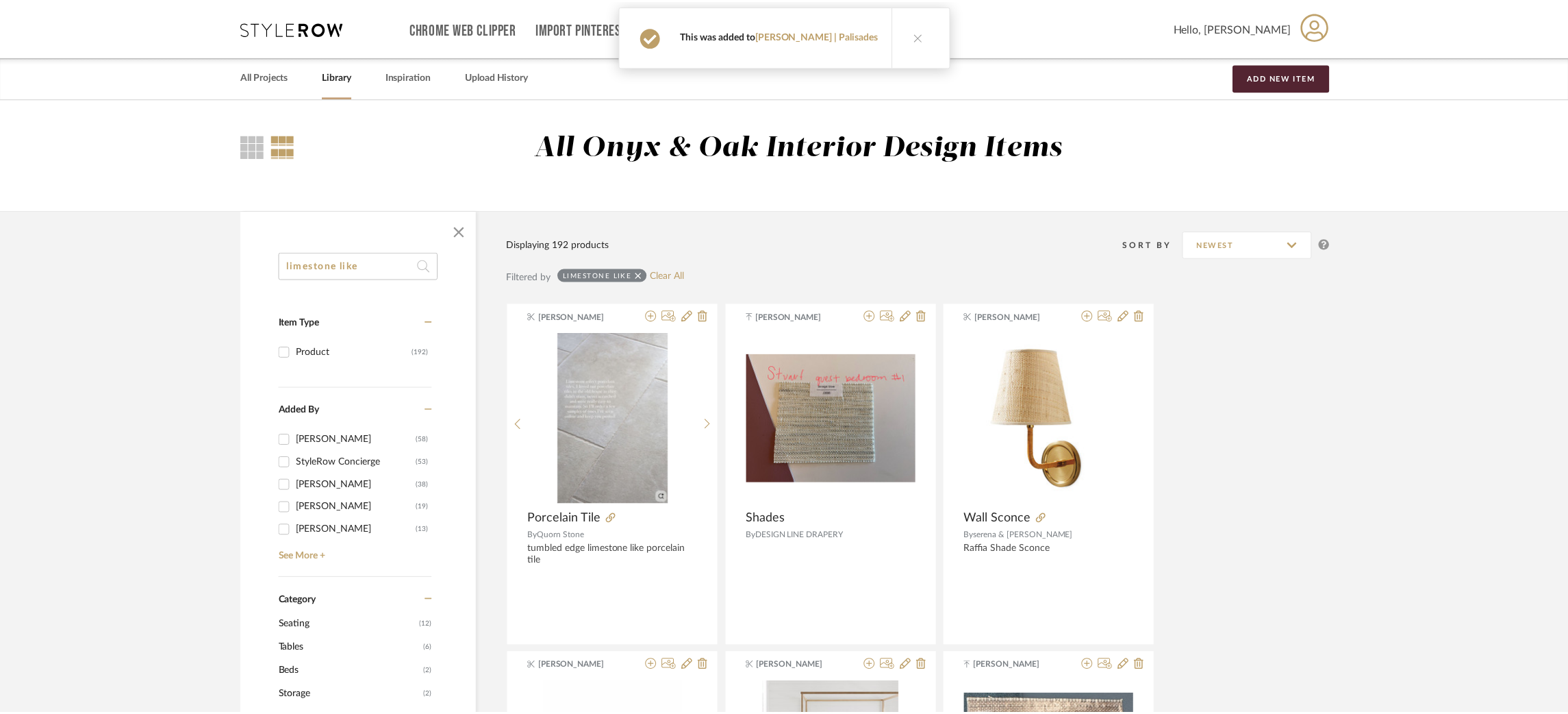
scroll to position [433, 0]
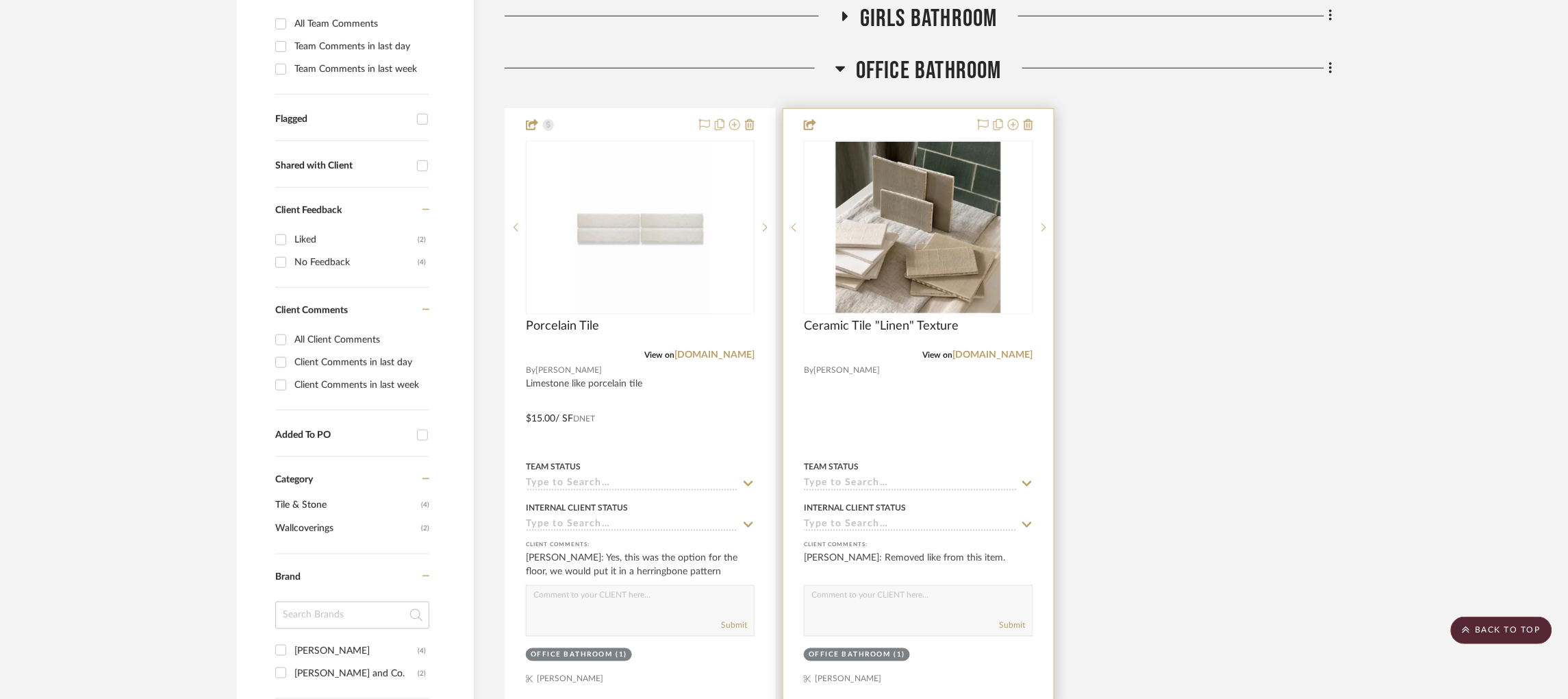
scroll to position [432, 0]
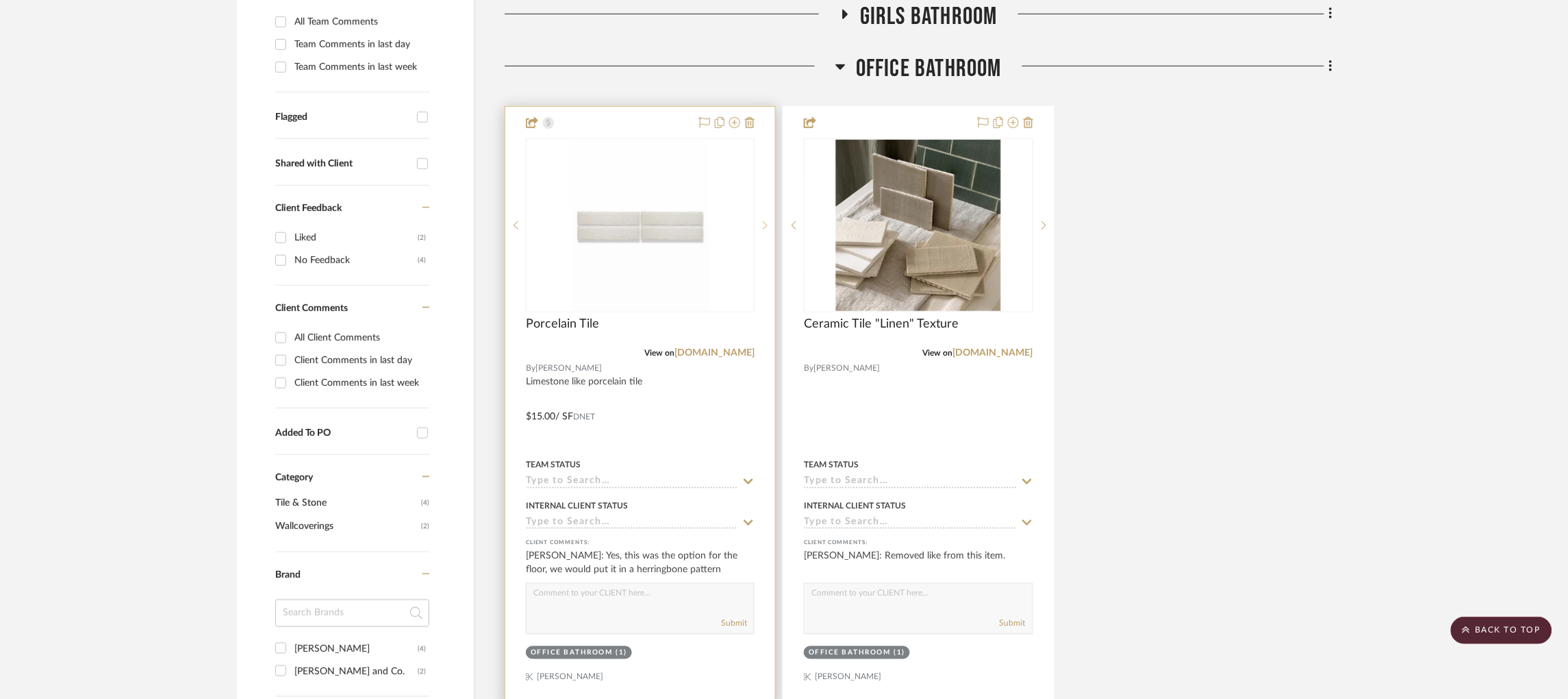
click at [763, 221] on div at bounding box center [765, 225] width 20 height 174
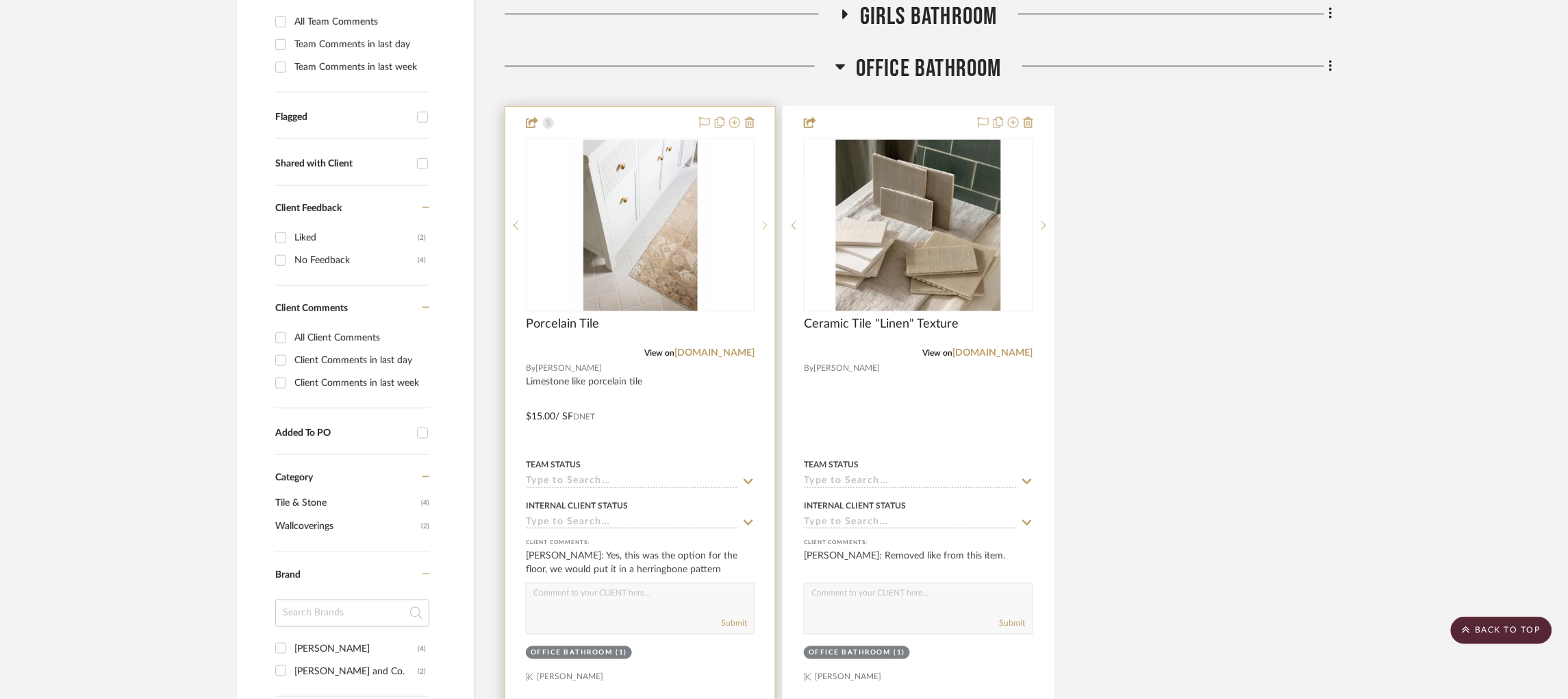
click at [763, 222] on icon at bounding box center [765, 225] width 5 height 10
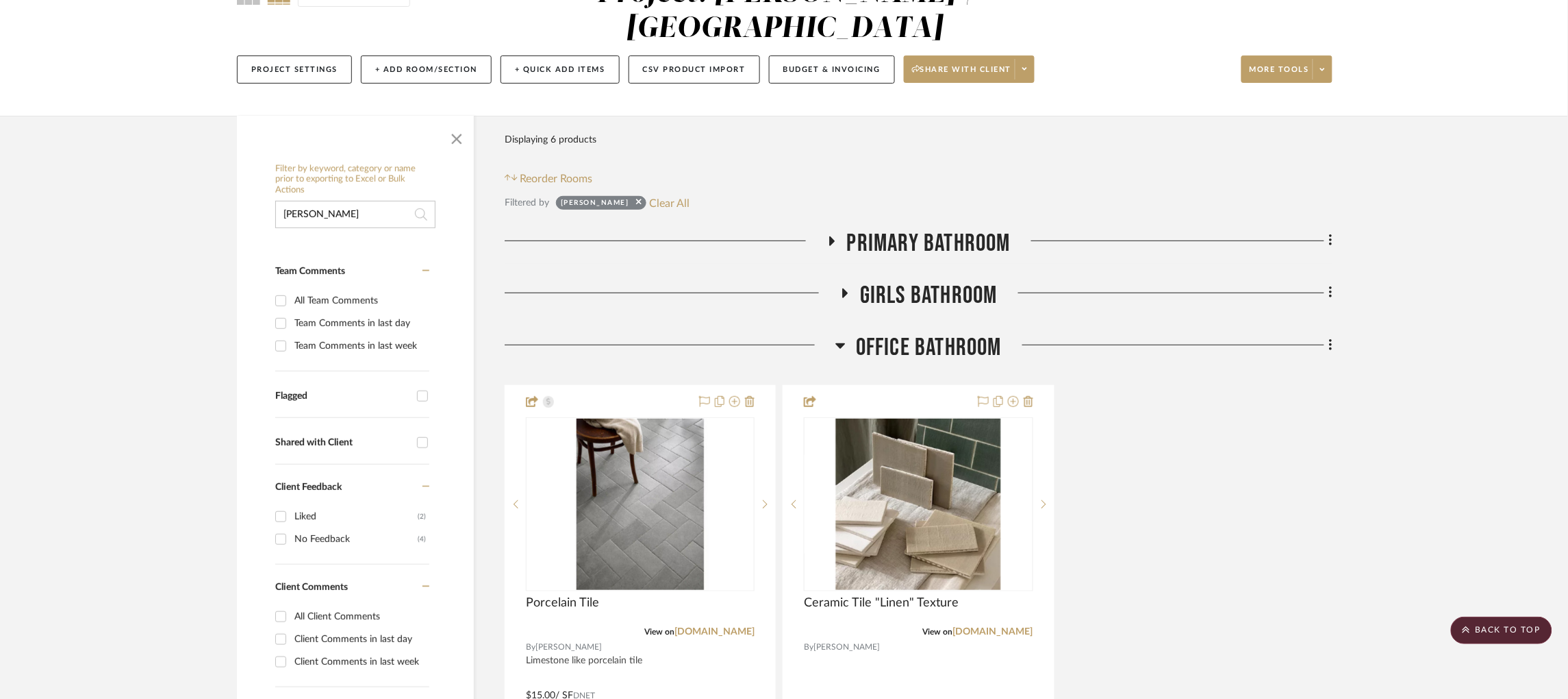
scroll to position [137, 0]
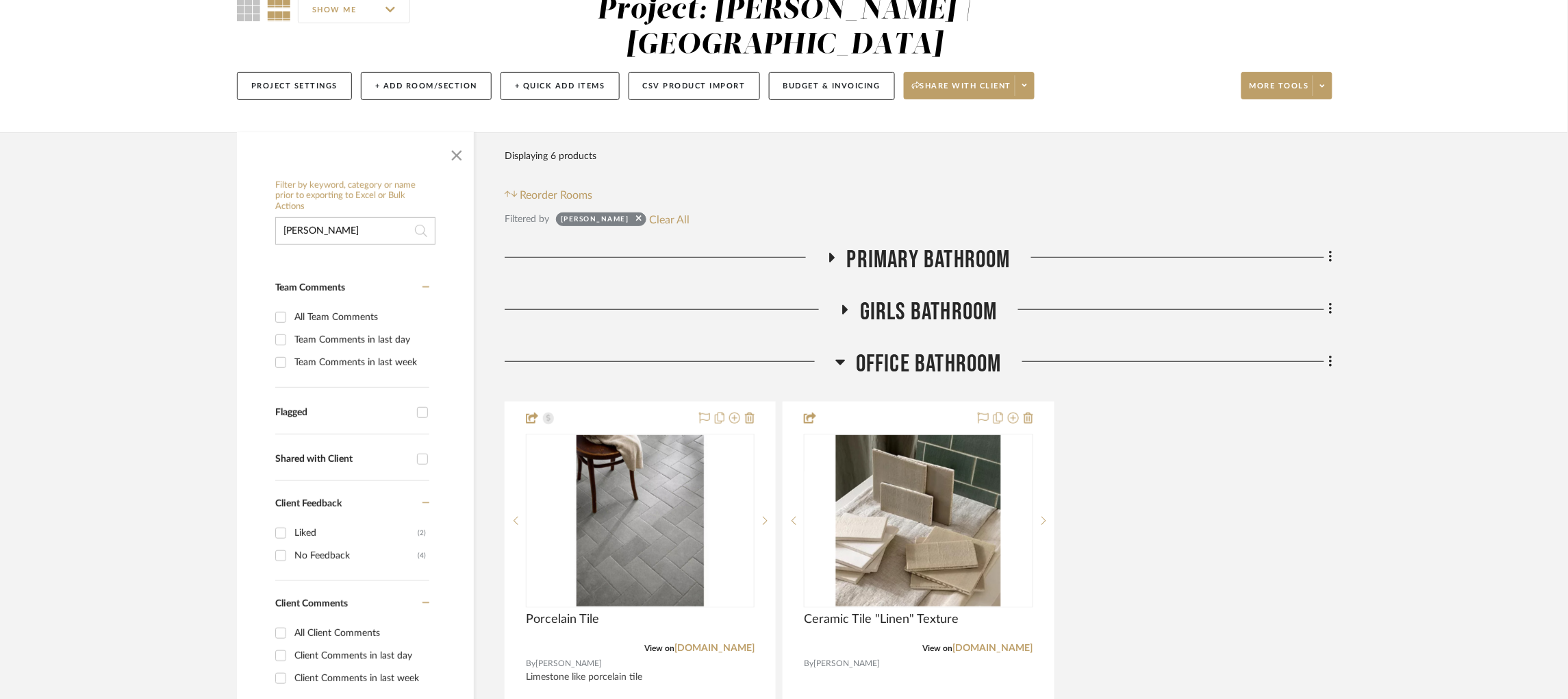
drag, startPoint x: 363, startPoint y: 236, endPoint x: 213, endPoint y: 194, distance: 155.8
click at [213, 194] on project-details-page "SHOW ME Project: Breckenridge-Tchen | Manhattan Beach Project Settings + Add Ro…" at bounding box center [784, 706] width 1568 height 1488
click at [652, 216] on button "Clear All" at bounding box center [670, 219] width 40 height 17
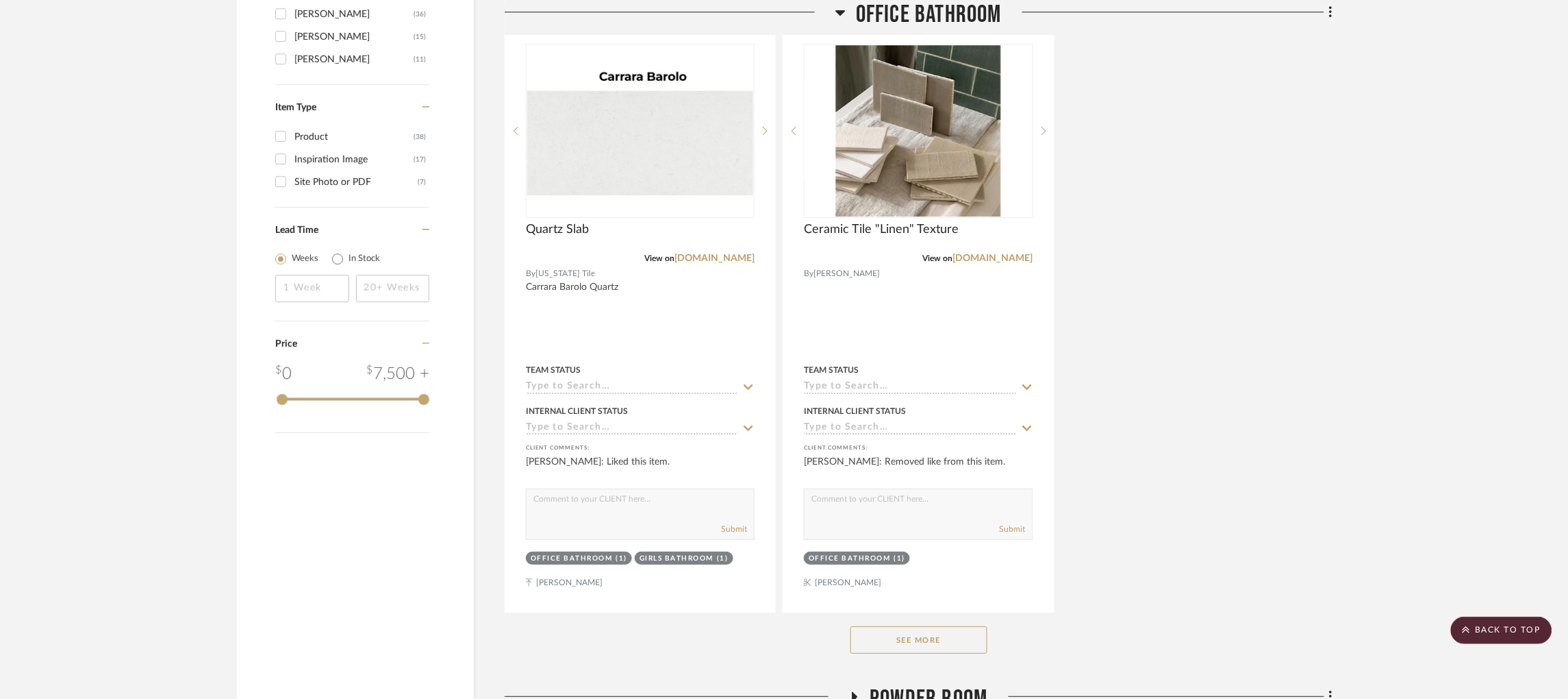
scroll to position [1723, 0]
click at [928, 645] on button "See More" at bounding box center [919, 639] width 137 height 27
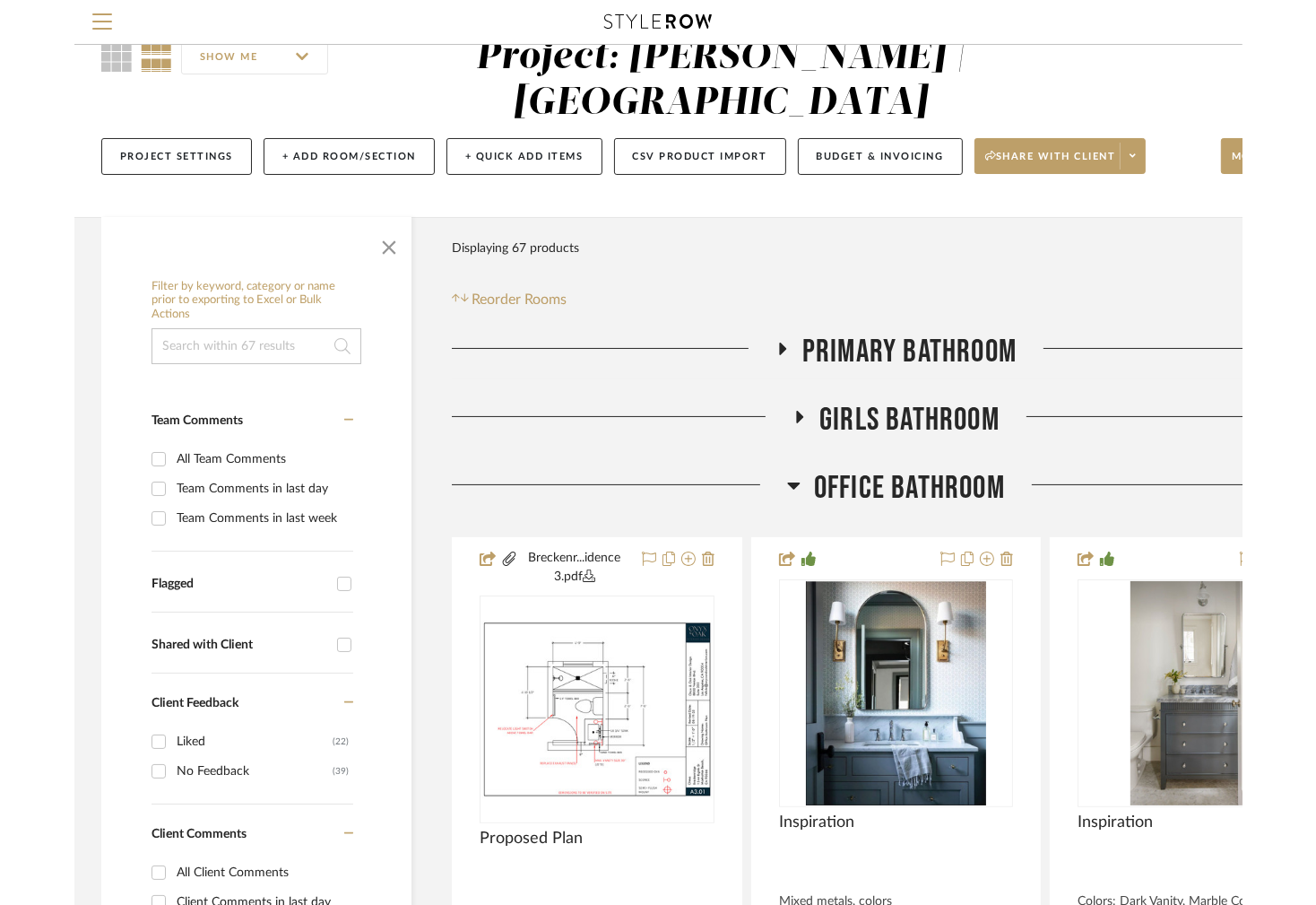
scroll to position [134, 0]
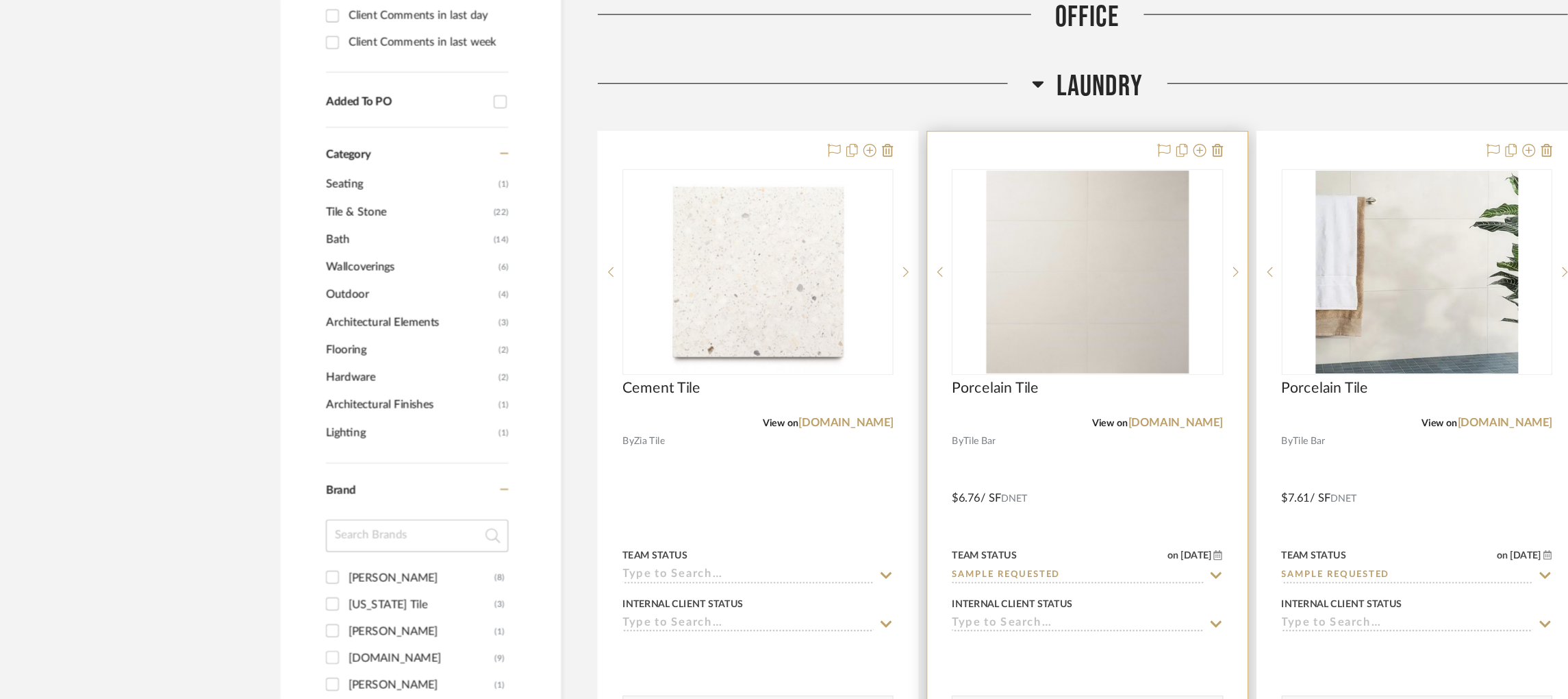
scroll to position [767, 0]
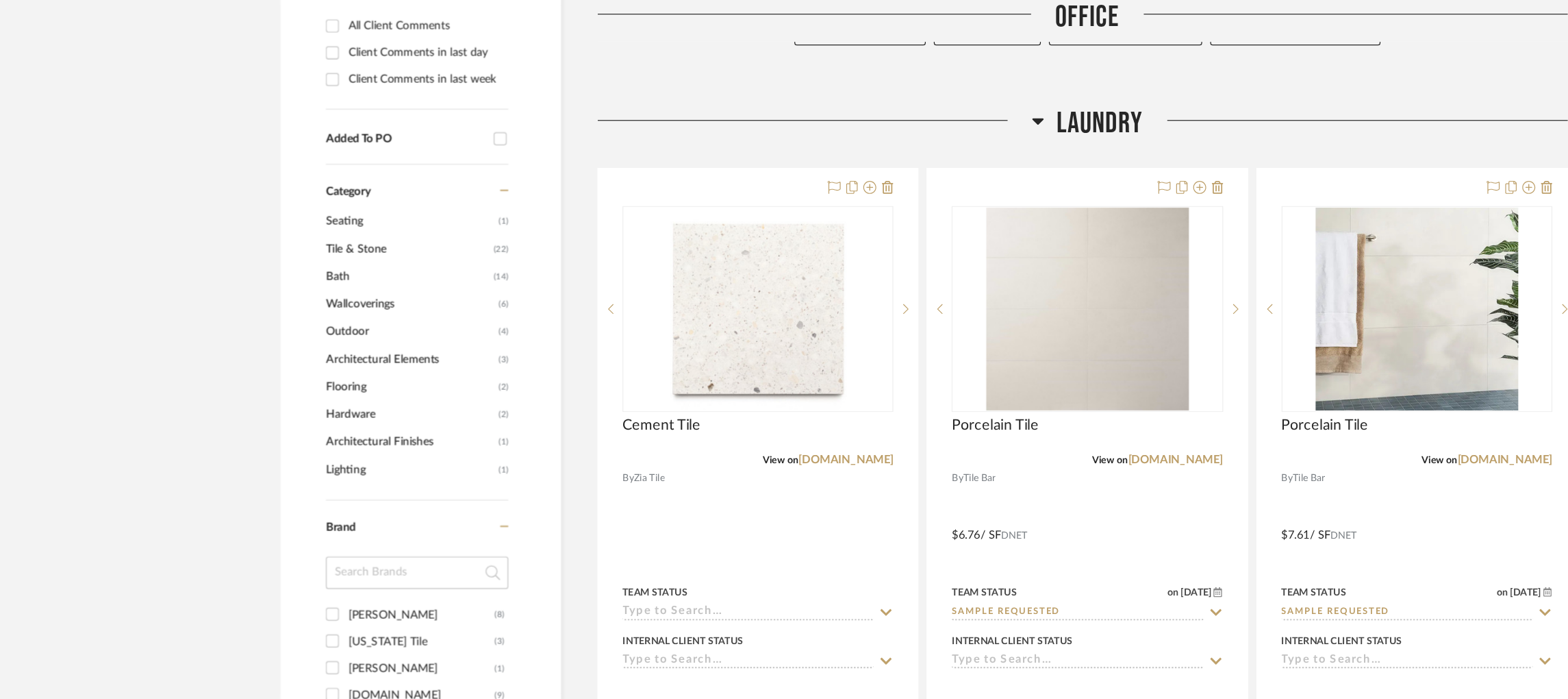
click at [875, 102] on icon at bounding box center [877, 102] width 10 height 5
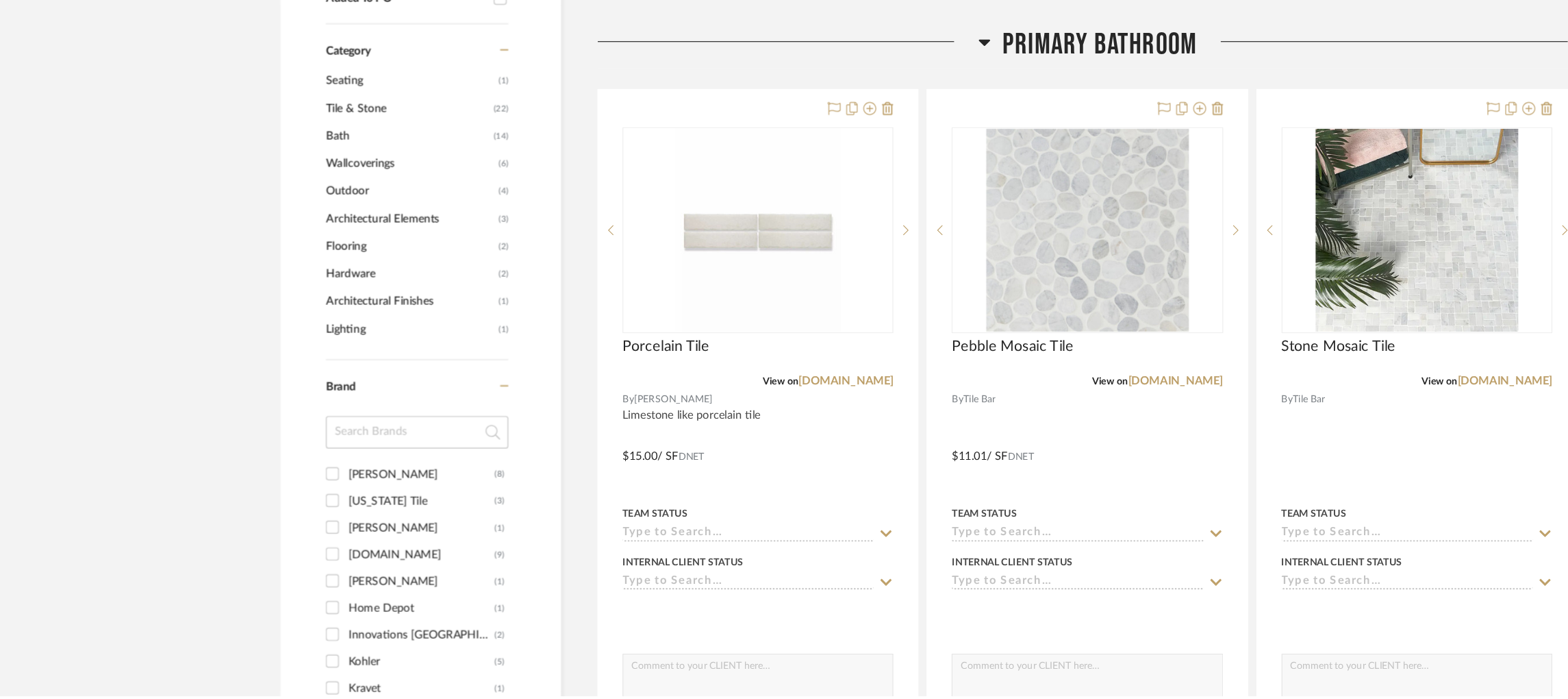
scroll to position [776, 0]
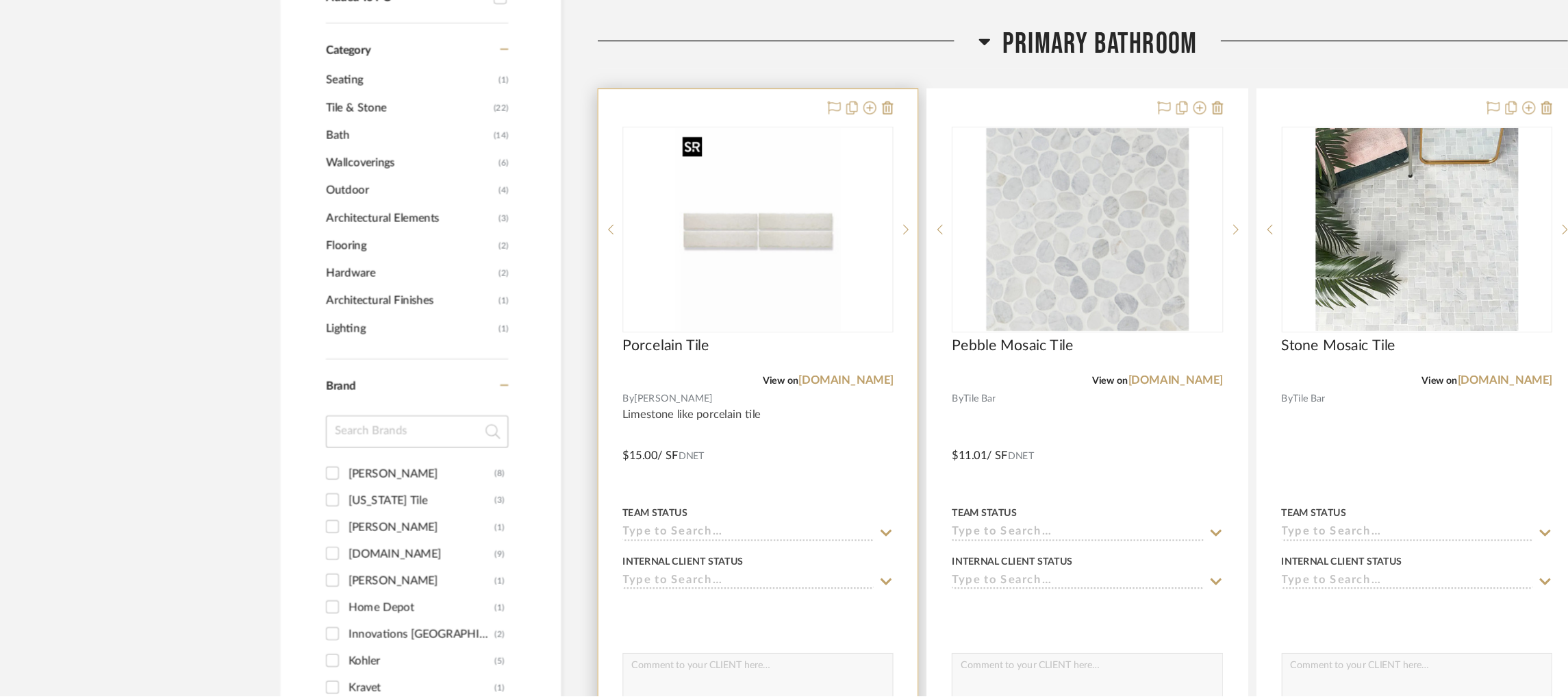
click at [664, 320] on img "0" at bounding box center [640, 305] width 140 height 172
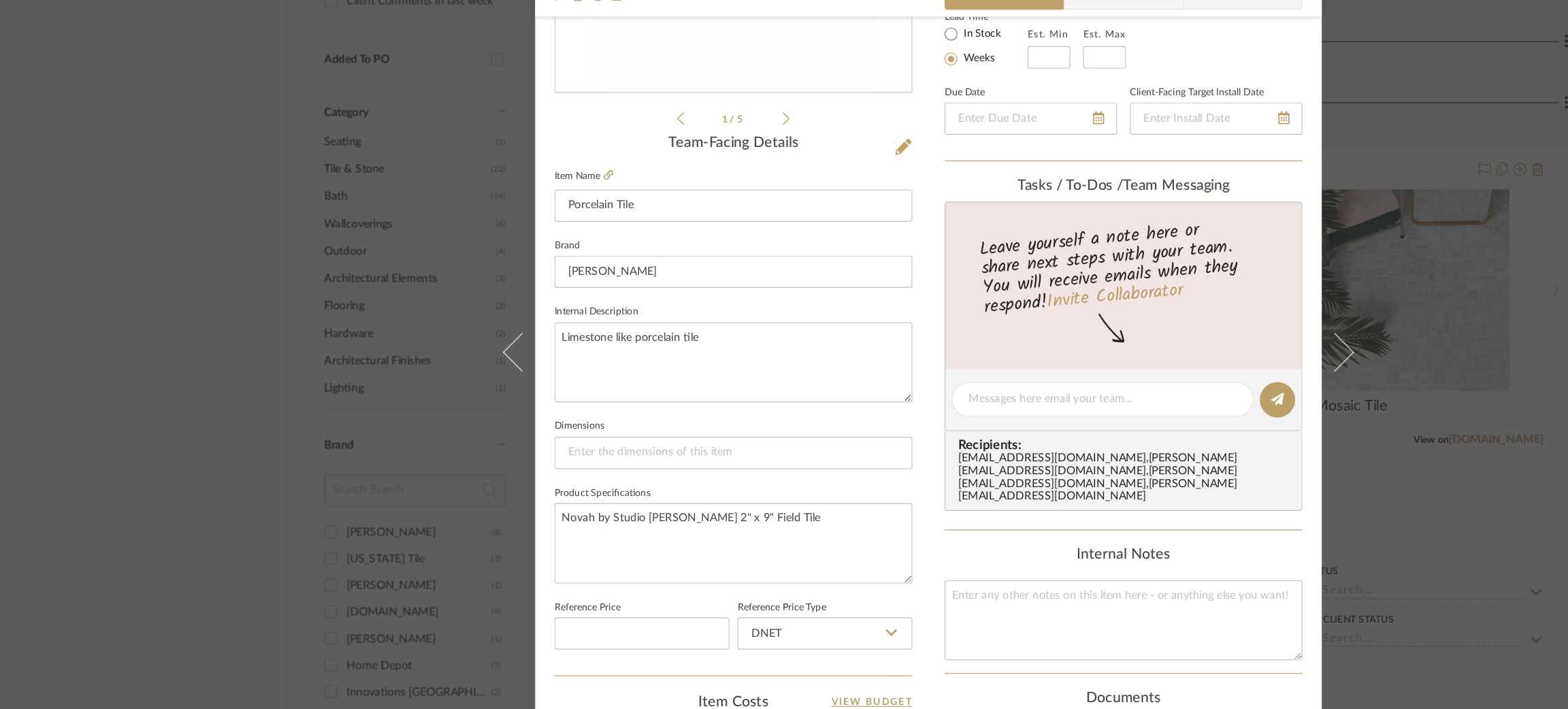
scroll to position [255, 0]
click at [831, 555] on textarea at bounding box center [948, 579] width 302 height 67
drag, startPoint x: 877, startPoint y: 542, endPoint x: 759, endPoint y: 540, distance: 118.0
click at [759, 540] on div "[PERSON_NAME] | Palisades Primary Bathroom Porcelain Tile Team View Client View…" at bounding box center [783, 384] width 664 height 1256
type textarea "Shower Walls?"
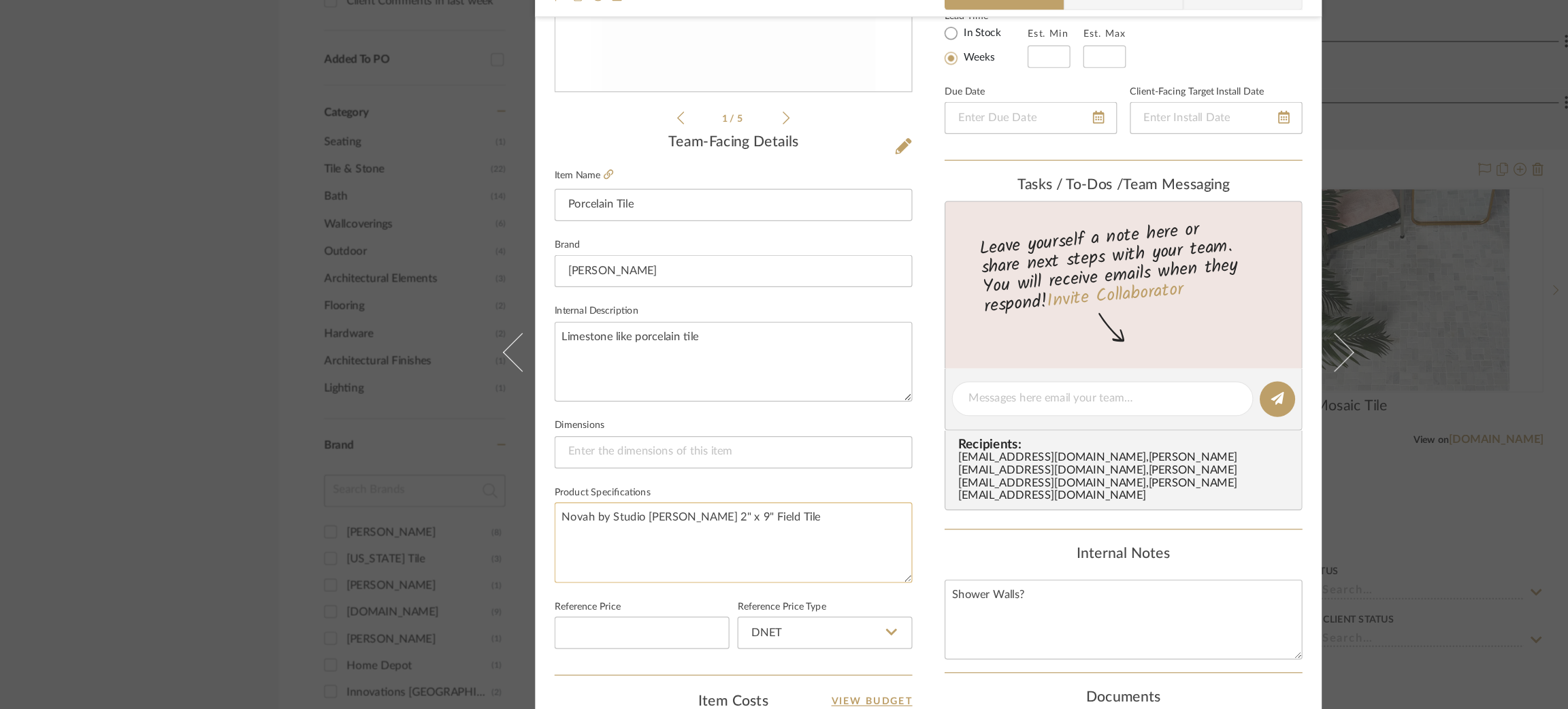
click at [682, 515] on textarea "Novah by Studio [PERSON_NAME] 2" x 9" Field Tile" at bounding box center [619, 514] width 302 height 67
click at [1190, 345] on div "[PERSON_NAME] | Palisades Primary Bathroom Porcelain Tile Team View Client View…" at bounding box center [784, 354] width 1568 height 709
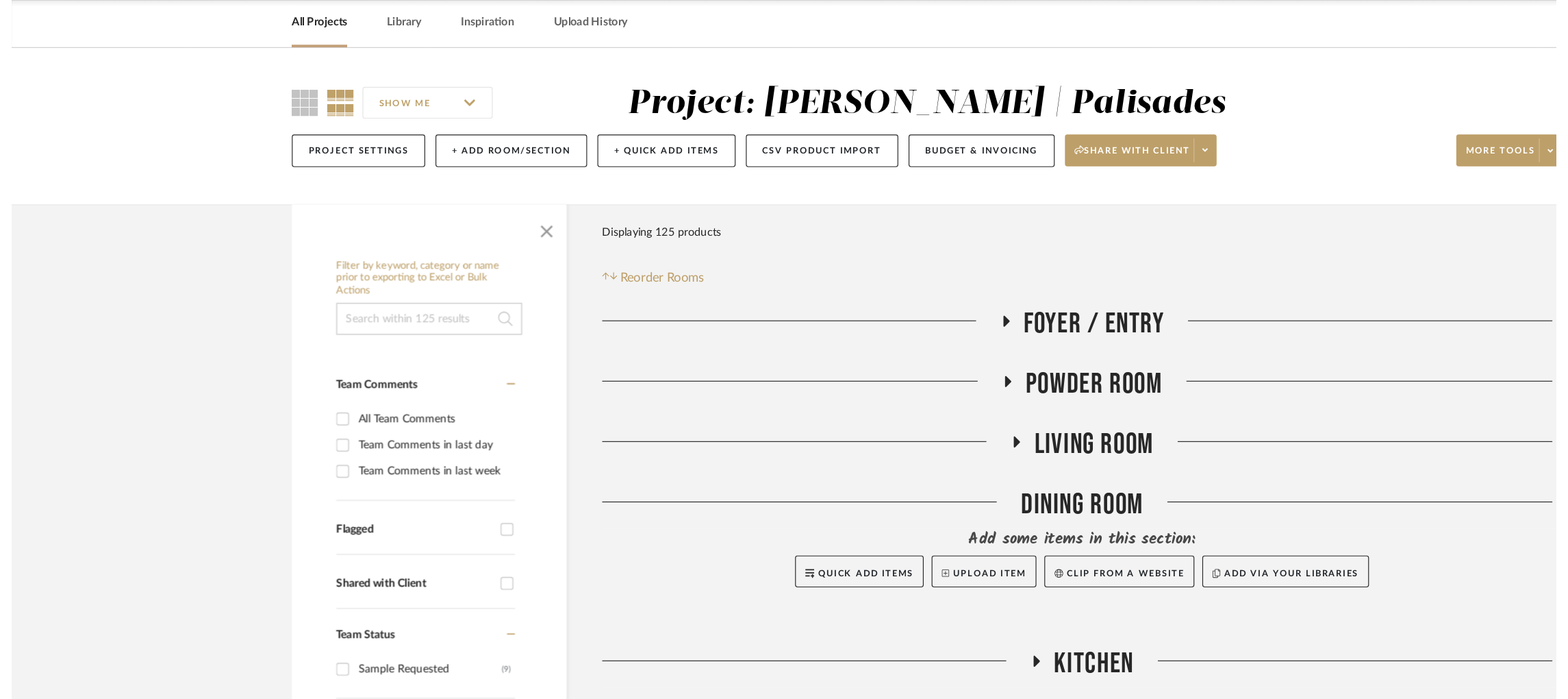
scroll to position [776, 0]
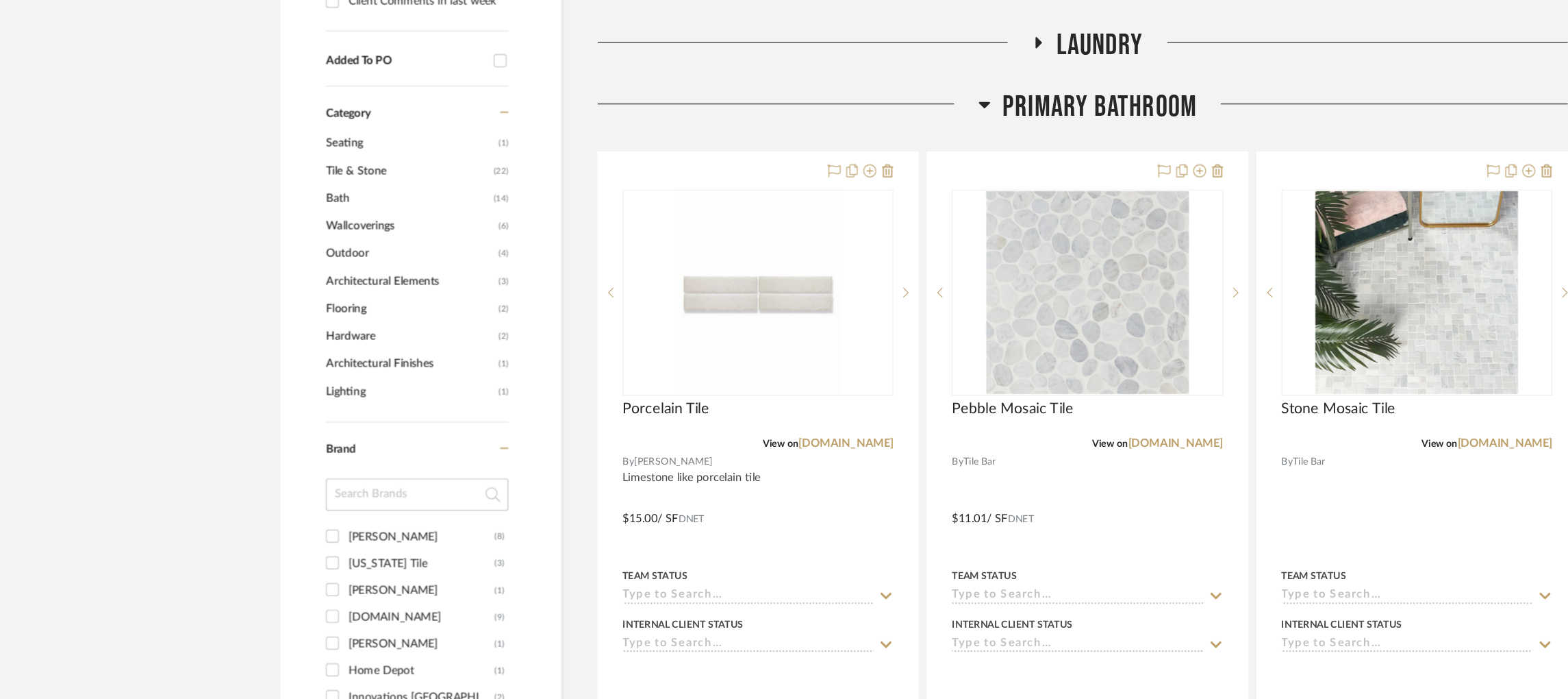
click at [828, 149] on icon at bounding box center [832, 146] width 11 height 17
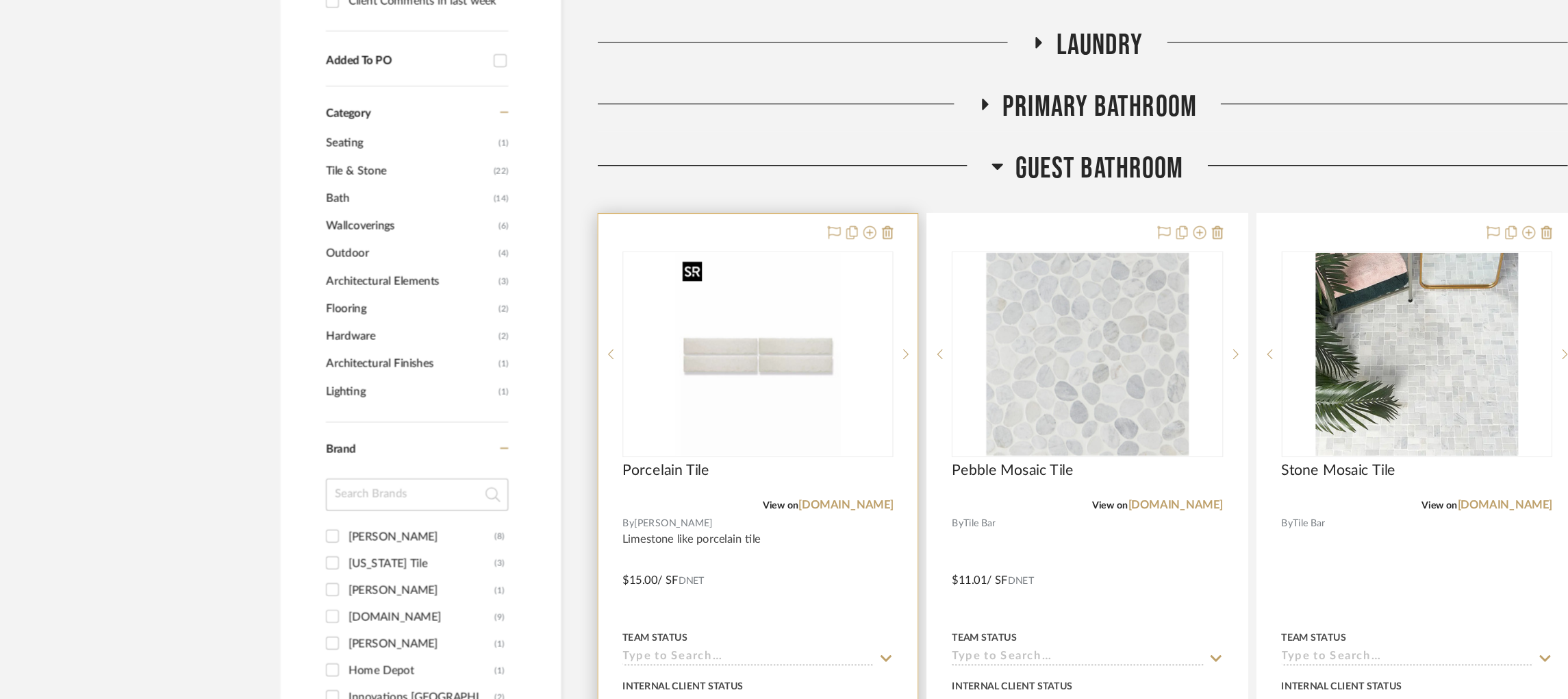
click at [0, 0] on img at bounding box center [0, 0] width 0 height 0
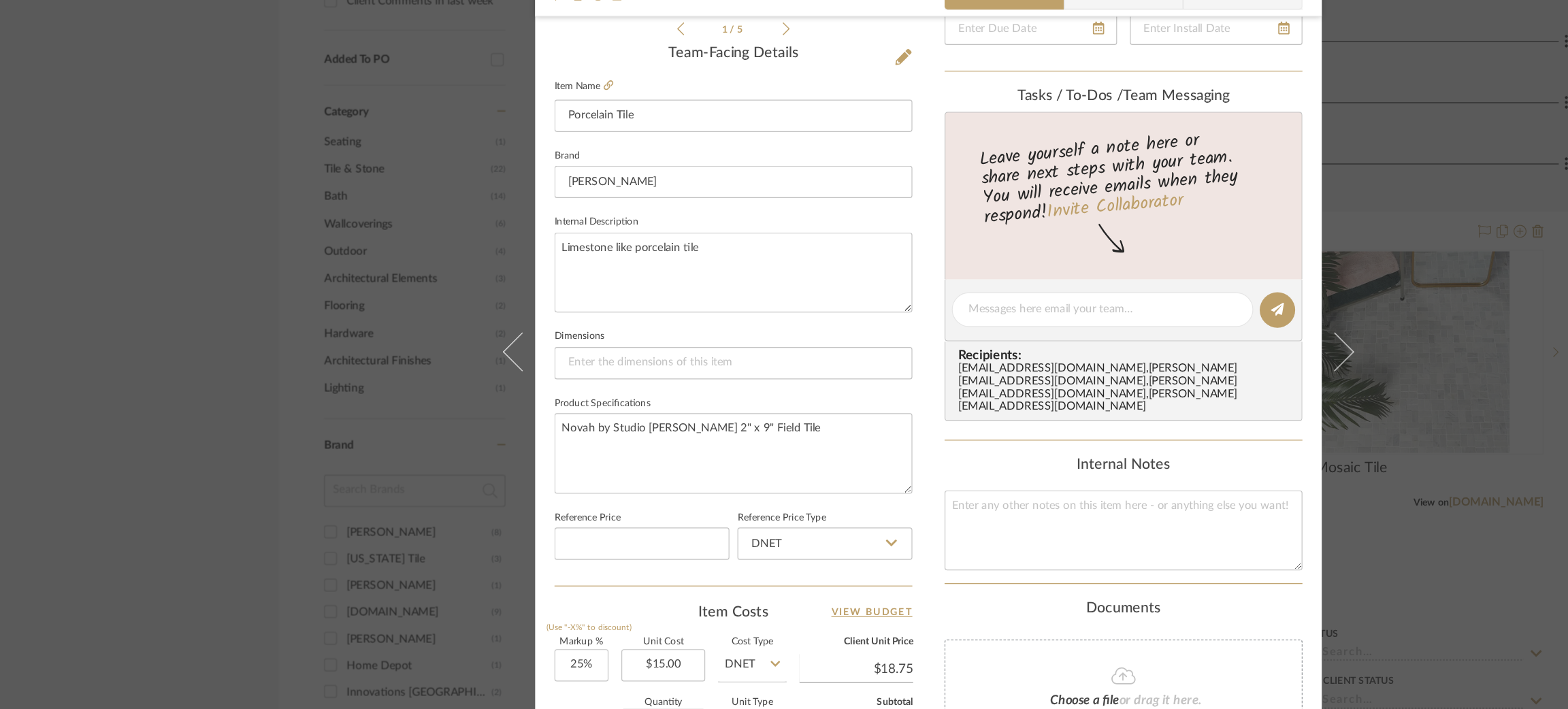
scroll to position [332, 0]
click at [885, 477] on textarea at bounding box center [948, 503] width 302 height 67
paste textarea "Shower Walls?"
type textarea "Shower Walls?"
click at [733, 430] on textarea "Novah by Studio [PERSON_NAME] 2" x 9" Field Tile" at bounding box center [619, 437] width 302 height 67
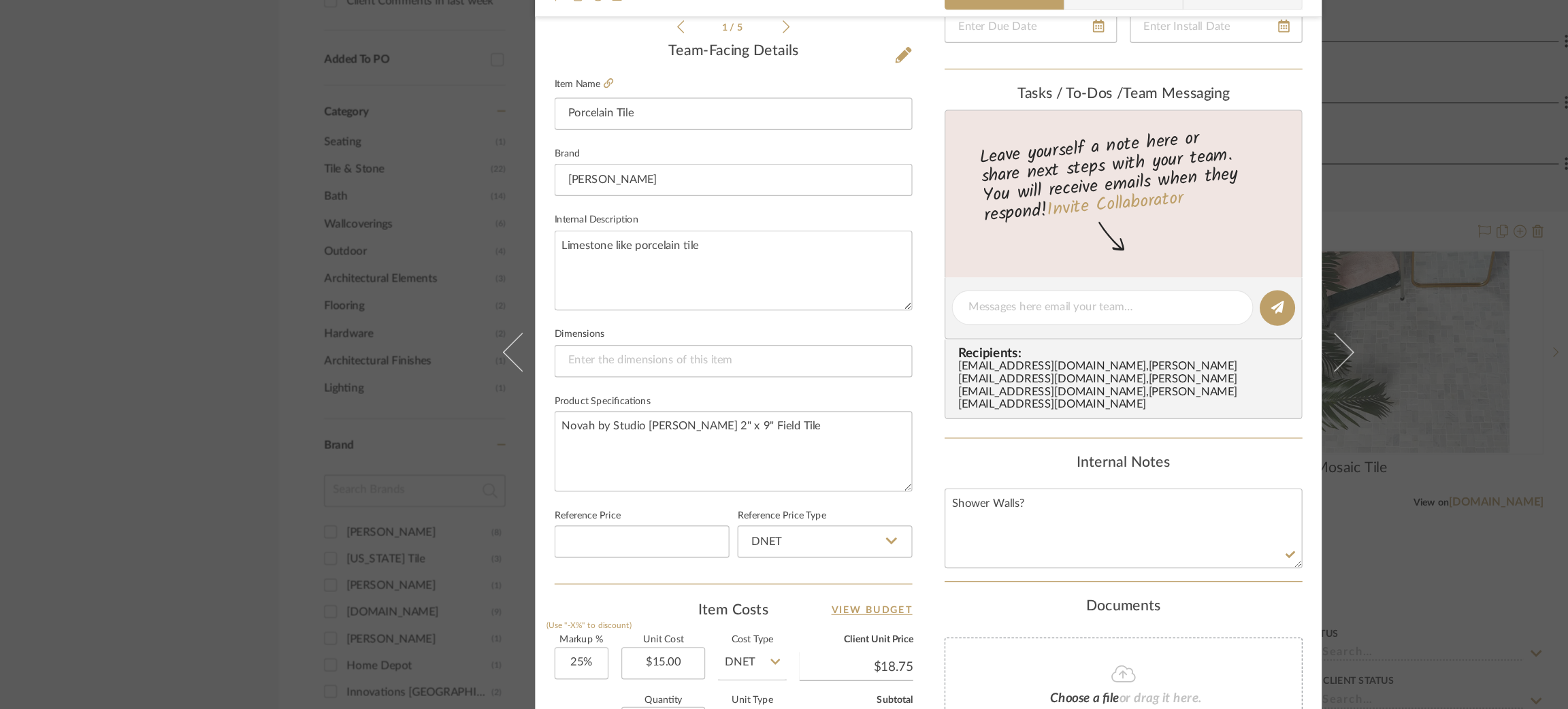
click at [1269, 353] on div "[PERSON_NAME] | Palisades Guest Bathroom Porcelain Tile Team View Client View O…" at bounding box center [784, 354] width 1568 height 709
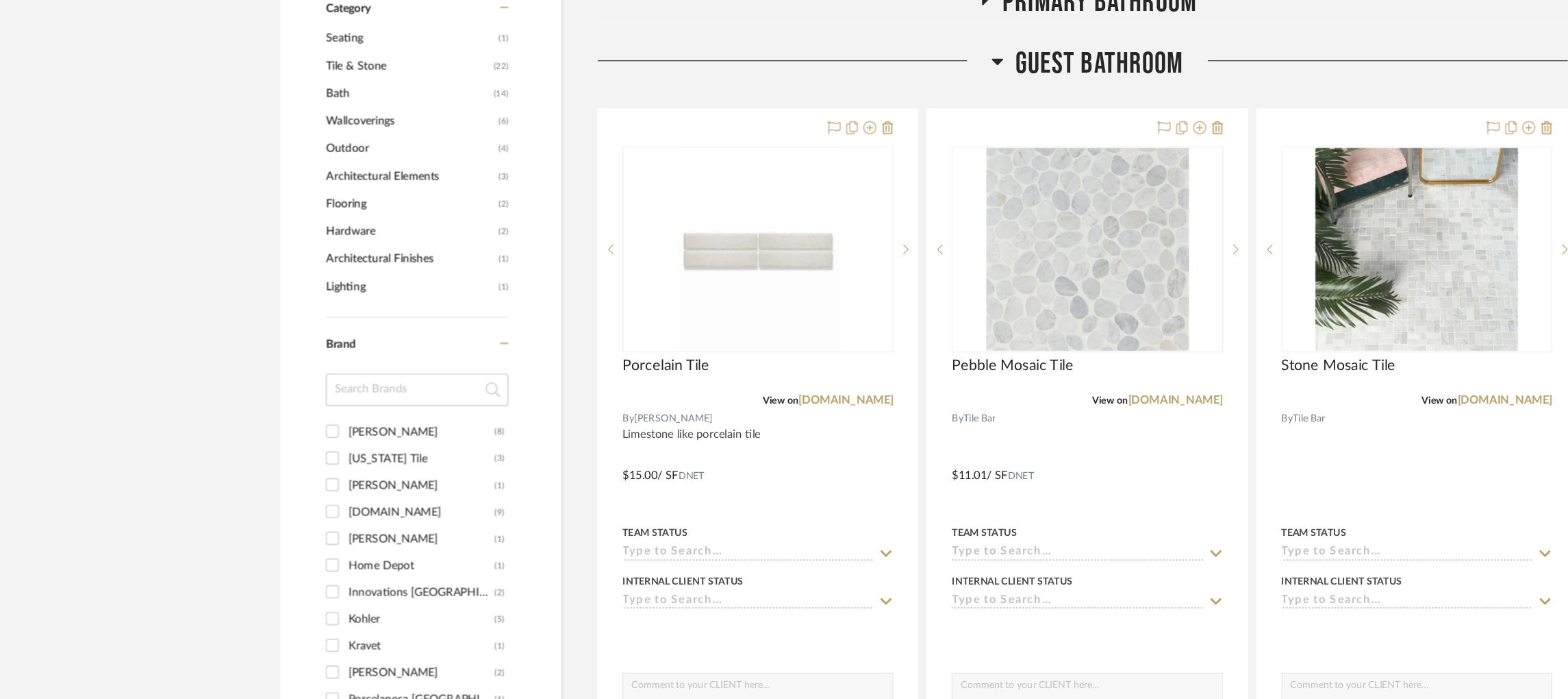
scroll to position [916, 0]
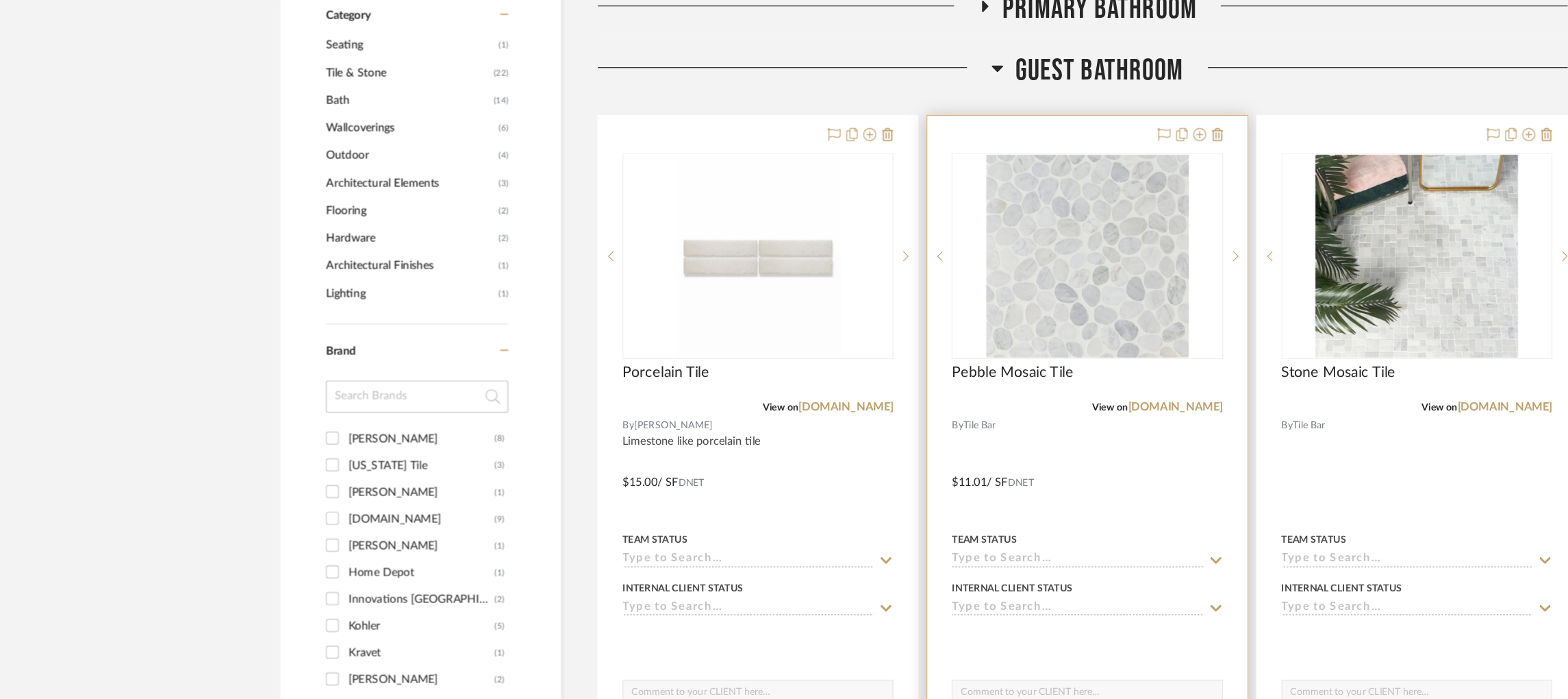
click at [841, 469] on input at bounding box center [910, 473] width 212 height 13
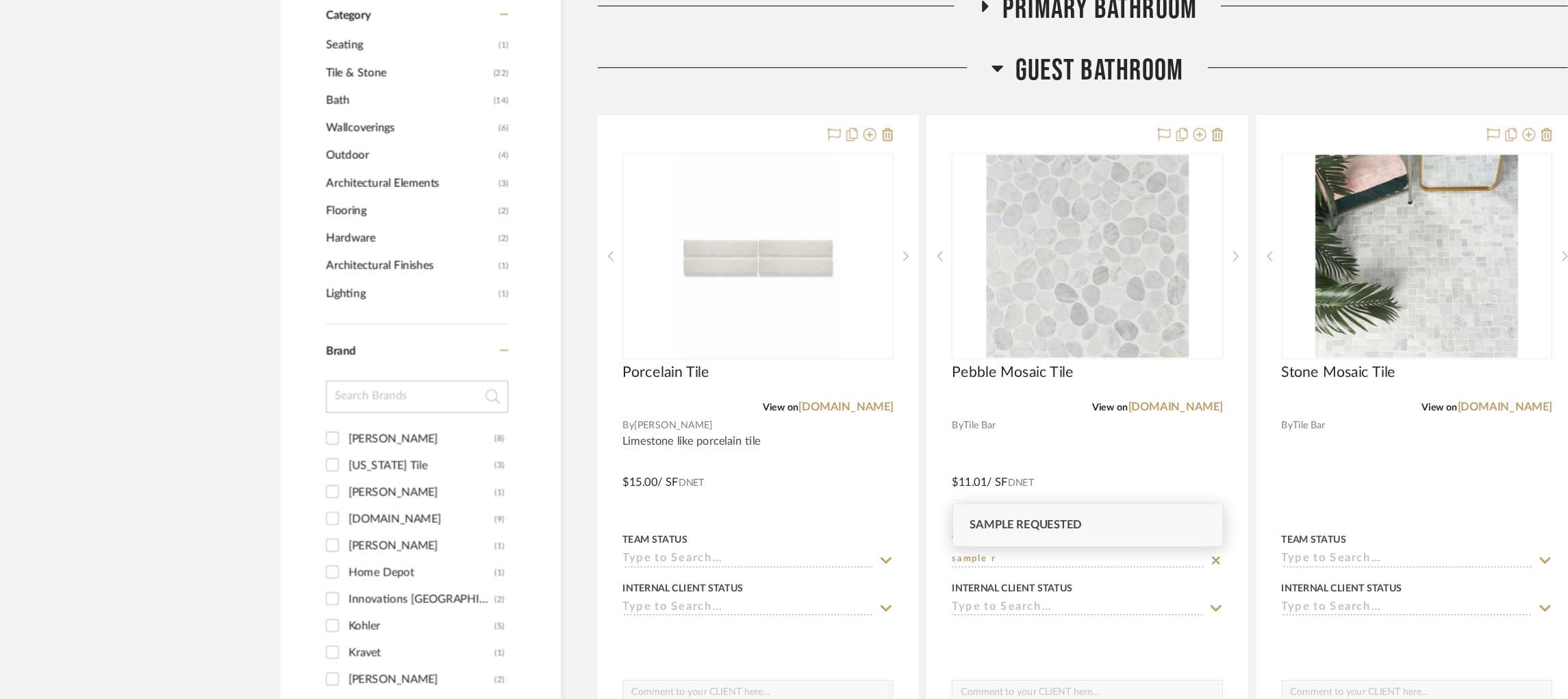
type input "sample r"
click at [867, 444] on span "Sample Requested" at bounding box center [866, 443] width 95 height 10
type input "[DATE]"
type input "Sample Requested"
click at [699, 79] on div at bounding box center [671, 63] width 333 height 35
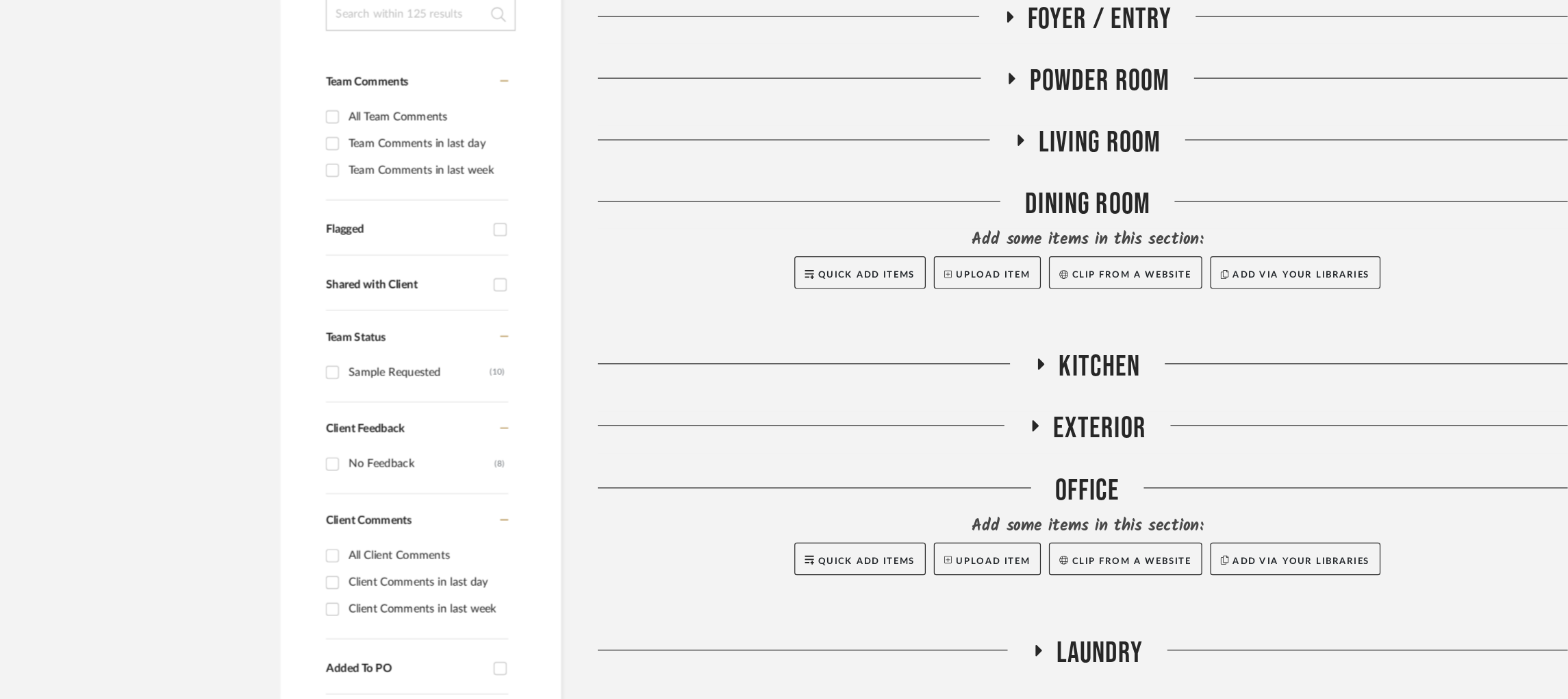
scroll to position [0, 0]
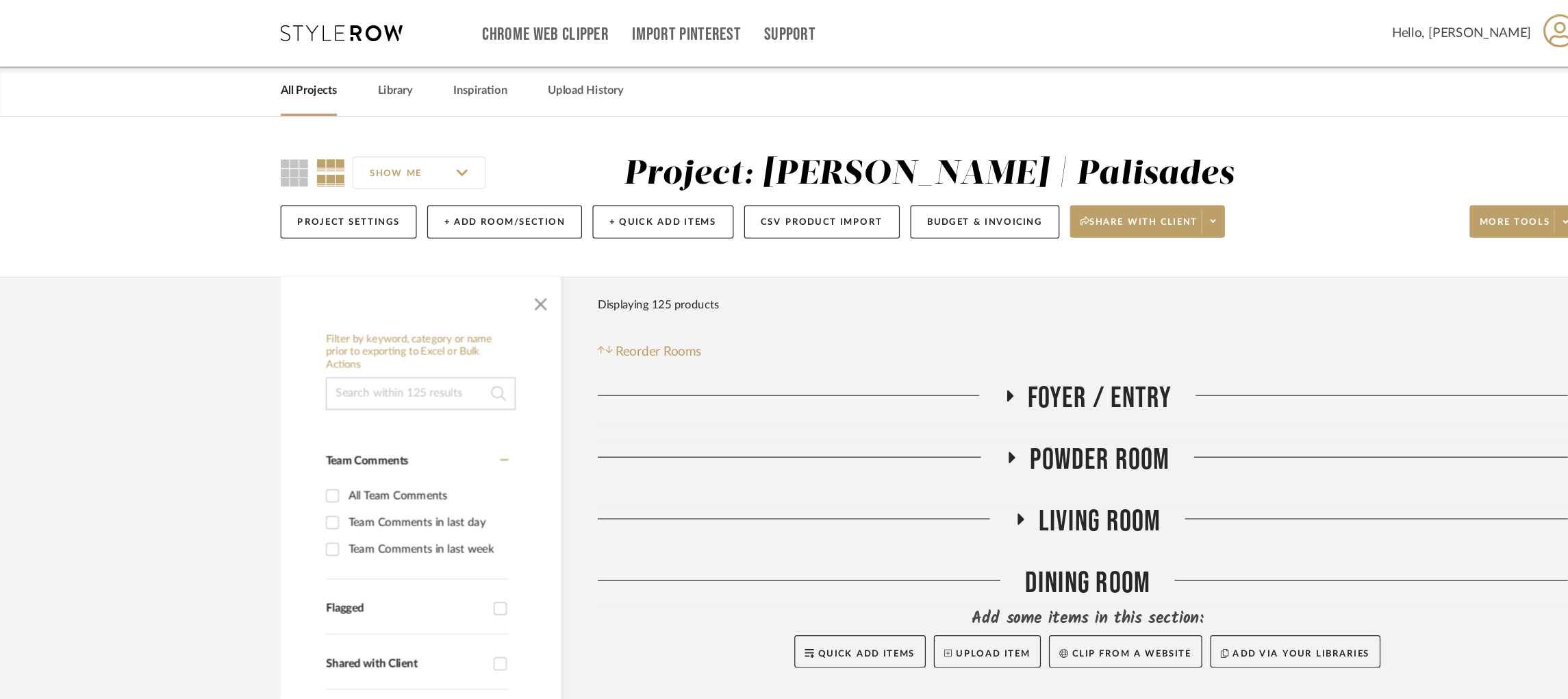
click at [333, 339] on input at bounding box center [355, 332] width 160 height 27
type input "[PERSON_NAME]"
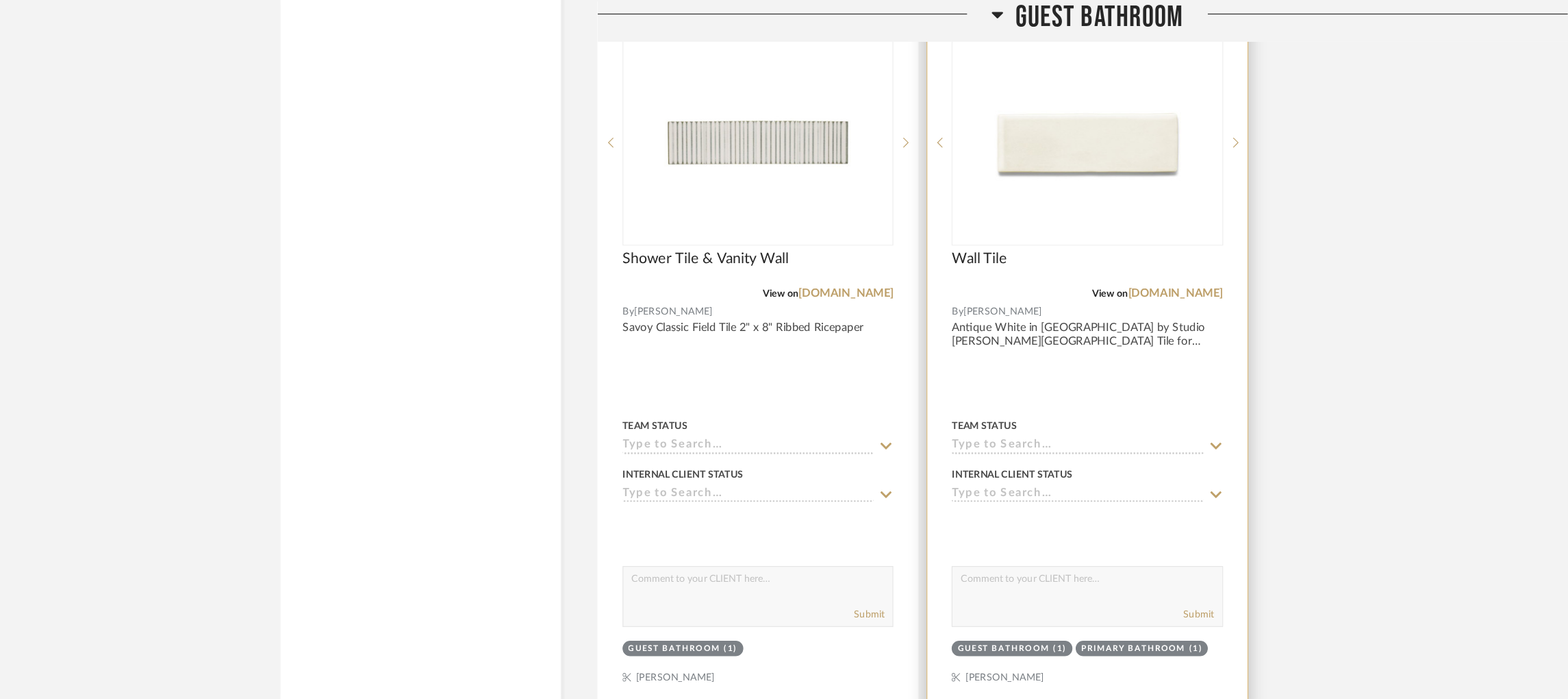
scroll to position [1716, 0]
click at [995, 249] on link "[DOMAIN_NAME]" at bounding box center [994, 248] width 80 height 10
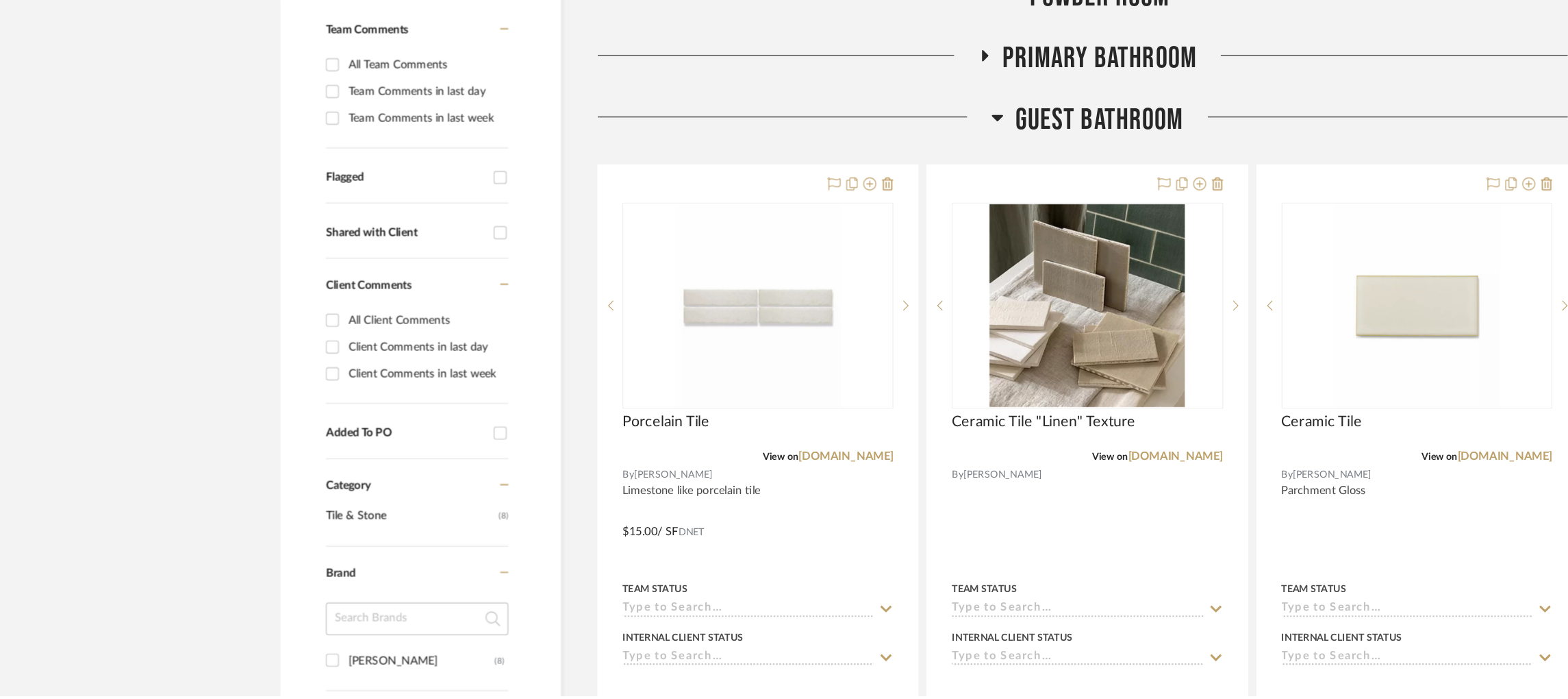
scroll to position [297, 0]
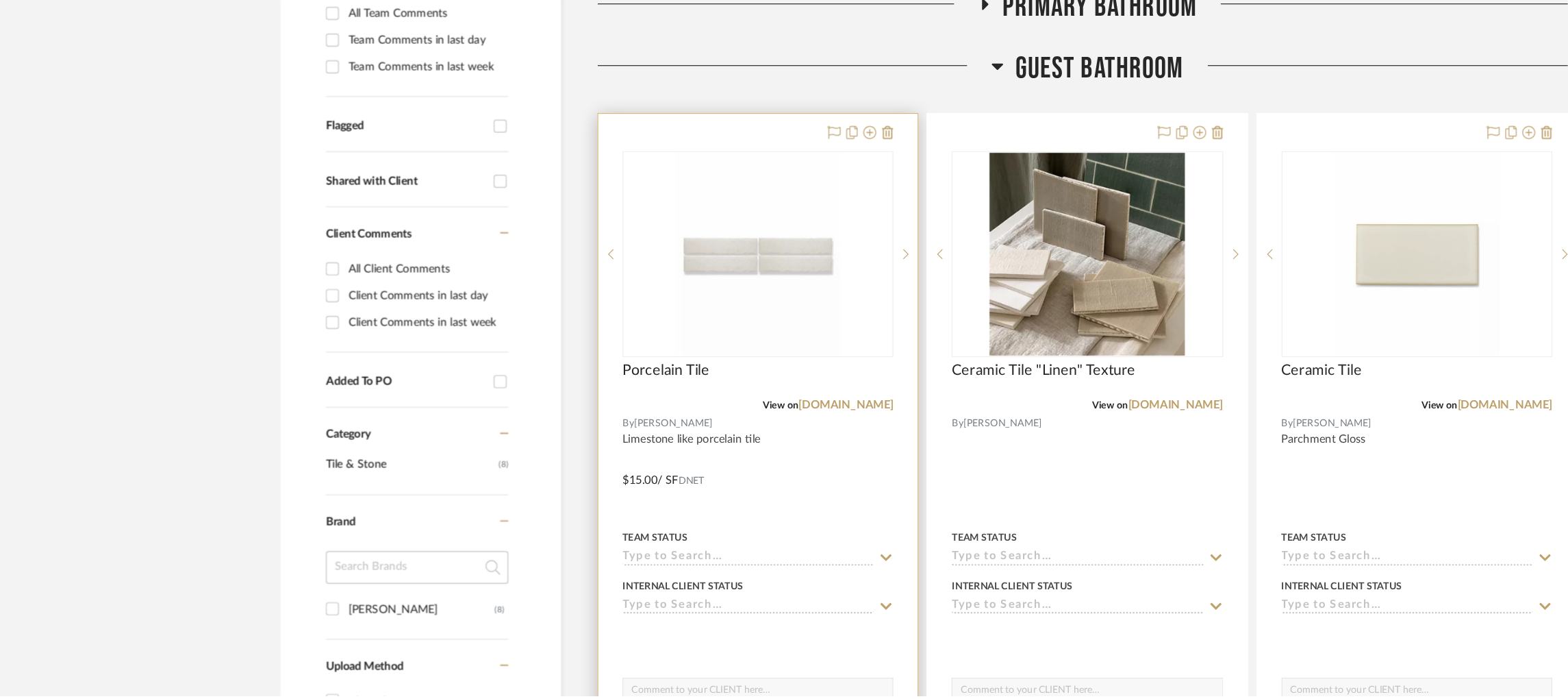
click at [592, 579] on input at bounding box center [632, 581] width 212 height 13
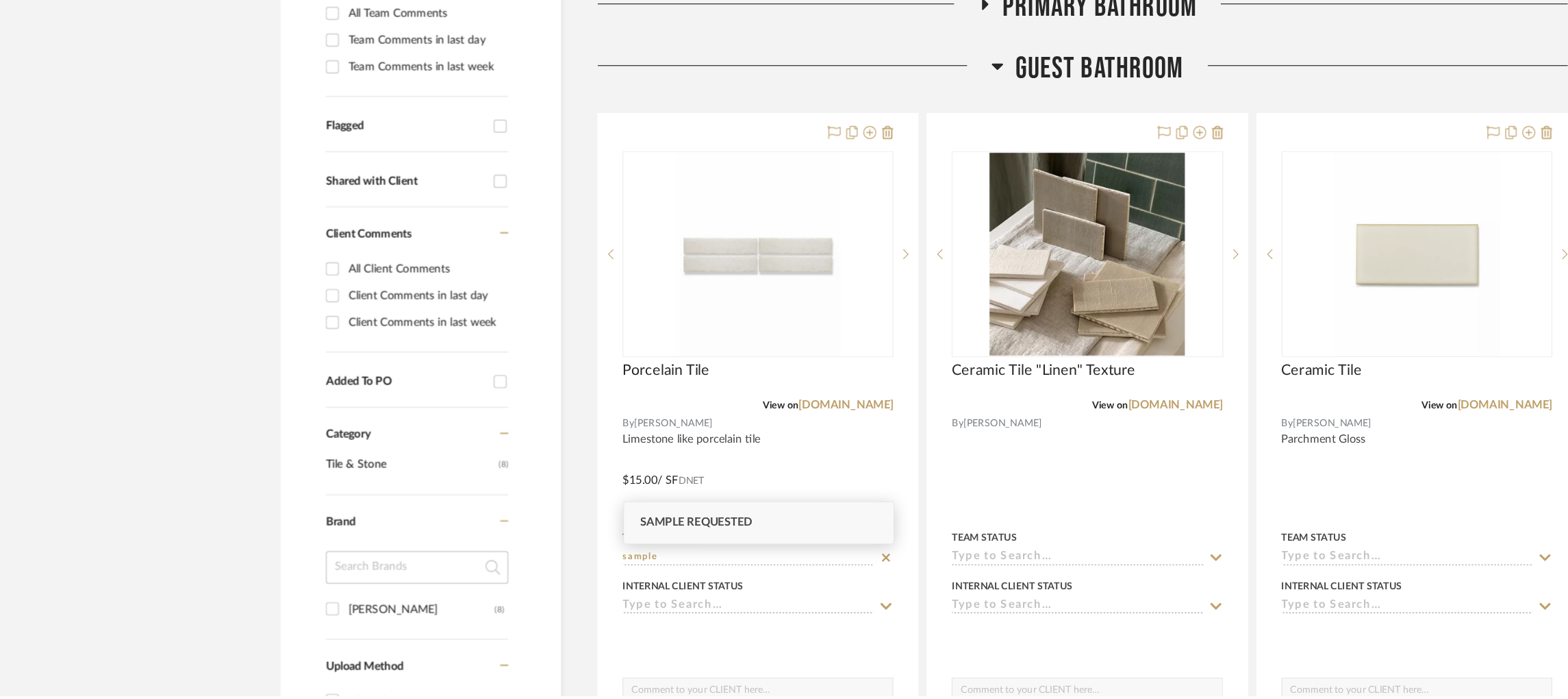
type input "sample"
click at [605, 550] on span "Sample Requested" at bounding box center [588, 552] width 95 height 10
type input "[DATE]"
type input "Sample Requested"
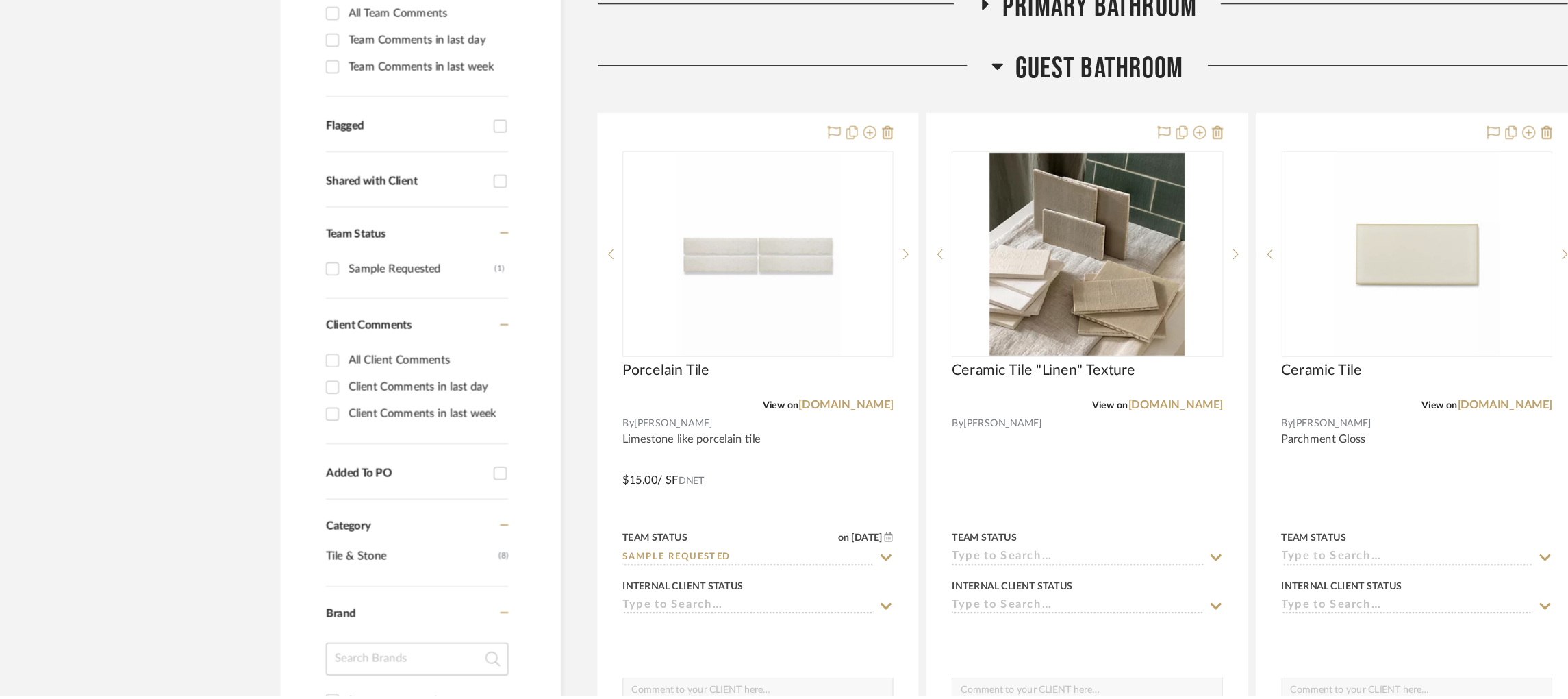
click at [841, 165] on icon at bounding box center [843, 167] width 10 height 5
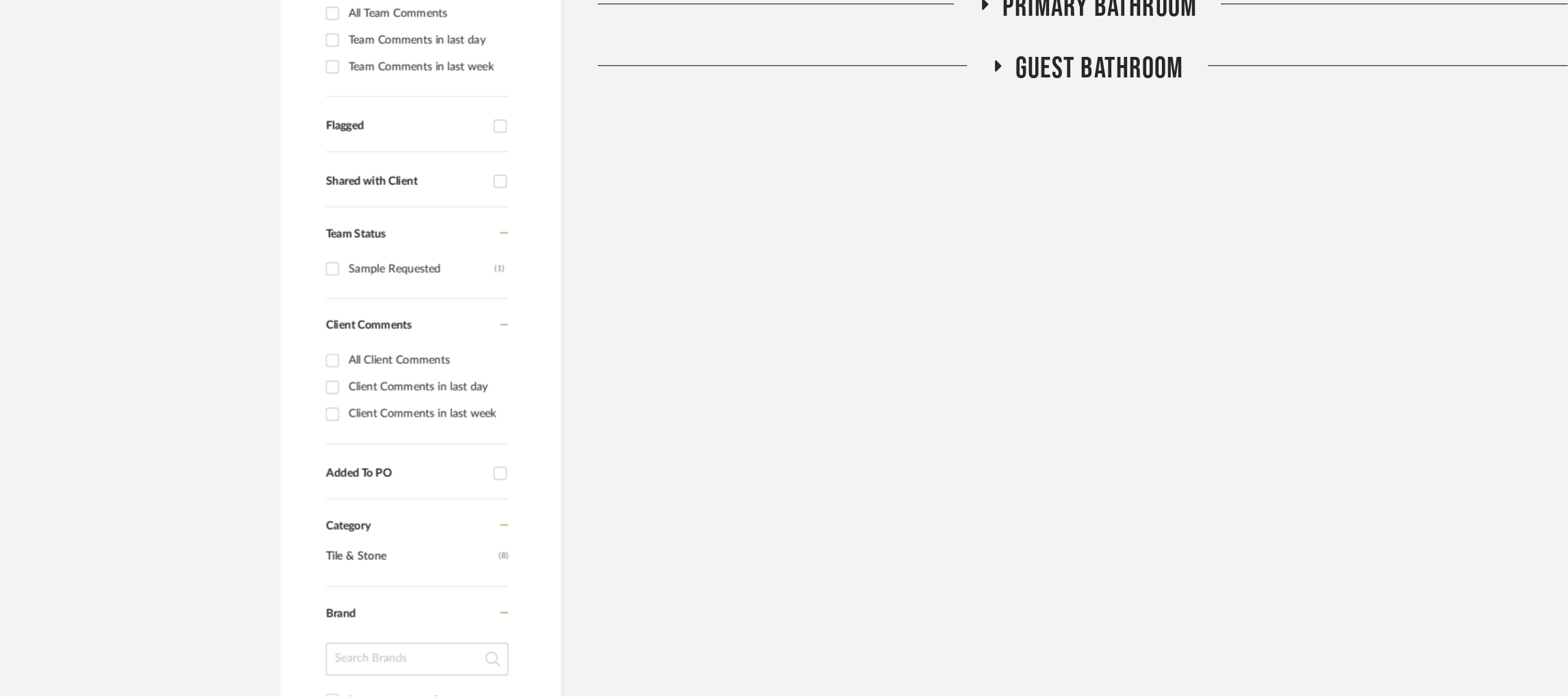
click at [832, 120] on fa-icon at bounding box center [832, 119] width 11 height 20
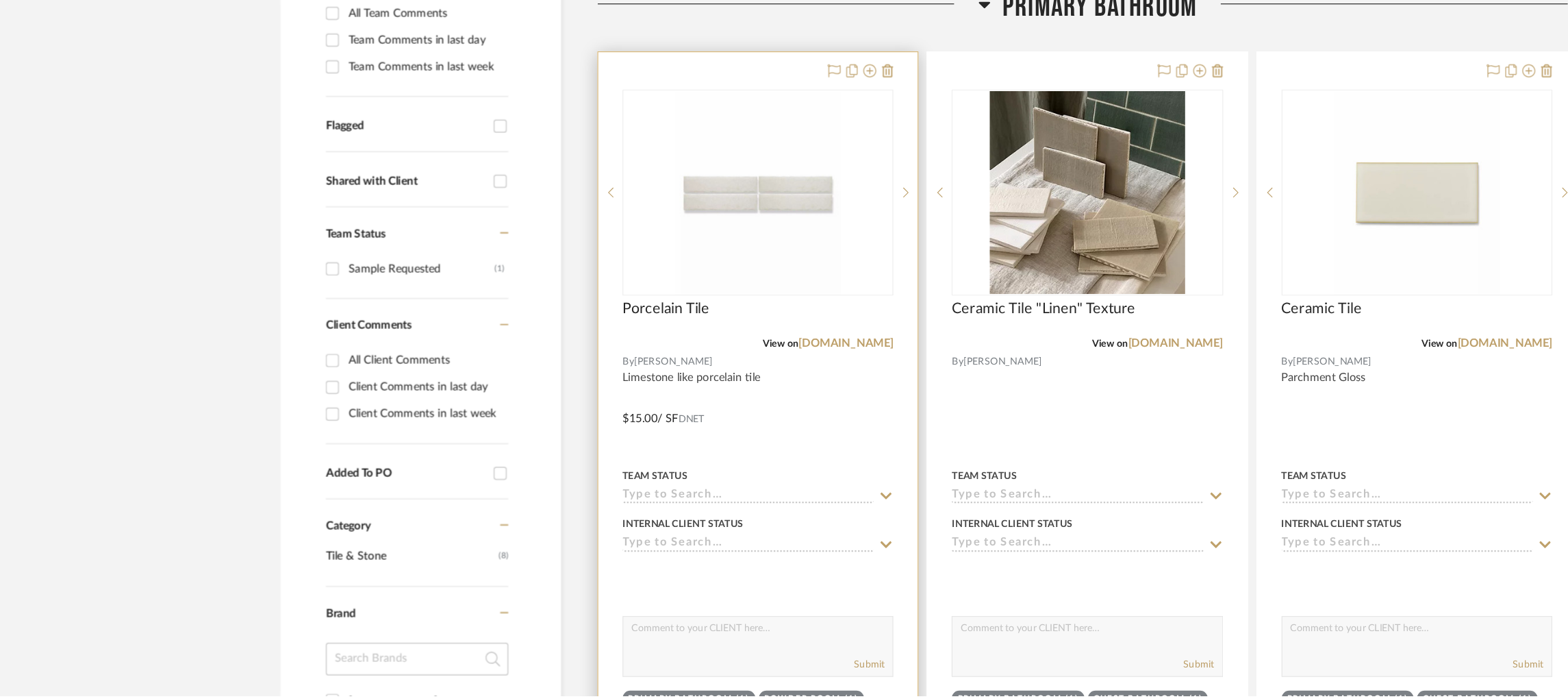
click at [586, 518] on div "Team Status" at bounding box center [640, 520] width 229 height 33
click at [583, 531] on input at bounding box center [632, 530] width 212 height 13
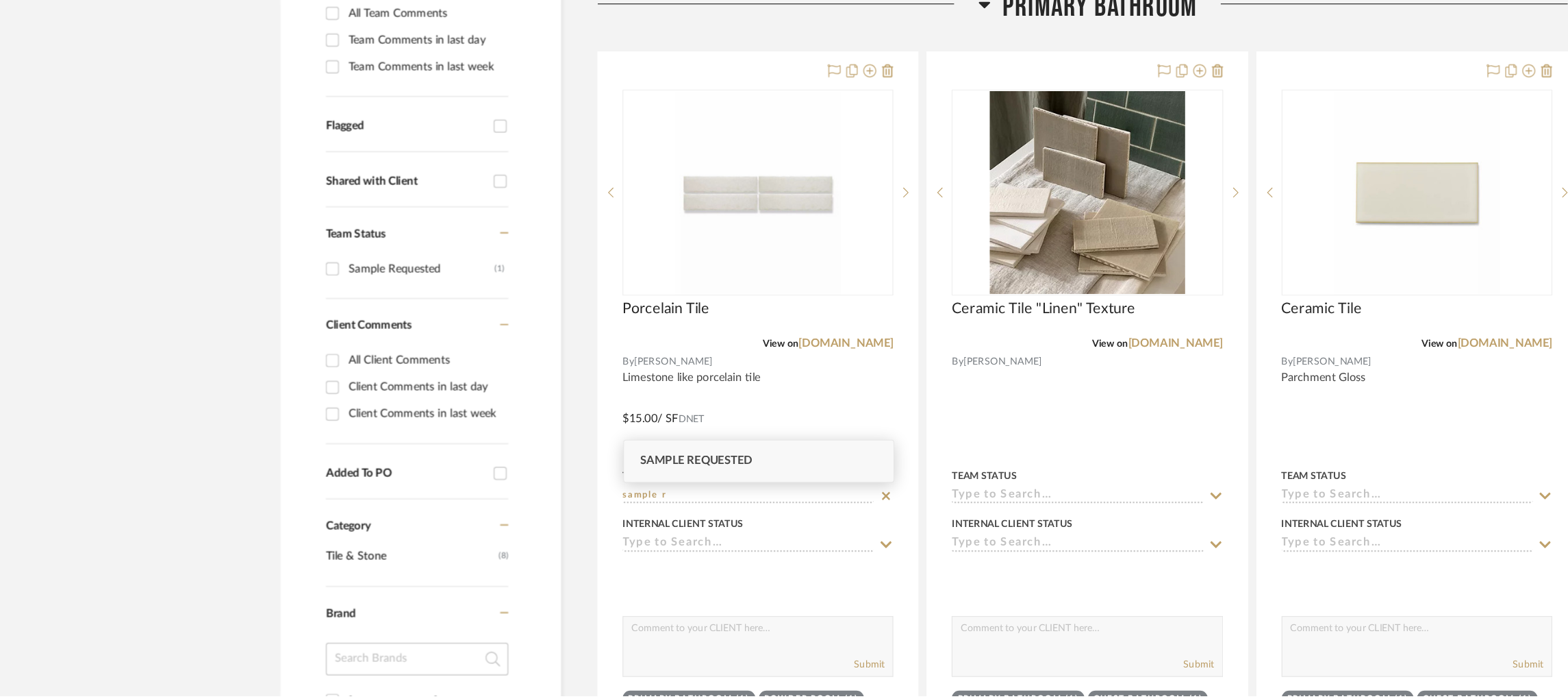
type input "sample r"
click at [604, 487] on div "Sample Requested" at bounding box center [641, 500] width 228 height 35
type input "[DATE]"
type input "Sample Requested"
click at [84, 264] on project-details-page "SHOW ME Project: [PERSON_NAME] | Palisades Project Settings + Add Room/Section …" at bounding box center [784, 631] width 1568 height 1658
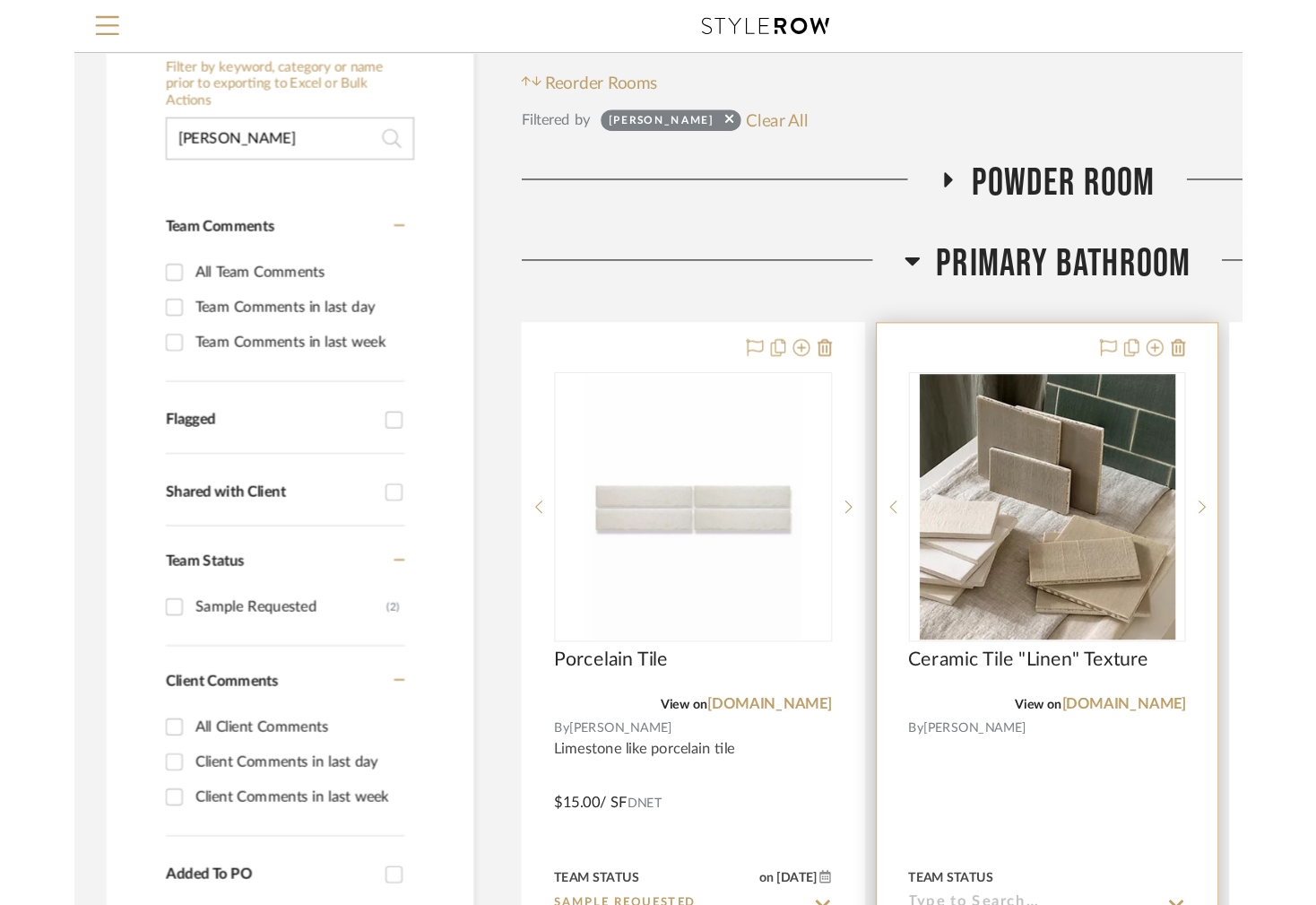
scroll to position [276, 0]
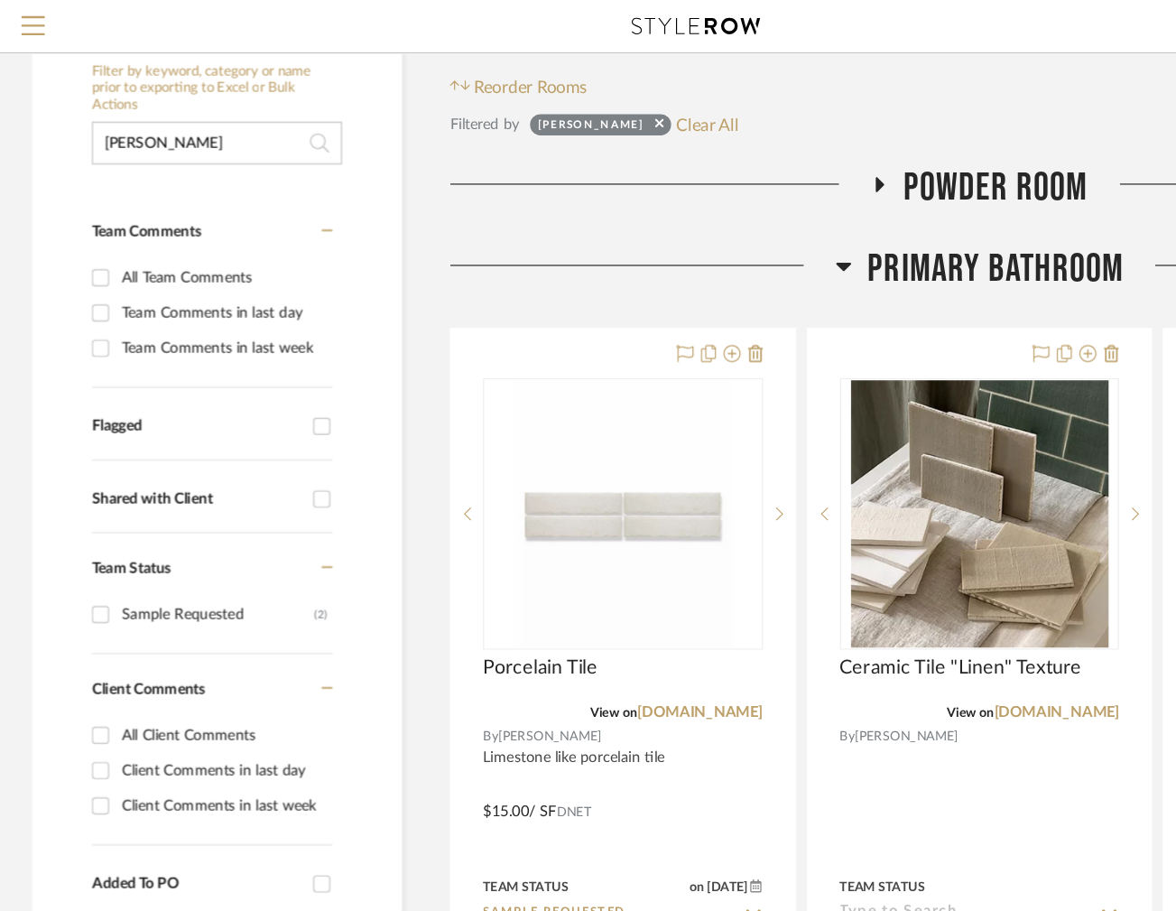
click at [714, 222] on icon at bounding box center [712, 225] width 13 height 7
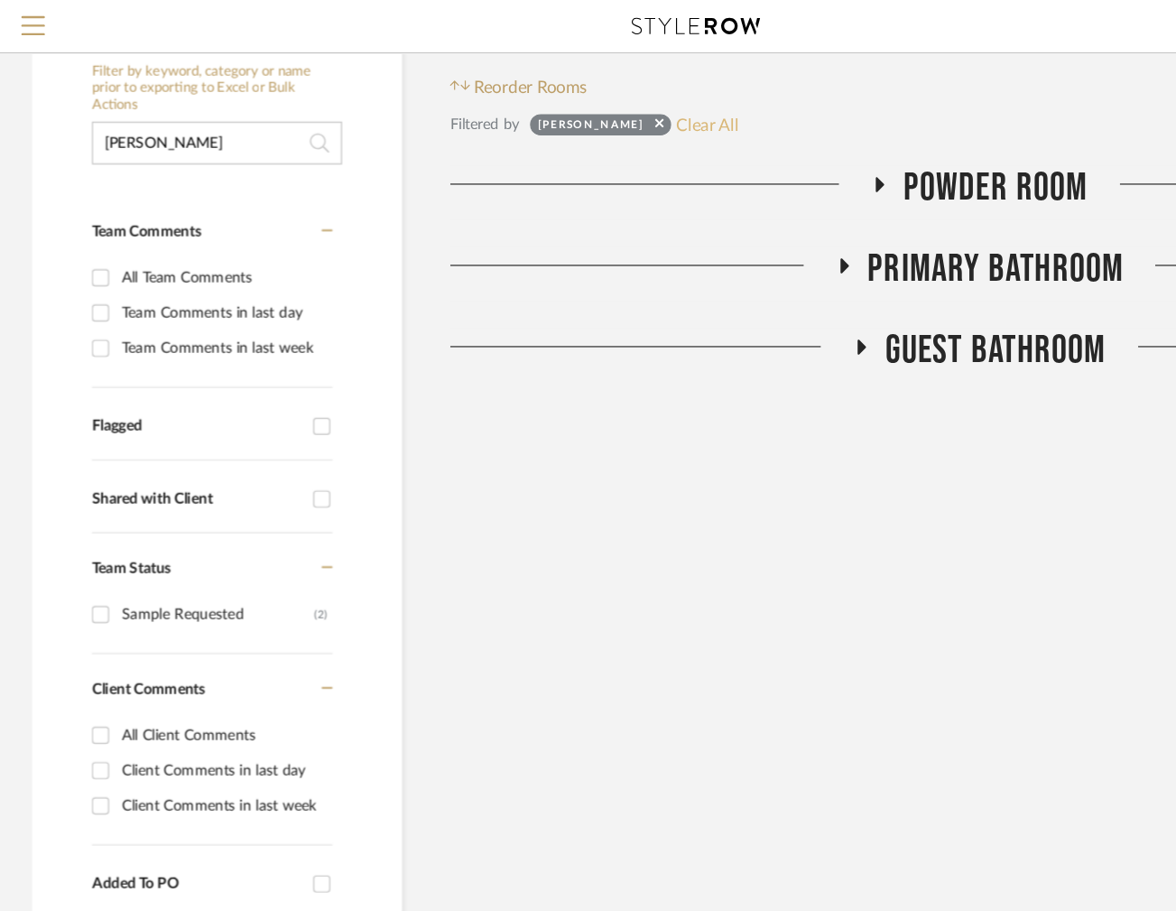
click at [571, 94] on button "Clear All" at bounding box center [597, 105] width 53 height 23
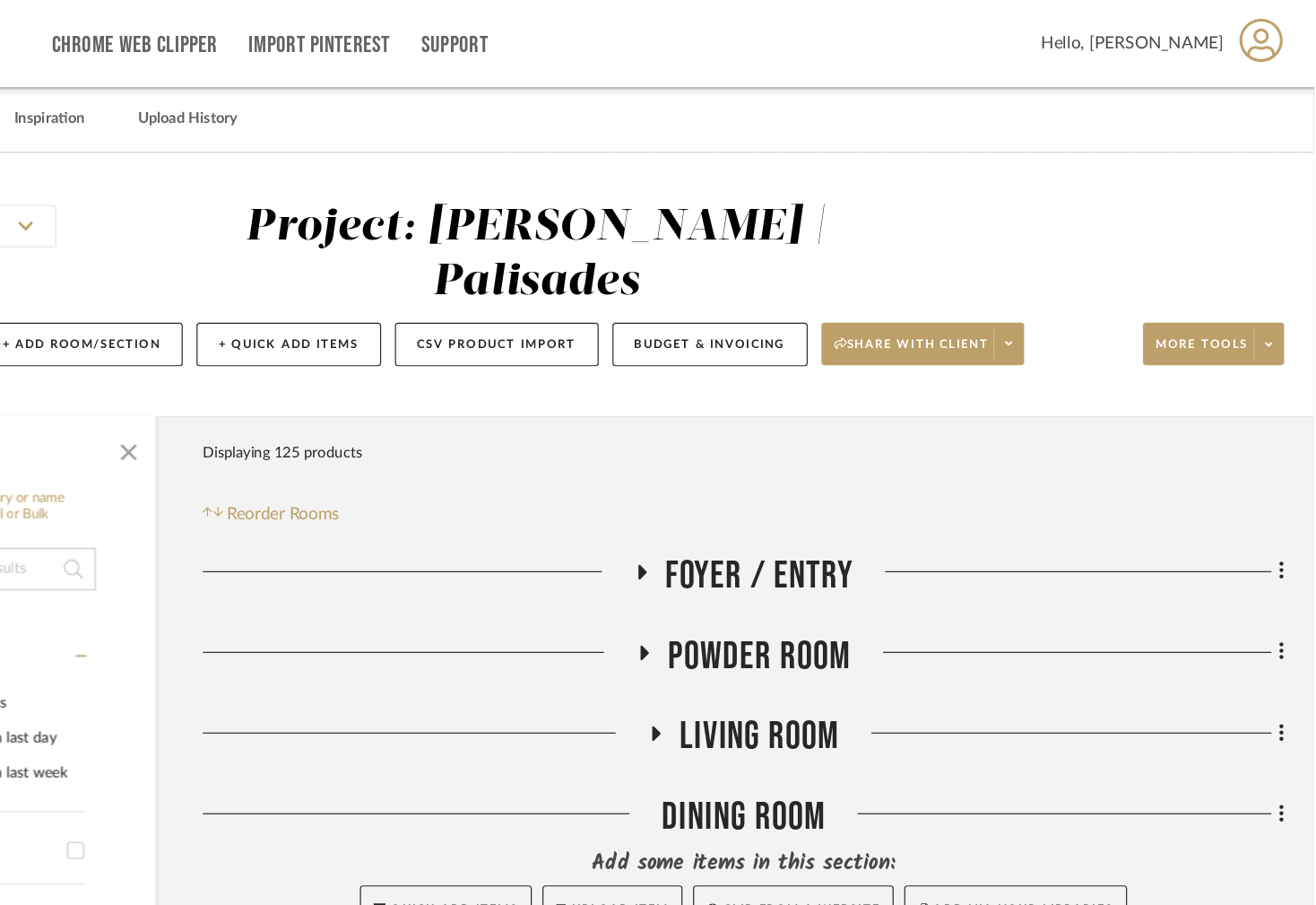
scroll to position [0, 237]
click at [1172, 272] on button "More tools" at bounding box center [1232, 290] width 119 height 36
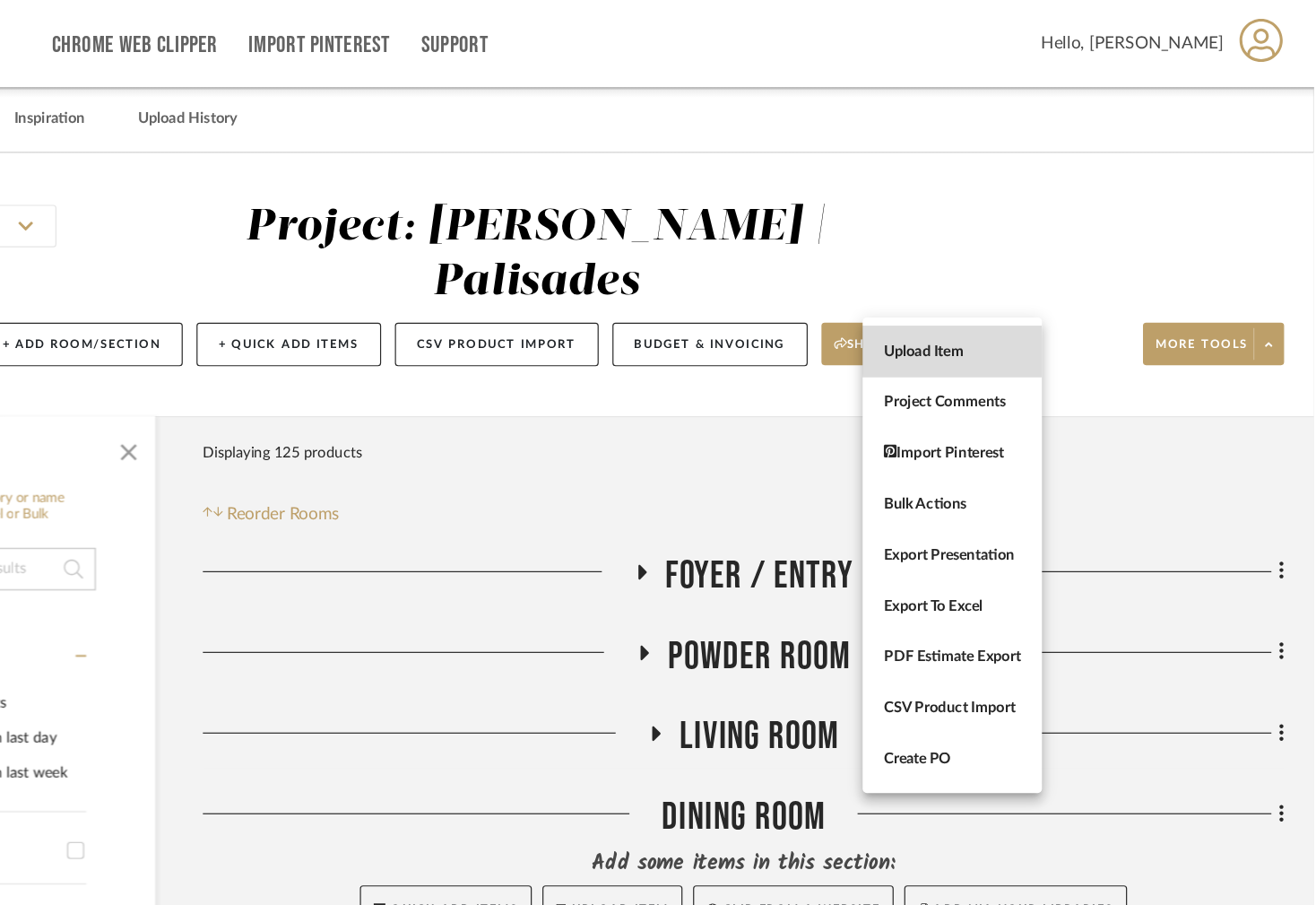
click at [1041, 290] on span "Upload Item" at bounding box center [1011, 297] width 115 height 15
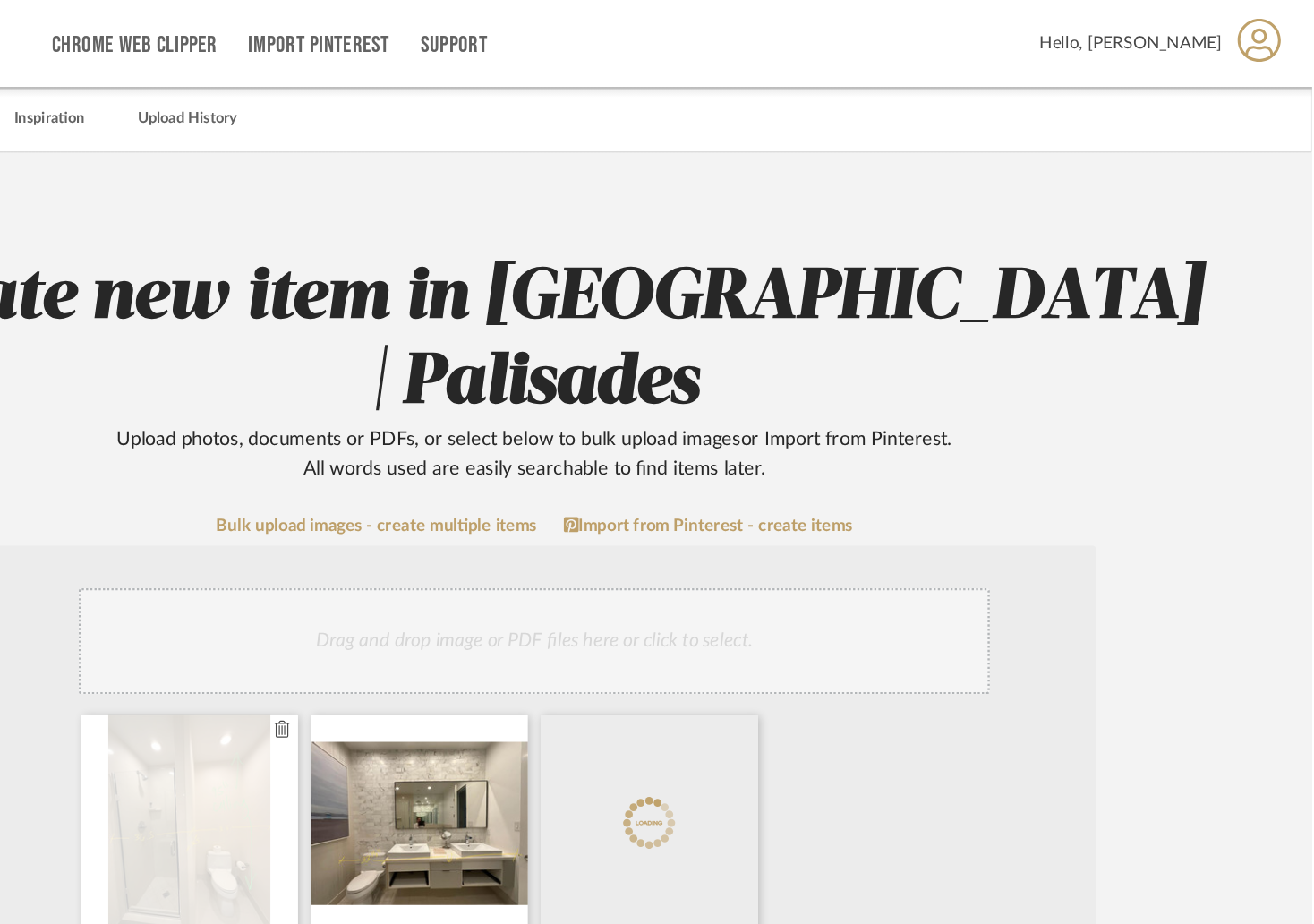
click at [443, 609] on icon at bounding box center [443, 616] width 13 height 14
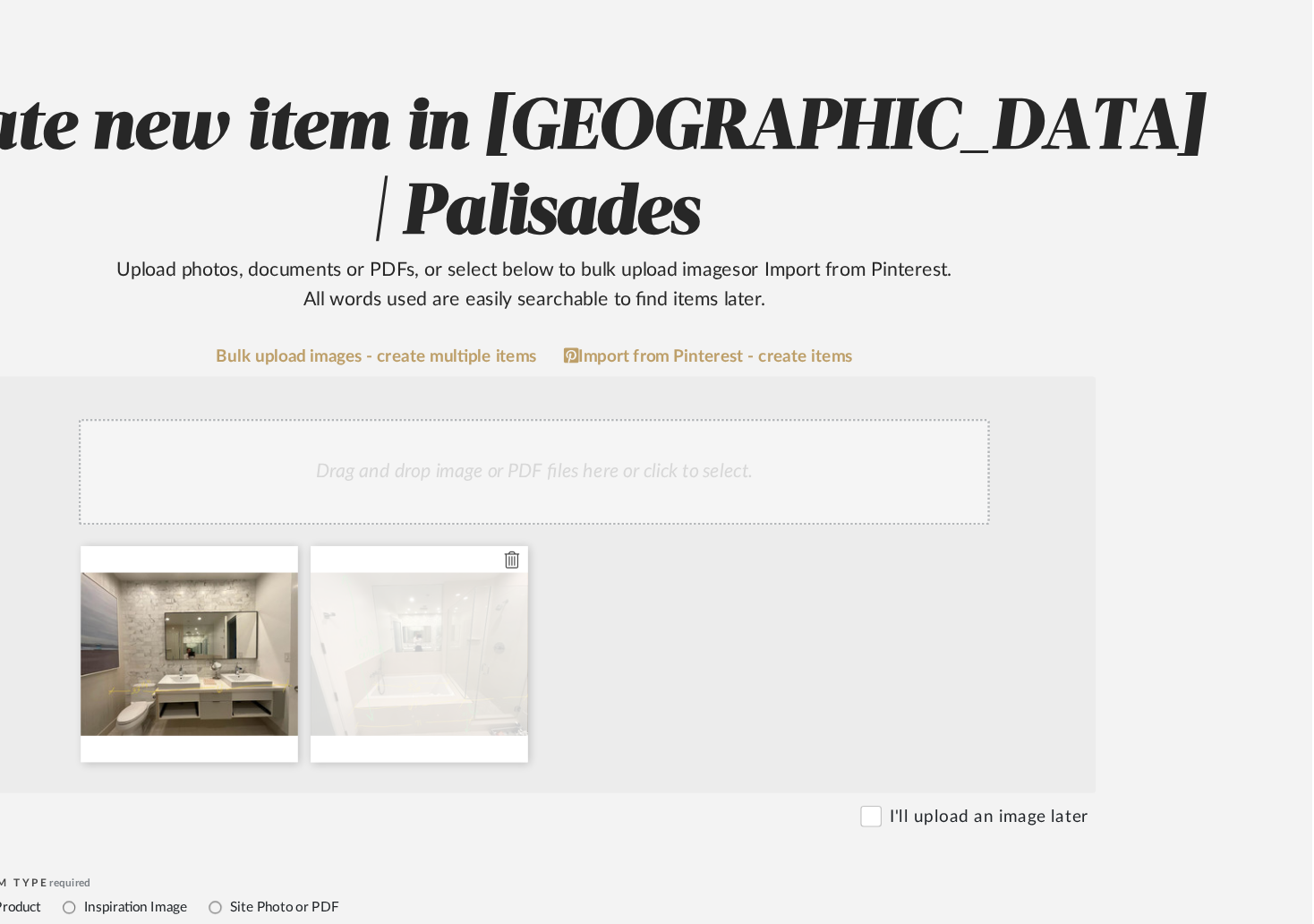
click at [640, 609] on icon at bounding box center [638, 616] width 13 height 14
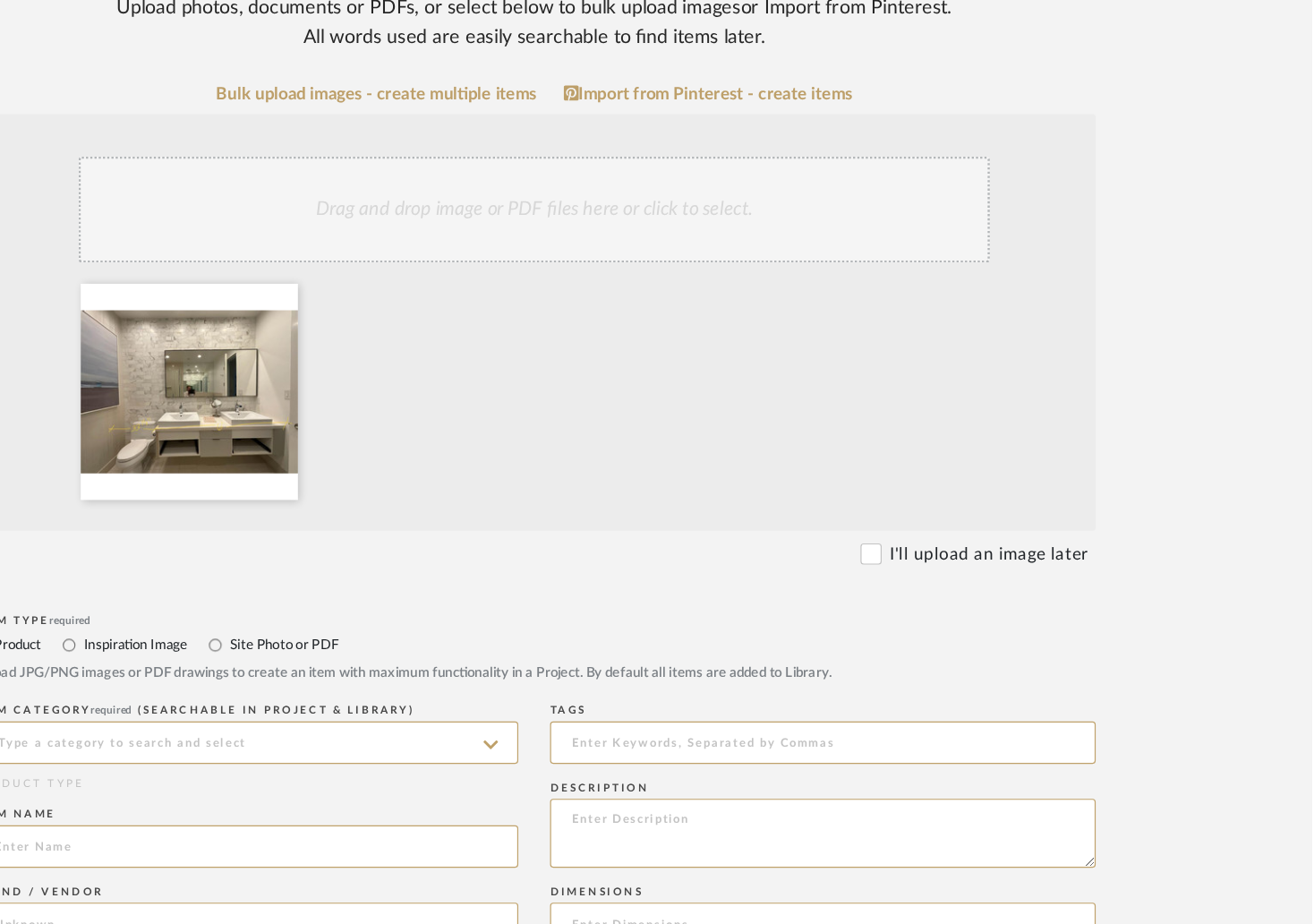
scroll to position [226, 0]
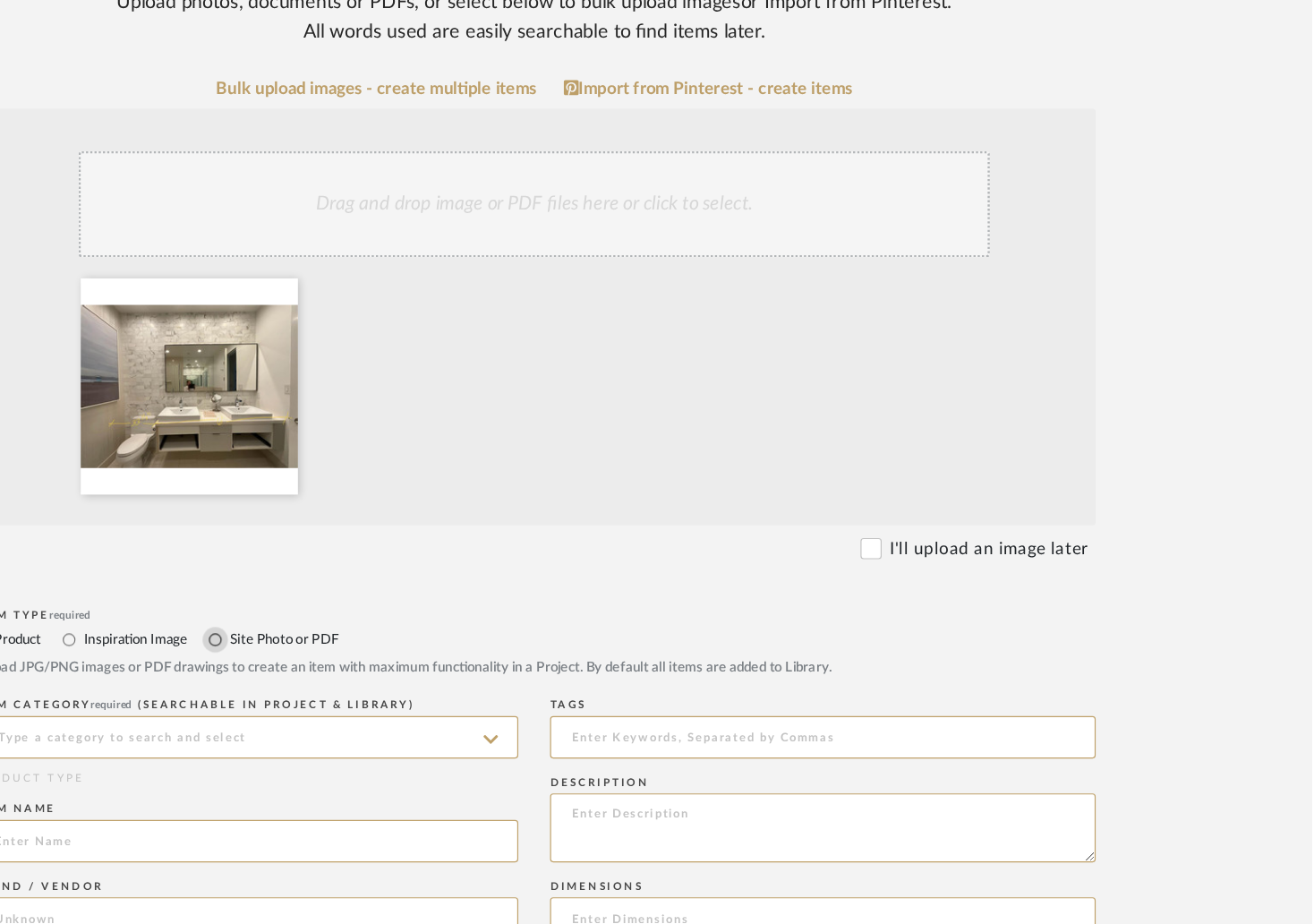
click at [384, 672] on input "Site Photo or PDF" at bounding box center [388, 683] width 22 height 22
radio input "true"
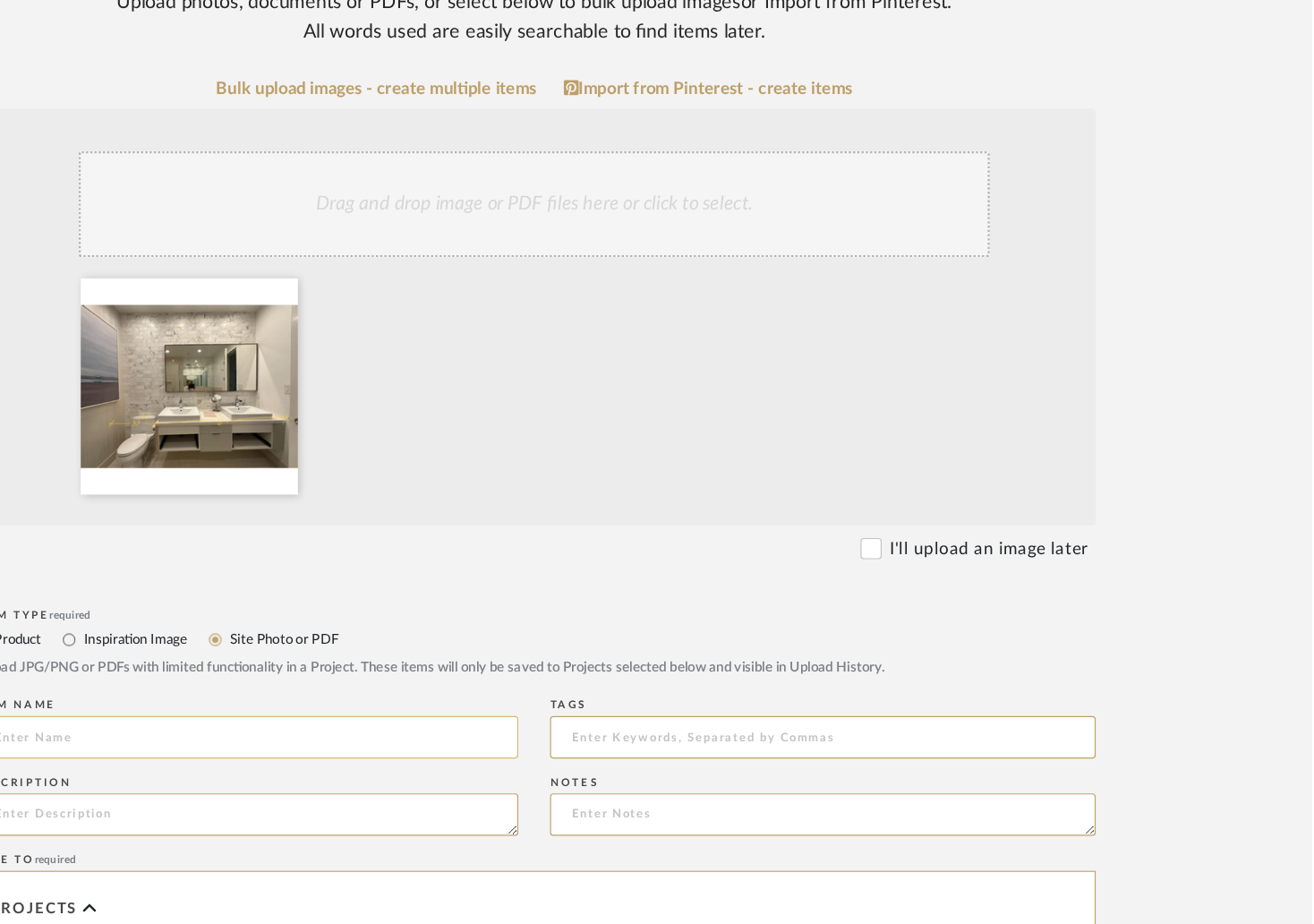
click at [363, 748] on input at bounding box center [413, 765] width 461 height 36
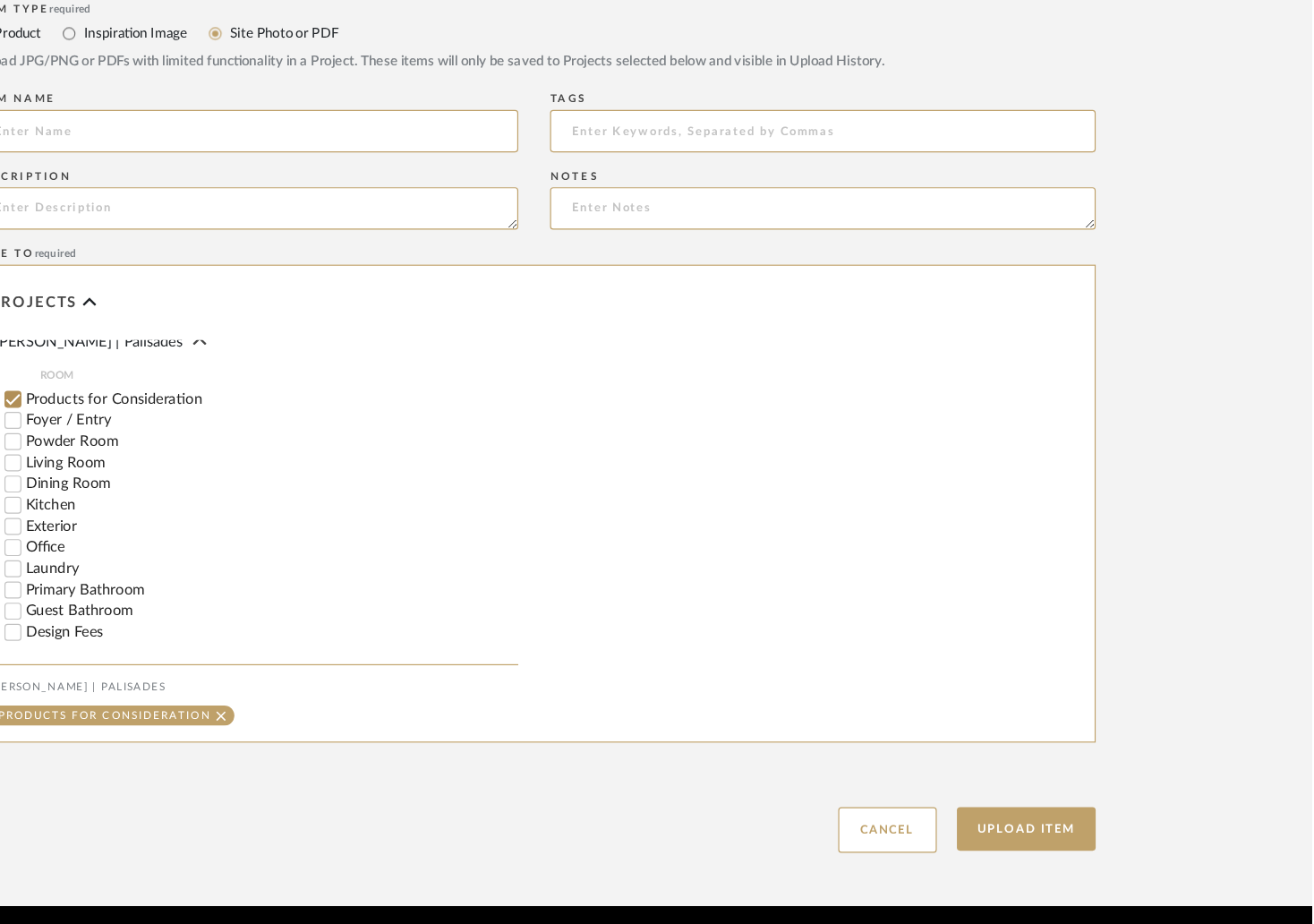
scroll to position [450, 0]
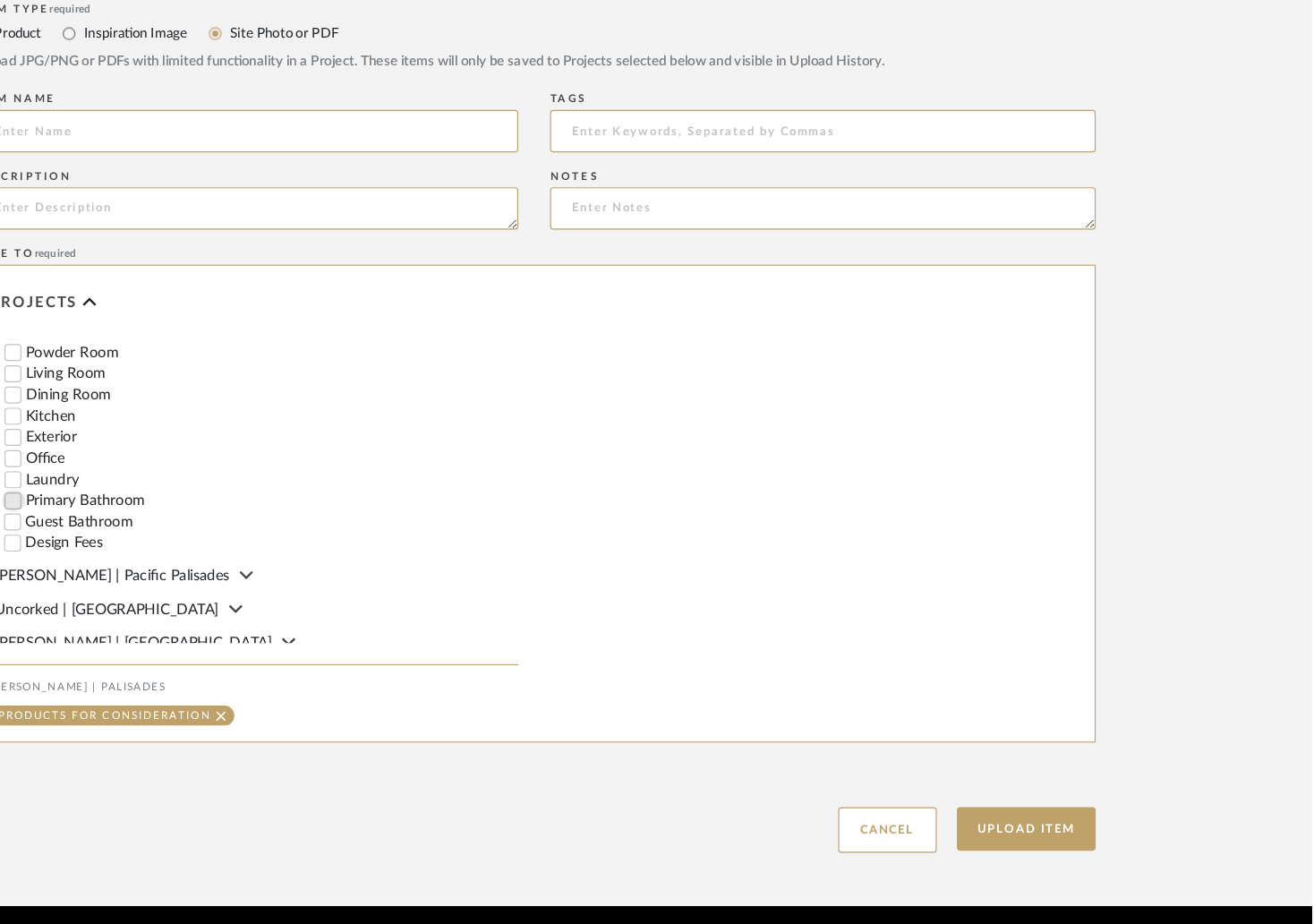
click at [209, 557] on input "Primary Bathroom" at bounding box center [216, 566] width 18 height 18
checkbox input "false"
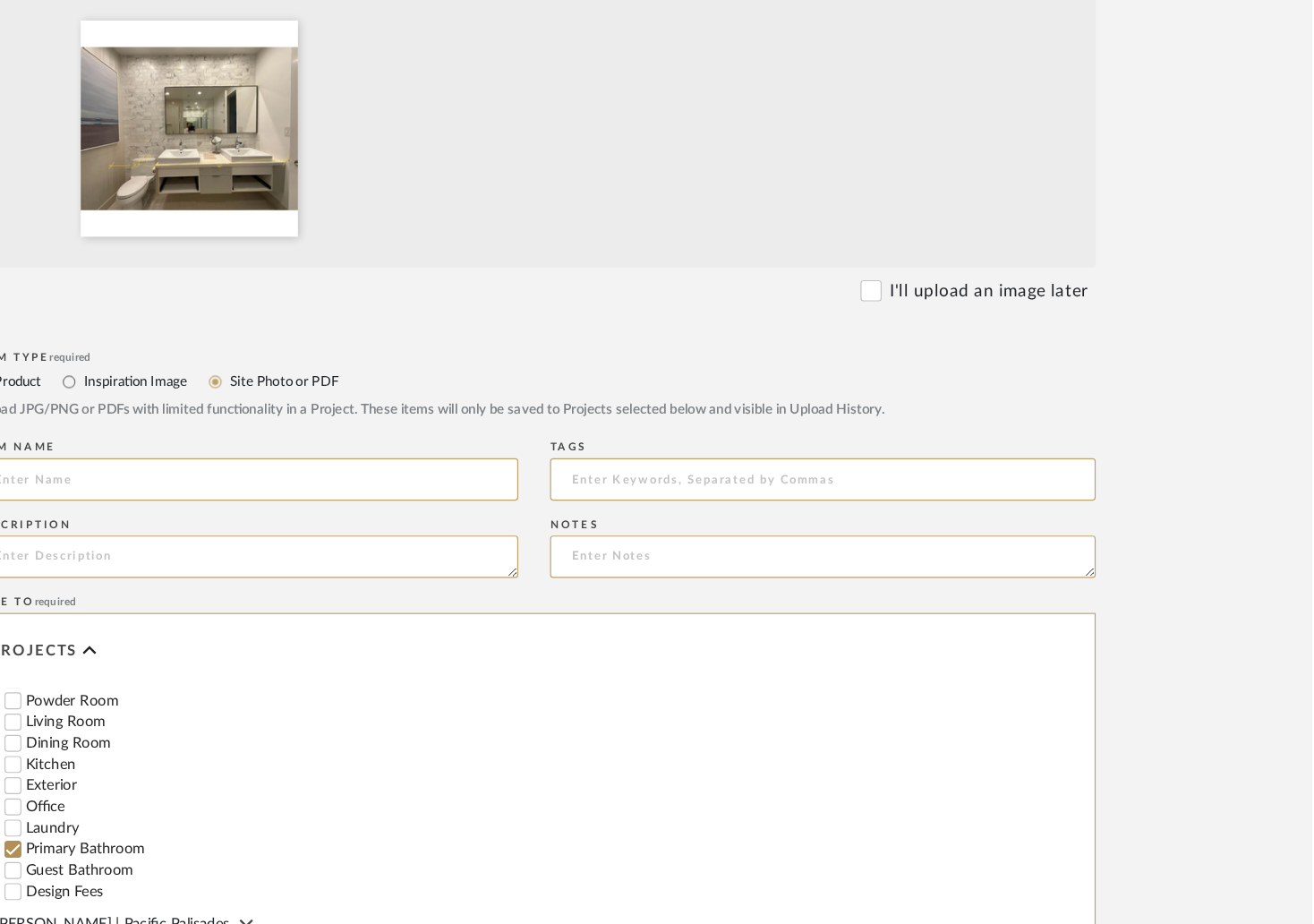
scroll to position [739, 0]
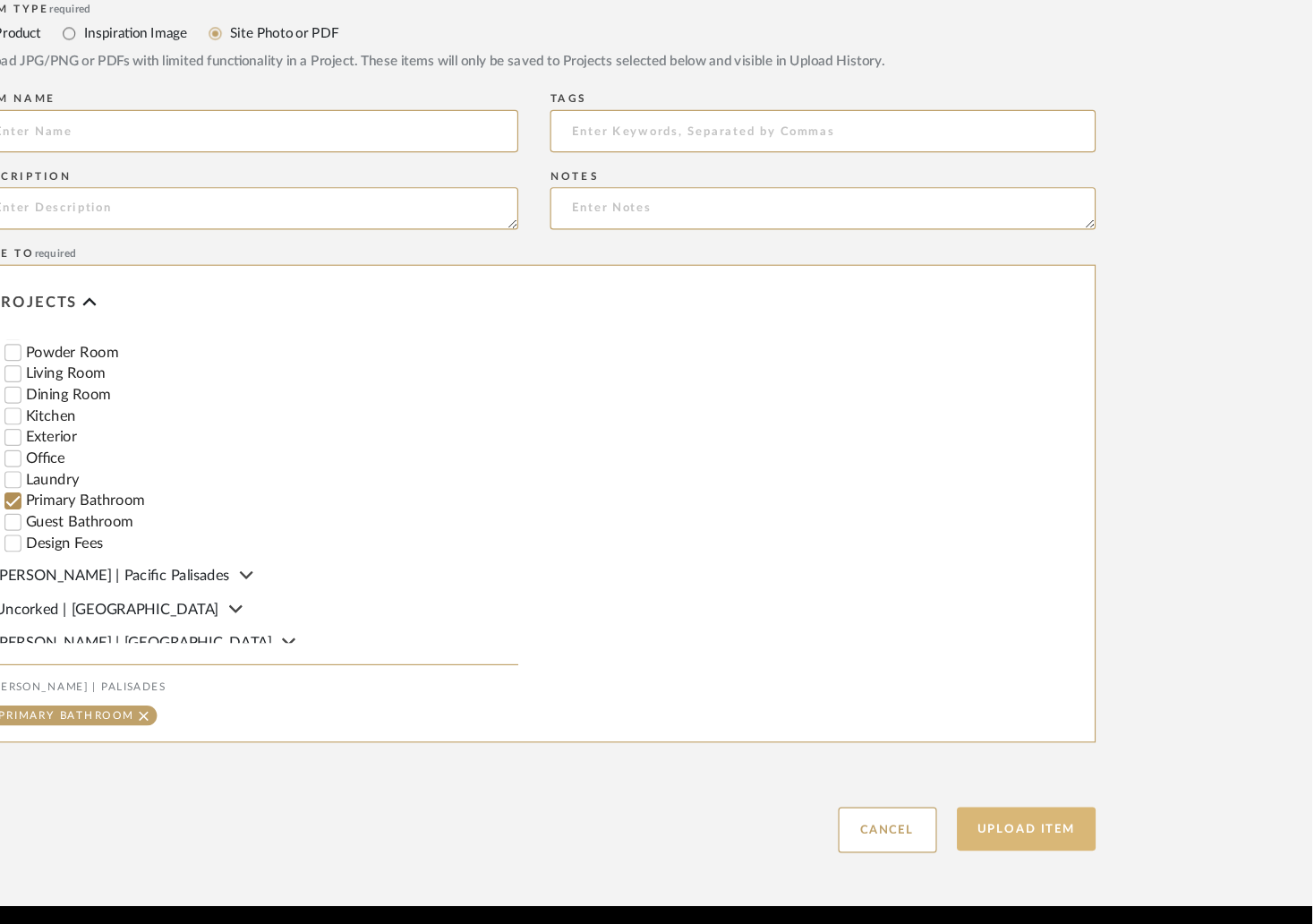
click at [1087, 824] on button "Upload Item" at bounding box center [1073, 842] width 118 height 37
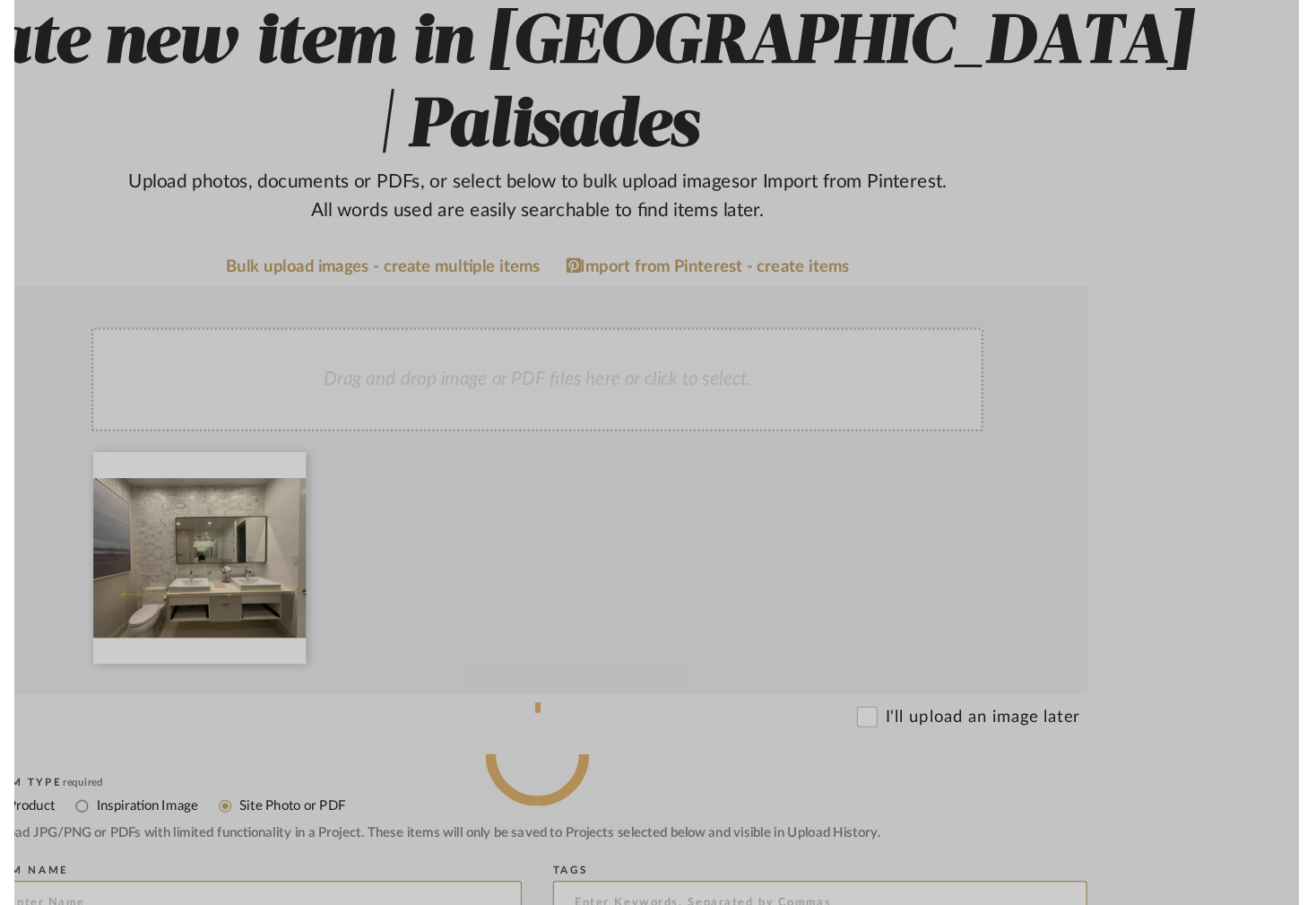
scroll to position [0, 0]
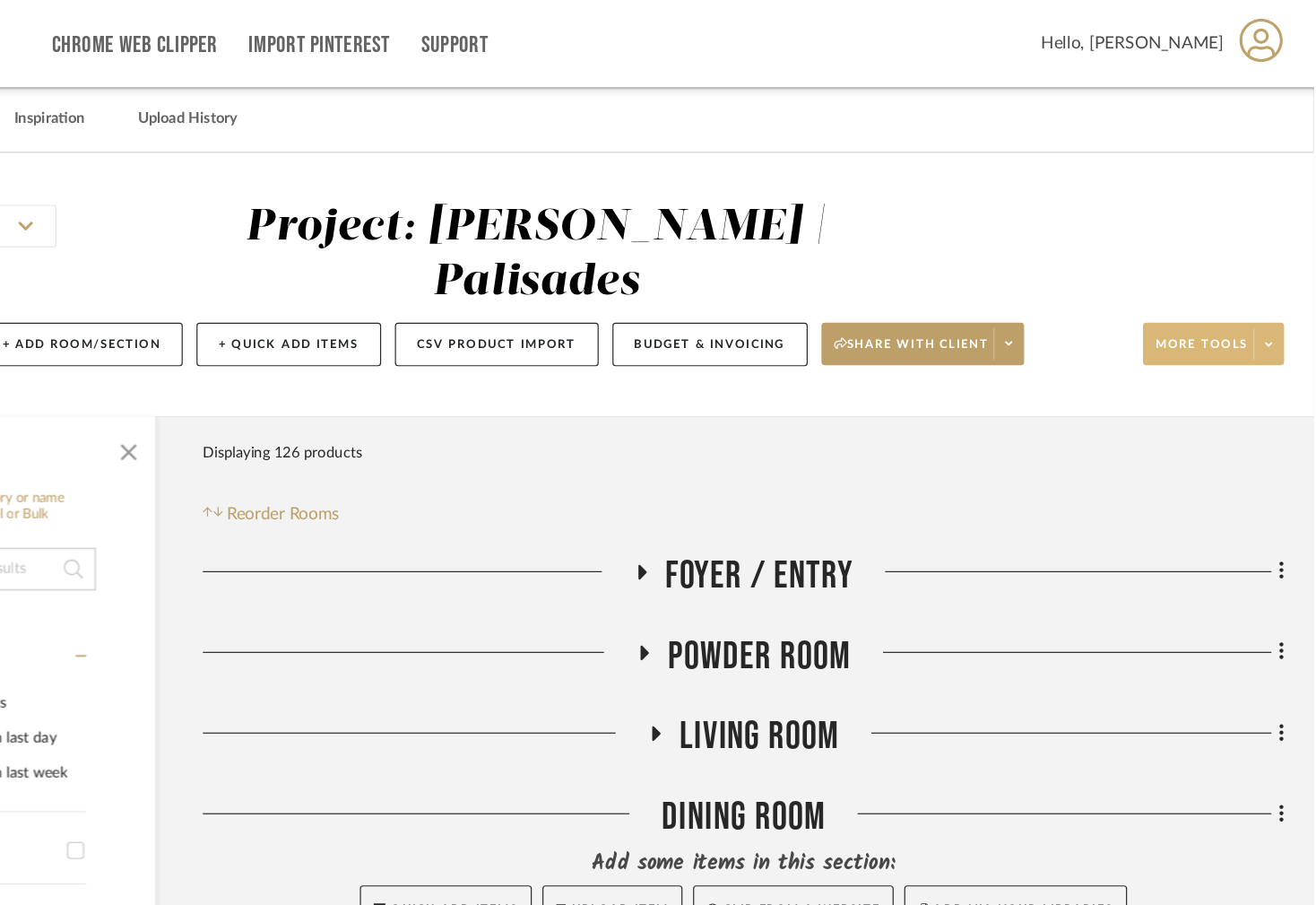
click at [1272, 277] on span at bounding box center [1277, 290] width 25 height 27
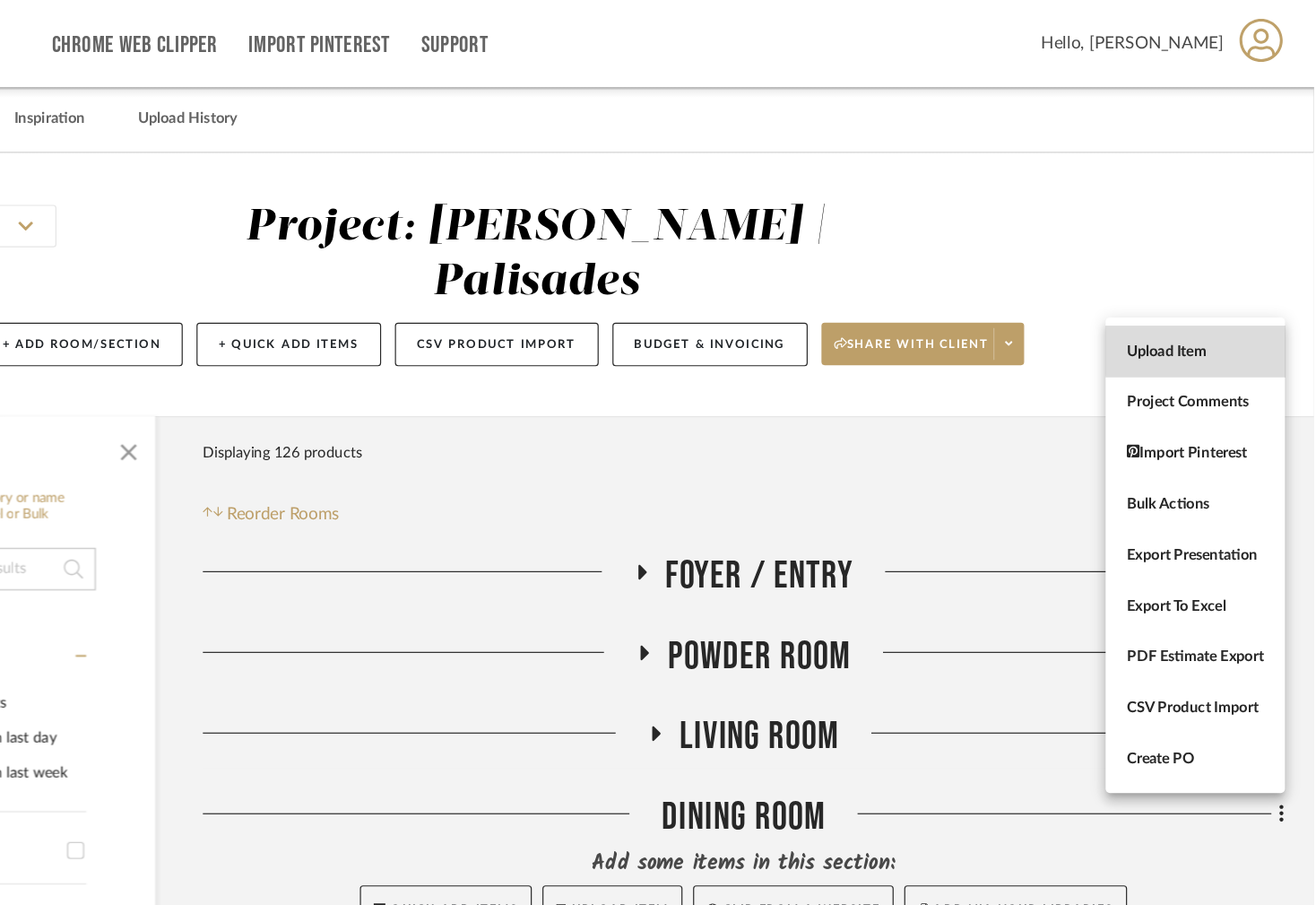
click at [1228, 294] on span "Upload Item" at bounding box center [1216, 297] width 115 height 15
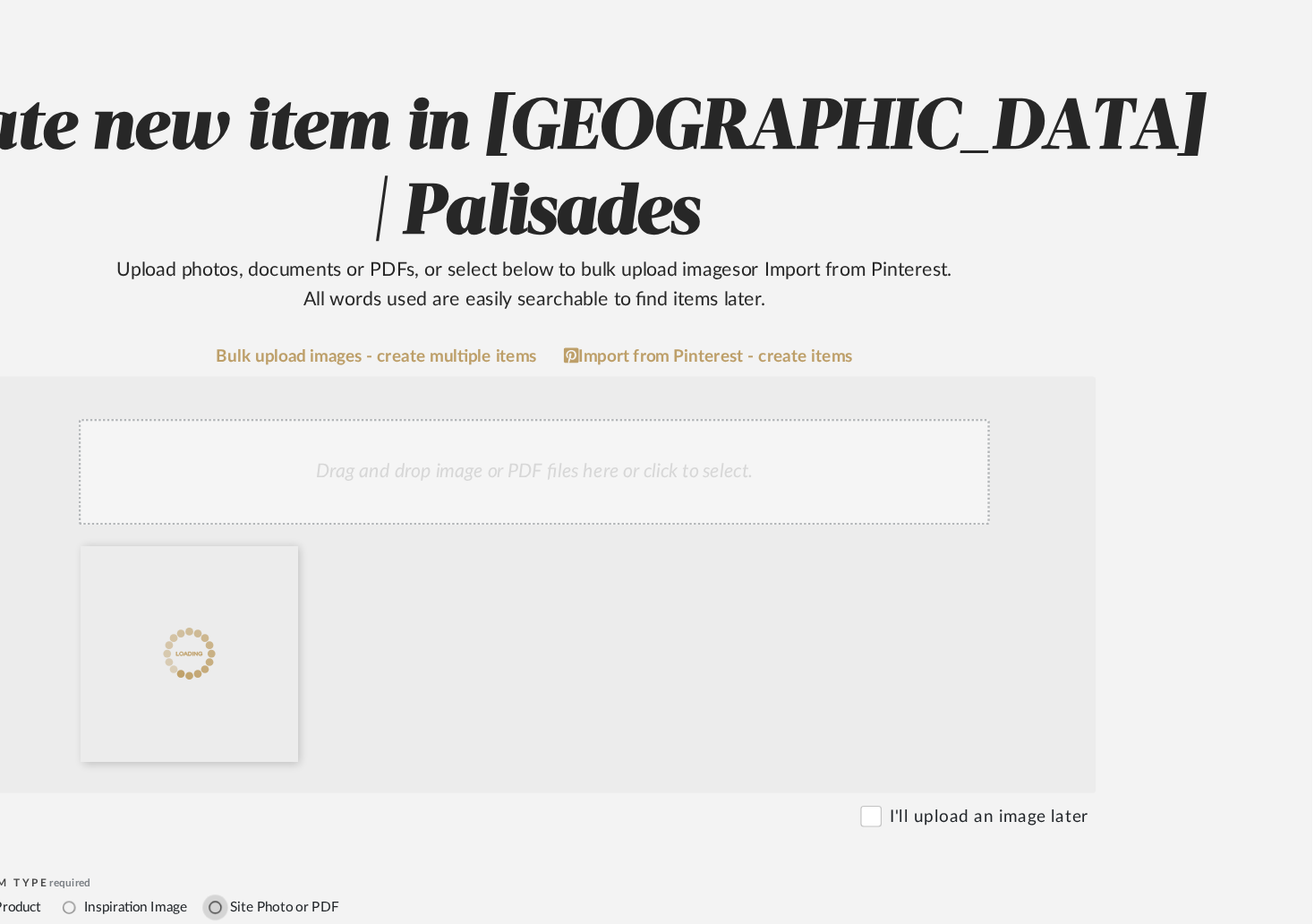
click at [385, 898] on input "Site Photo or PDF" at bounding box center [388, 909] width 22 height 22
radio input "true"
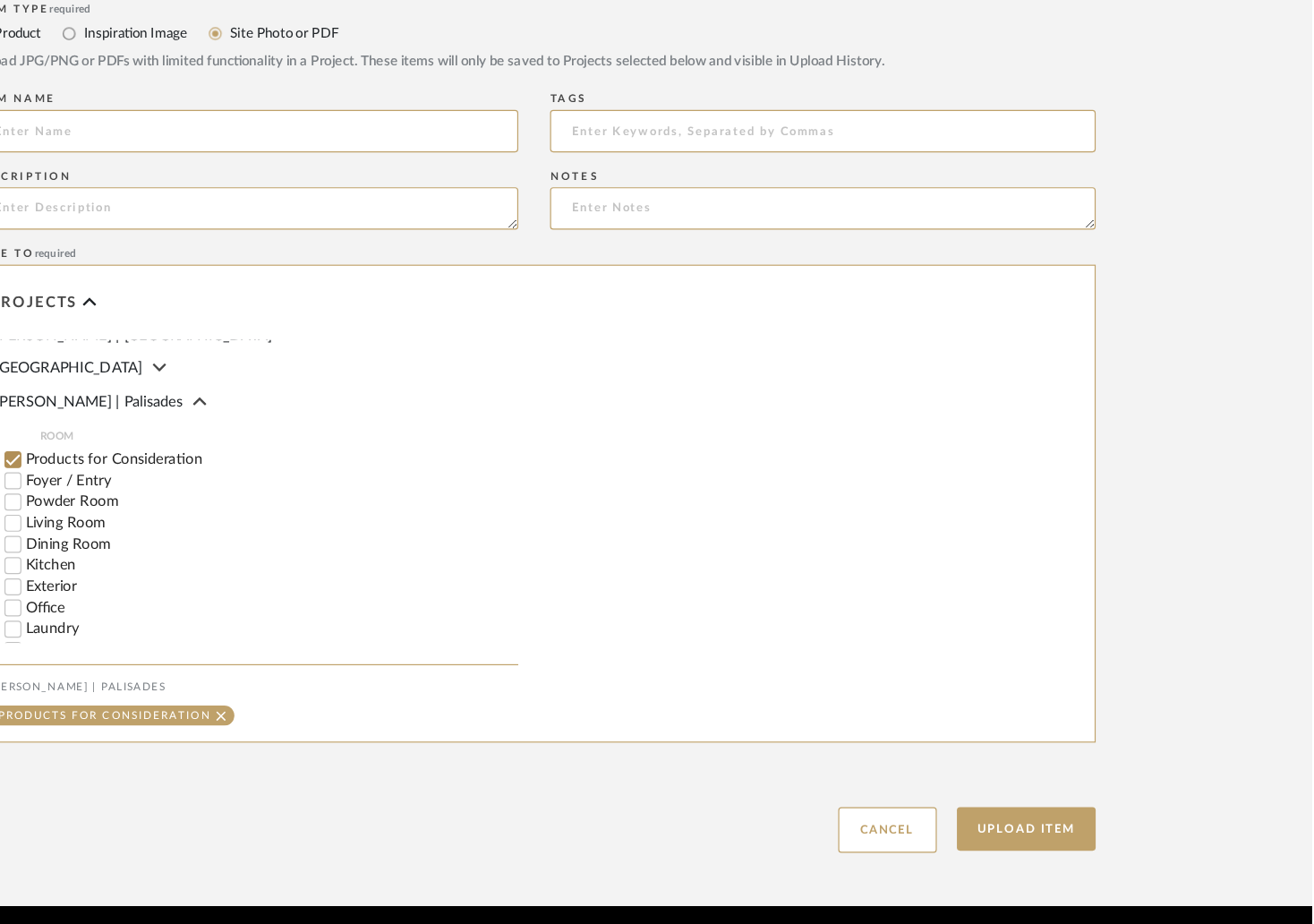
scroll to position [347, 0]
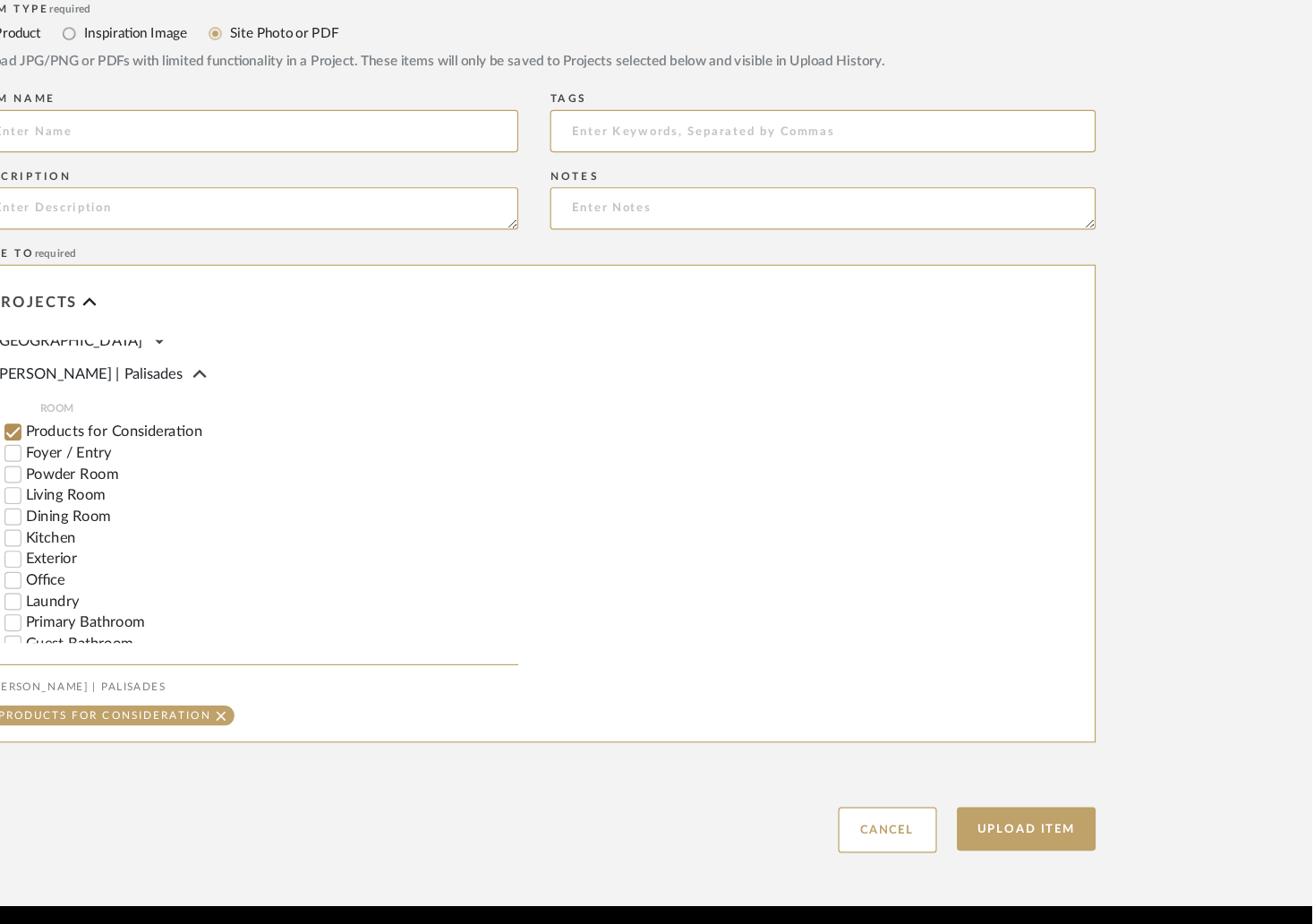
click at [216, 659] on input "Primary Bathroom" at bounding box center [216, 668] width 18 height 18
checkbox input "false"
click at [1050, 824] on button "Upload Item" at bounding box center [1073, 842] width 118 height 37
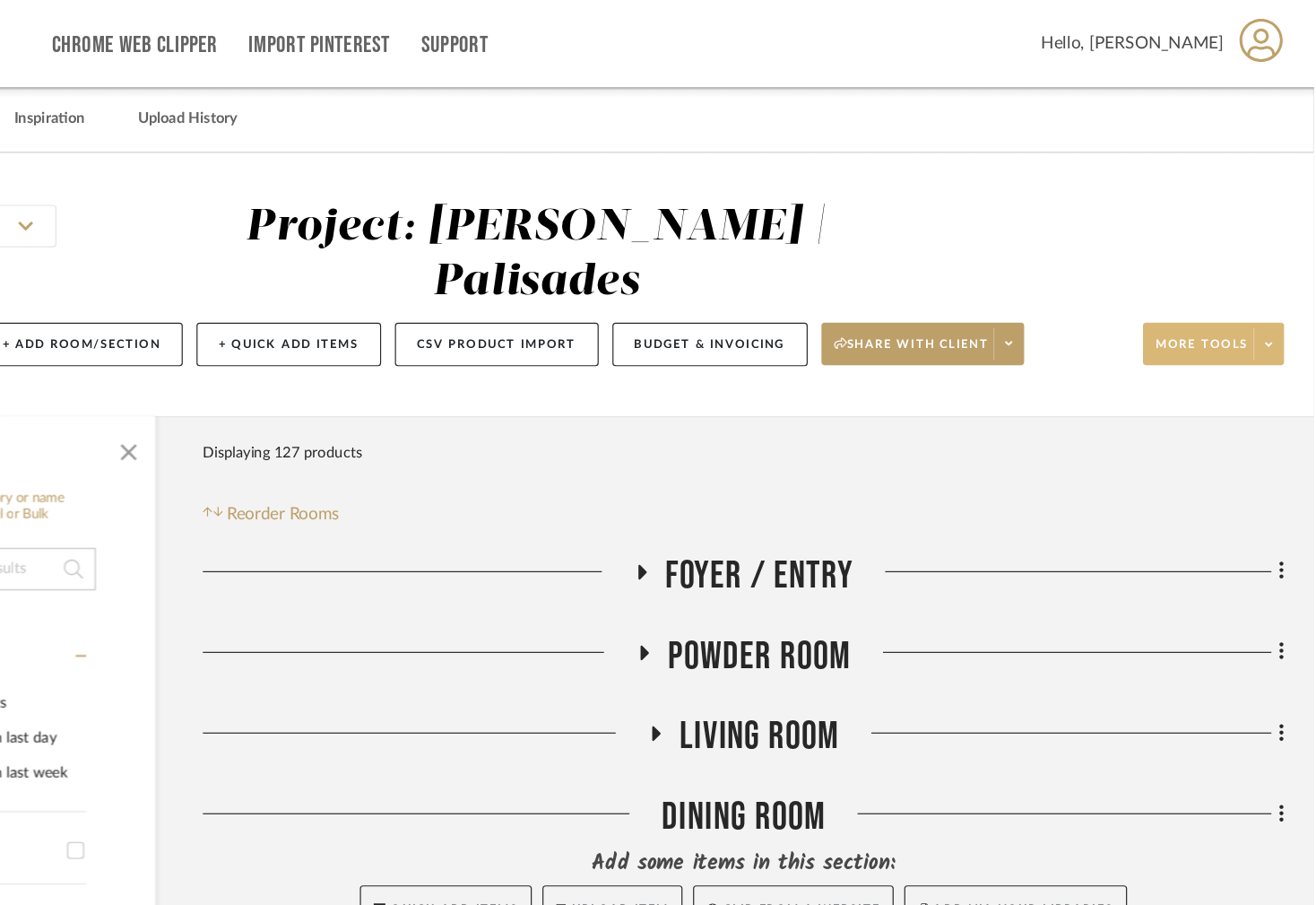
click at [1275, 286] on icon at bounding box center [1278, 291] width 6 height 10
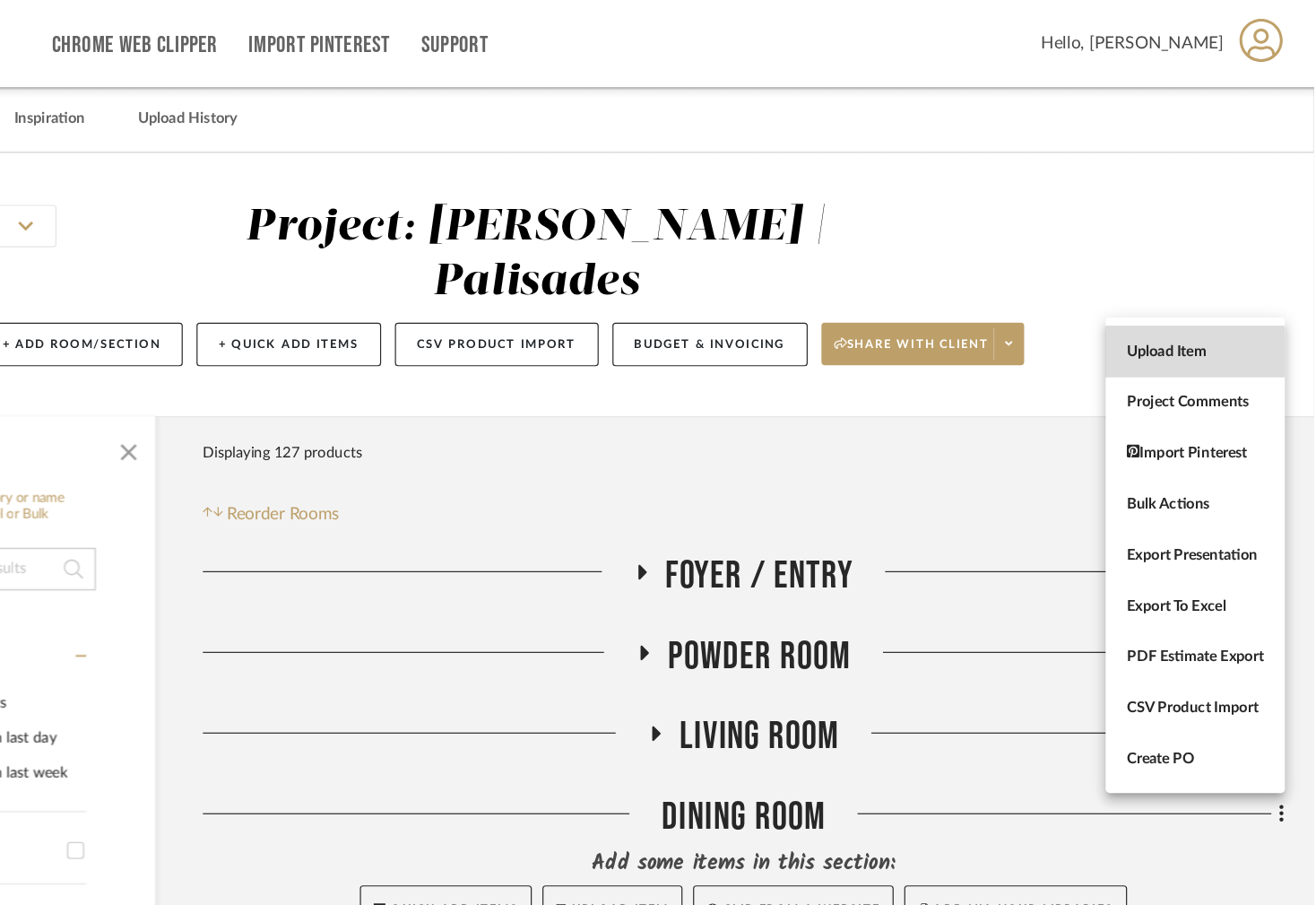
click at [1236, 304] on button "Upload Item" at bounding box center [1216, 296] width 152 height 43
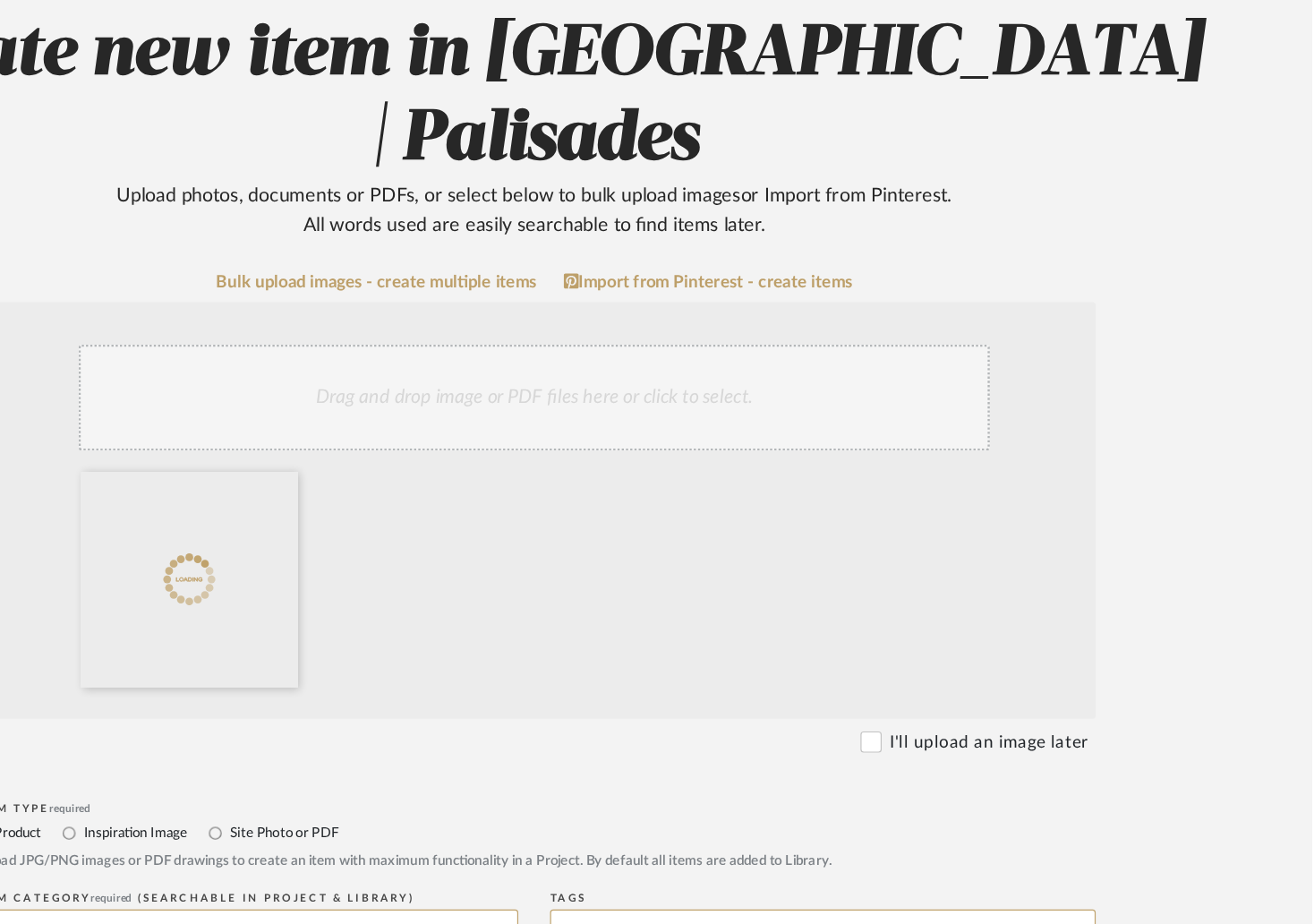
scroll to position [226, 0]
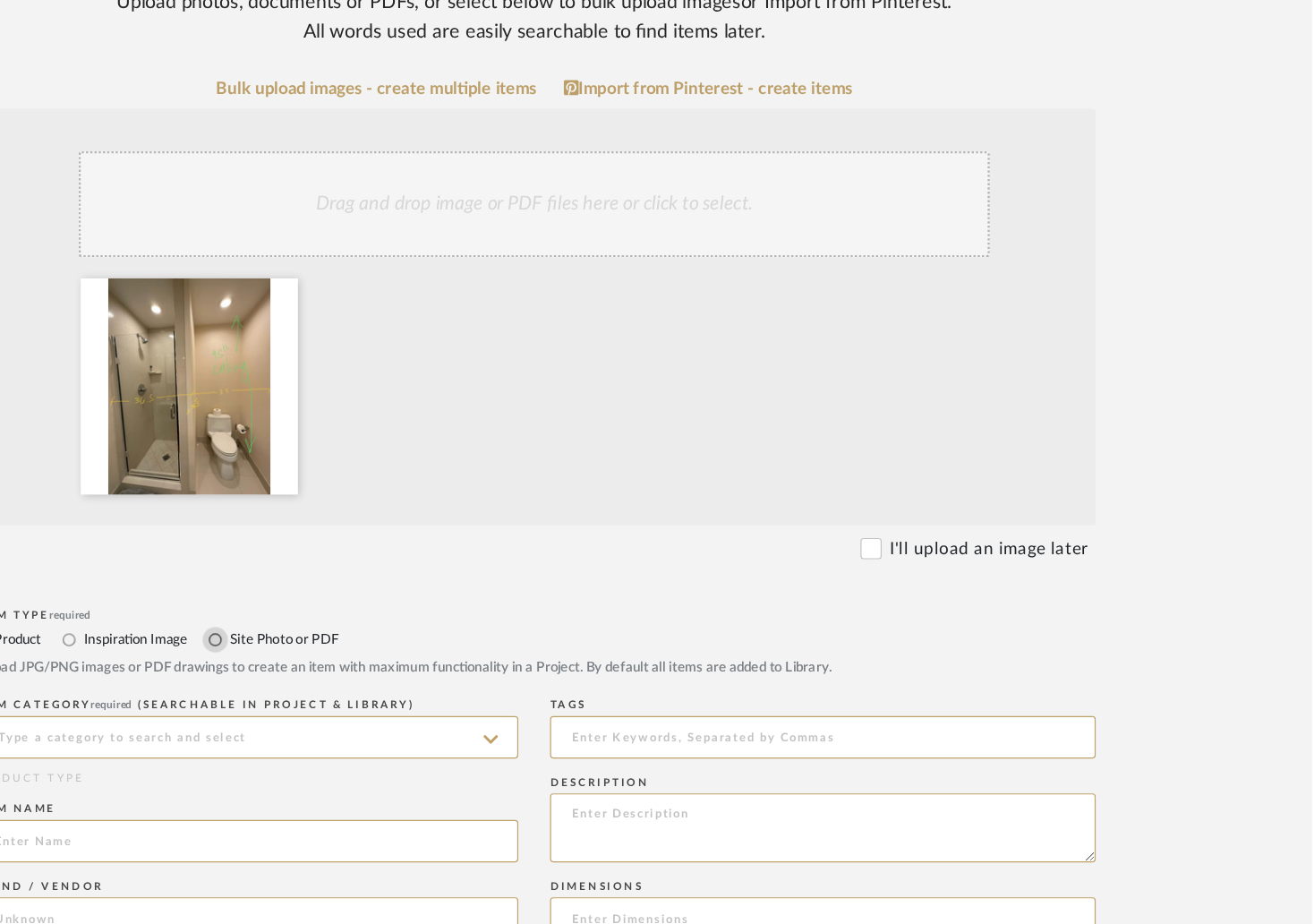
click at [391, 672] on input "Site Photo or PDF" at bounding box center [388, 683] width 22 height 22
radio input "true"
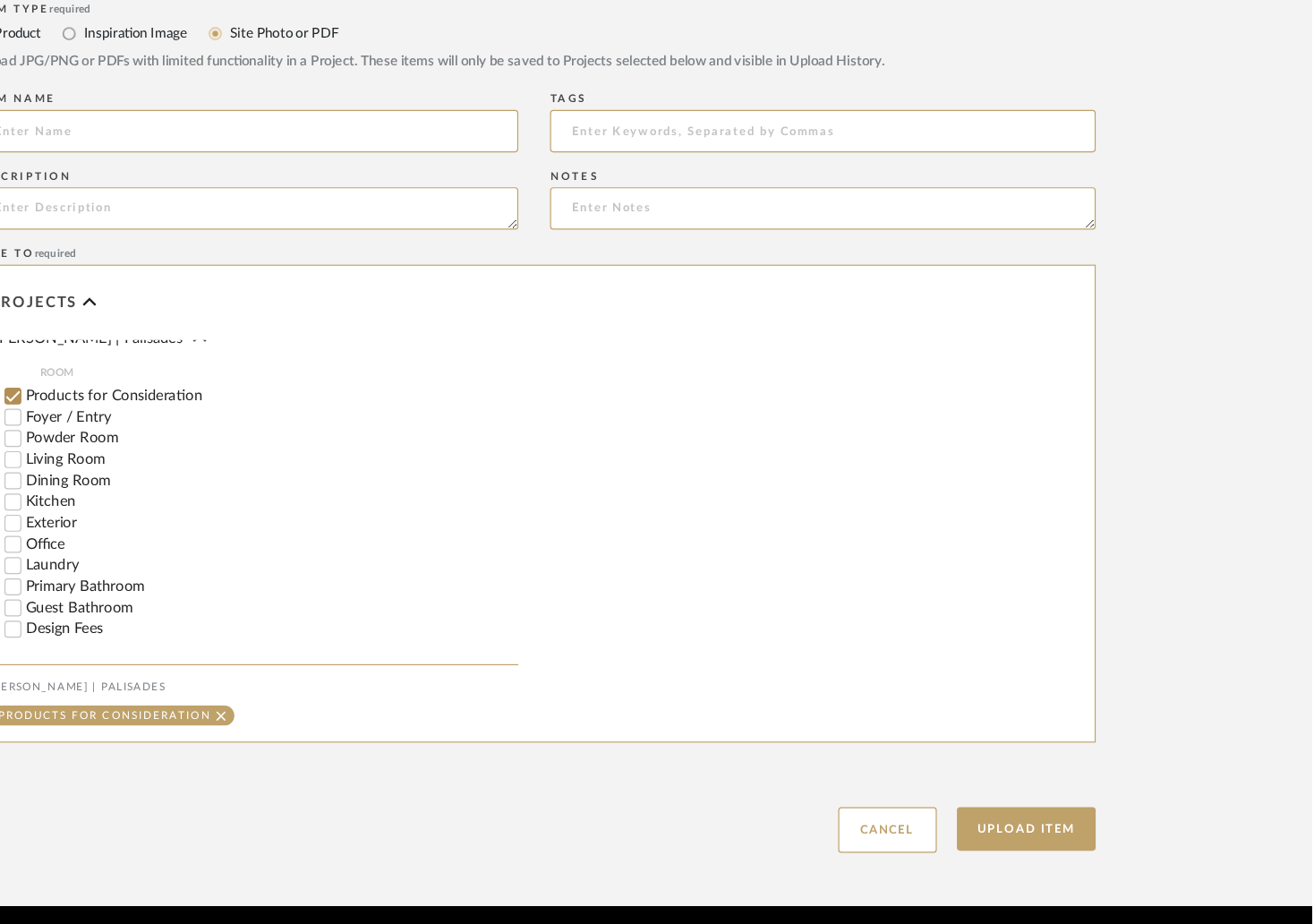
scroll to position [422, 0]
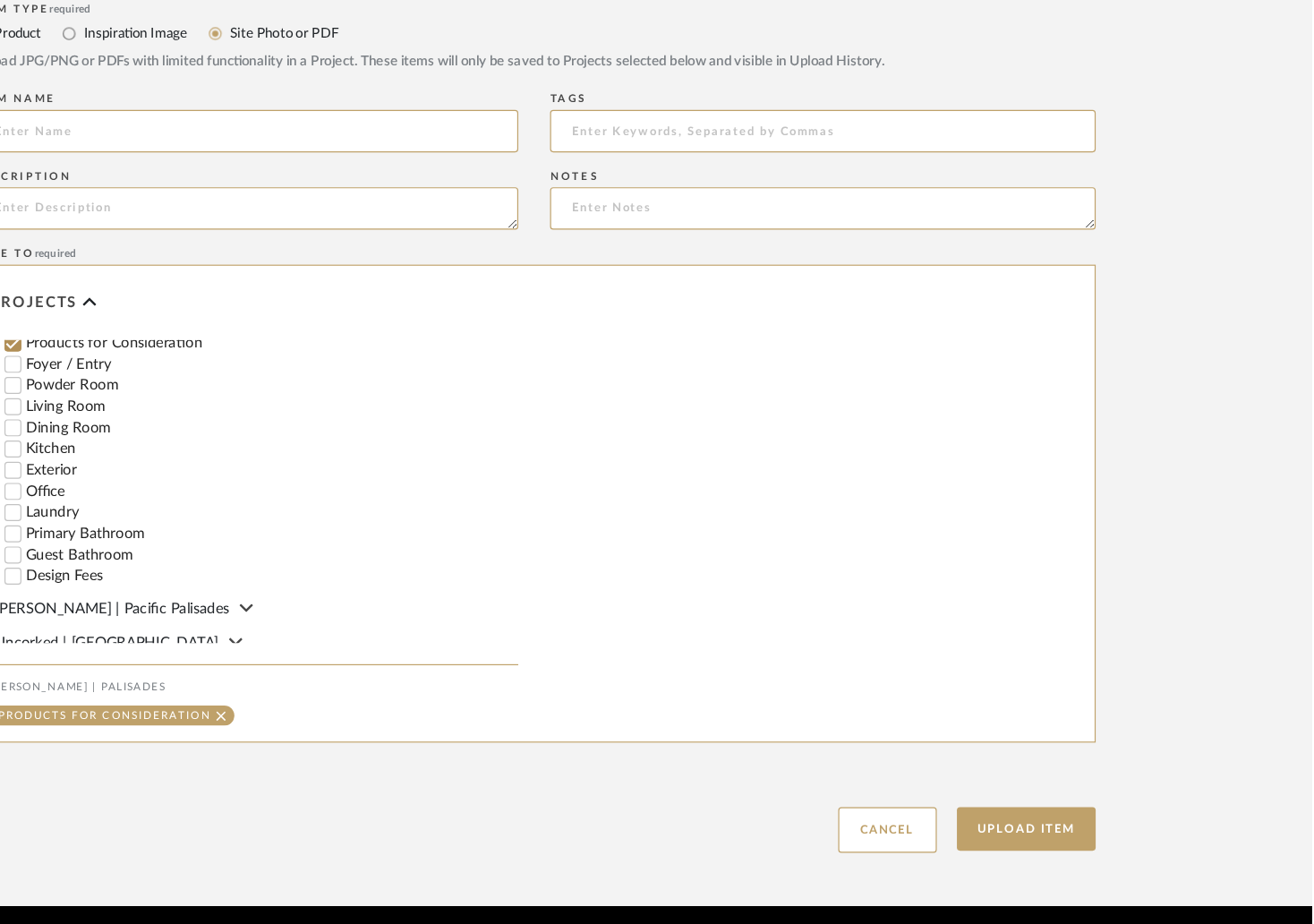
click at [216, 603] on input "Guest Bathroom" at bounding box center [216, 612] width 18 height 18
checkbox input "false"
click at [1081, 824] on button "Upload Item" at bounding box center [1073, 842] width 118 height 37
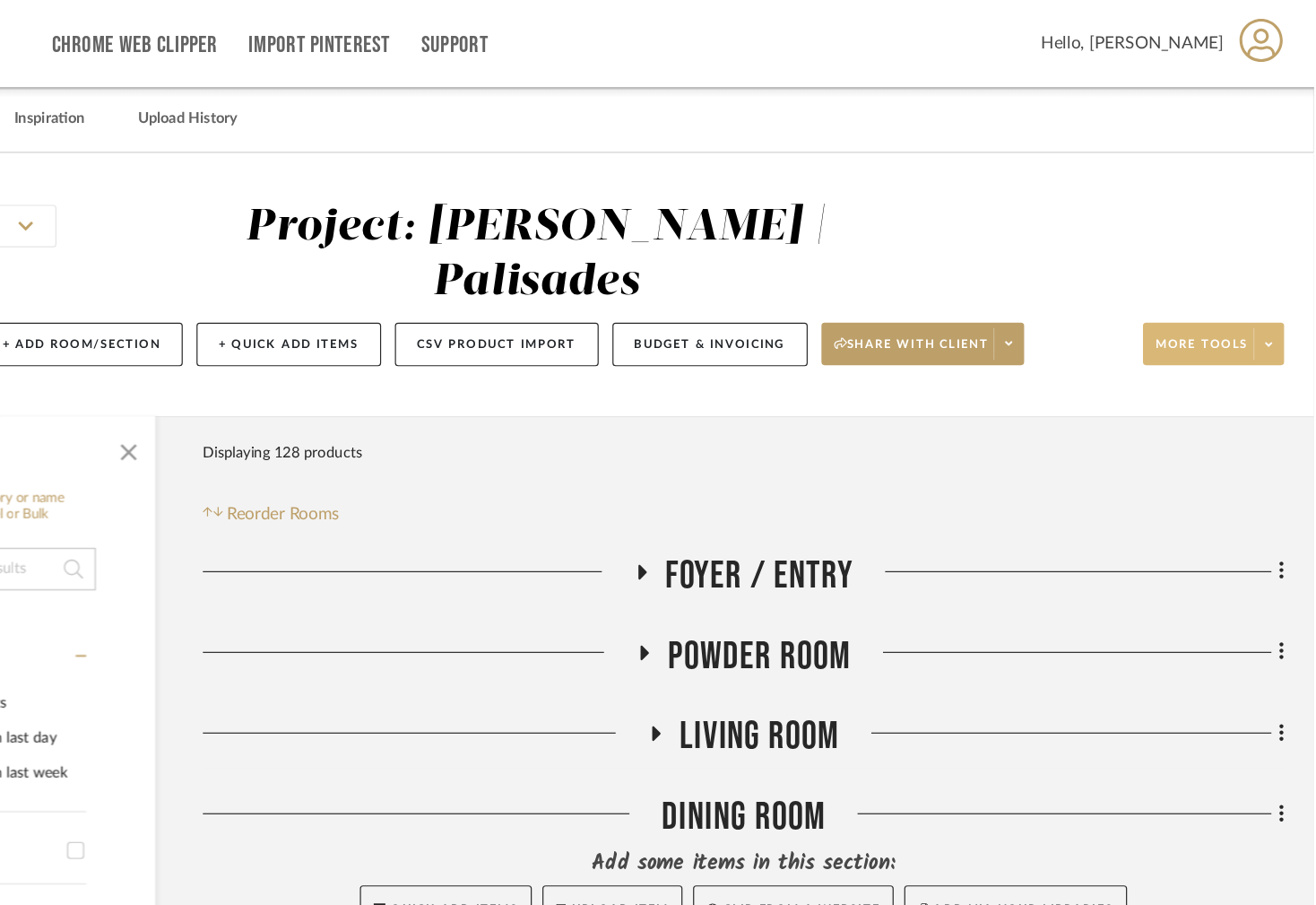
click at [1271, 277] on span at bounding box center [1277, 290] width 25 height 27
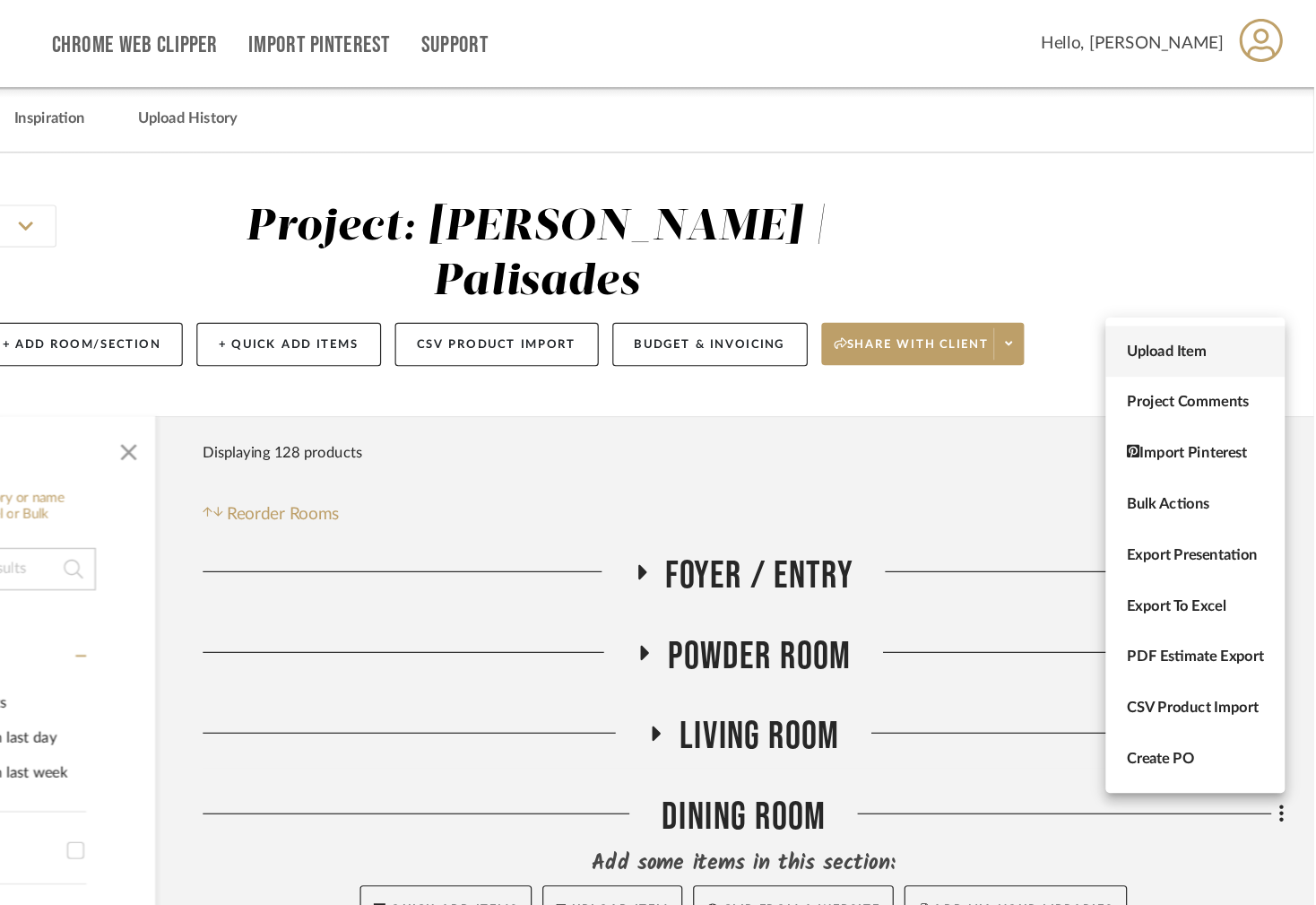
click at [1187, 302] on span "Upload Item" at bounding box center [1216, 297] width 115 height 15
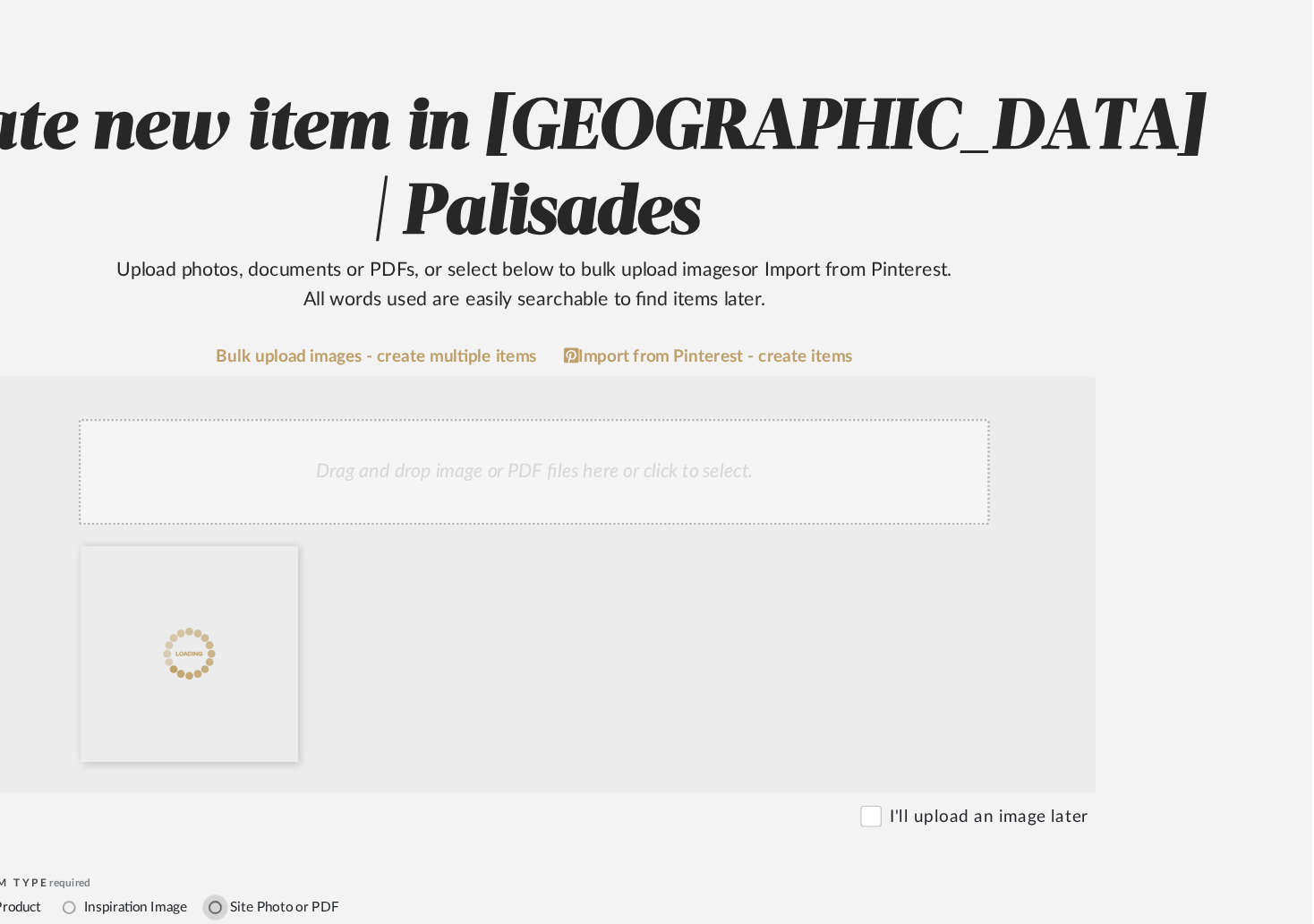
click at [388, 898] on input "Site Photo or PDF" at bounding box center [388, 909] width 22 height 22
radio input "true"
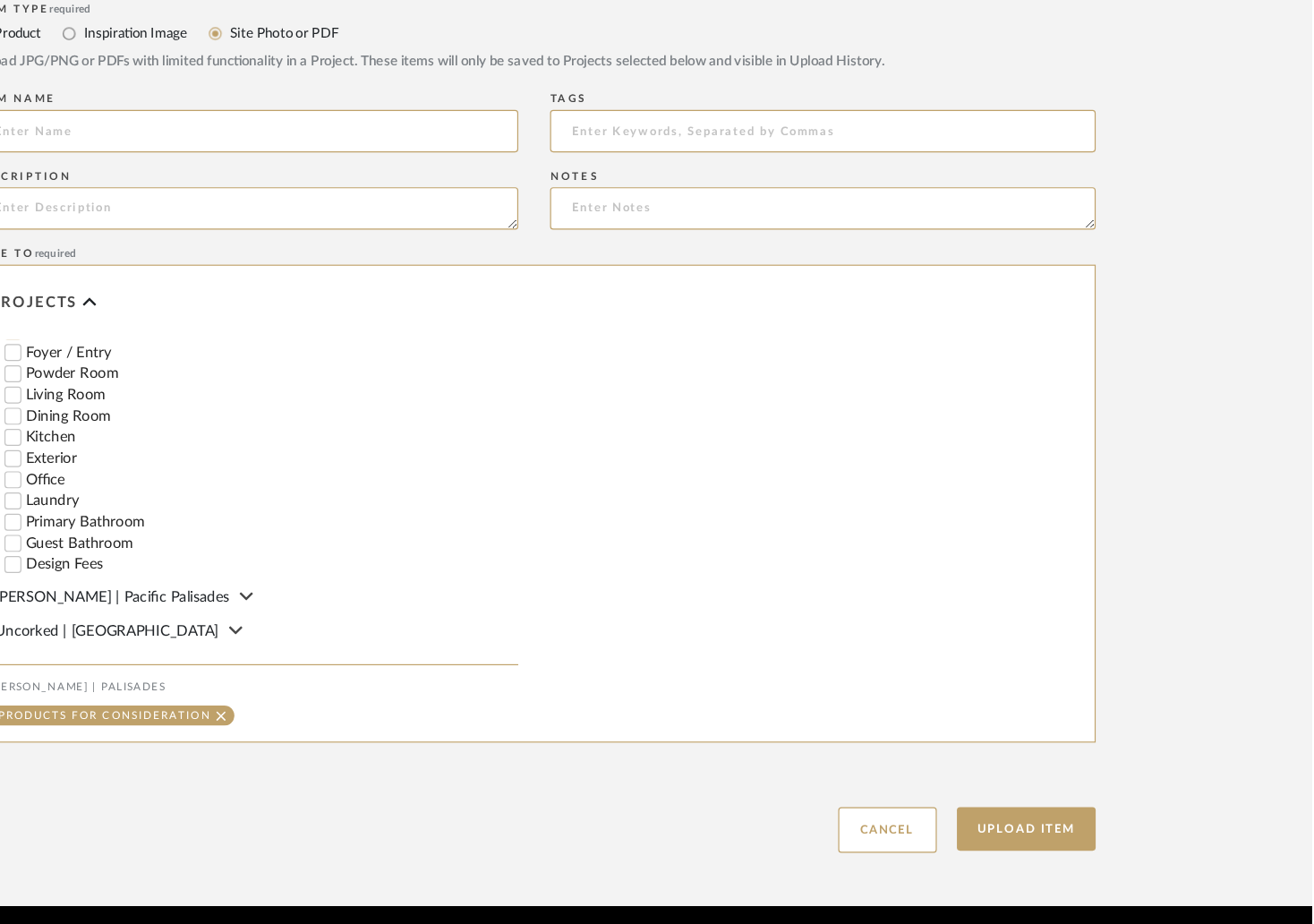
scroll to position [436, 0]
click at [217, 589] on input "Guest Bathroom" at bounding box center [216, 598] width 18 height 18
checkbox input "false"
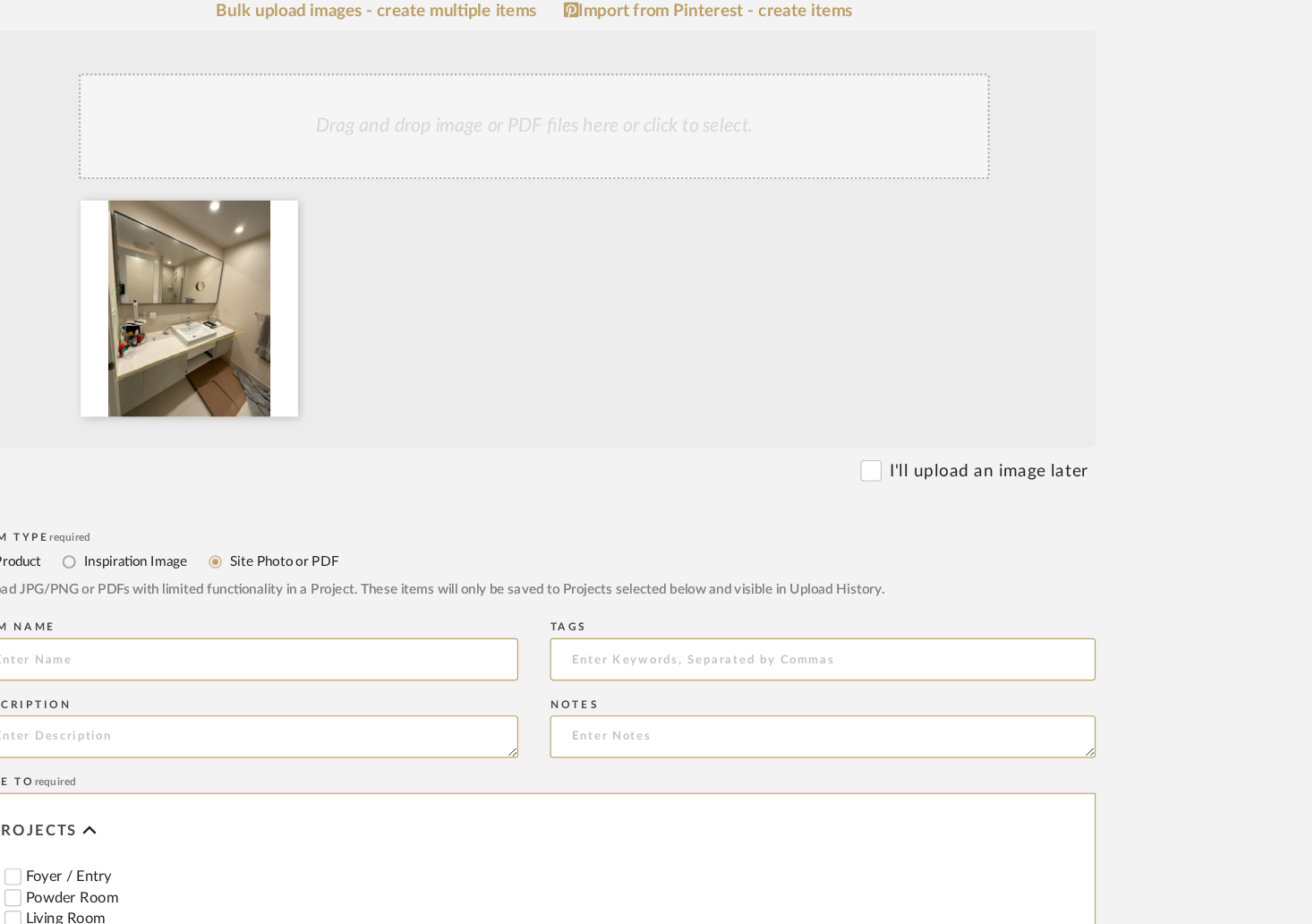
scroll to position [679, 0]
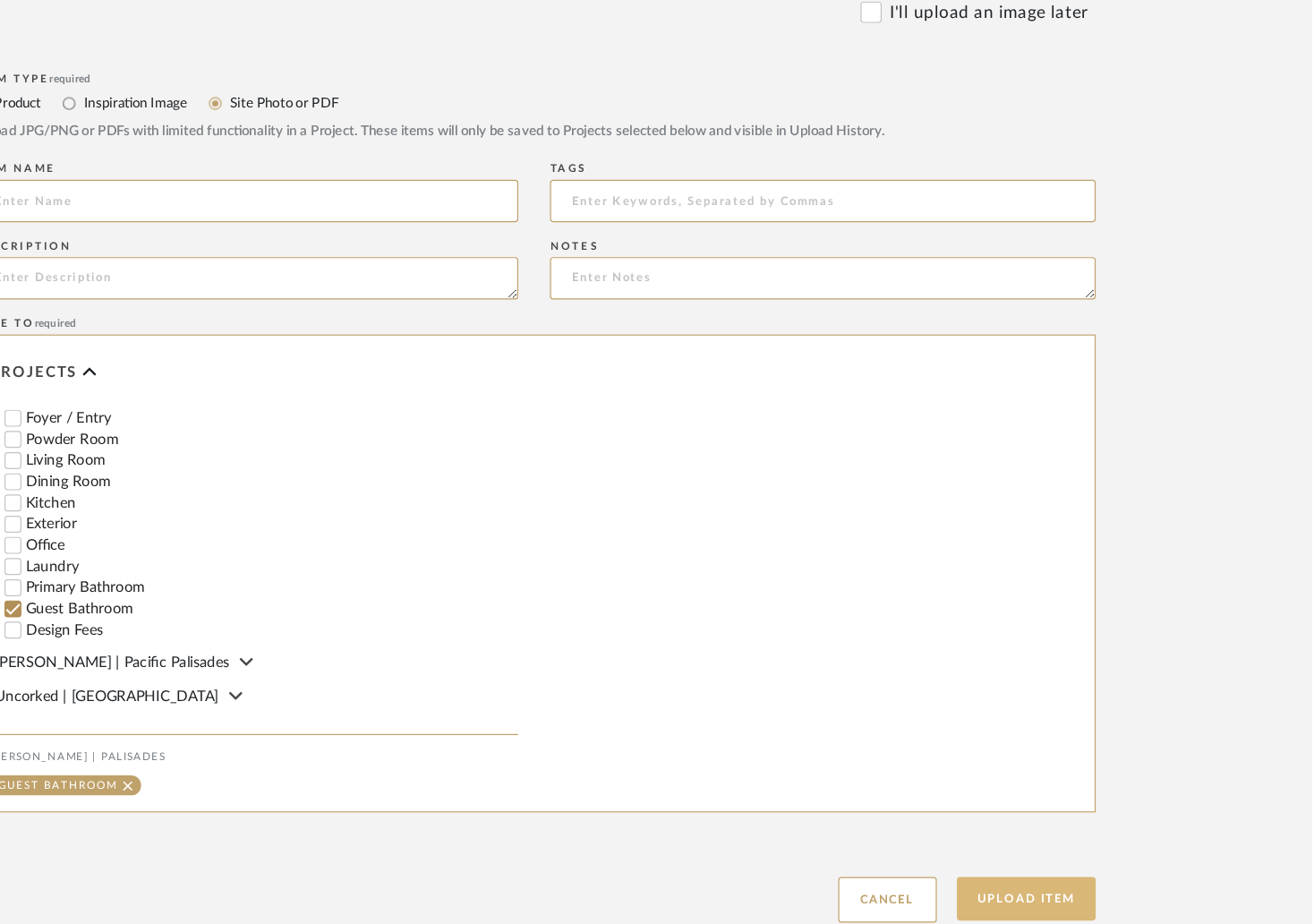
click at [1094, 883] on button "Upload Item" at bounding box center [1073, 901] width 118 height 37
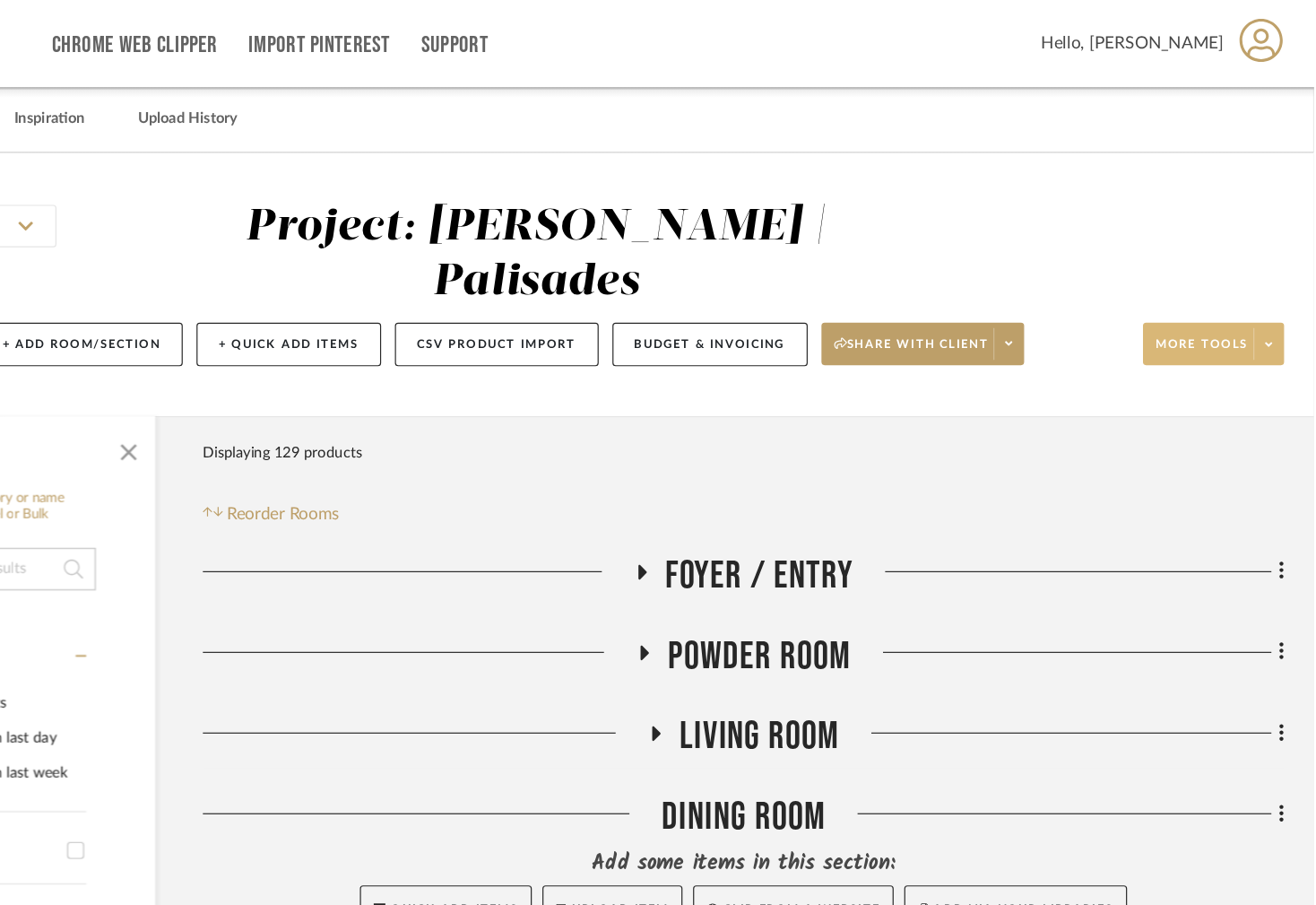
click at [1283, 277] on span at bounding box center [1277, 290] width 25 height 27
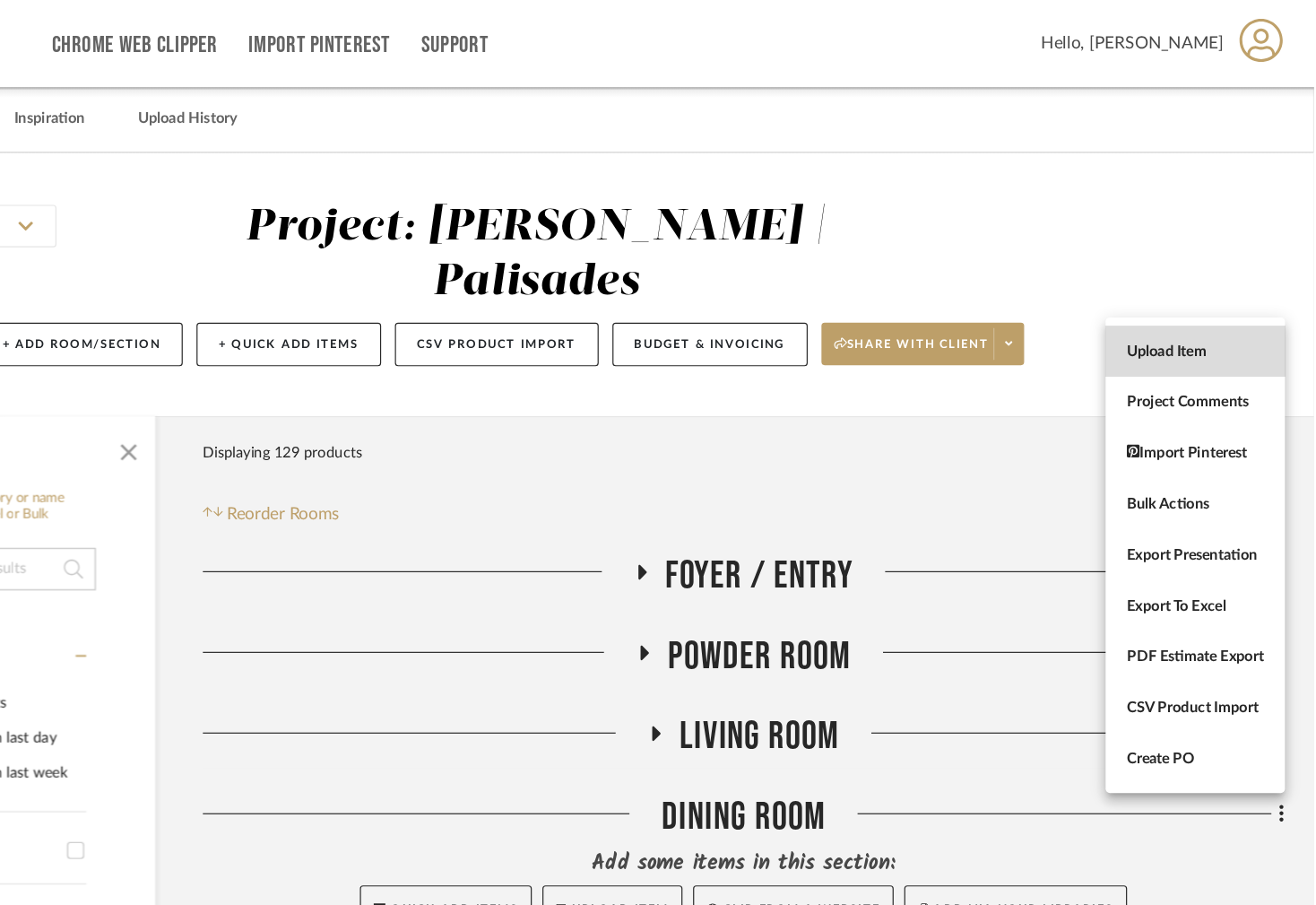
click at [1253, 310] on button "Upload Item" at bounding box center [1216, 296] width 152 height 43
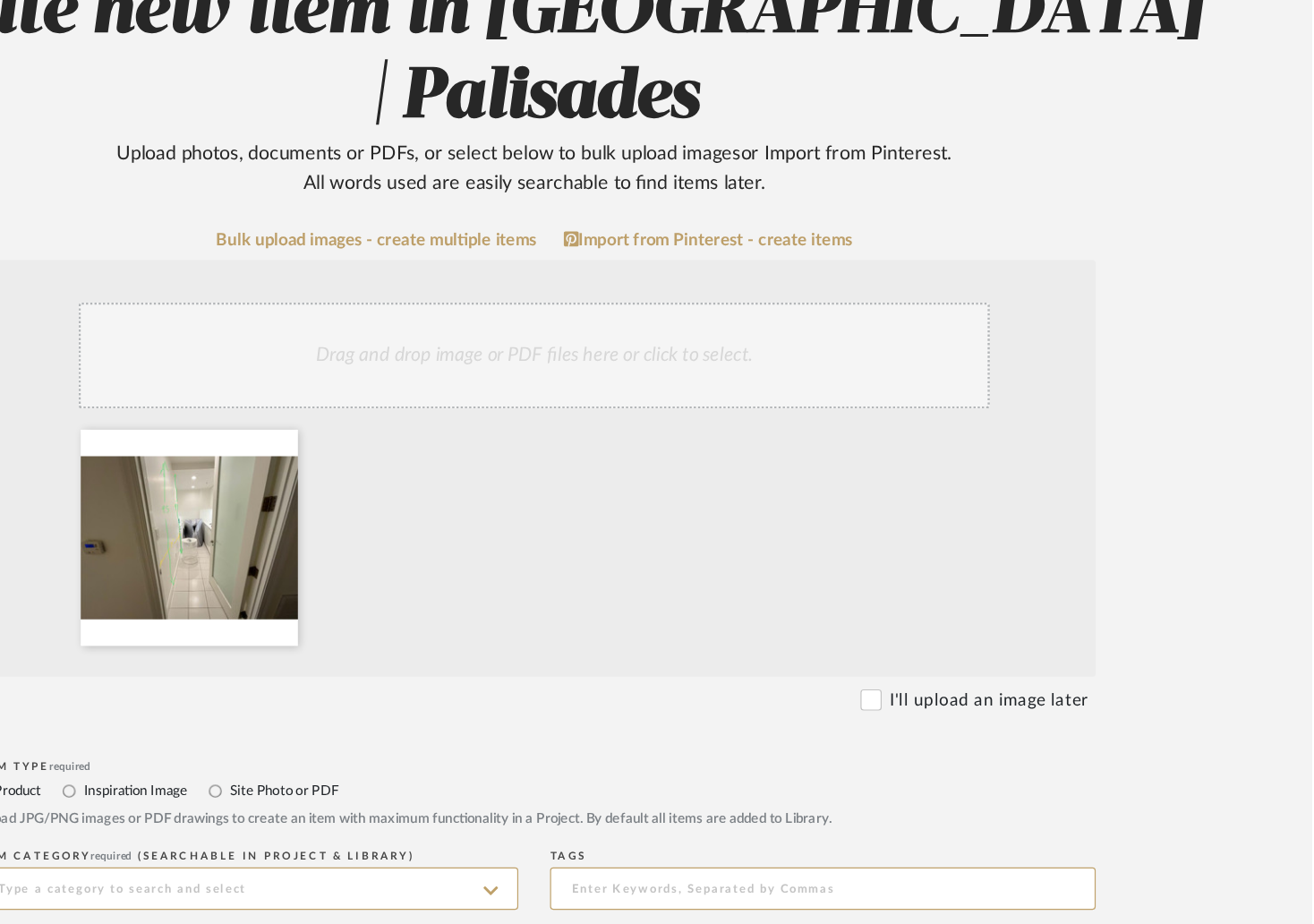
scroll to position [340, 0]
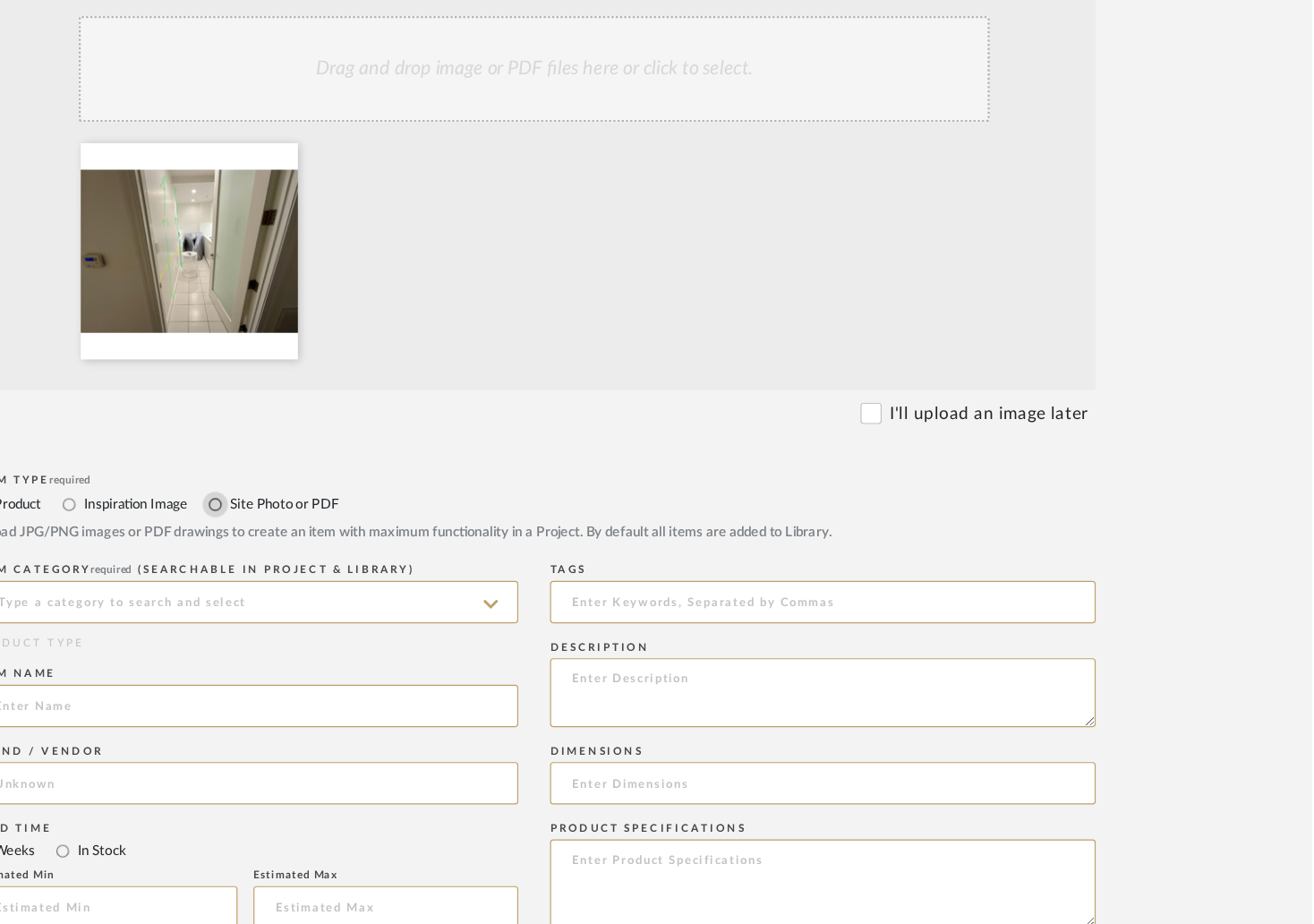
click at [388, 558] on input "Site Photo or PDF" at bounding box center [388, 569] width 22 height 22
radio input "true"
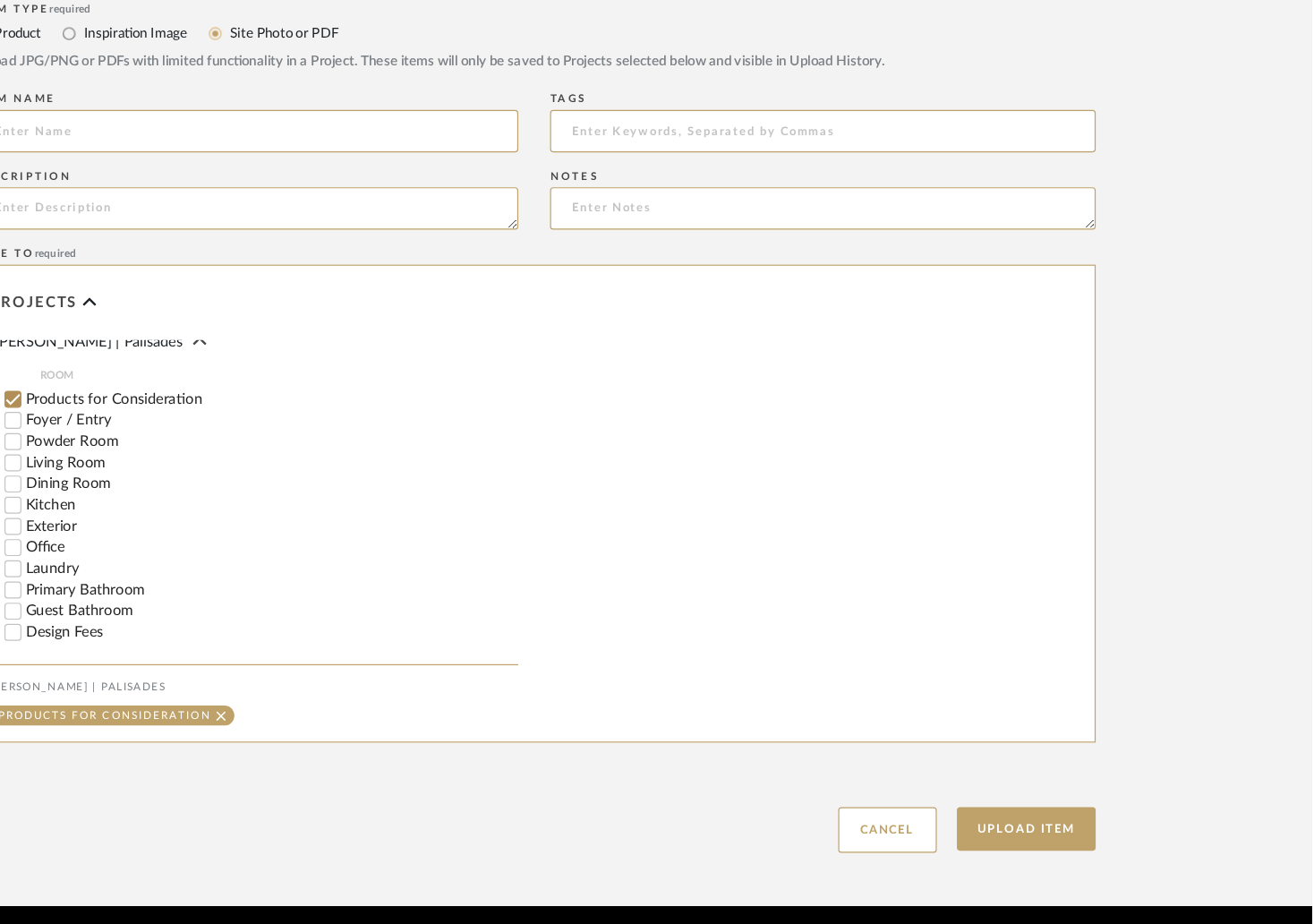
scroll to position [405, 0]
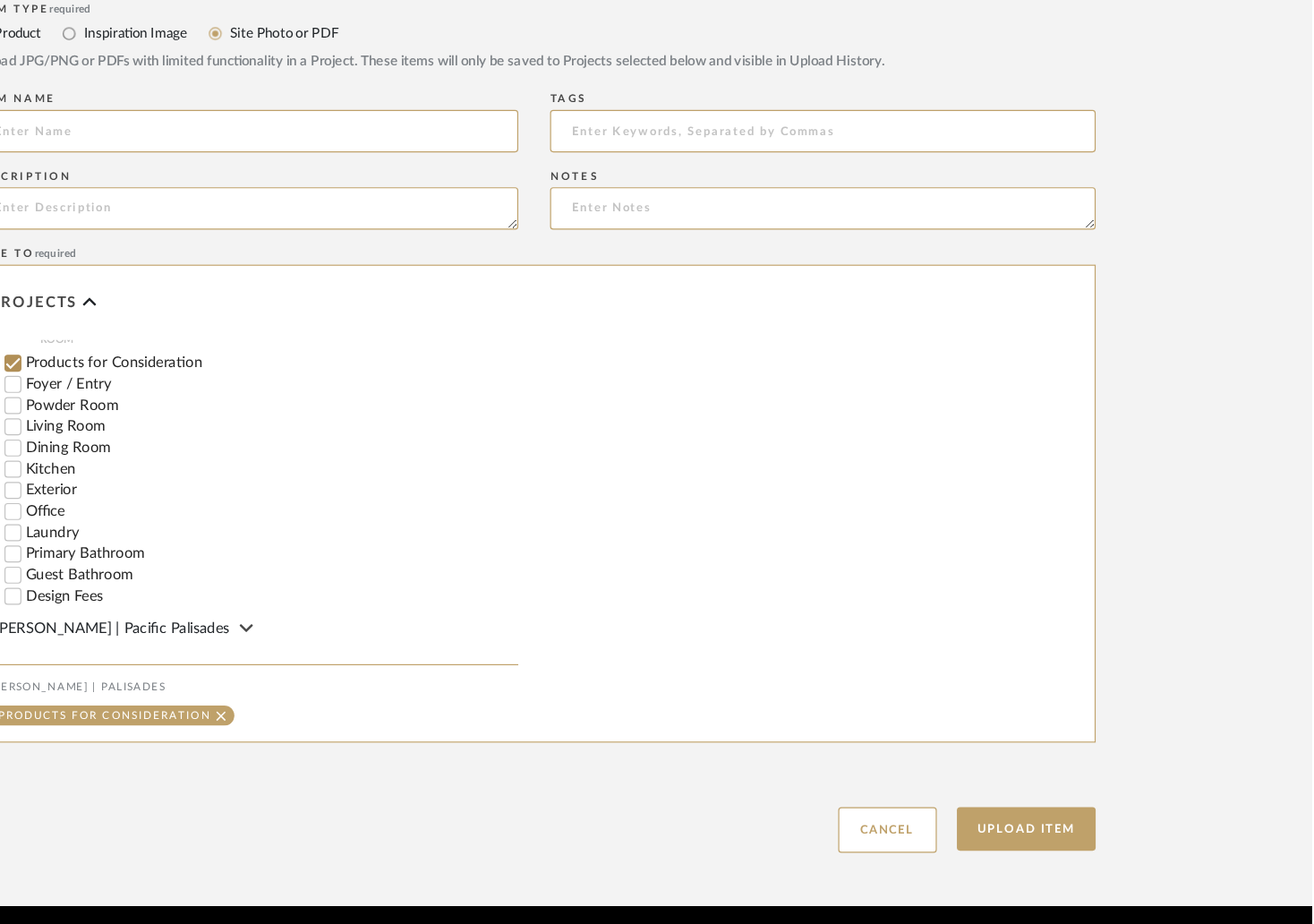
click at [216, 584] on input "Laundry" at bounding box center [216, 593] width 18 height 18
checkbox input "false"
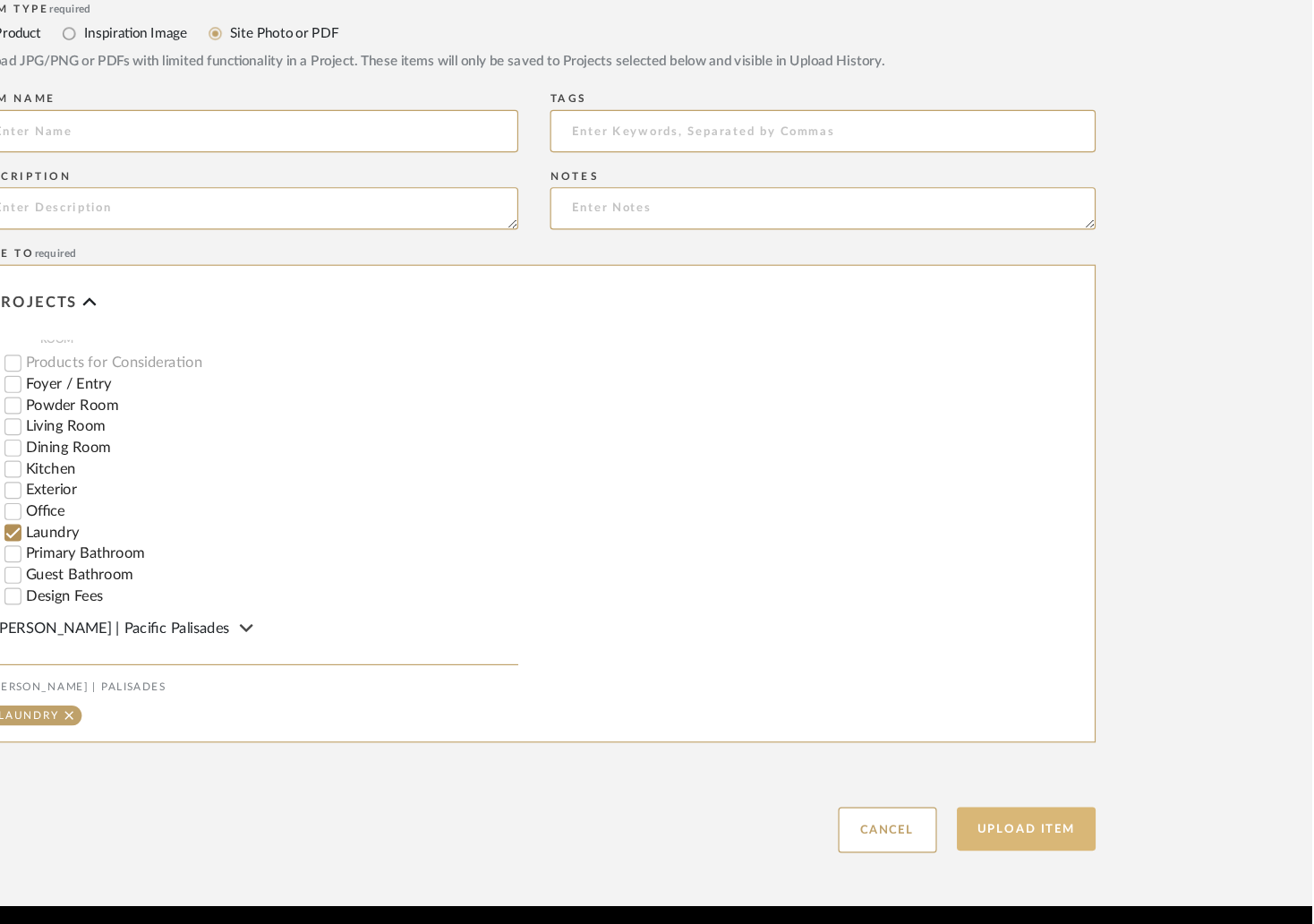
click at [1067, 824] on button "Upload Item" at bounding box center [1073, 842] width 118 height 37
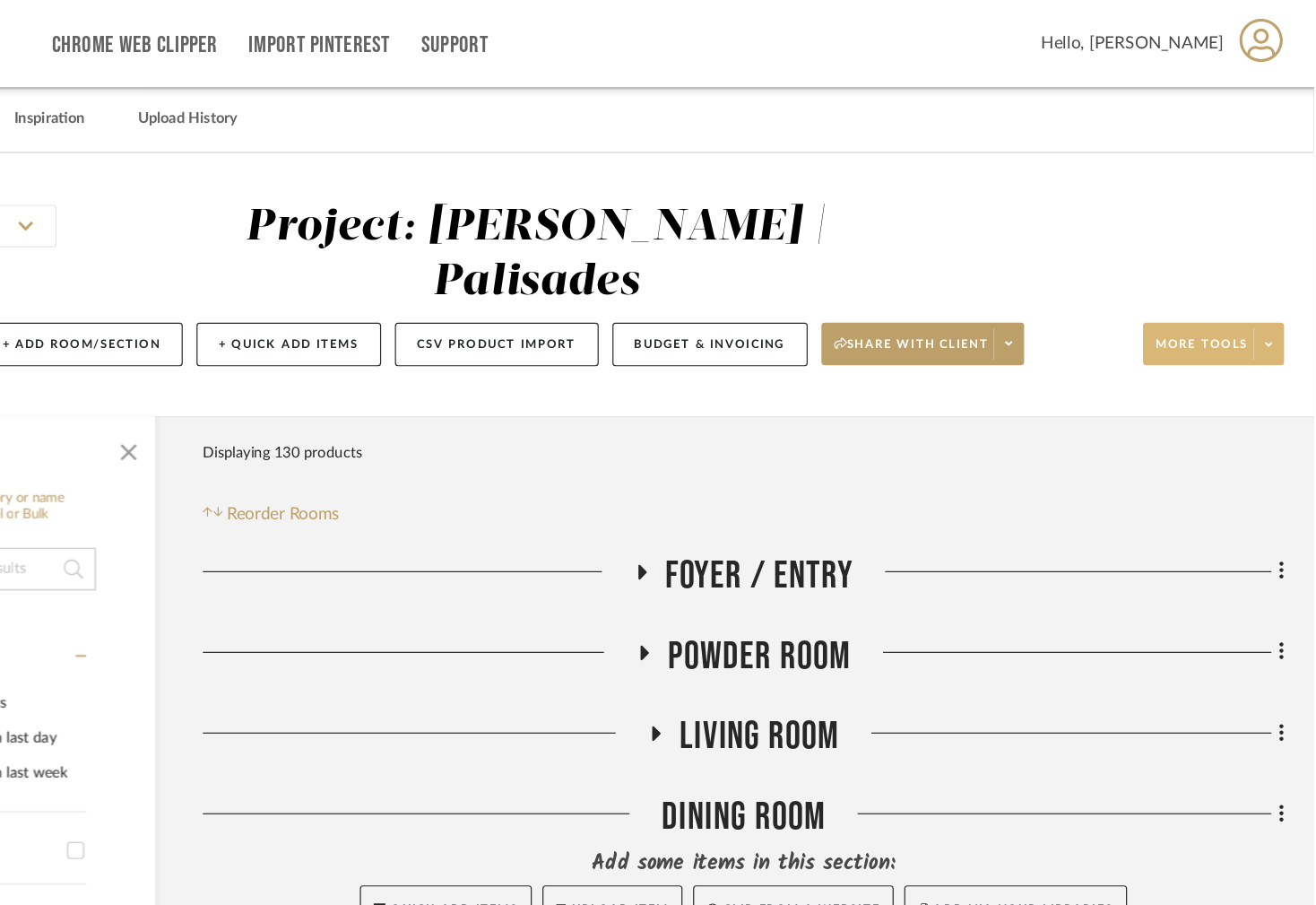
click at [1282, 277] on span at bounding box center [1277, 290] width 25 height 27
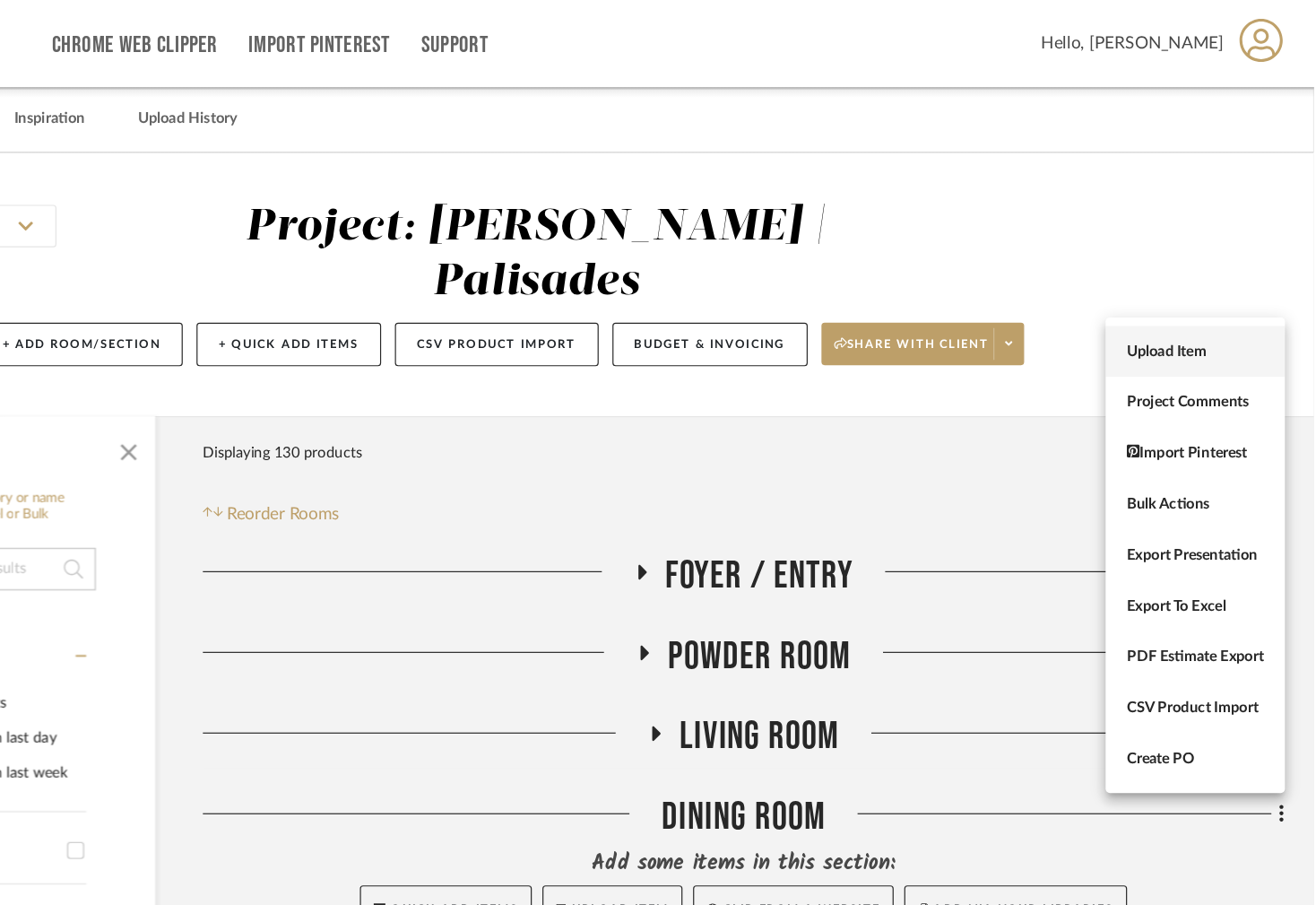
click at [1199, 293] on span "Upload Item" at bounding box center [1216, 297] width 115 height 15
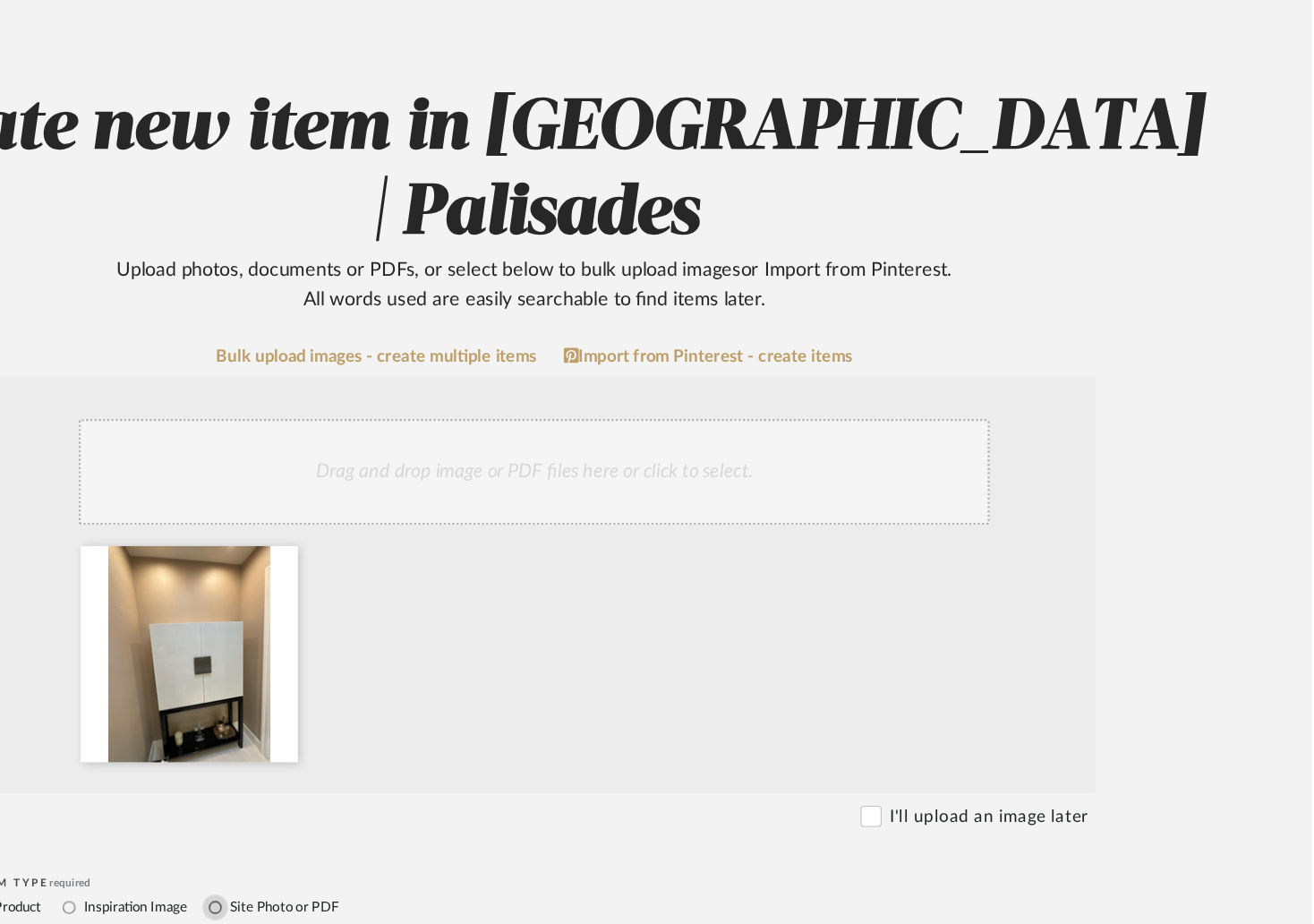
click at [390, 898] on input "Site Photo or PDF" at bounding box center [388, 909] width 22 height 22
radio input "true"
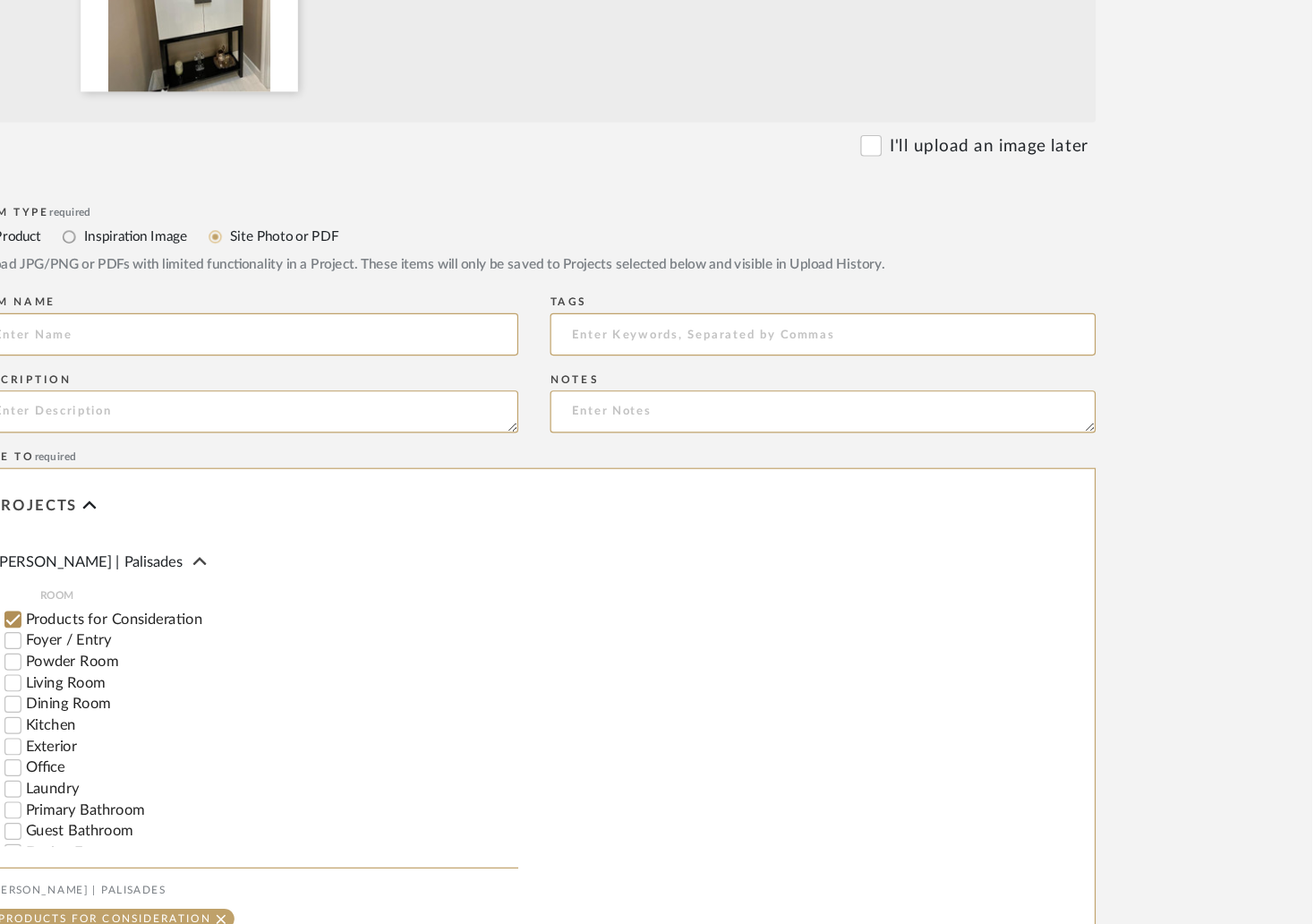
scroll to position [384, 0]
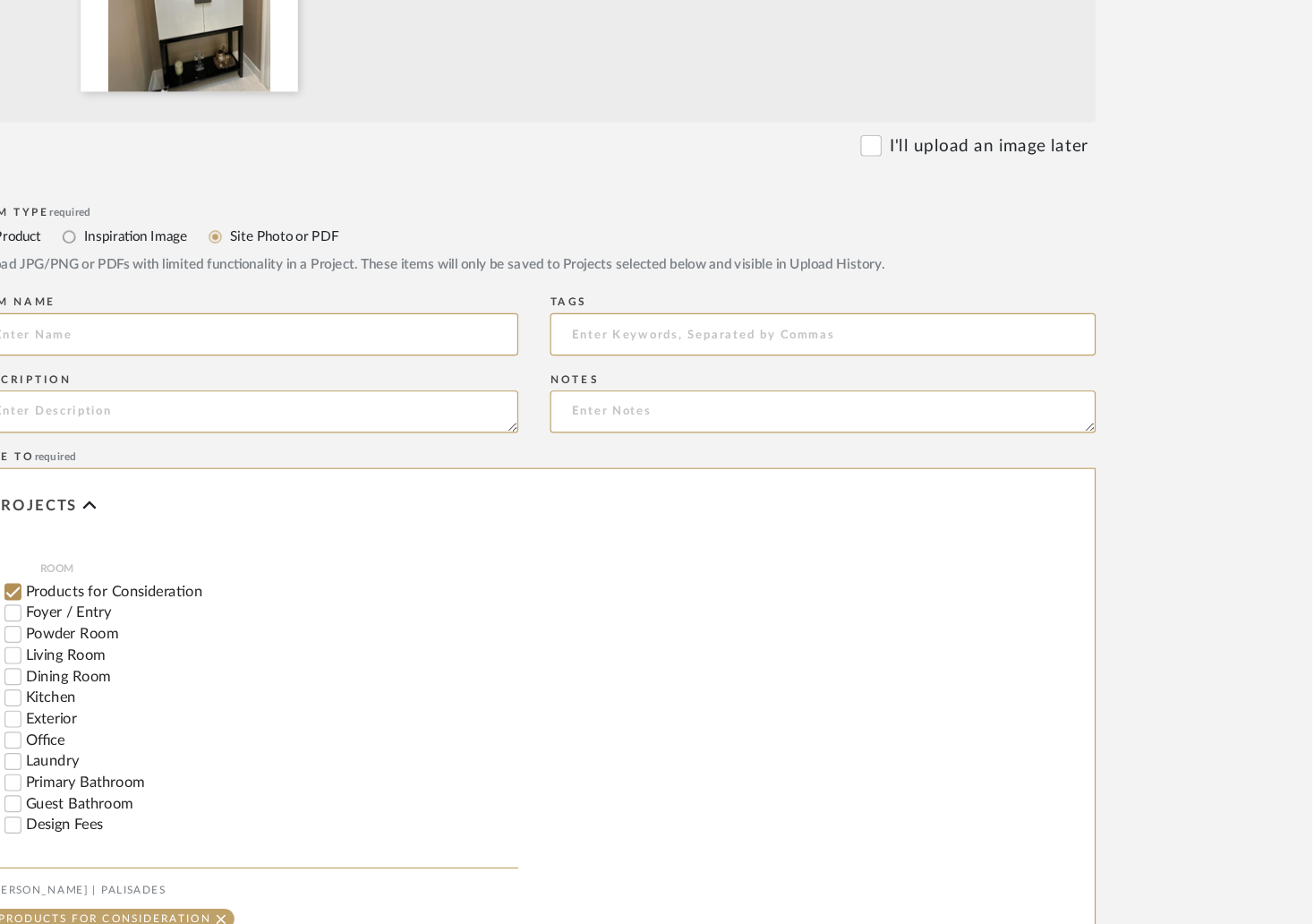
click at [217, 669] on input "Powder Room" at bounding box center [216, 678] width 18 height 18
checkbox input "false"
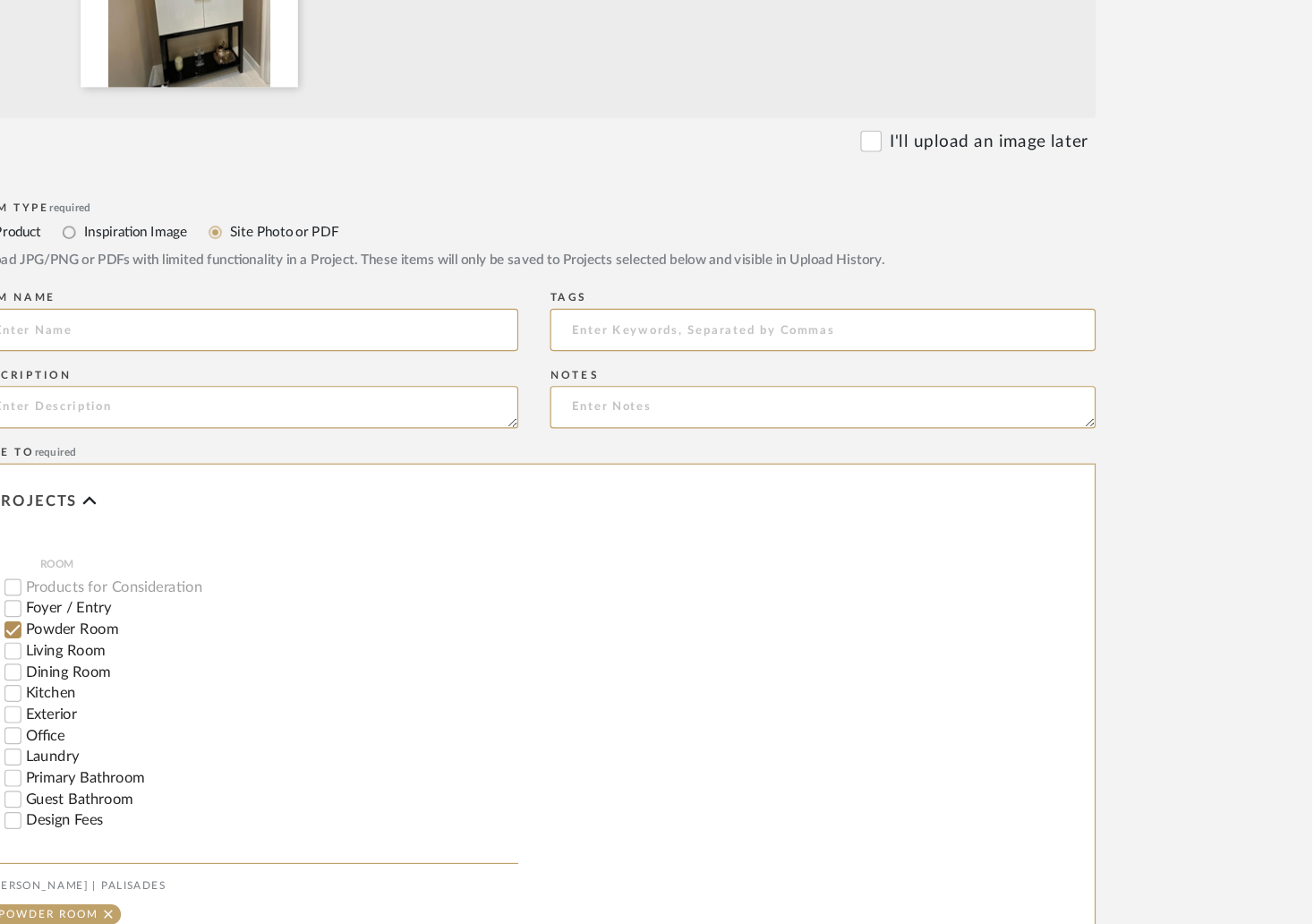
scroll to position [739, 0]
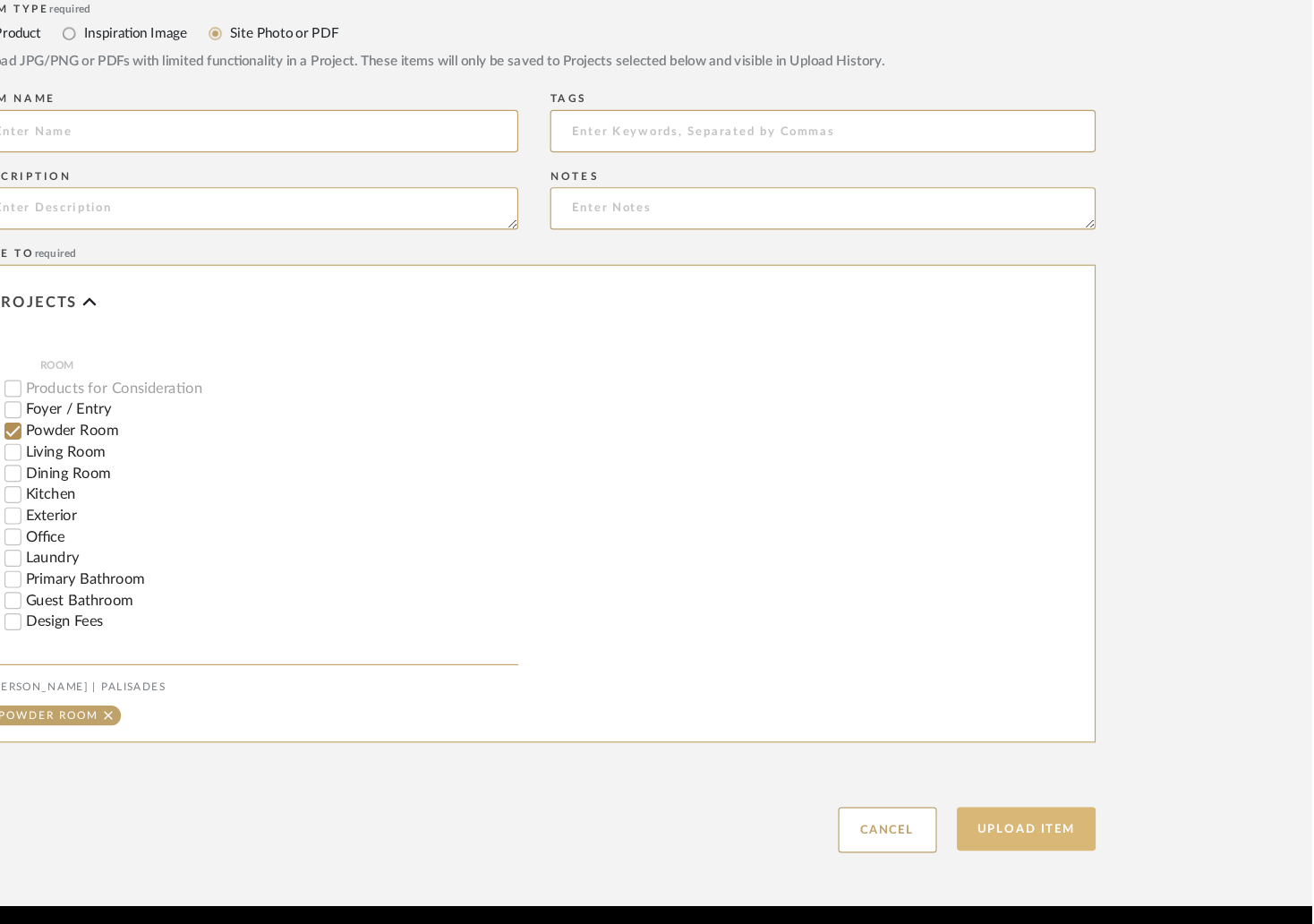
click at [1059, 824] on button "Upload Item" at bounding box center [1073, 842] width 118 height 37
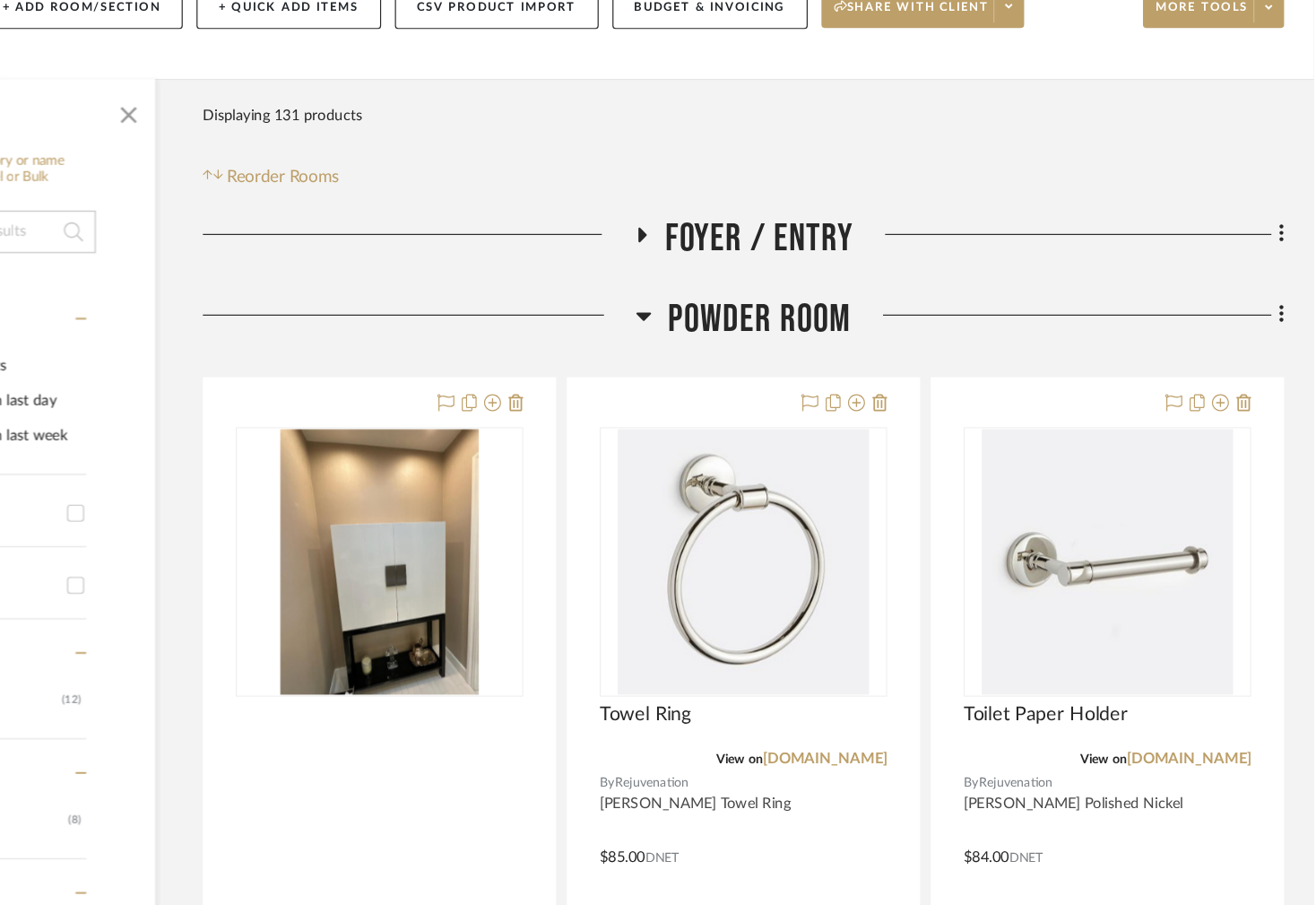
scroll to position [119, 0]
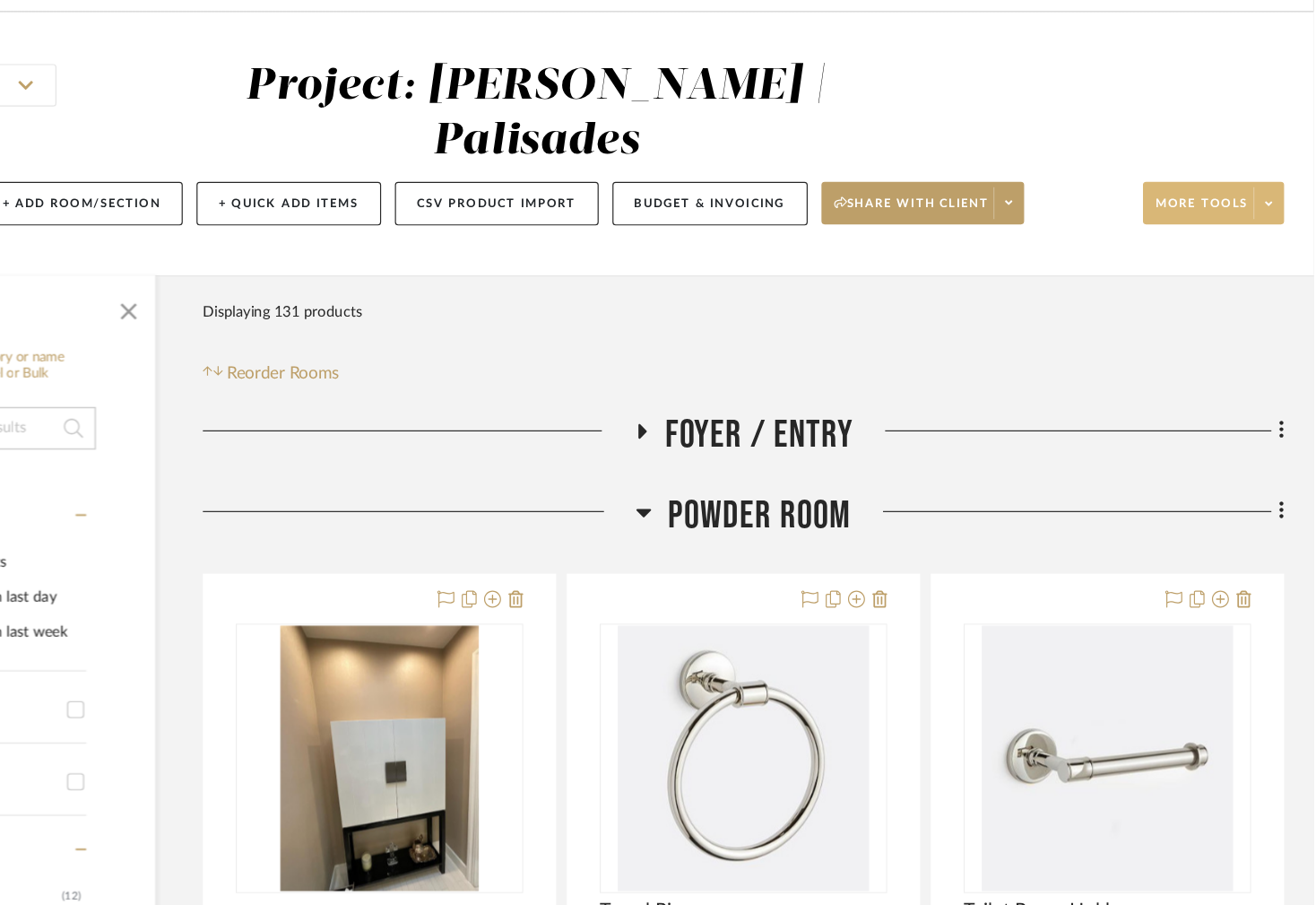
click at [1265, 158] on span at bounding box center [1277, 171] width 25 height 27
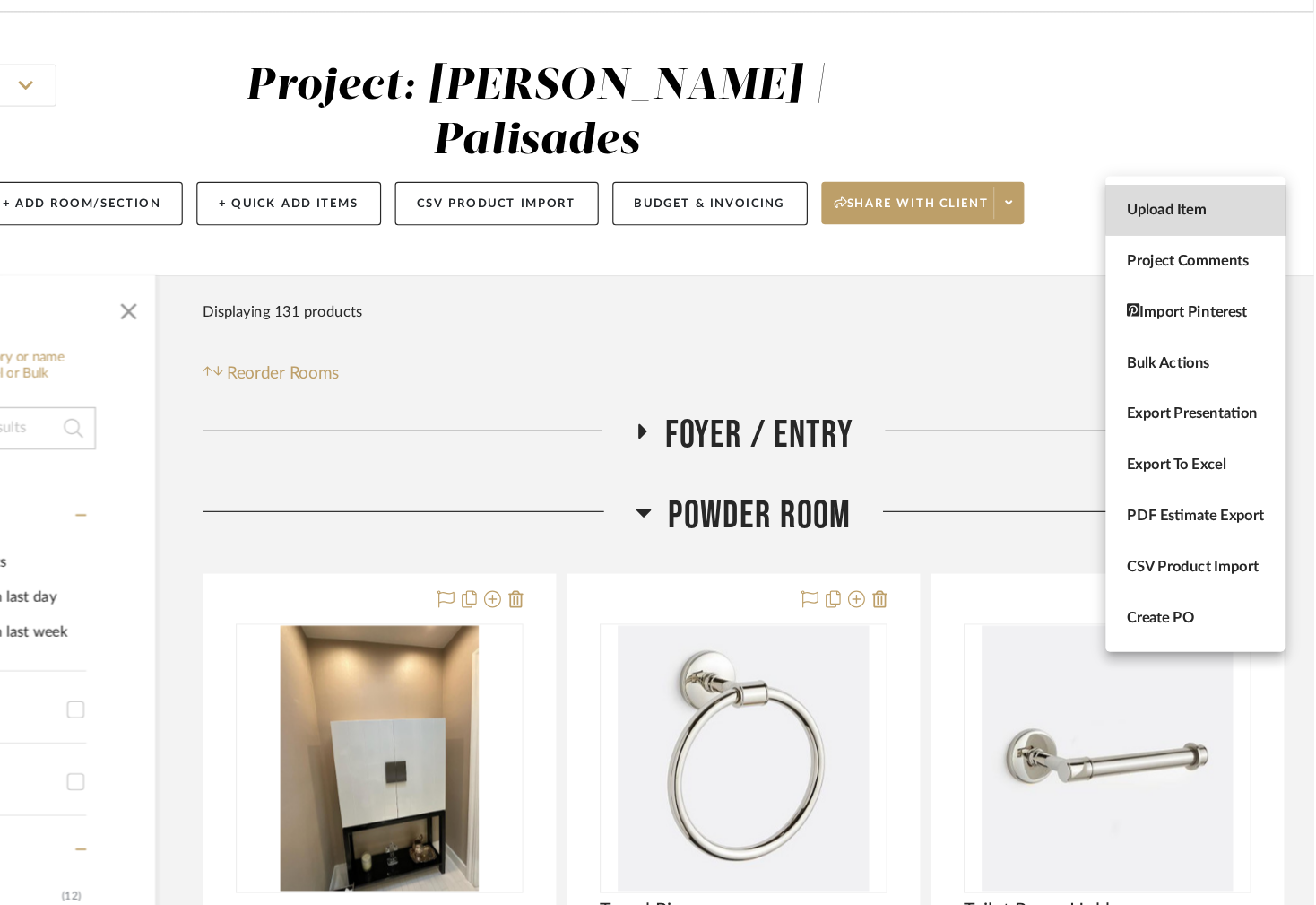
click at [1235, 174] on span "Upload Item" at bounding box center [1216, 177] width 115 height 15
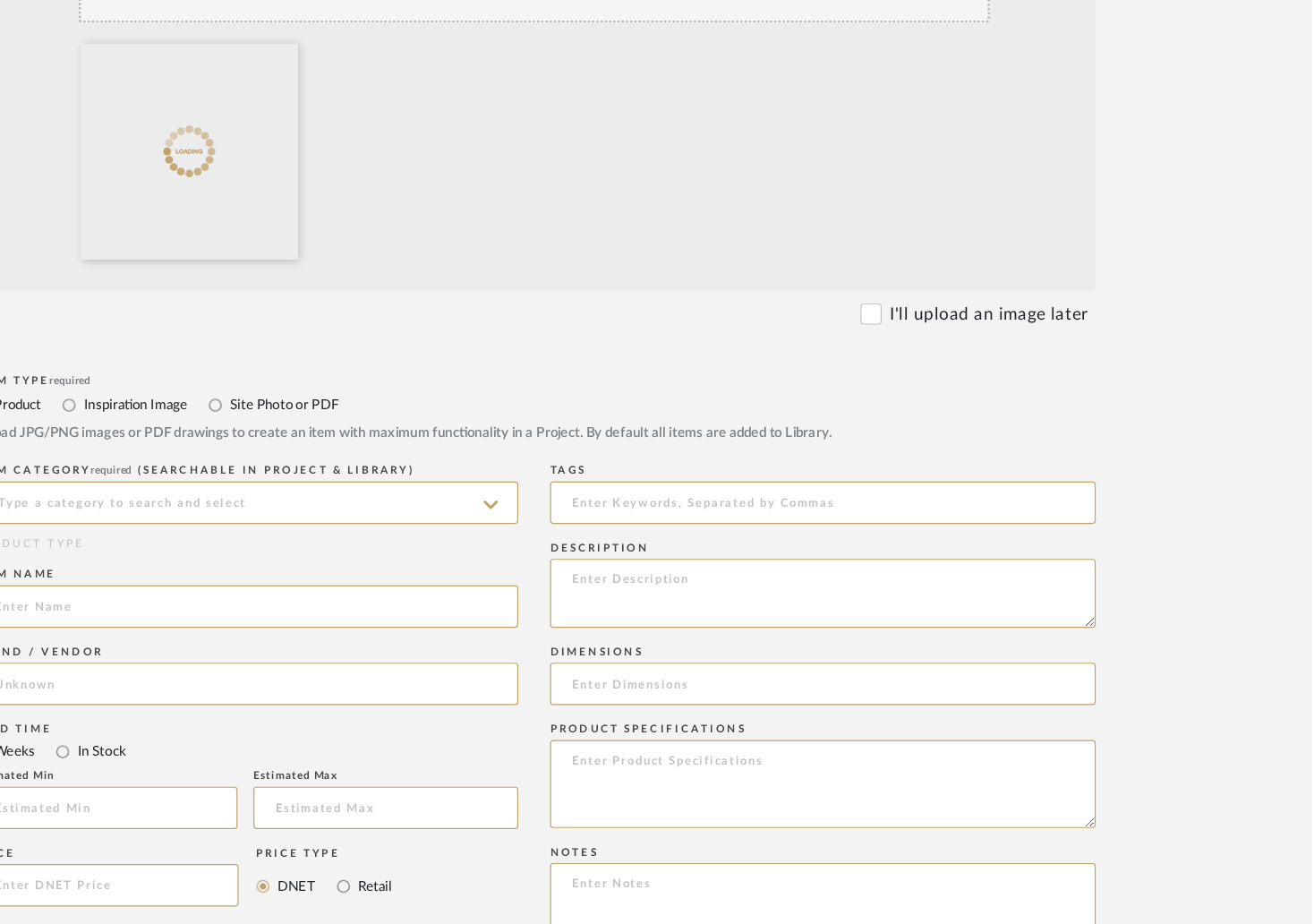
scroll to position [428, 0]
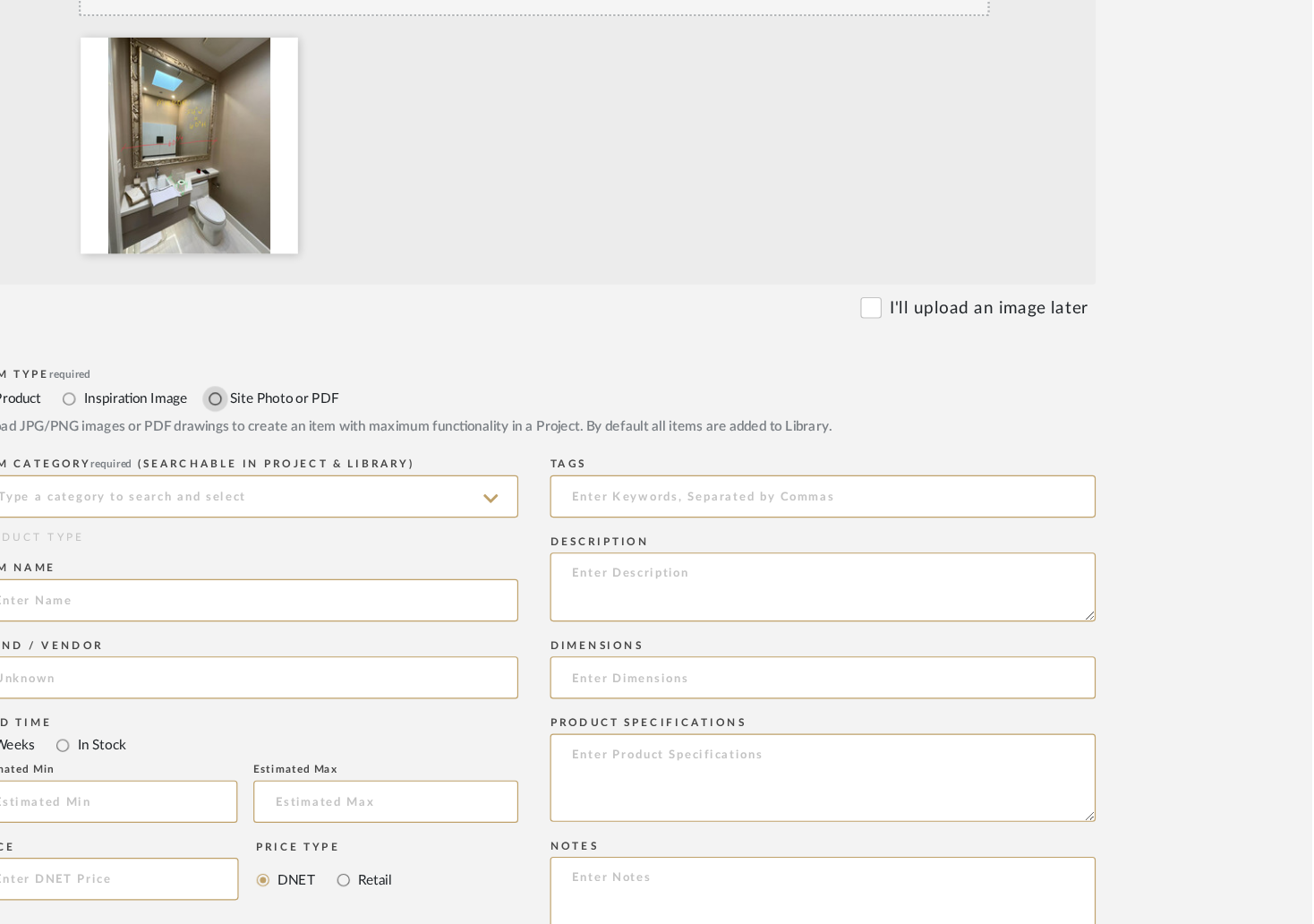
click at [386, 469] on input "Site Photo or PDF" at bounding box center [388, 480] width 22 height 22
radio input "true"
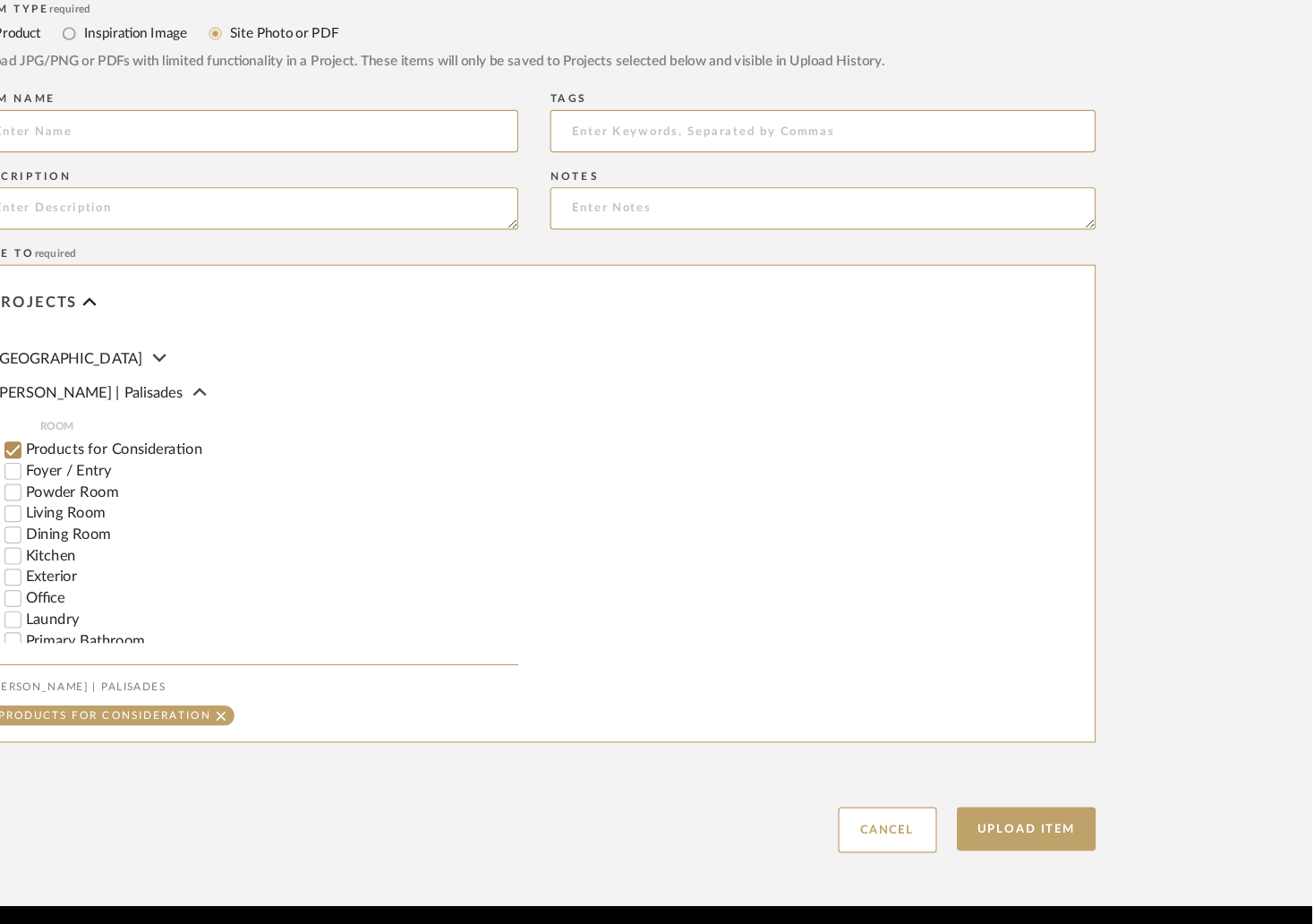
scroll to position [336, 0]
click at [216, 546] on input "Powder Room" at bounding box center [216, 555] width 18 height 18
checkbox input "false"
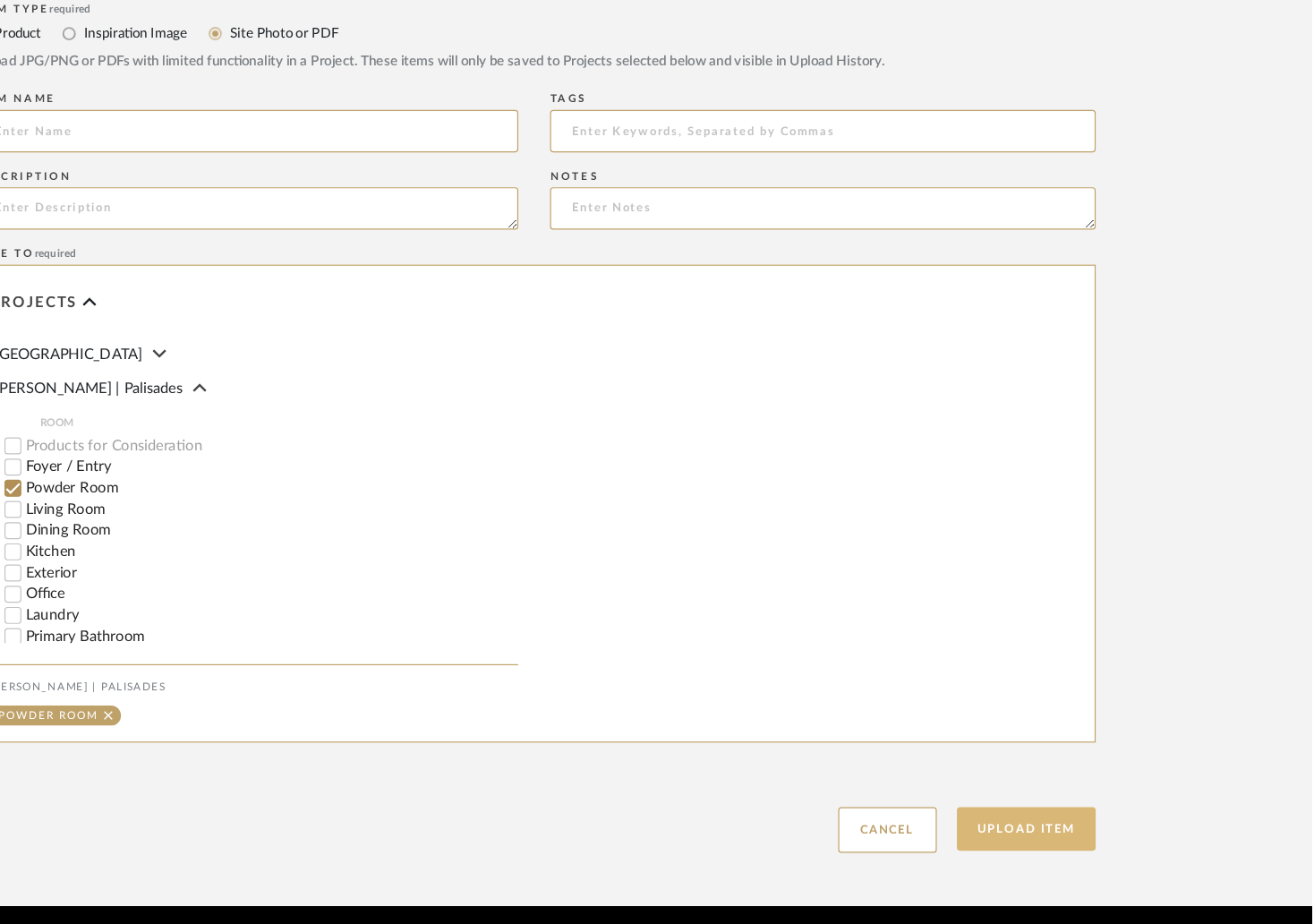
click at [1089, 824] on button "Upload Item" at bounding box center [1073, 842] width 118 height 37
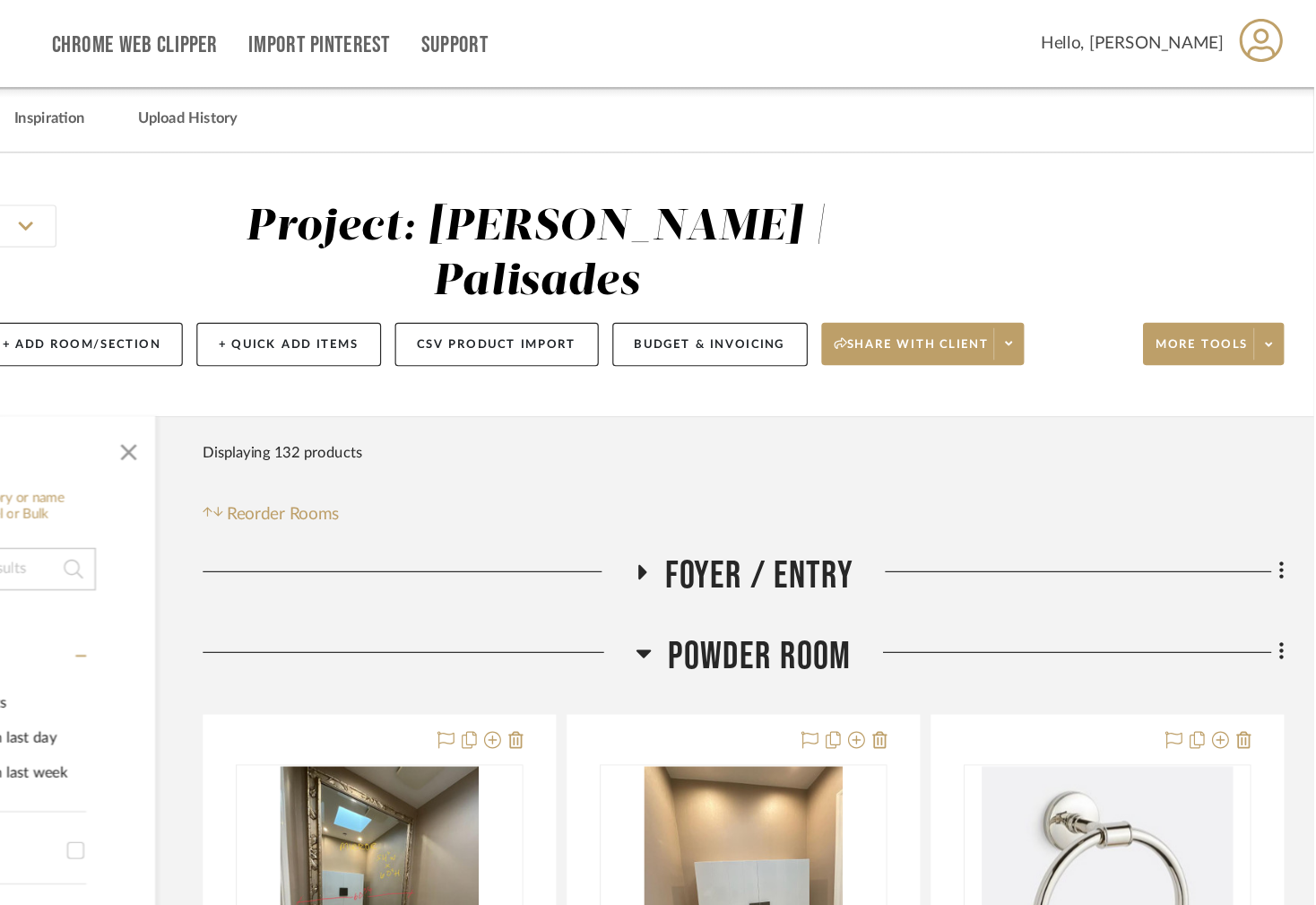
click at [747, 476] on icon at bounding box center [748, 483] width 22 height 14
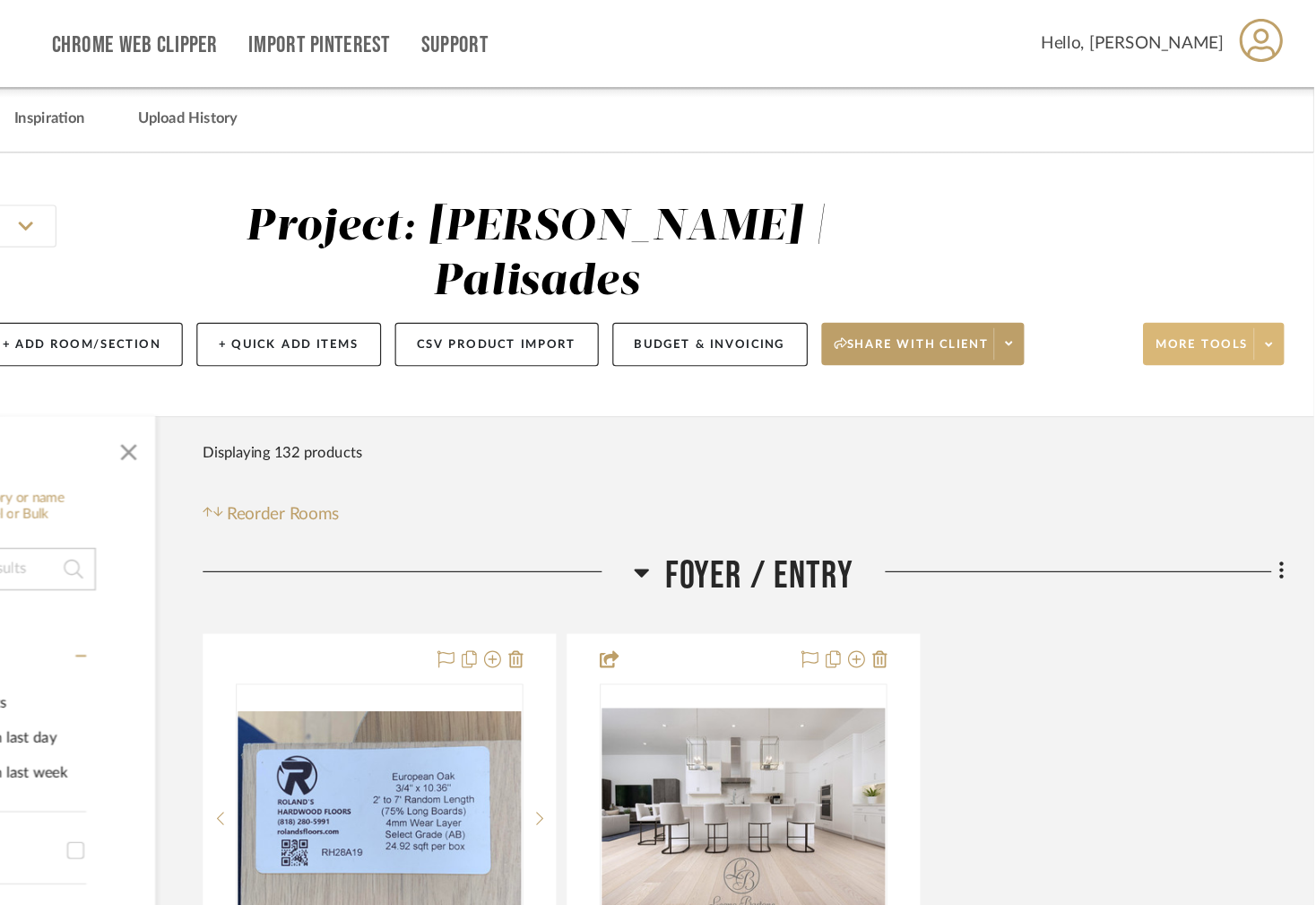
click at [1276, 286] on icon at bounding box center [1278, 291] width 6 height 10
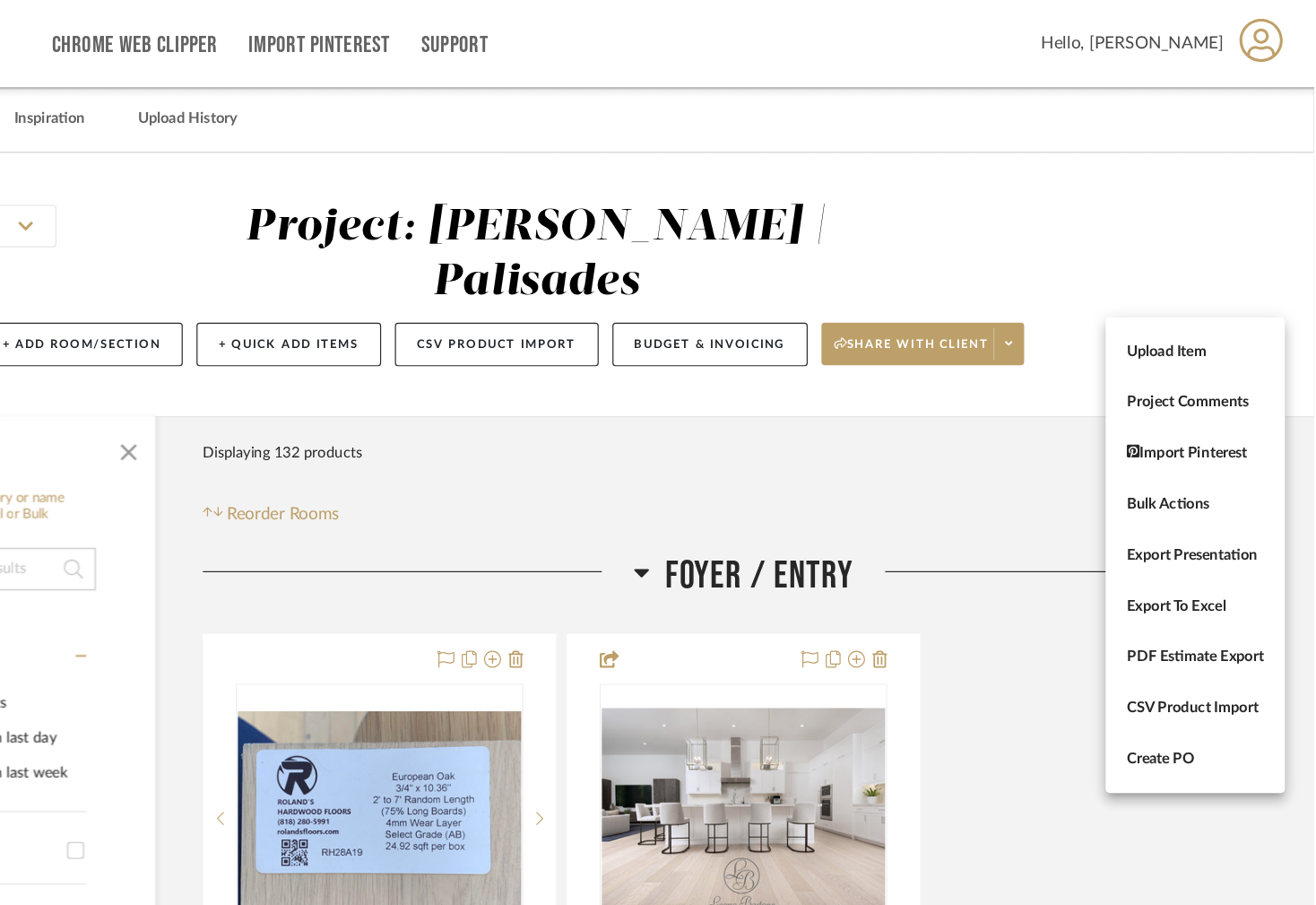
click at [745, 438] on div at bounding box center [658, 452] width 1316 height 905
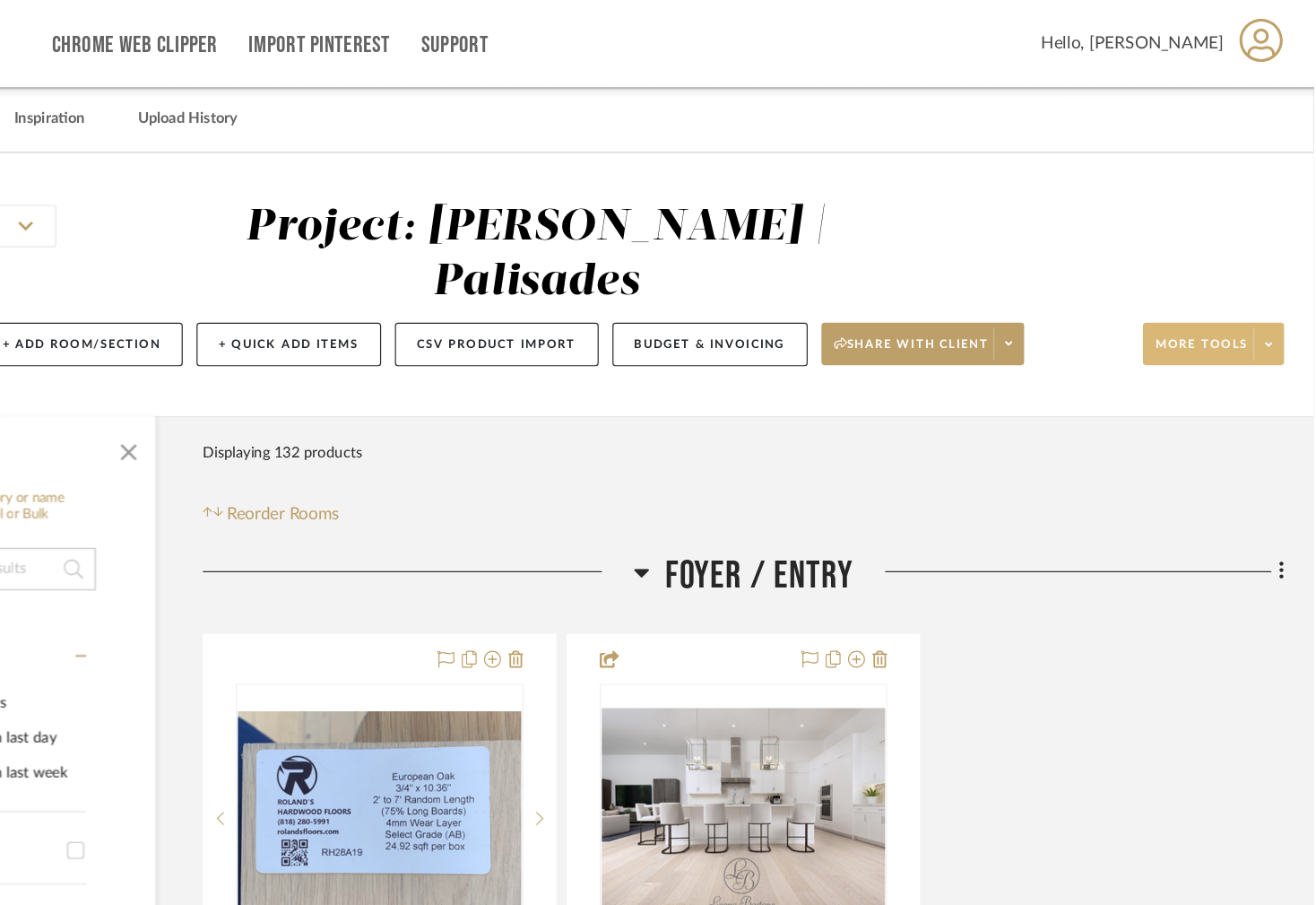
click at [745, 481] on icon at bounding box center [748, 484] width 13 height 7
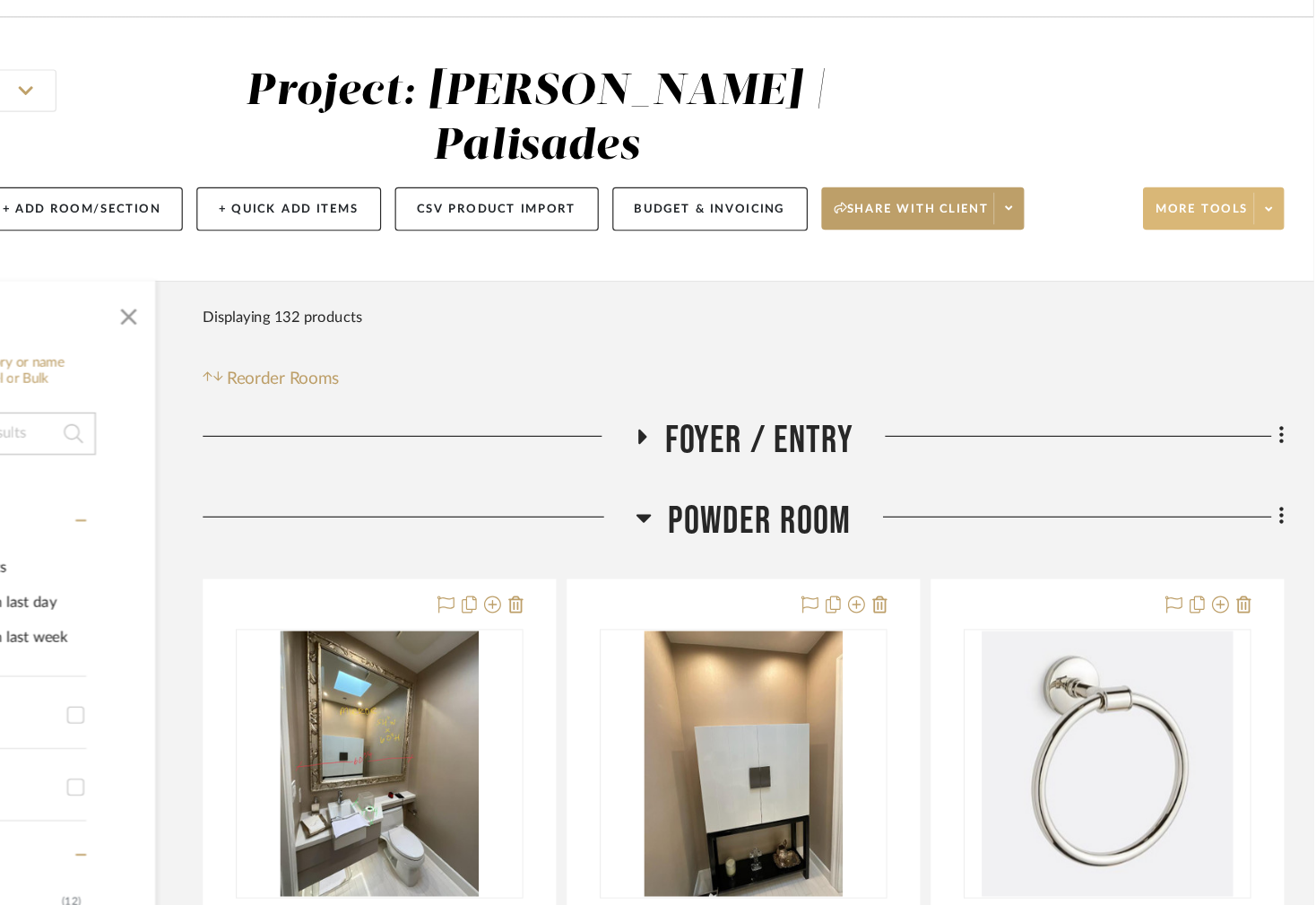
click at [760, 535] on h3 "Powder Room" at bounding box center [833, 554] width 181 height 39
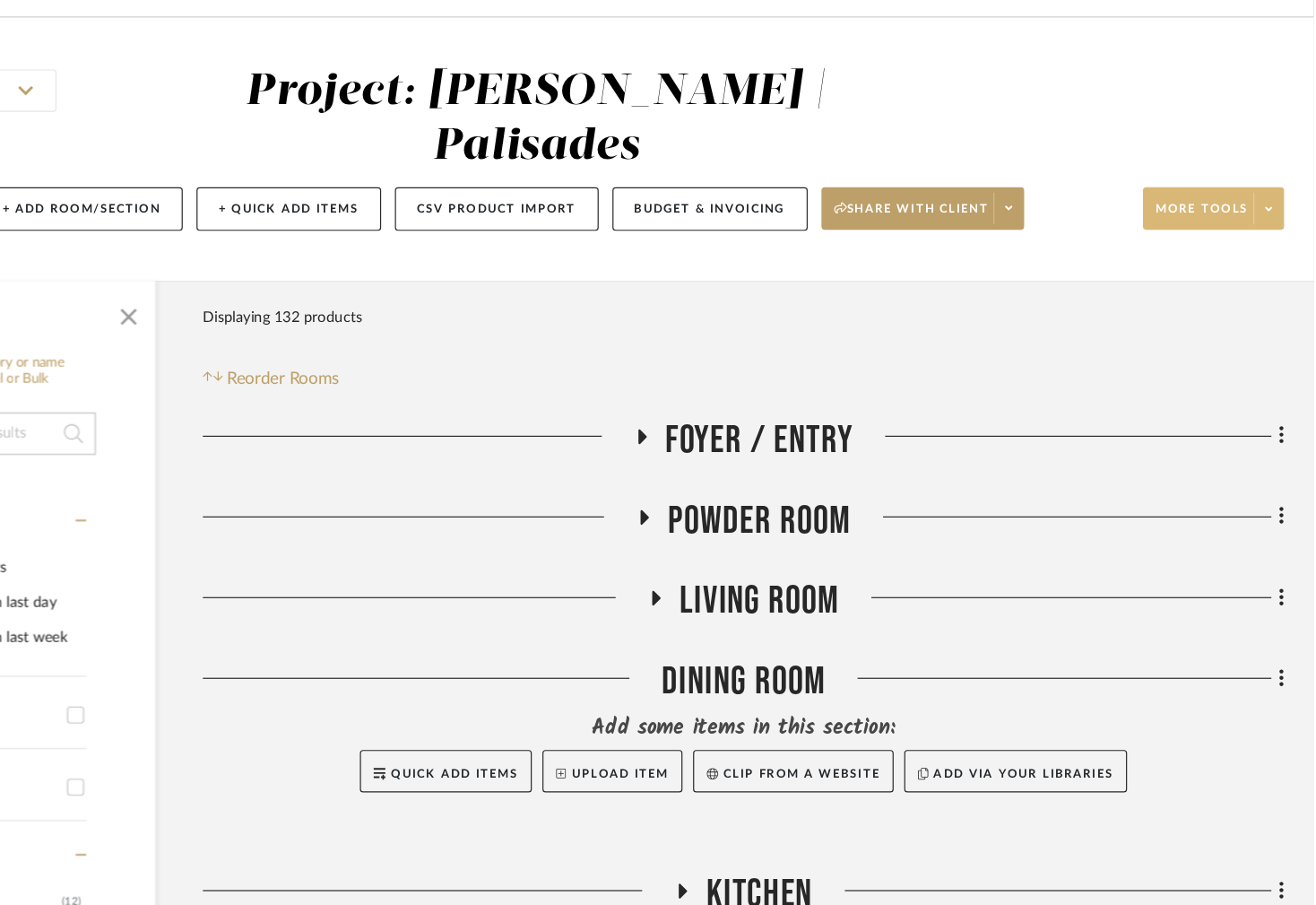
click at [756, 613] on icon at bounding box center [761, 620] width 22 height 14
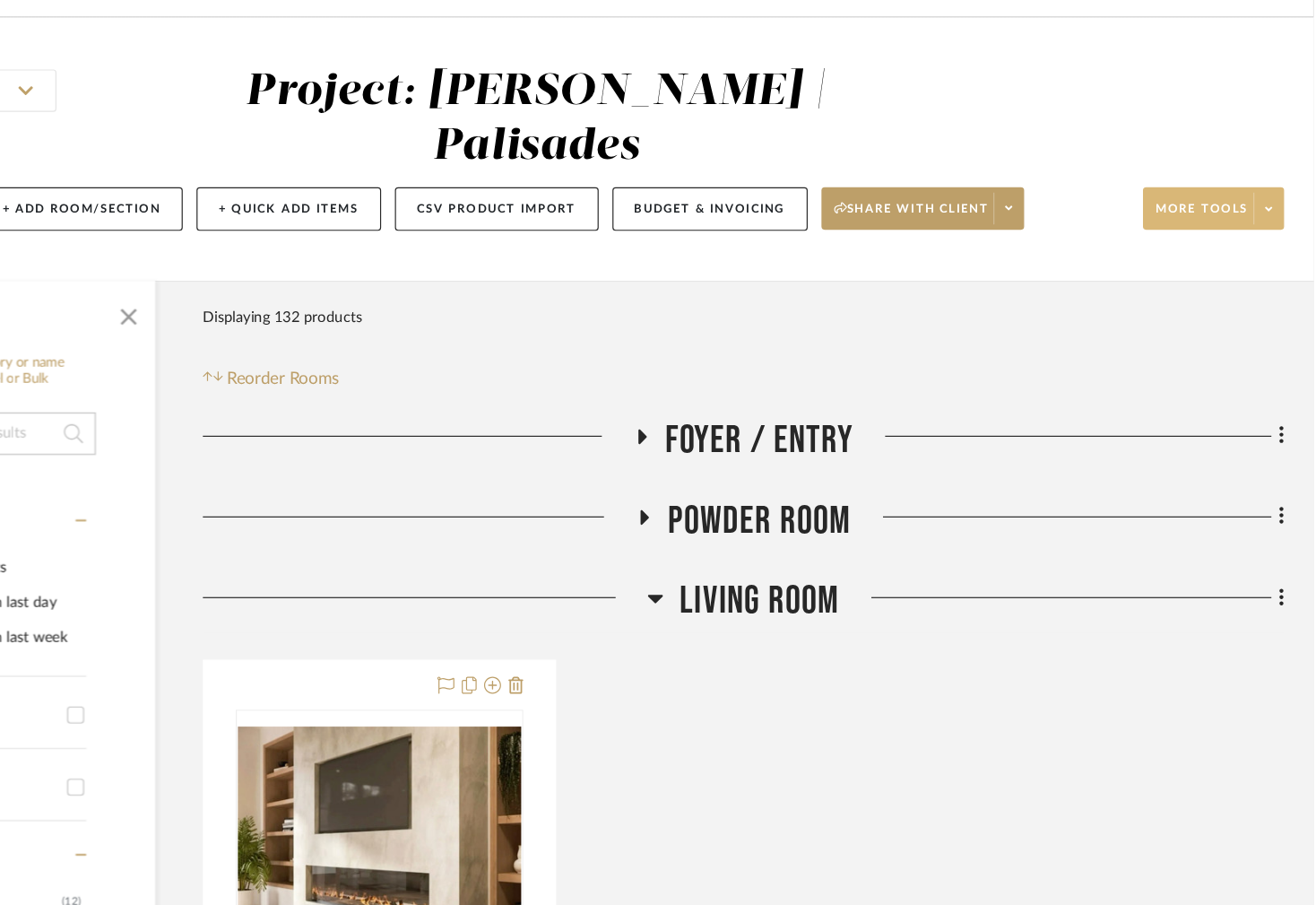
click at [1274, 277] on span at bounding box center [1277, 290] width 25 height 27
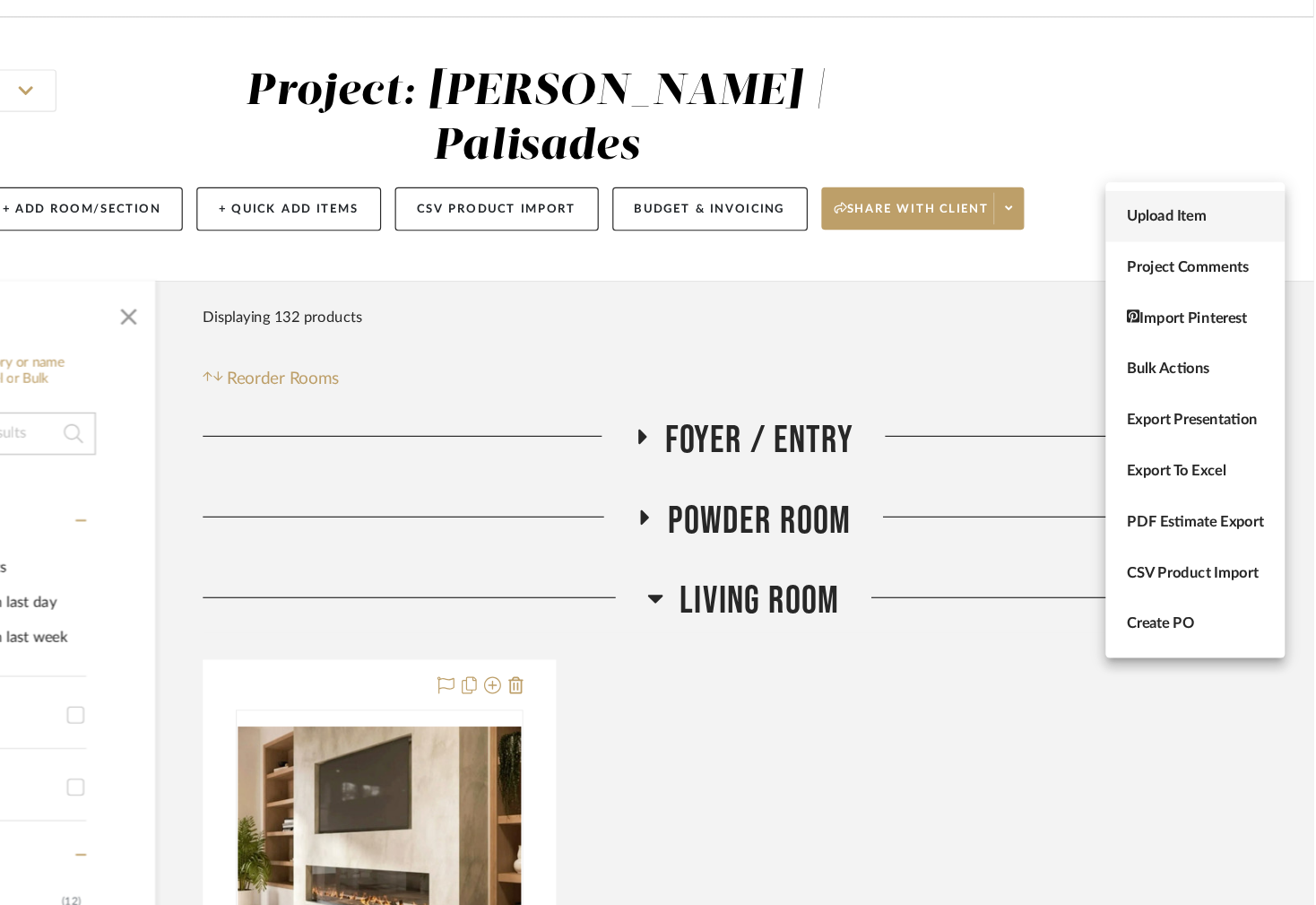
click at [1219, 309] on button "Upload Item" at bounding box center [1216, 296] width 152 height 43
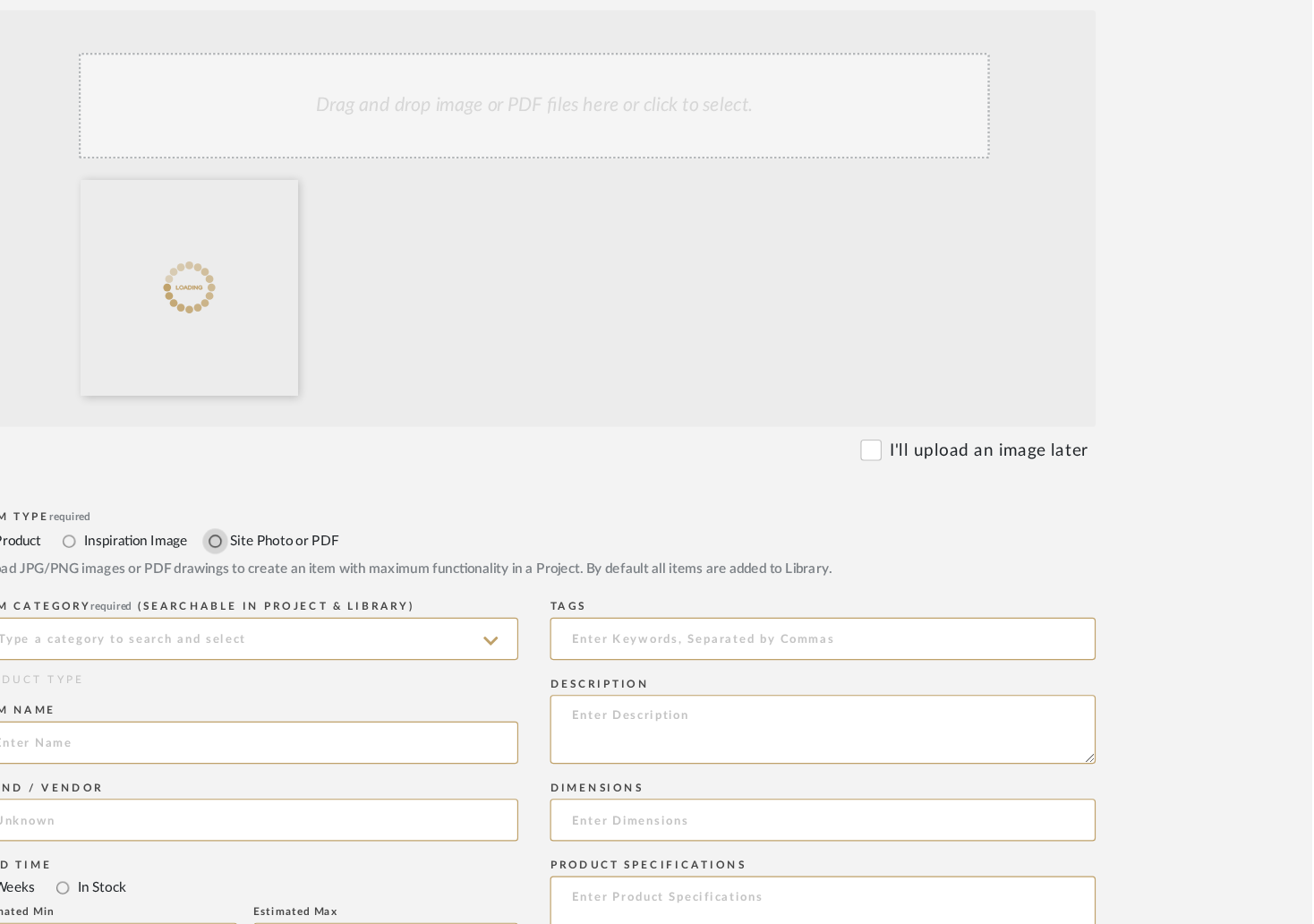
click at [386, 589] on input "Site Photo or PDF" at bounding box center [388, 600] width 22 height 22
radio input "true"
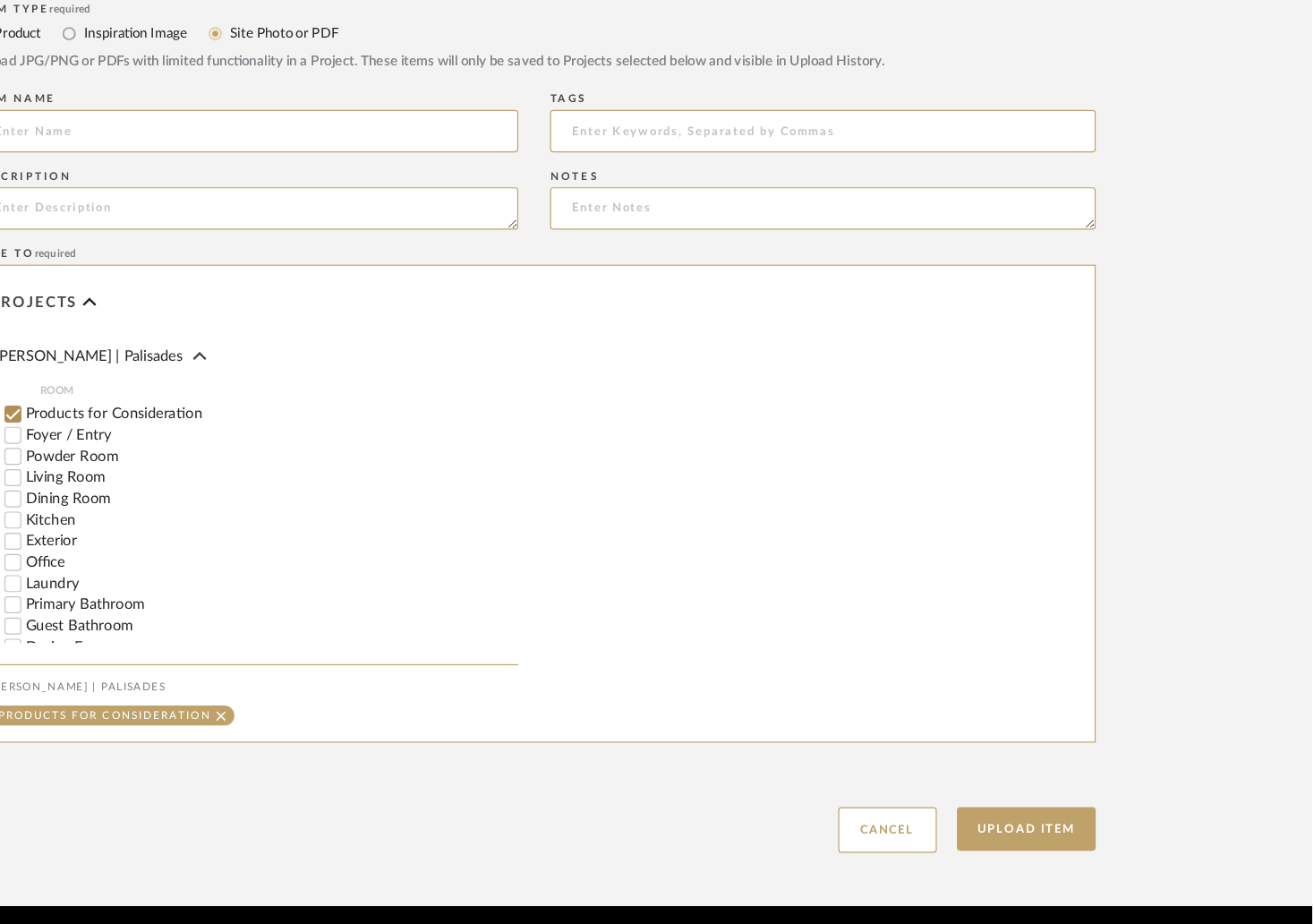
scroll to position [381, 0]
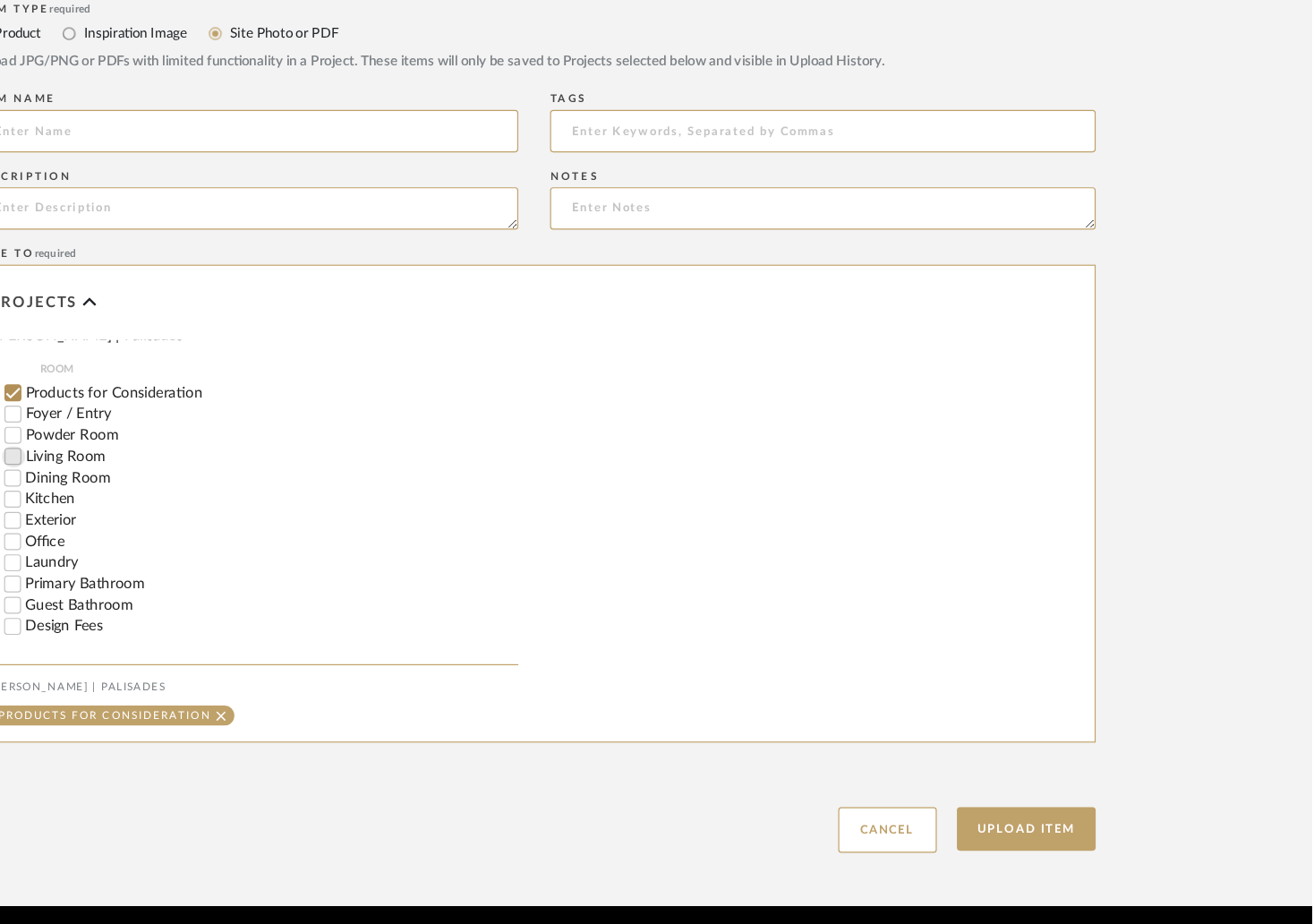
click at [216, 520] on input "Living Room" at bounding box center [216, 528] width 18 height 18
checkbox input "false"
click at [1078, 824] on button "Upload Item" at bounding box center [1073, 842] width 118 height 37
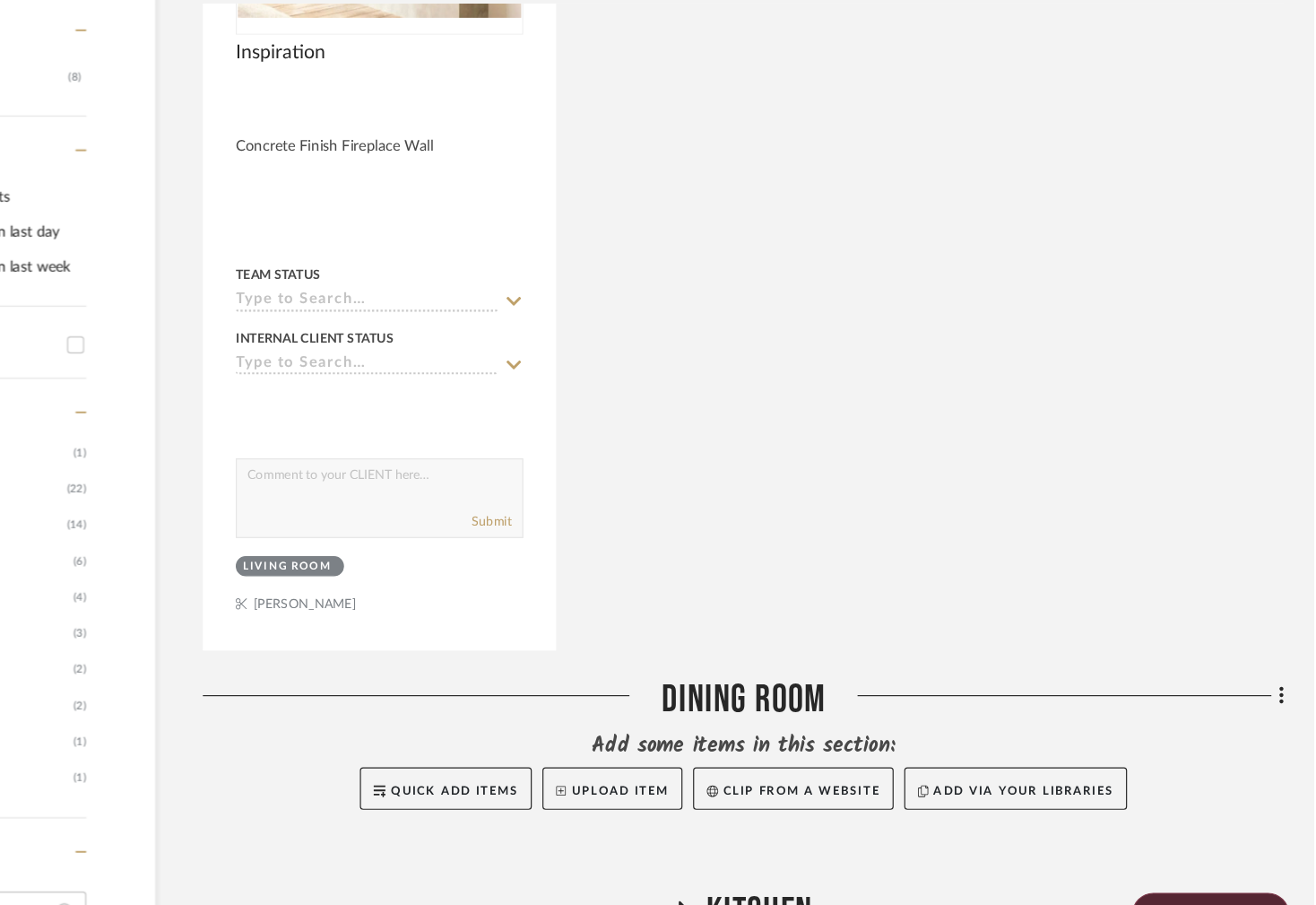
scroll to position [869, 0]
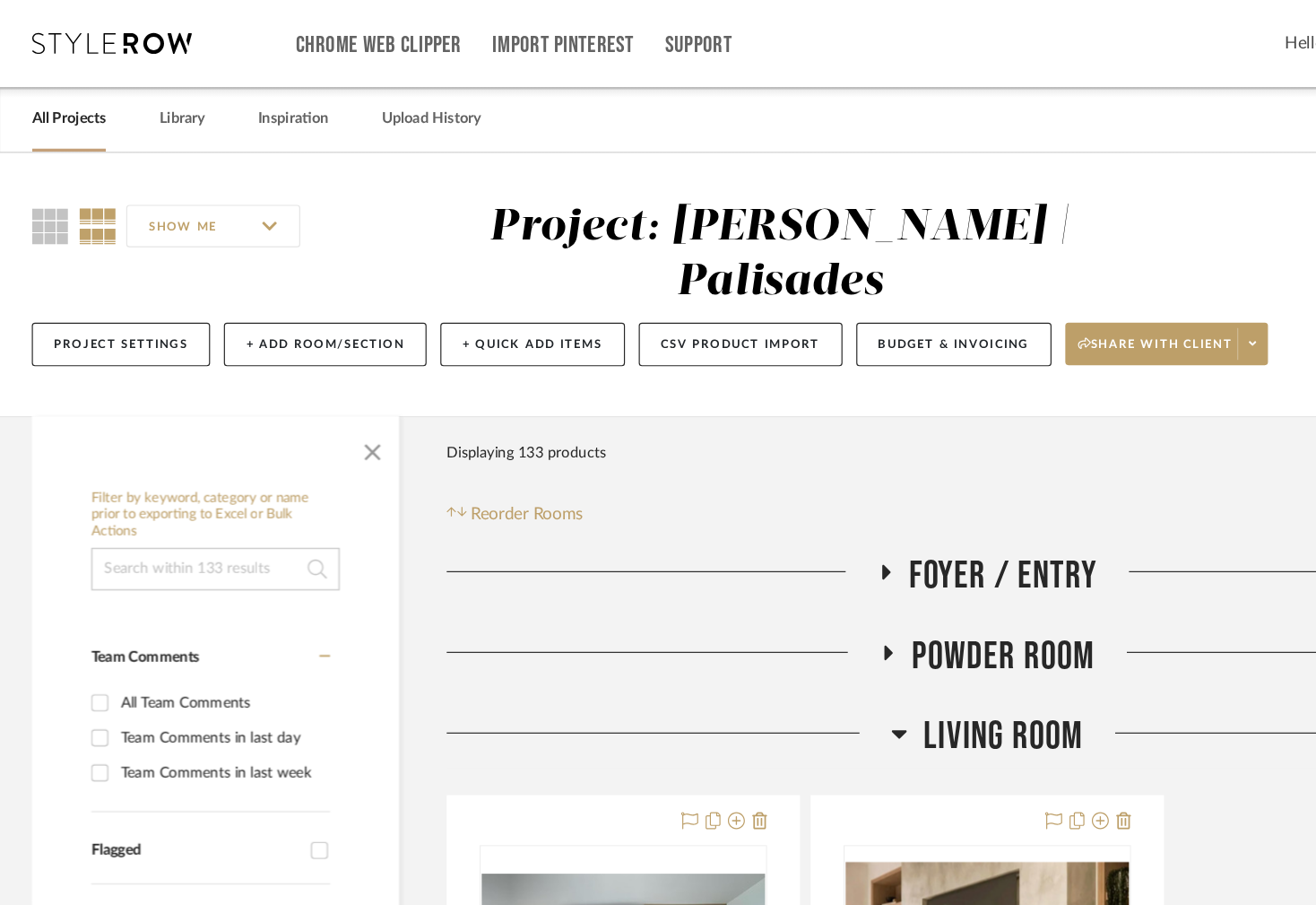
scroll to position [0, 288]
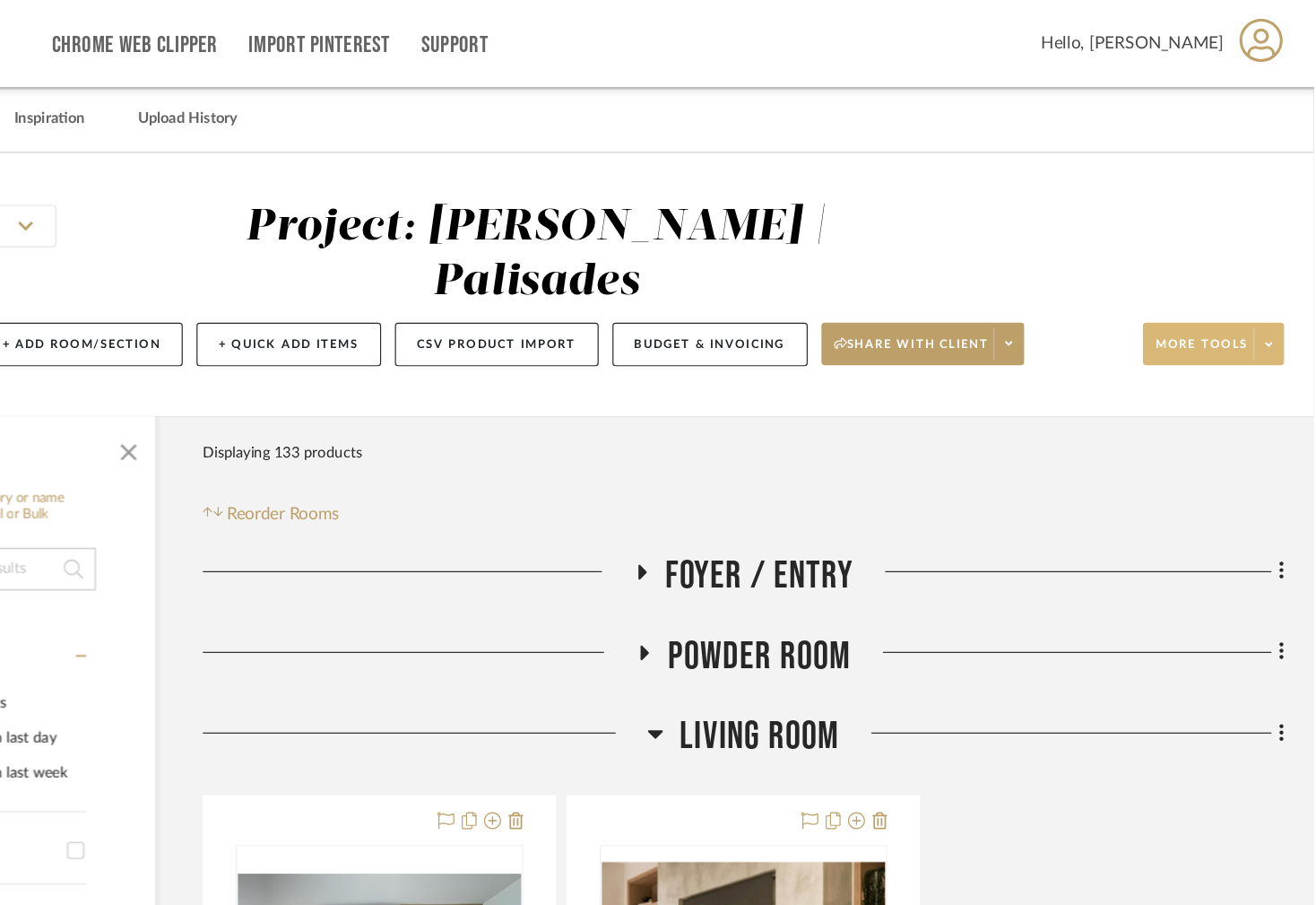
click at [1265, 277] on span at bounding box center [1277, 290] width 25 height 27
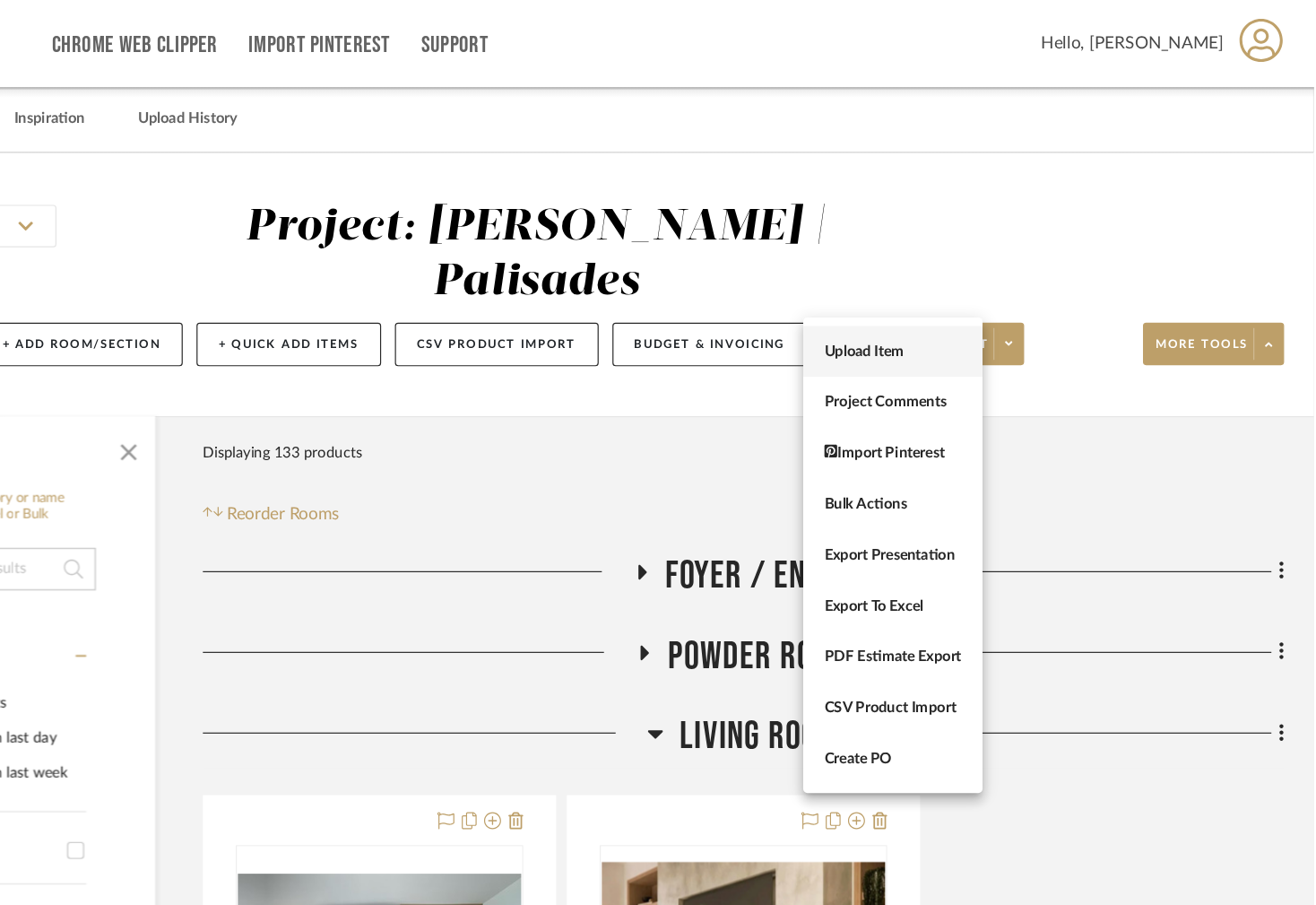
click at [984, 290] on span "Upload Item" at bounding box center [960, 297] width 115 height 15
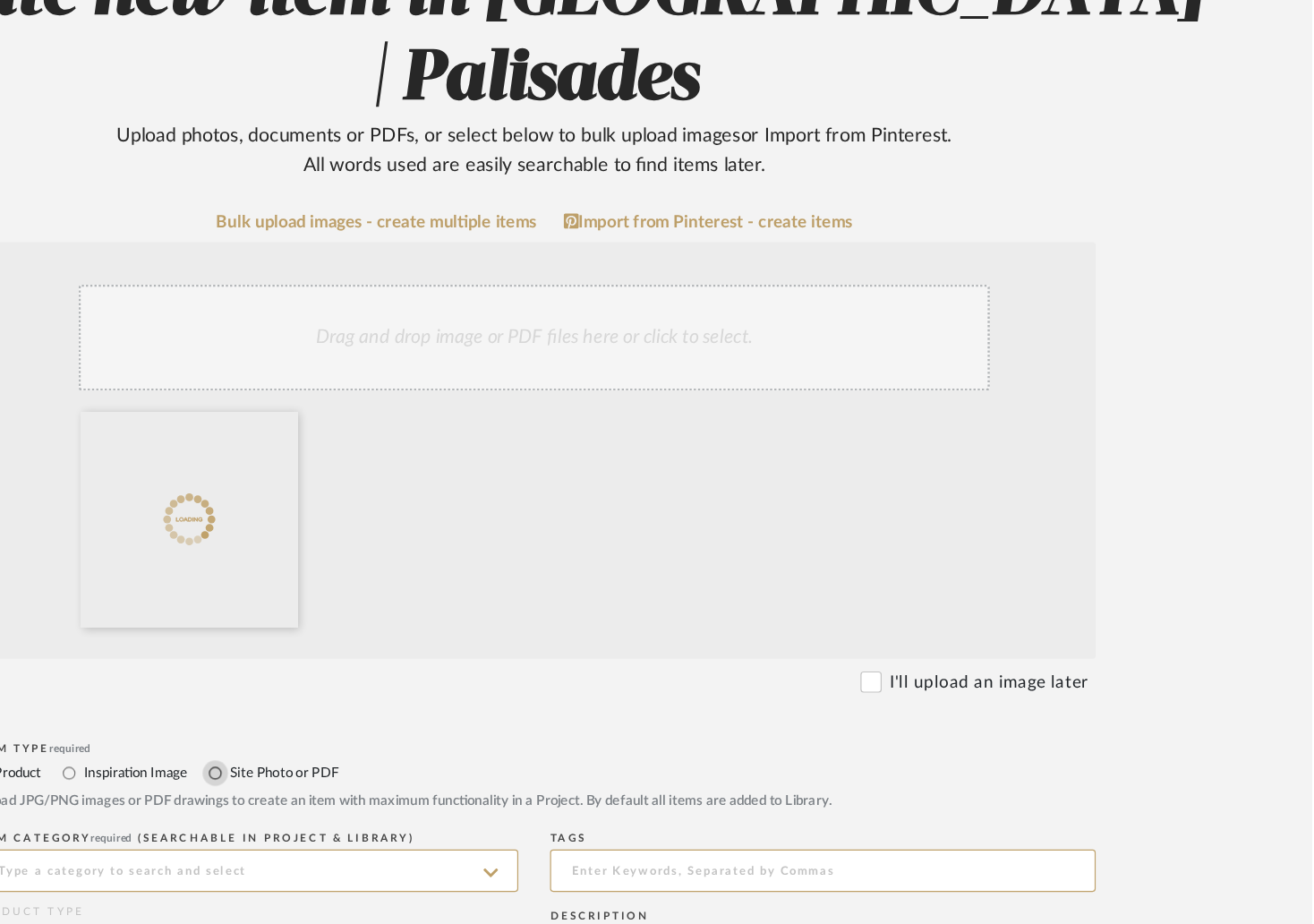
click at [390, 785] on input "Site Photo or PDF" at bounding box center [388, 796] width 22 height 22
radio input "true"
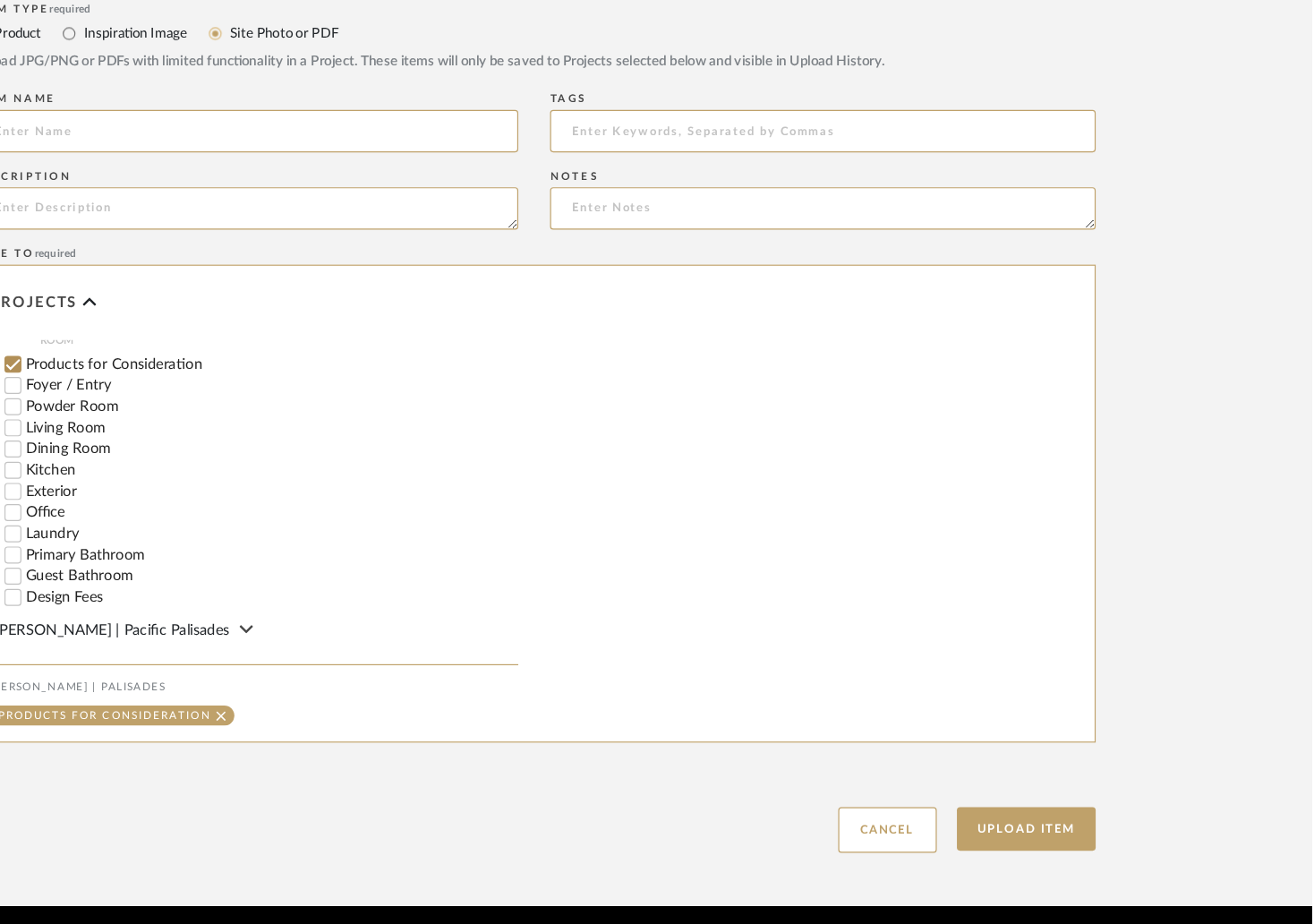
scroll to position [419, 0]
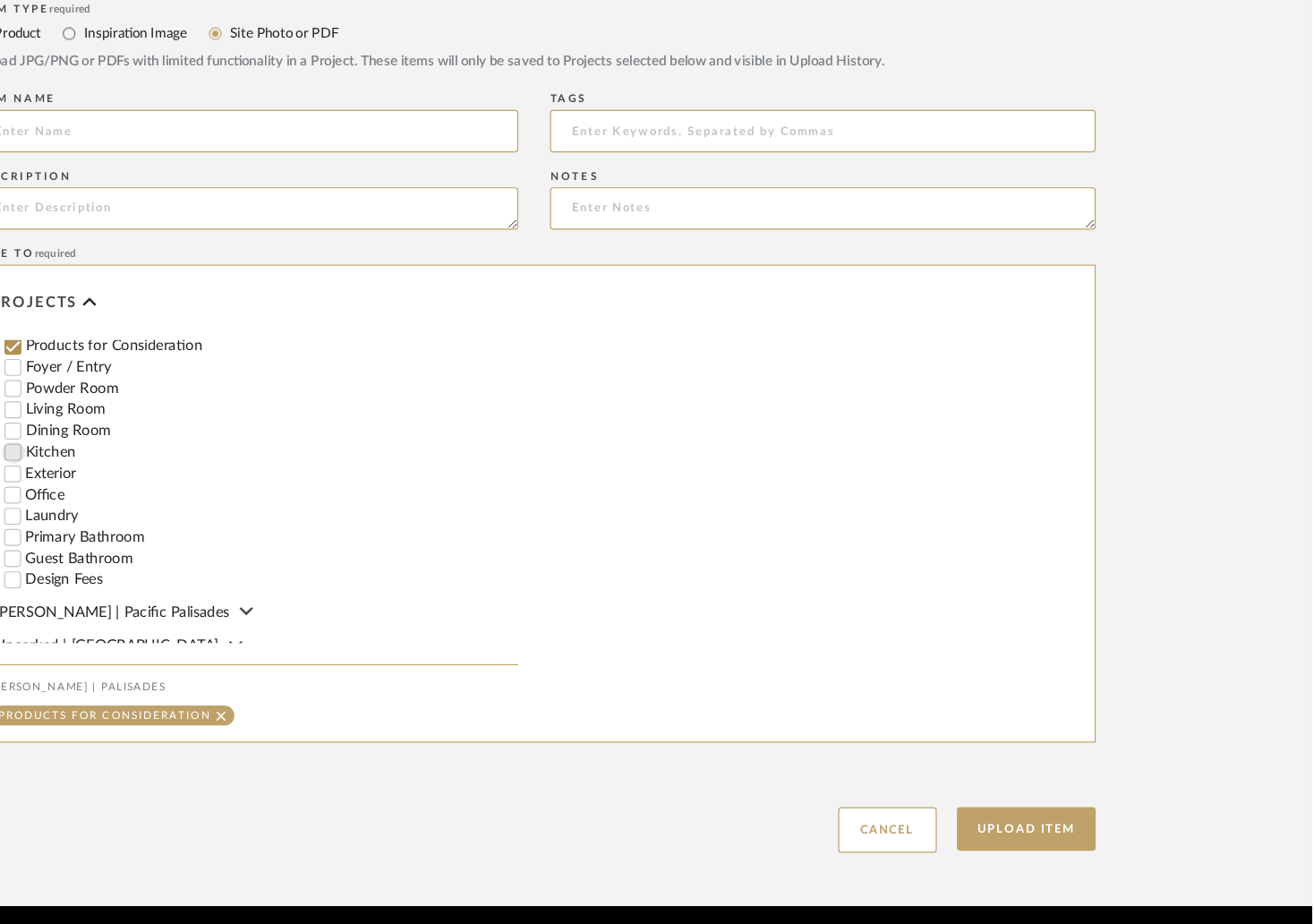
click at [221, 516] on input "Kitchen" at bounding box center [216, 524] width 18 height 18
checkbox input "false"
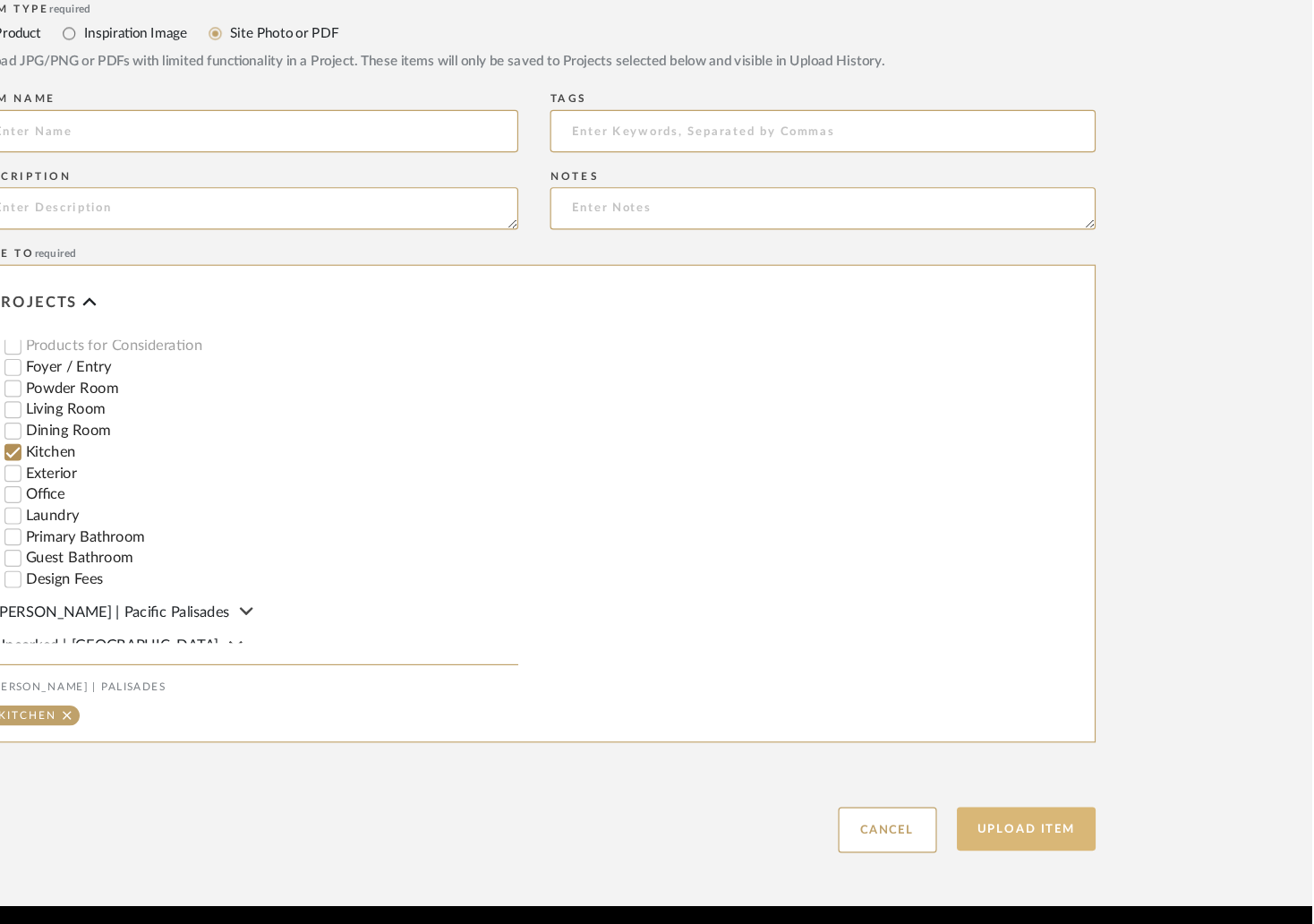
click at [1078, 824] on button "Upload Item" at bounding box center [1073, 842] width 118 height 37
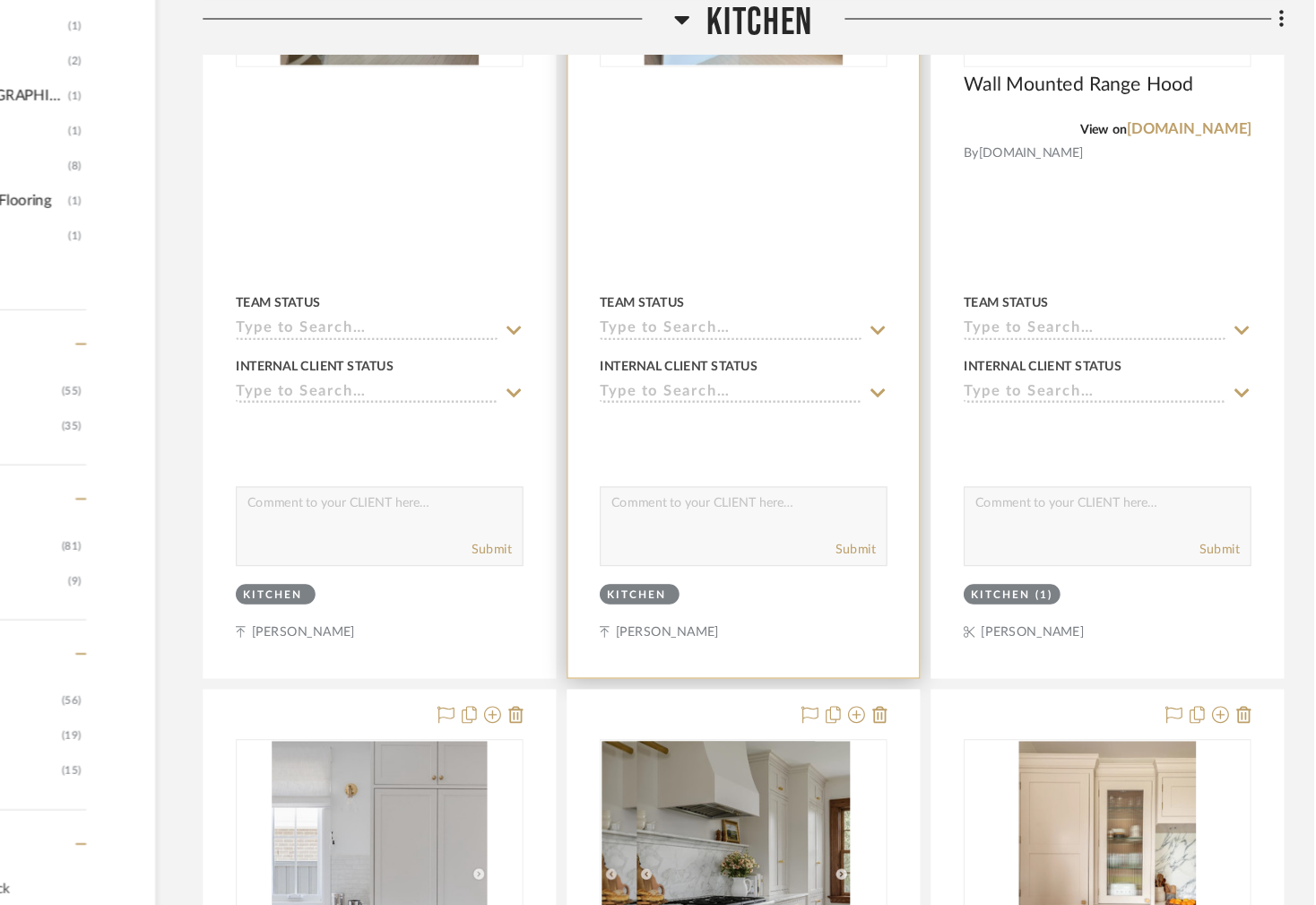
scroll to position [1932, 0]
